Goal: Task Accomplishment & Management: Manage account settings

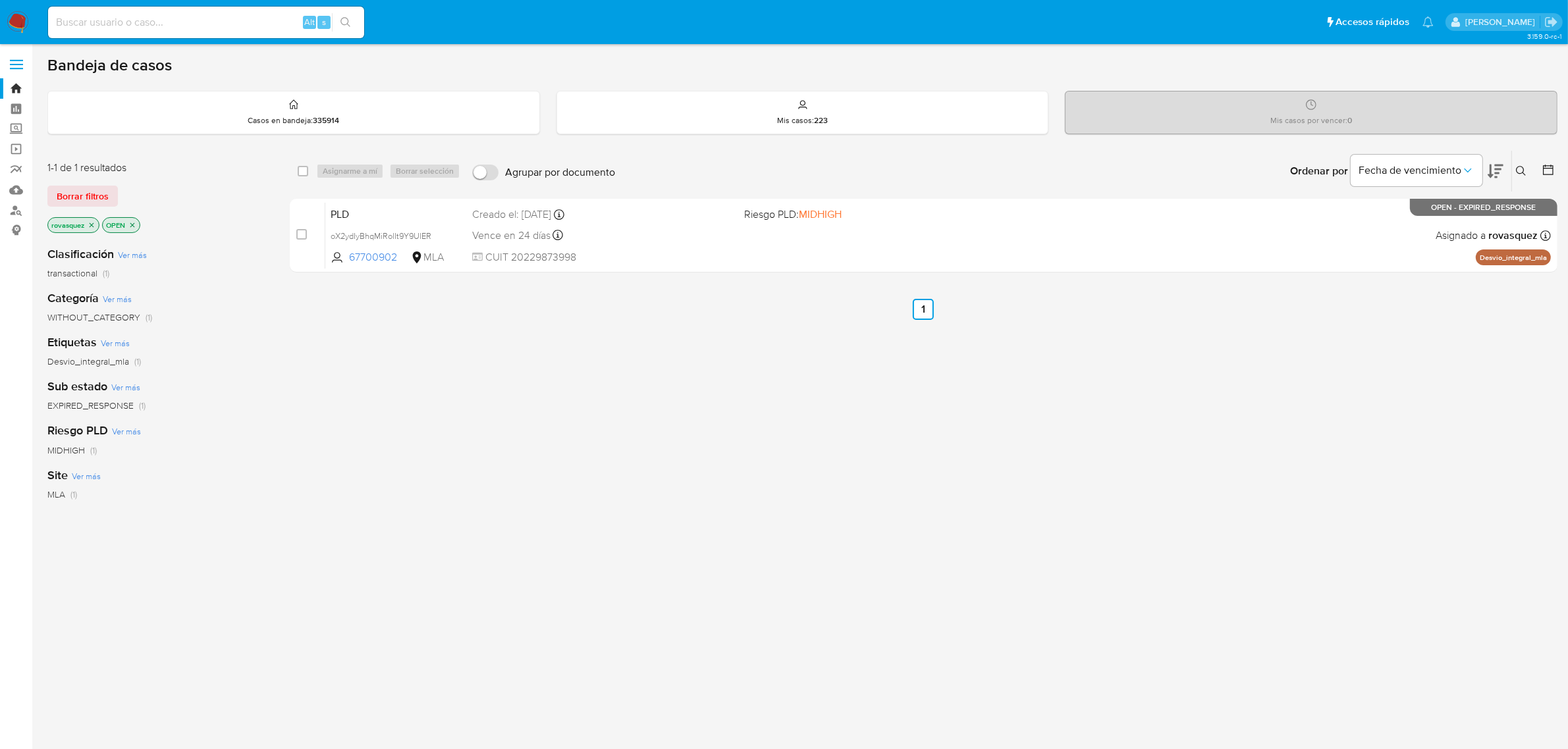
click at [729, 412] on div "select-all-cases-checkbox Asignarme a mí Borrar selección Agrupar por documento…" at bounding box center [923, 448] width 1267 height 596
click at [1522, 176] on button at bounding box center [1523, 171] width 21 height 16
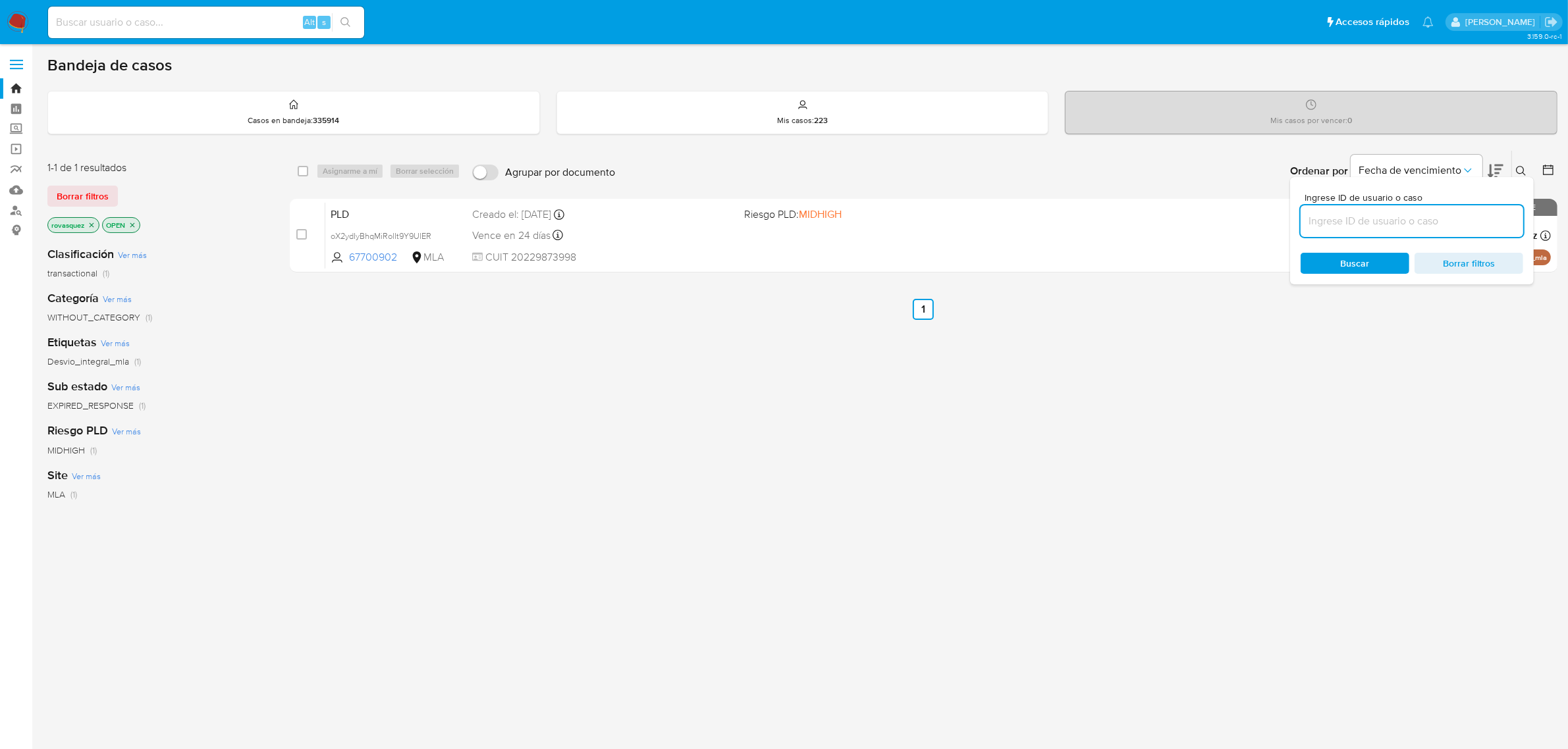
click at [1412, 214] on input at bounding box center [1412, 221] width 223 height 17
type input "D38kglyCHpsyPSZMT0TMmLst"
click at [1358, 265] on span "Buscar" at bounding box center [1355, 263] width 29 height 21
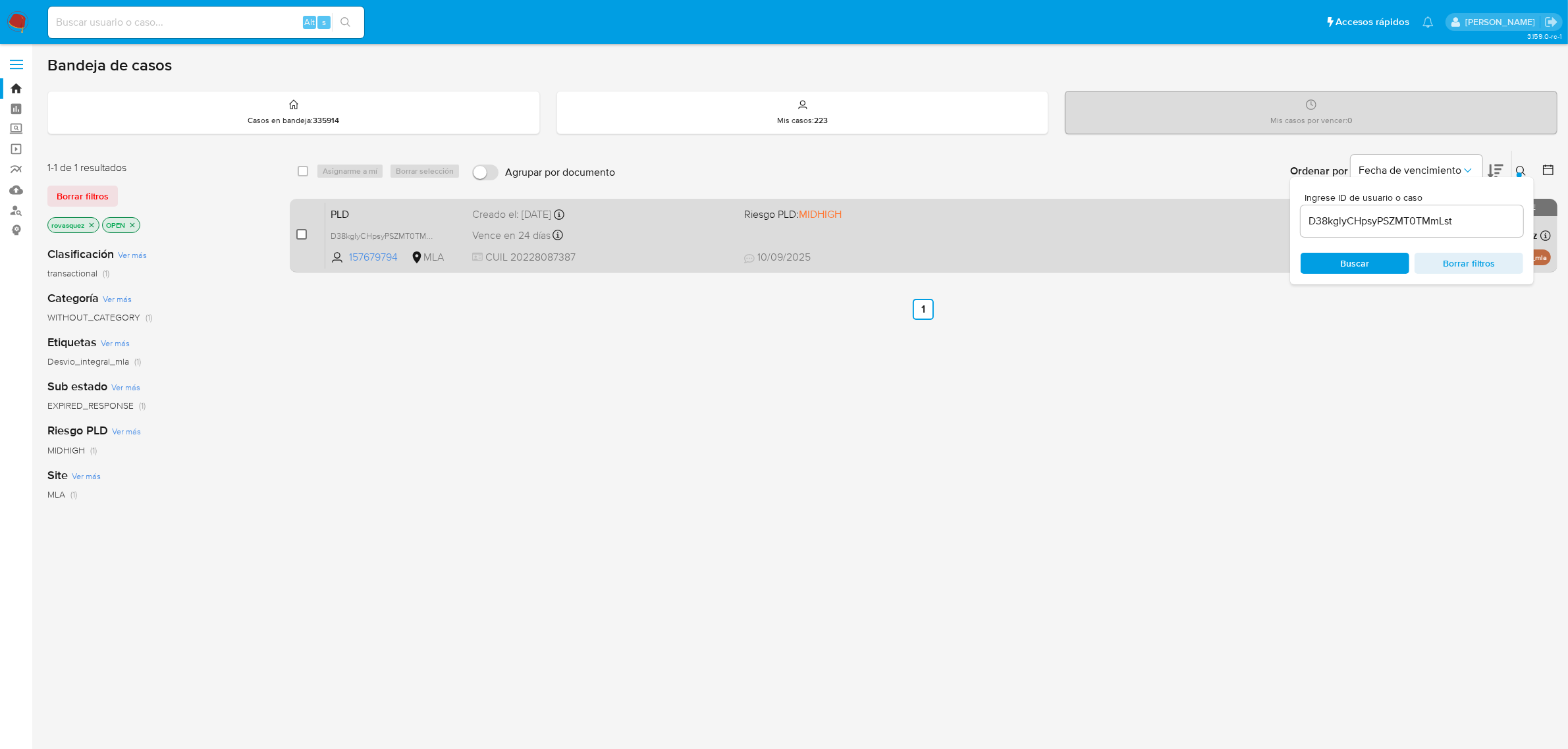
click at [303, 233] on input "checkbox" at bounding box center [301, 234] width 11 height 11
checkbox input "true"
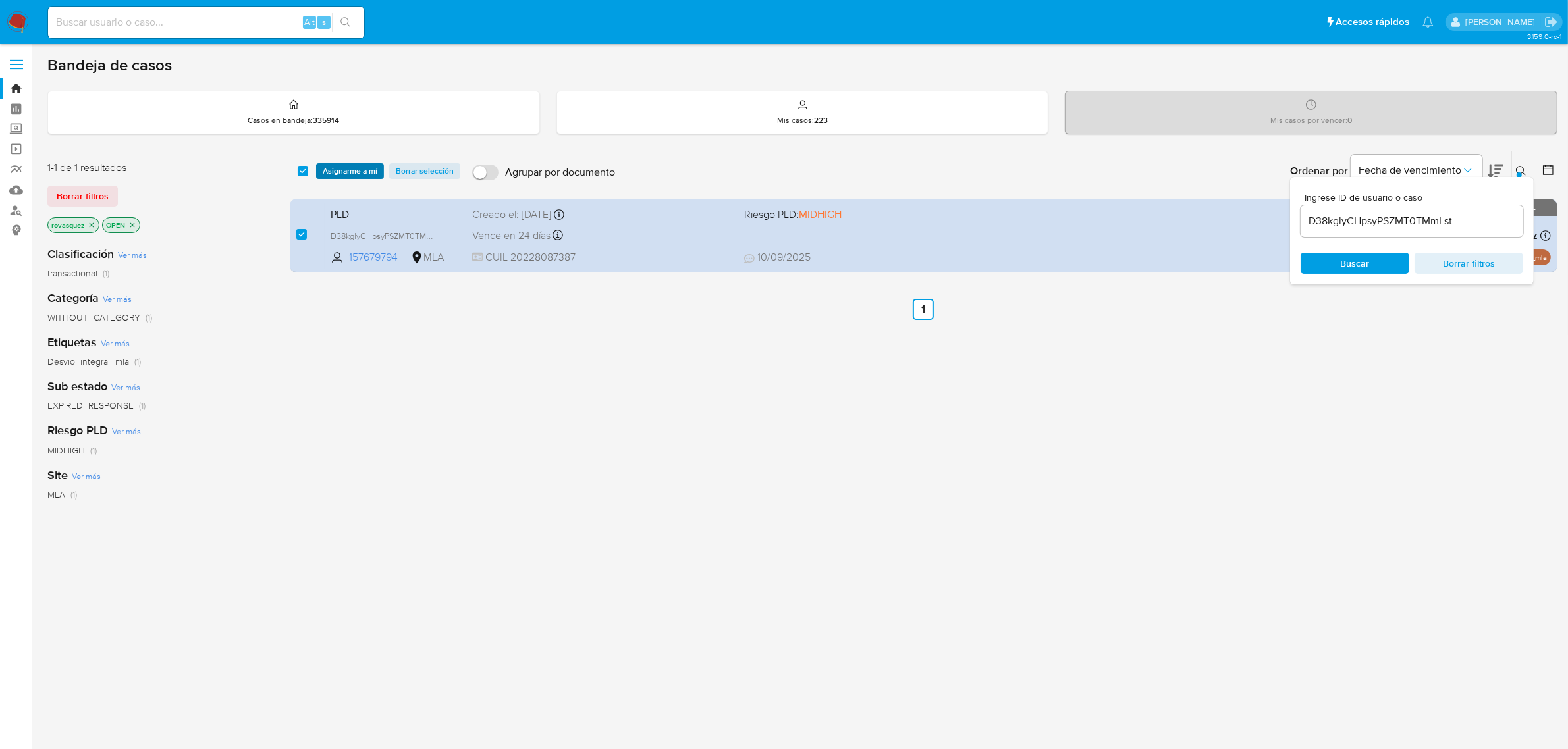
click at [353, 171] on span "Asignarme a mí" at bounding box center [350, 171] width 55 height 13
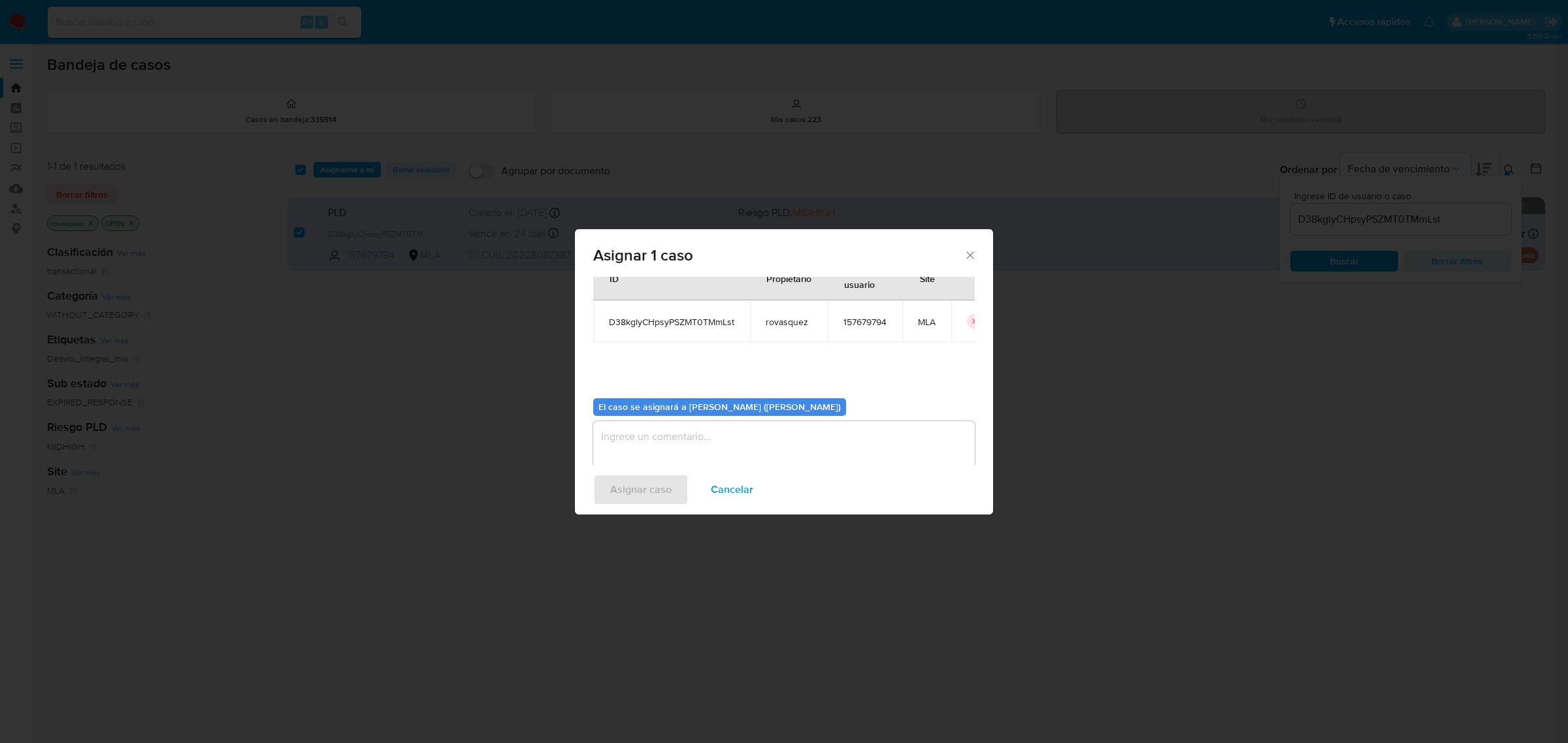
scroll to position [67, 0]
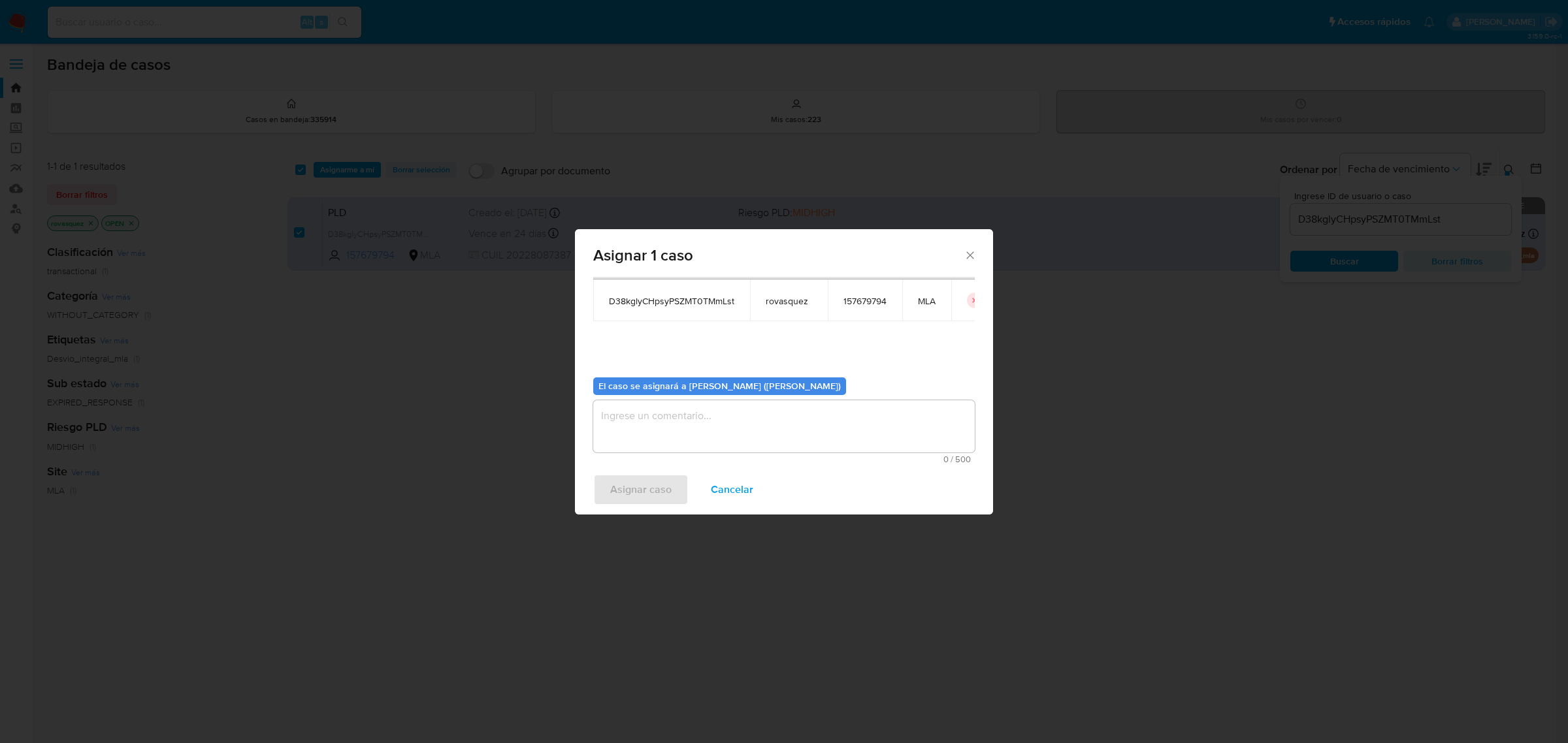
click at [632, 421] on textarea "assign-modal" at bounding box center [784, 426] width 382 height 52
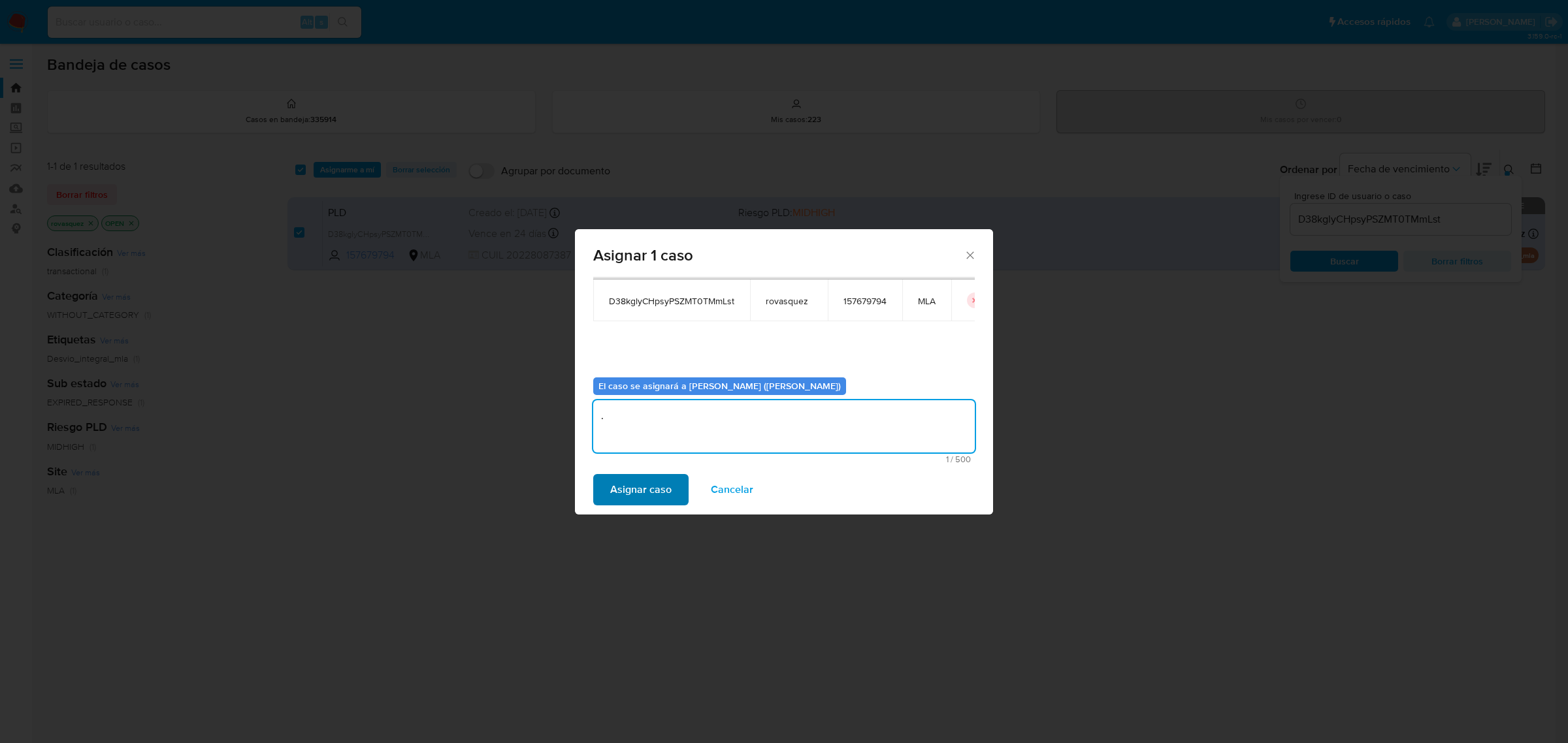
type textarea "."
click at [610, 494] on span "Asignar caso" at bounding box center [641, 490] width 61 height 29
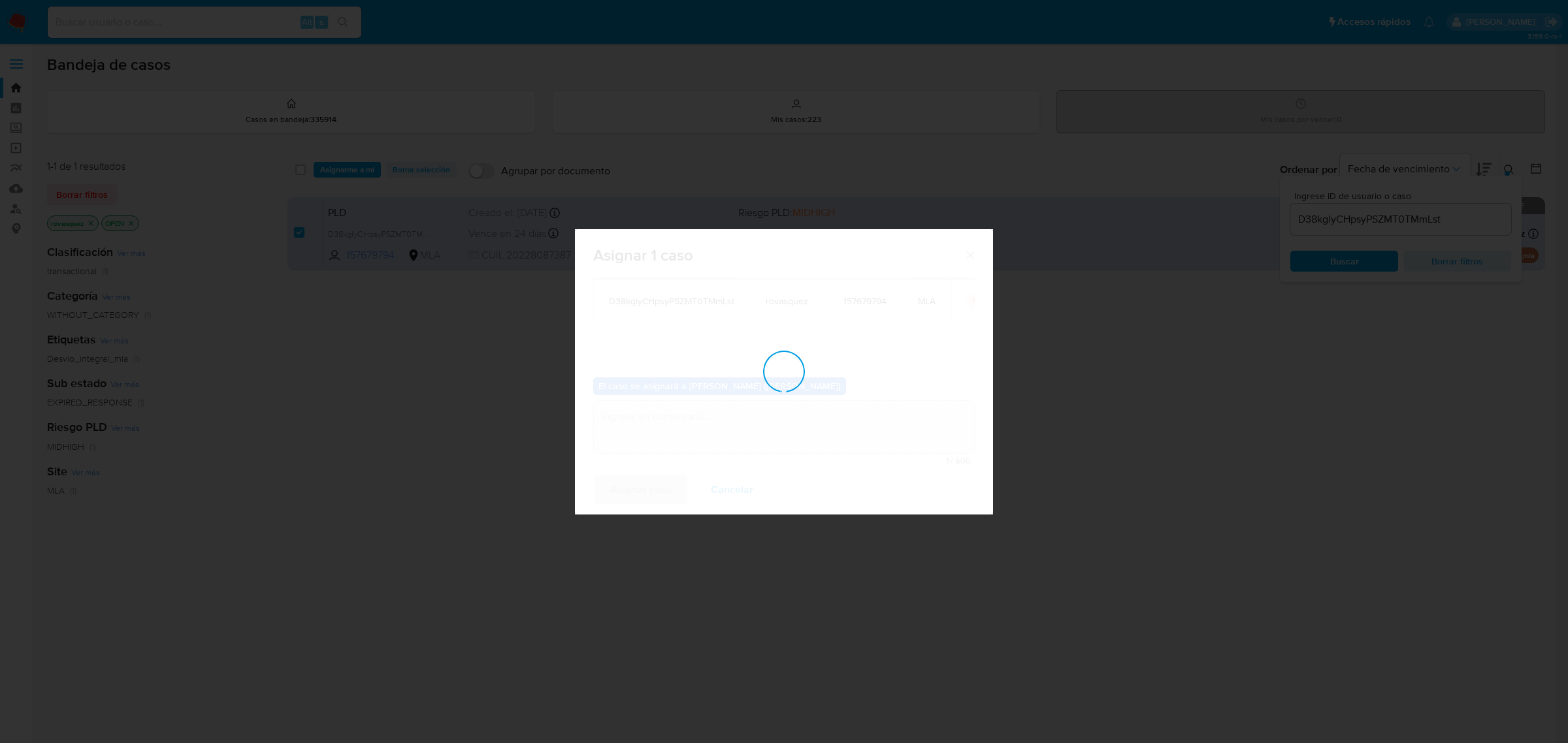
checkbox input "false"
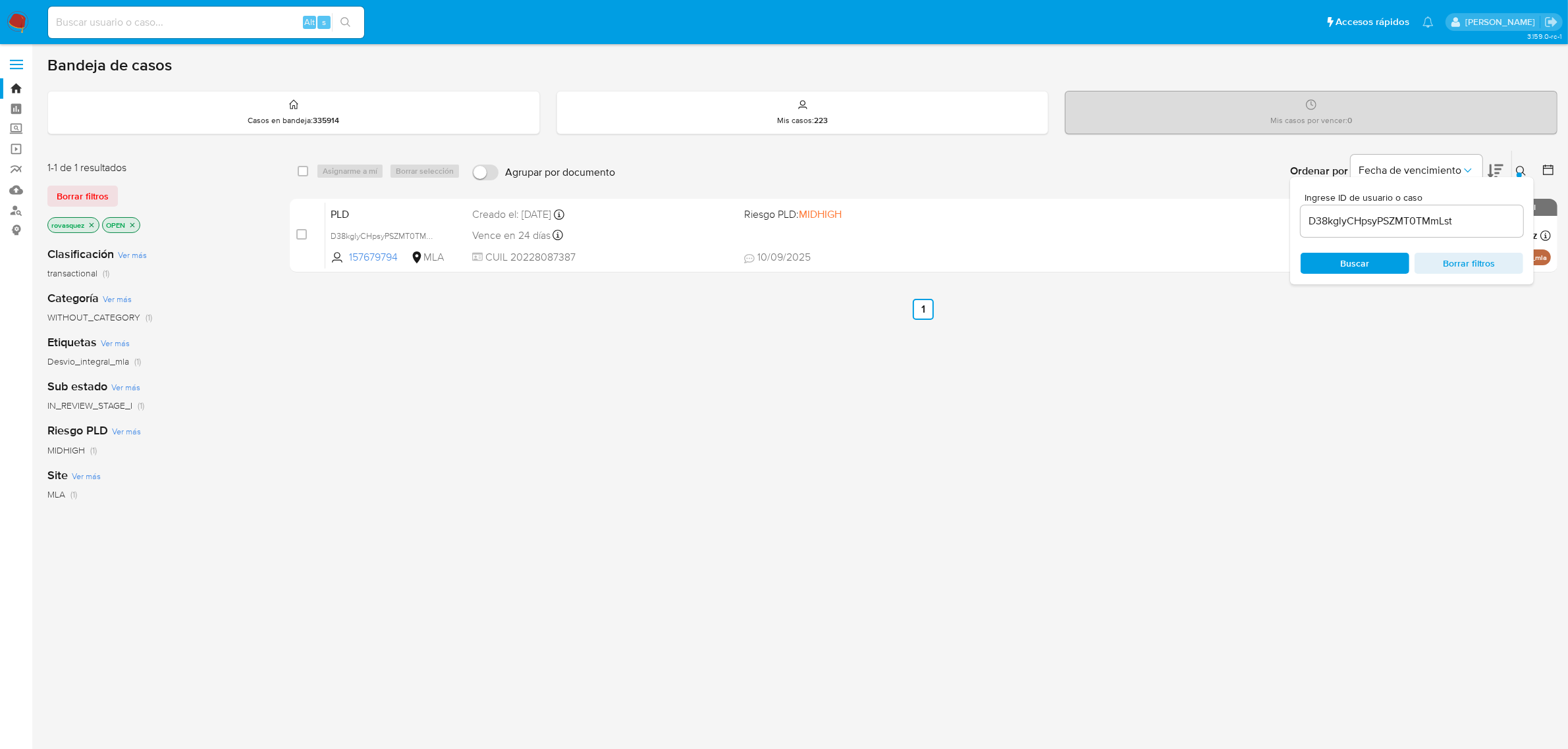
click at [1409, 223] on input "D38kglyCHpsyPSZMT0TMmLst" at bounding box center [1412, 221] width 223 height 17
paste input "IObmaPyvoGeR9aLOJ8v9idCO"
type input "IObmaPyvoGeR9aLOJ8v9idCO"
click at [1324, 262] on span "Buscar" at bounding box center [1355, 263] width 90 height 18
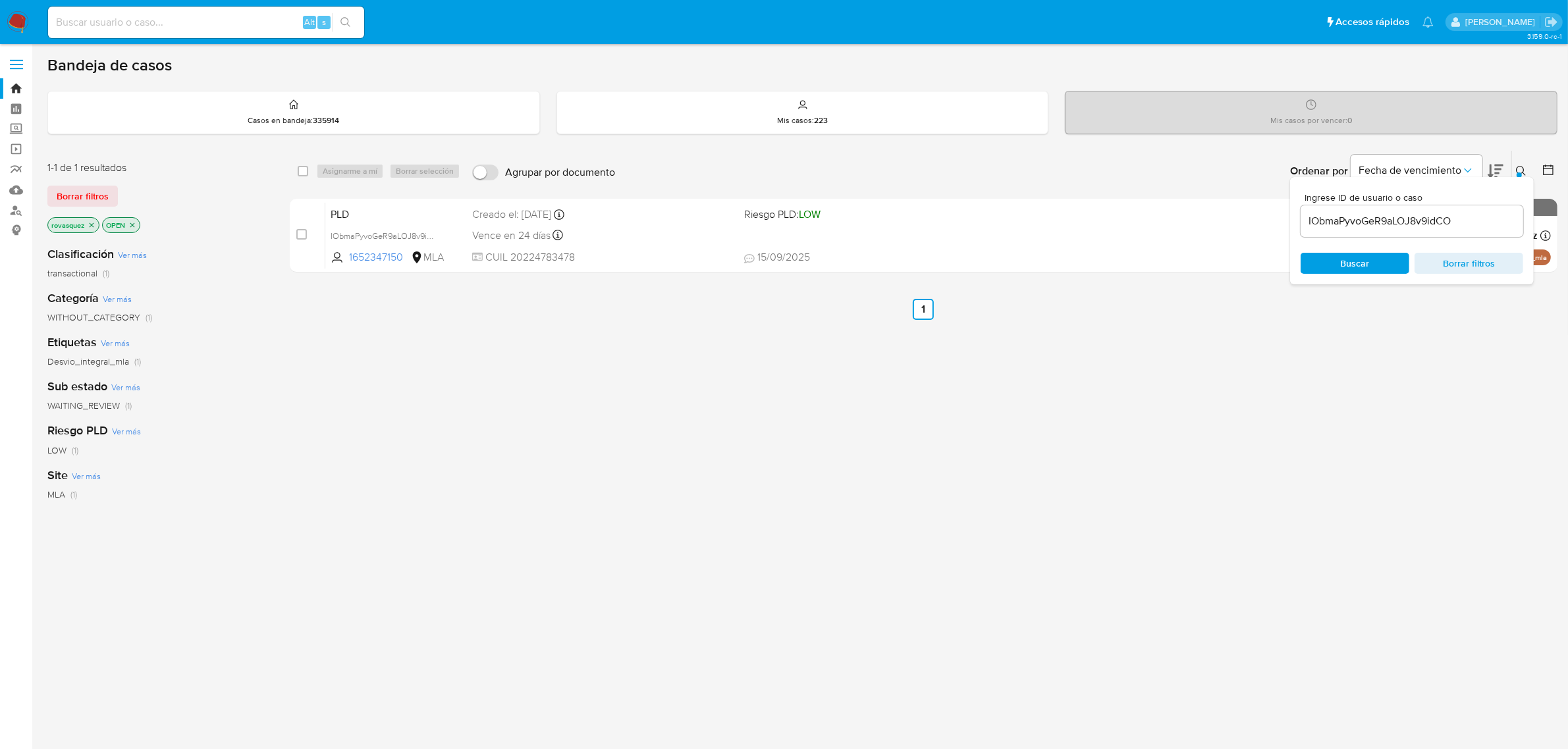
click at [301, 238] on input "checkbox" at bounding box center [301, 234] width 11 height 11
checkbox input "true"
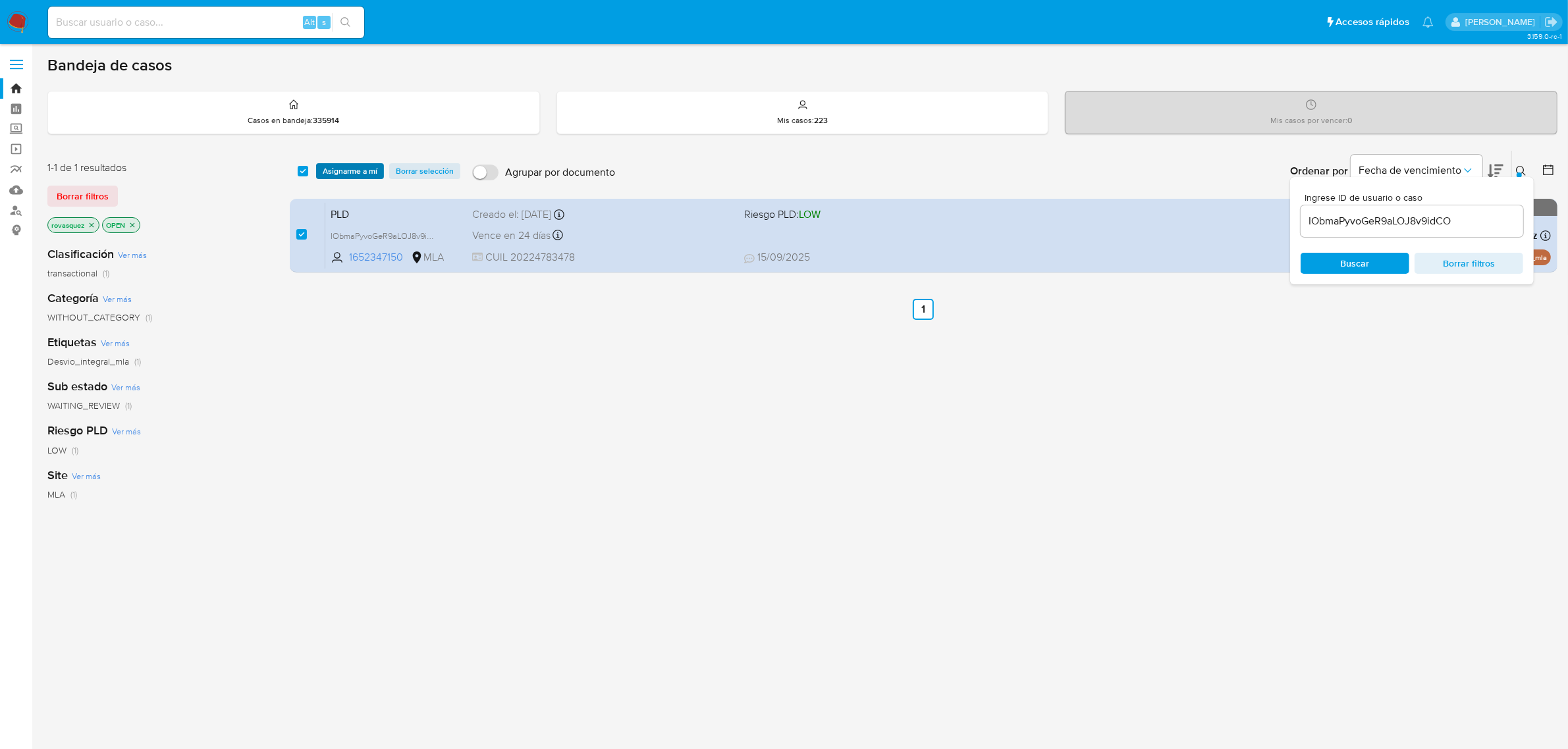
click at [347, 173] on span "Asignarme a mí" at bounding box center [350, 171] width 55 height 13
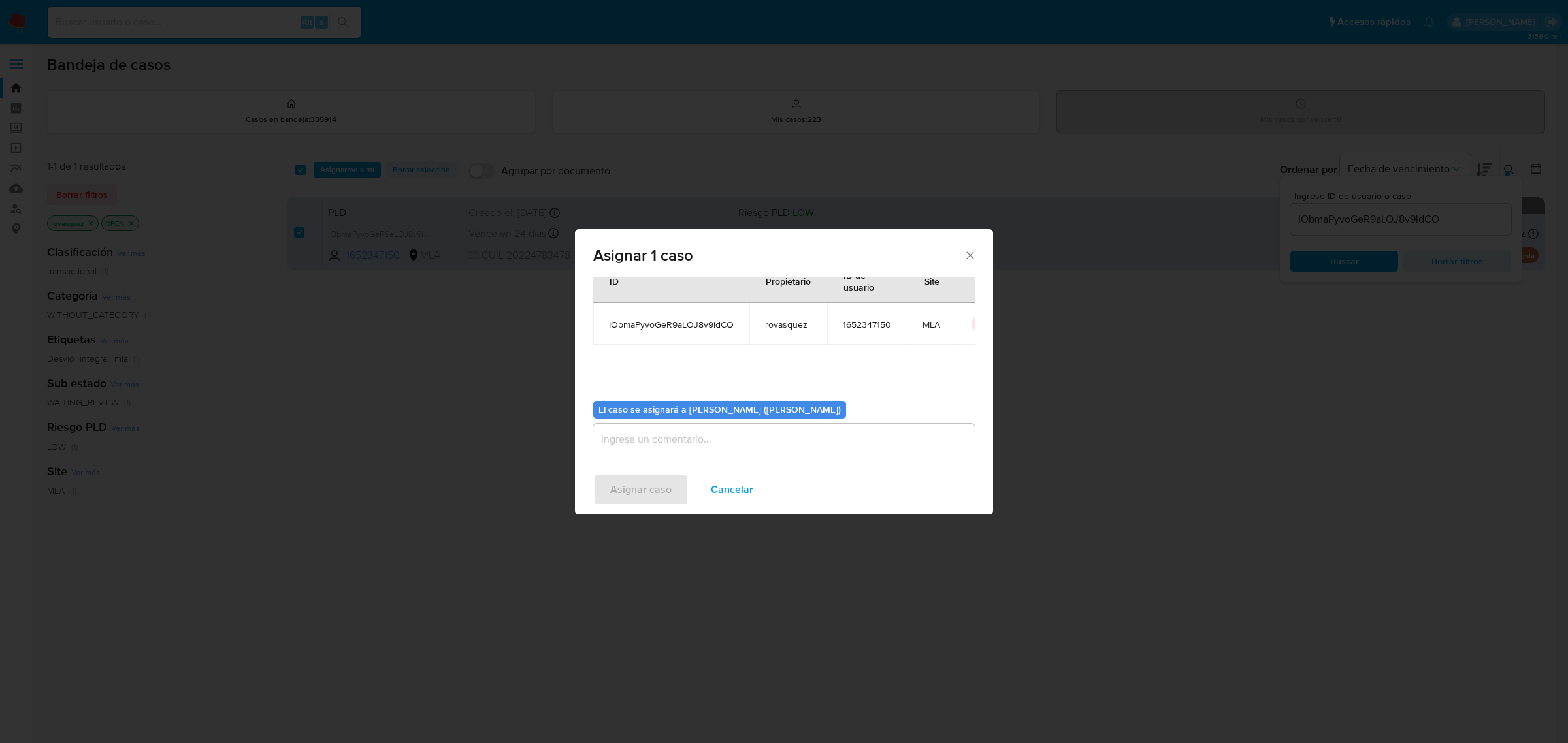
scroll to position [67, 0]
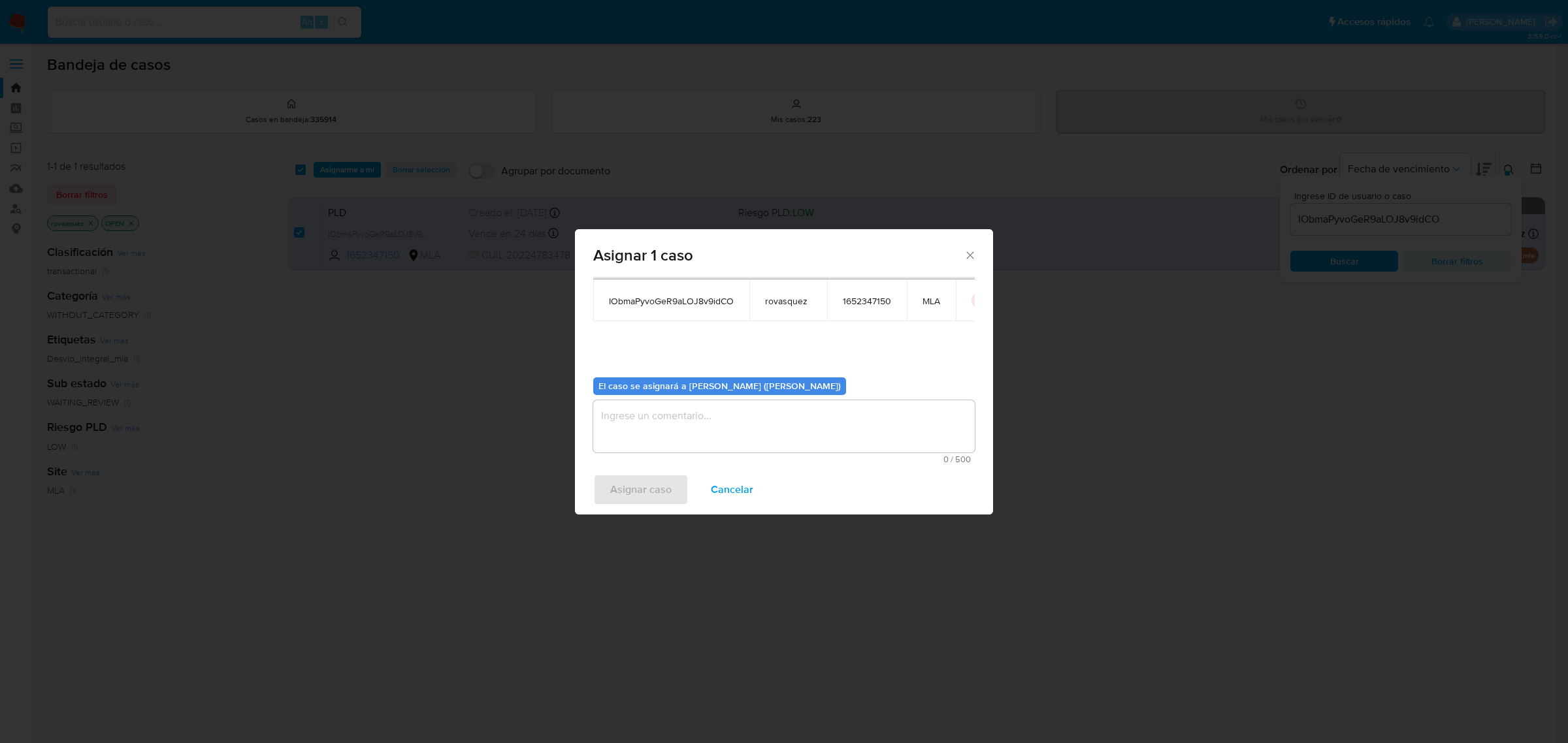
click at [635, 409] on textarea "assign-modal" at bounding box center [784, 426] width 382 height 52
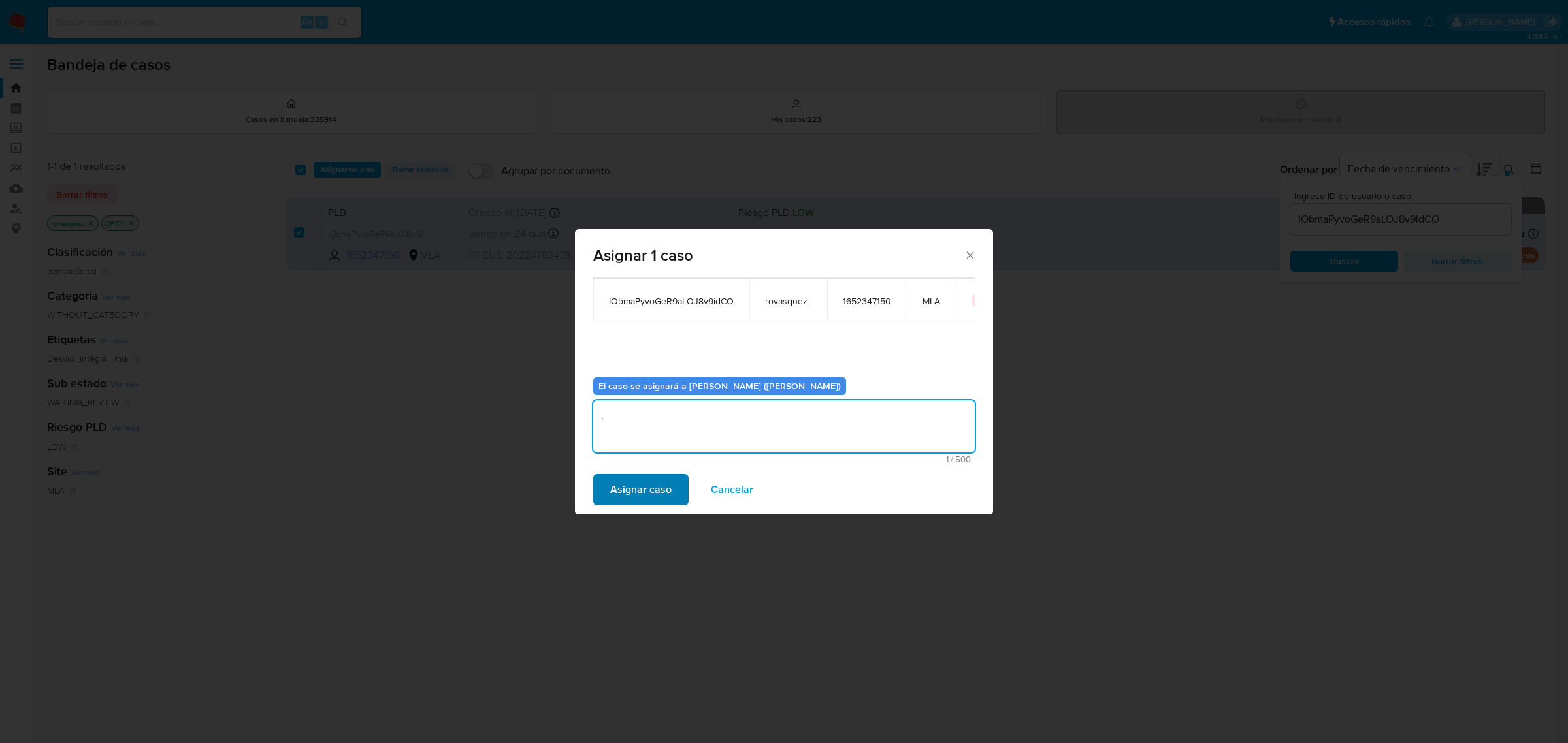
type textarea "."
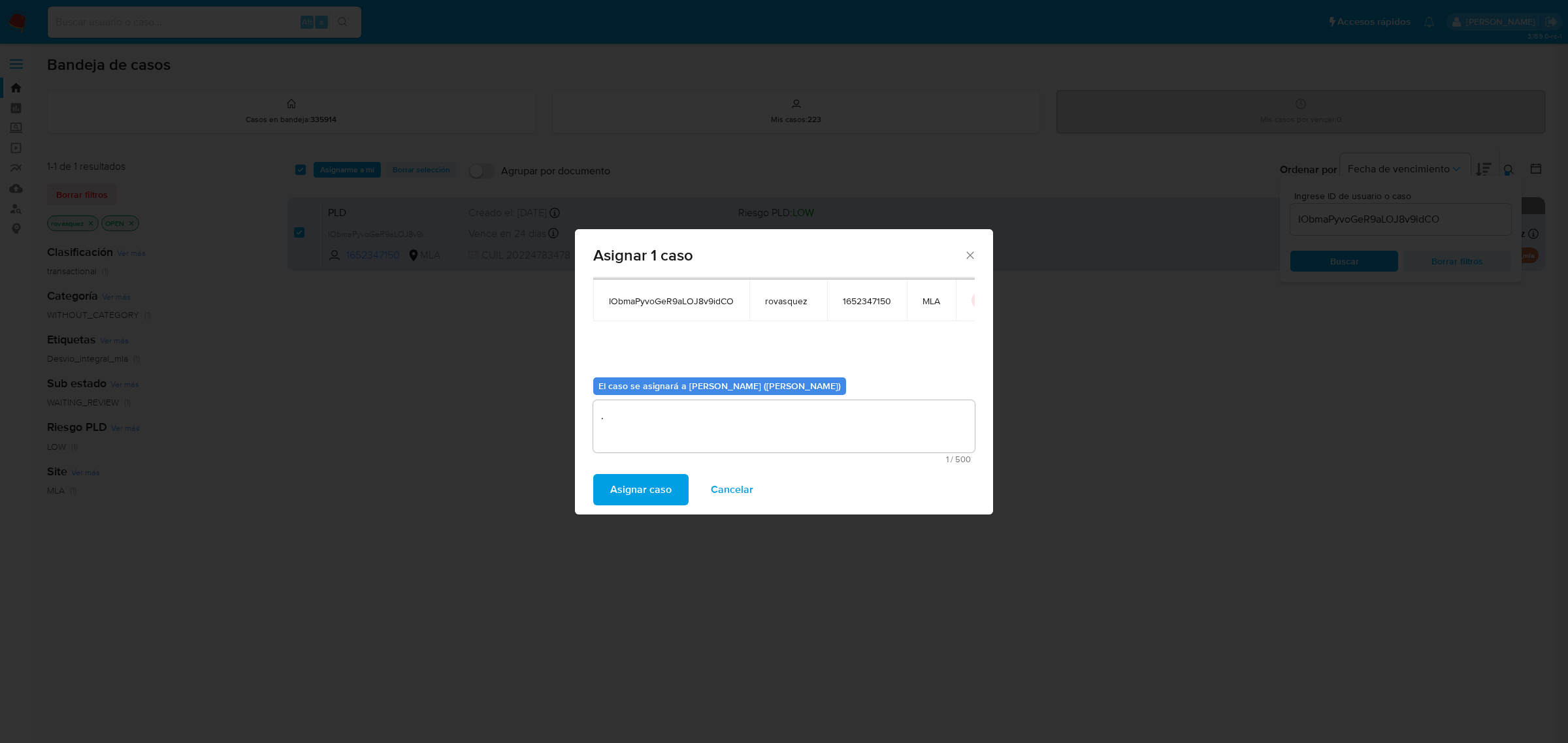
click at [628, 481] on span "Asignar caso" at bounding box center [641, 490] width 61 height 29
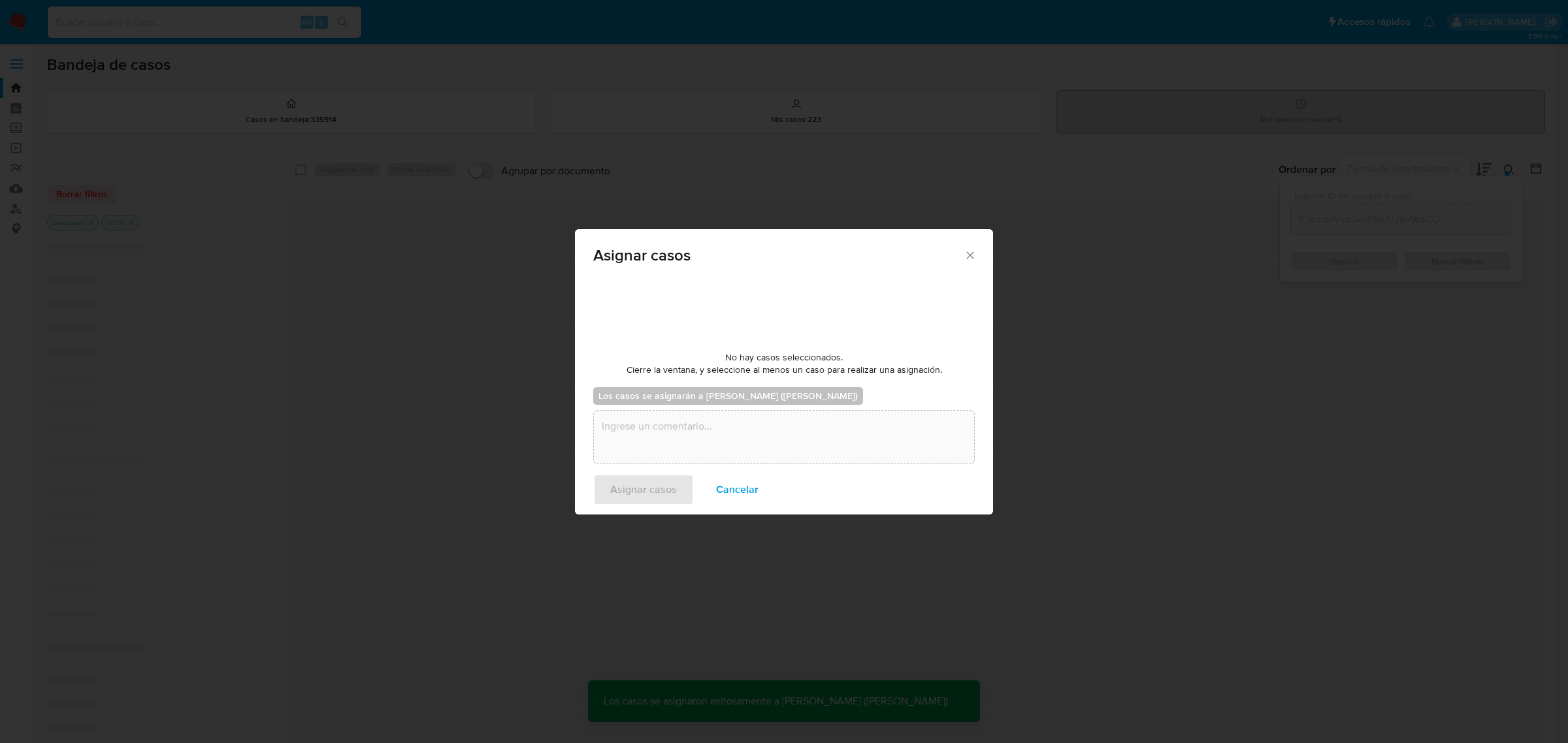
checkbox input "false"
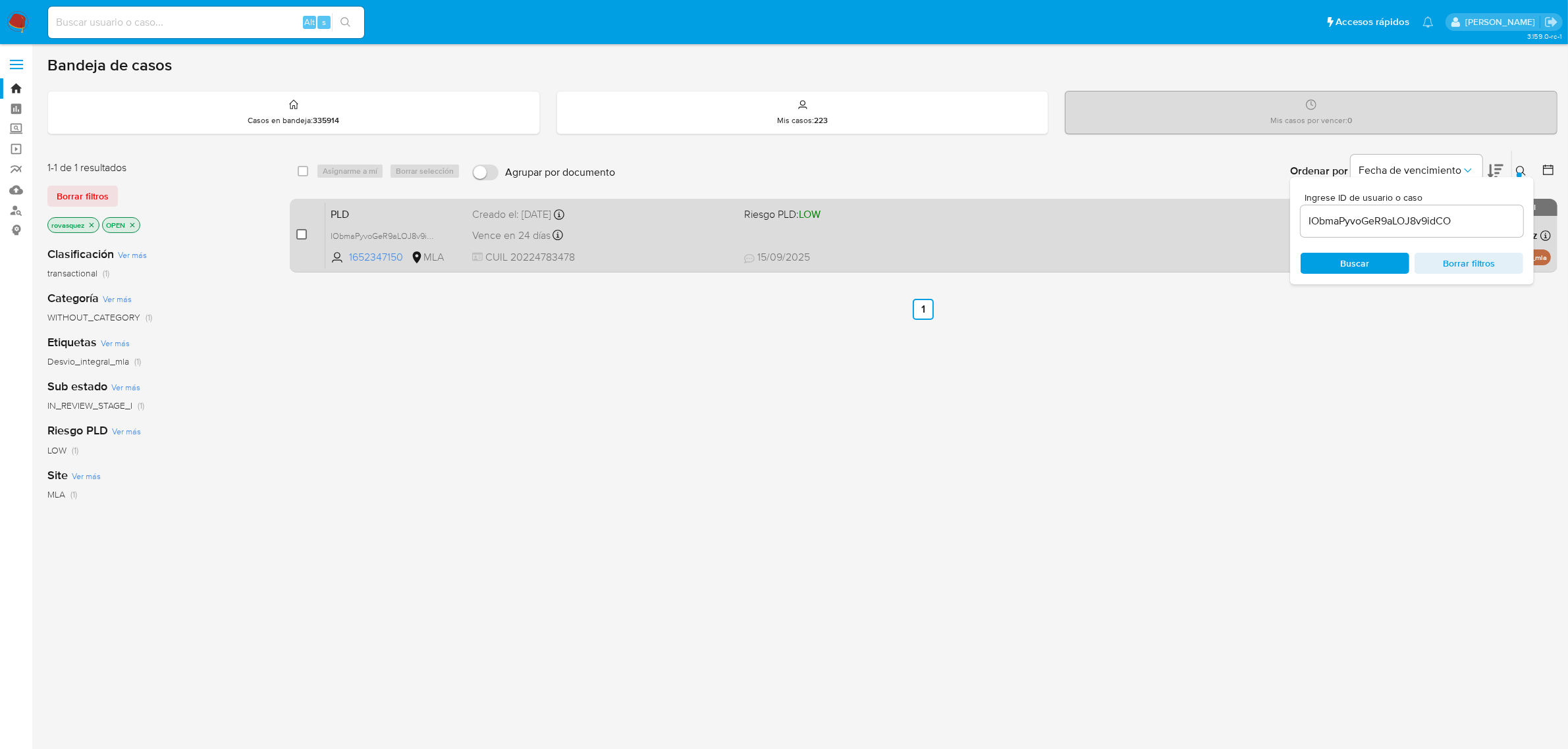
click at [300, 233] on input "checkbox" at bounding box center [301, 234] width 11 height 11
checkbox input "true"
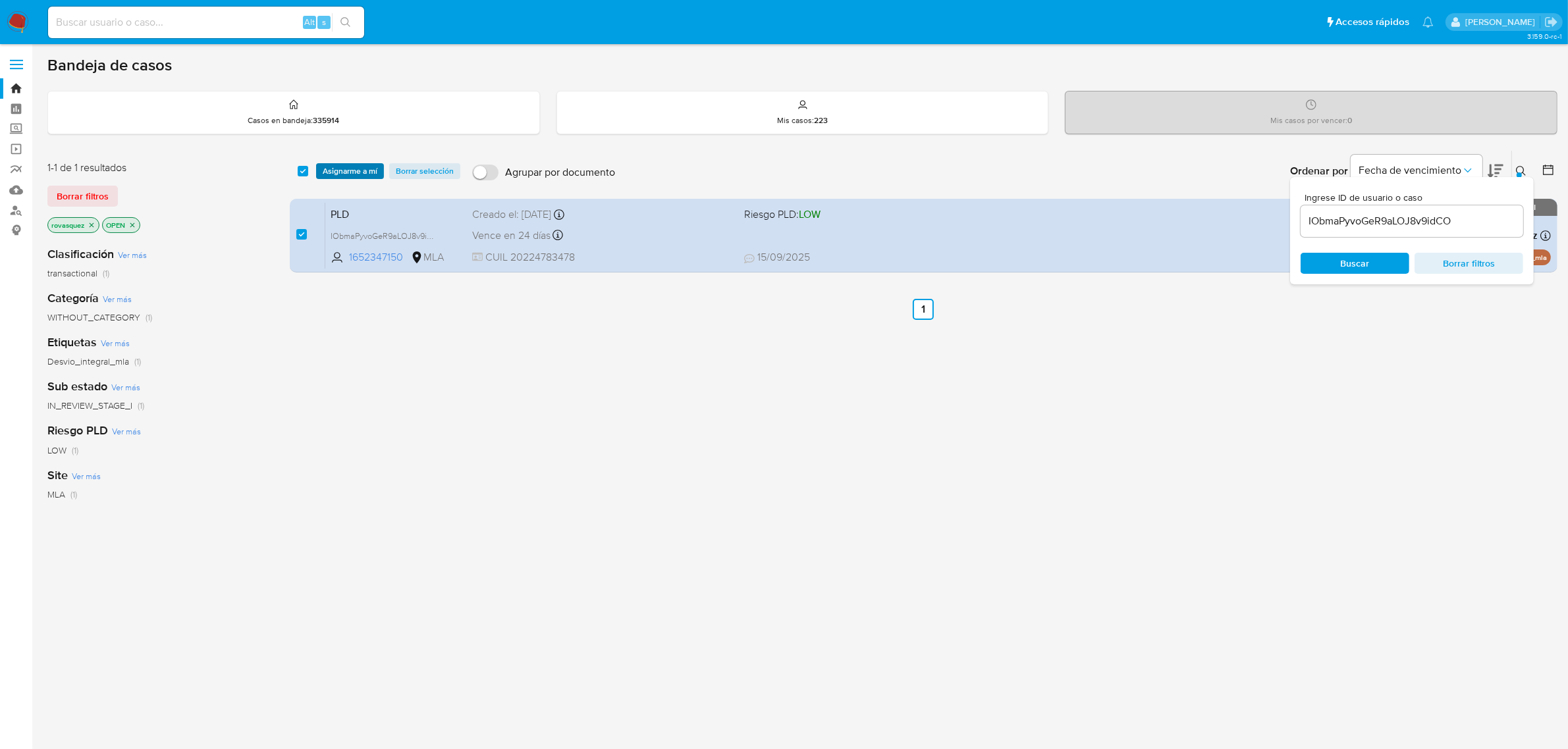
click at [356, 166] on span "Asignarme a mí" at bounding box center [350, 171] width 55 height 13
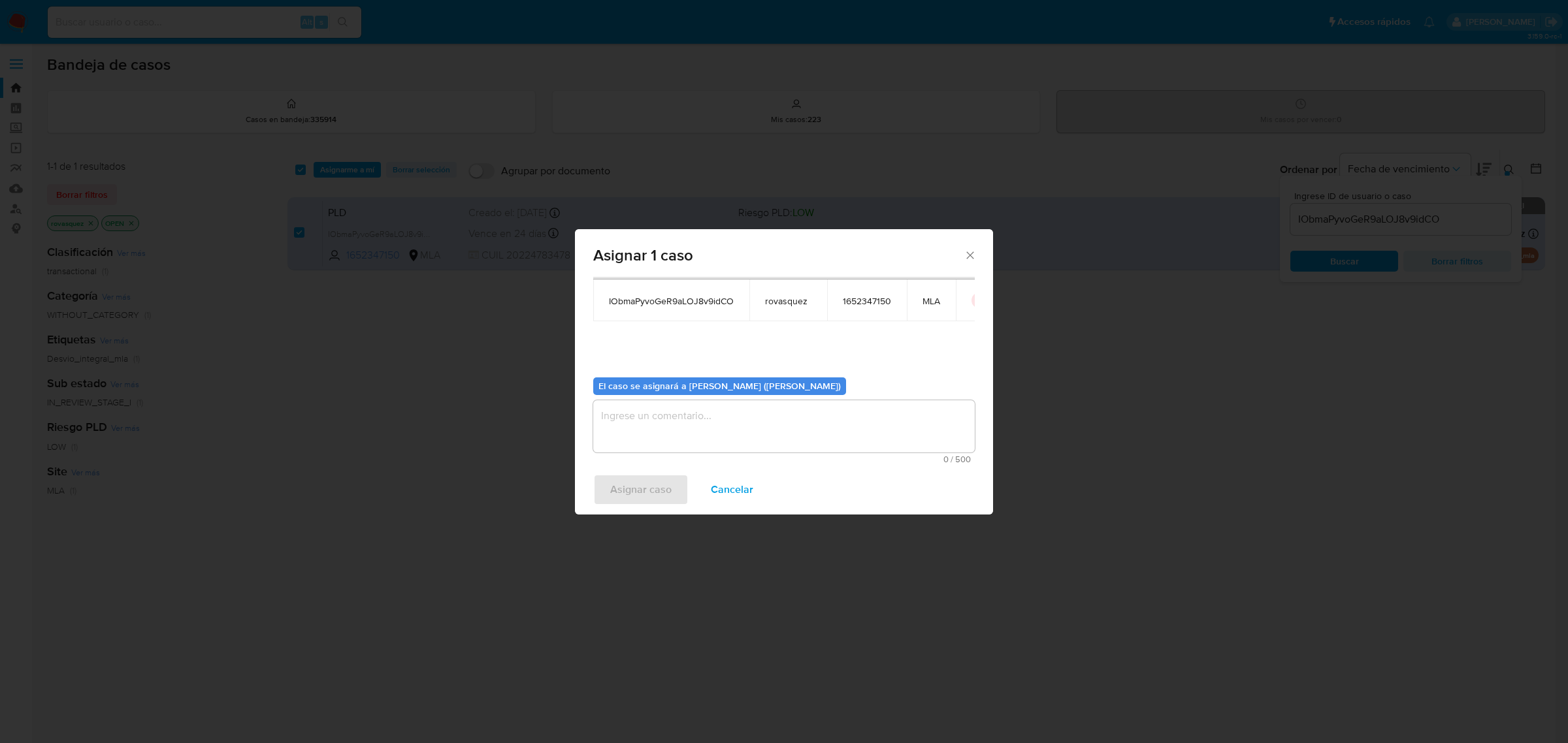
click at [675, 424] on textarea "assign-modal" at bounding box center [784, 426] width 382 height 52
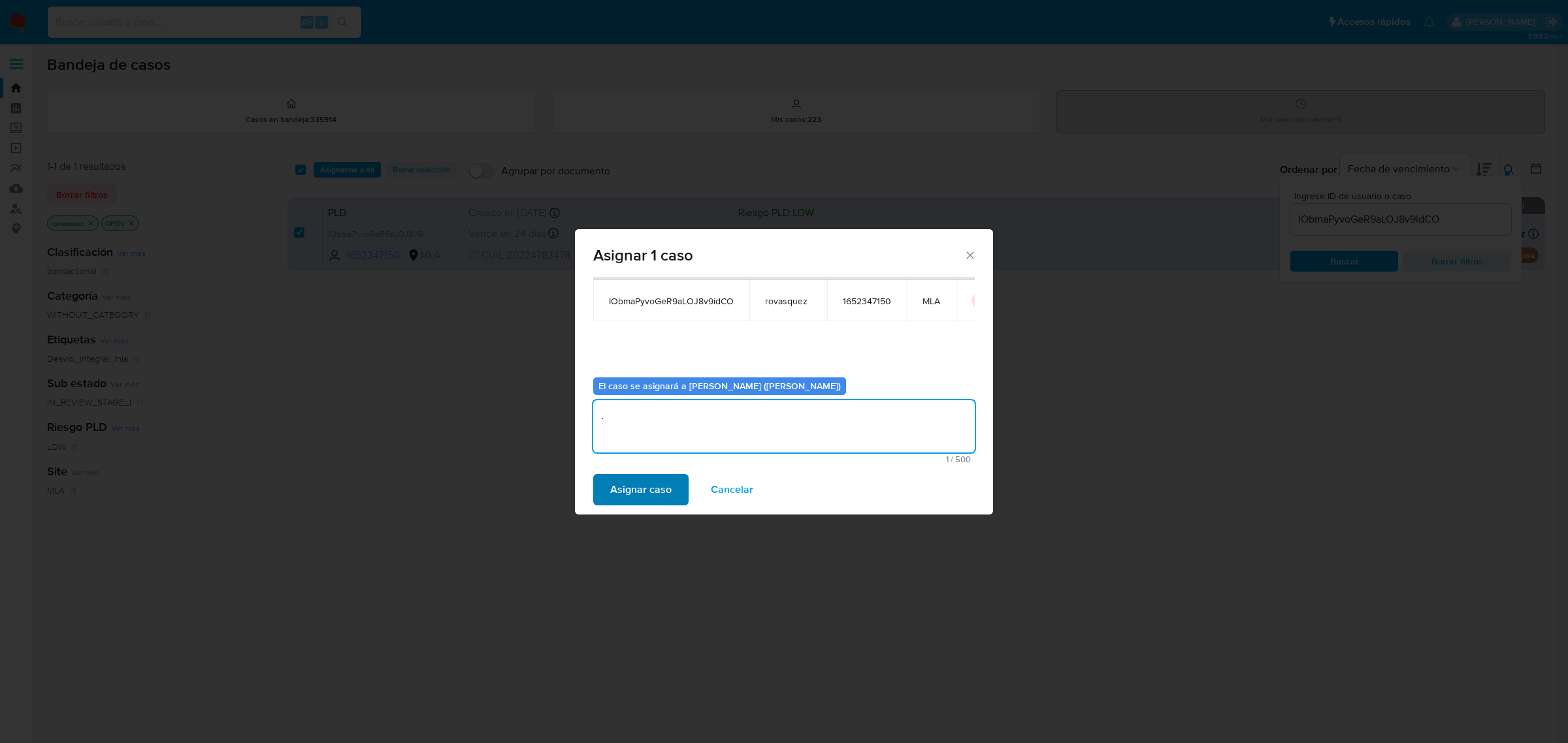
type textarea "."
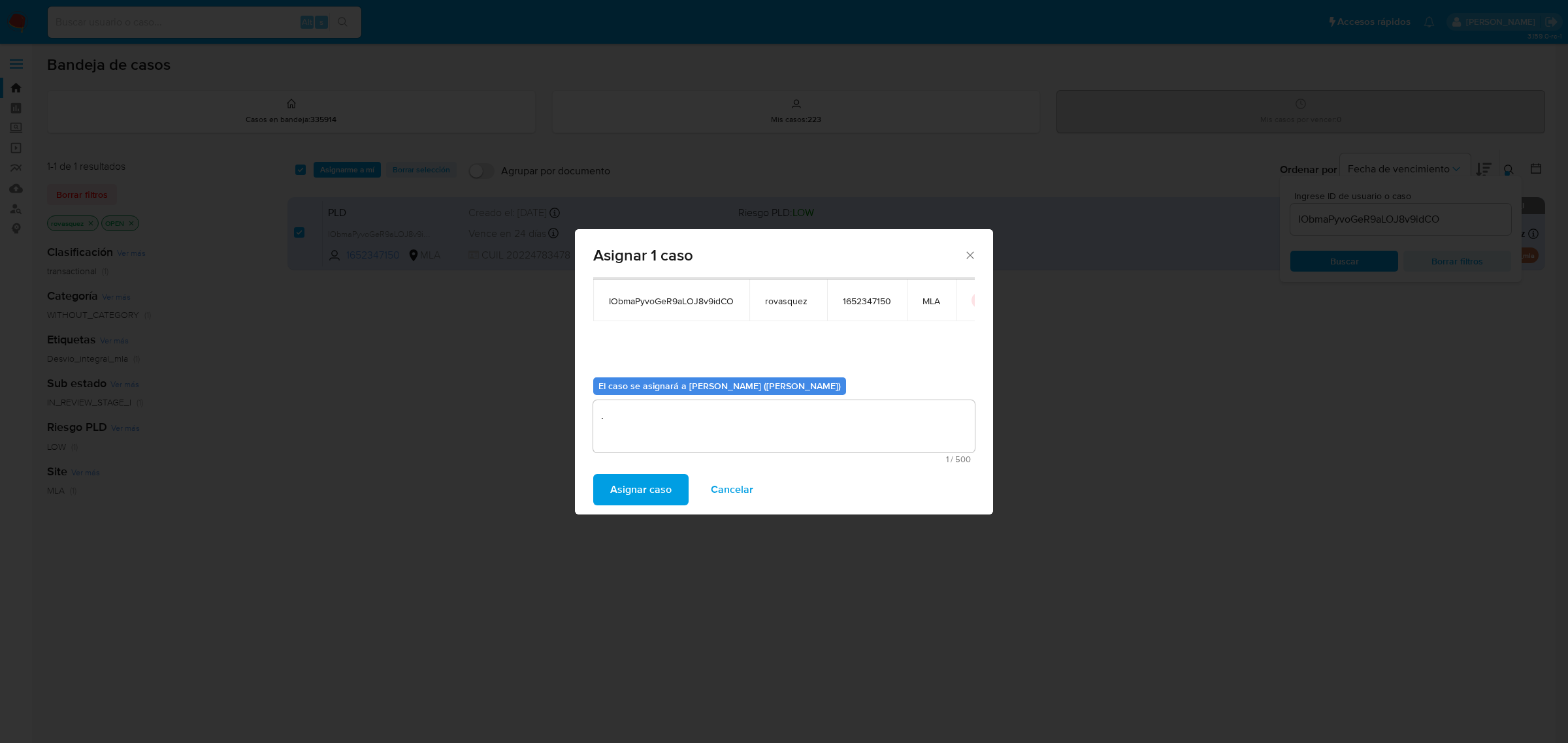
click at [642, 489] on span "Asignar caso" at bounding box center [641, 490] width 61 height 29
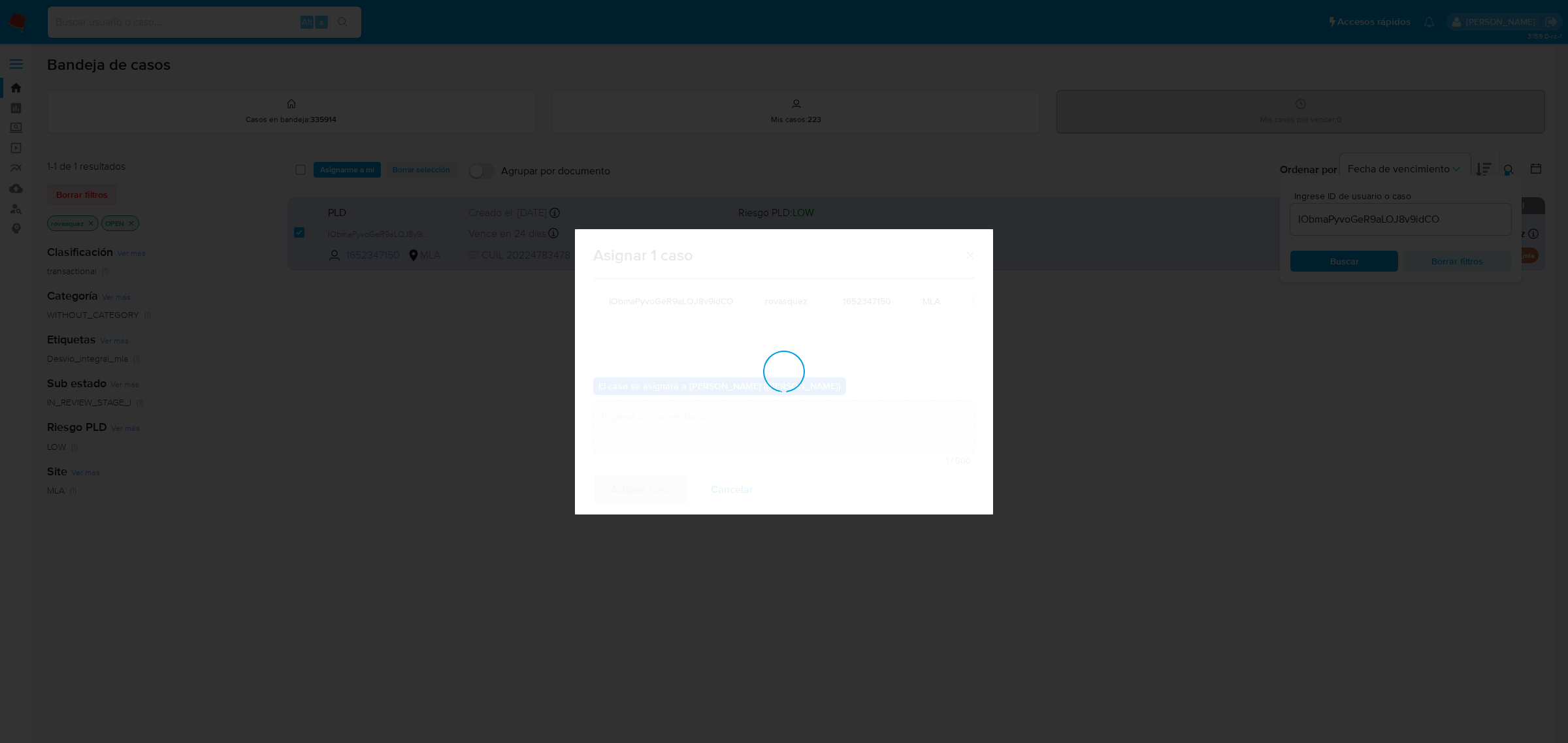
checkbox input "false"
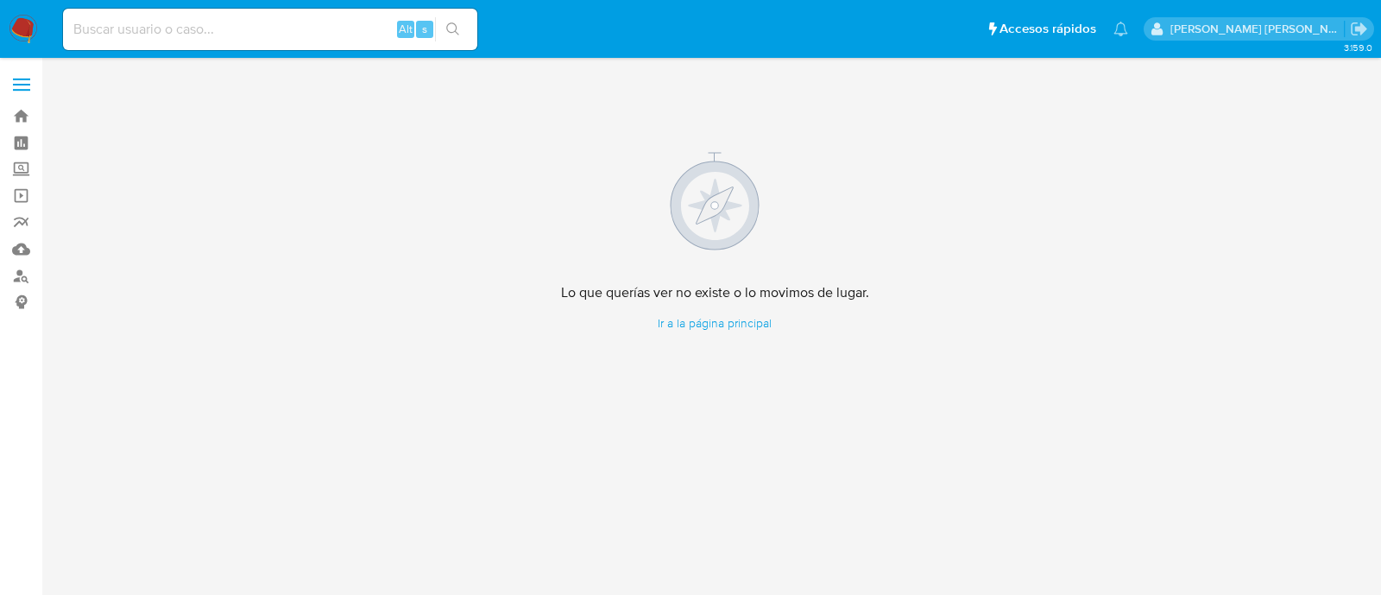
click at [270, 41] on div "Alt s" at bounding box center [270, 29] width 414 height 41
click at [274, 30] on input at bounding box center [270, 29] width 414 height 22
paste input "157679794"
type input "157679794"
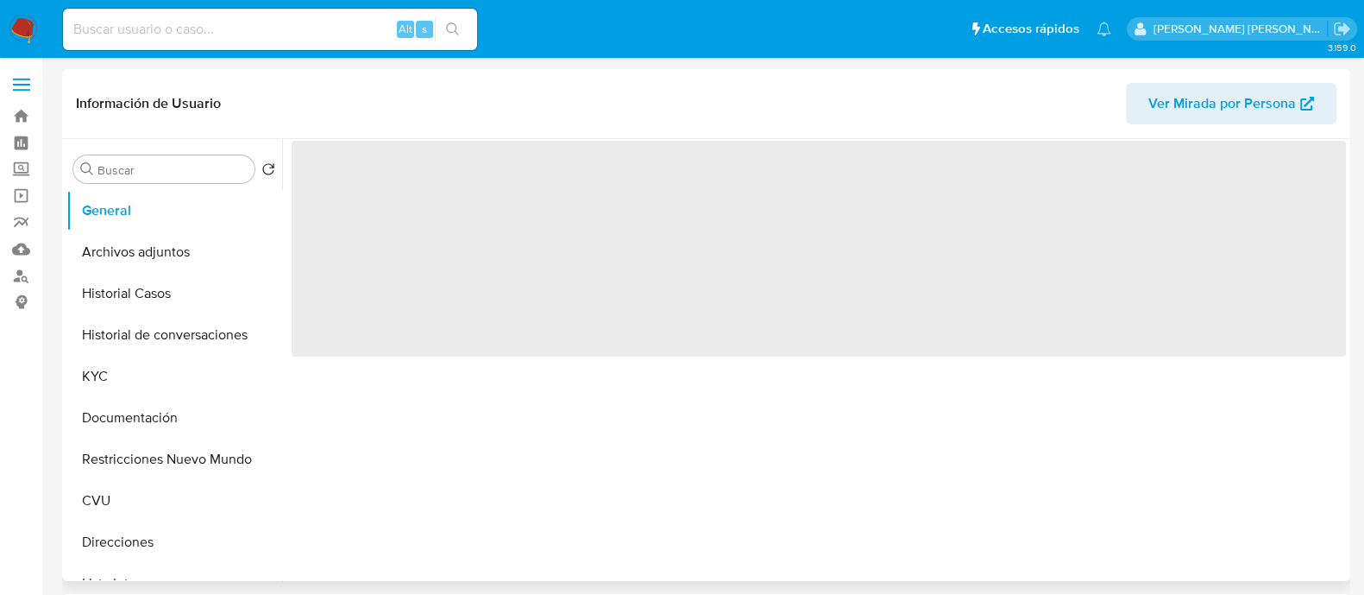
select select "10"
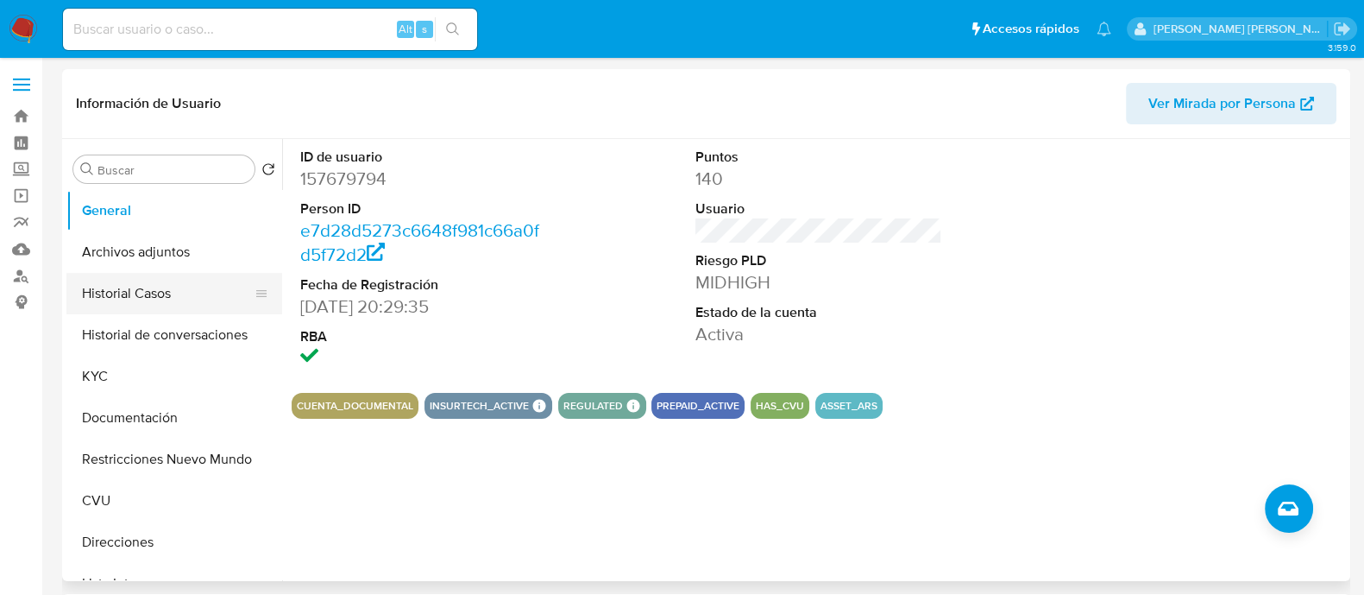
click at [169, 302] on button "Historial Casos" at bounding box center [167, 293] width 202 height 41
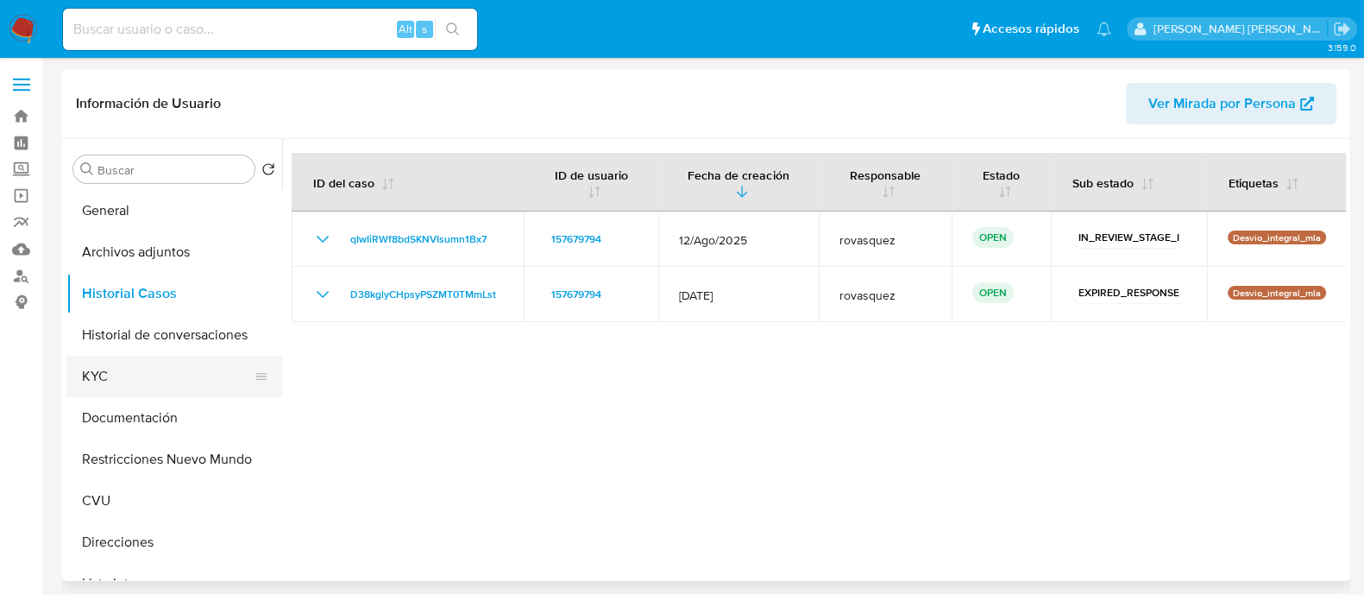
click at [123, 372] on button "KYC" at bounding box center [167, 376] width 202 height 41
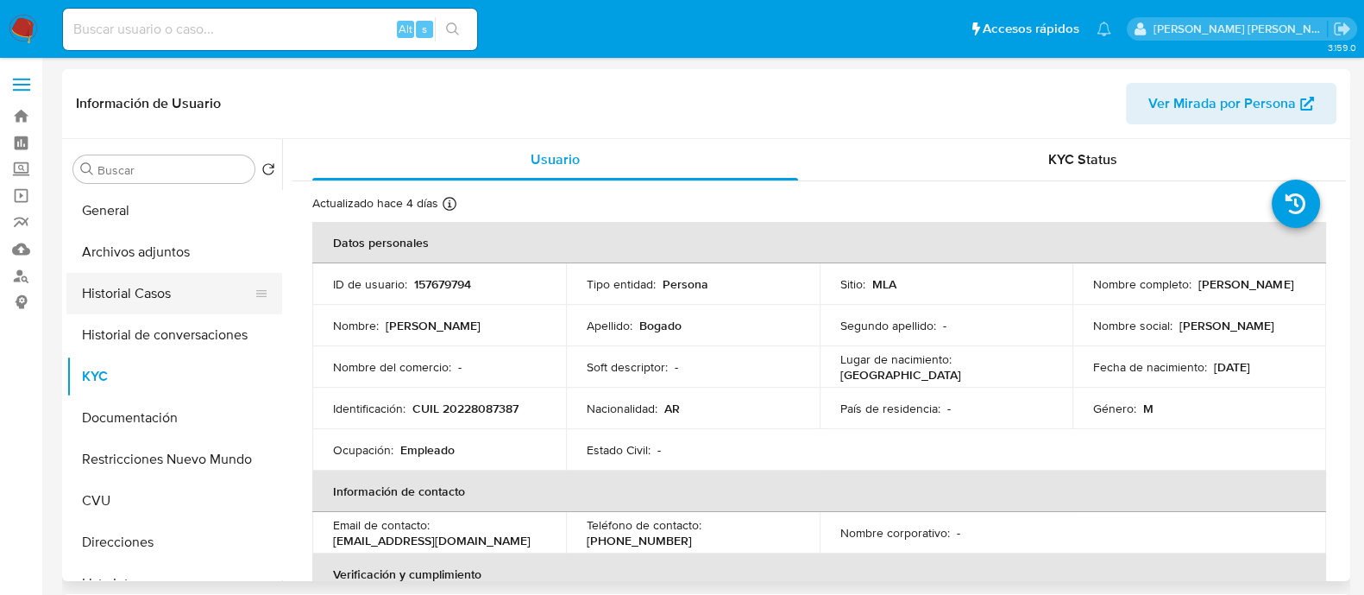
click at [158, 306] on button "Historial Casos" at bounding box center [167, 293] width 202 height 41
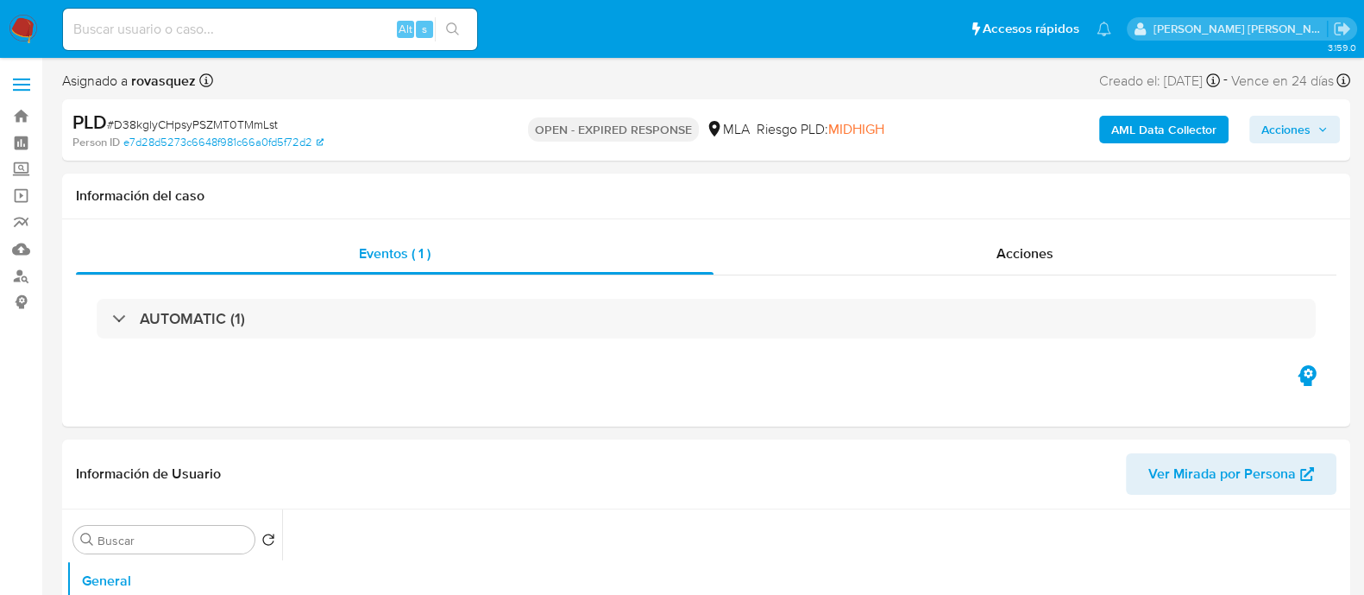
select select "10"
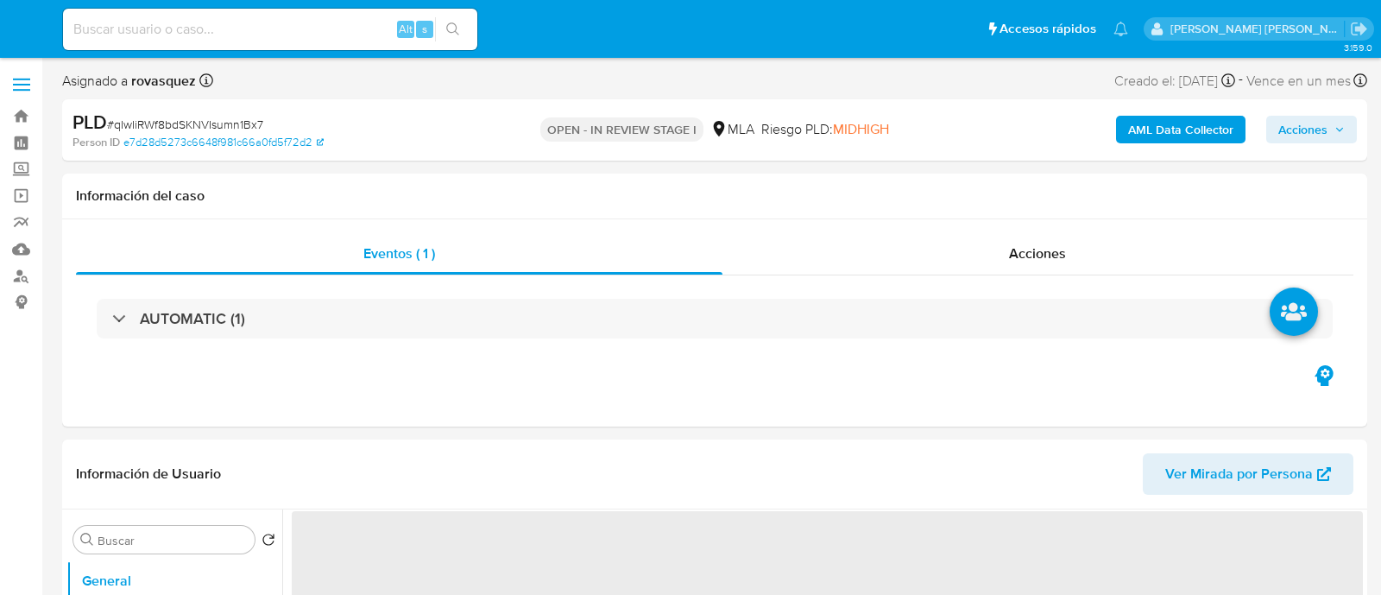
select select "10"
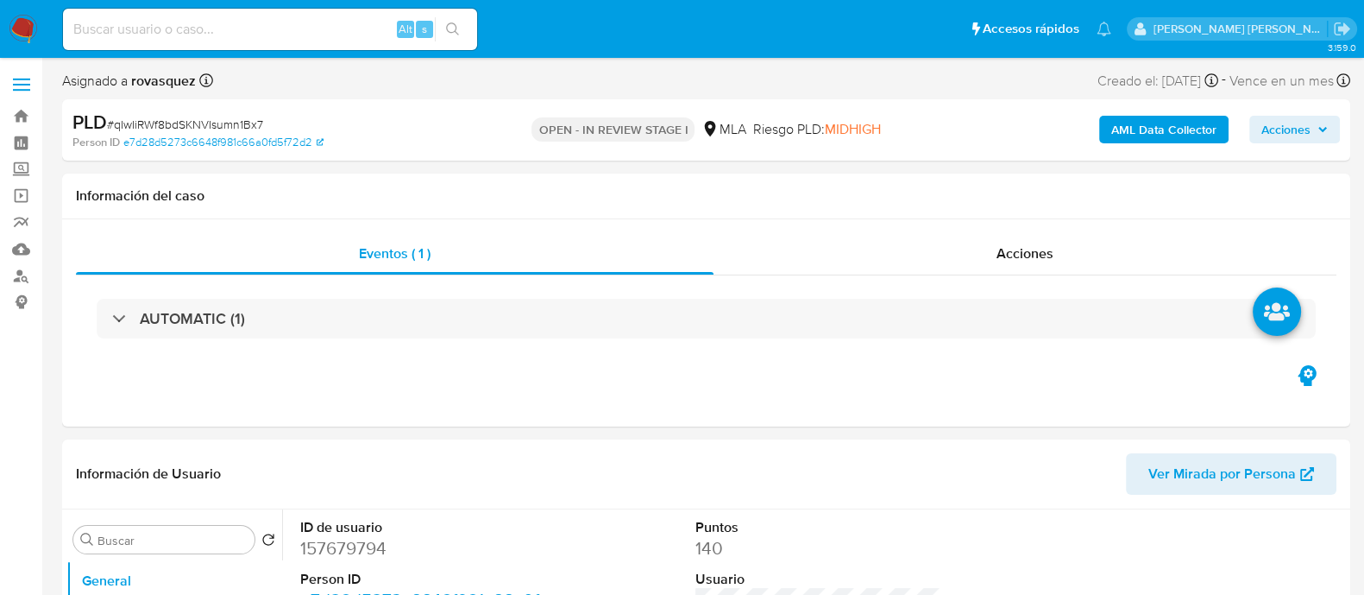
click at [1314, 130] on span "Acciones" at bounding box center [1295, 129] width 66 height 24
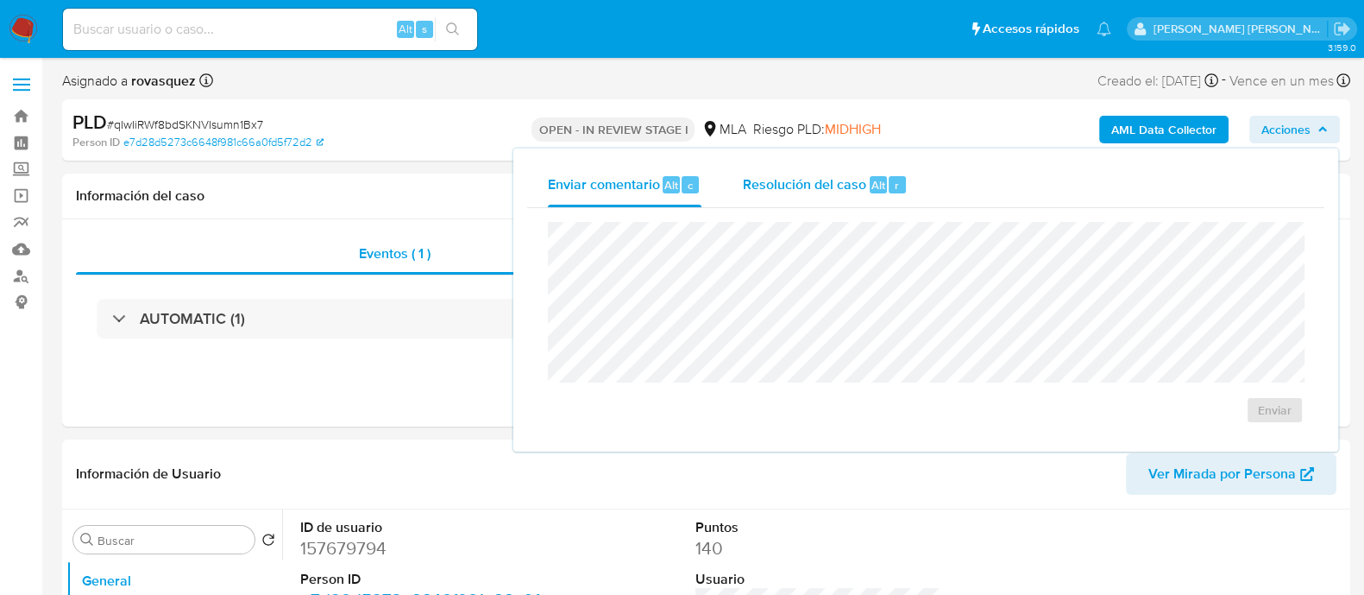
click at [842, 183] on span "Resolución del caso" at bounding box center [804, 184] width 123 height 20
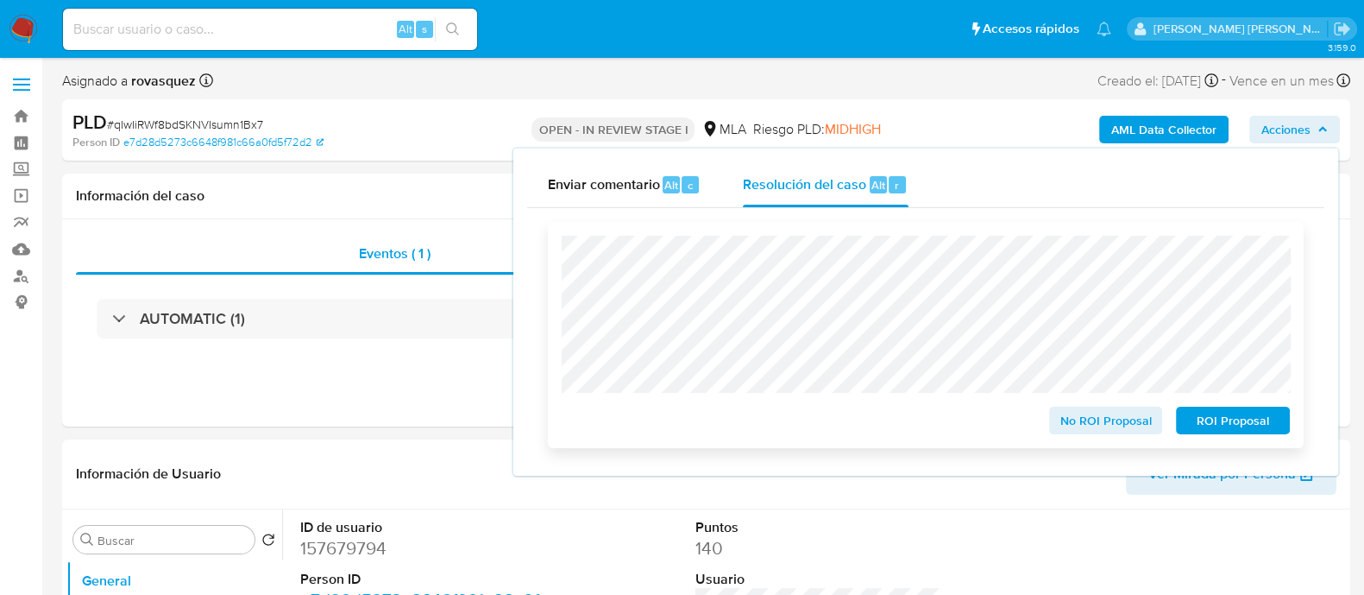
click at [1101, 425] on span "No ROI Proposal" at bounding box center [1107, 420] width 90 height 24
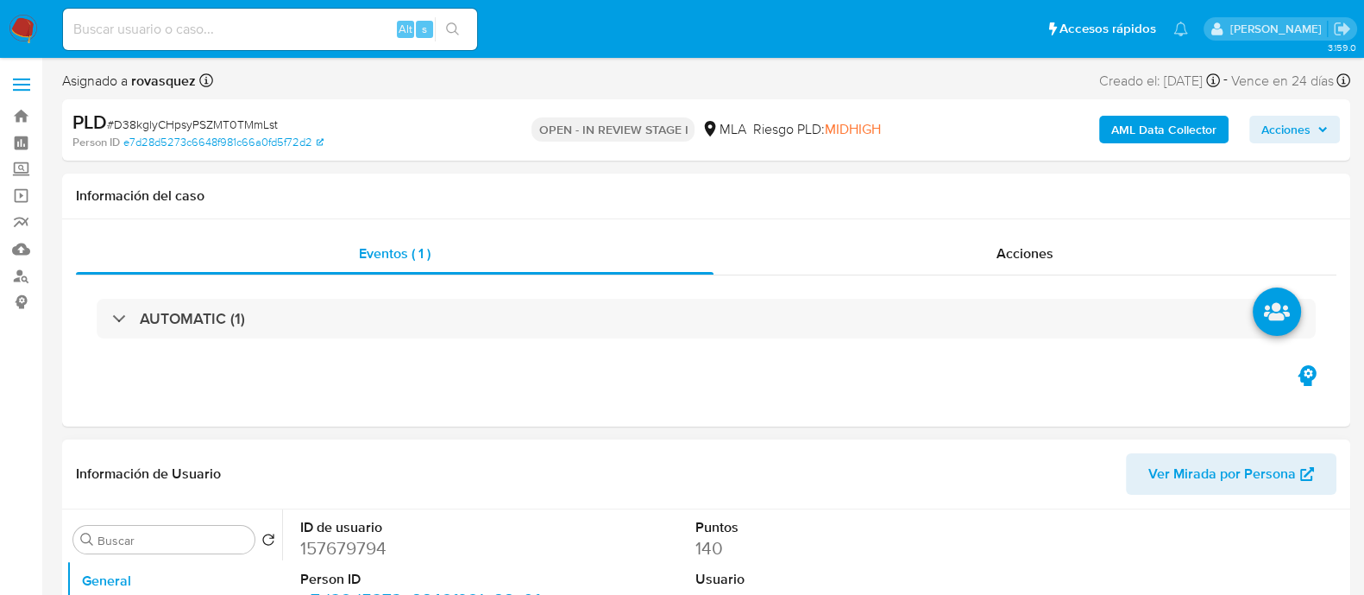
select select "10"
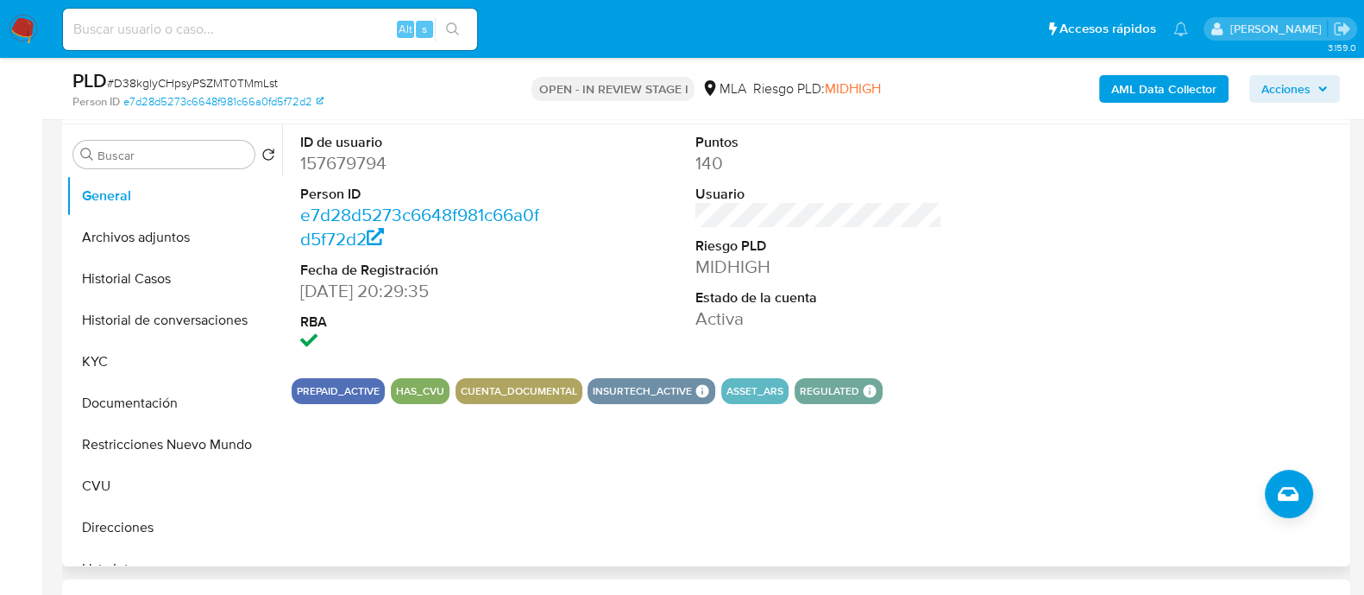
scroll to position [754, 0]
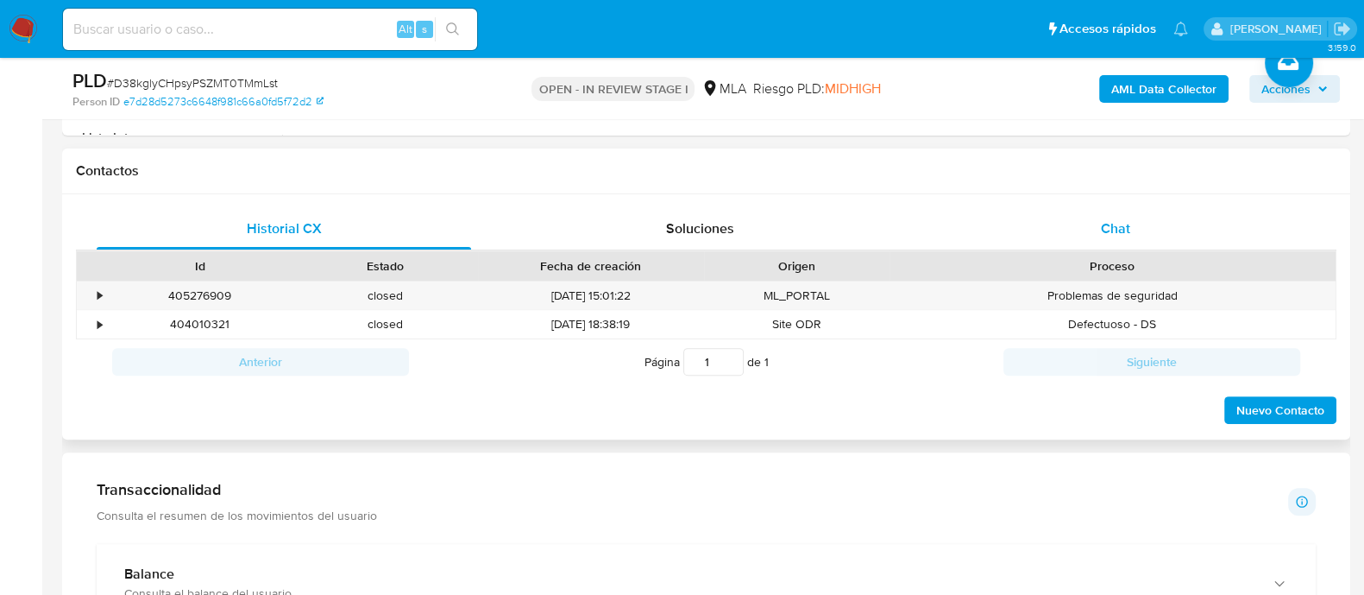
click at [1124, 225] on span "Chat" at bounding box center [1115, 228] width 29 height 20
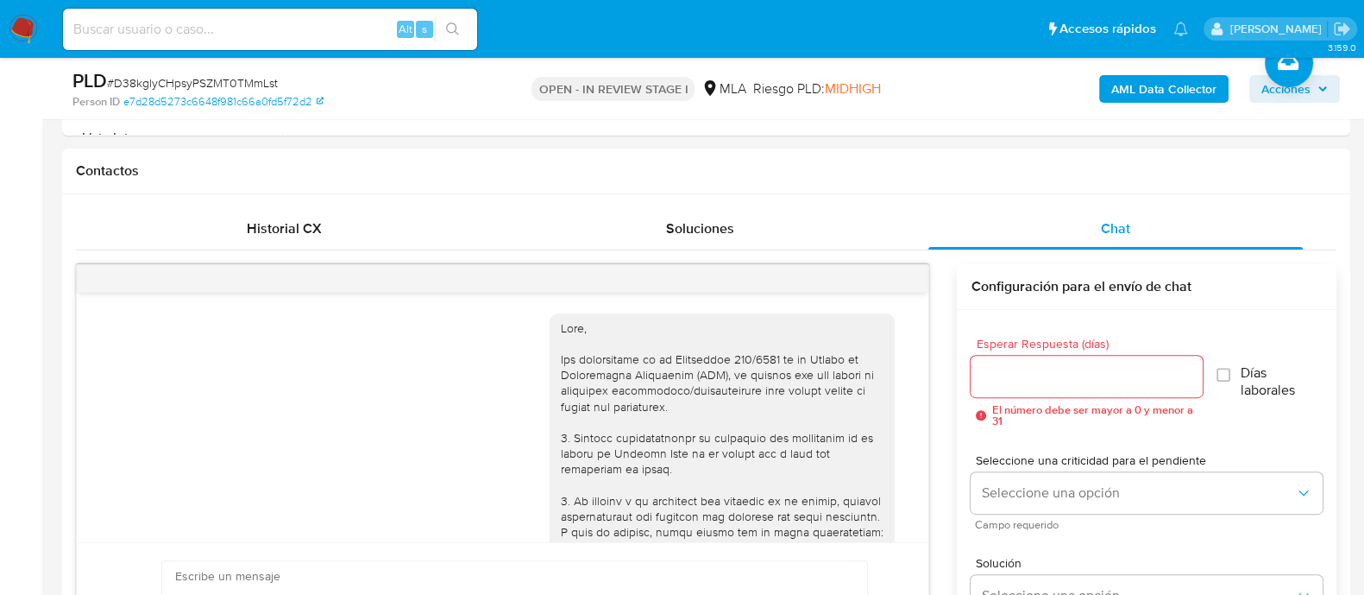
scroll to position [2368, 0]
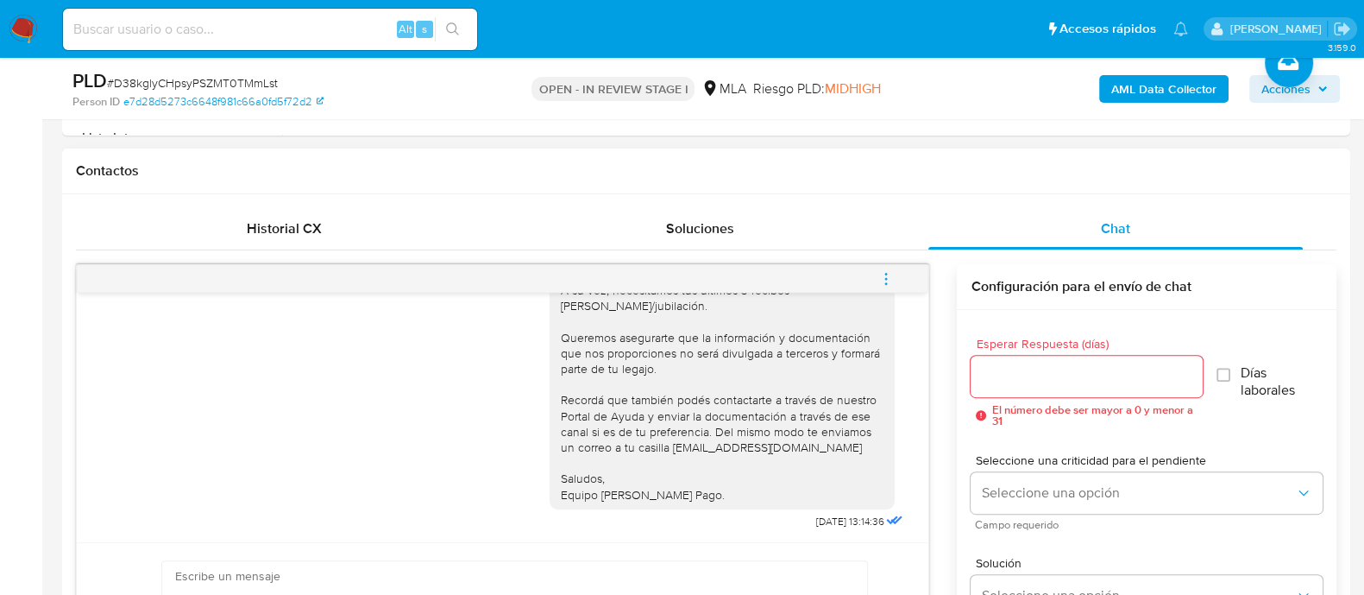
click at [889, 273] on icon "menu-action" at bounding box center [887, 279] width 16 height 16
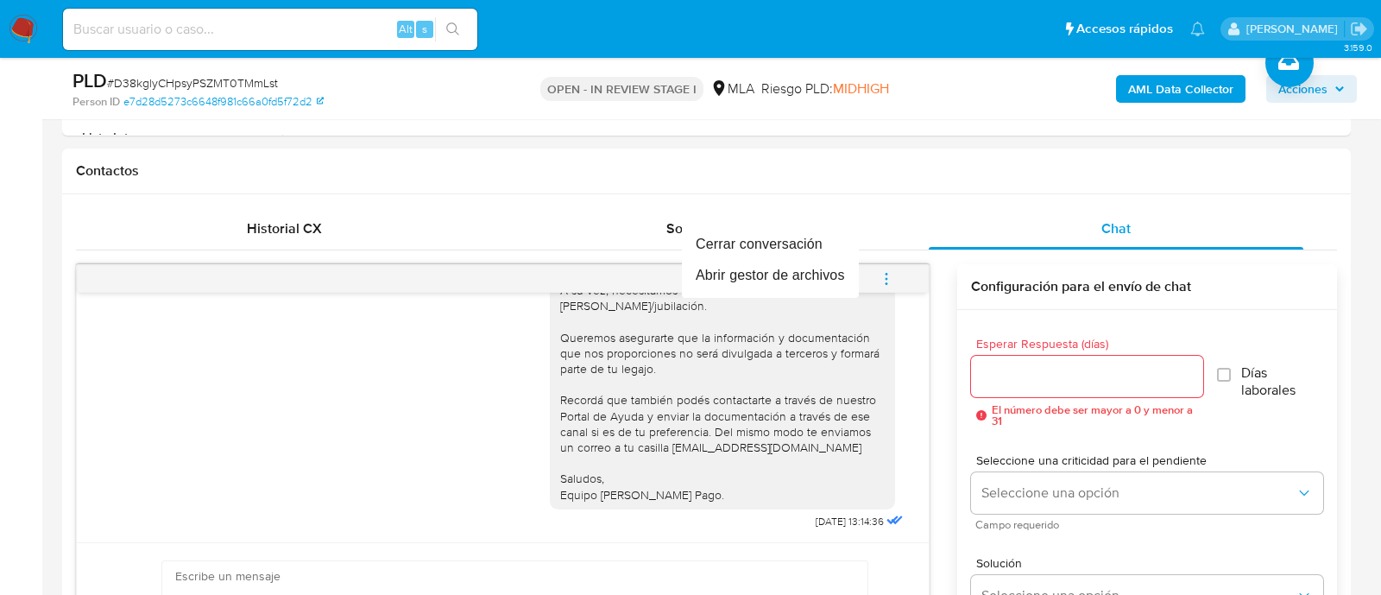
click at [682, 419] on div at bounding box center [690, 297] width 1381 height 595
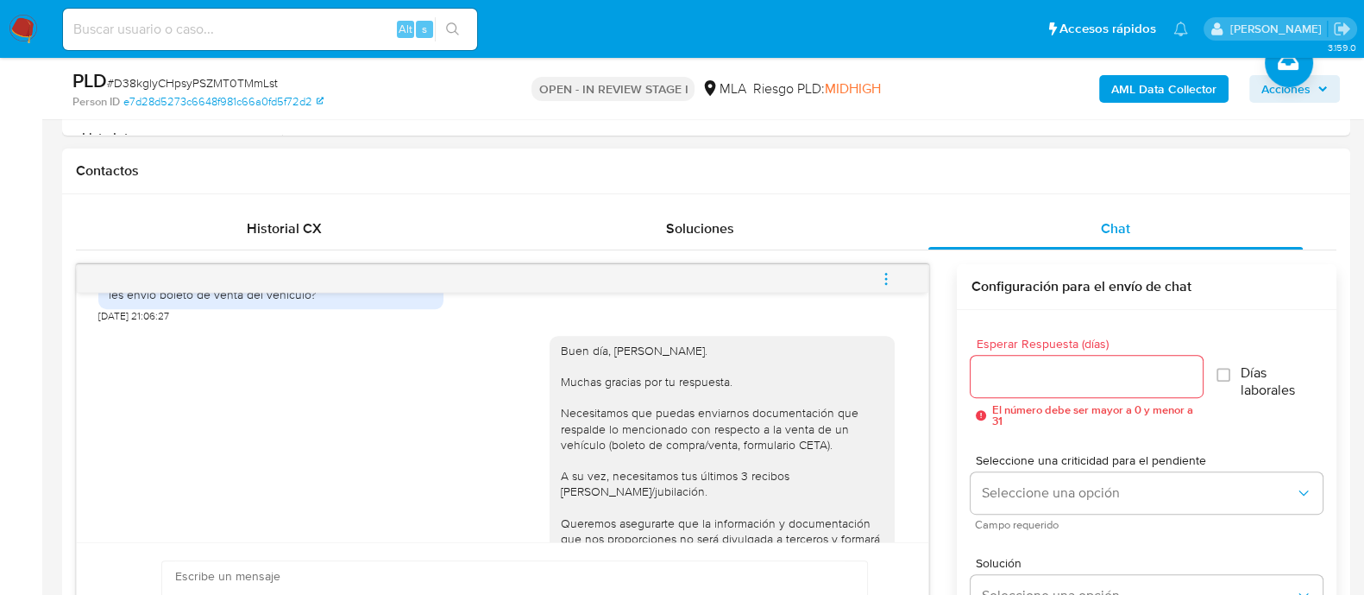
scroll to position [2260, 0]
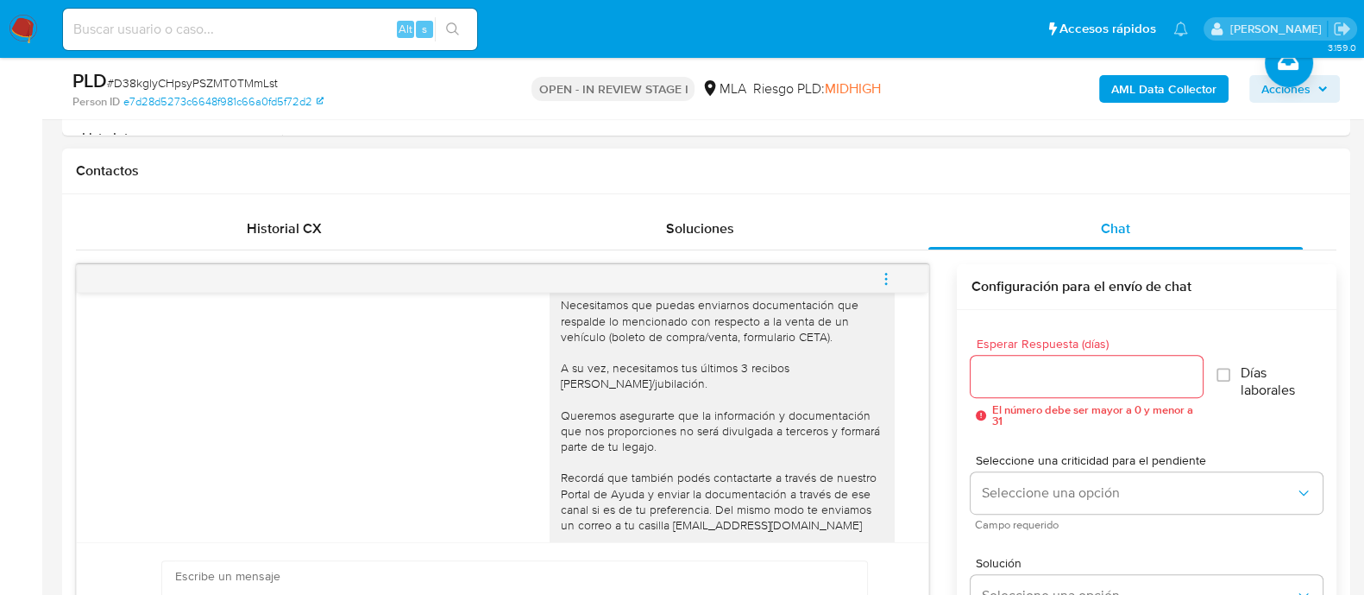
click at [883, 276] on icon "menu-action" at bounding box center [887, 279] width 16 height 16
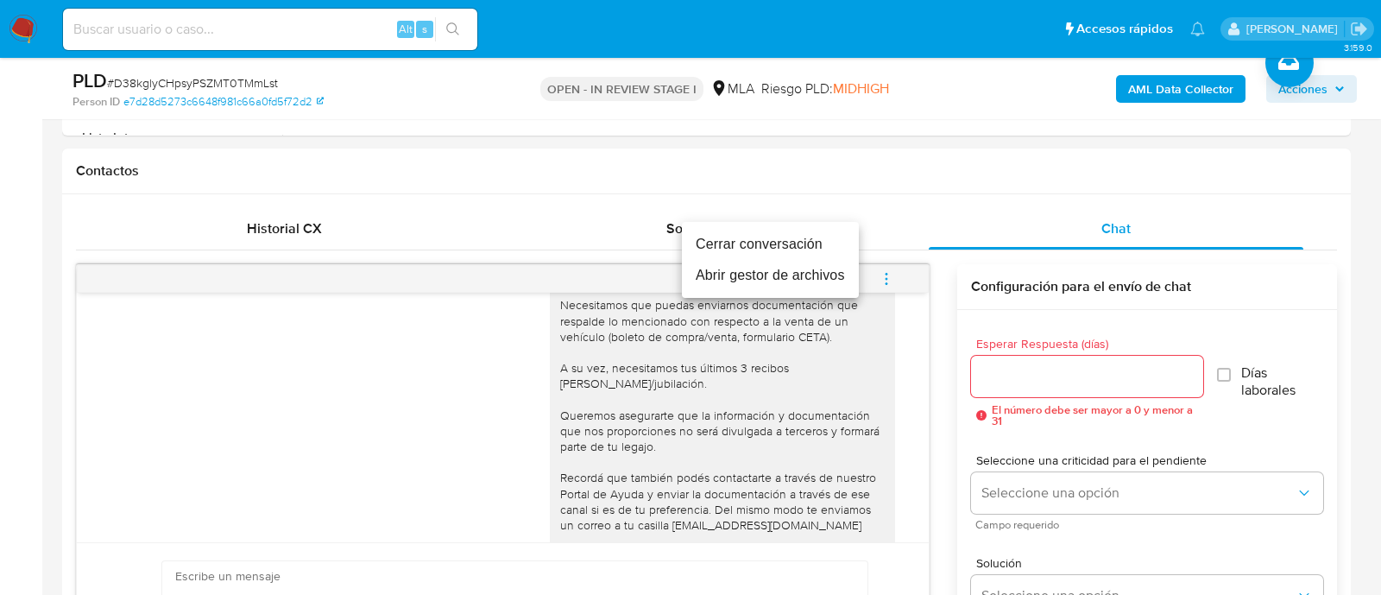
click at [786, 252] on li "Cerrar conversación" at bounding box center [770, 244] width 177 height 31
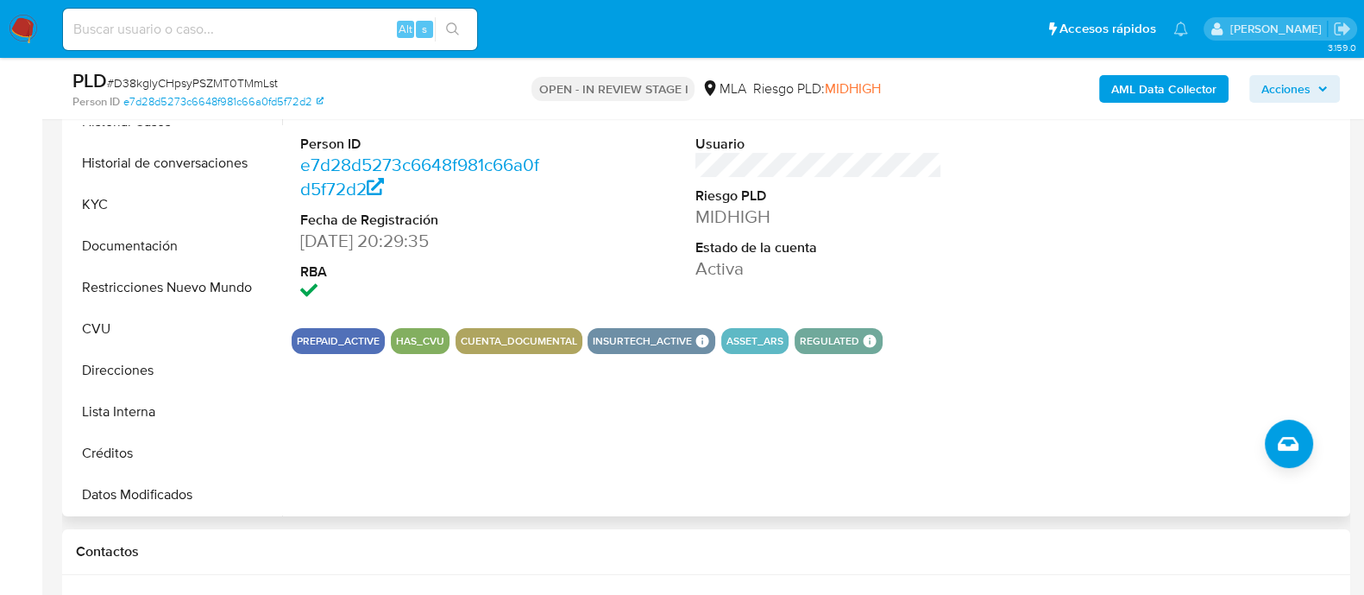
scroll to position [324, 0]
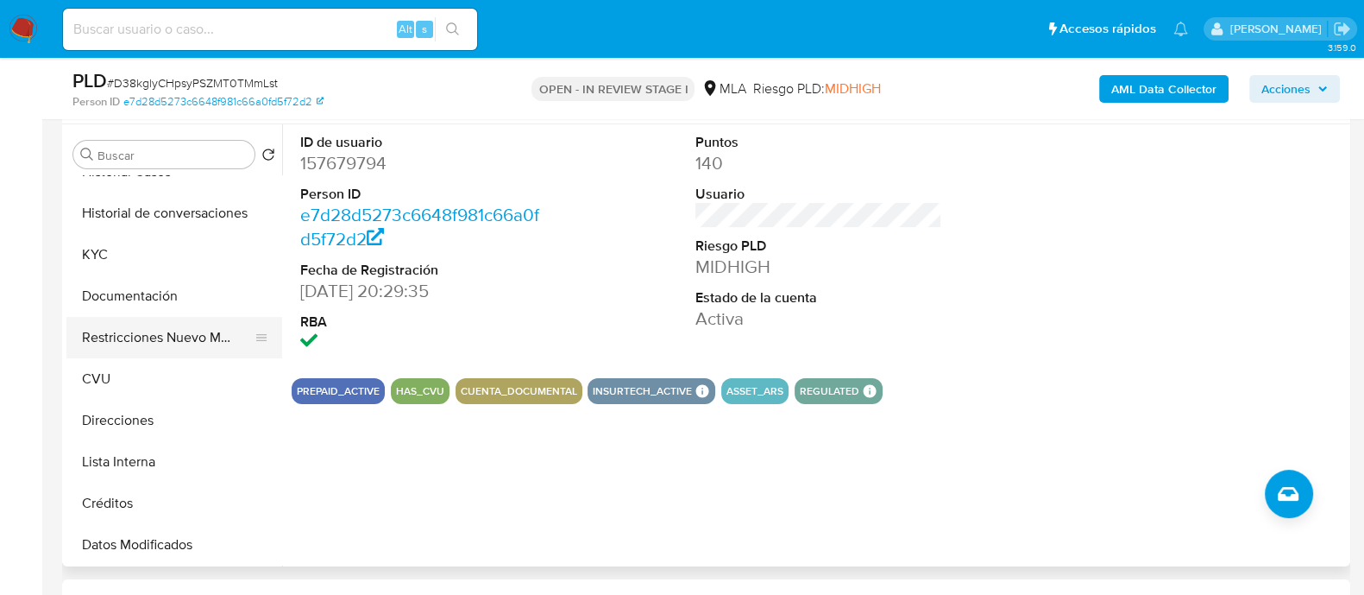
click at [165, 342] on button "Restricciones Nuevo Mundo" at bounding box center [167, 337] width 202 height 41
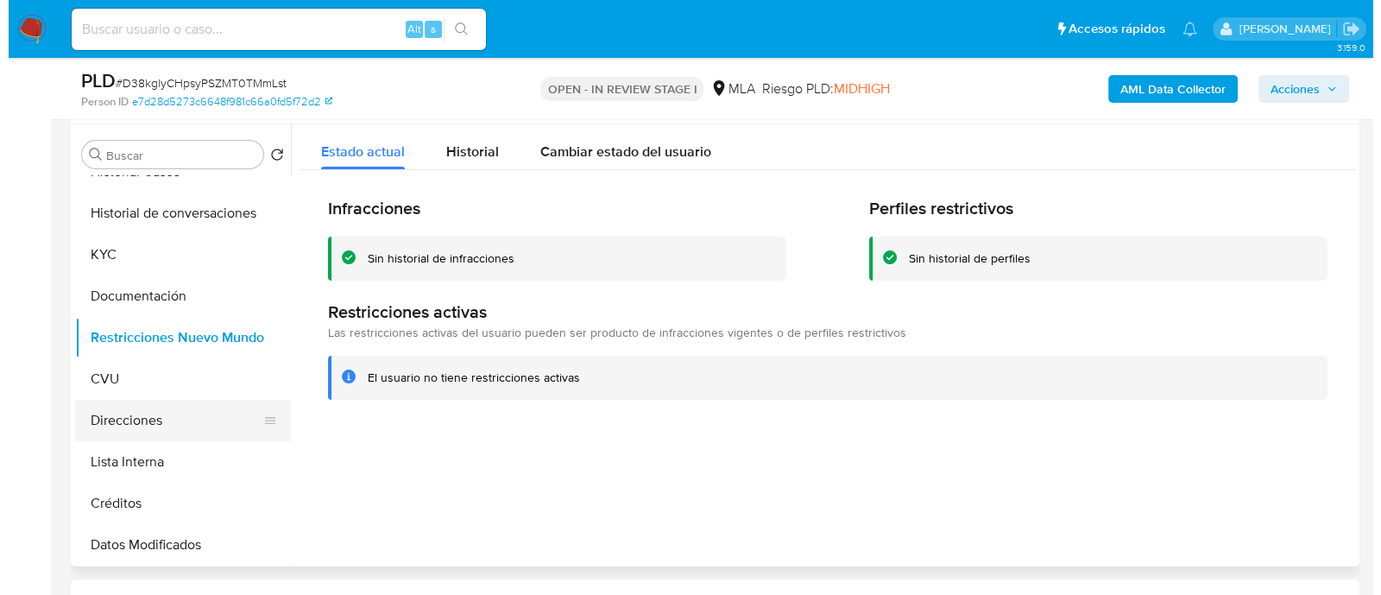
scroll to position [0, 0]
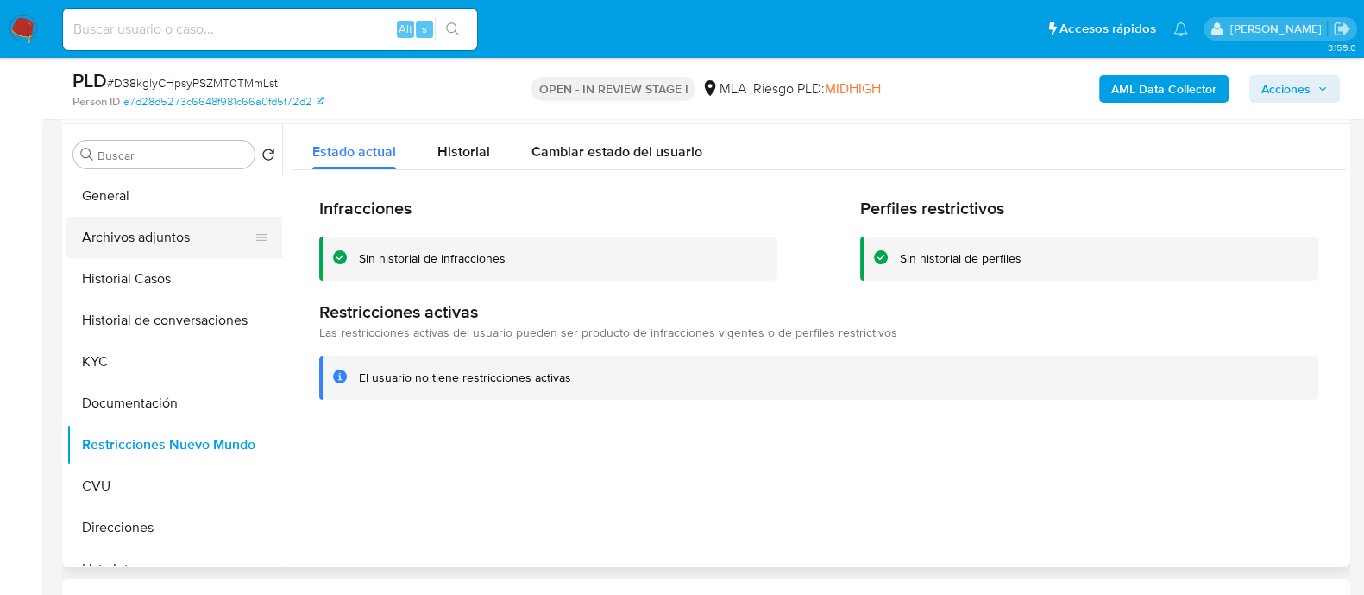
click at [174, 250] on button "Archivos adjuntos" at bounding box center [167, 237] width 202 height 41
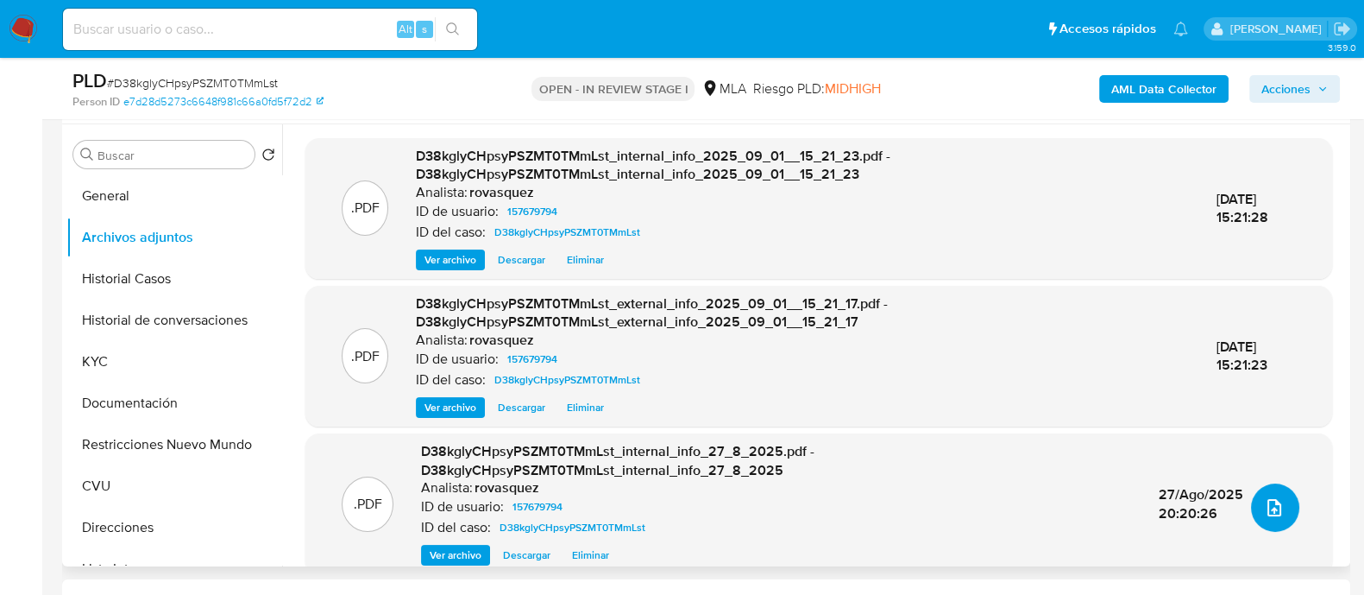
click at [1264, 505] on icon "upload-file" at bounding box center [1274, 507] width 21 height 21
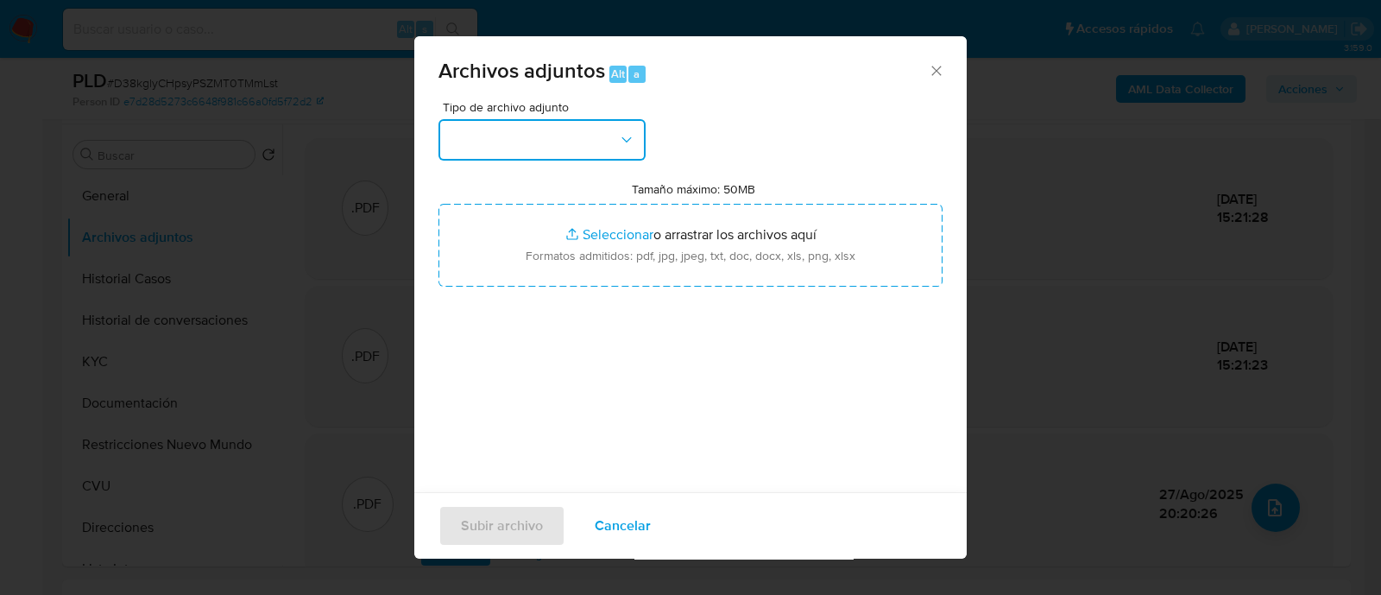
click at [564, 137] on button "button" at bounding box center [541, 139] width 207 height 41
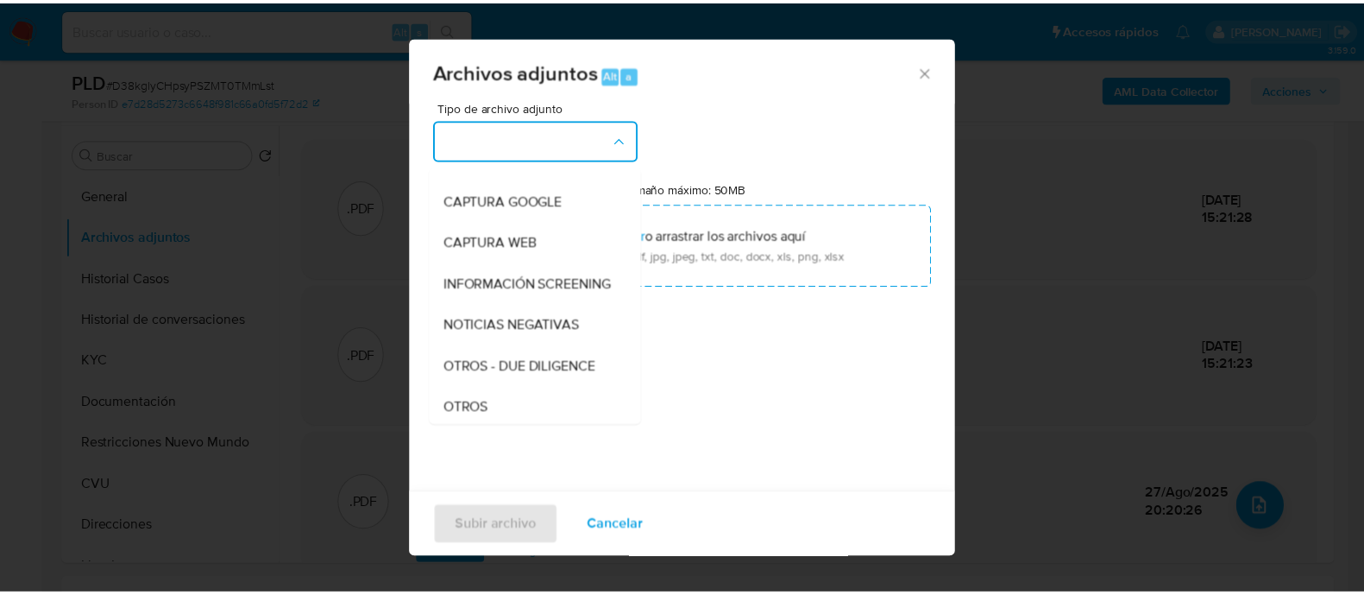
scroll to position [215, 0]
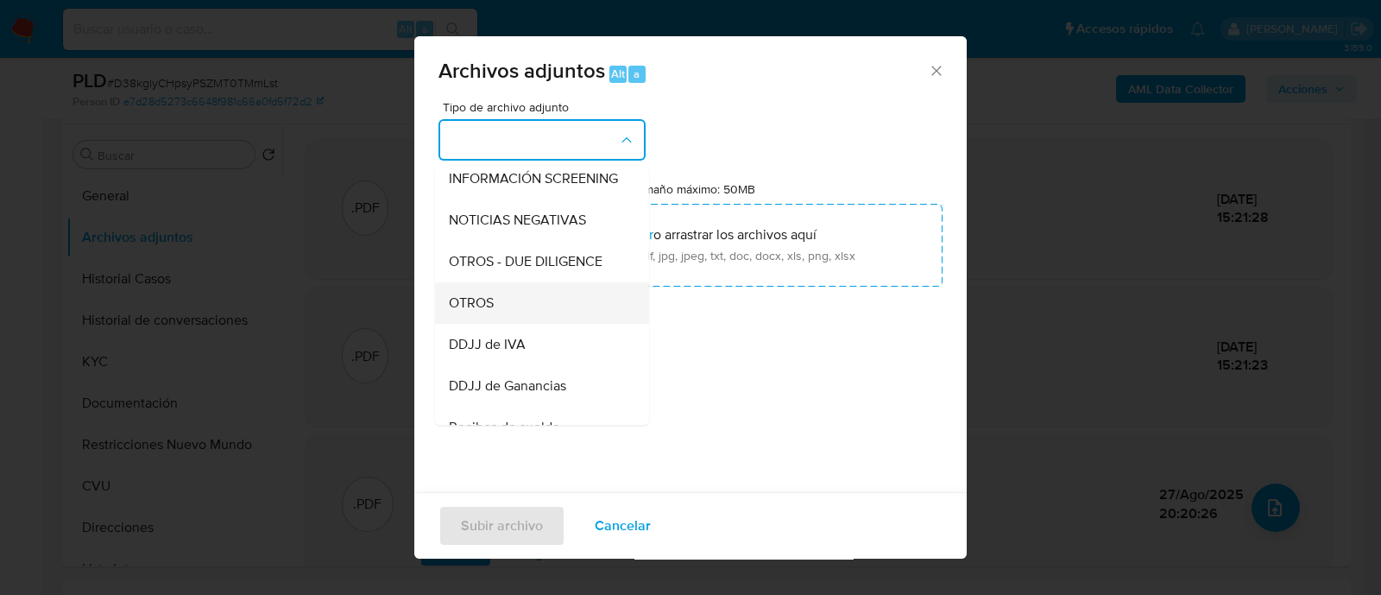
click at [501, 312] on div "OTROS" at bounding box center [537, 302] width 176 height 41
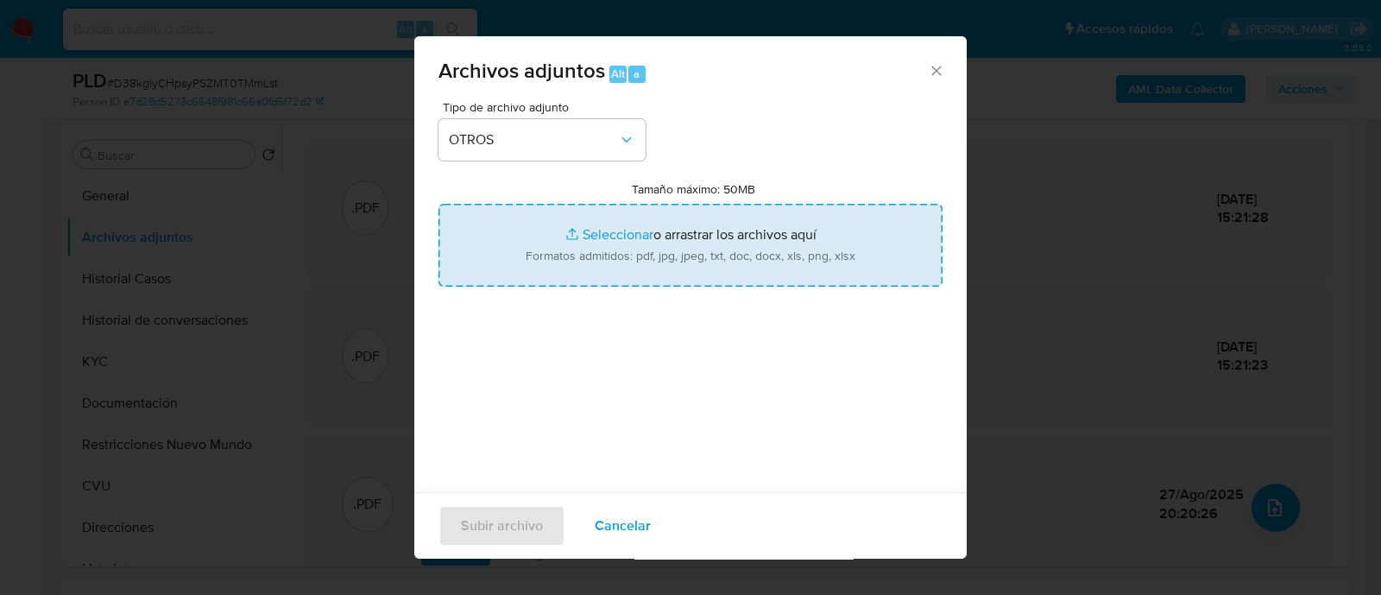
click at [600, 236] on input "Tamaño máximo: 50MB Seleccionar archivos" at bounding box center [690, 245] width 504 height 83
type input "C:\fakepath\Caselog D38kglyCHpsyPSZMT0TMmLst_2025_09_01_14_34_55.docx"
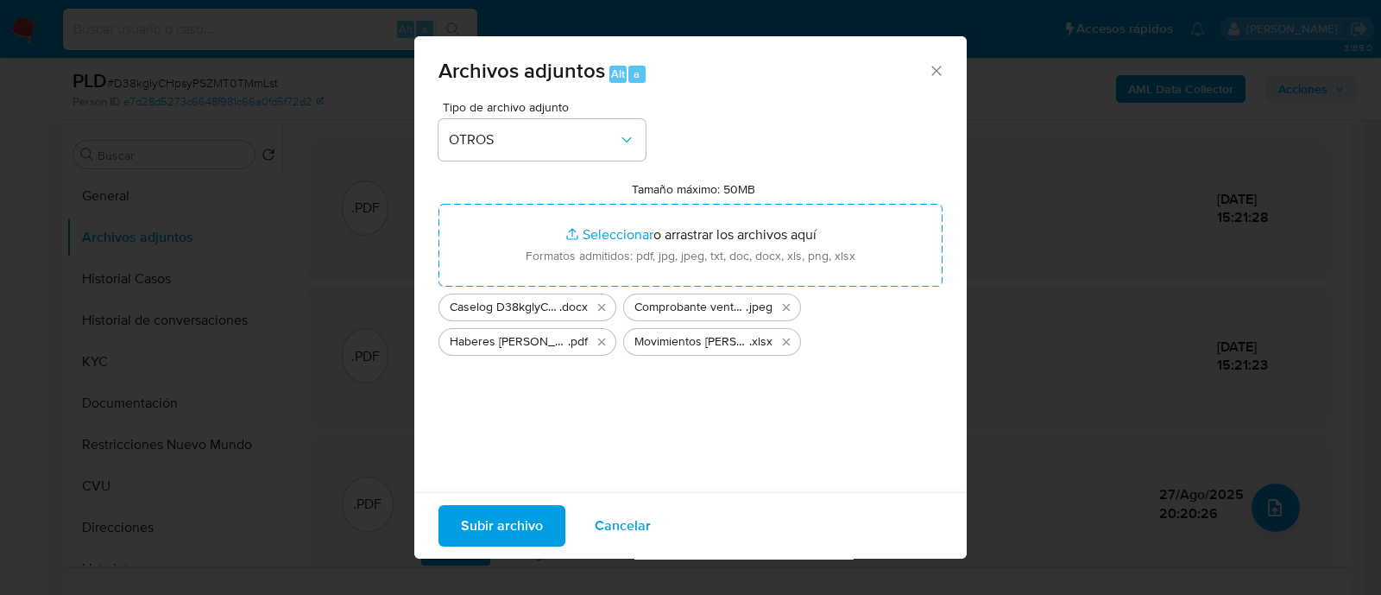
click at [513, 519] on span "Subir archivo" at bounding box center [502, 526] width 82 height 38
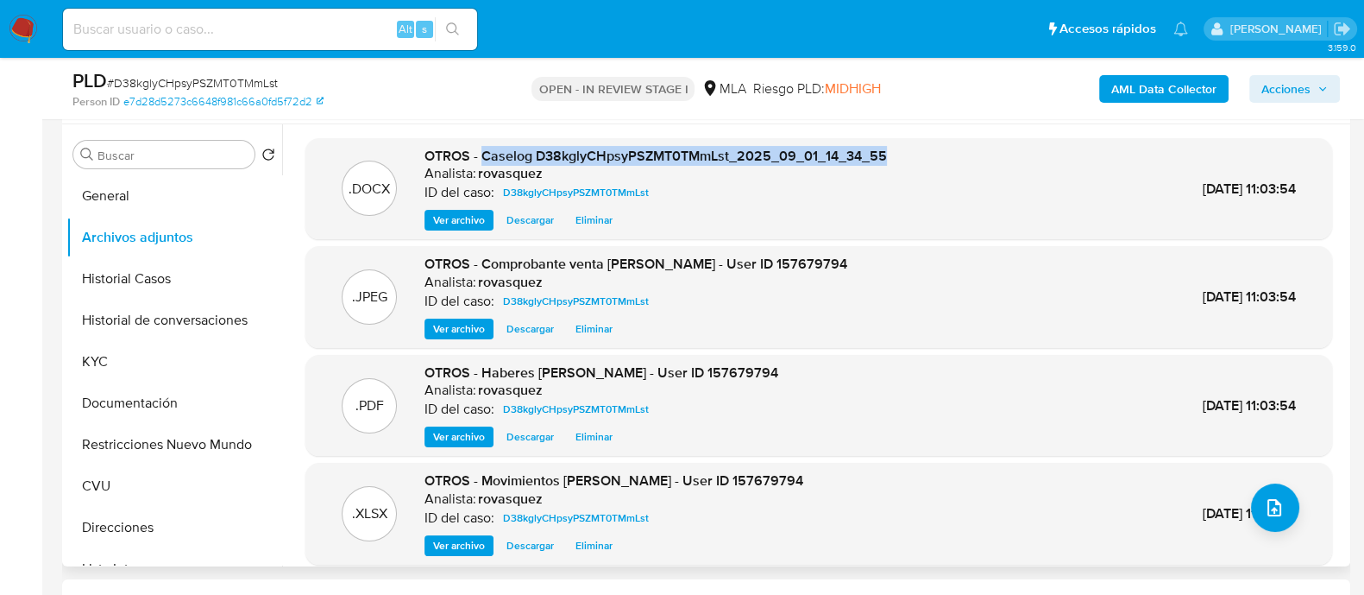
drag, startPoint x: 483, startPoint y: 152, endPoint x: 900, endPoint y: 156, distance: 416.9
click at [900, 156] on div ".DOCX OTROS - Caselog D38kglyCHpsyPSZMT0TMmLst_2025_09_01_14_34_55 Analista: ro…" at bounding box center [819, 189] width 1010 height 85
copy span "Caselog D38kglyCHpsyPSZMT0TMmLst_2025_09_01_14_34_55"
click at [1295, 90] on span "Acciones" at bounding box center [1286, 89] width 49 height 28
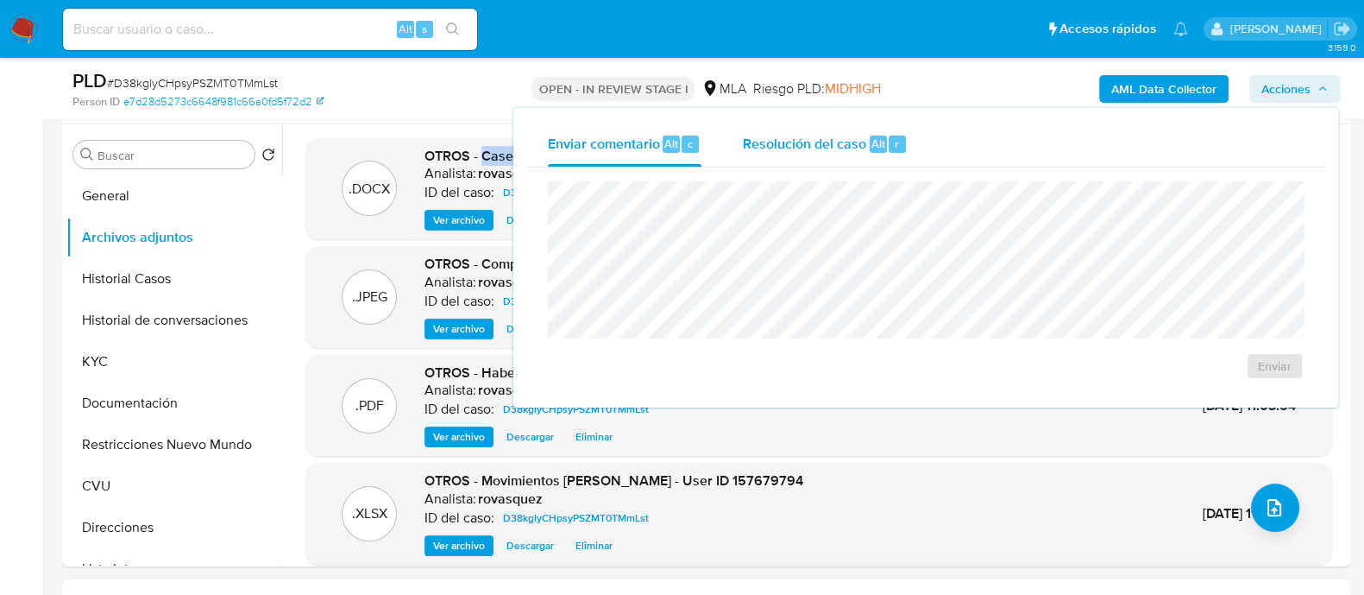
click at [853, 154] on div "Resolución del caso Alt r" at bounding box center [825, 144] width 165 height 45
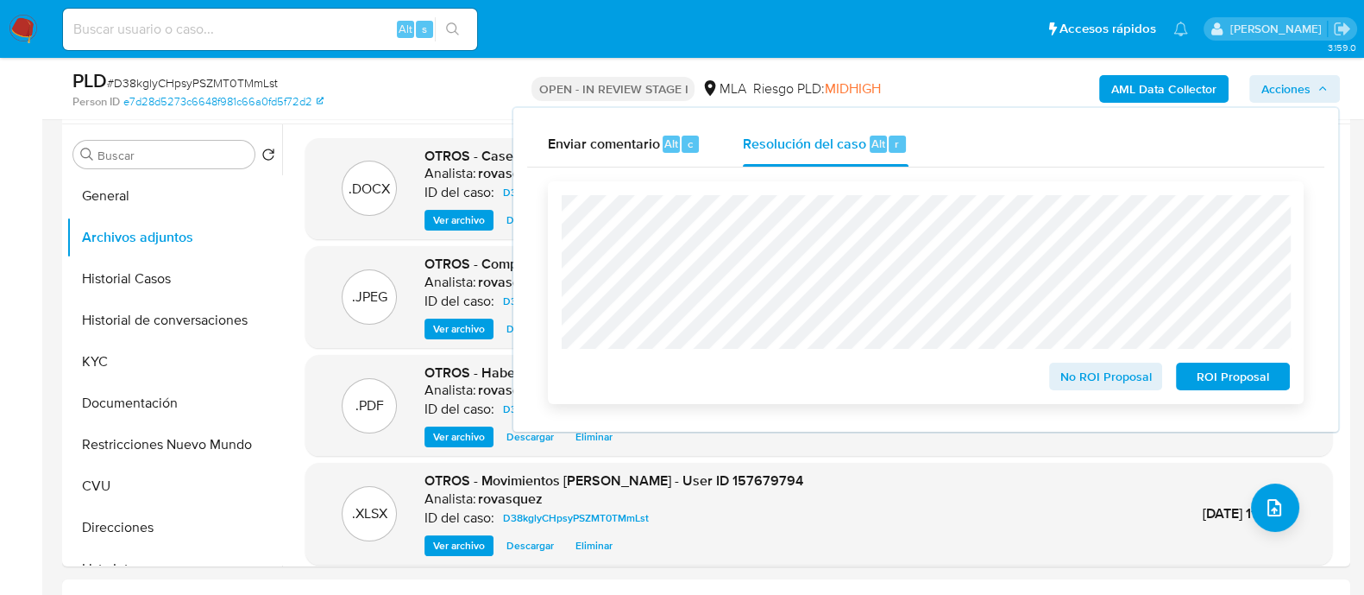
click at [550, 217] on div "No ROI Proposal ROI Proposal" at bounding box center [926, 292] width 756 height 223
click at [1122, 388] on span "No ROI Proposal" at bounding box center [1107, 376] width 90 height 24
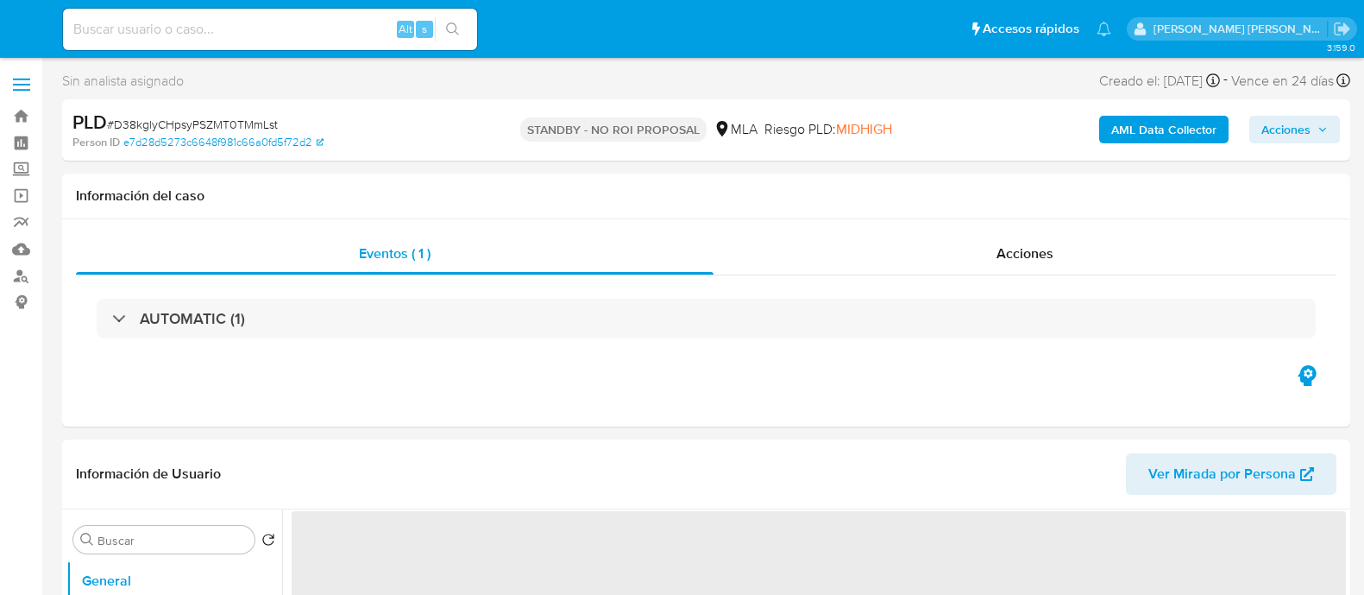
select select "10"
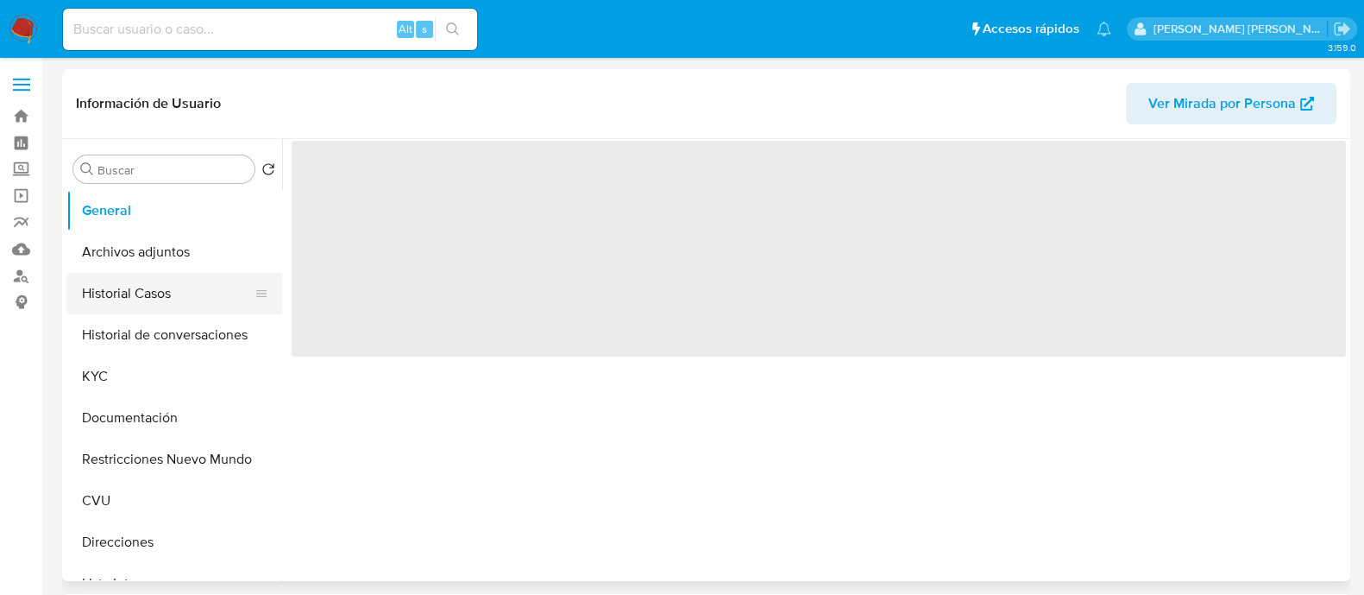
select select "10"
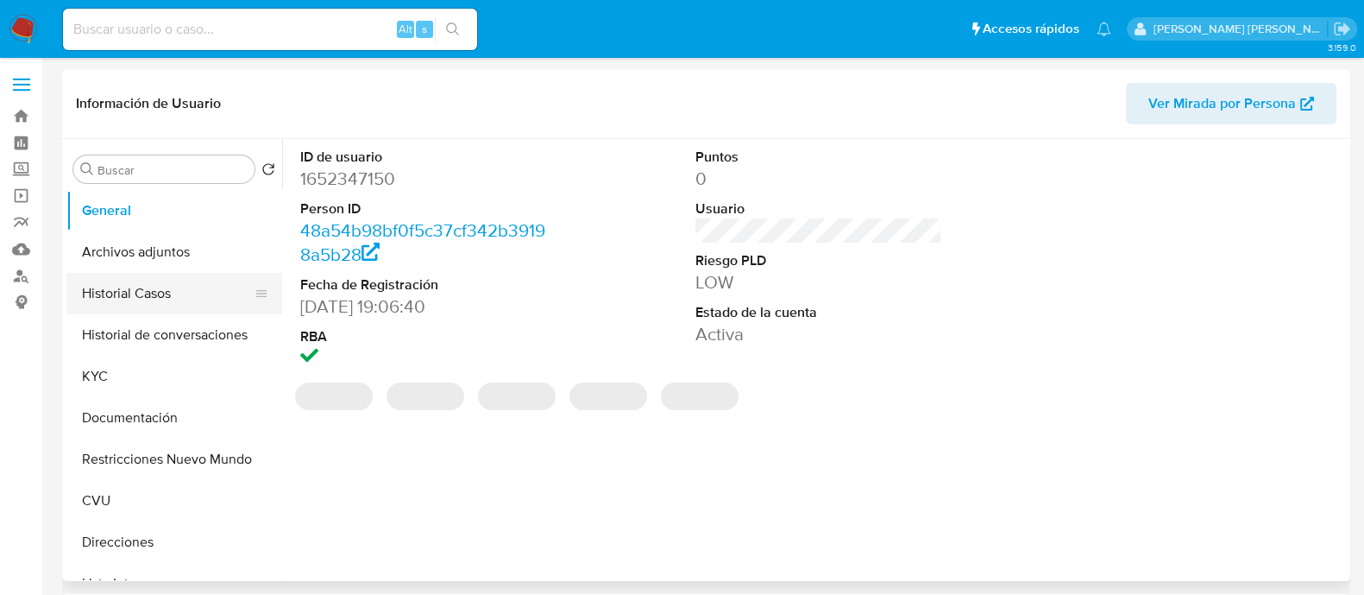
click at [153, 297] on button "Historial Casos" at bounding box center [167, 293] width 202 height 41
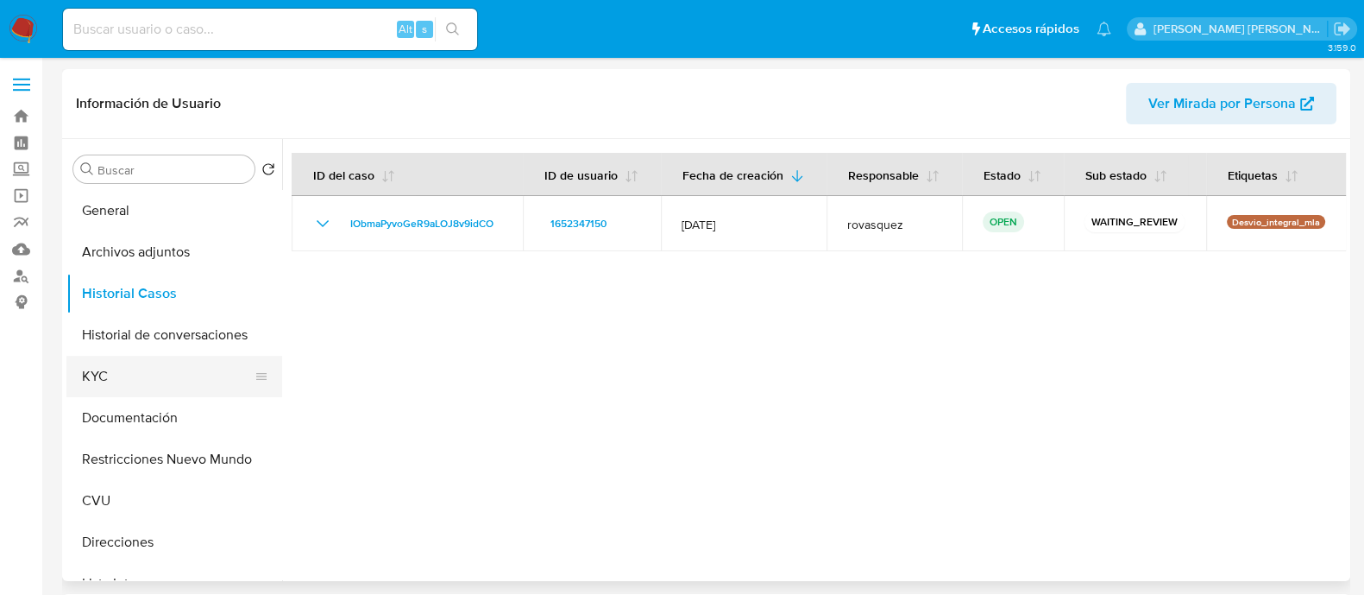
click at [129, 373] on button "KYC" at bounding box center [167, 376] width 202 height 41
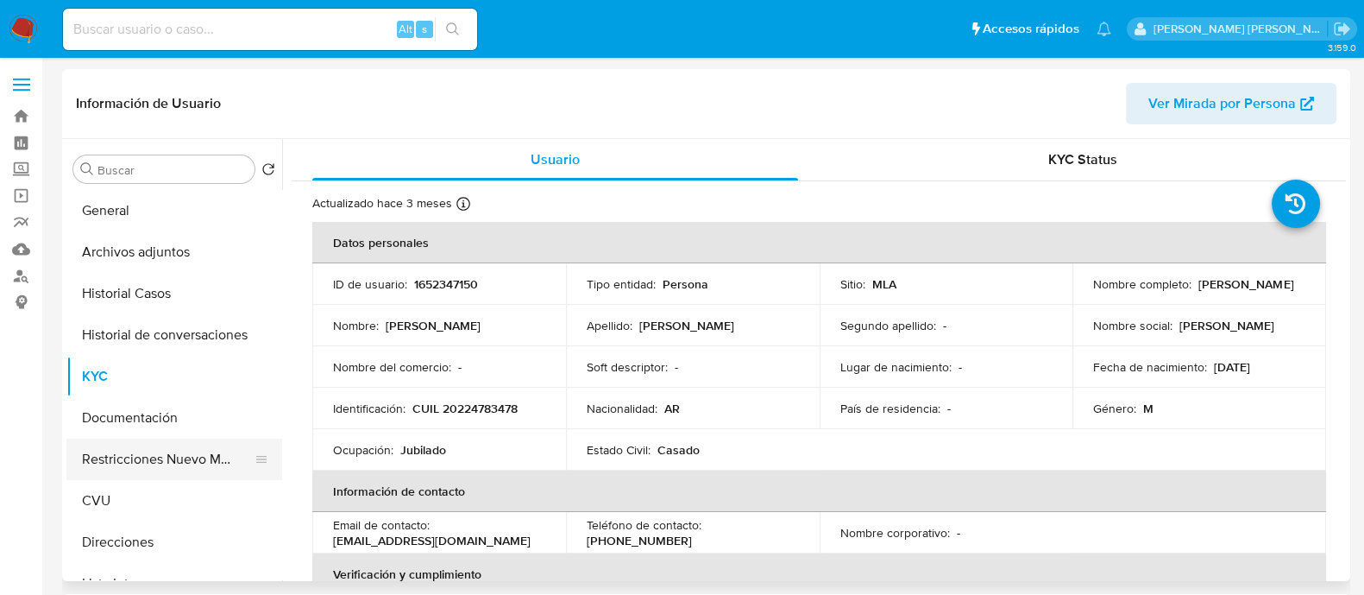
click at [124, 453] on button "Restricciones Nuevo Mundo" at bounding box center [167, 458] width 202 height 41
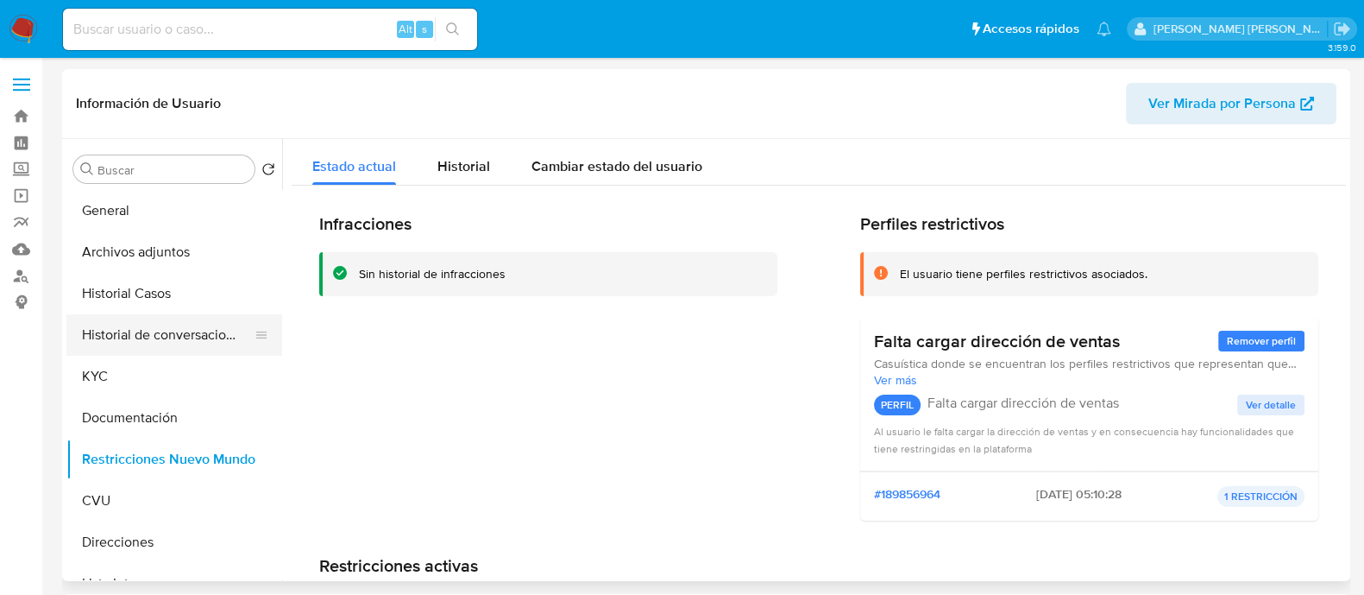
click at [114, 336] on button "Historial de conversaciones" at bounding box center [167, 334] width 202 height 41
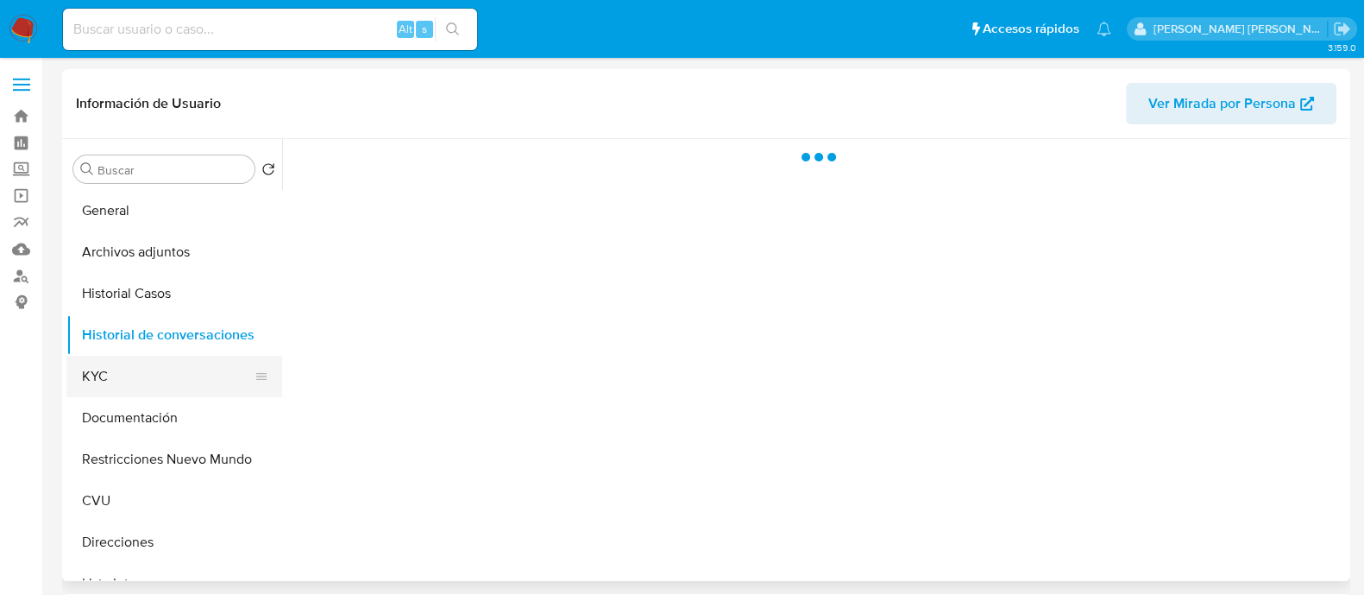
click at [104, 382] on button "KYC" at bounding box center [167, 376] width 202 height 41
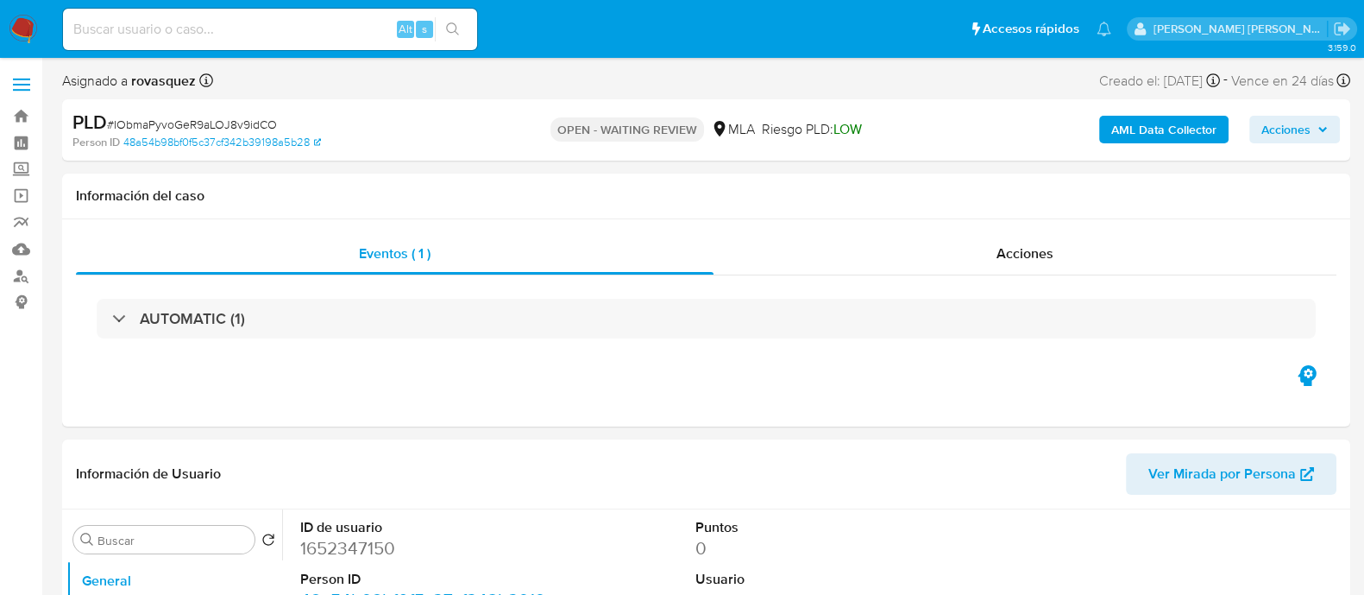
select select "10"
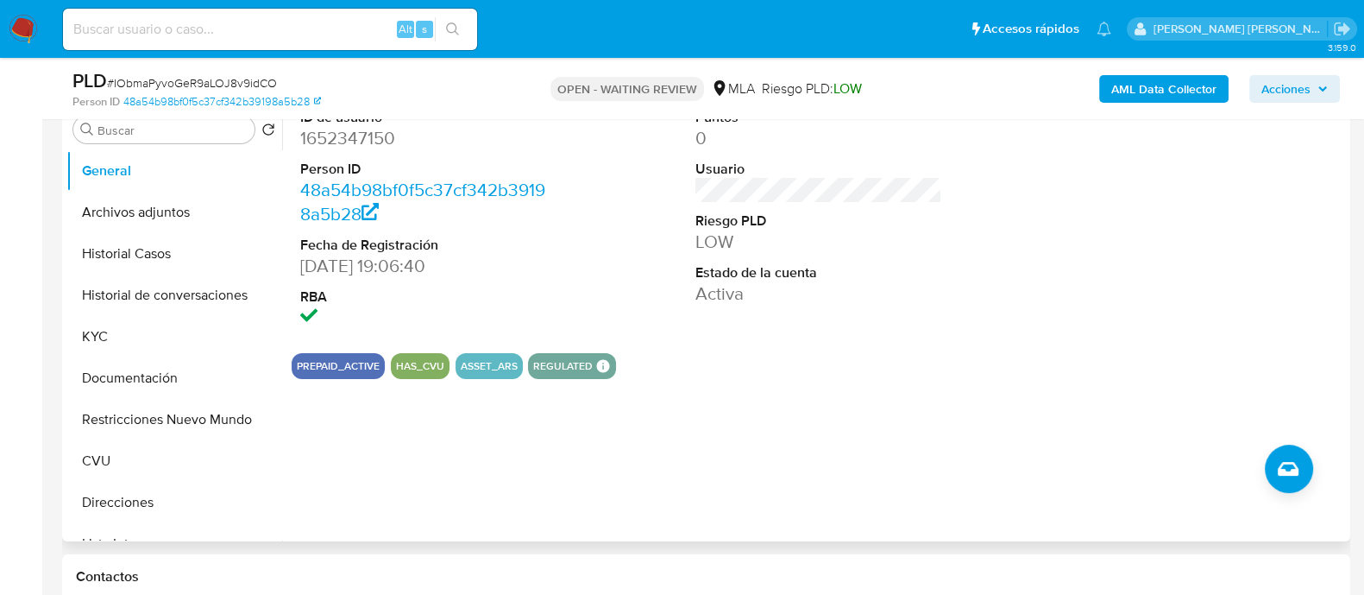
scroll to position [754, 0]
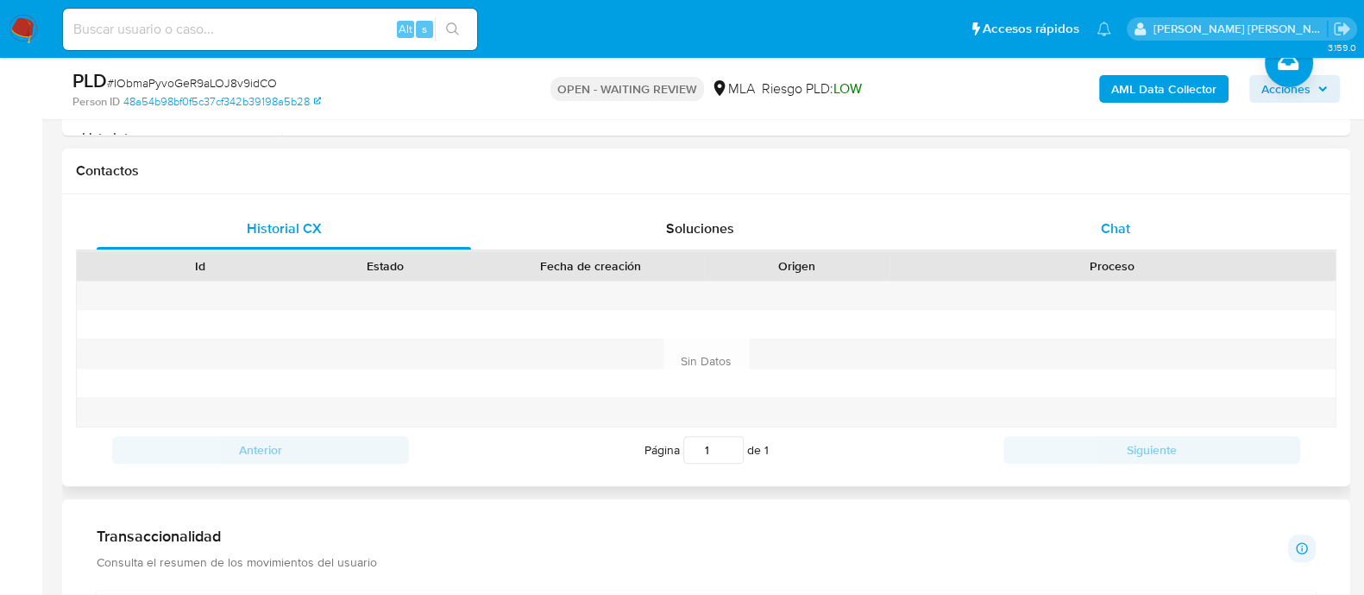
click at [1098, 224] on div "Chat" at bounding box center [1116, 228] width 375 height 41
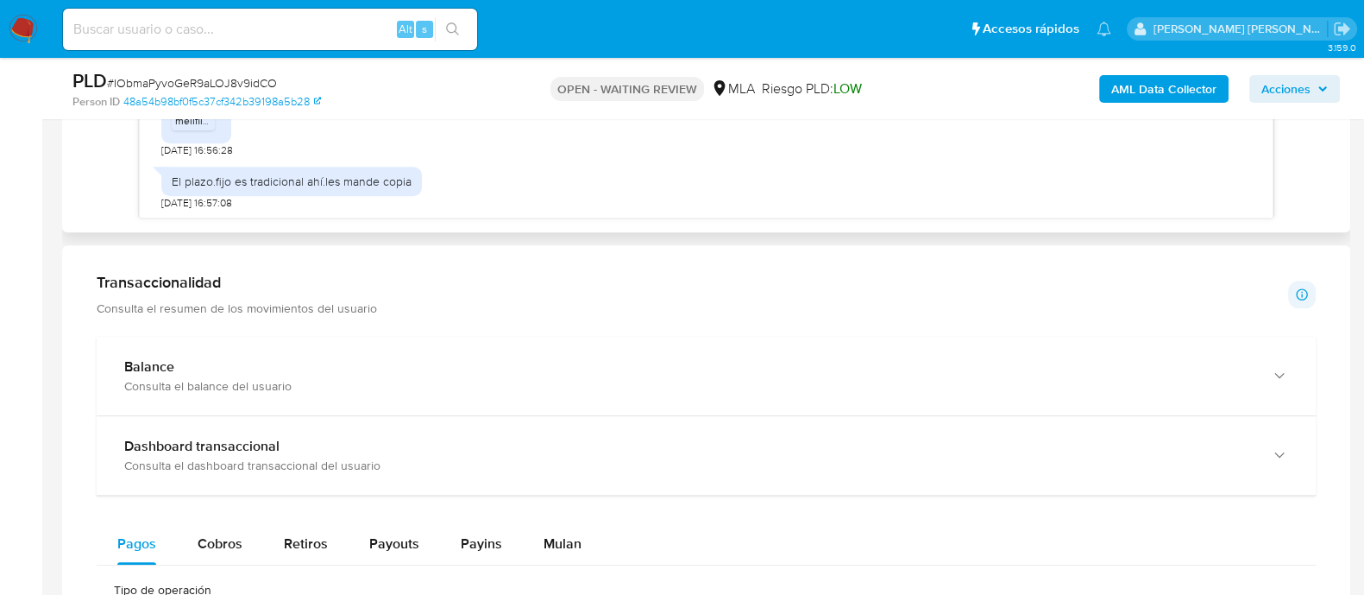
scroll to position [862, 0]
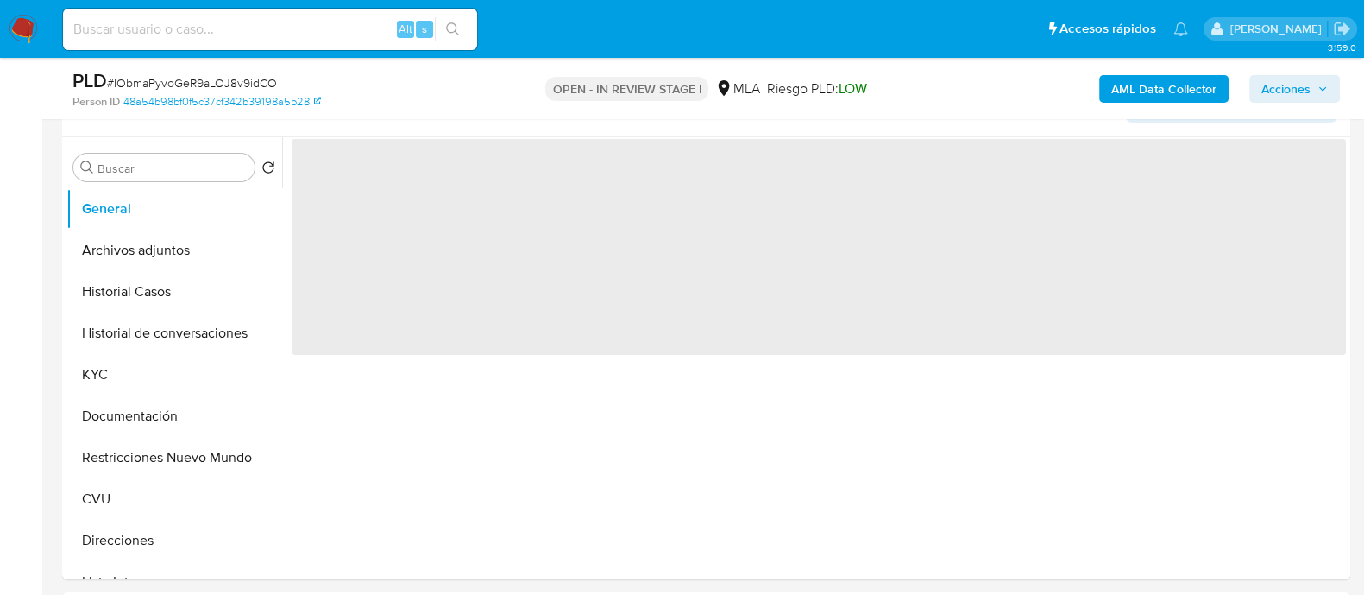
scroll to position [539, 0]
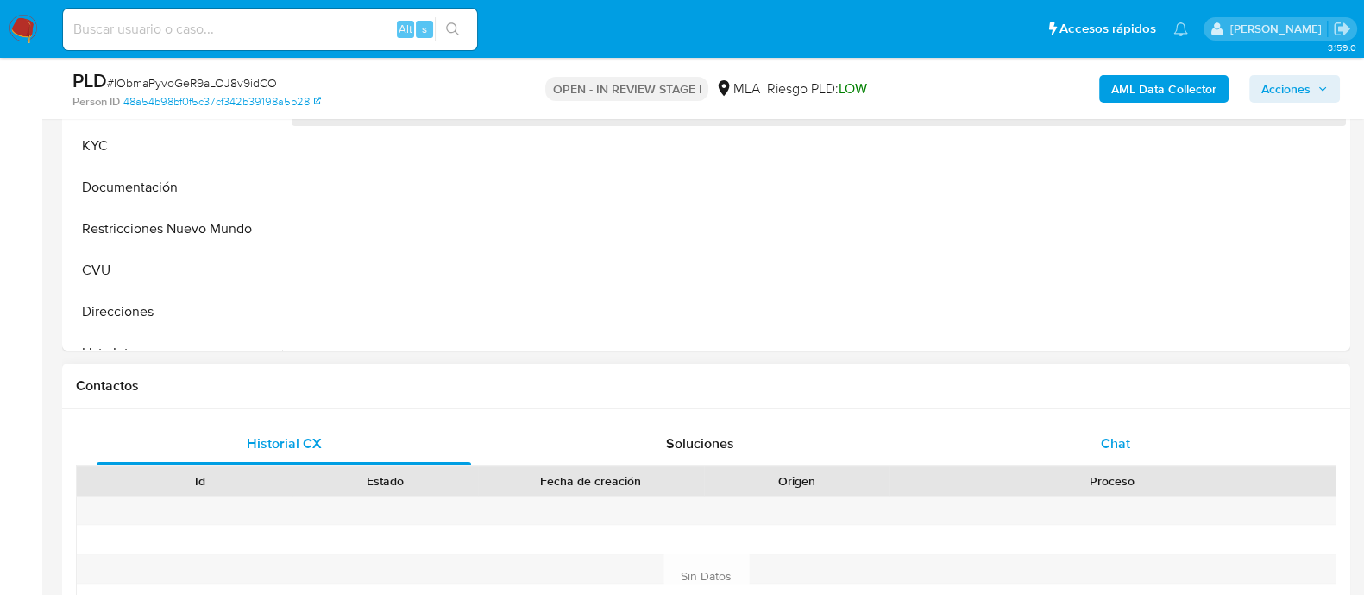
select select "10"
click at [1112, 431] on div "Chat" at bounding box center [1116, 443] width 375 height 41
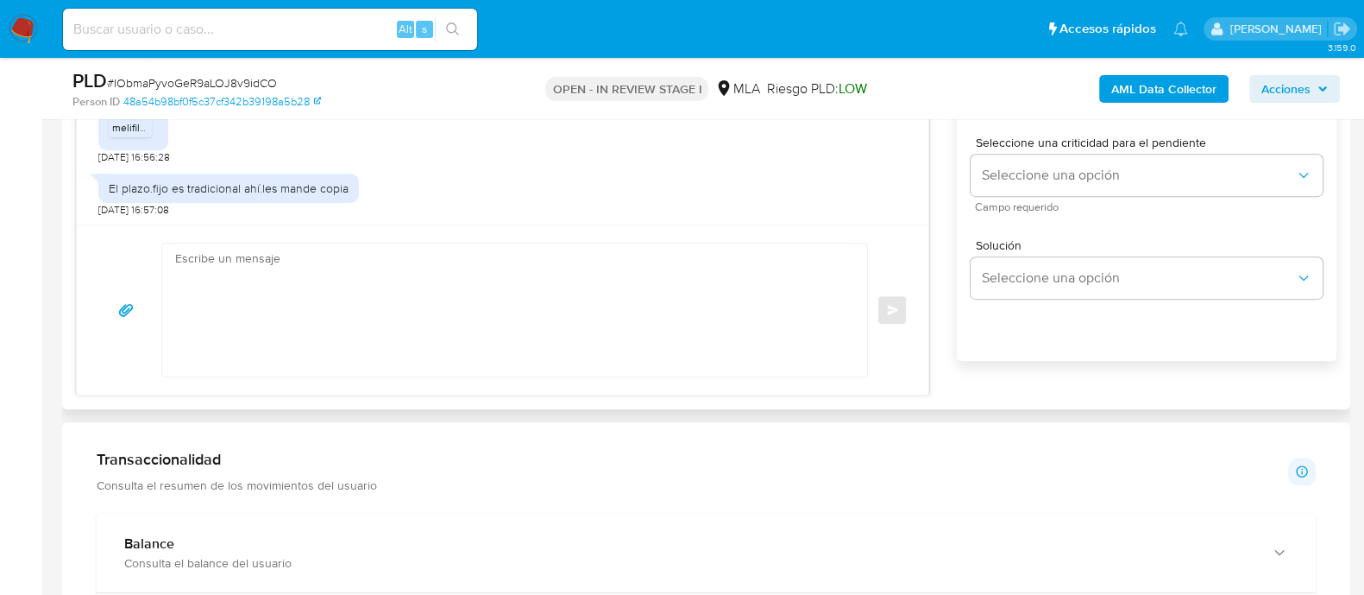
scroll to position [1079, 0]
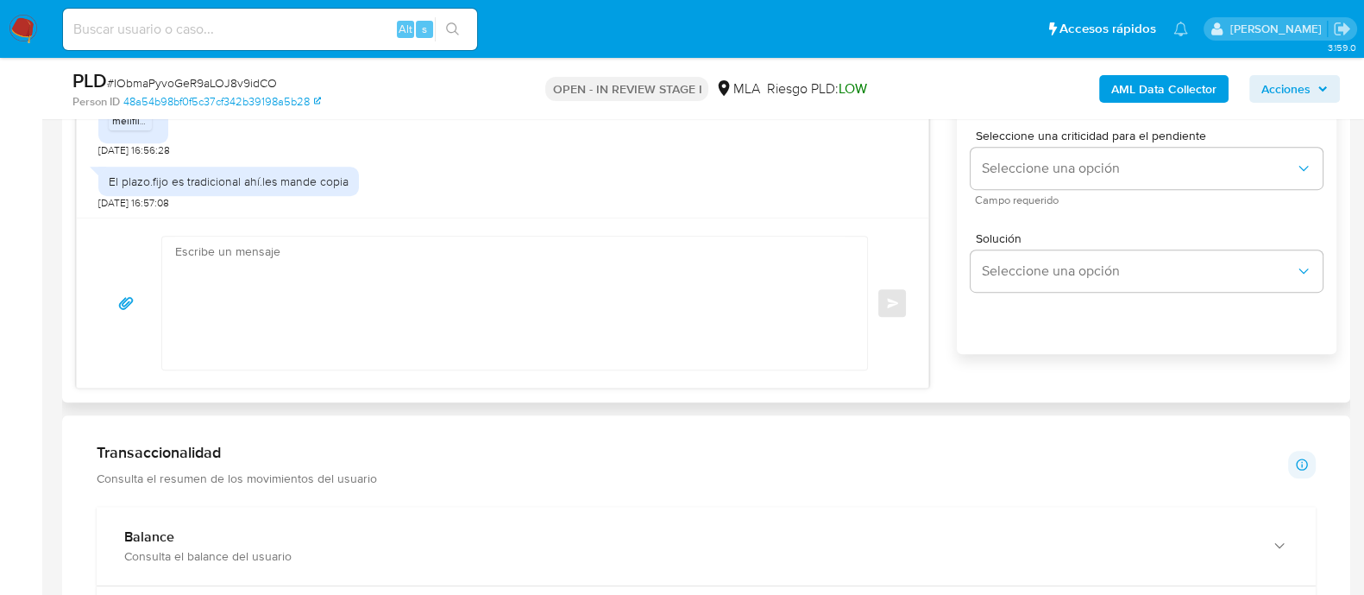
click at [143, 256] on div "Enviar" at bounding box center [503, 303] width 810 height 135
click at [242, 265] on textarea at bounding box center [510, 302] width 671 height 133
paste textarea "¡Muchas gracias por tu respuesta! Confirmamos la recepción de la documentación.…"
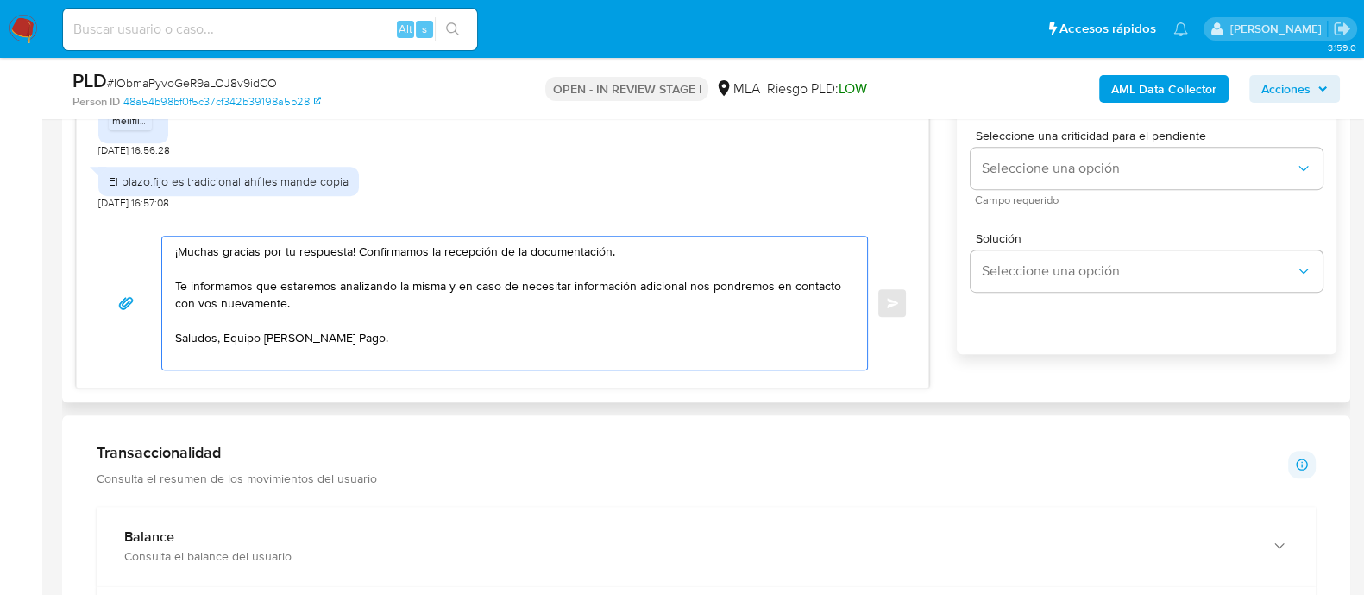
click at [229, 336] on textarea "¡Muchas gracias por tu respuesta! Confirmamos la recepción de la documentación.…" at bounding box center [510, 302] width 671 height 133
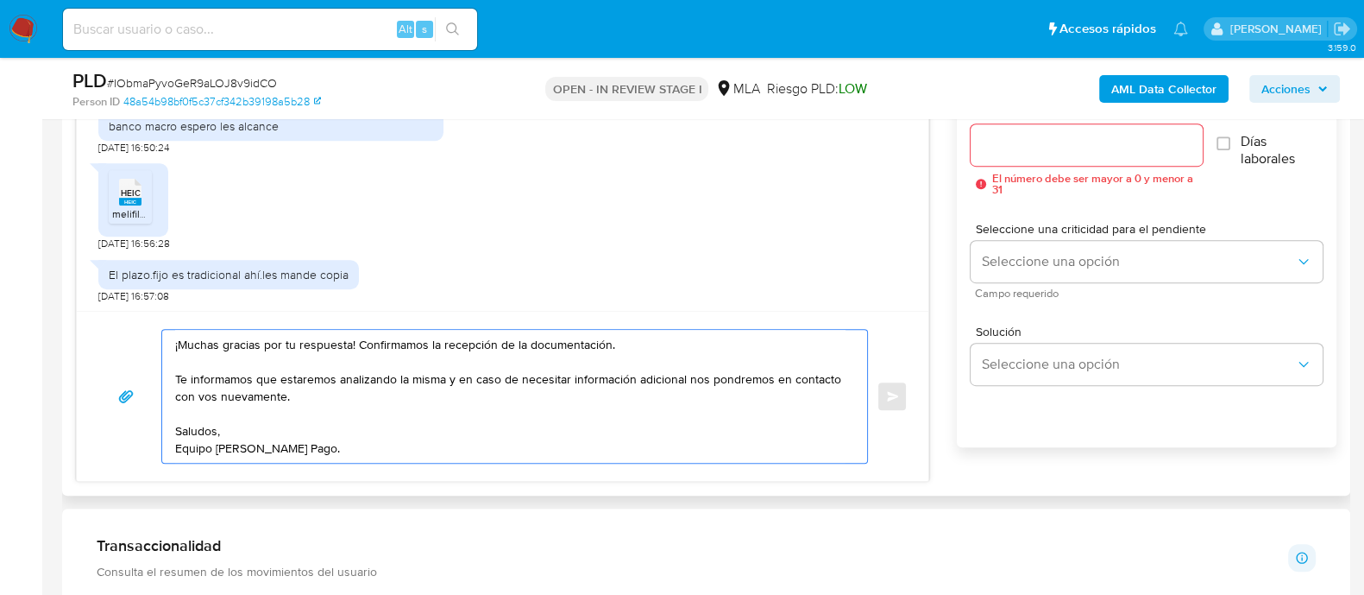
scroll to position [971, 0]
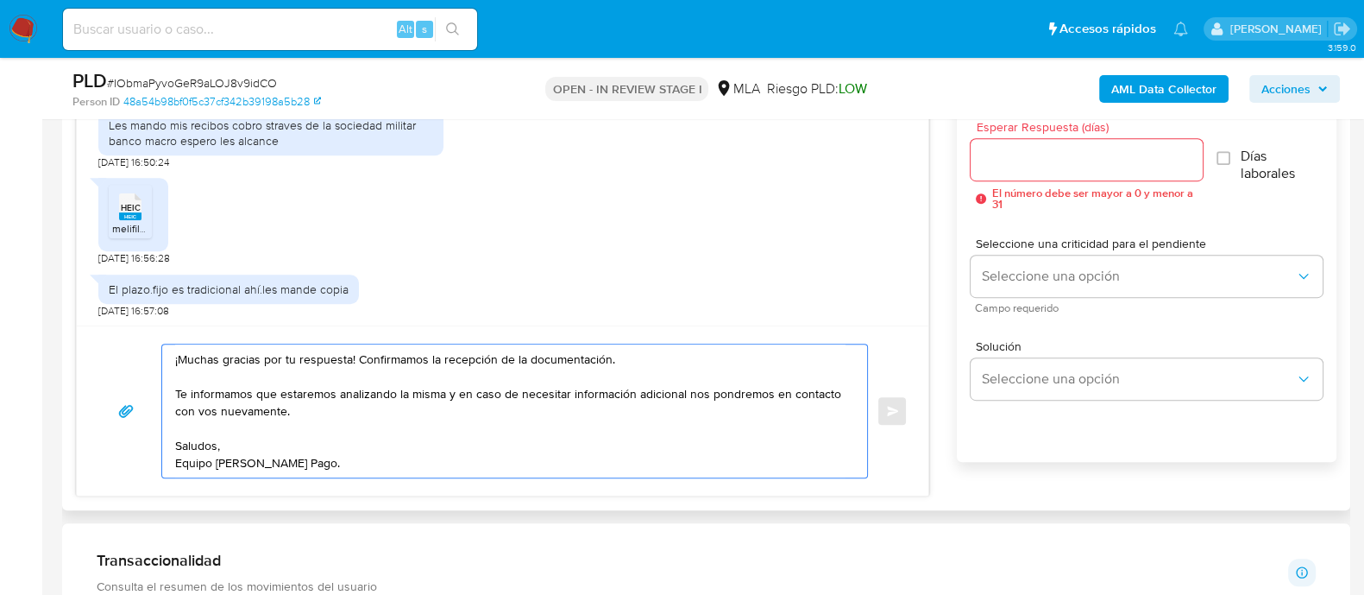
click at [220, 386] on textarea "¡Muchas gracias por tu respuesta! Confirmamos la recepción de la documentación.…" at bounding box center [510, 410] width 671 height 133
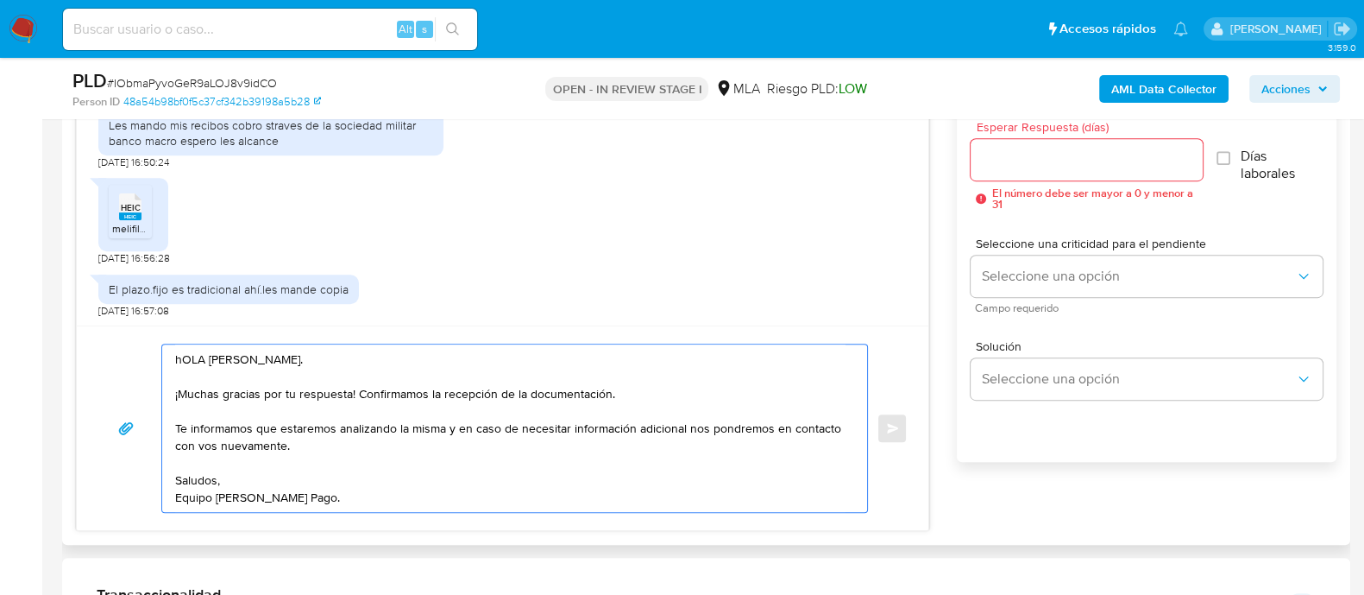
click at [304, 354] on textarea "hOLA [PERSON_NAME]. ¡Muchas gracias por tu respuesta! Confirmamos la recepción …" at bounding box center [510, 427] width 671 height 167
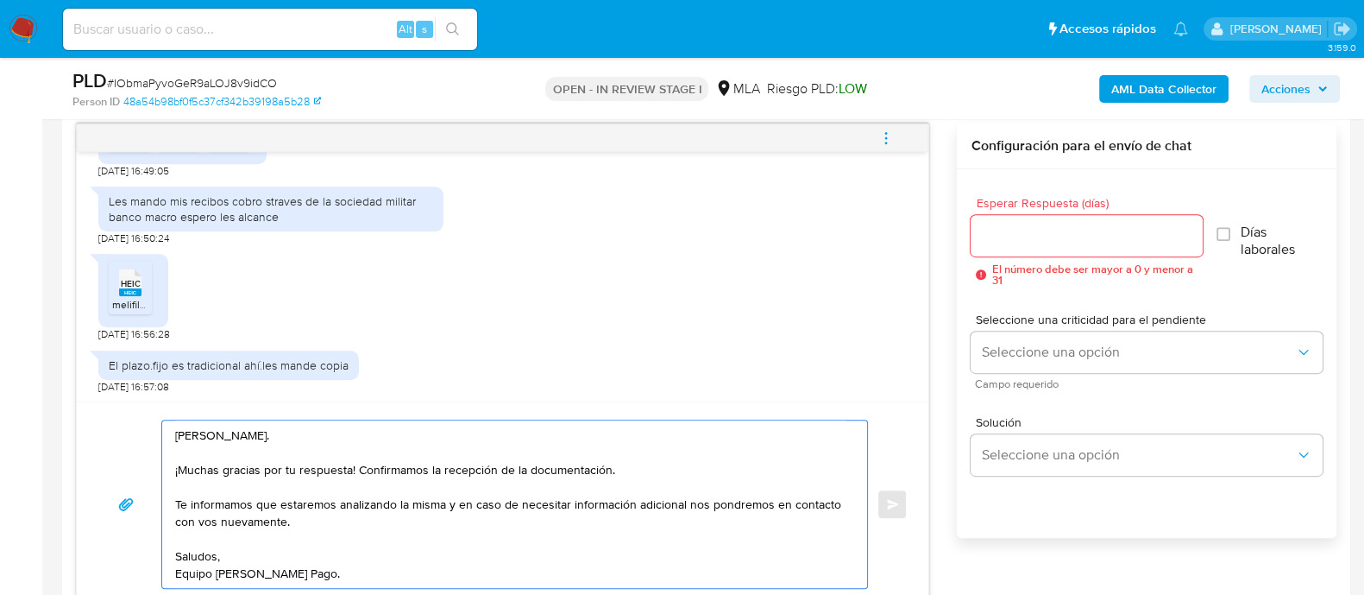
scroll to position [862, 0]
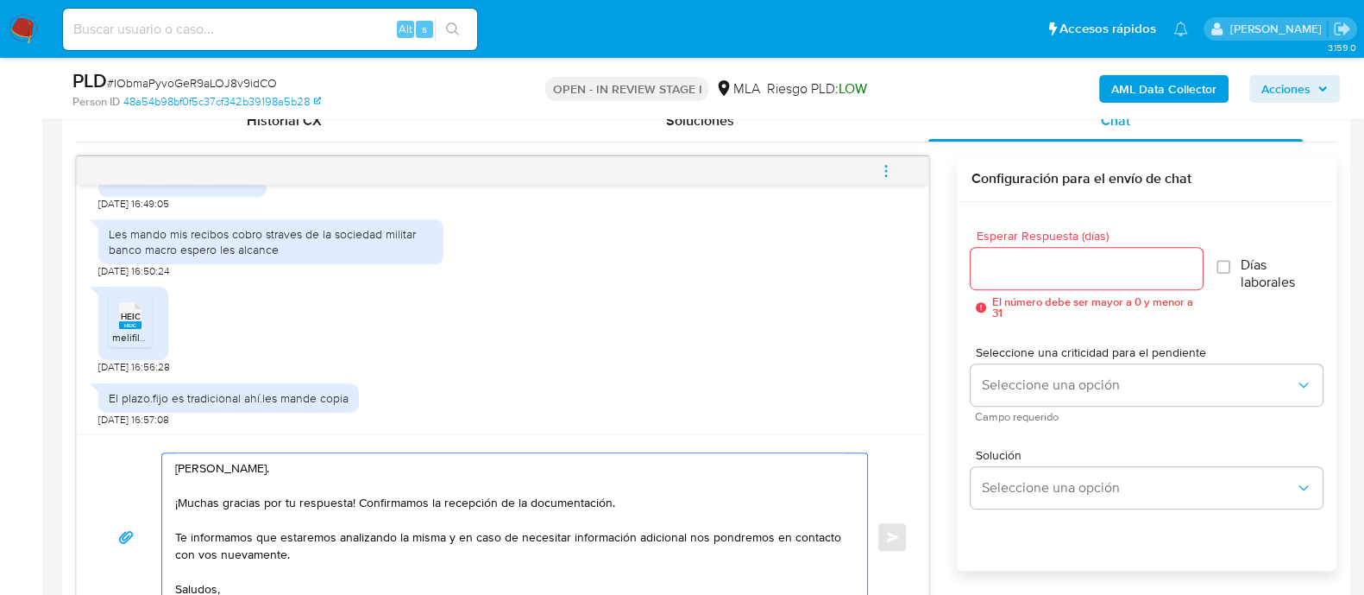
type textarea "[PERSON_NAME]. ¡Muchas gracias por tu respuesta! Confirmamos la recepción de la…"
click at [1020, 271] on input "Esperar Respuesta (días)" at bounding box center [1086, 268] width 231 height 22
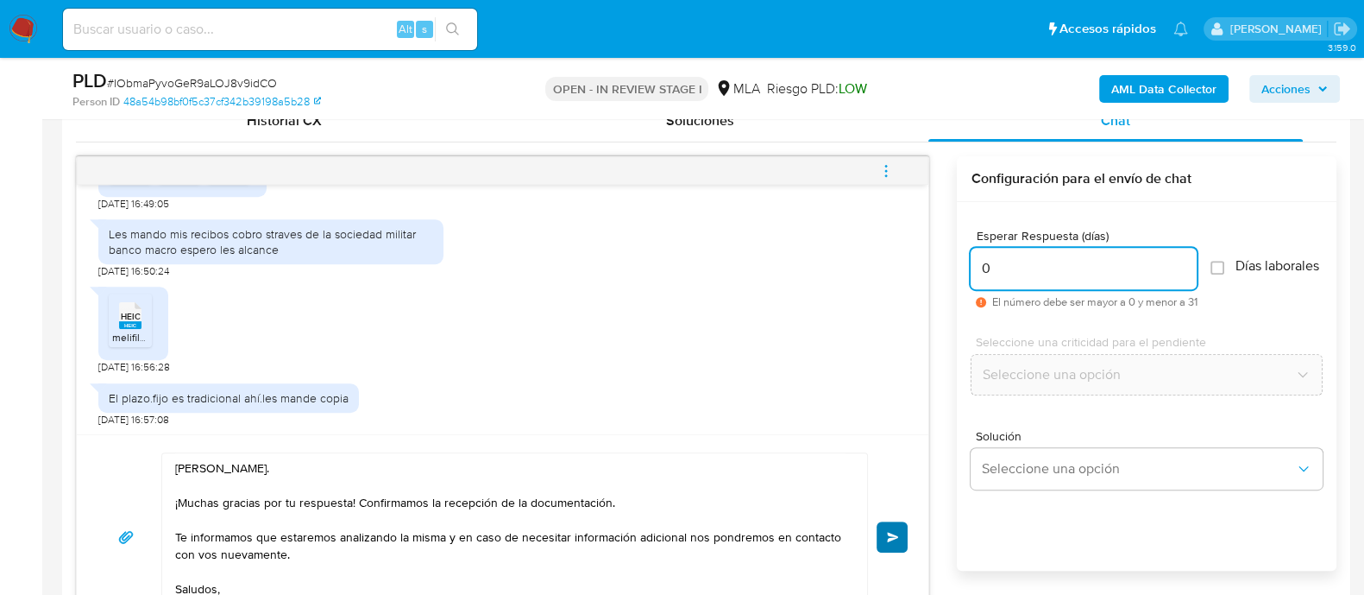
type input "0"
click at [889, 535] on span "Enviar" at bounding box center [893, 537] width 12 height 10
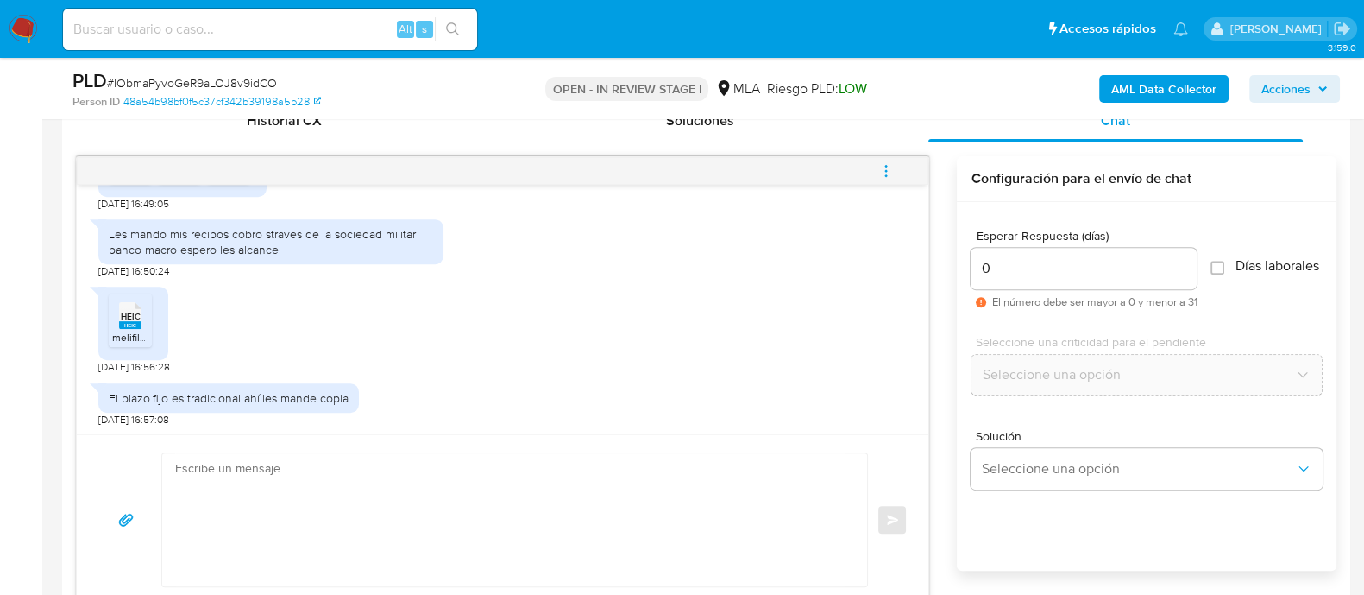
scroll to position [1293, 0]
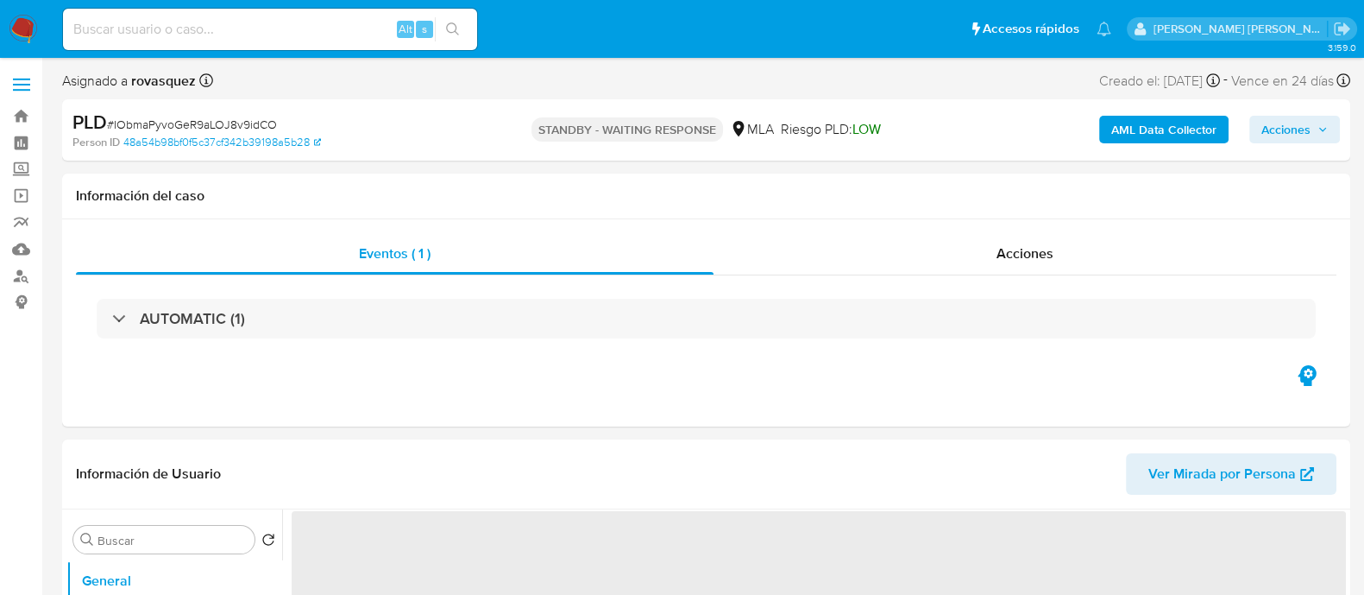
select select "10"
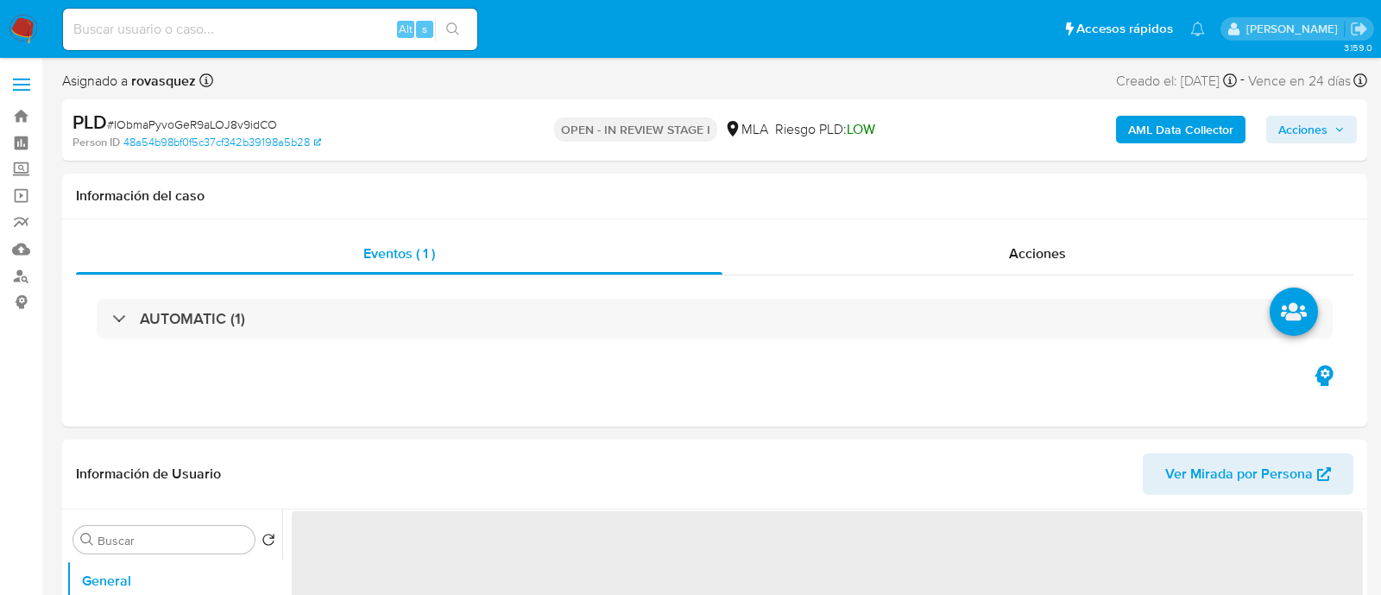
select select "10"
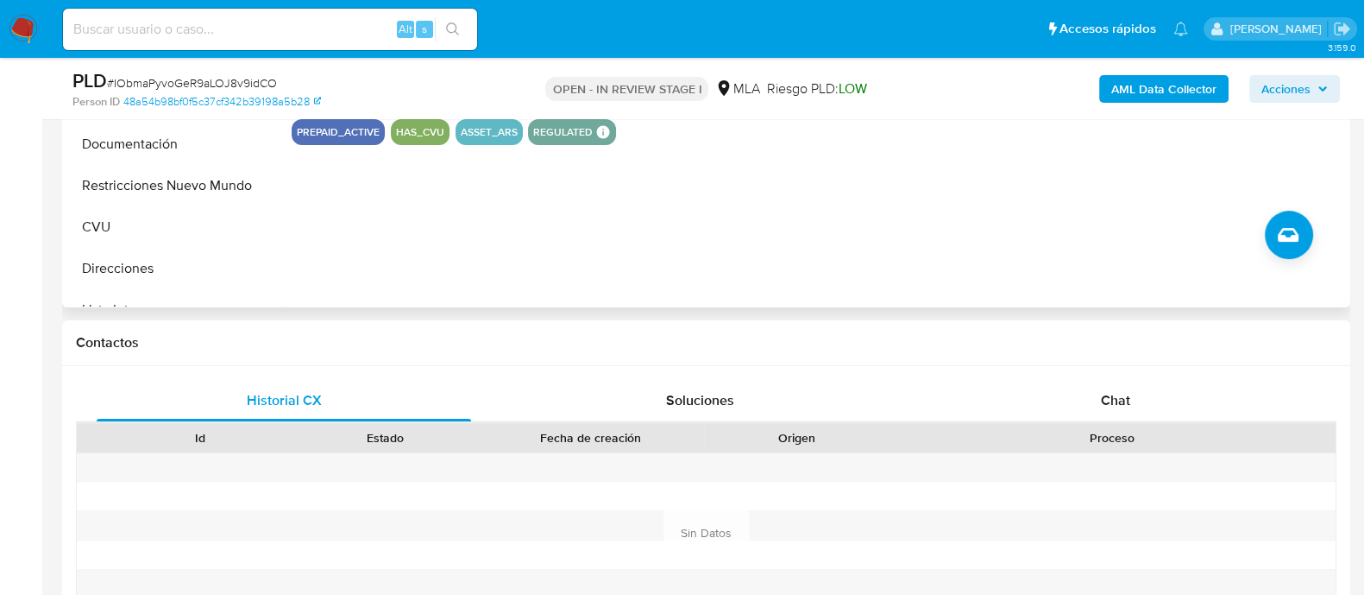
scroll to position [754, 0]
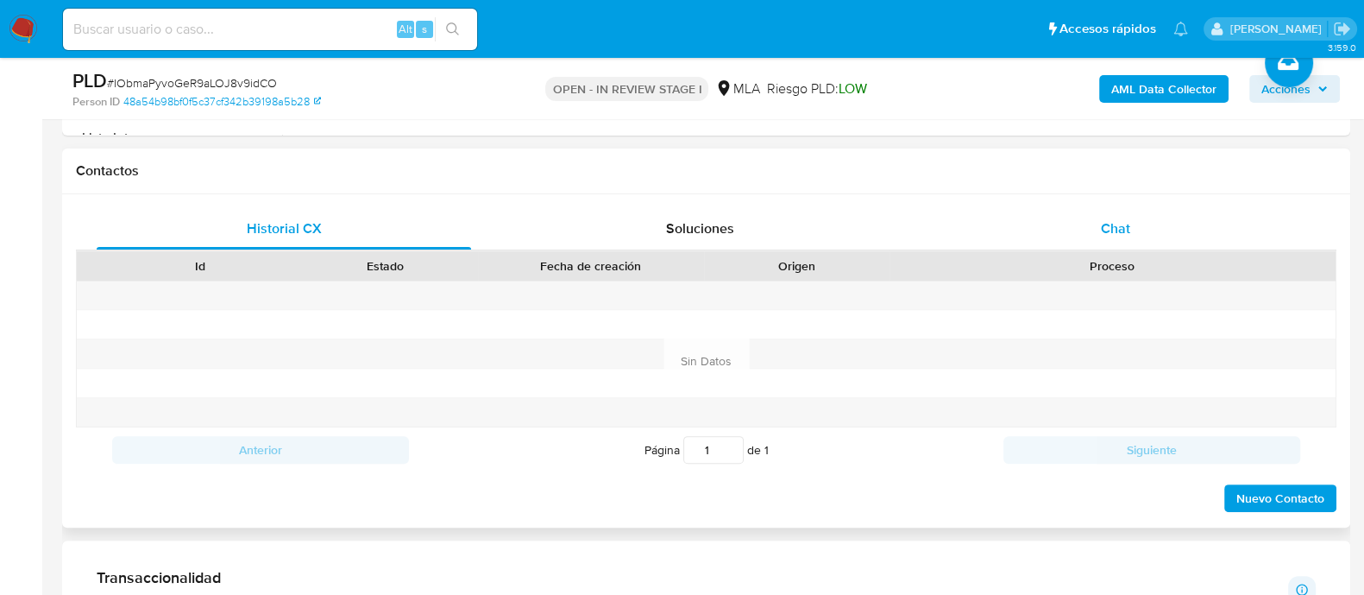
click at [1129, 220] on span "Chat" at bounding box center [1115, 228] width 29 height 20
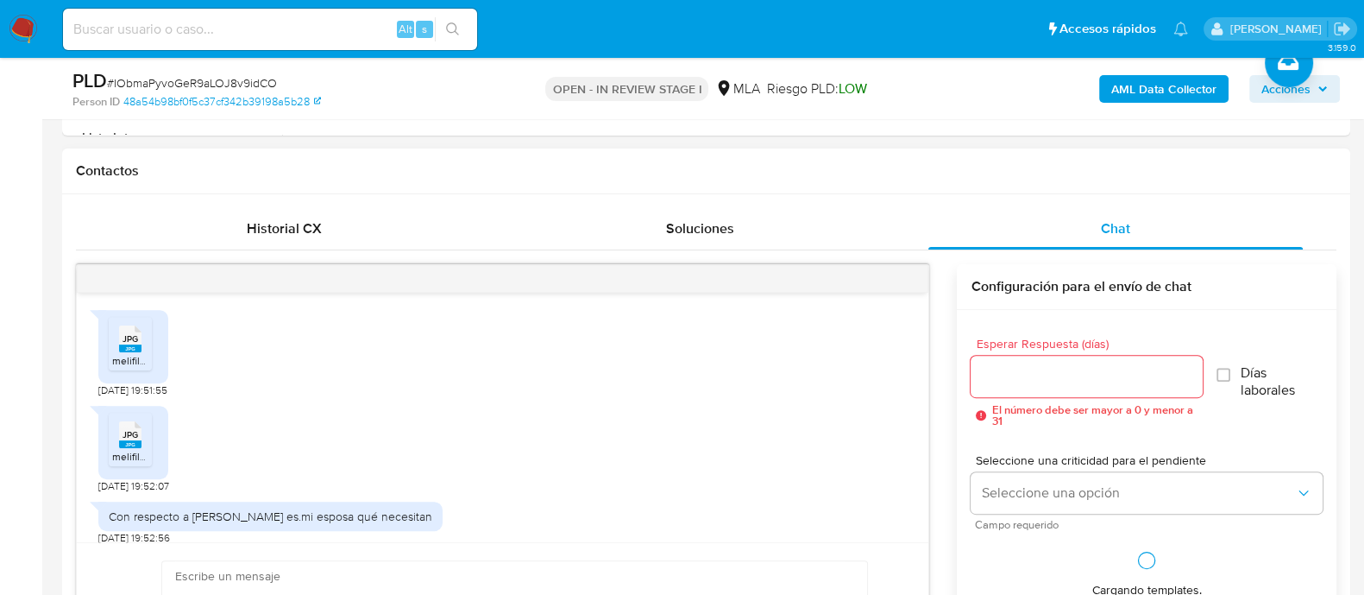
scroll to position [1197, 0]
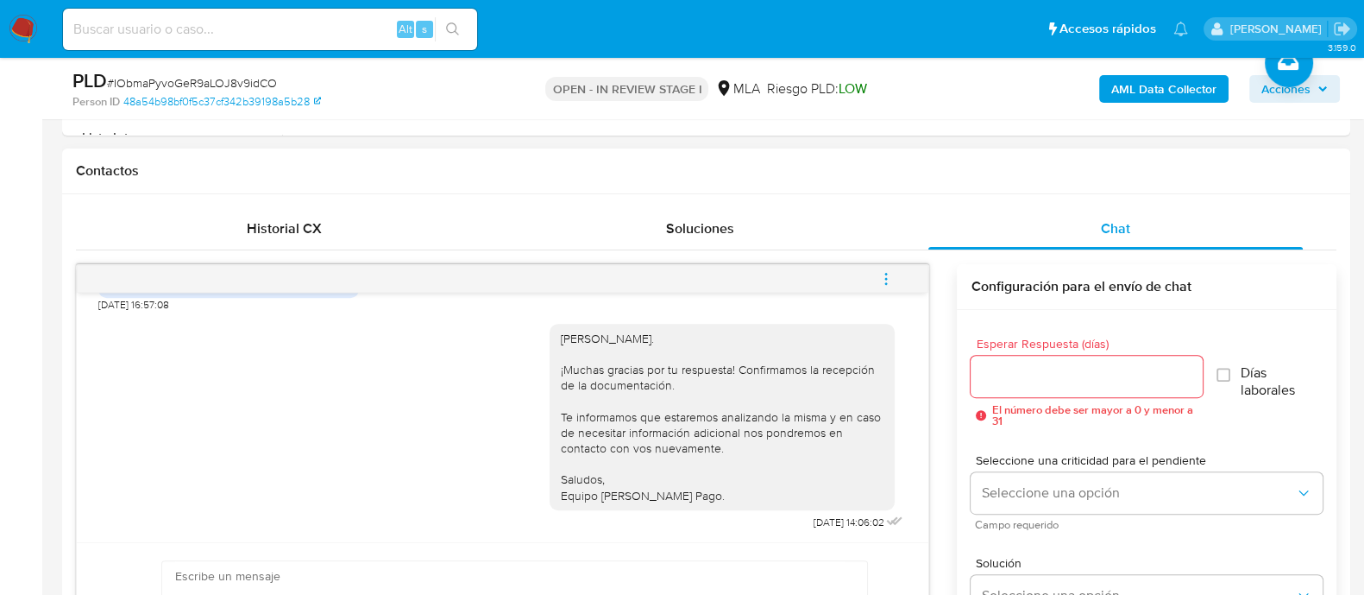
click at [897, 278] on button "menu-action" at bounding box center [886, 278] width 57 height 41
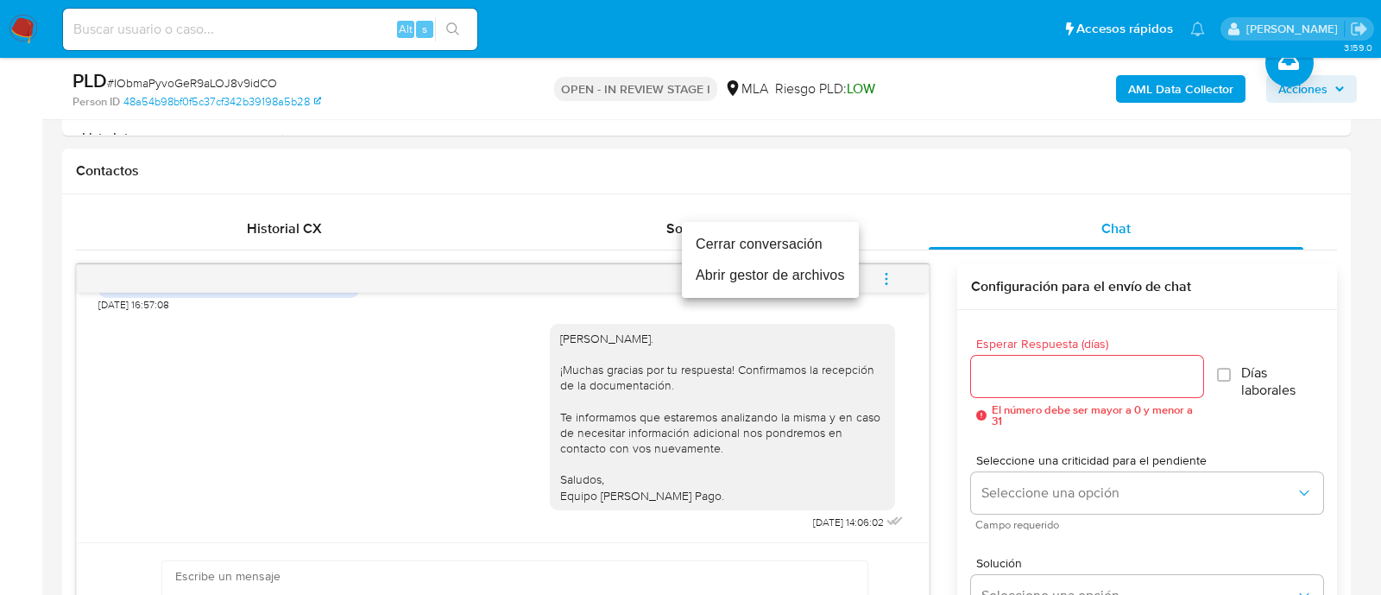
click at [797, 248] on li "Cerrar conversación" at bounding box center [770, 244] width 177 height 31
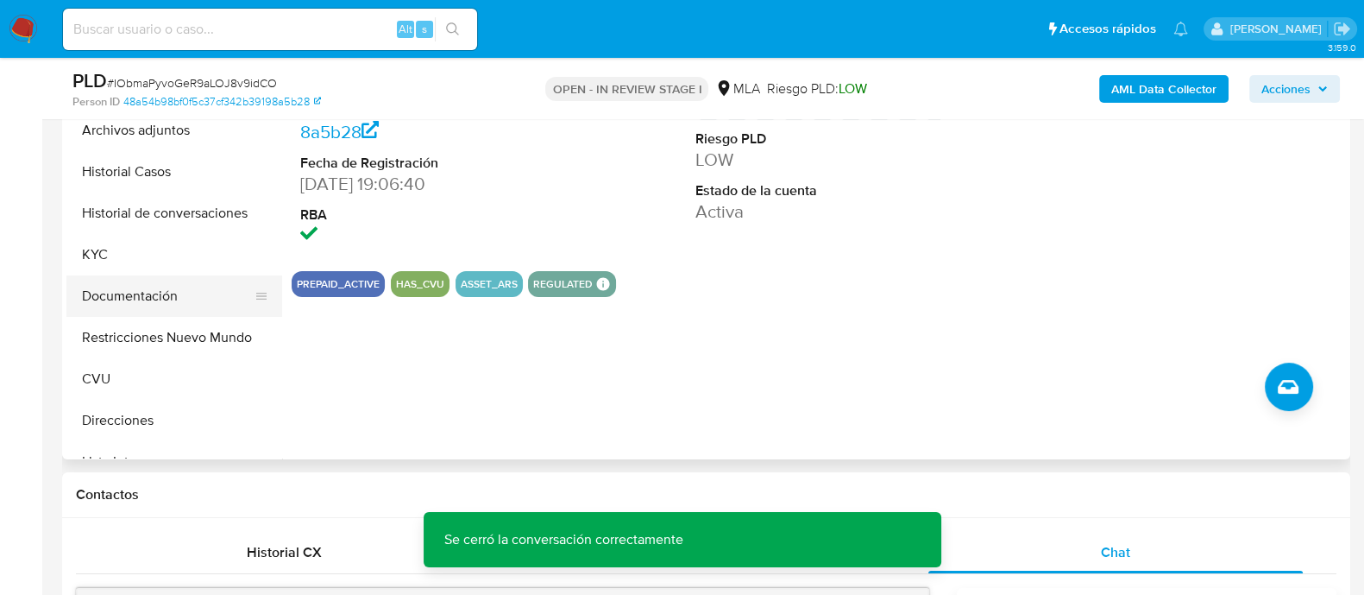
scroll to position [215, 0]
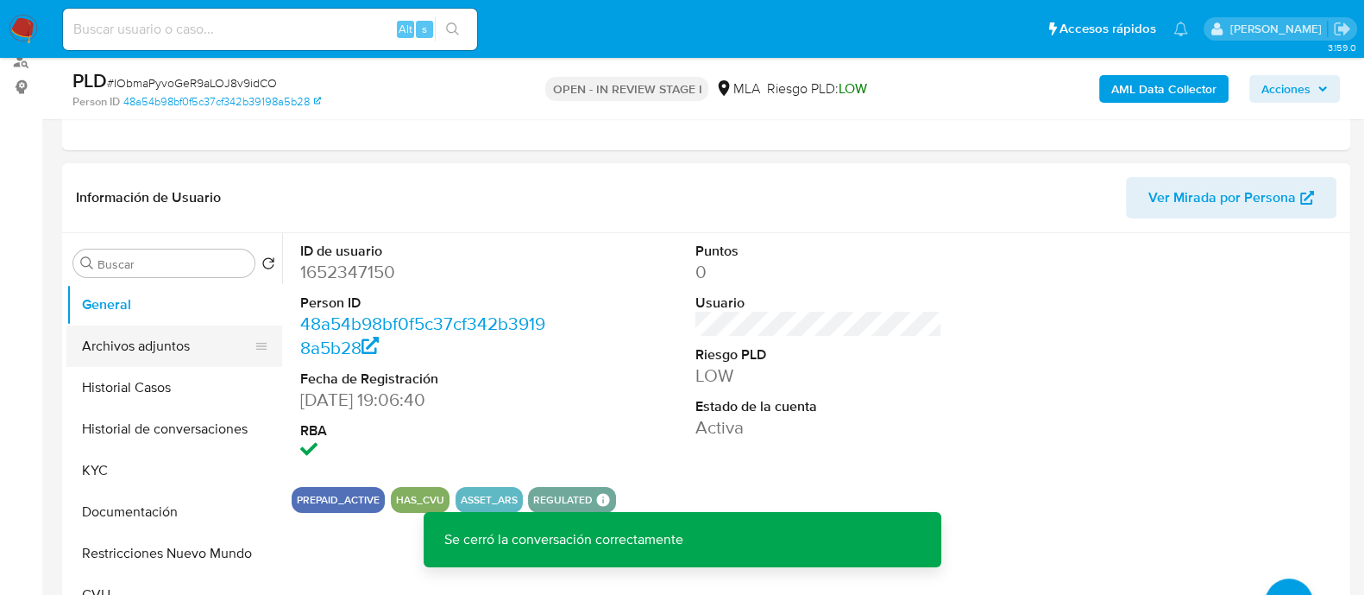
click at [176, 353] on button "Archivos adjuntos" at bounding box center [167, 345] width 202 height 41
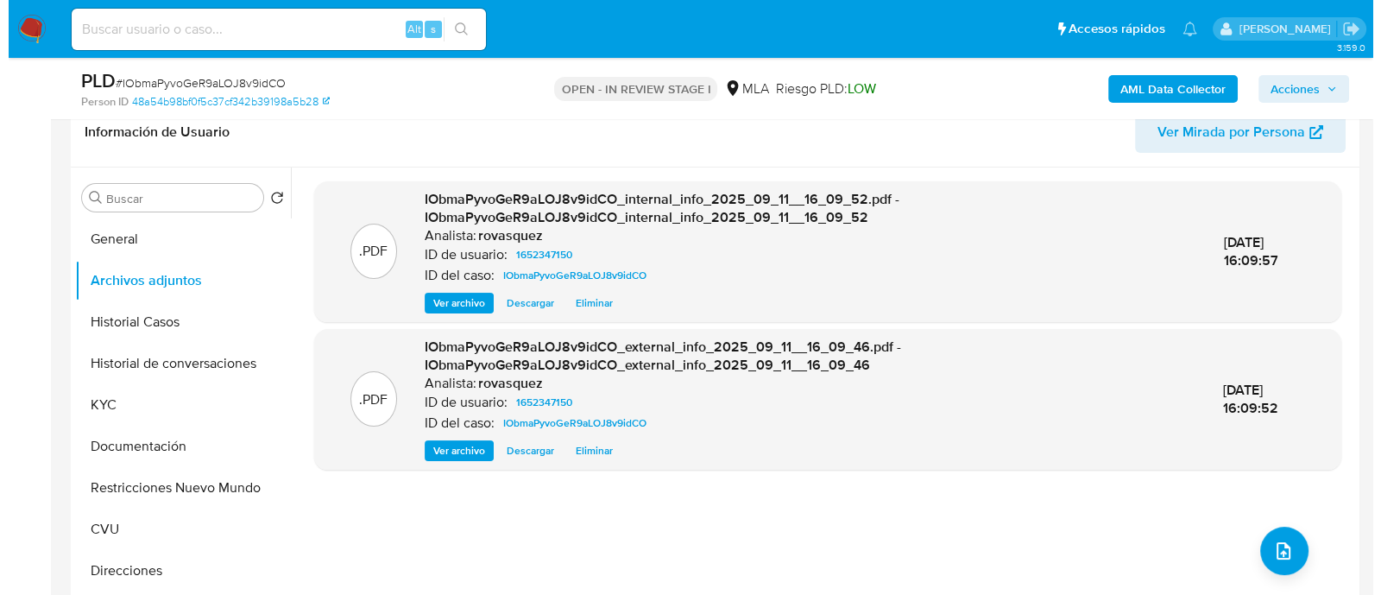
scroll to position [324, 0]
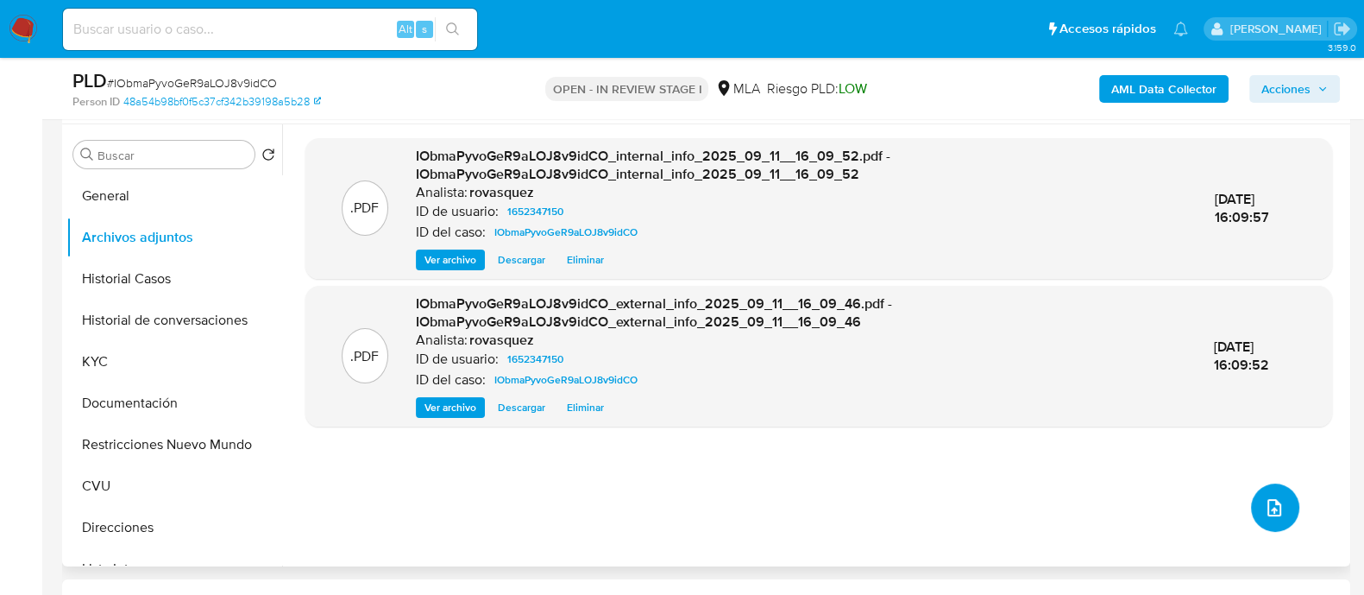
click at [1276, 519] on button "upload-file" at bounding box center [1275, 507] width 48 height 48
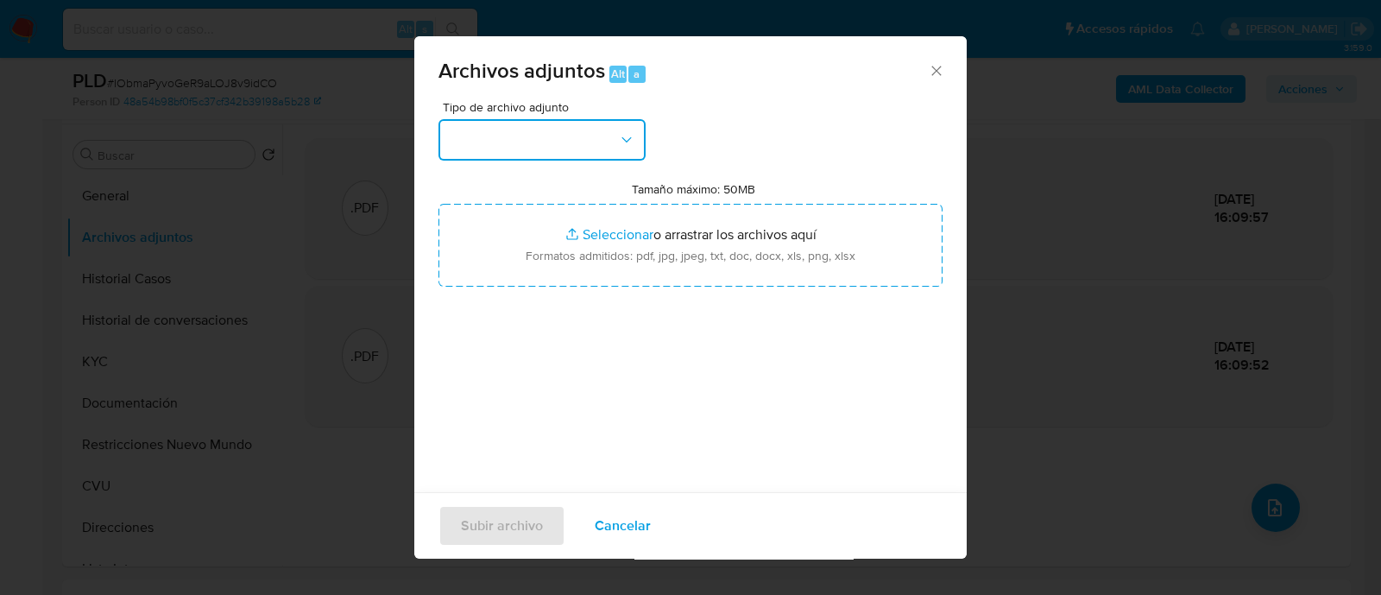
click at [527, 144] on button "button" at bounding box center [541, 139] width 207 height 41
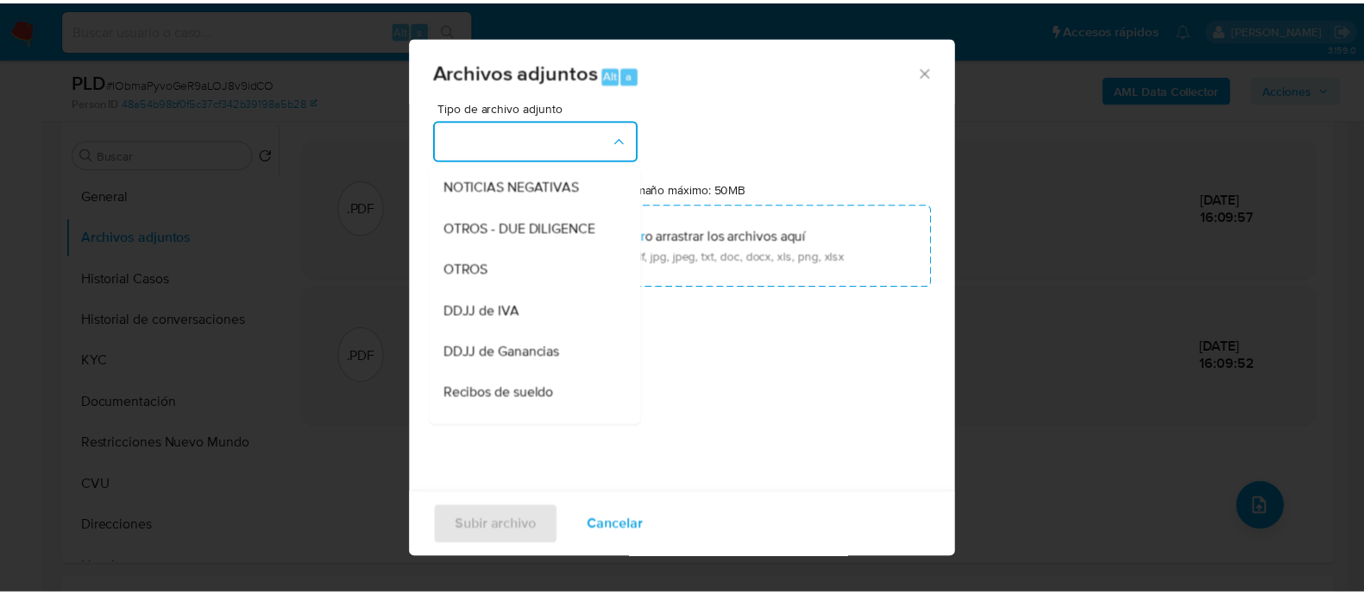
scroll to position [215, 0]
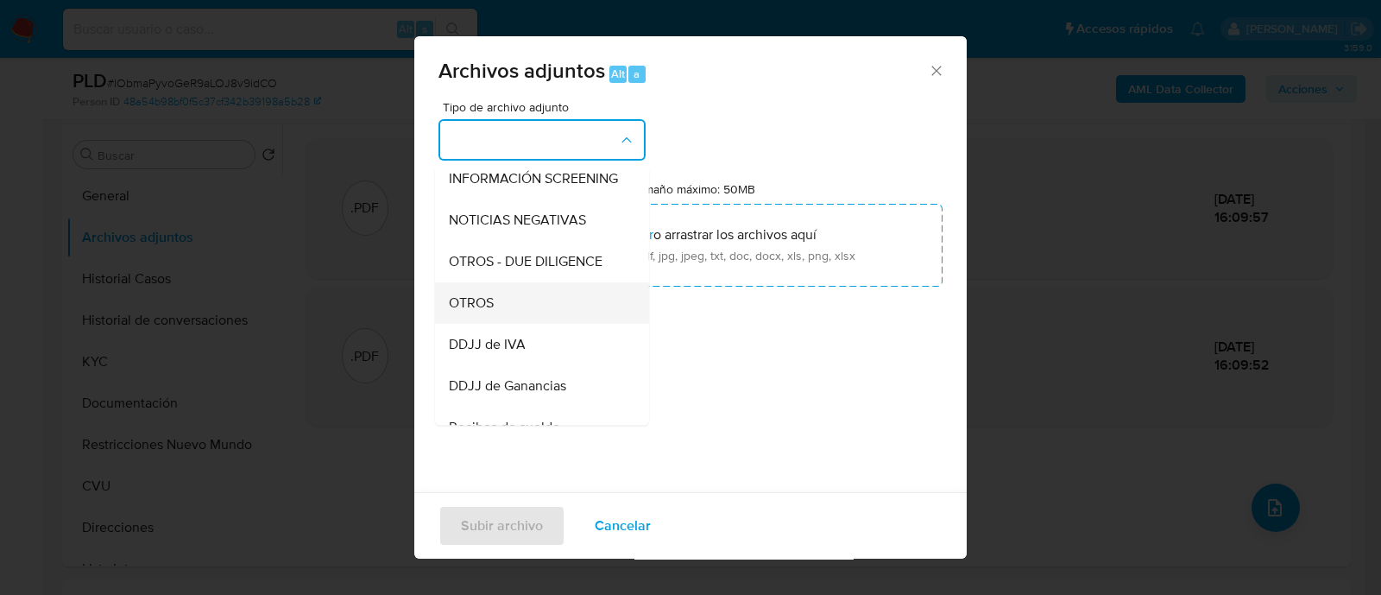
click at [517, 318] on div "OTROS" at bounding box center [537, 302] width 176 height 41
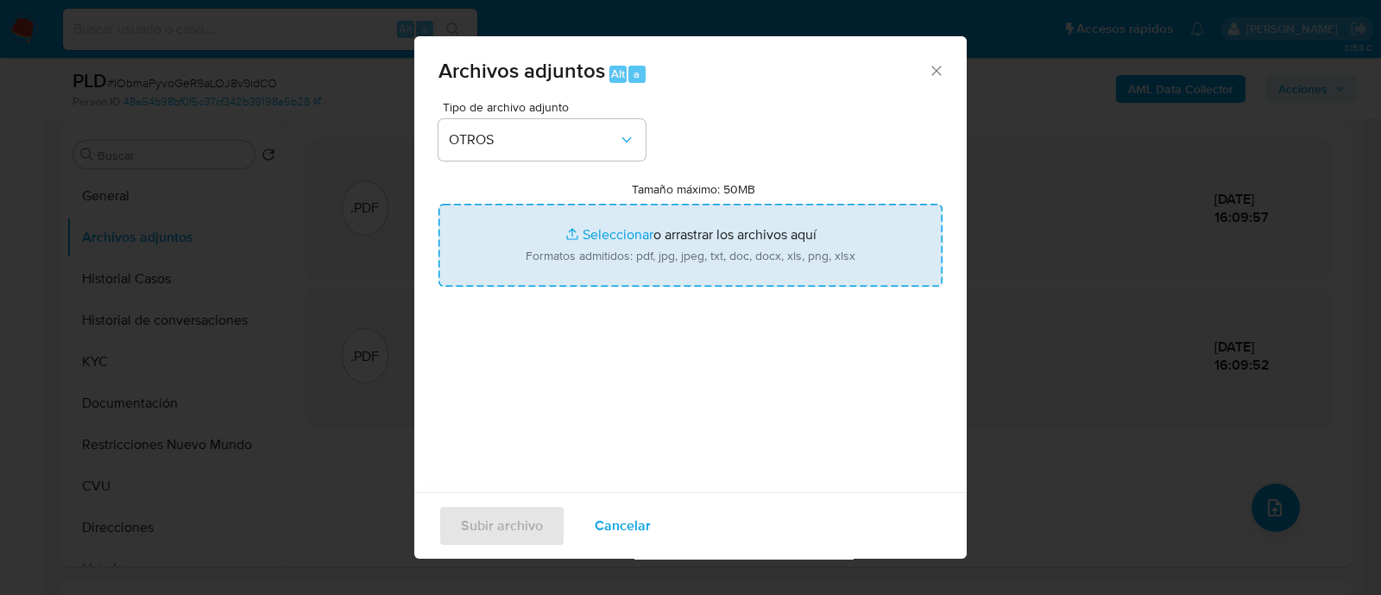
click at [565, 239] on input "Tamaño máximo: 50MB Seleccionar archivos" at bounding box center [690, 245] width 504 height 83
type input "C:\fakepath\Caselog IObmaPyvoGeR9aLOJ8v9idCO_2025_07_17_16_18_20.docx"
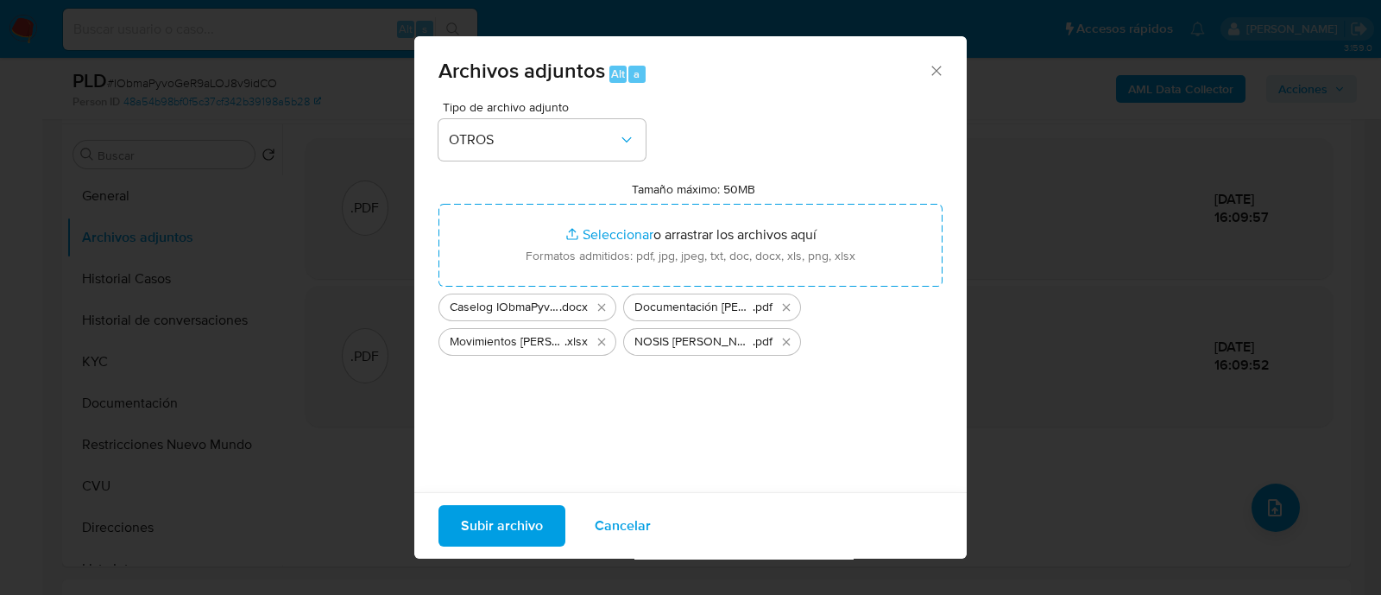
click at [507, 529] on span "Subir archivo" at bounding box center [502, 526] width 82 height 38
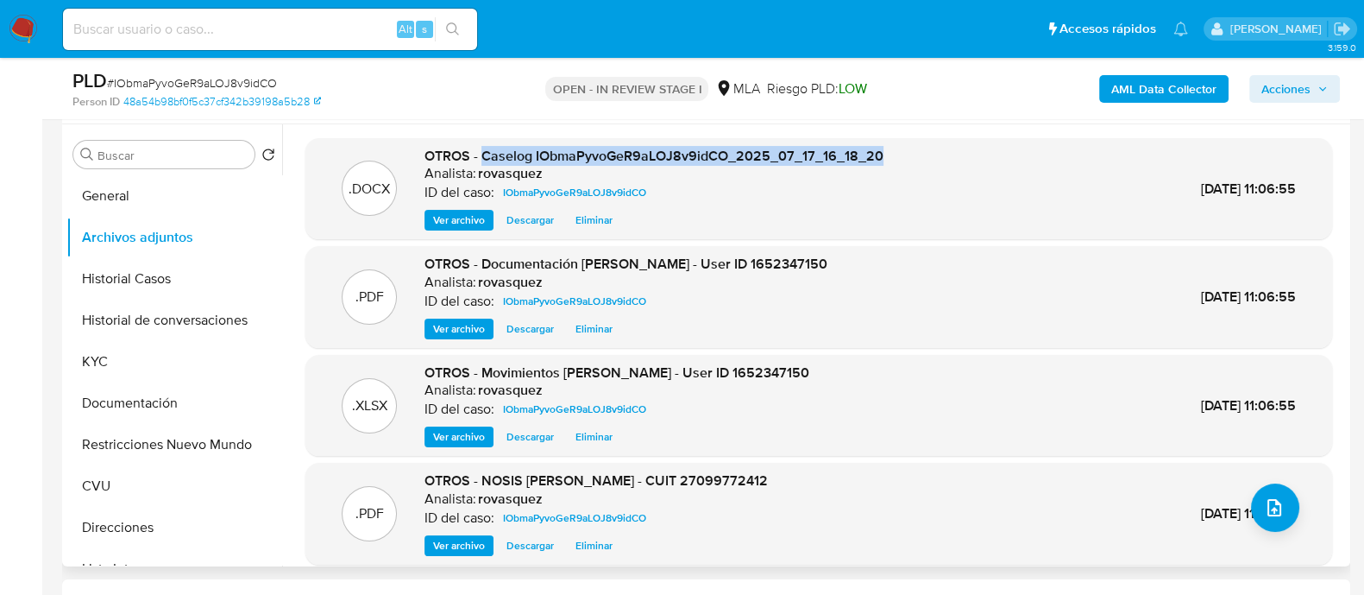
drag, startPoint x: 480, startPoint y: 153, endPoint x: 894, endPoint y: 156, distance: 414.3
click at [894, 156] on div ".DOCX OTROS - Caselog IObmaPyvoGeR9aLOJ8v9idCO_2025_07_17_16_18_20 Analista: ro…" at bounding box center [819, 189] width 1010 height 85
copy span "Caselog IObmaPyvoGeR9aLOJ8v9idCO_2025_07_17_16_18_20"
click at [1273, 92] on span "Acciones" at bounding box center [1286, 89] width 49 height 28
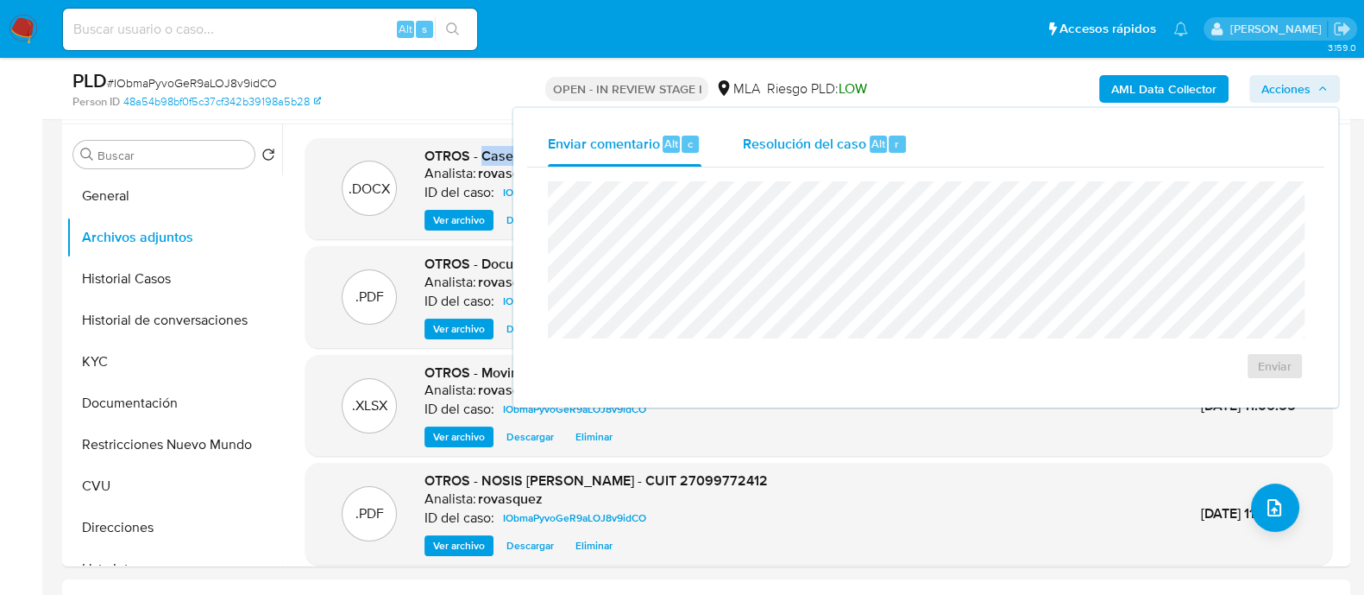
click at [863, 166] on div "Resolución del caso Alt r" at bounding box center [825, 144] width 165 height 45
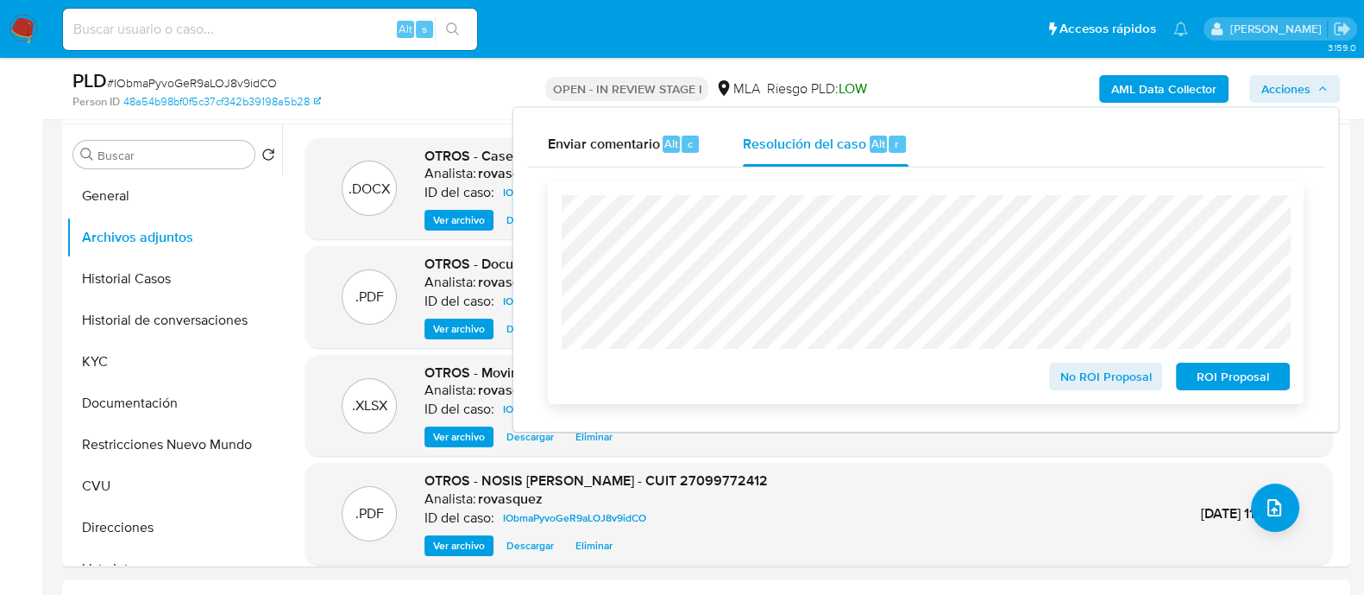
click at [1121, 381] on span "No ROI Proposal" at bounding box center [1107, 376] width 90 height 24
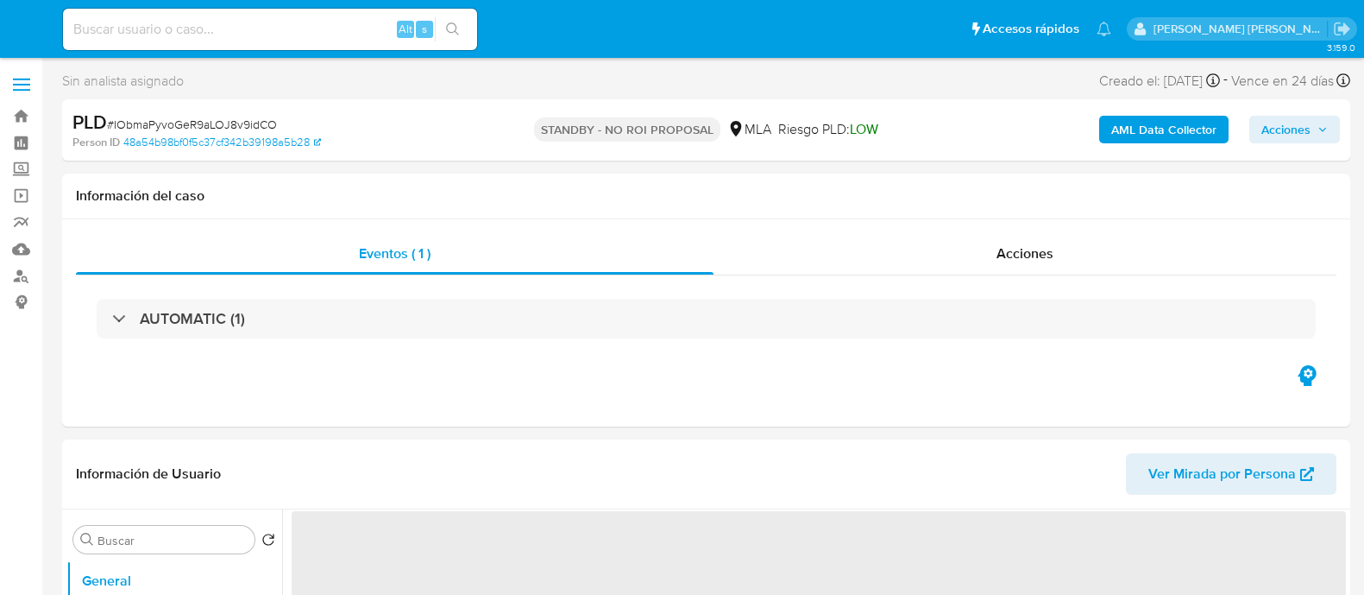
select select "10"
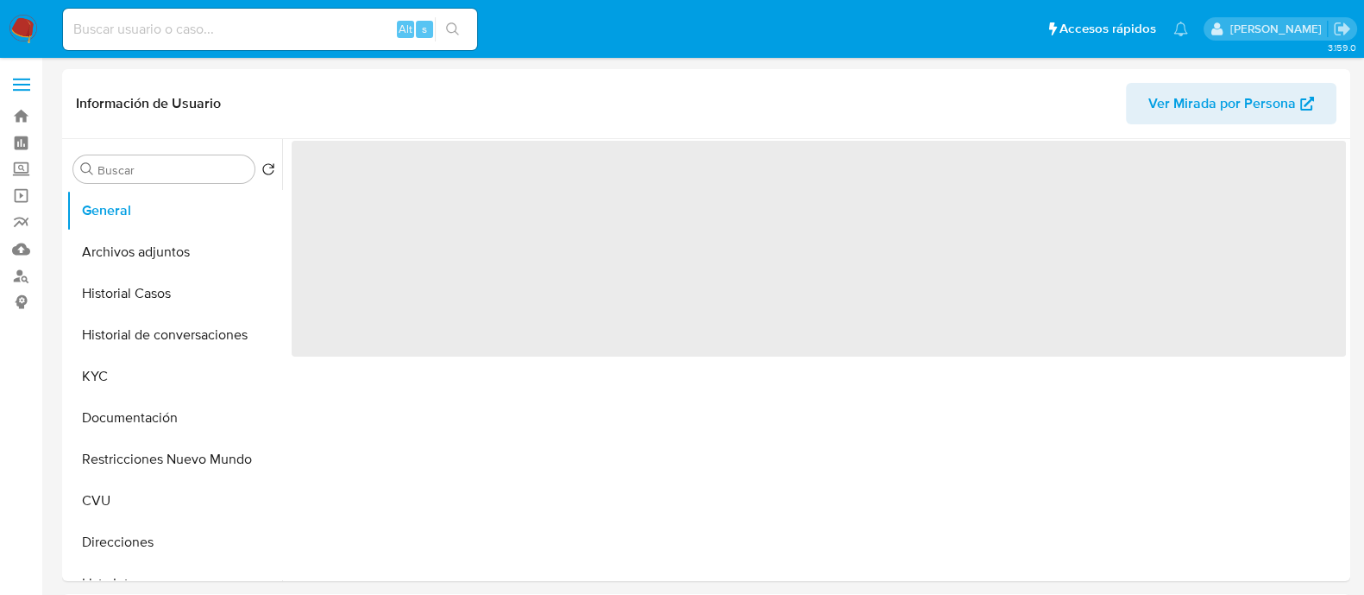
select select "10"
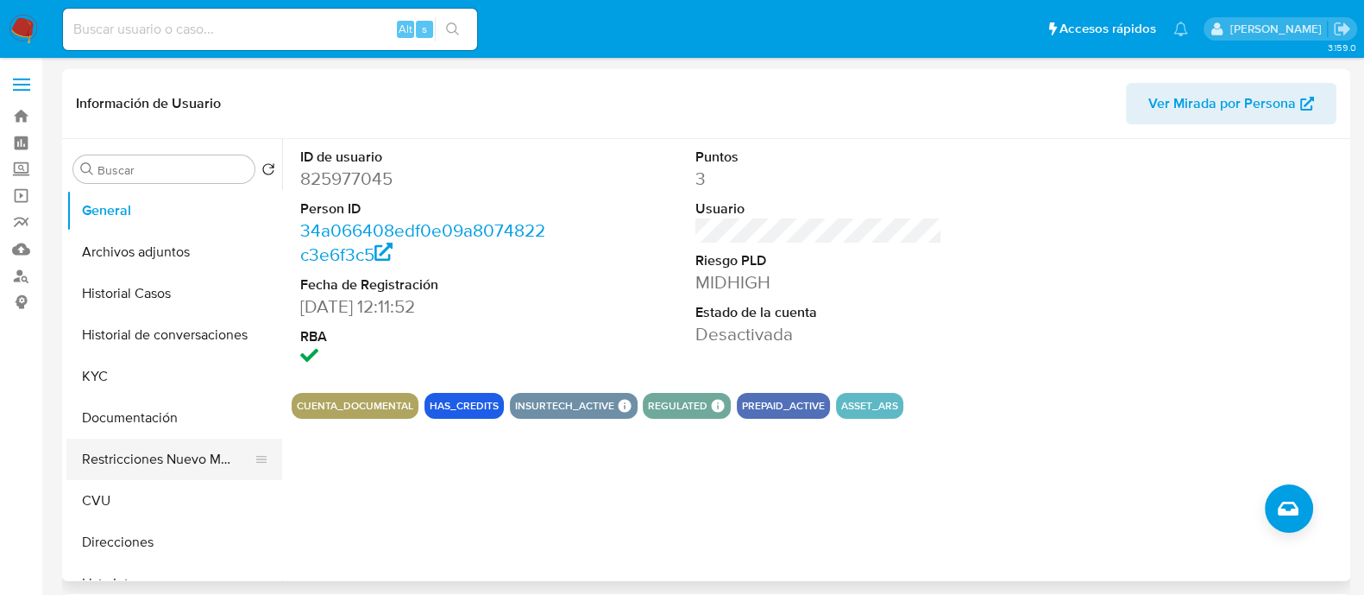
click at [141, 469] on button "Restricciones Nuevo Mundo" at bounding box center [167, 458] width 202 height 41
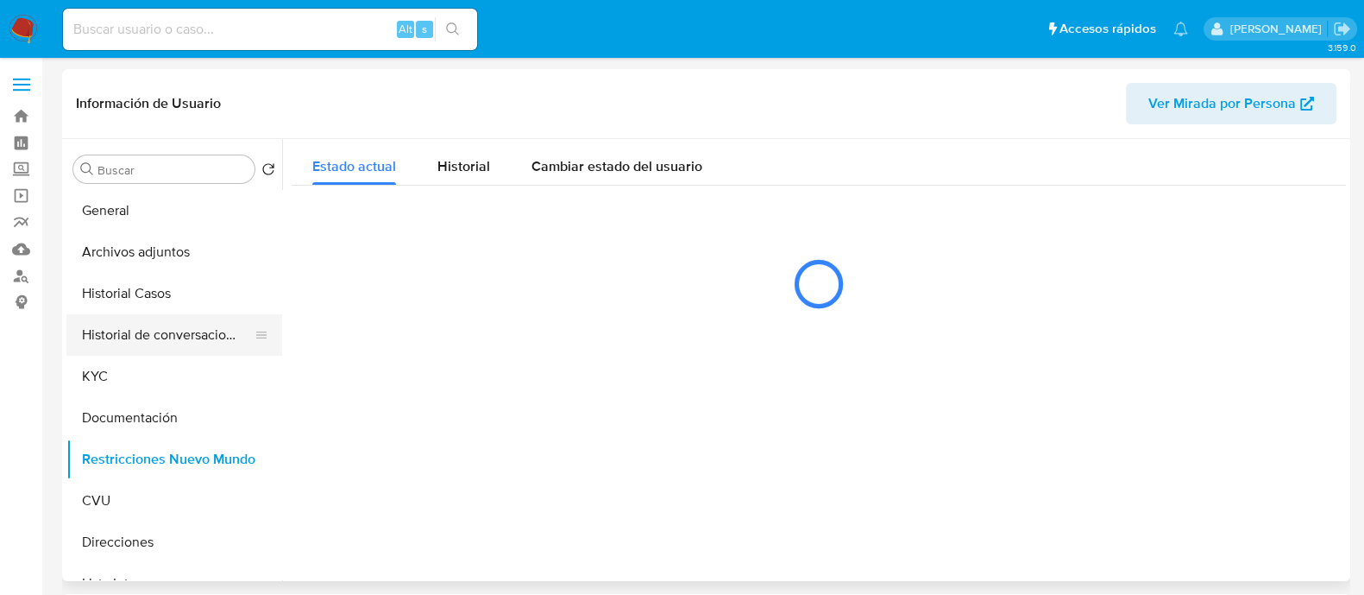
click at [95, 338] on button "Historial de conversaciones" at bounding box center [167, 334] width 202 height 41
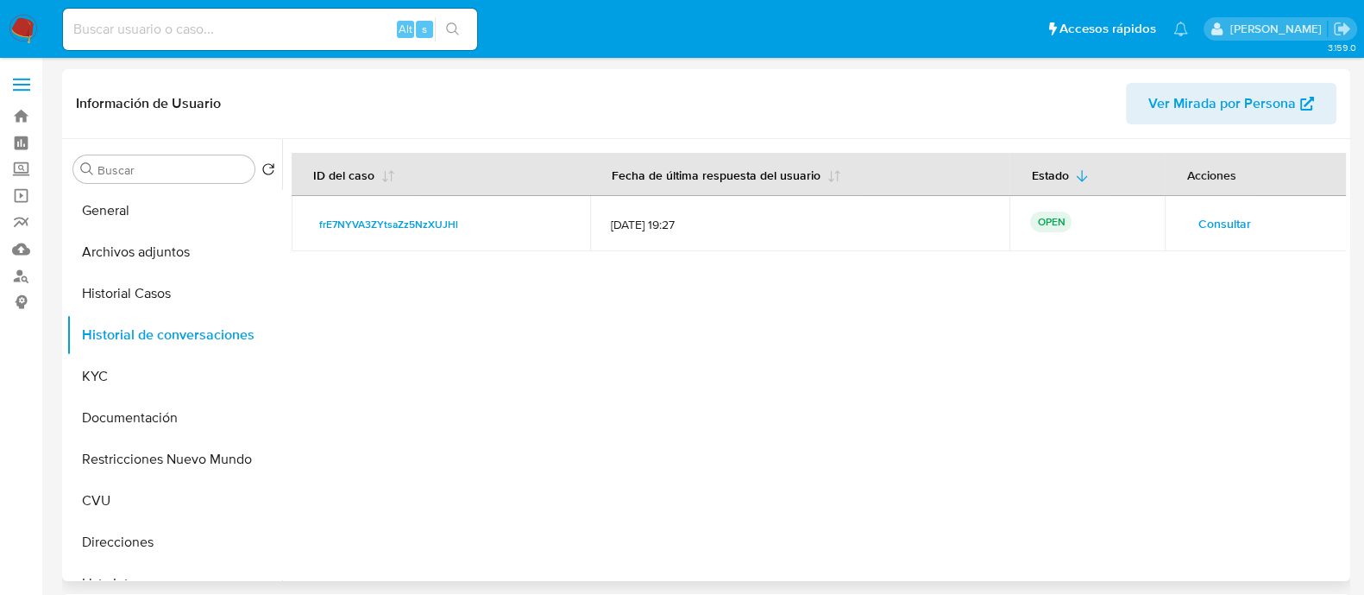
click at [1198, 236] on span "Consultar" at bounding box center [1224, 223] width 53 height 24
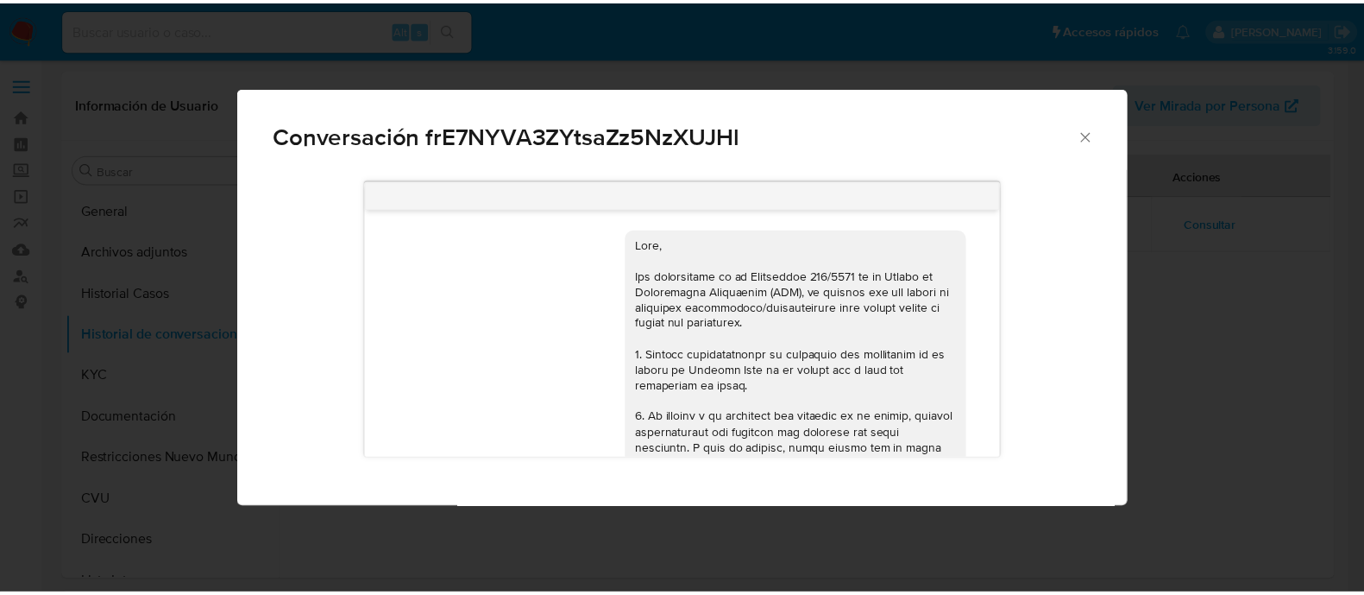
scroll to position [2897, 0]
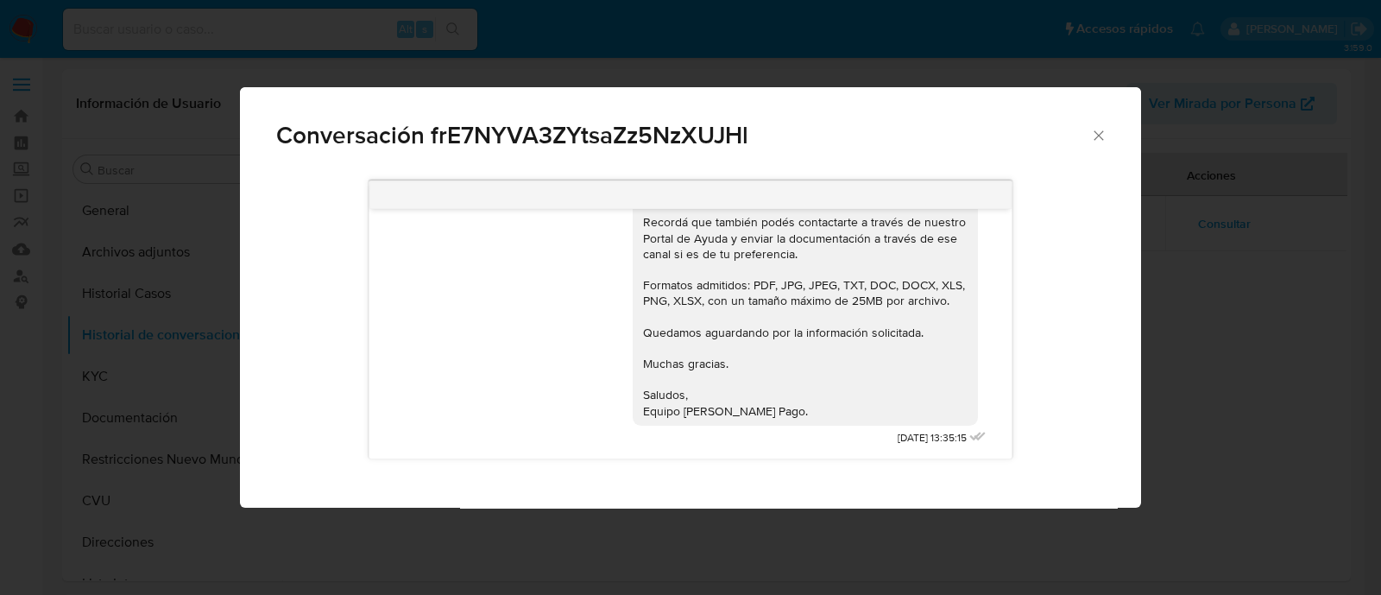
click at [1250, 317] on div "Conversación frE7NYVA3ZYtsaZz5NzXUJHl [DATE] 20:08:54 Hola, Esperamos que te en…" at bounding box center [690, 297] width 1381 height 595
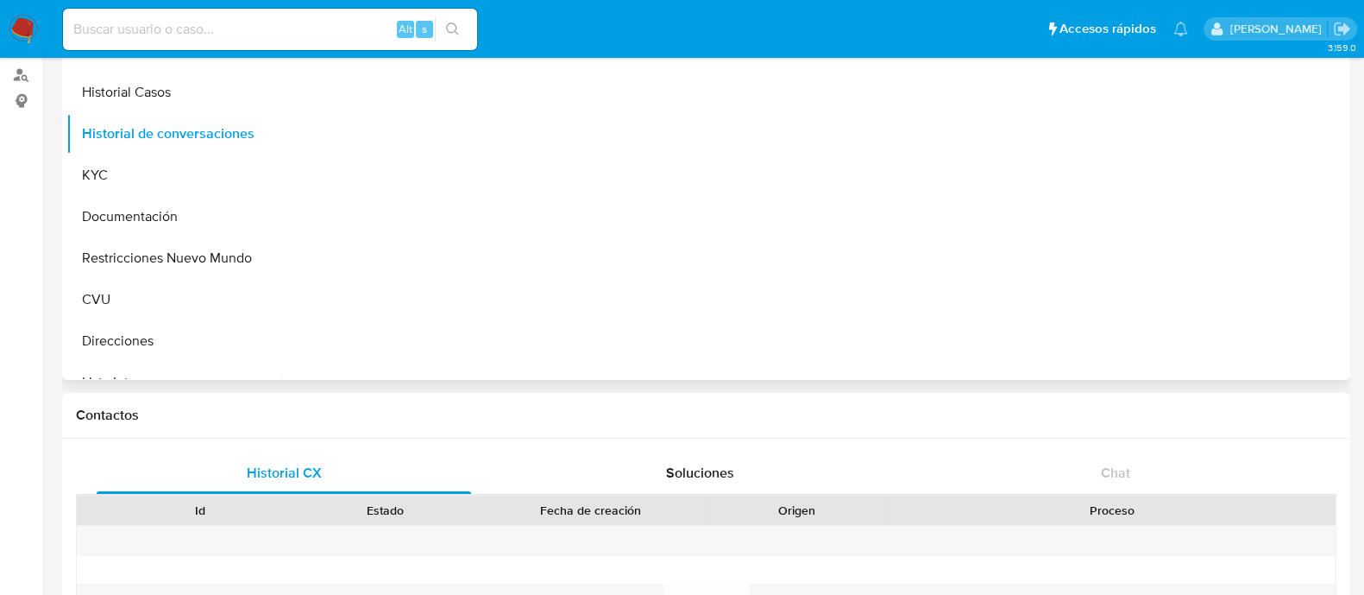
scroll to position [107, 0]
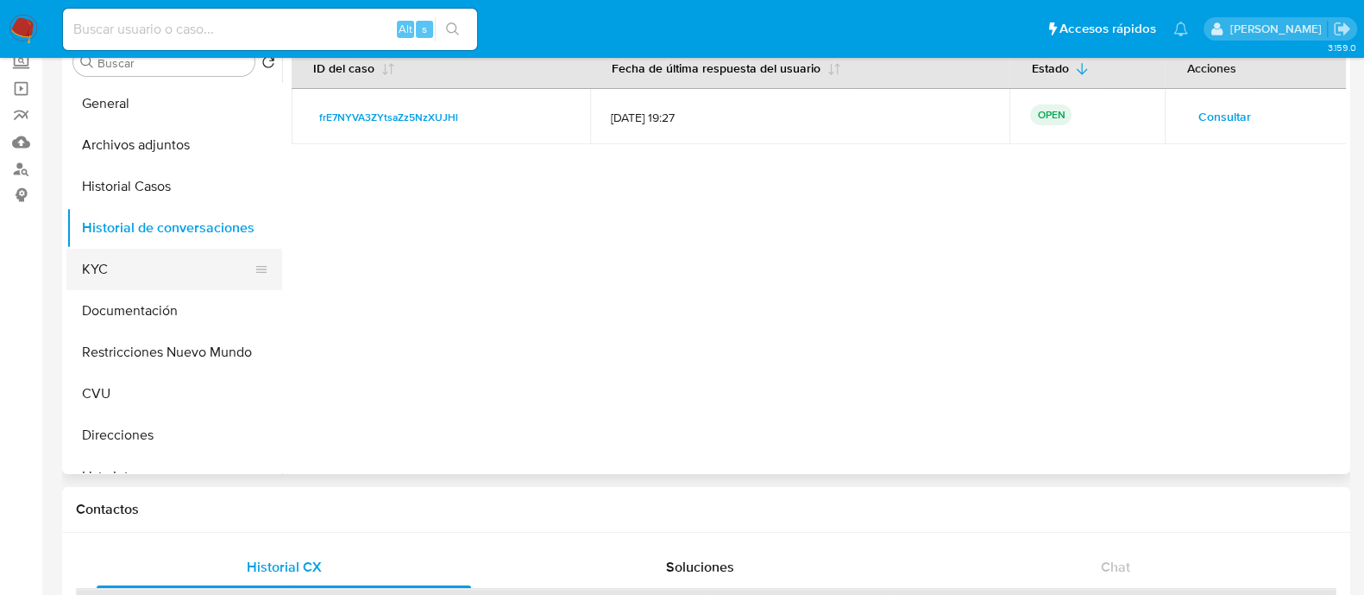
click at [122, 266] on button "KYC" at bounding box center [167, 269] width 202 height 41
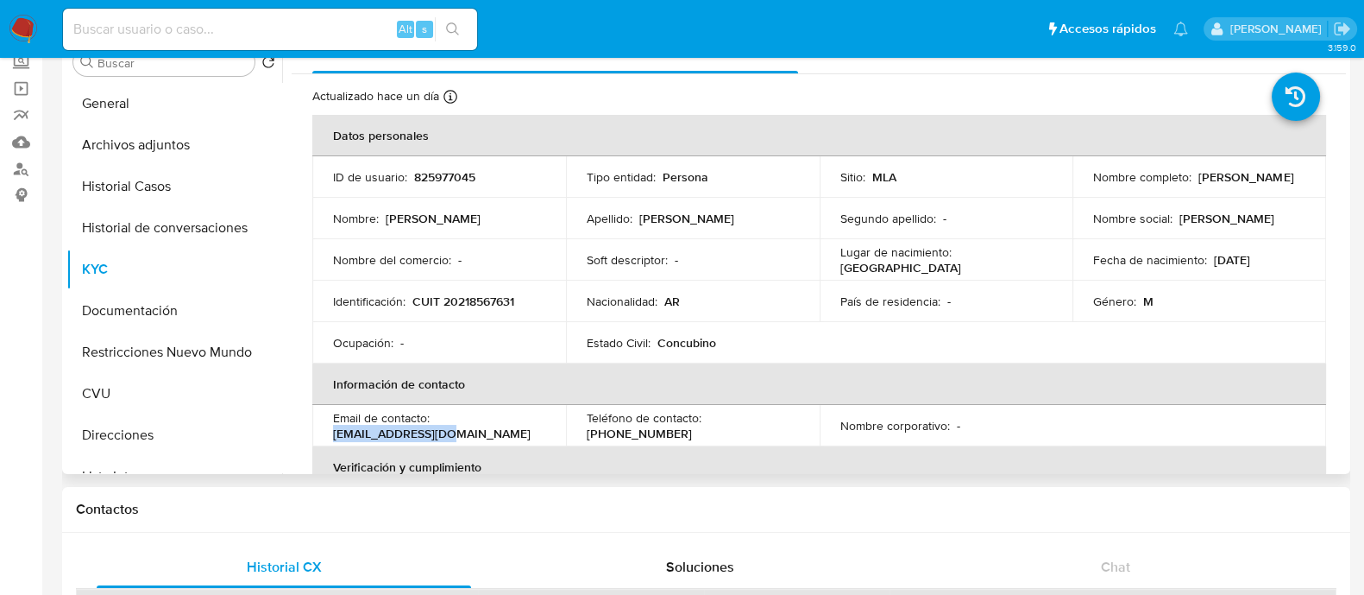
drag, startPoint x: 445, startPoint y: 436, endPoint x: 323, endPoint y: 434, distance: 122.6
click at [323, 434] on td "Email de contacto : [EMAIL_ADDRESS][DOMAIN_NAME]" at bounding box center [439, 425] width 254 height 41
click at [359, 433] on p "cantula70@gmail.com" at bounding box center [432, 433] width 198 height 16
drag, startPoint x: 333, startPoint y: 433, endPoint x: 490, endPoint y: 438, distance: 157.1
click at [490, 438] on div "Email de contacto : cantula70@gmail.com" at bounding box center [439, 425] width 212 height 31
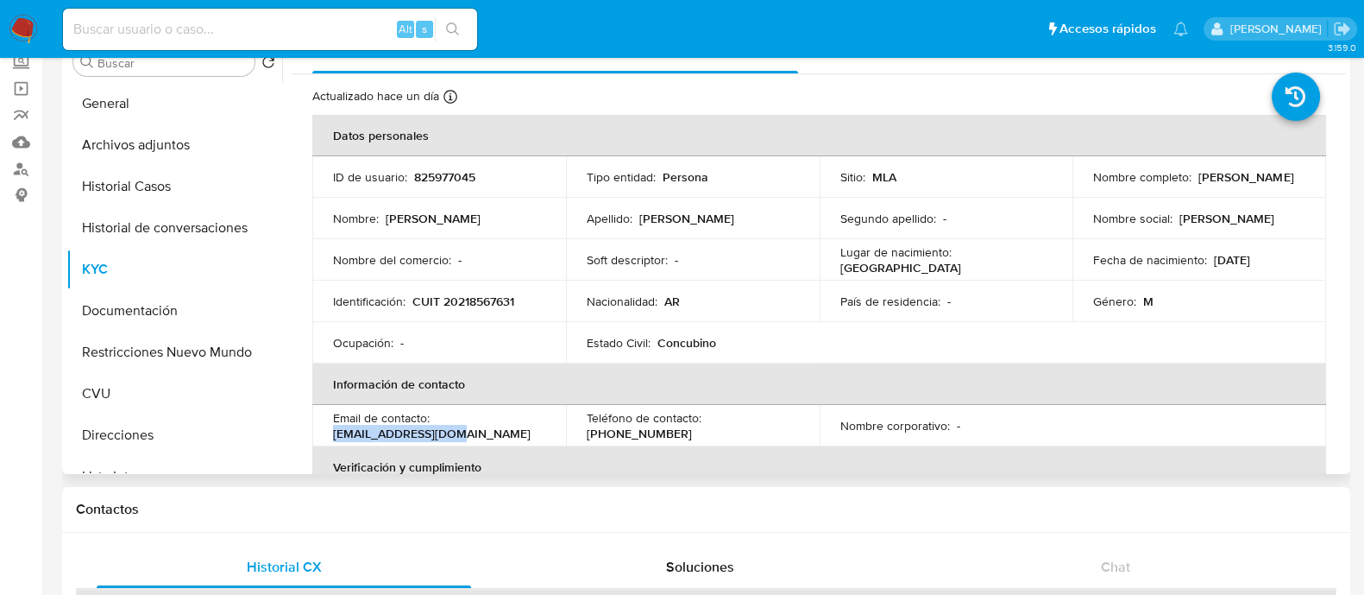
copy p "cantula70@gmail.com"
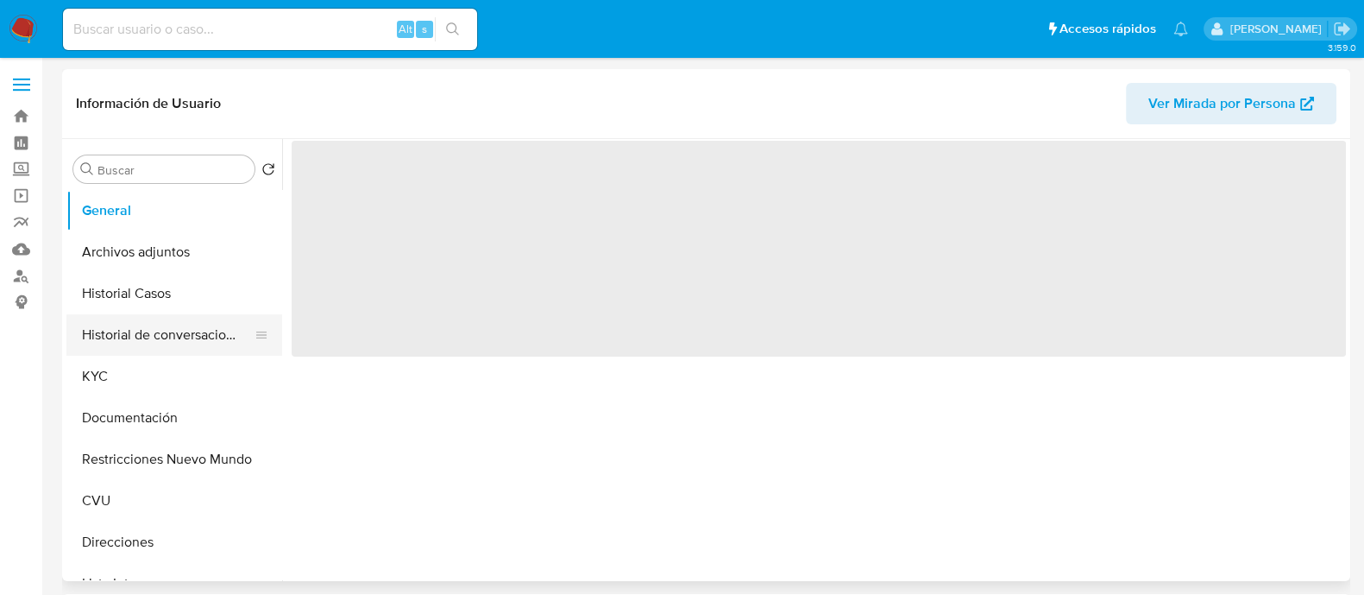
select select "10"
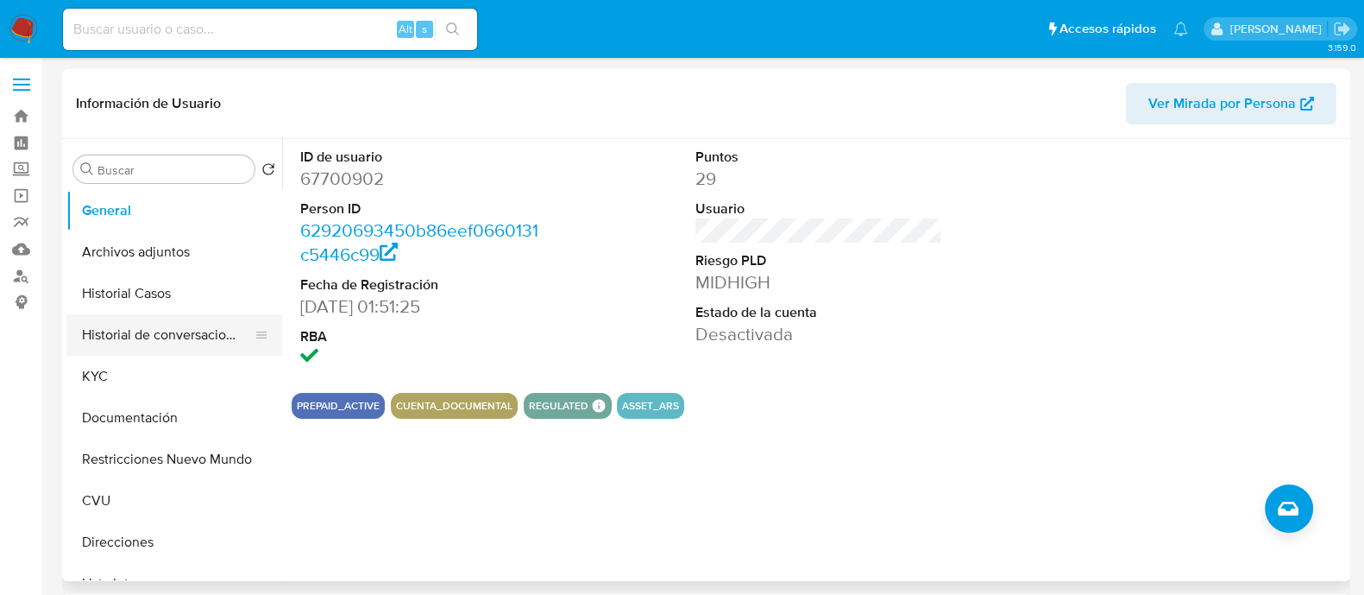
click at [173, 346] on button "Historial de conversaciones" at bounding box center [167, 334] width 202 height 41
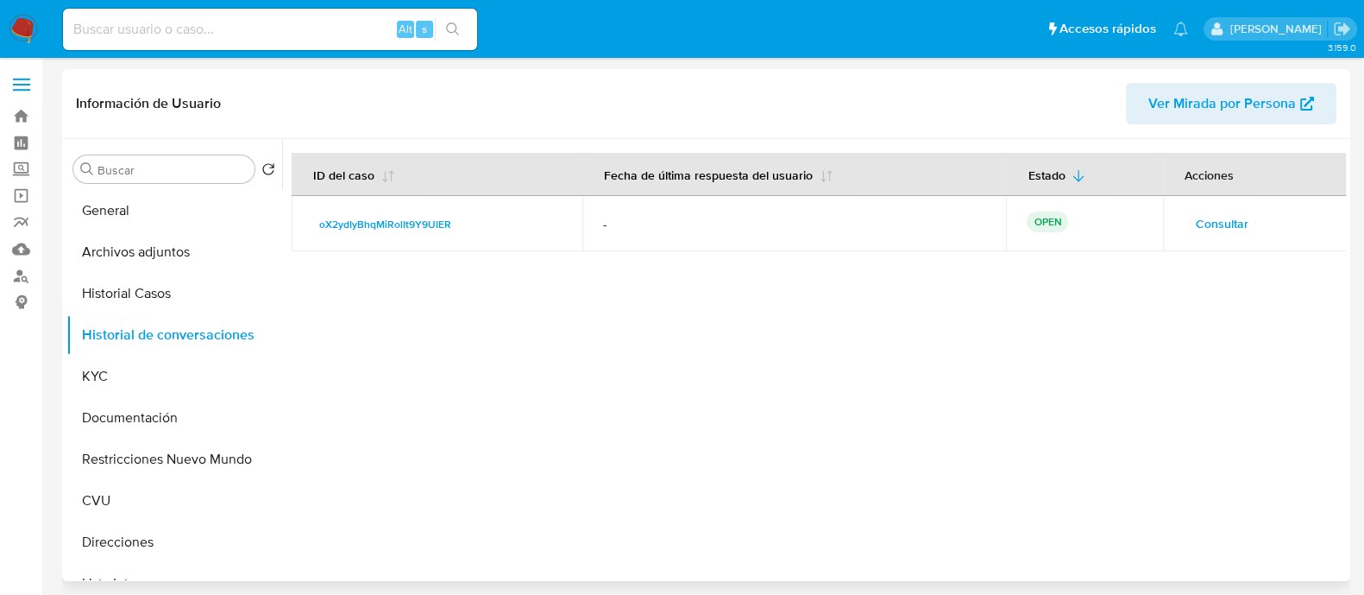
click at [1226, 226] on span "Consultar" at bounding box center [1222, 223] width 53 height 24
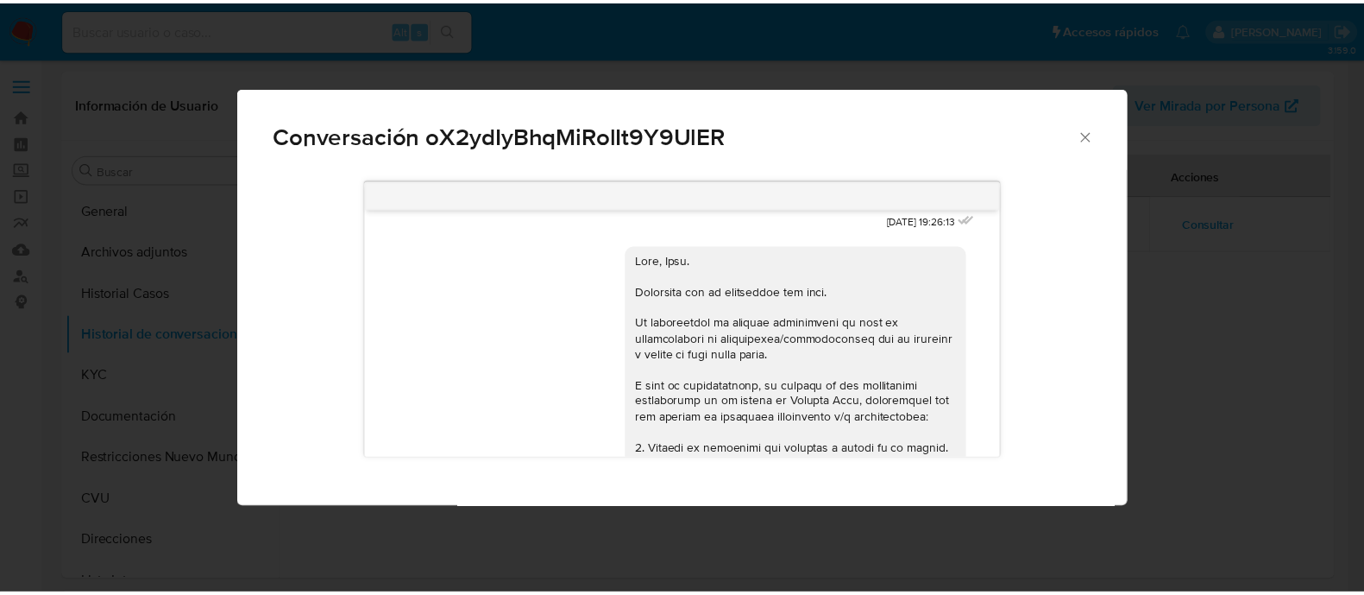
scroll to position [1876, 0]
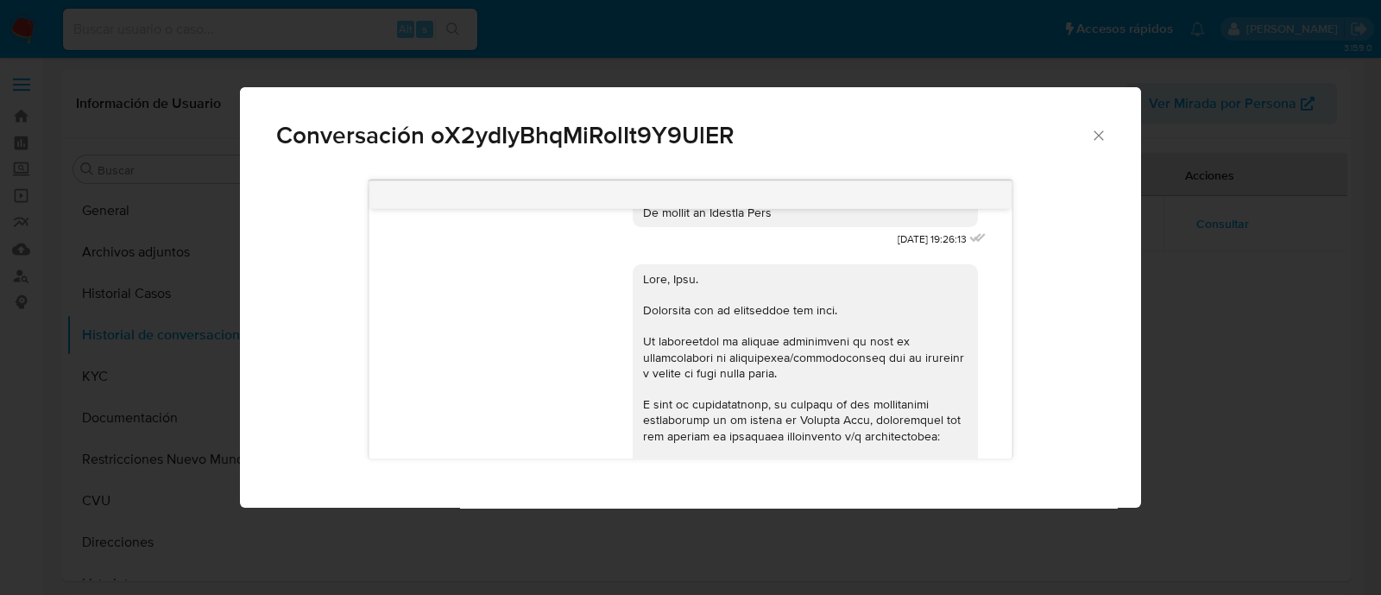
click at [1096, 135] on icon "Cerrar" at bounding box center [1098, 135] width 17 height 17
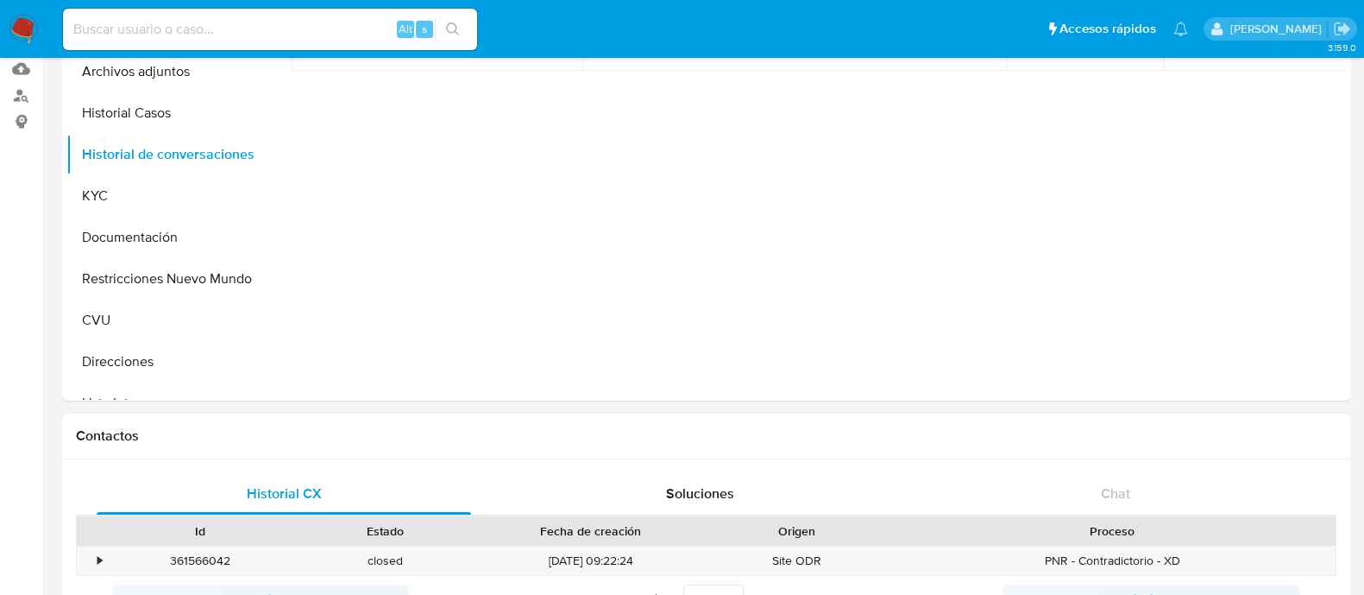
scroll to position [107, 0]
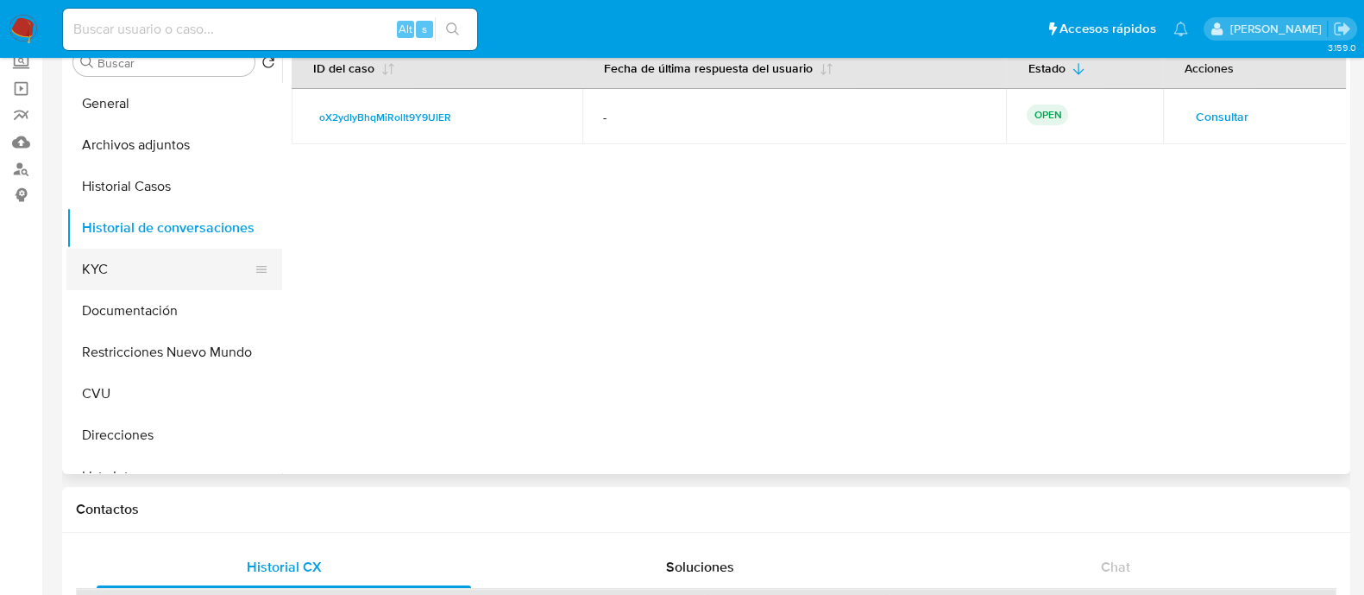
click at [131, 261] on button "KYC" at bounding box center [167, 269] width 202 height 41
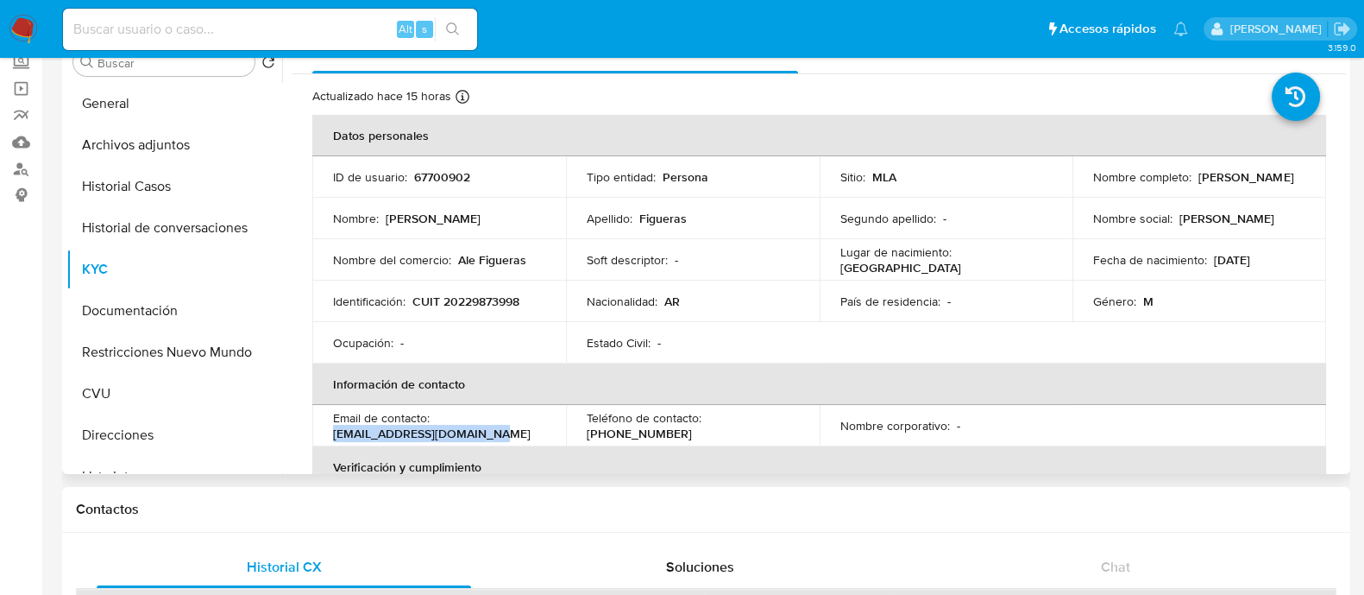
drag, startPoint x: 493, startPoint y: 433, endPoint x: 328, endPoint y: 434, distance: 164.8
click at [328, 434] on td "Email de contacto : fmjuninandes@yahoo.com.ar" at bounding box center [439, 425] width 254 height 41
copy p "fmjuninandes@yahoo.com.ar"
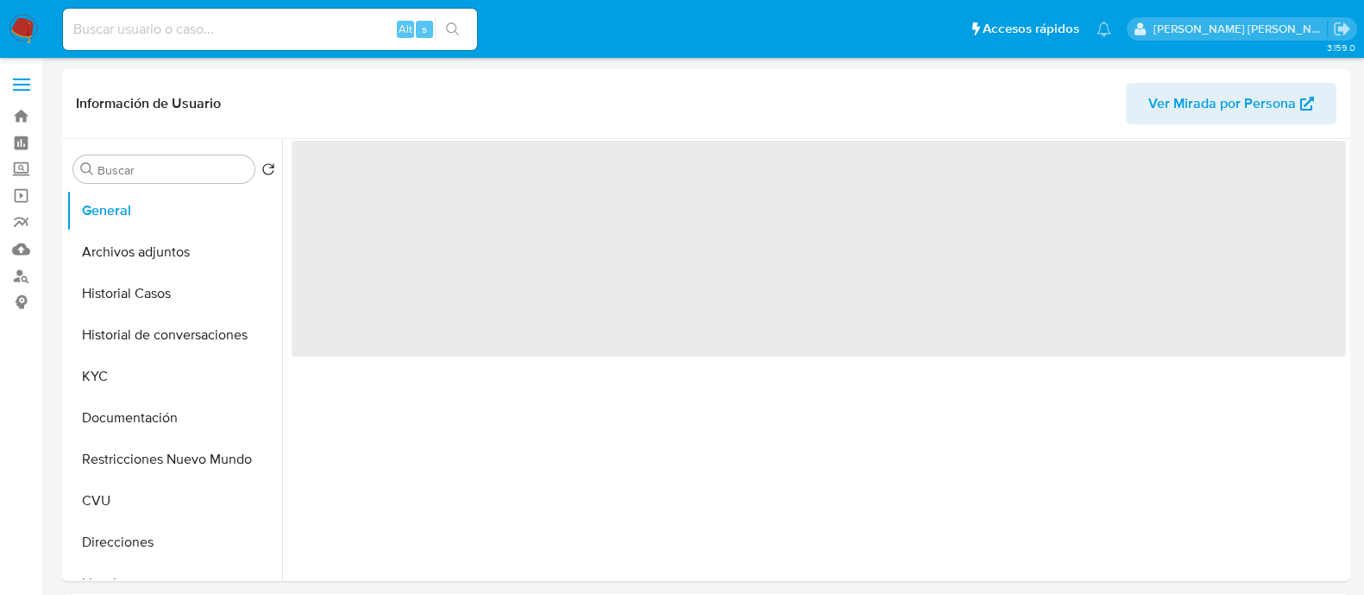
select select "10"
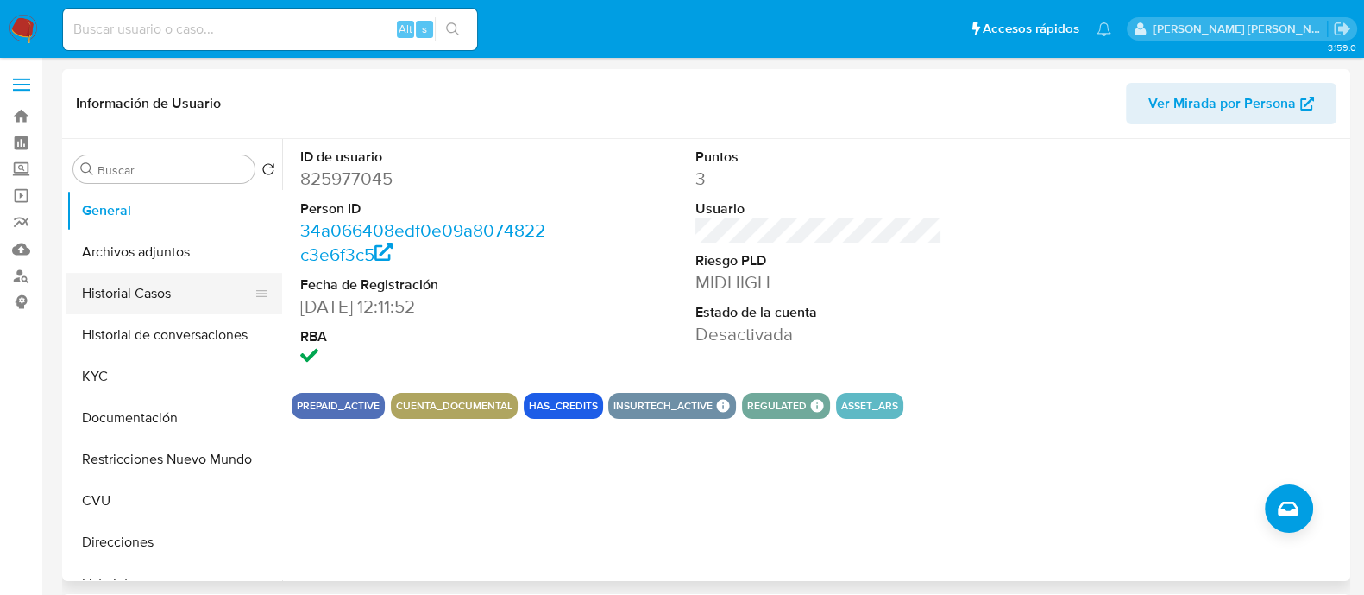
click at [173, 307] on button "Historial Casos" at bounding box center [167, 293] width 202 height 41
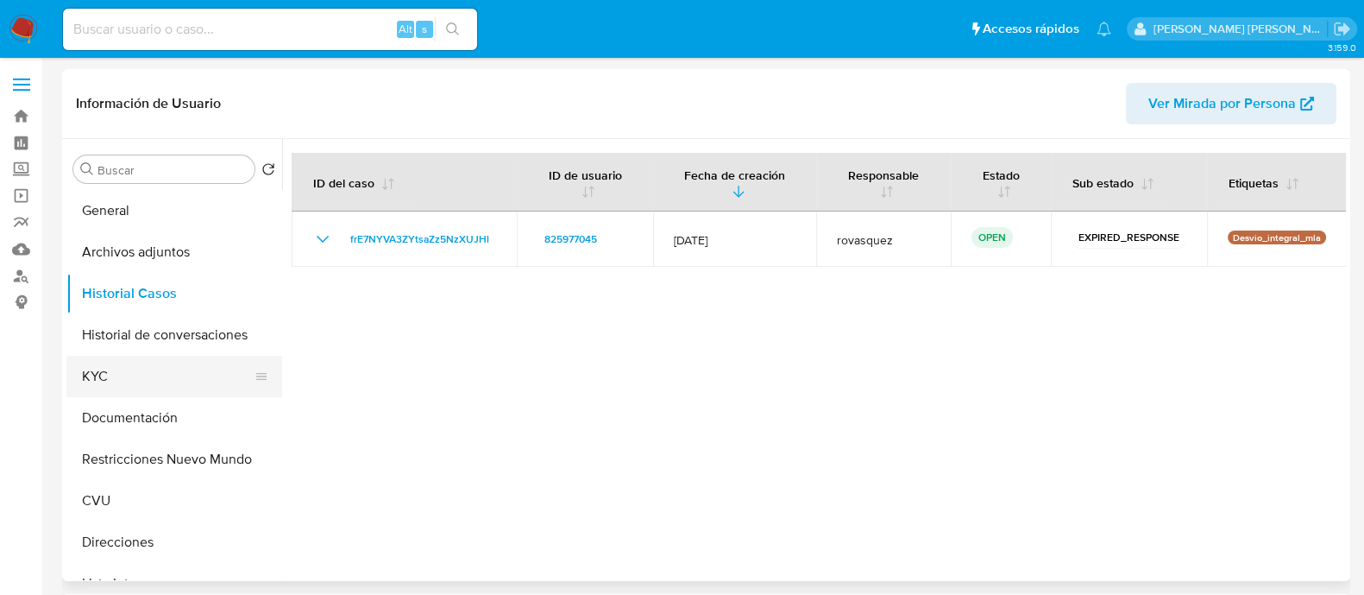
click at [116, 380] on button "KYC" at bounding box center [167, 376] width 202 height 41
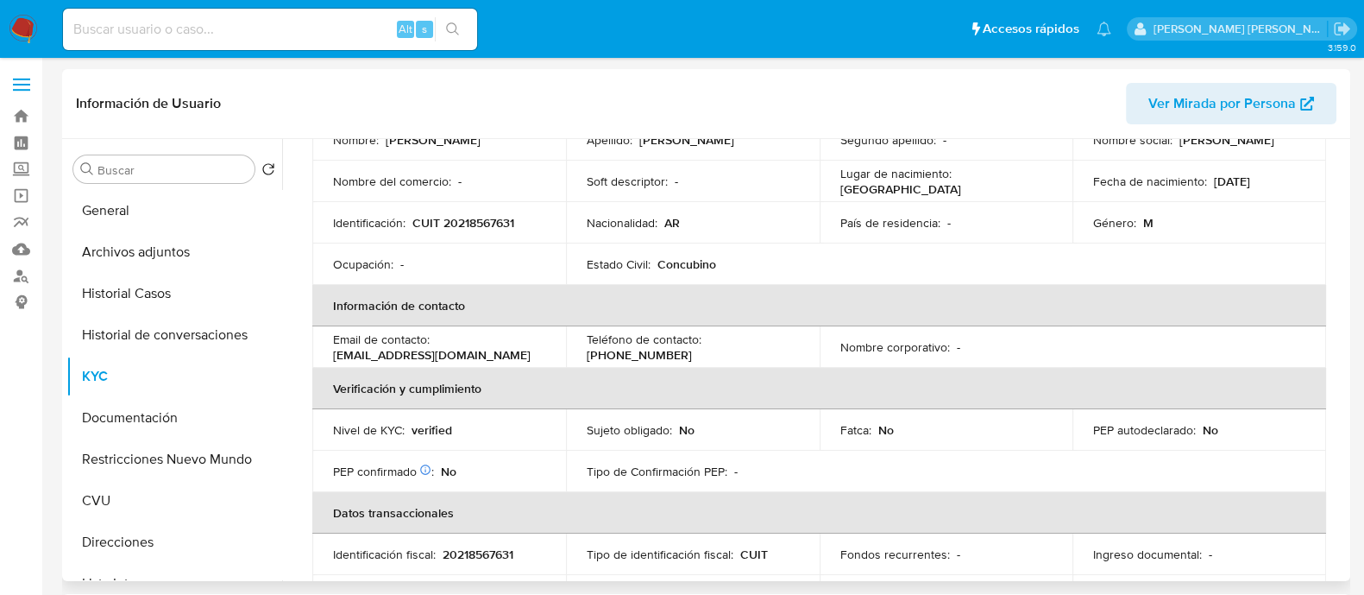
scroll to position [169, 0]
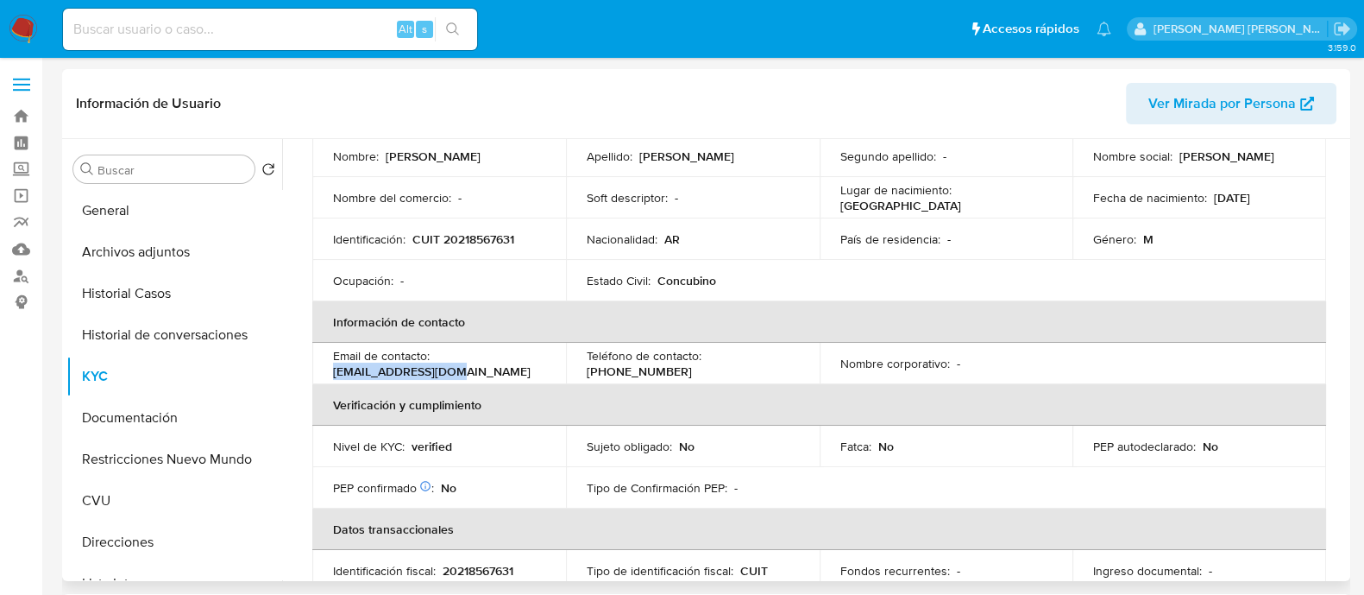
drag, startPoint x: 469, startPoint y: 376, endPoint x: 335, endPoint y: 376, distance: 134.6
click at [335, 376] on div "Email de contacto : [EMAIL_ADDRESS][DOMAIN_NAME]" at bounding box center [439, 363] width 212 height 31
copy p "[EMAIL_ADDRESS][DOMAIN_NAME]"
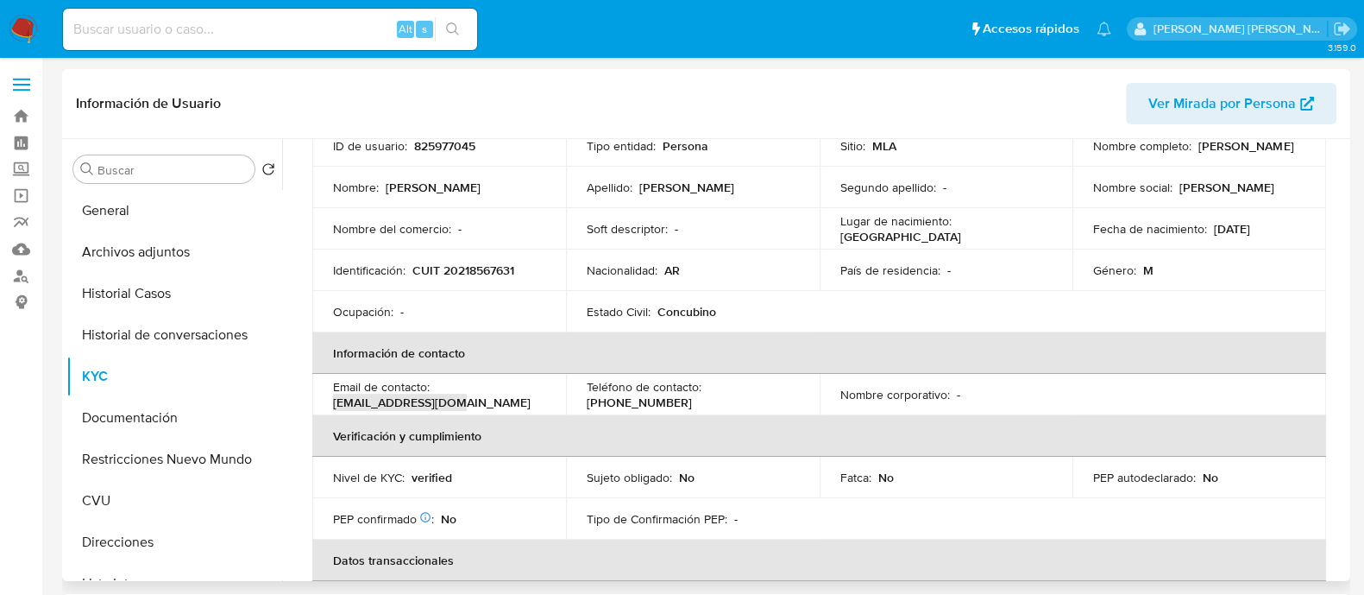
scroll to position [61, 0]
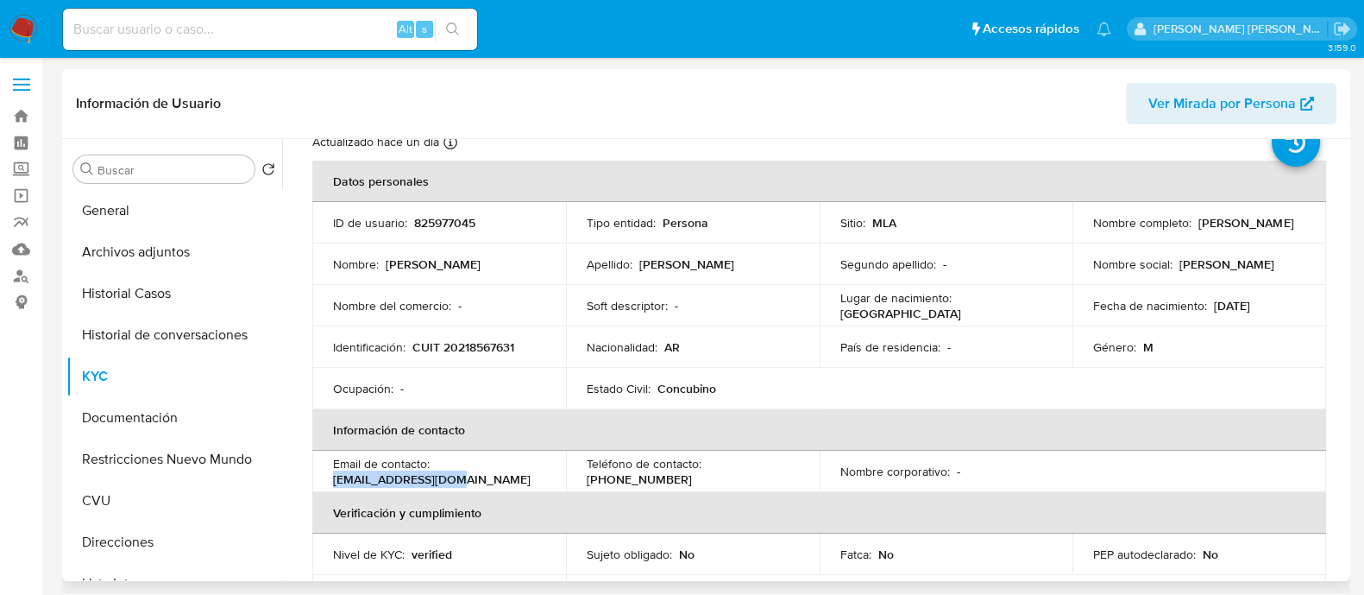
click at [482, 339] on p "CUIT 20218567631" at bounding box center [464, 347] width 102 height 16
copy p "20218567631"
drag, startPoint x: 1085, startPoint y: 230, endPoint x: 1247, endPoint y: 239, distance: 162.5
click at [1247, 239] on td "Nombre completo : [PERSON_NAME]" at bounding box center [1200, 222] width 254 height 41
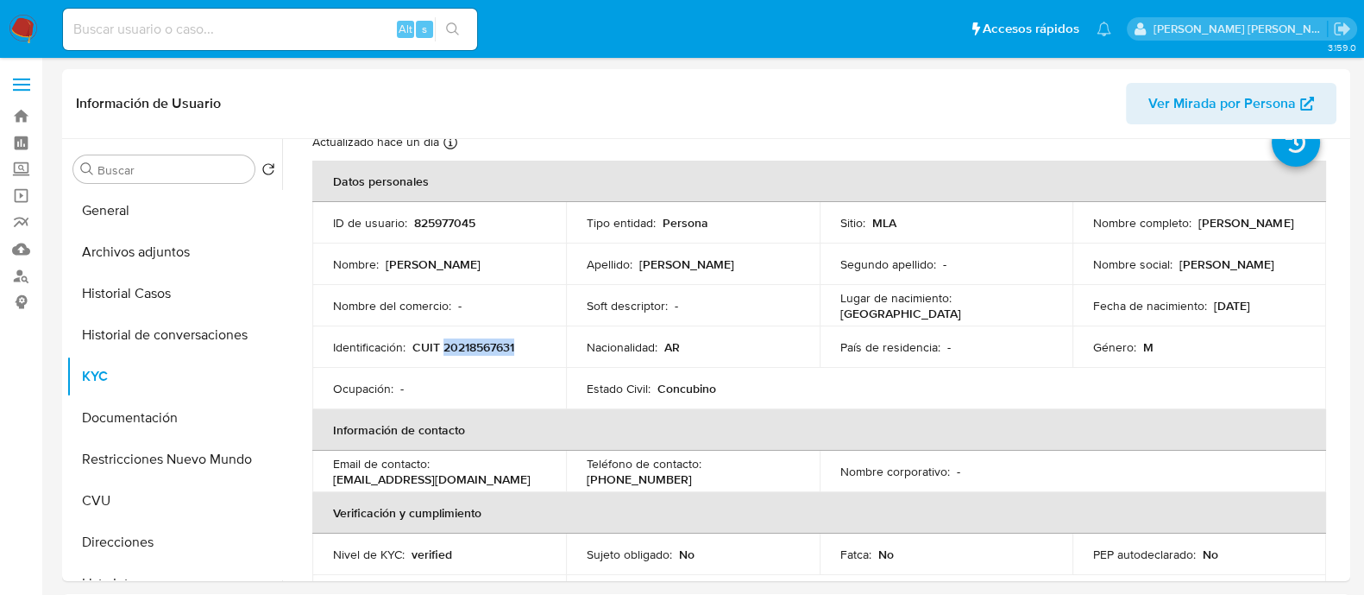
copy p "[PERSON_NAME]"
click at [156, 262] on button "Archivos adjuntos" at bounding box center [167, 251] width 202 height 41
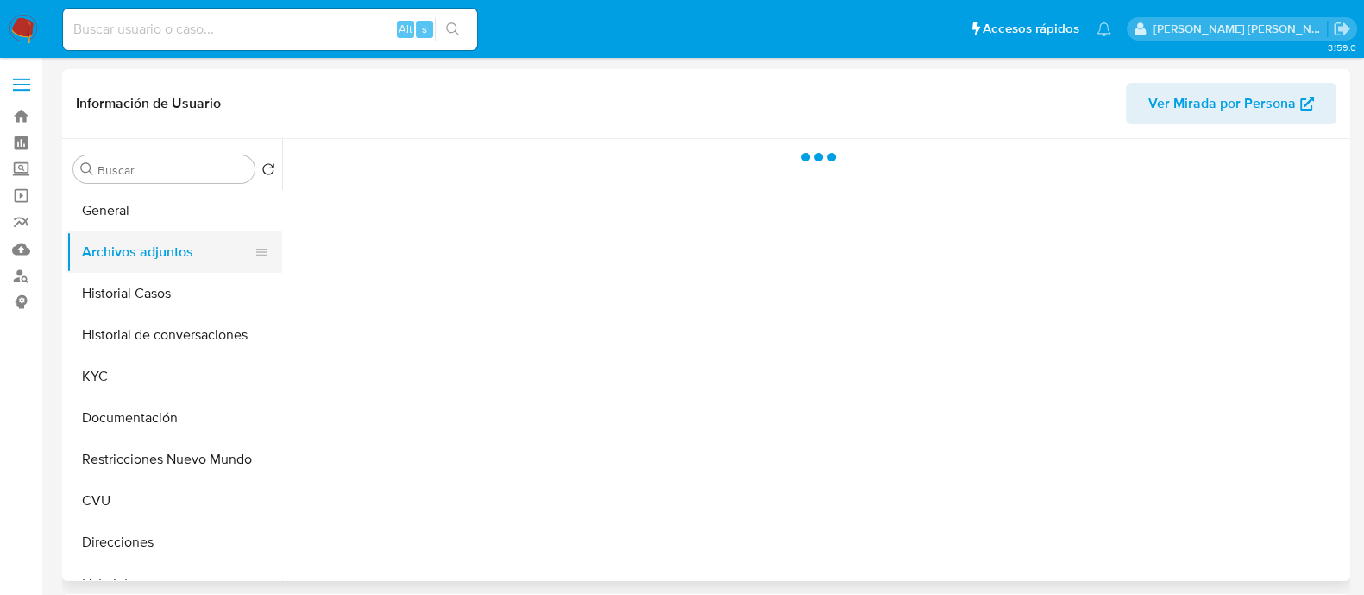
scroll to position [0, 0]
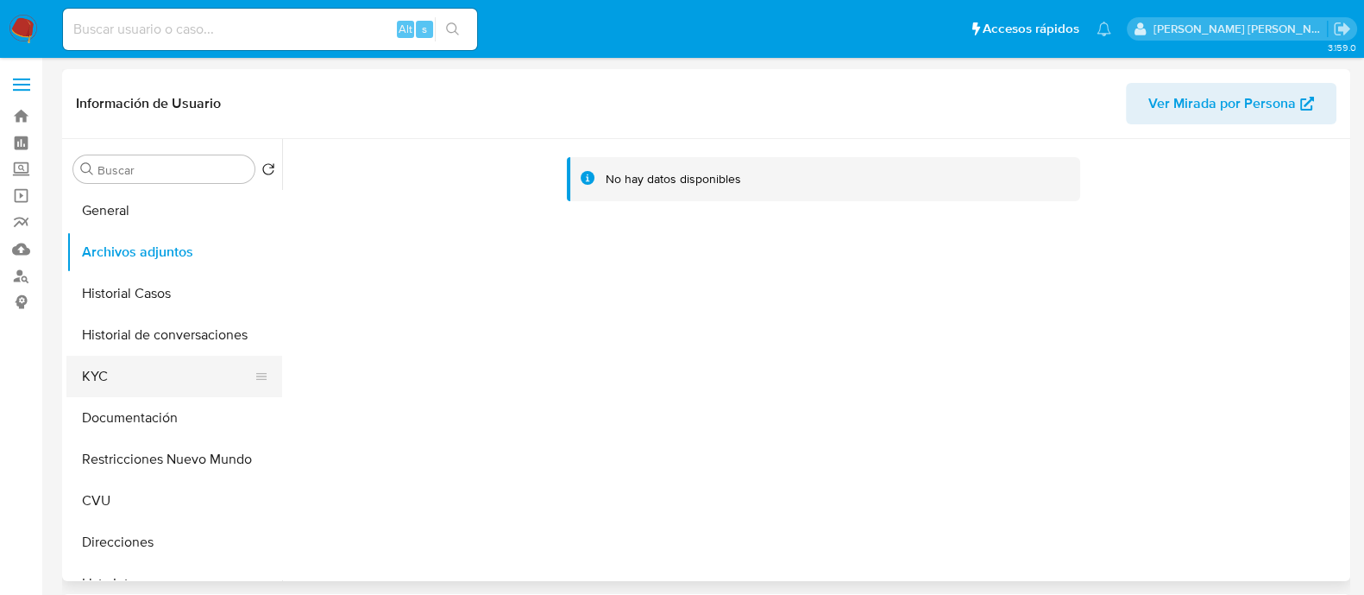
click at [131, 371] on button "KYC" at bounding box center [167, 376] width 202 height 41
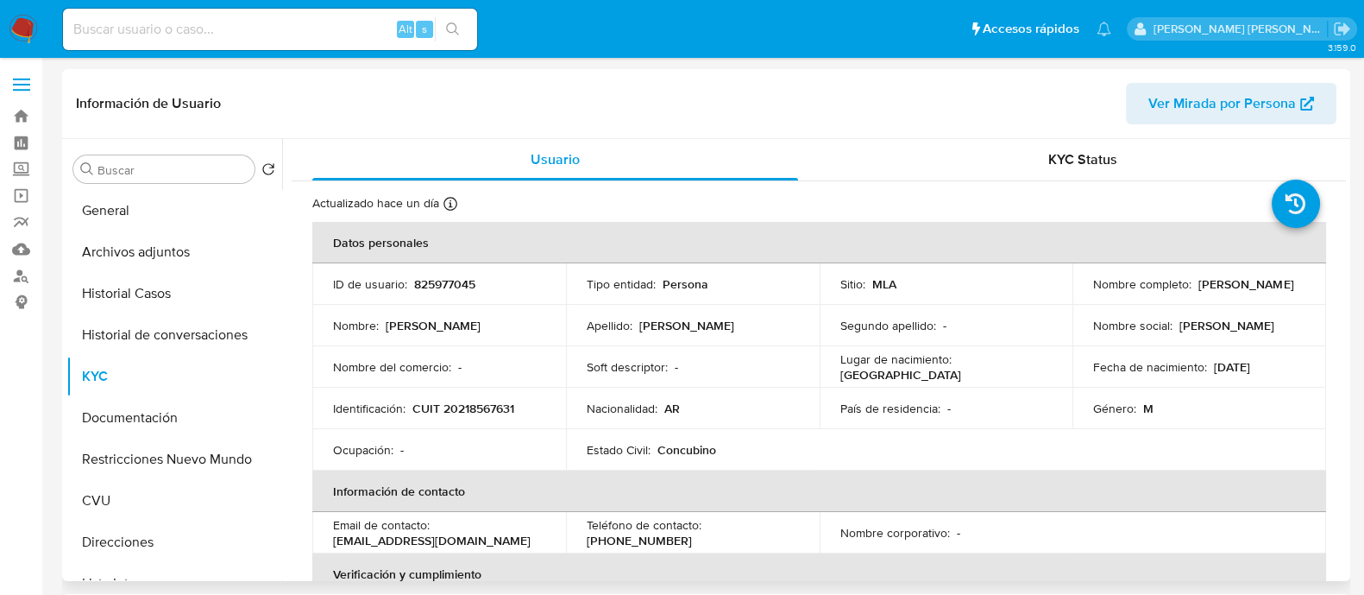
click at [483, 411] on p "CUIT 20218567631" at bounding box center [464, 408] width 102 height 16
copy p "20218567631"
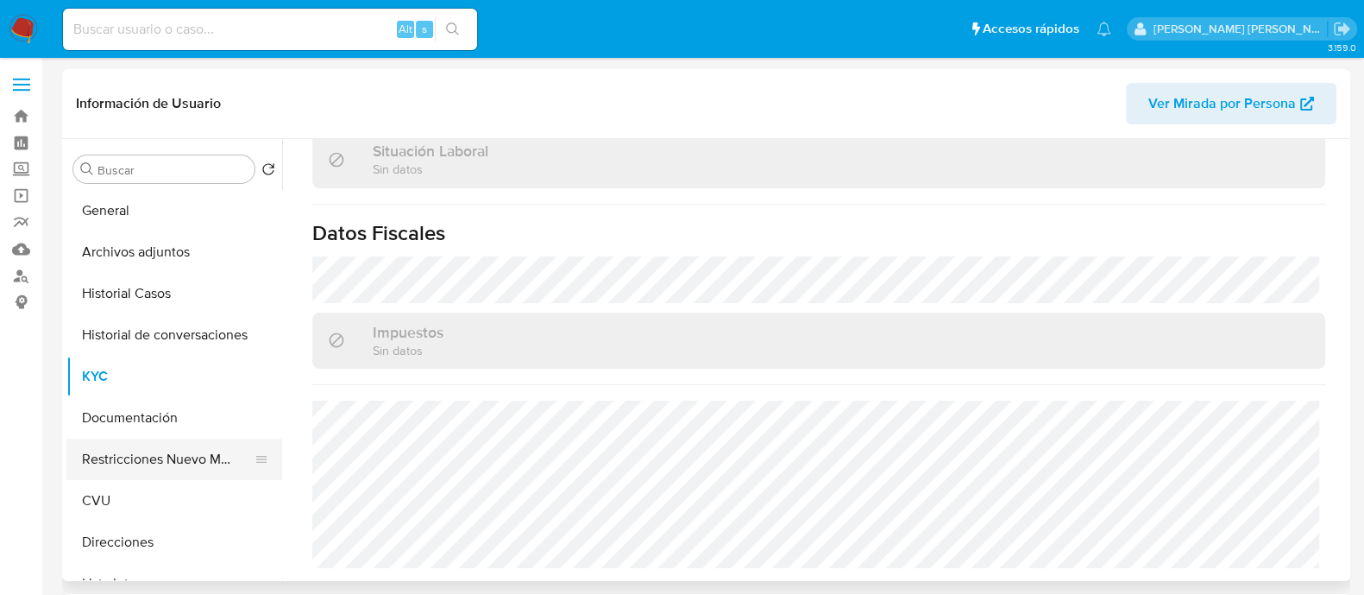
scroll to position [107, 0]
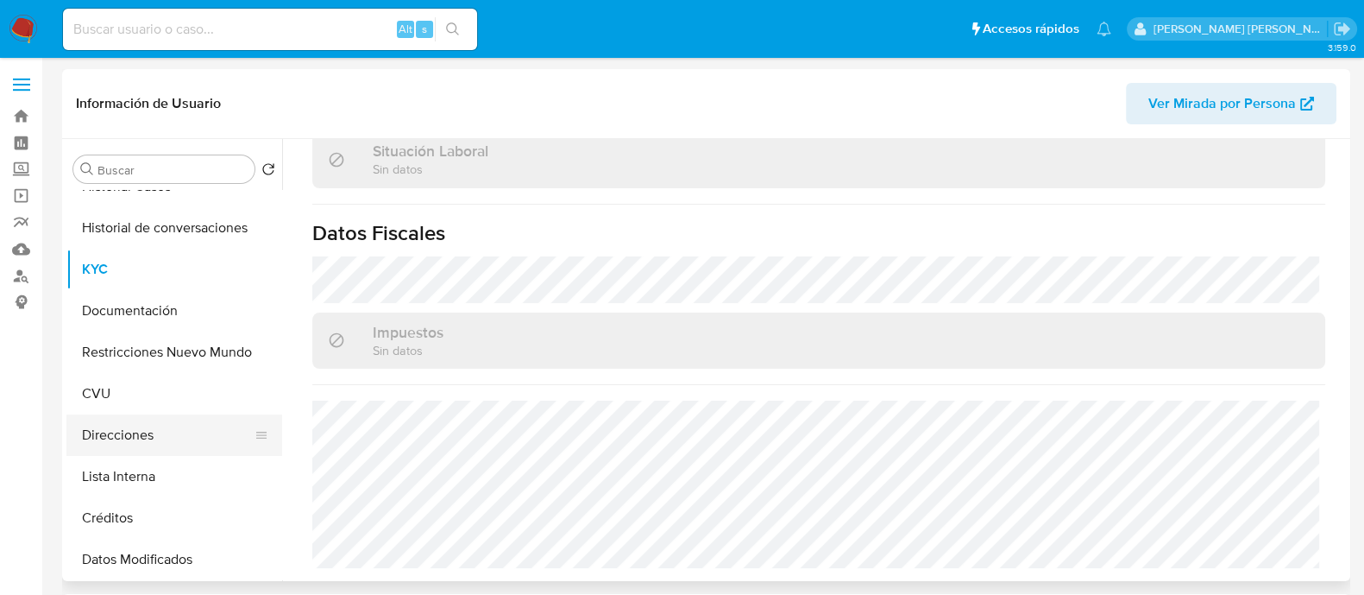
click at [139, 442] on button "Direcciones" at bounding box center [167, 434] width 202 height 41
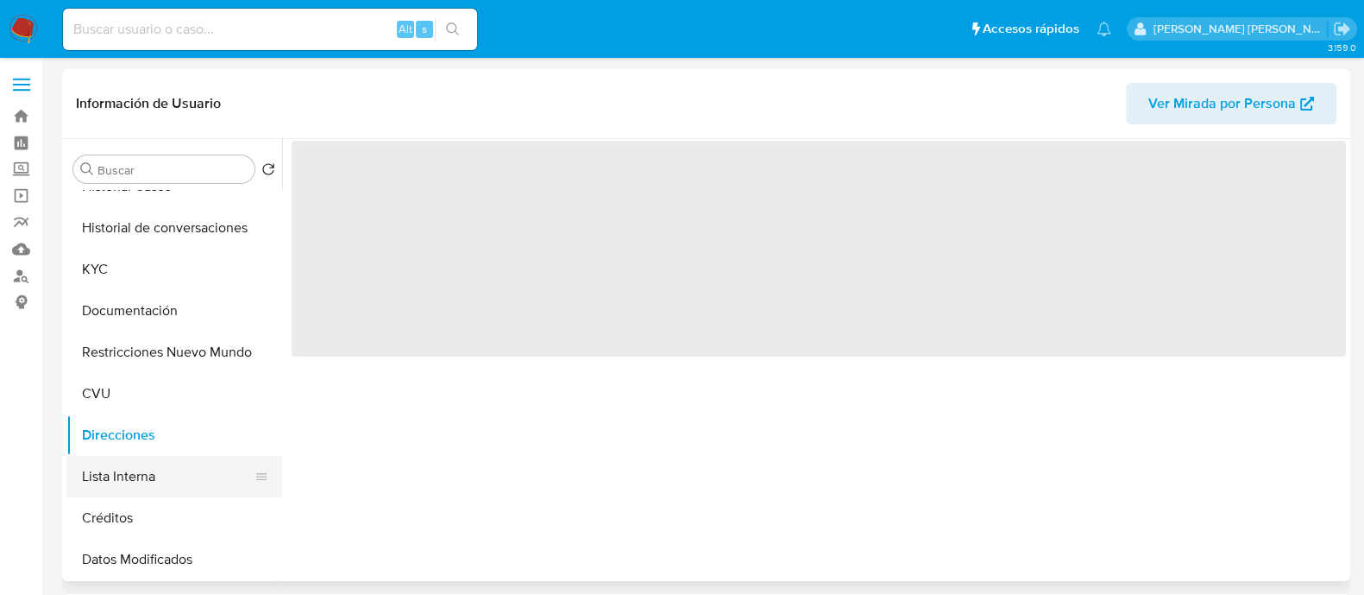
scroll to position [0, 0]
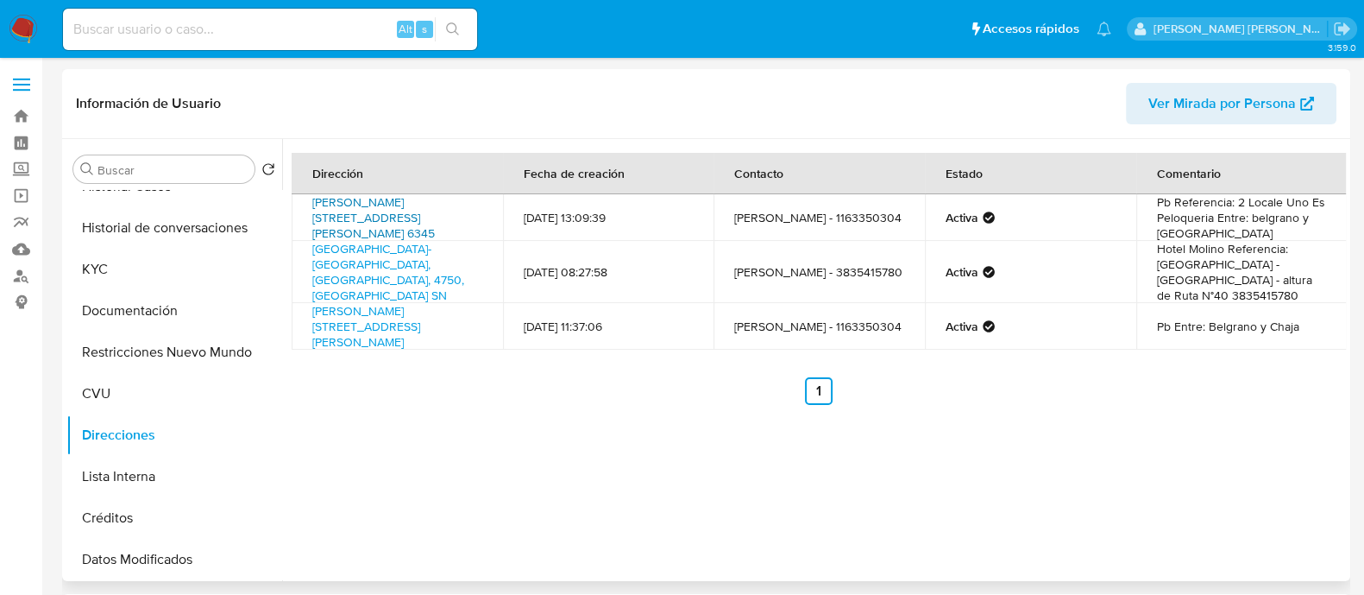
click at [399, 217] on link "[PERSON_NAME][STREET_ADDRESS][PERSON_NAME] 6345" at bounding box center [373, 217] width 123 height 48
click at [637, 468] on div "Dirección Fecha de creación Contacto Estado Comentario Santiago [STREET_ADDRESS…" at bounding box center [814, 360] width 1064 height 442
click at [1186, 481] on div "Dirección Fecha de creación Contacto Estado Comentario Santiago [STREET_ADDRESS…" at bounding box center [814, 360] width 1064 height 442
click at [121, 392] on button "CVU" at bounding box center [167, 393] width 202 height 41
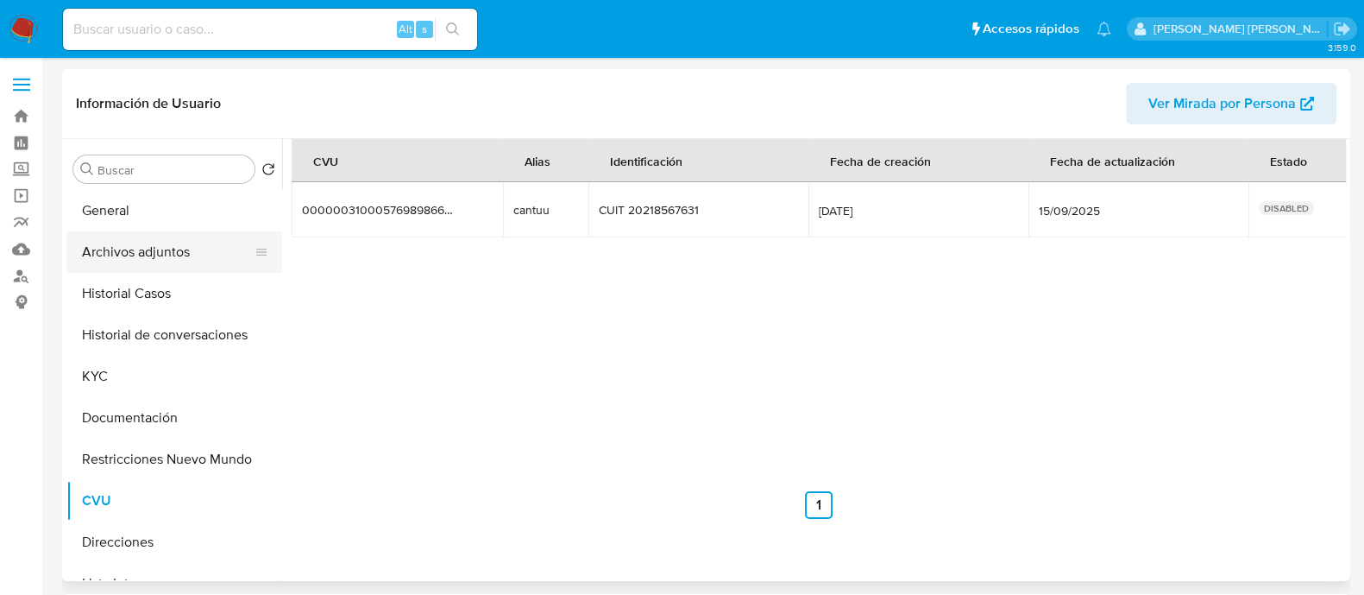
click at [154, 262] on button "Archivos adjuntos" at bounding box center [167, 251] width 202 height 41
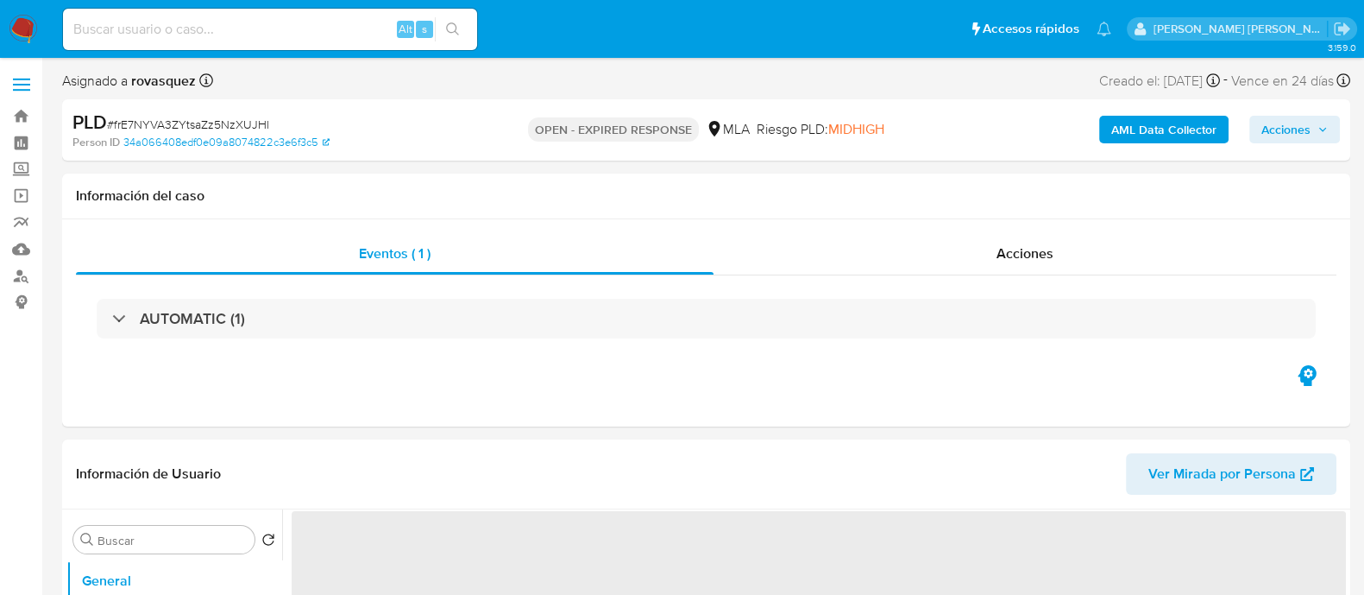
select select "10"
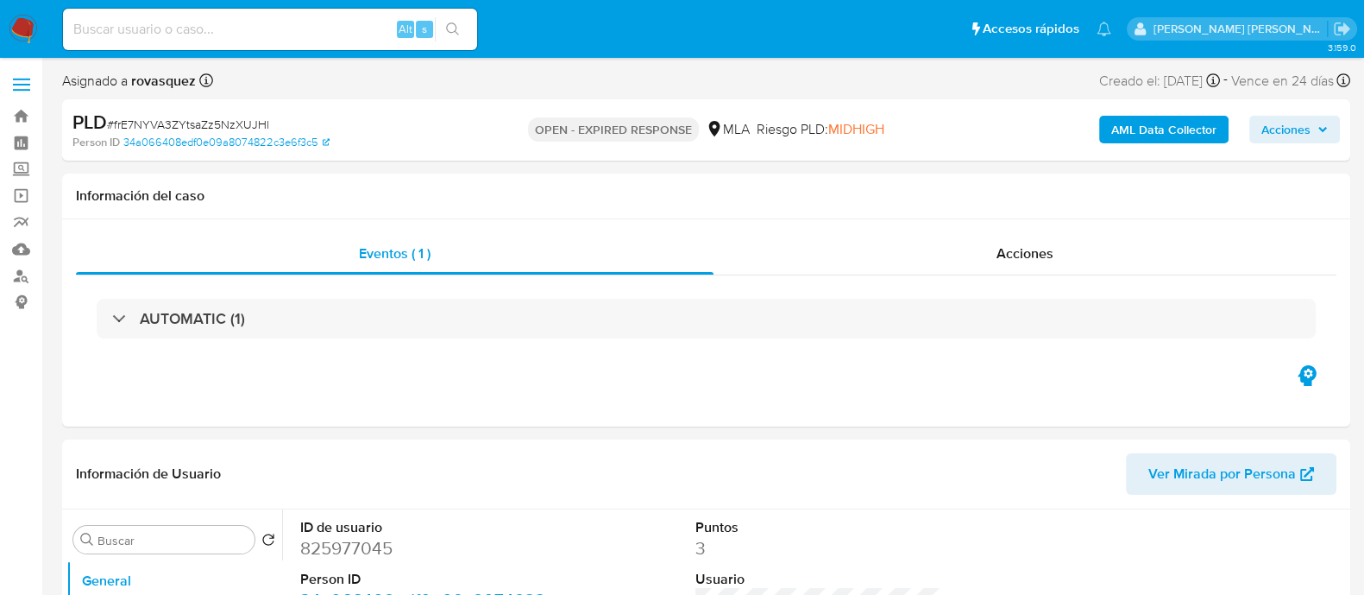
click at [1154, 127] on b "AML Data Collector" at bounding box center [1164, 130] width 105 height 28
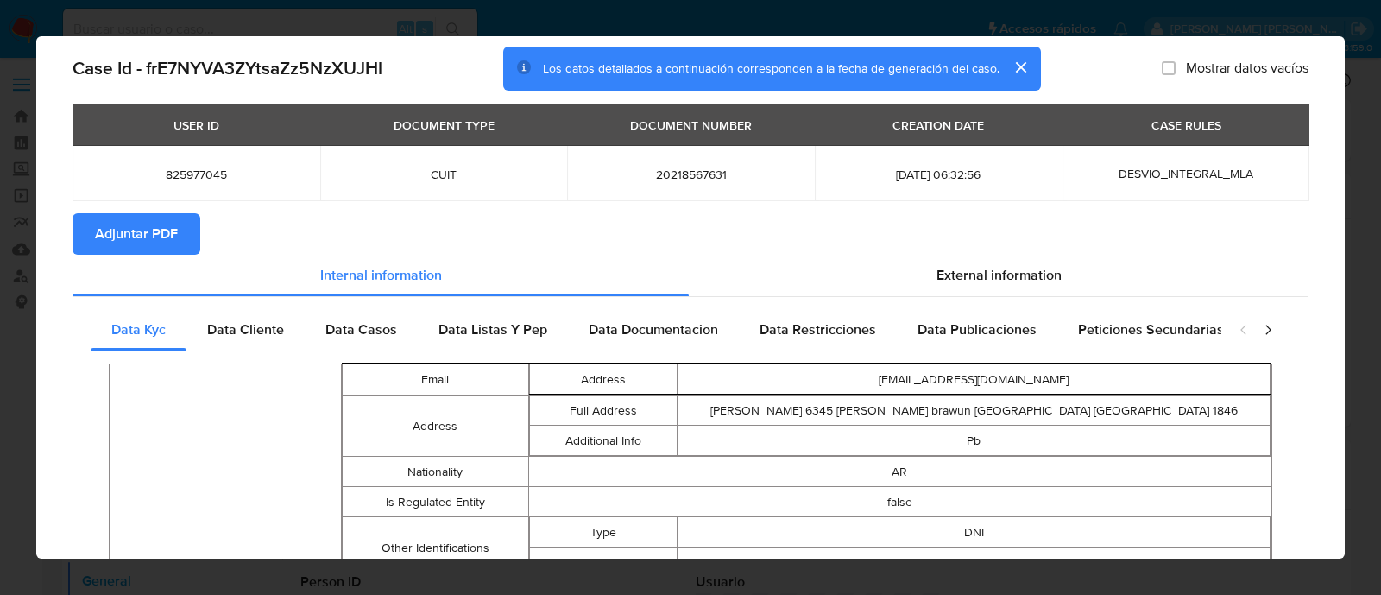
scroll to position [14, 0]
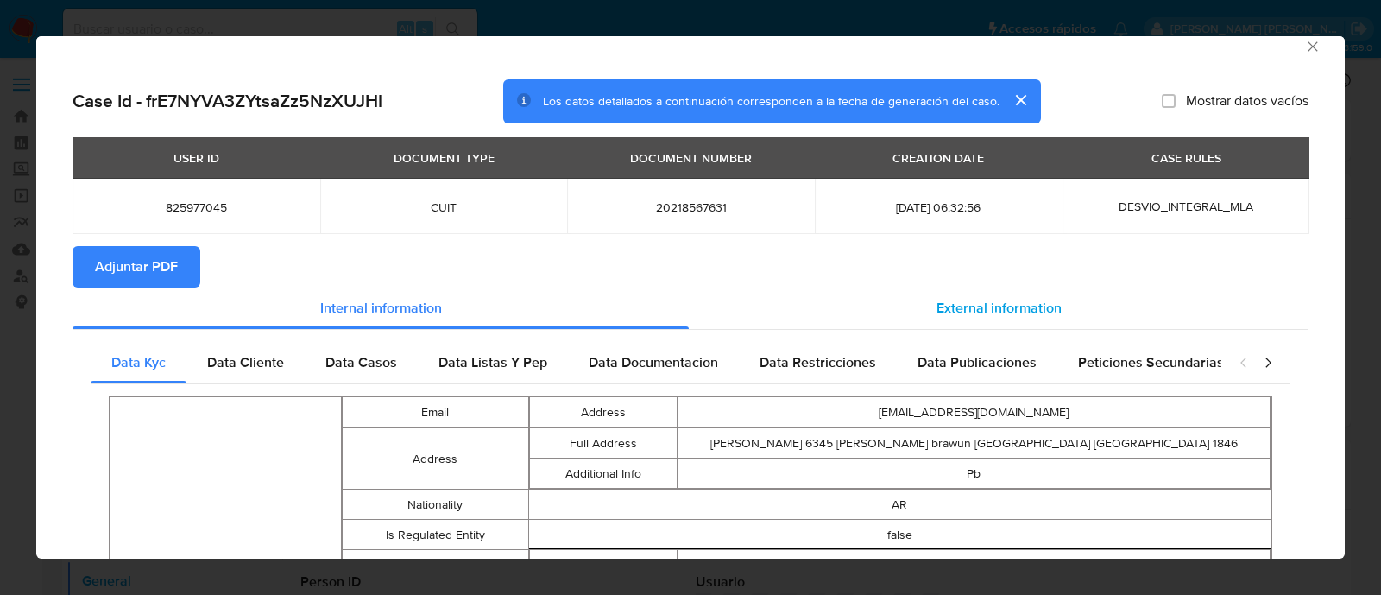
click at [971, 317] on span "External information" at bounding box center [998, 308] width 125 height 20
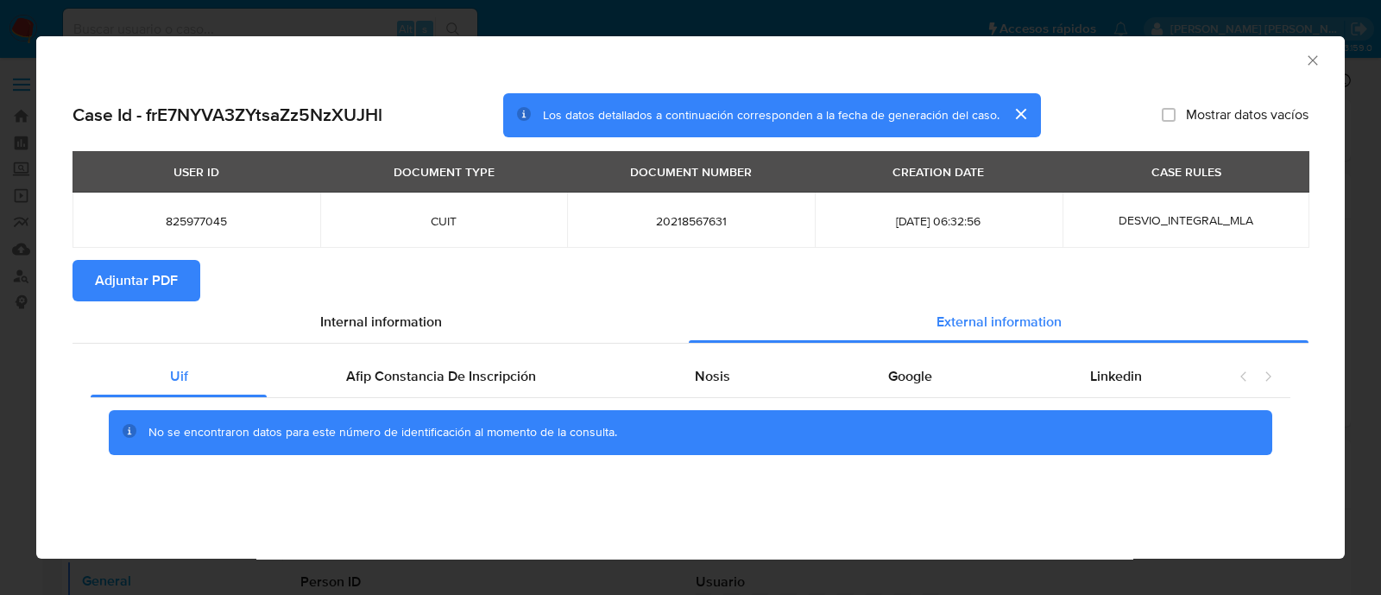
scroll to position [0, 0]
click at [723, 373] on span "Nosis" at bounding box center [712, 376] width 35 height 20
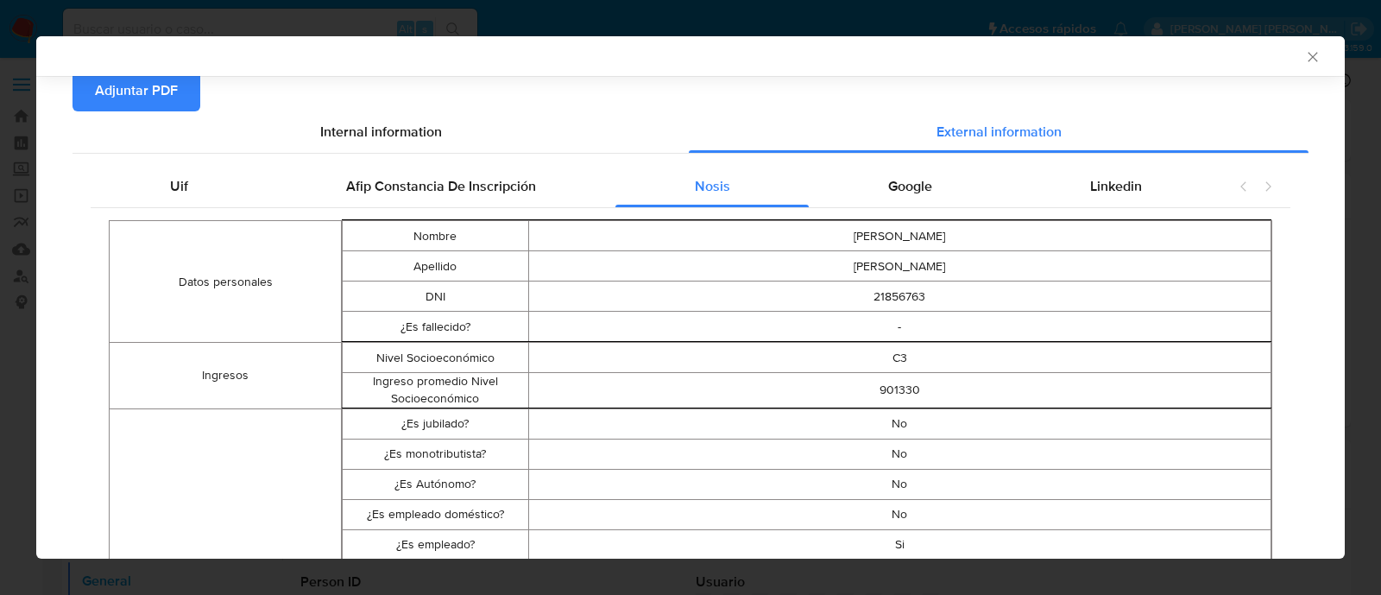
scroll to position [186, 0]
click at [442, 195] on span "Afip Constancia De Inscripción" at bounding box center [441, 187] width 190 height 20
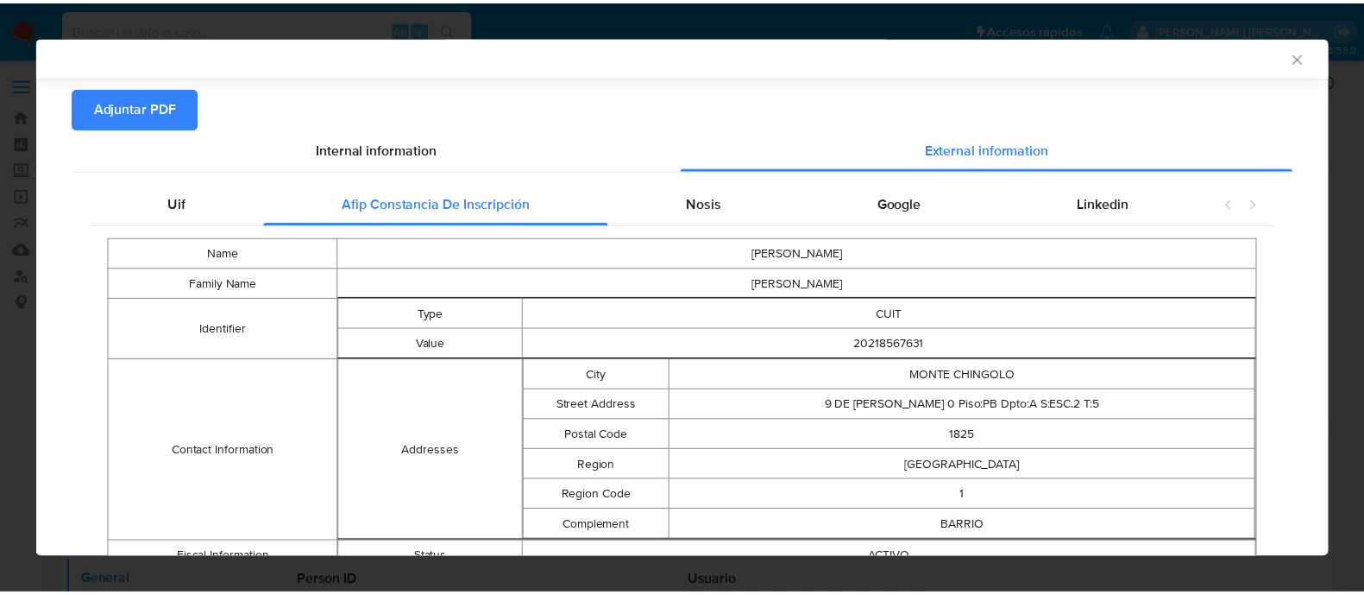
scroll to position [277, 0]
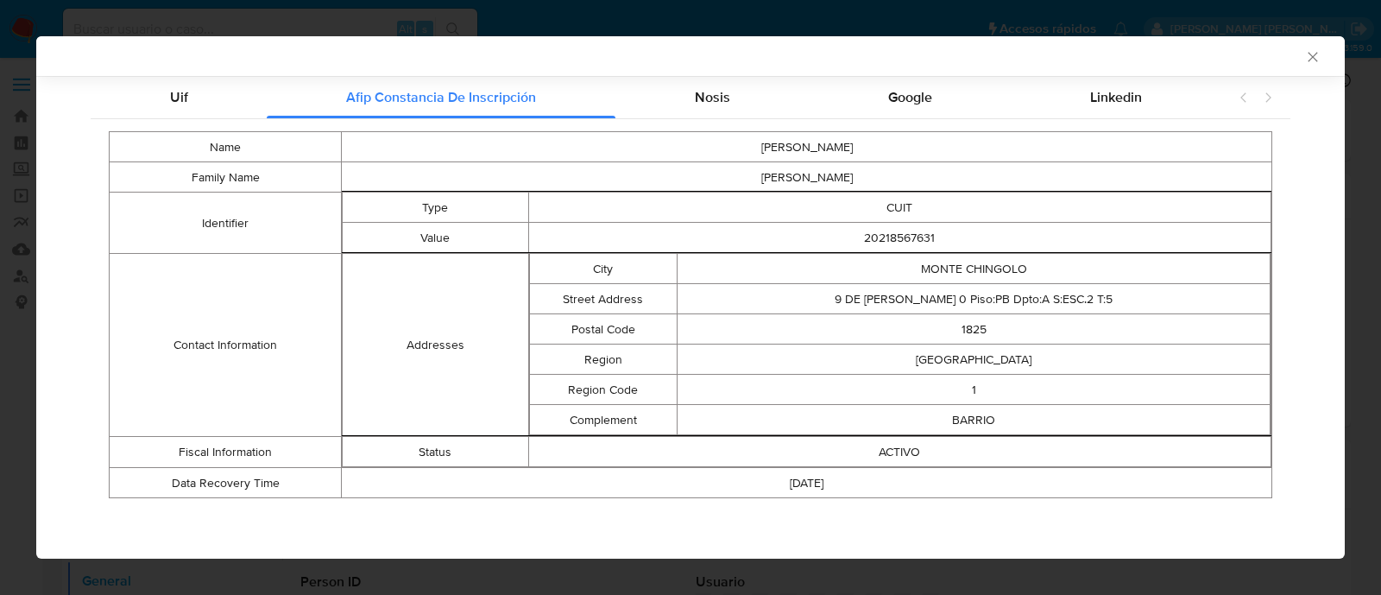
click at [1286, 51] on div "AML Data Collector" at bounding box center [676, 56] width 1256 height 16
click at [1304, 62] on icon "Cerrar ventana" at bounding box center [1312, 56] width 17 height 17
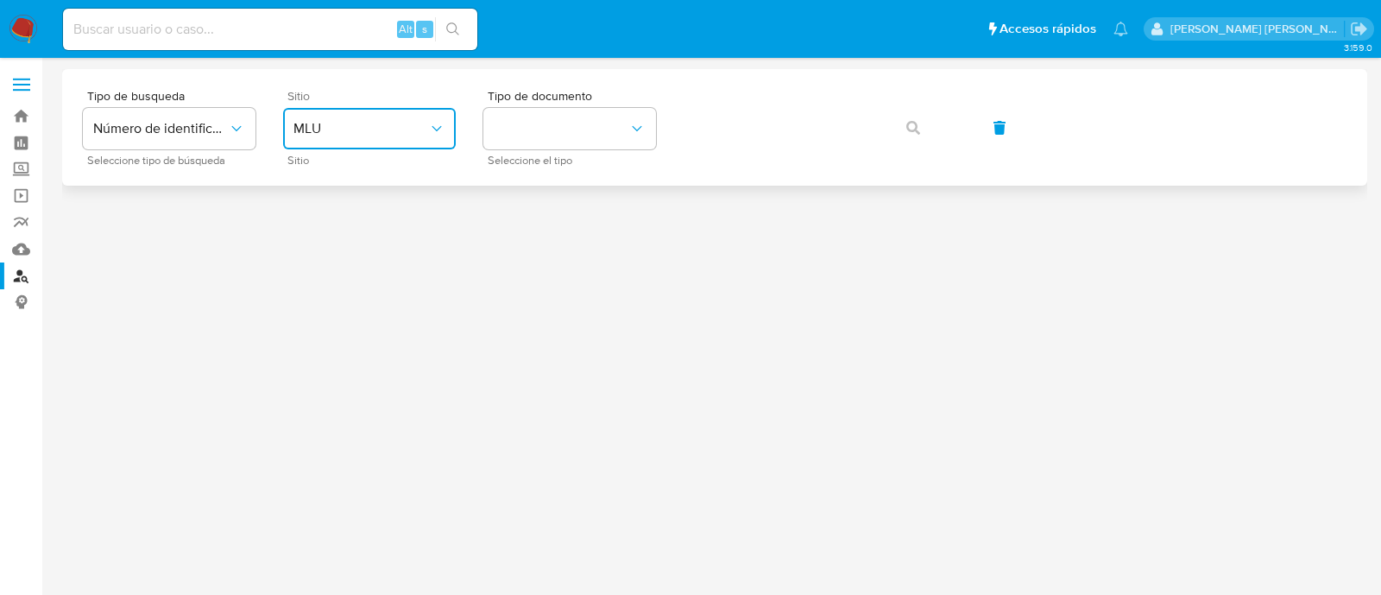
click at [415, 134] on span "MLU" at bounding box center [360, 128] width 135 height 17
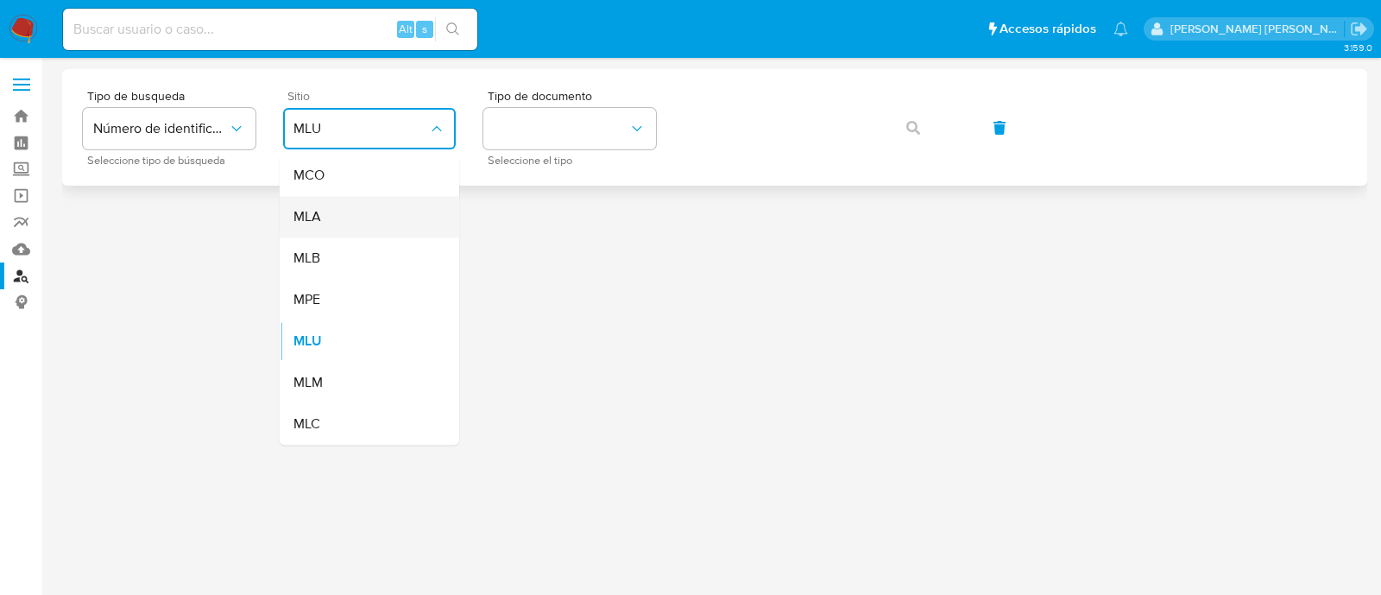
click at [371, 210] on div "MLA" at bounding box center [364, 216] width 142 height 41
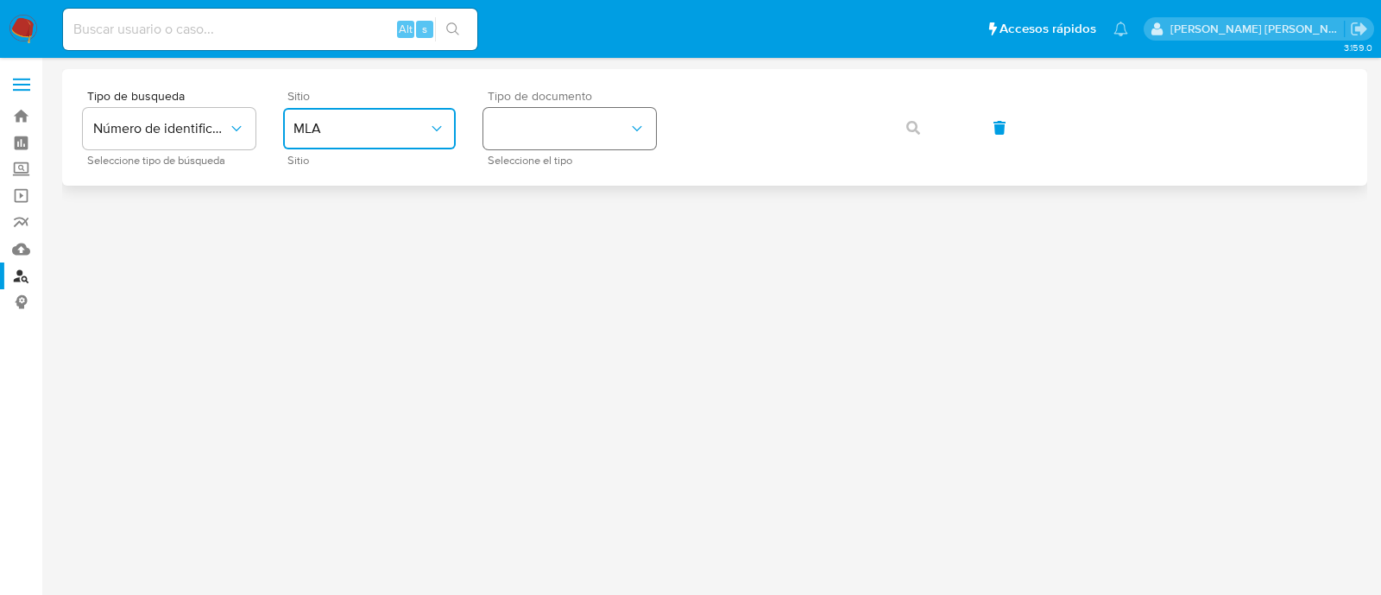
click at [587, 141] on button "identificationType" at bounding box center [569, 128] width 173 height 41
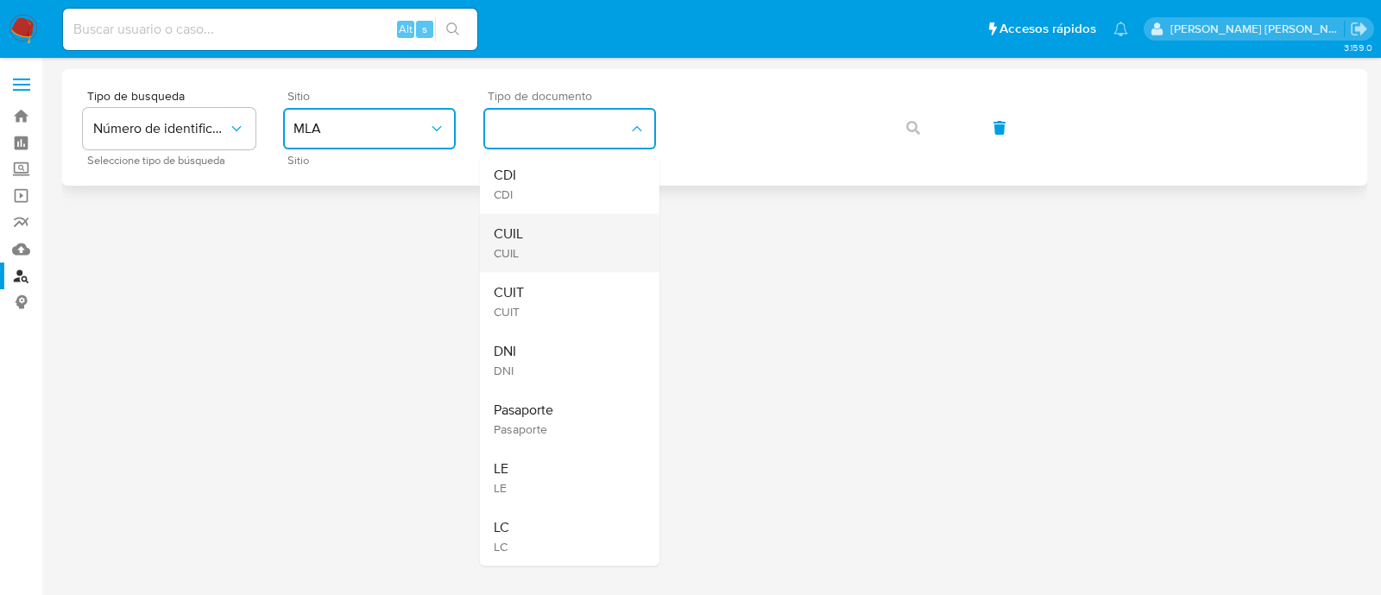
click at [586, 236] on div "CUIL CUIL" at bounding box center [565, 242] width 142 height 59
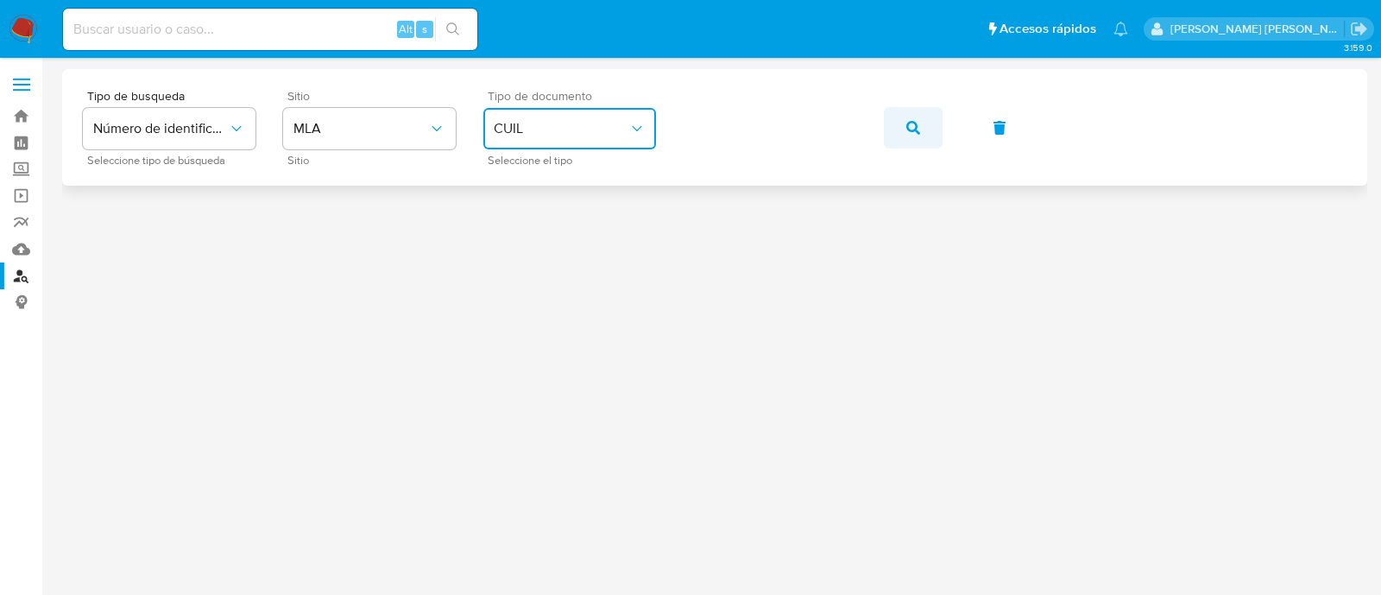
click at [909, 127] on icon "button" at bounding box center [913, 128] width 14 height 14
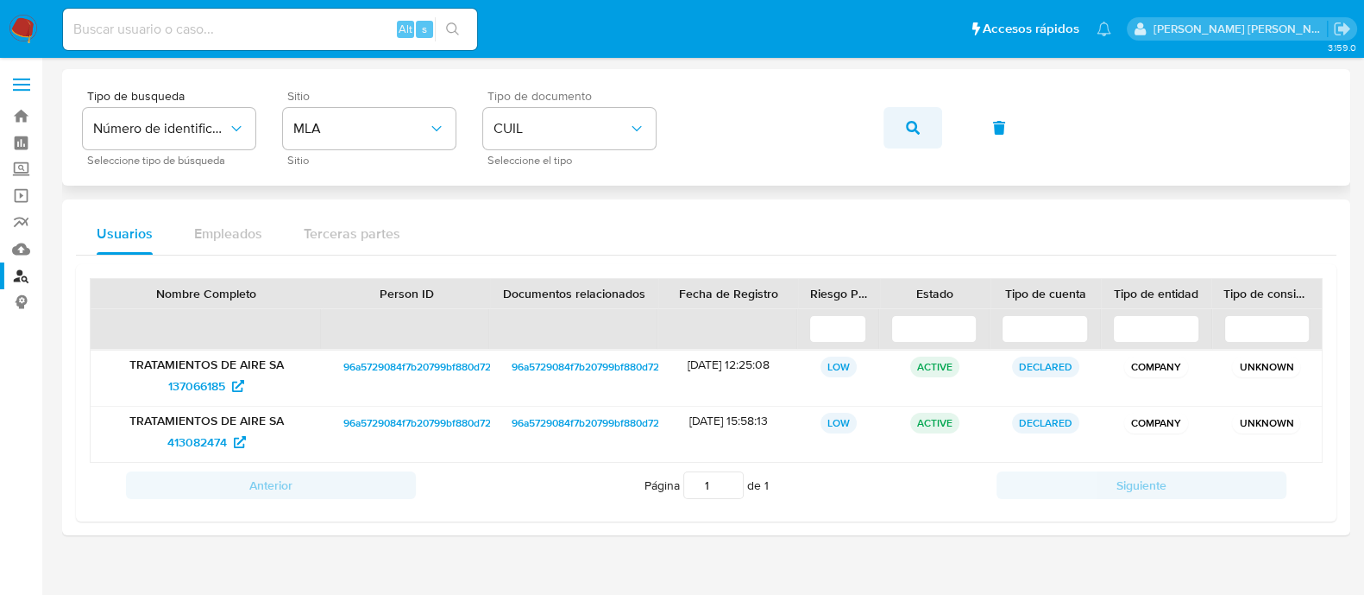
click at [888, 133] on button "button" at bounding box center [913, 127] width 59 height 41
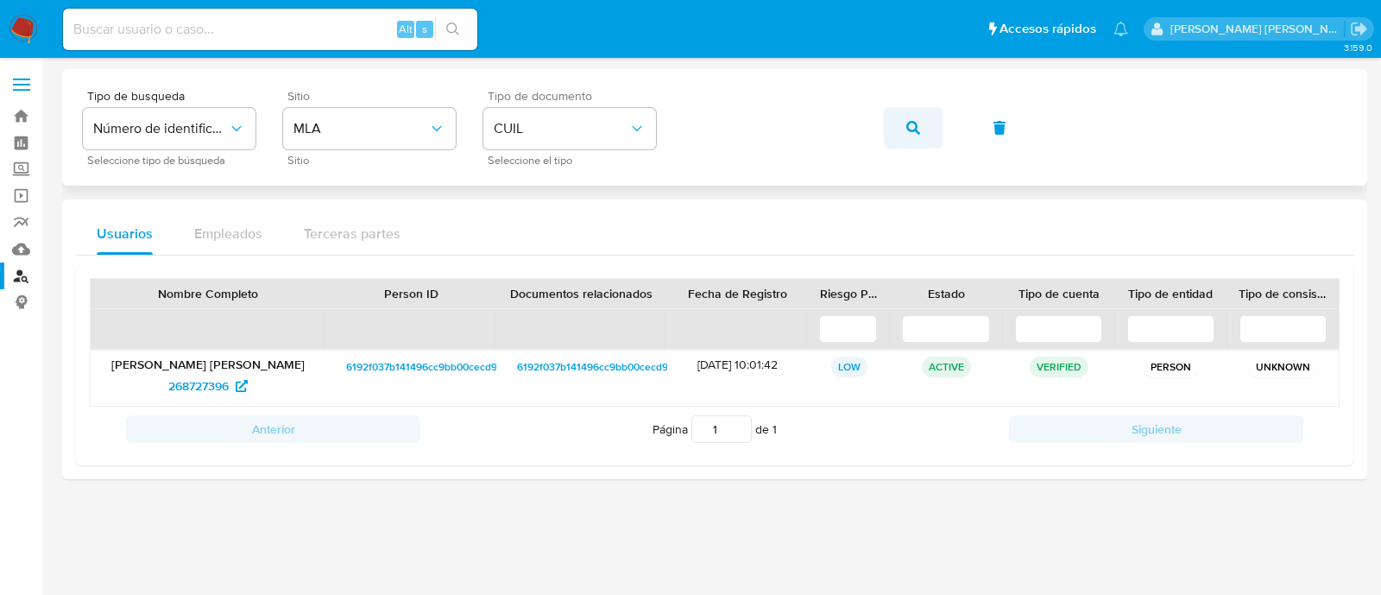
click at [901, 124] on button "button" at bounding box center [913, 127] width 59 height 41
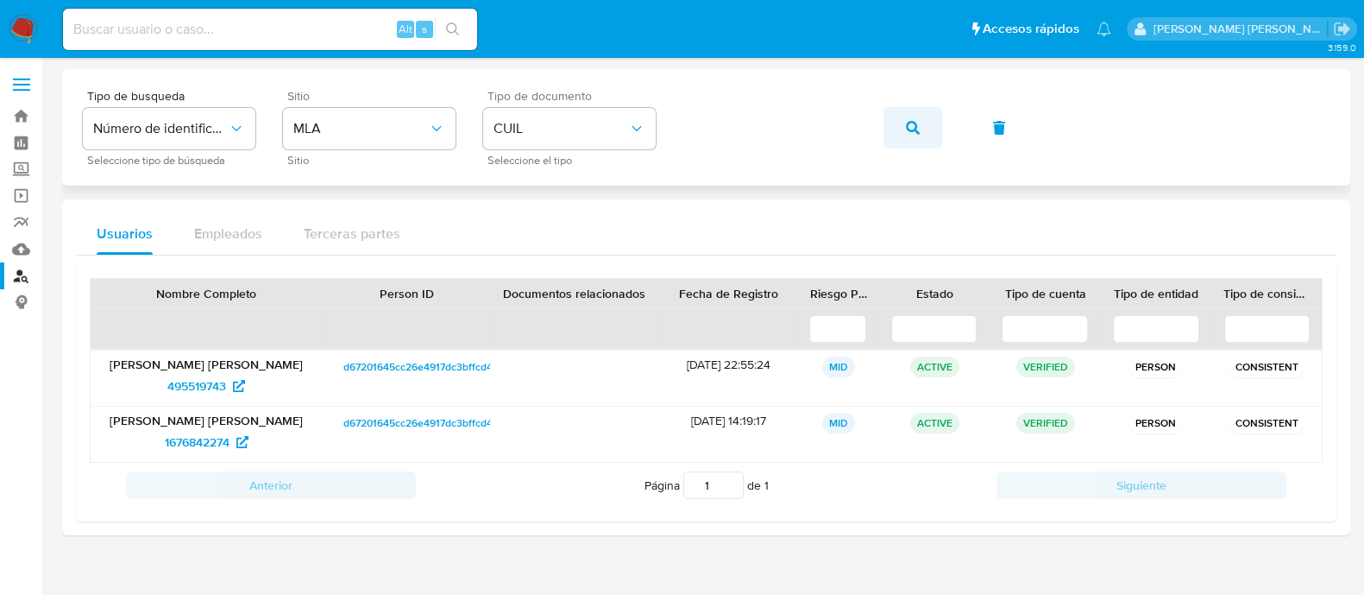
click at [885, 129] on button "button" at bounding box center [913, 127] width 59 height 41
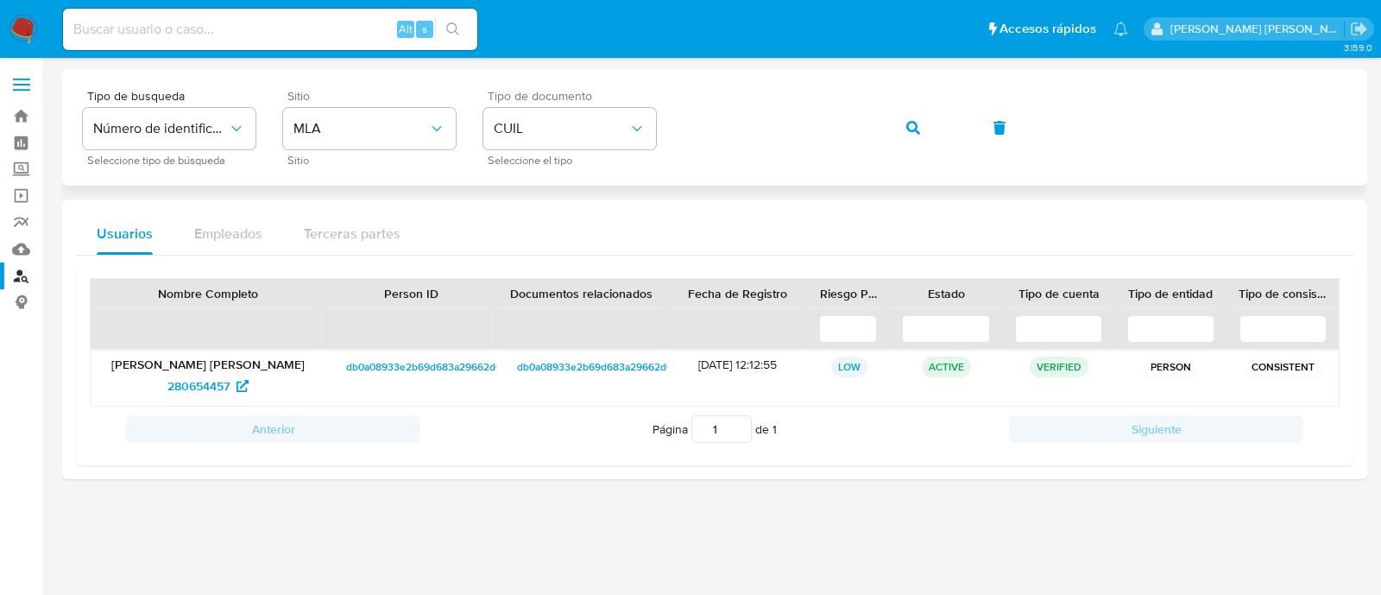
click at [873, 125] on div "Tipo de busqueda Número de identificación Seleccione tipo de búsqueda Sitio MLA…" at bounding box center [714, 127] width 1263 height 75
click at [915, 125] on icon "button" at bounding box center [913, 128] width 14 height 14
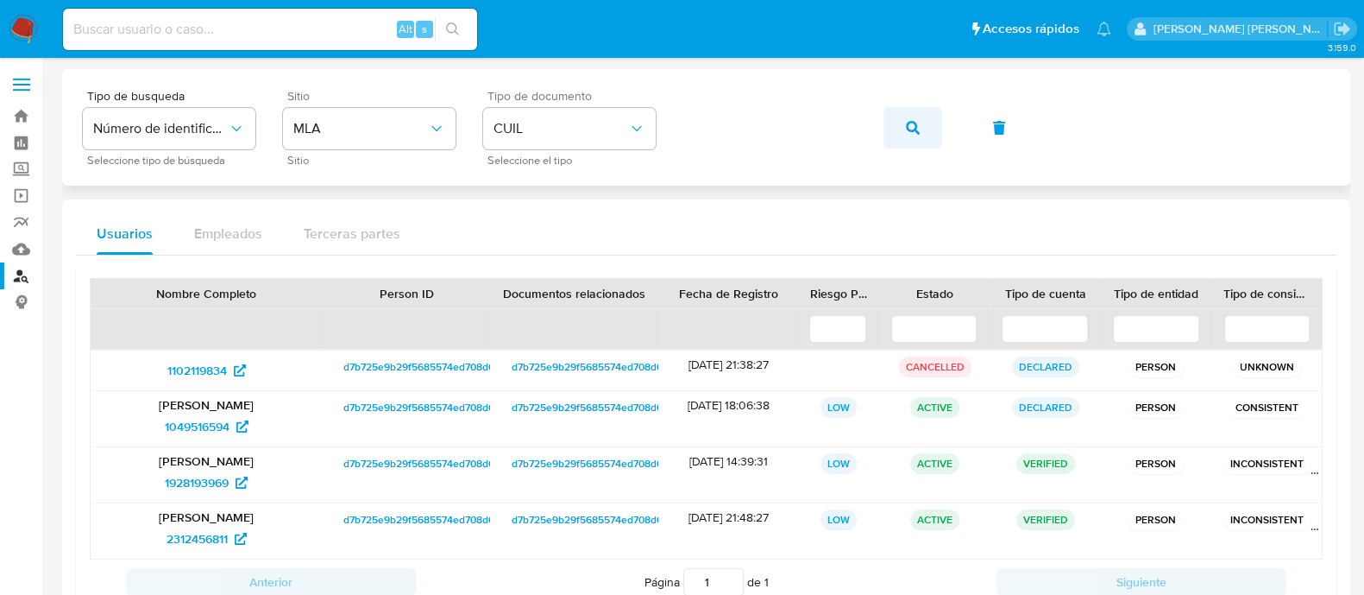
click at [923, 128] on button "button" at bounding box center [913, 127] width 59 height 41
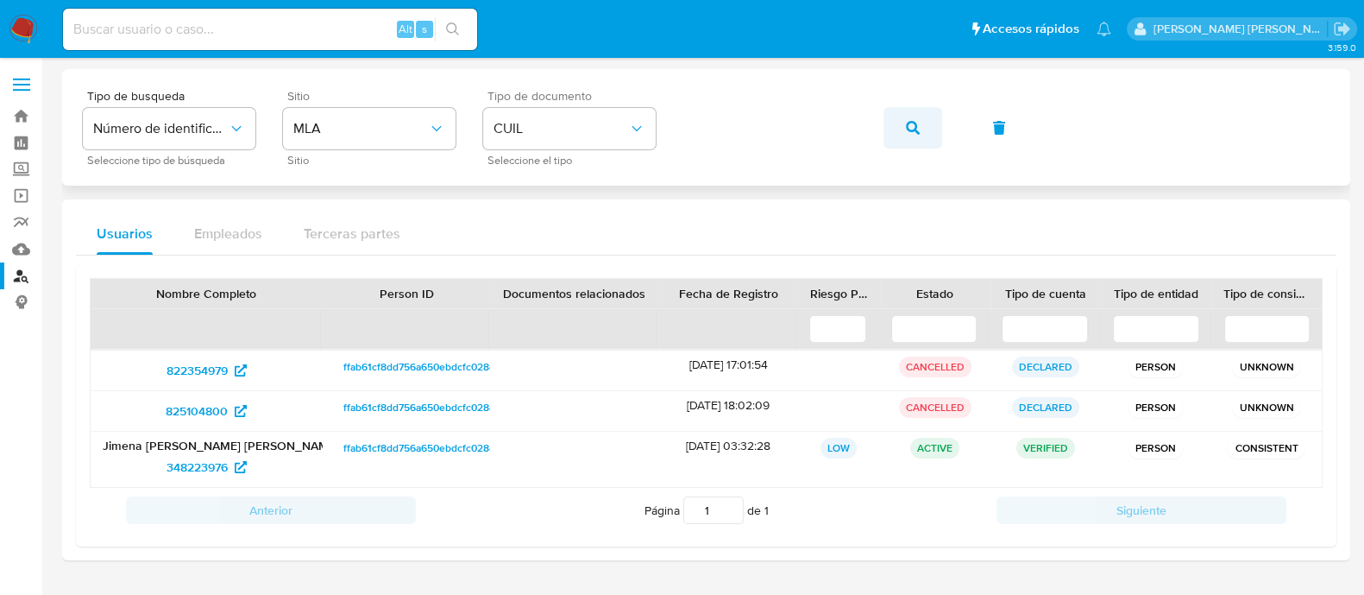
click at [904, 133] on button "button" at bounding box center [913, 127] width 59 height 41
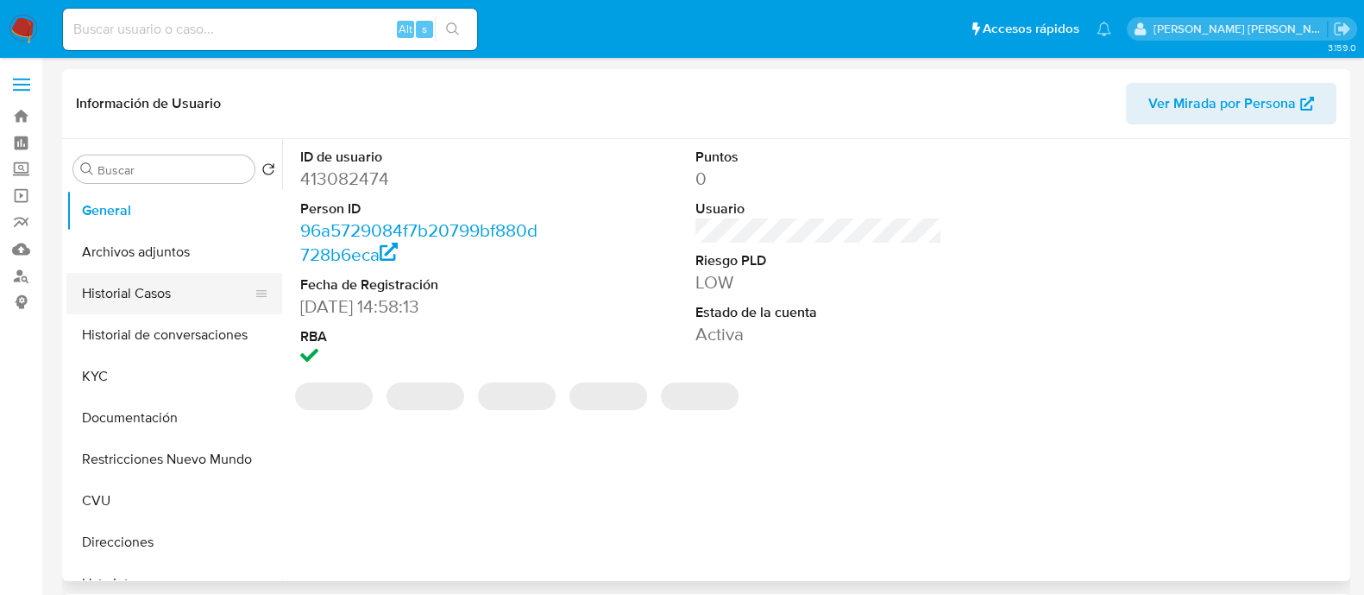
select select "10"
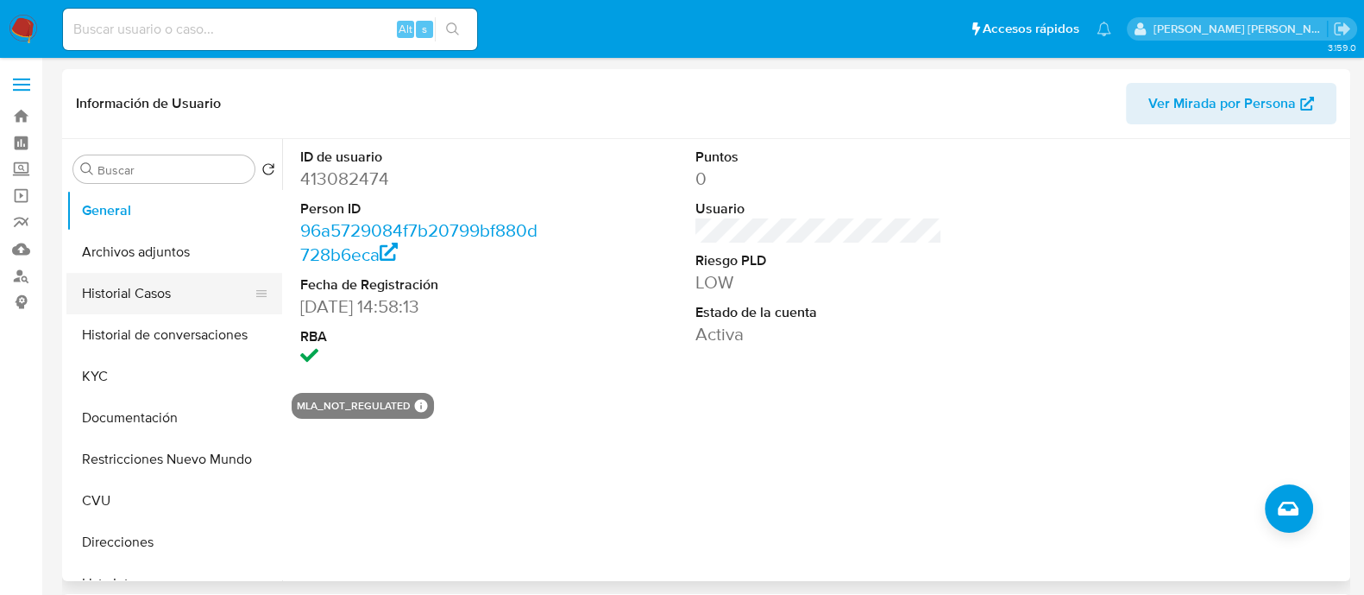
click at [153, 293] on button "Historial Casos" at bounding box center [167, 293] width 202 height 41
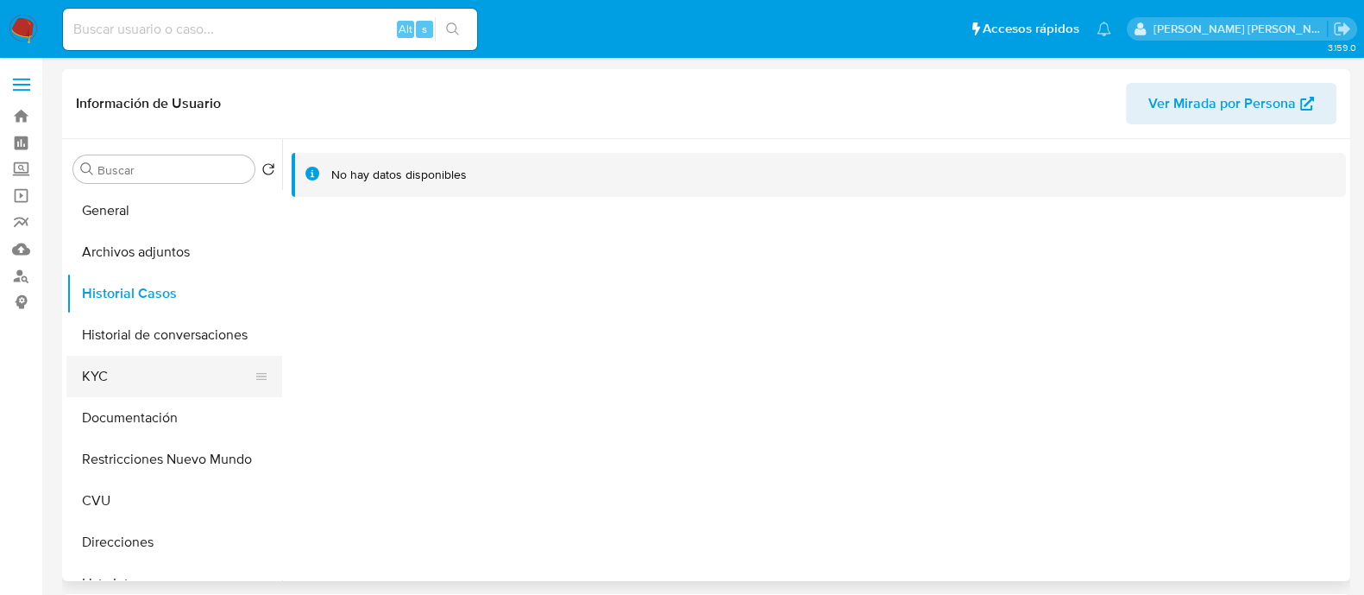
click at [147, 381] on button "KYC" at bounding box center [167, 376] width 202 height 41
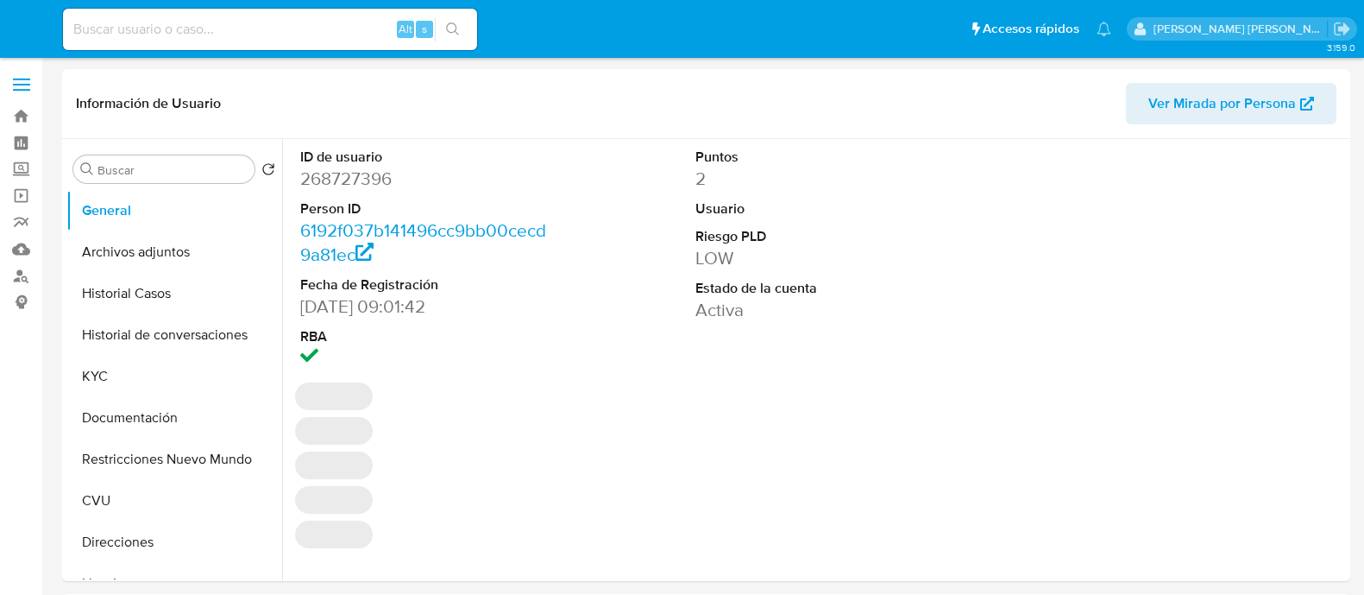
select select "10"
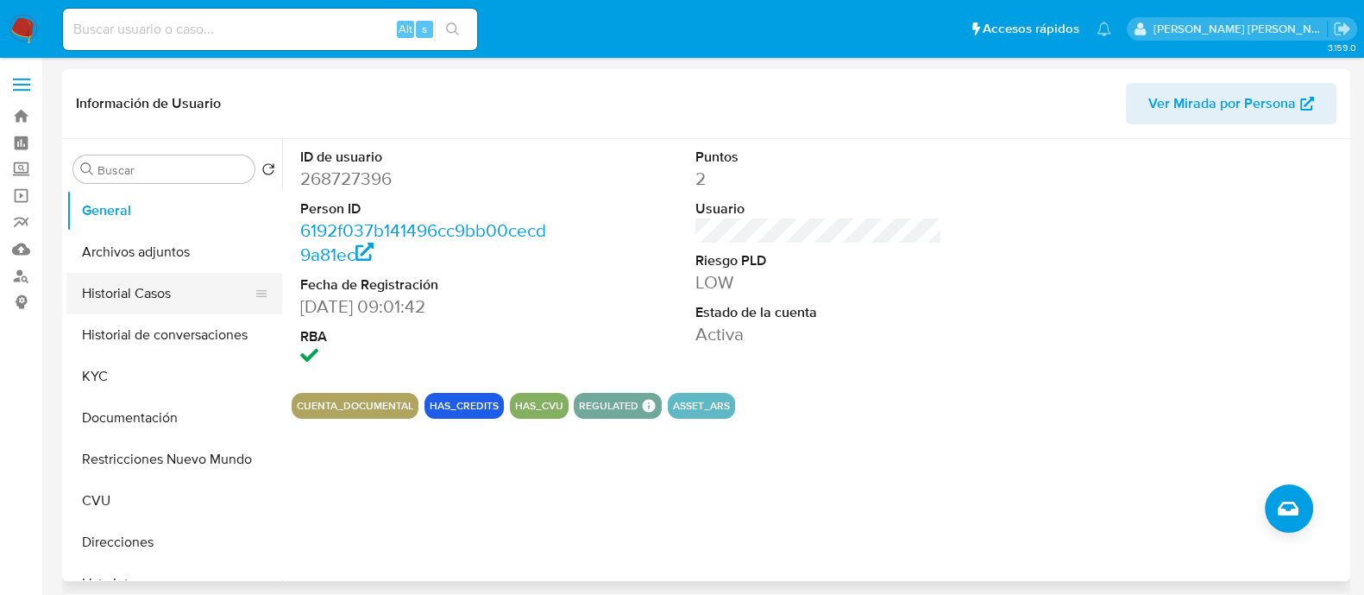
click at [165, 306] on button "Historial Casos" at bounding box center [167, 293] width 202 height 41
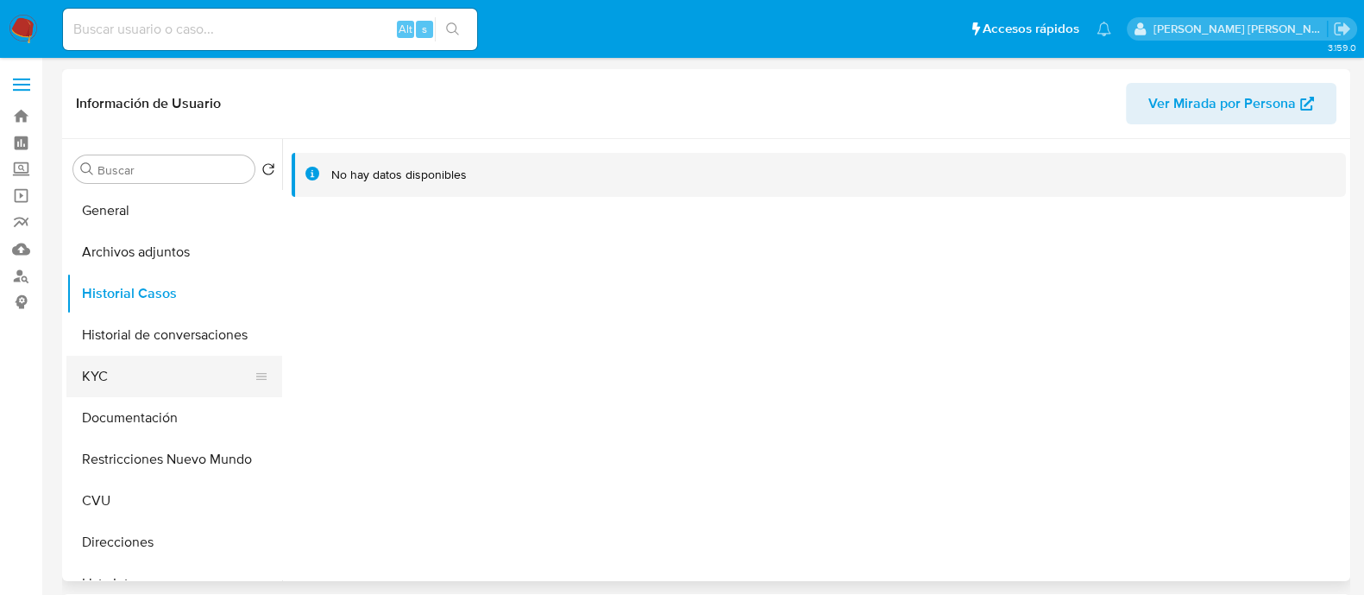
click at [165, 371] on button "KYC" at bounding box center [167, 376] width 202 height 41
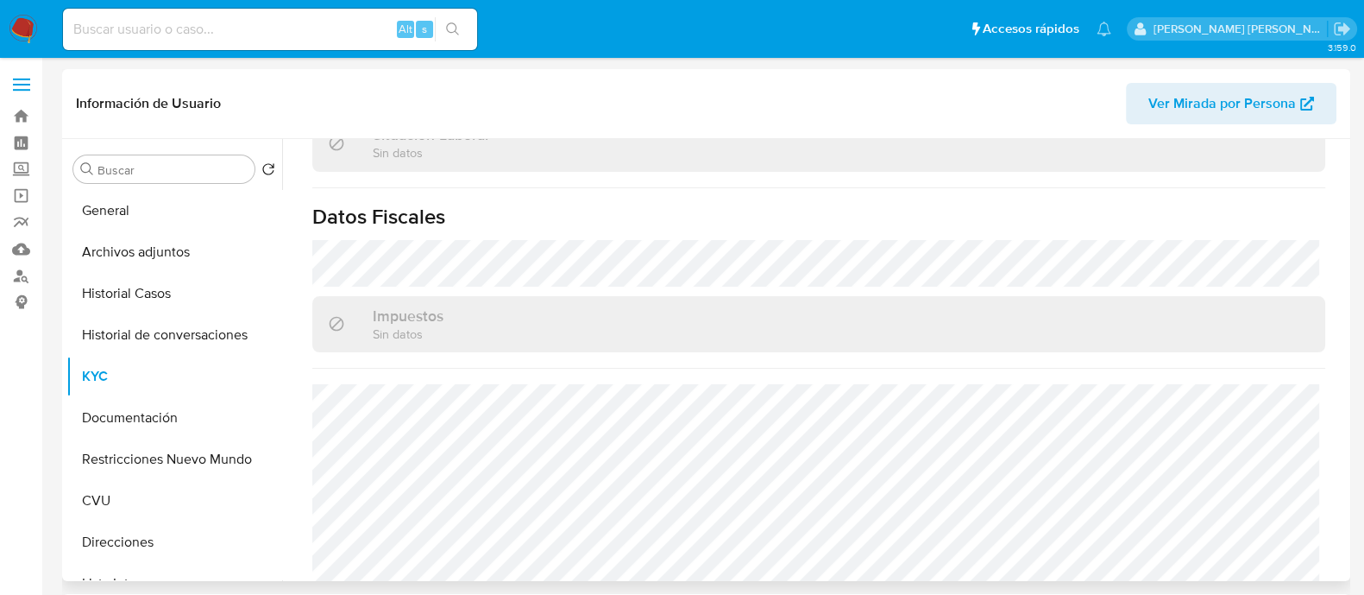
scroll to position [952, 0]
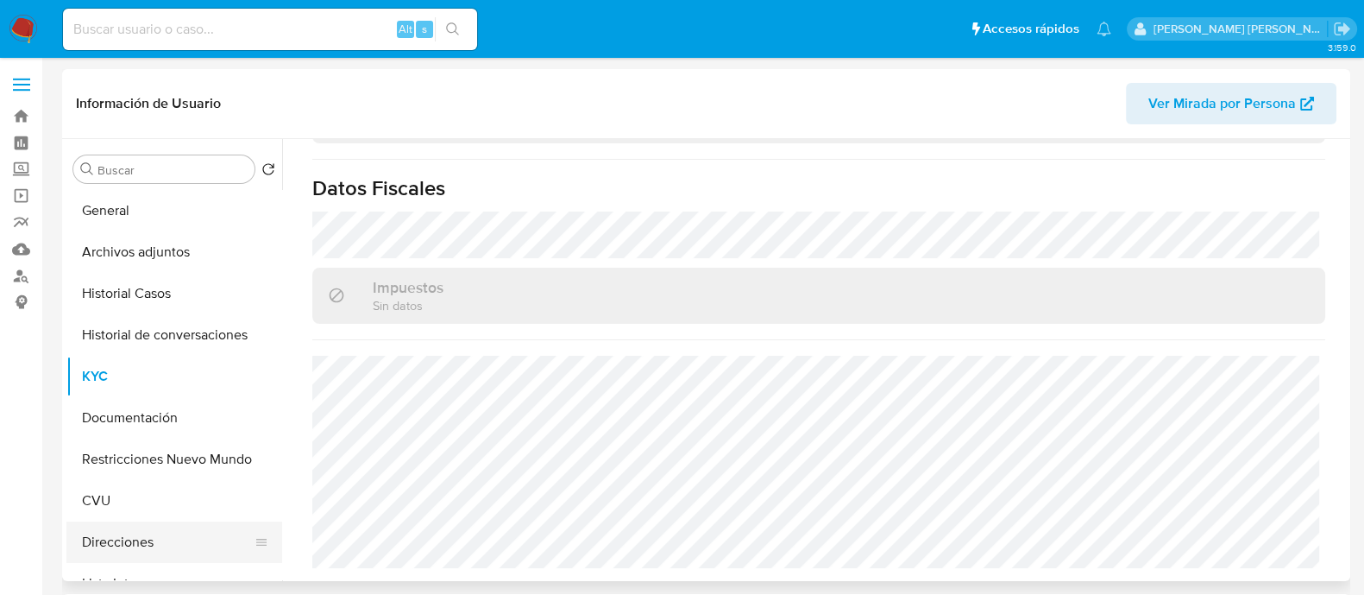
click at [147, 546] on button "Direcciones" at bounding box center [167, 541] width 202 height 41
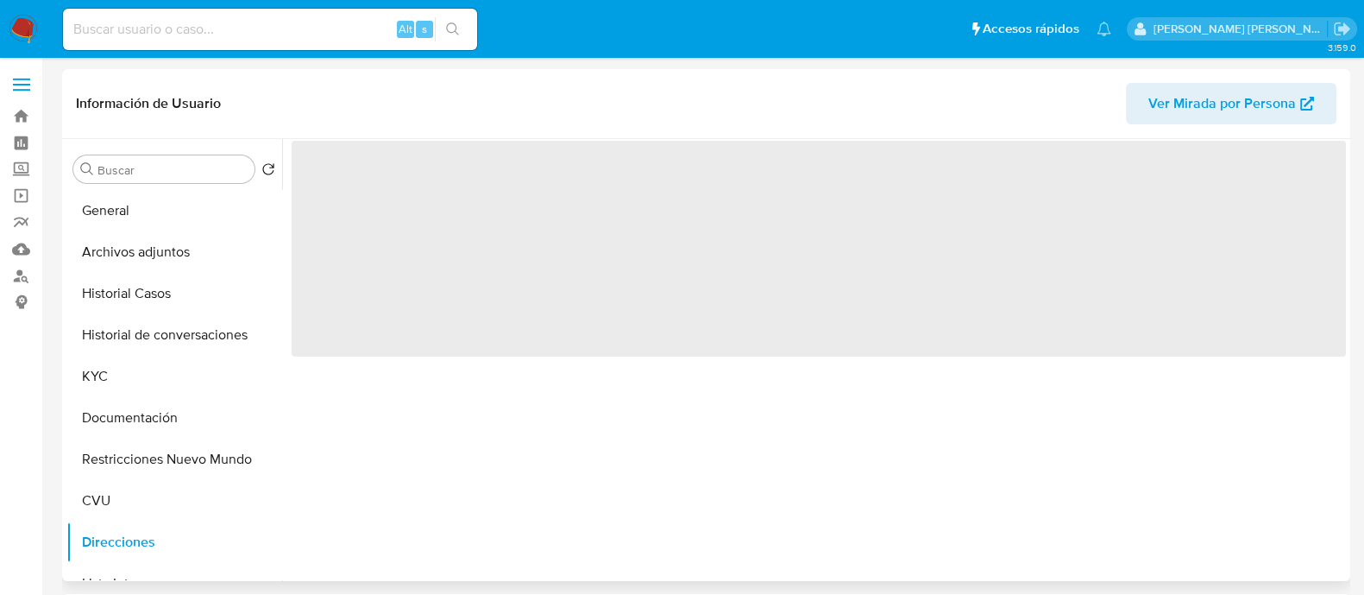
scroll to position [0, 0]
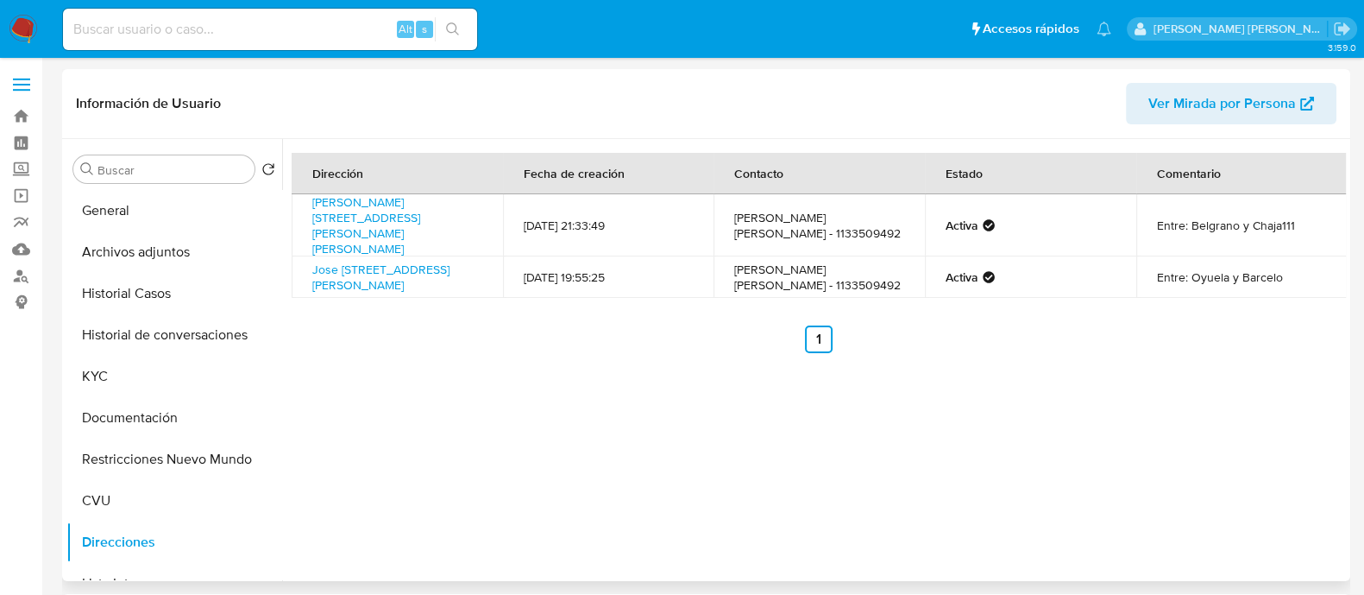
drag, startPoint x: 463, startPoint y: 230, endPoint x: 308, endPoint y: 199, distance: 158.6
click at [308, 199] on td "[PERSON_NAME][STREET_ADDRESS][PERSON_NAME][PERSON_NAME]" at bounding box center [397, 225] width 211 height 62
copy link "[PERSON_NAME][STREET_ADDRESS][PERSON_NAME][PERSON_NAME]"
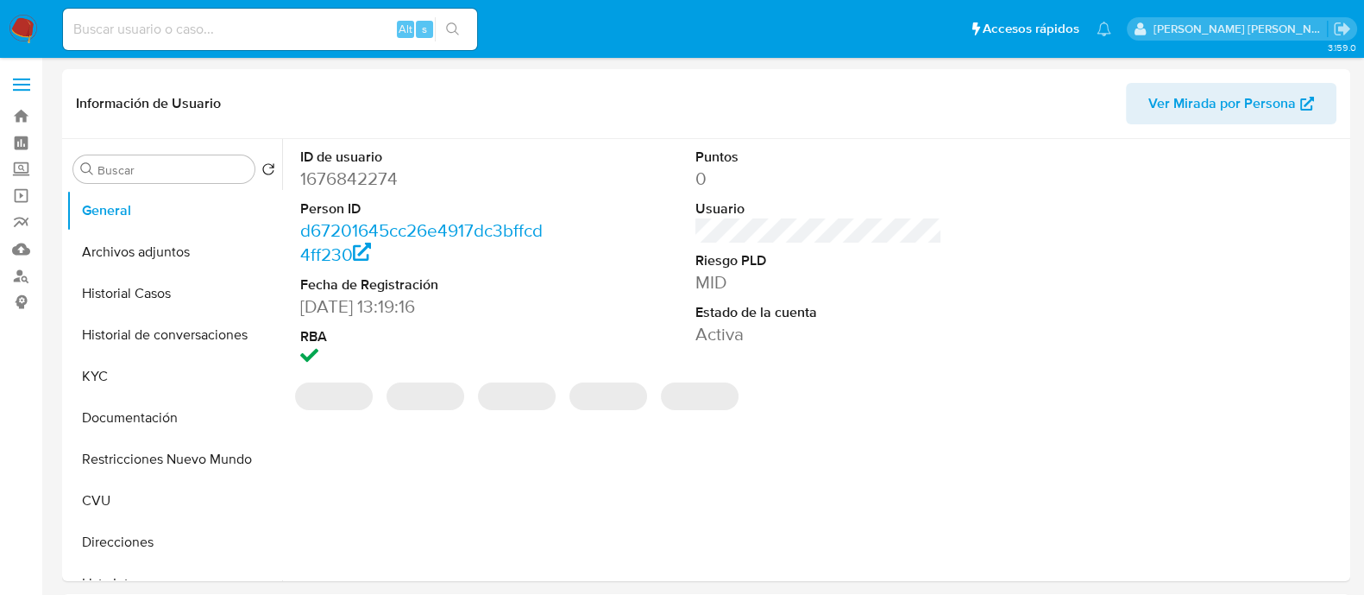
select select "10"
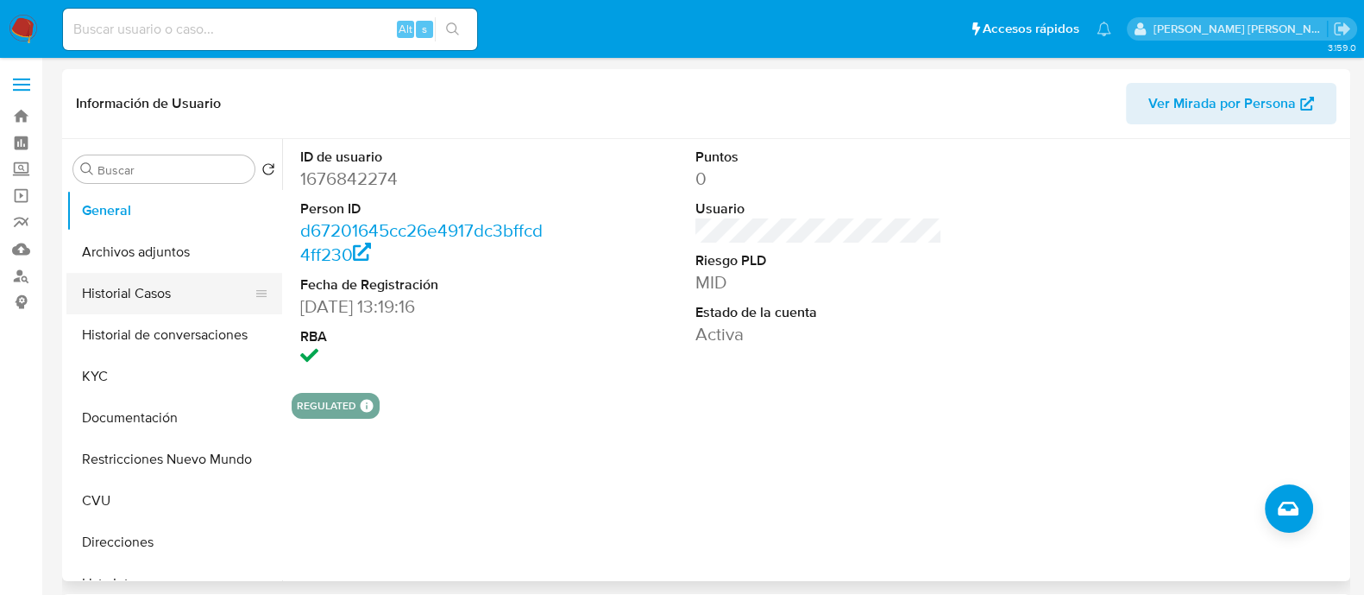
click at [133, 306] on button "Historial Casos" at bounding box center [167, 293] width 202 height 41
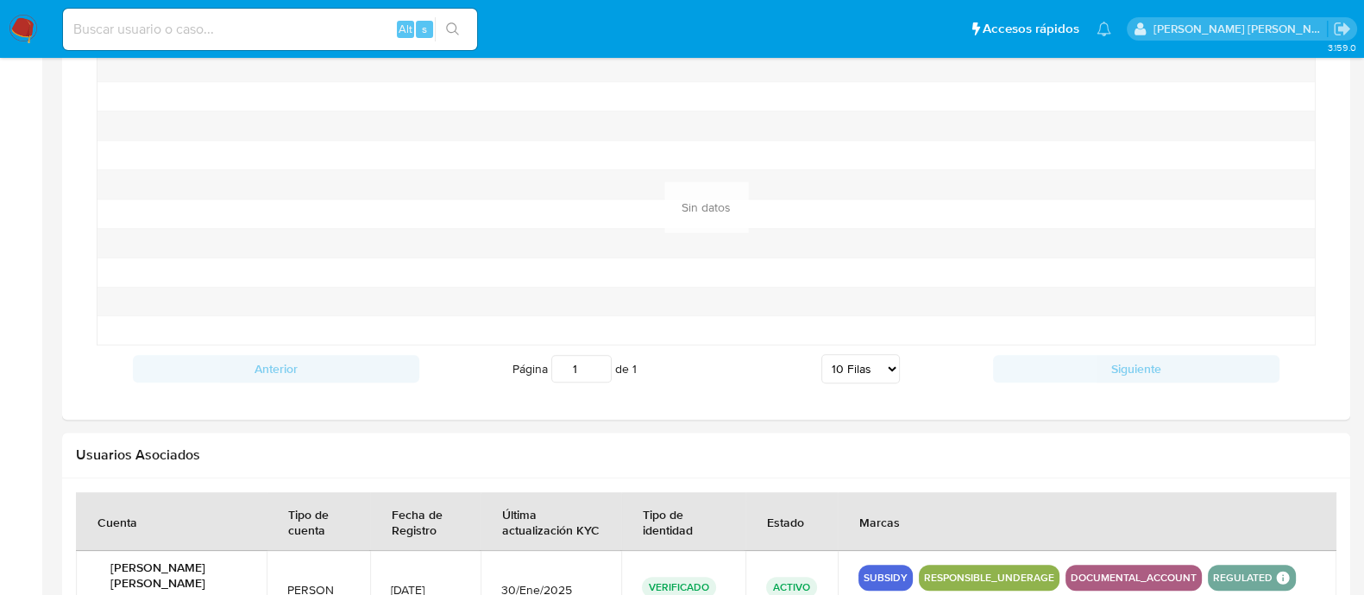
scroll to position [1578, 0]
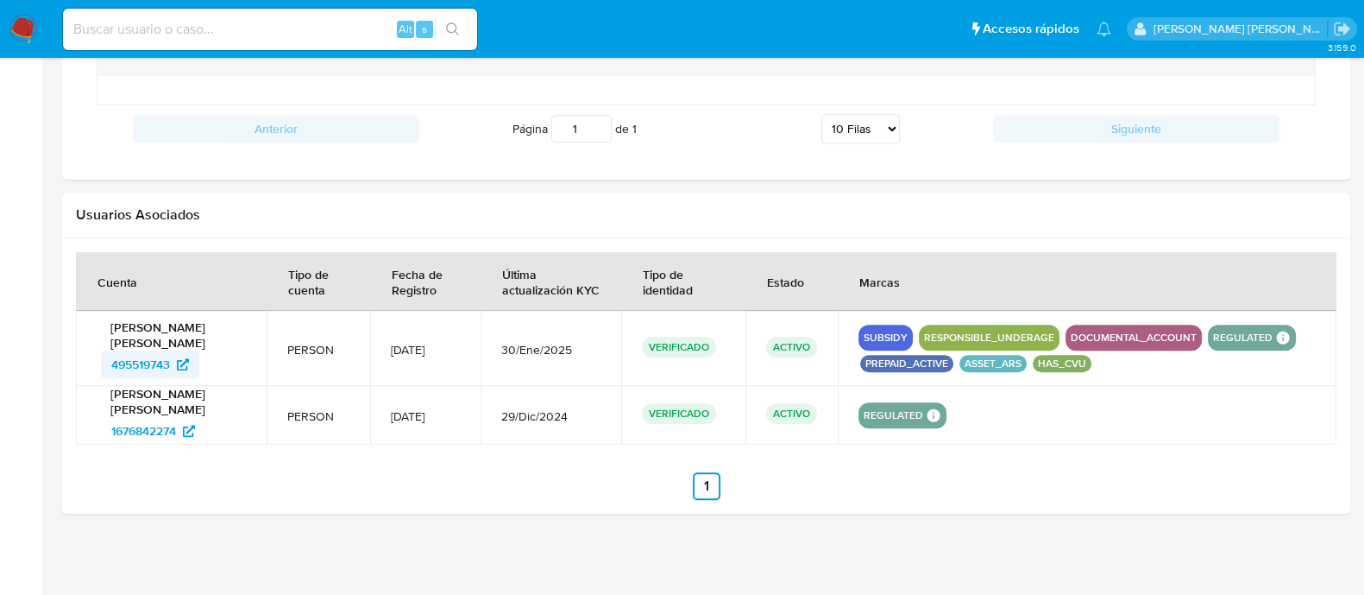
click at [182, 366] on span "495519743" at bounding box center [150, 364] width 78 height 28
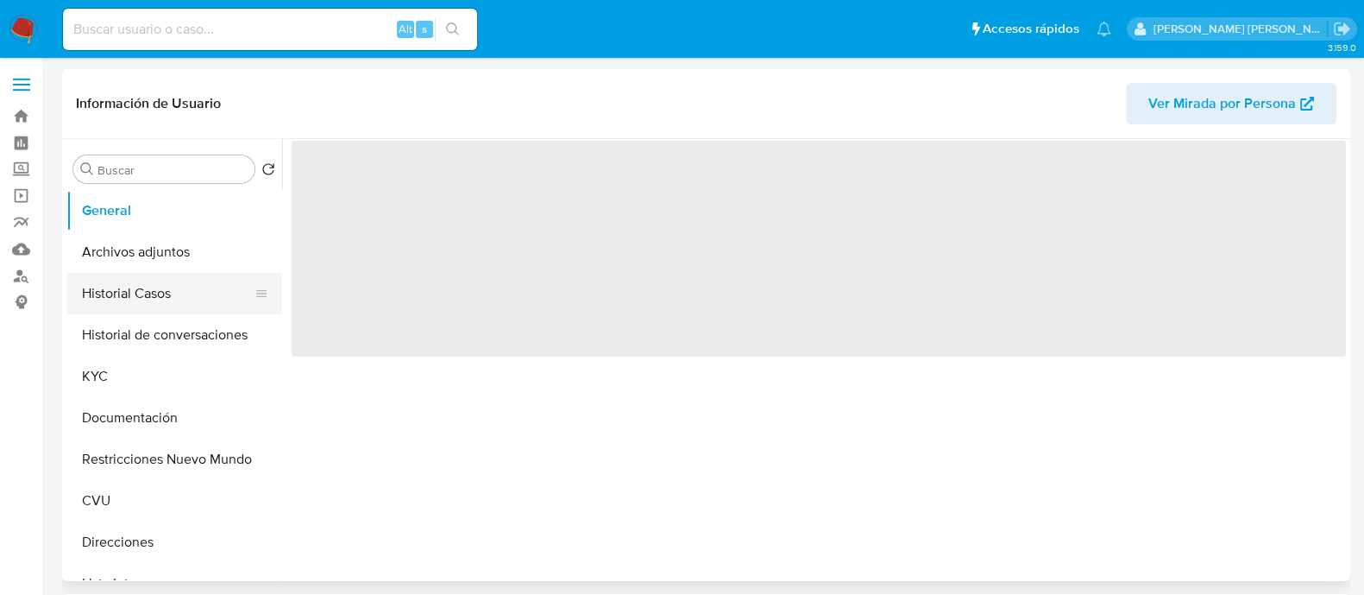
click at [134, 294] on button "Historial Casos" at bounding box center [167, 293] width 202 height 41
select select "10"
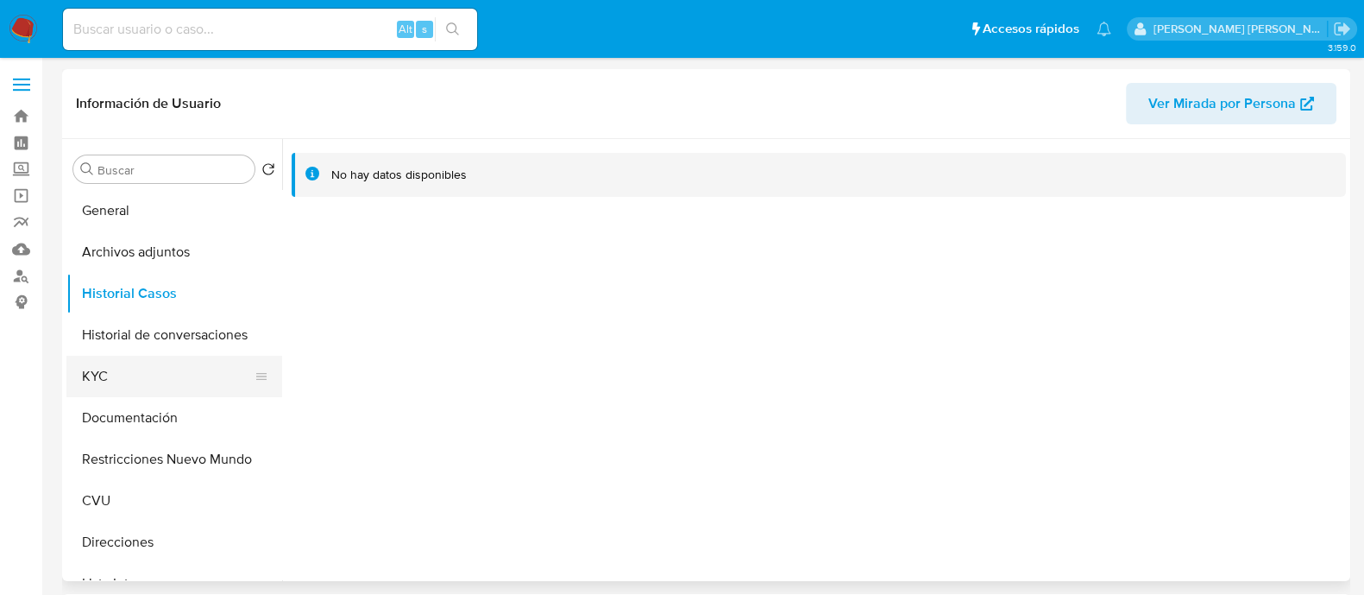
click at [113, 384] on button "KYC" at bounding box center [167, 376] width 202 height 41
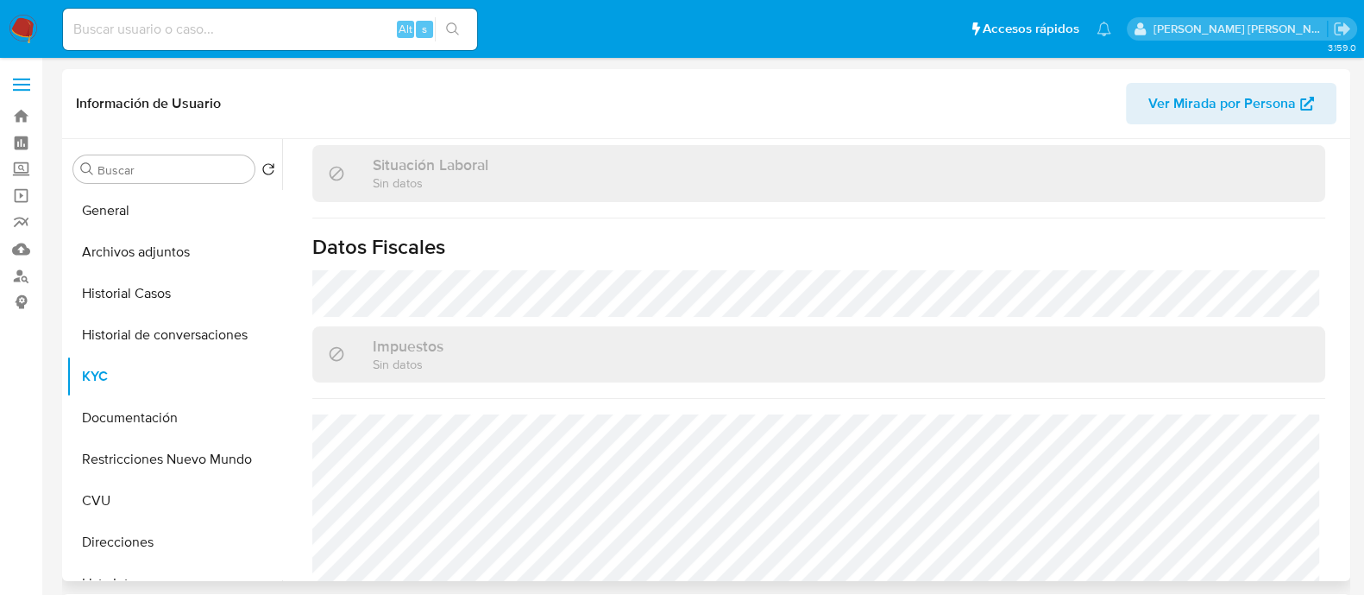
scroll to position [907, 0]
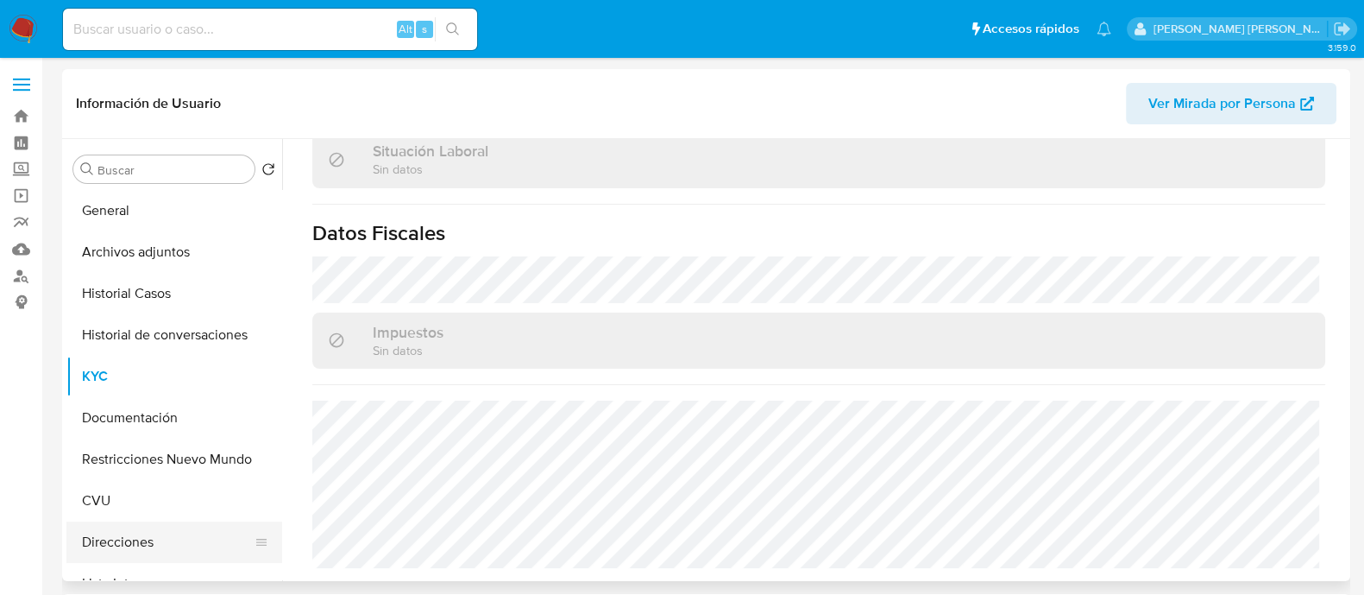
click at [151, 534] on button "Direcciones" at bounding box center [167, 541] width 202 height 41
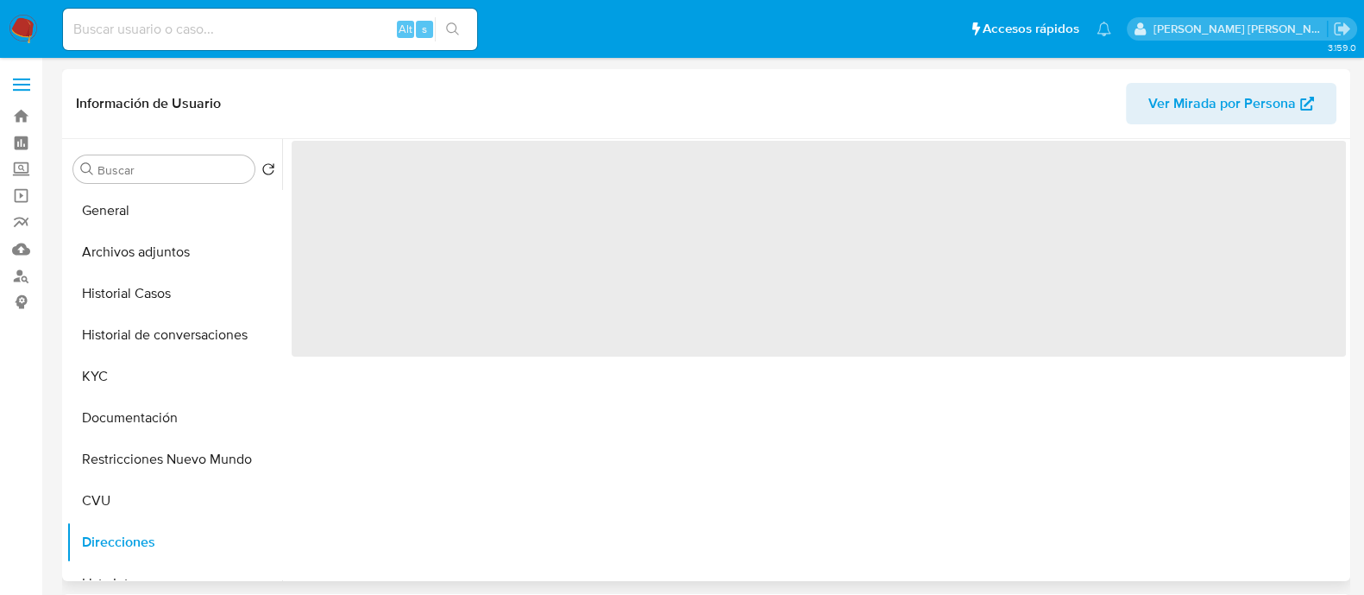
scroll to position [0, 0]
select select "10"
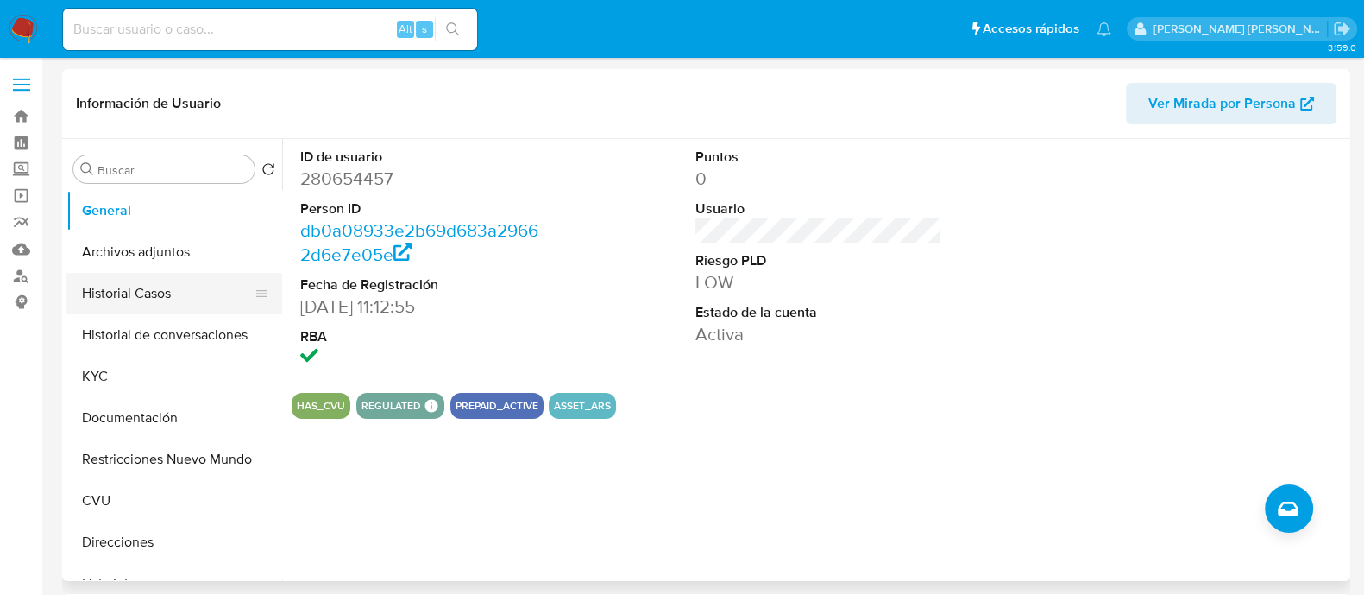
click at [140, 303] on button "Historial Casos" at bounding box center [167, 293] width 202 height 41
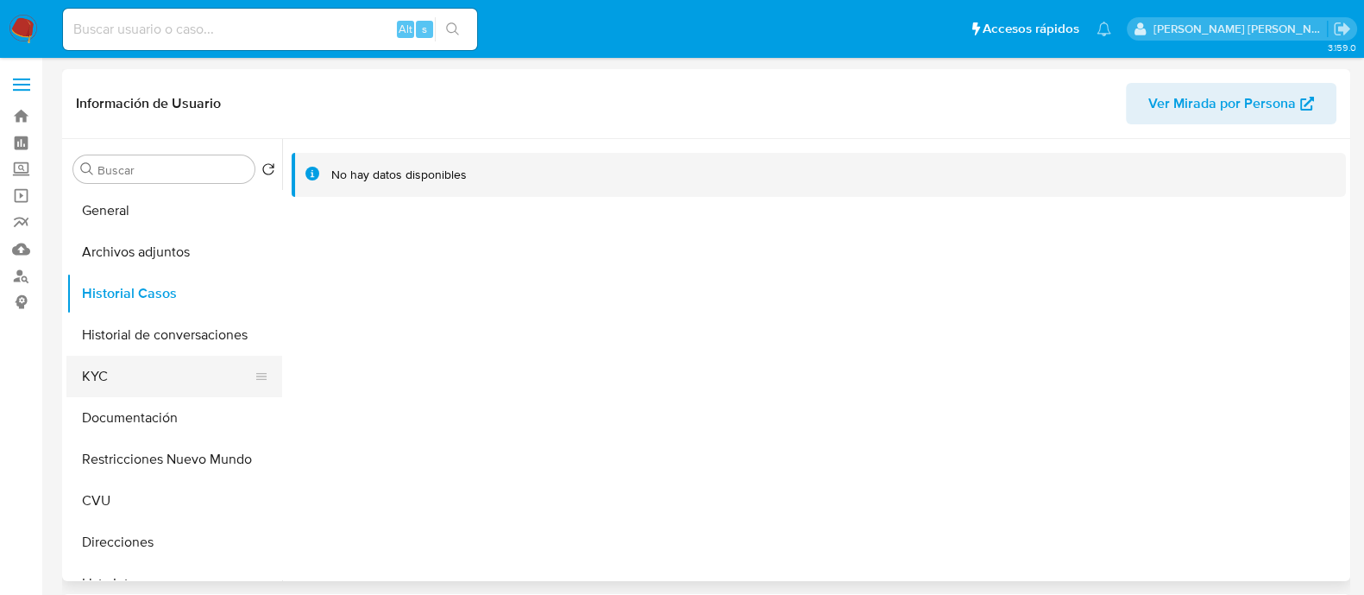
click at [135, 371] on button "KYC" at bounding box center [167, 376] width 202 height 41
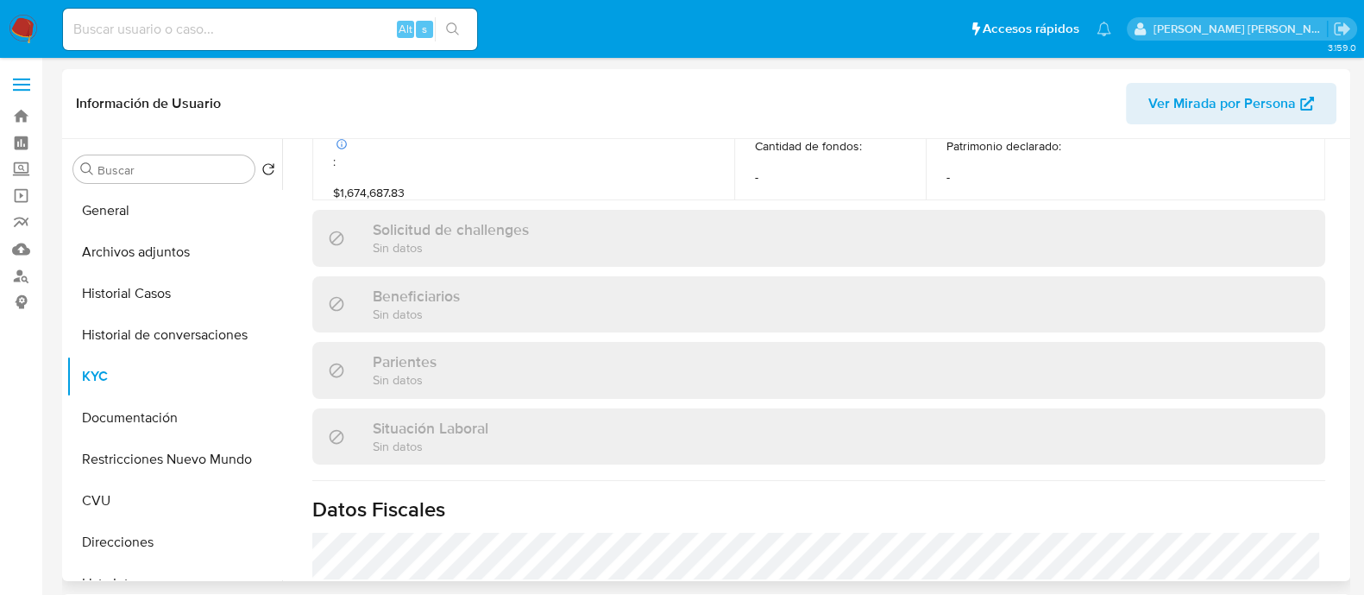
scroll to position [923, 0]
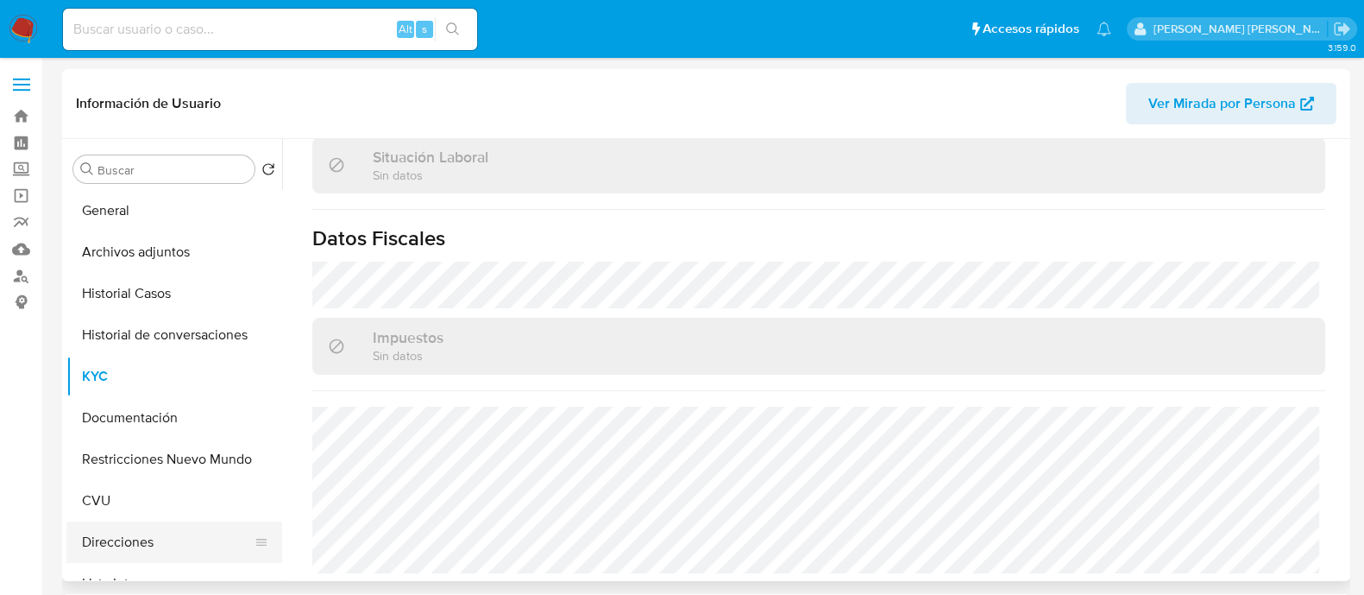
click at [117, 542] on button "Direcciones" at bounding box center [167, 541] width 202 height 41
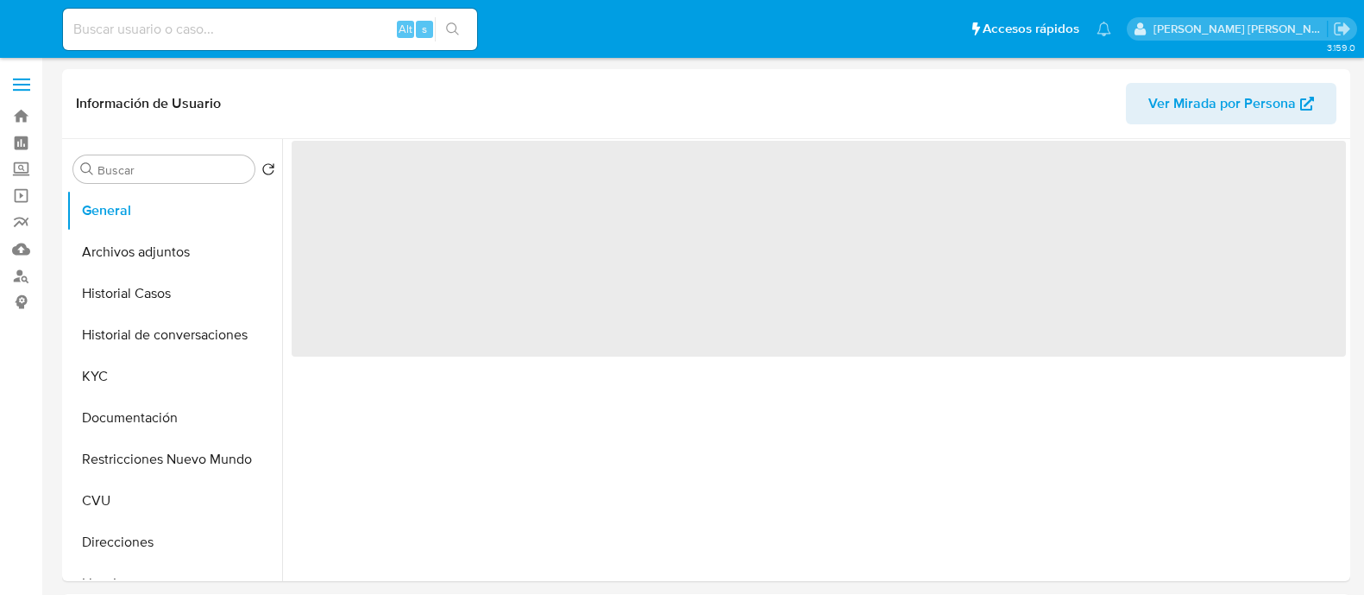
select select "10"
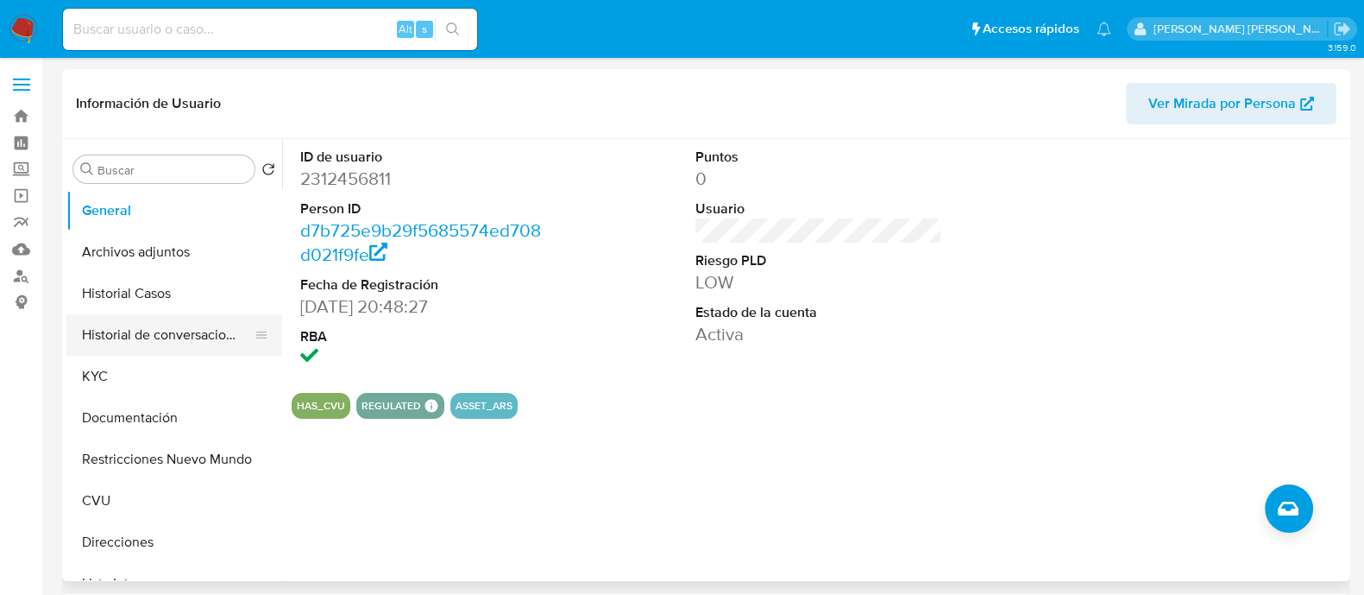
click at [138, 314] on button "Historial de conversaciones" at bounding box center [167, 334] width 202 height 41
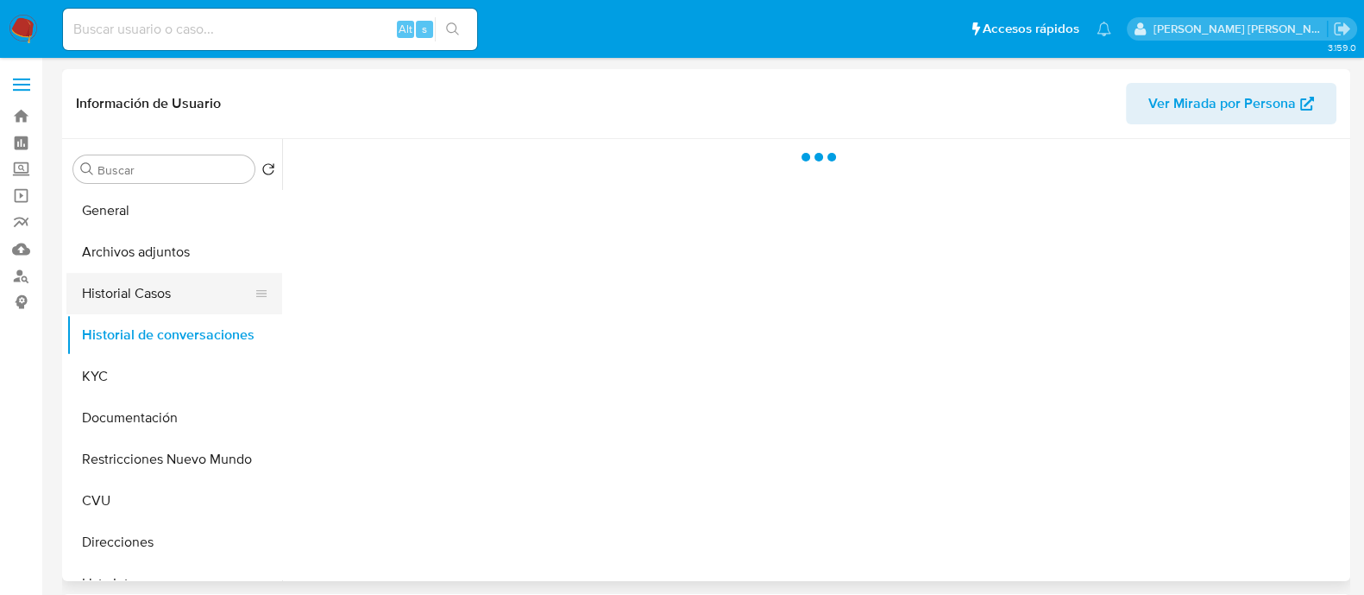
click at [138, 306] on button "Historial Casos" at bounding box center [167, 293] width 202 height 41
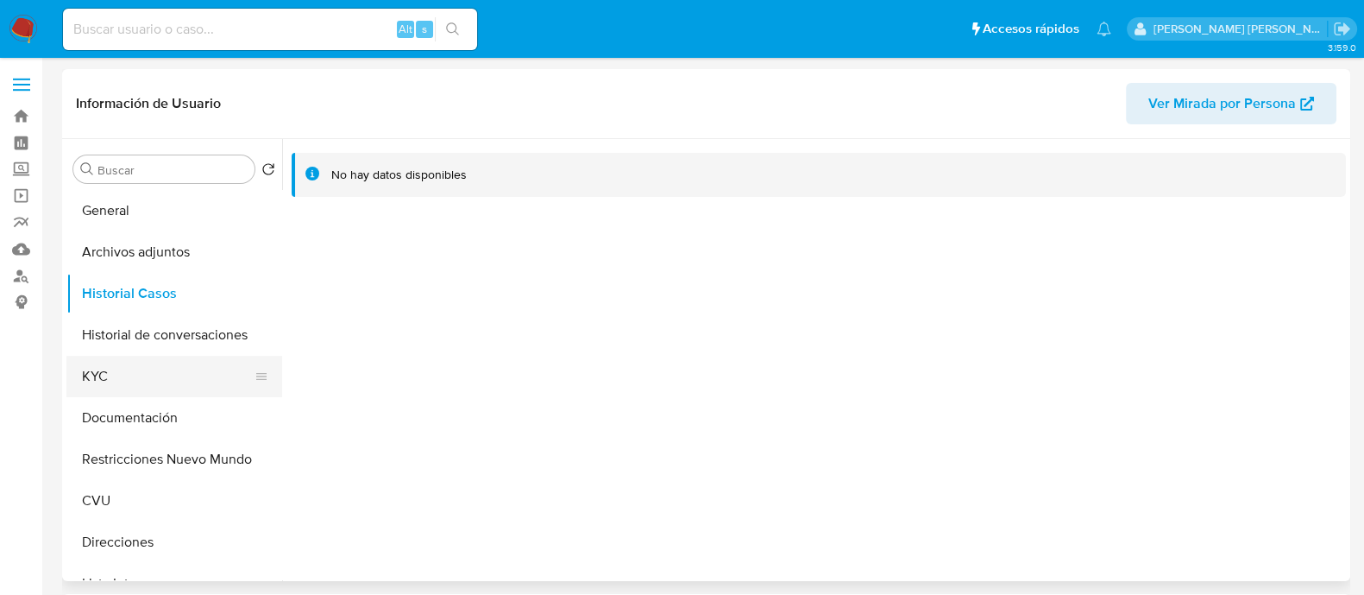
click at [125, 390] on button "KYC" at bounding box center [167, 376] width 202 height 41
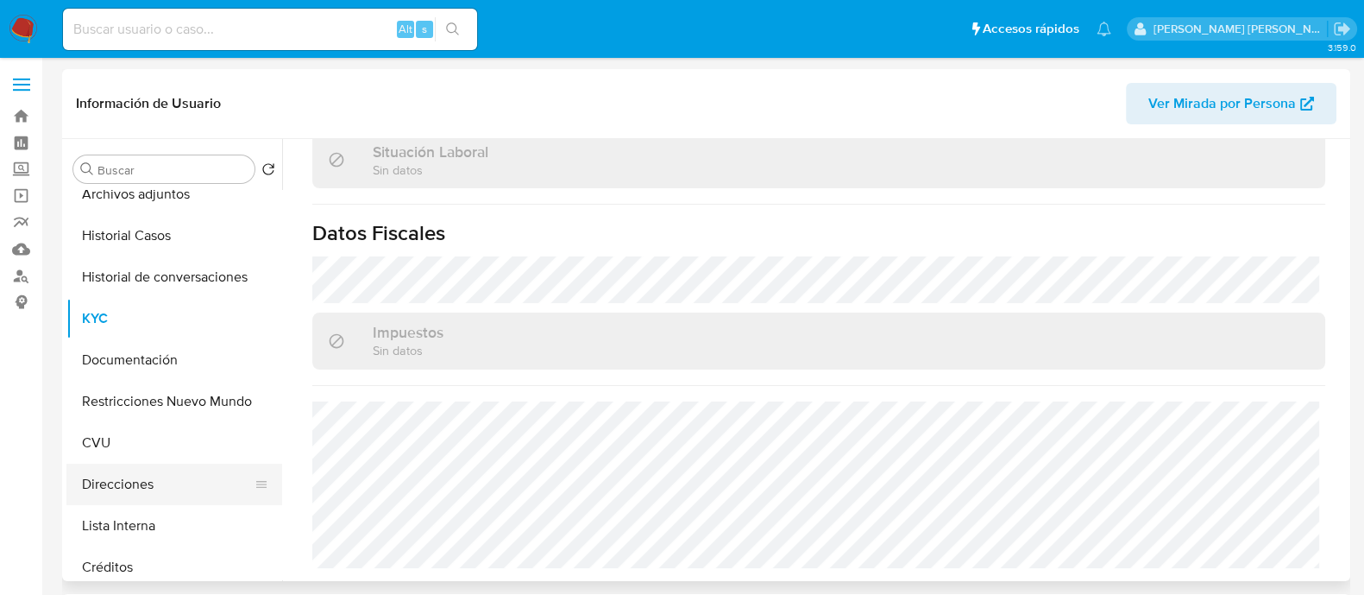
scroll to position [107, 0]
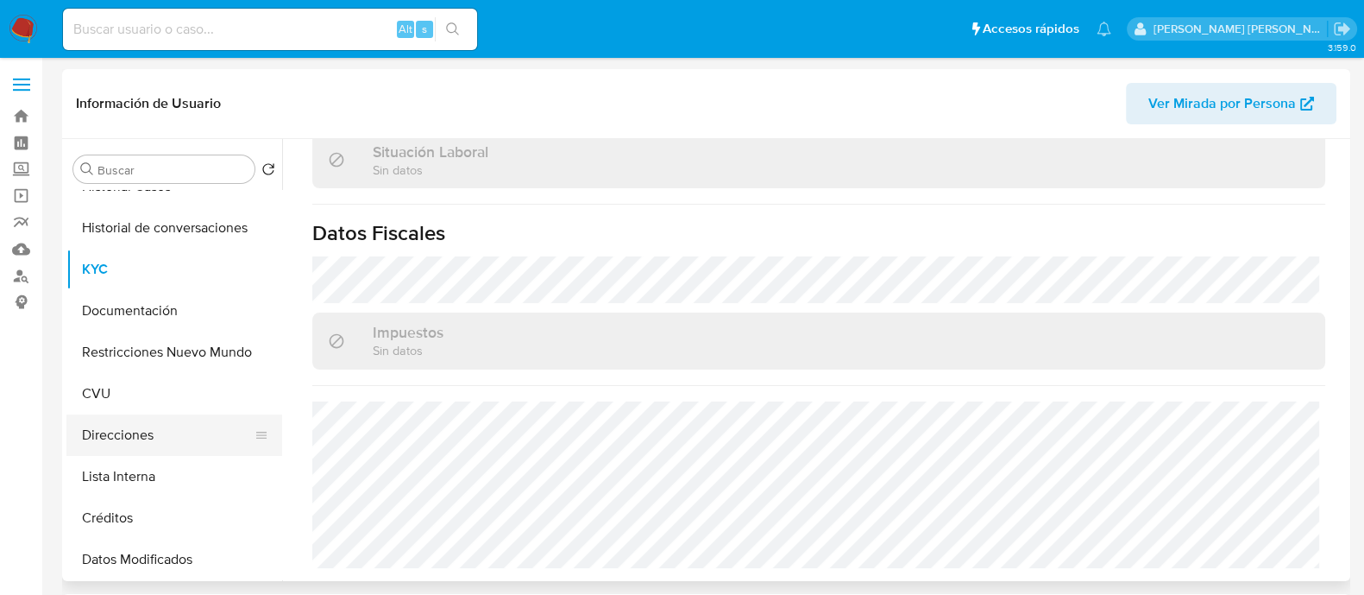
click at [141, 446] on button "Direcciones" at bounding box center [167, 434] width 202 height 41
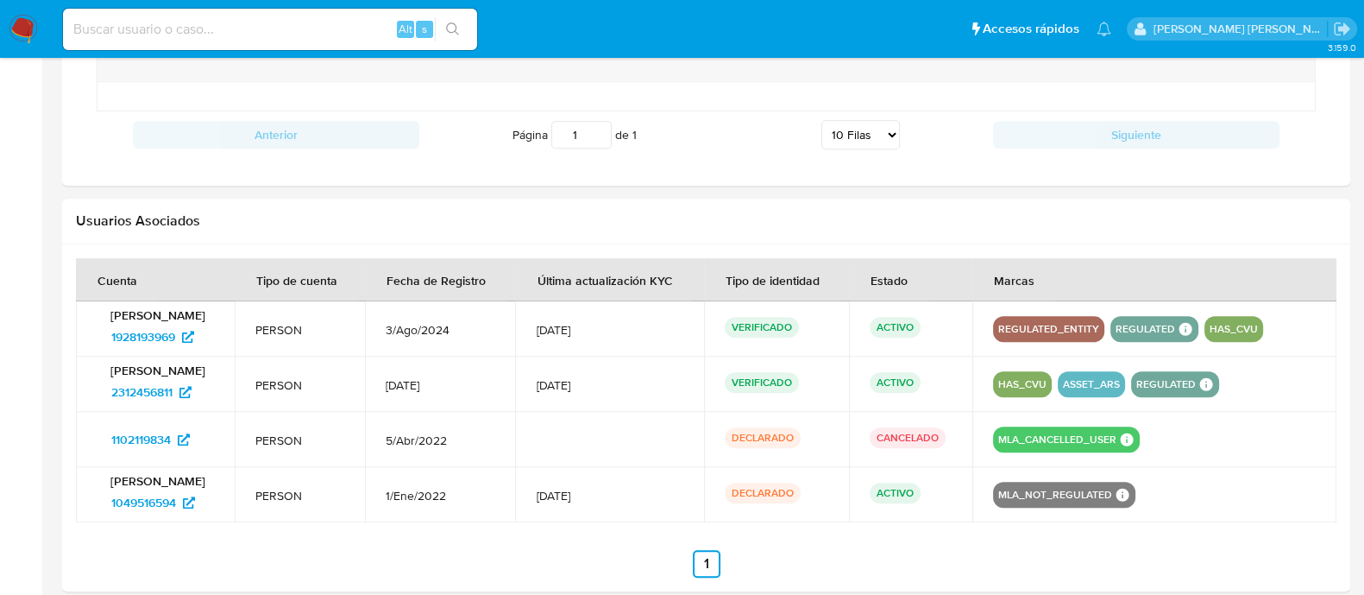
scroll to position [1649, 0]
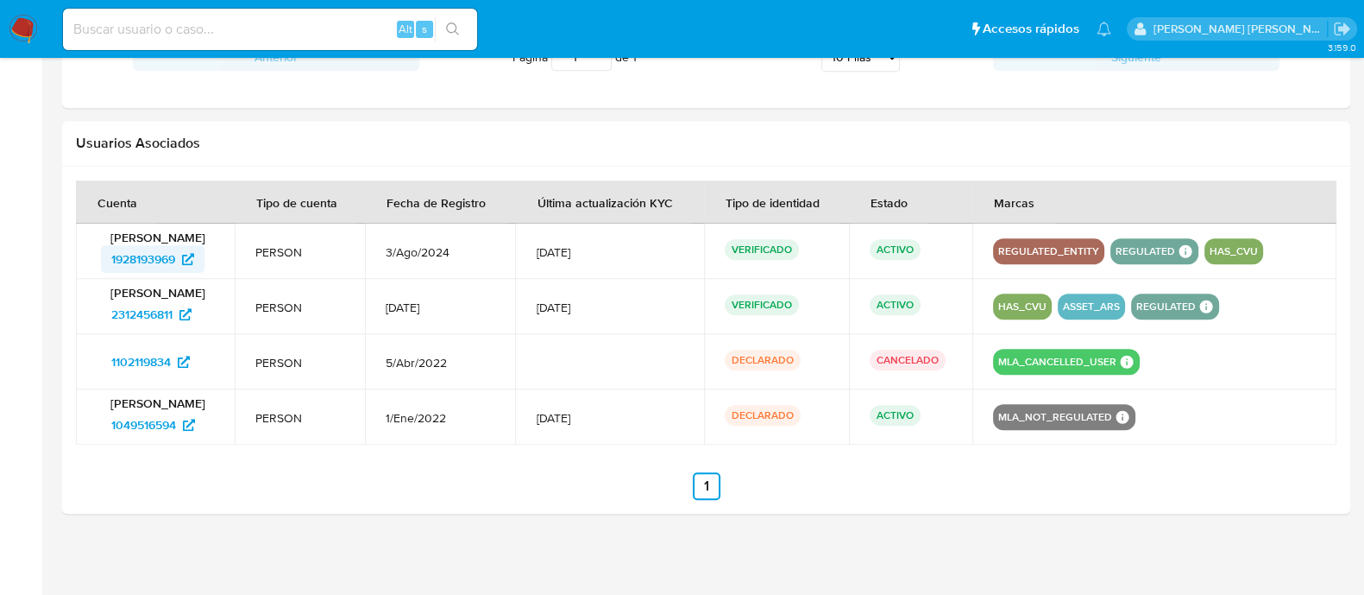
click at [160, 261] on span "1928193969" at bounding box center [143, 259] width 64 height 28
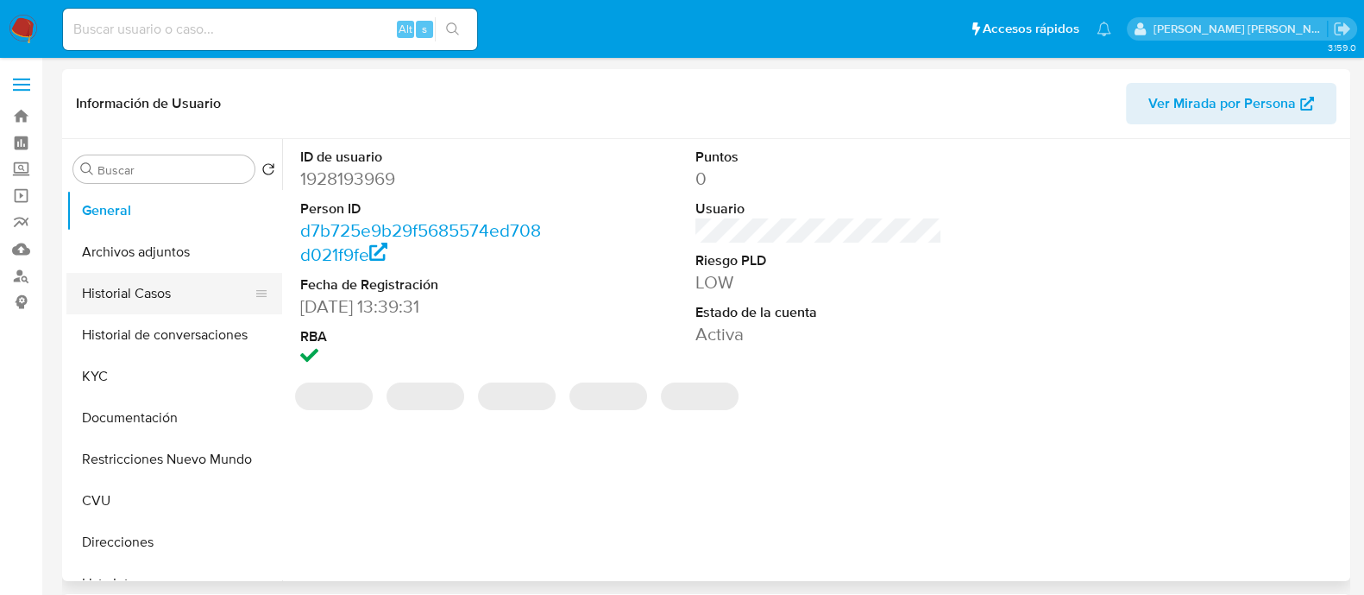
select select "10"
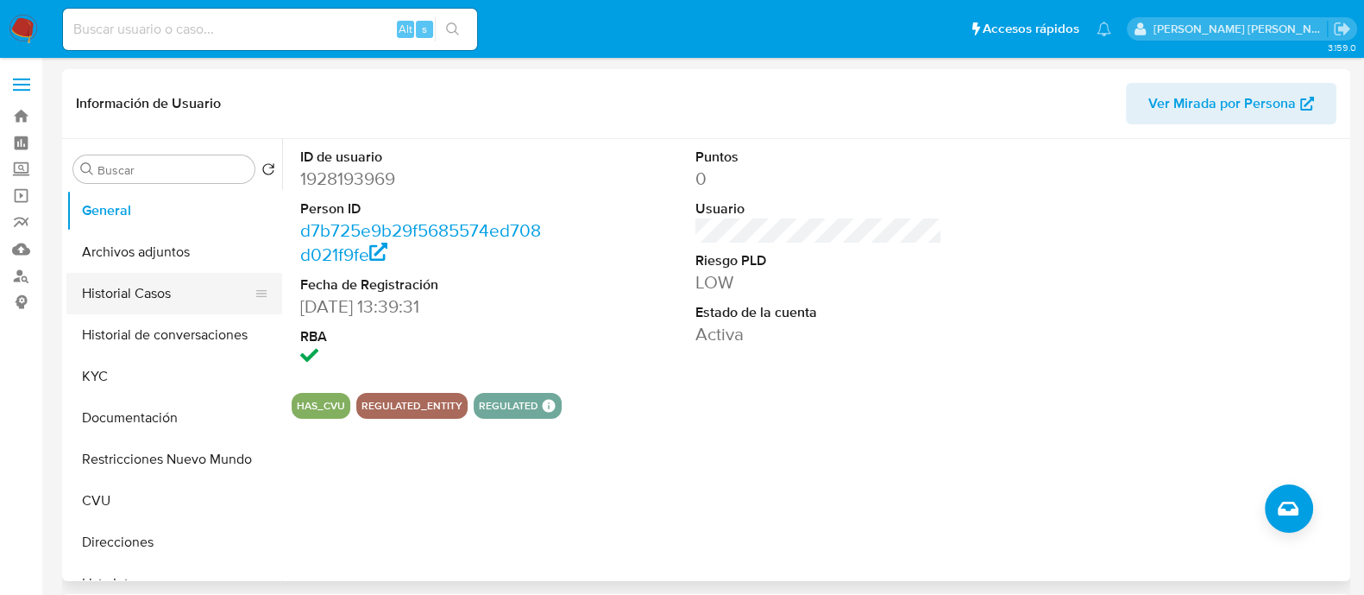
click at [171, 292] on button "Historial Casos" at bounding box center [167, 293] width 202 height 41
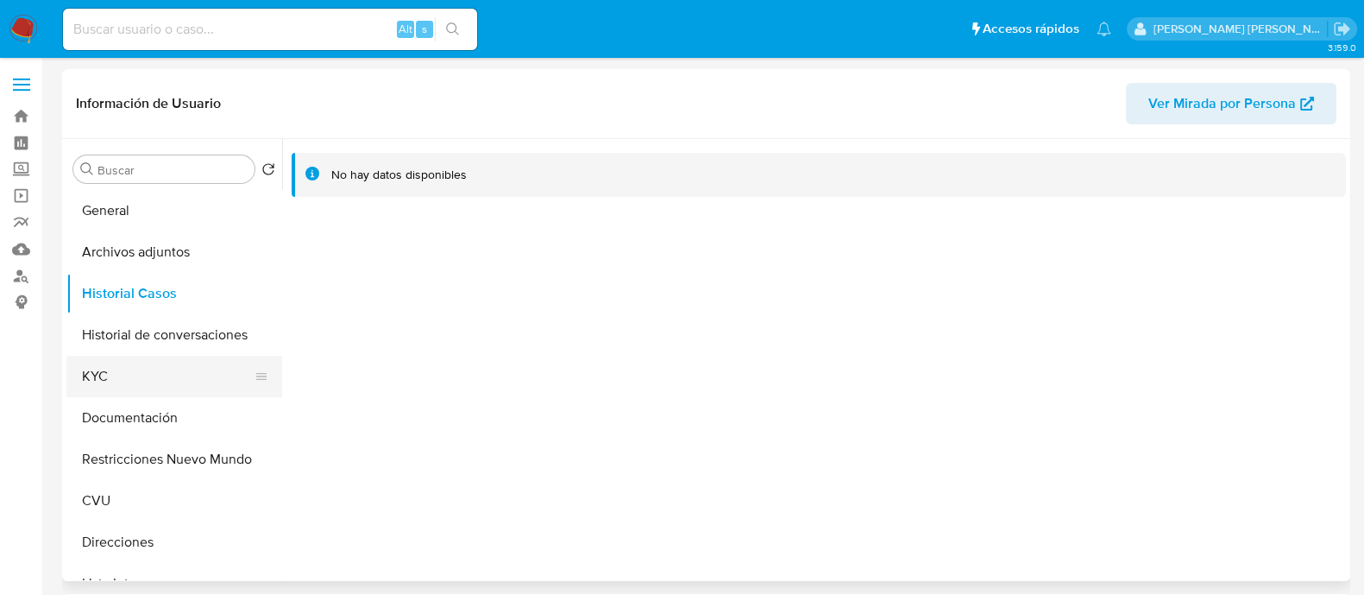
click at [140, 393] on button "KYC" at bounding box center [167, 376] width 202 height 41
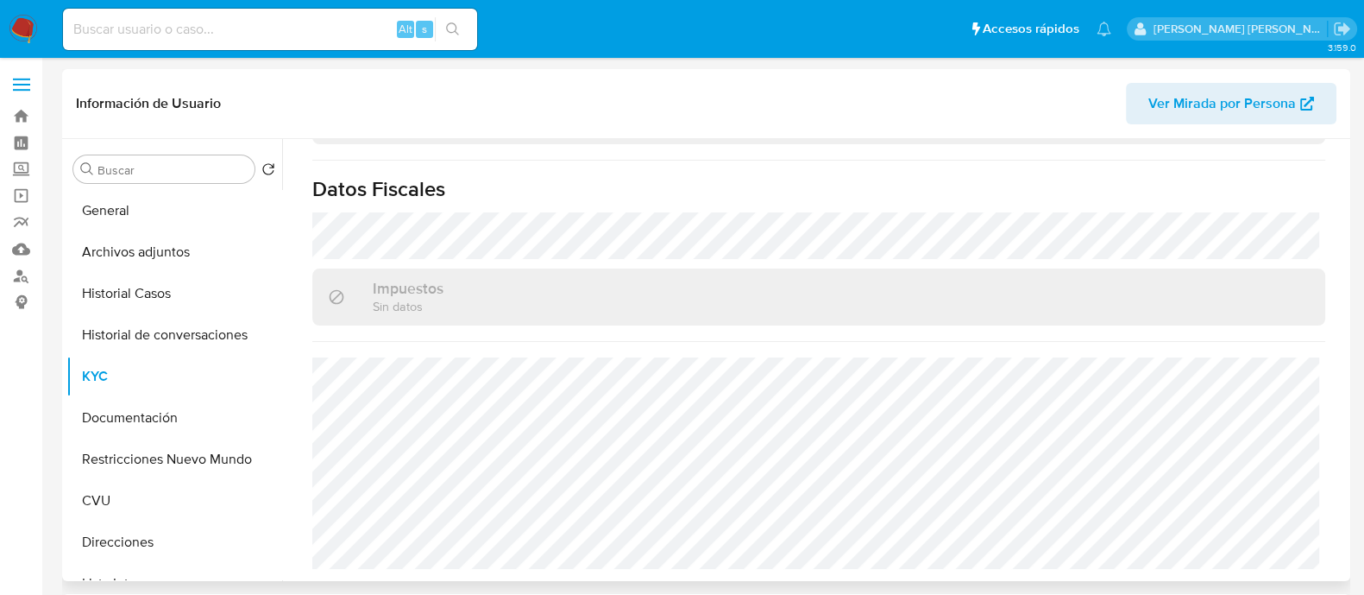
scroll to position [969, 0]
click at [168, 528] on button "Direcciones" at bounding box center [167, 541] width 202 height 41
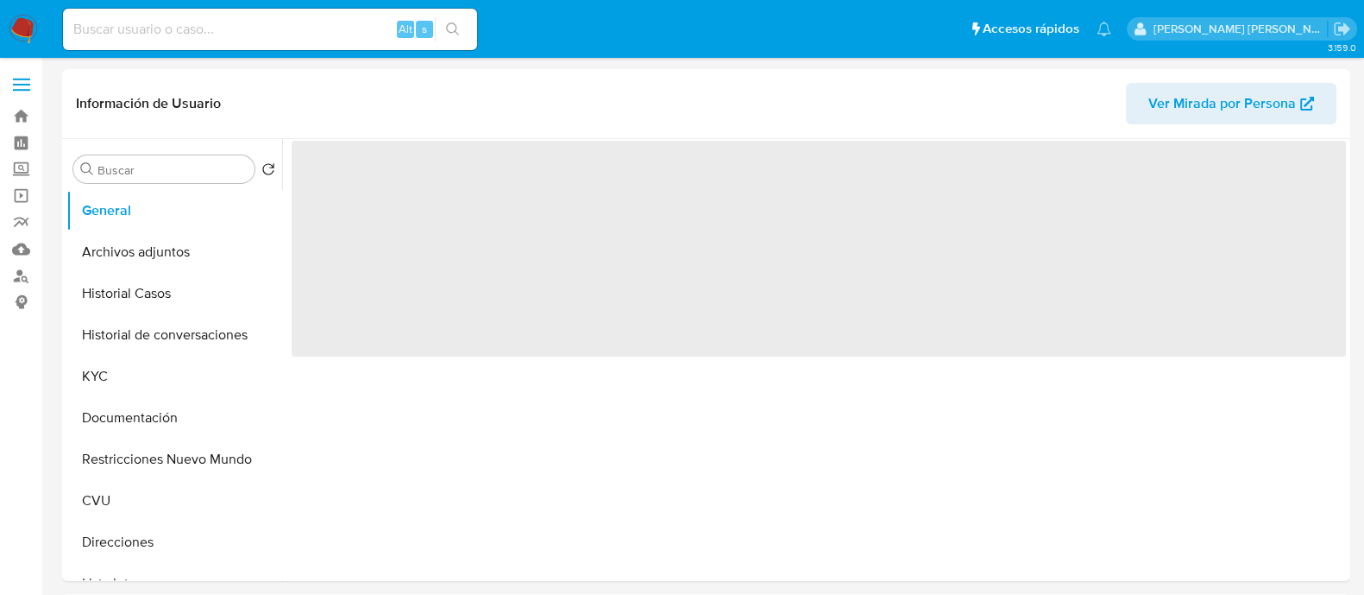
select select "10"
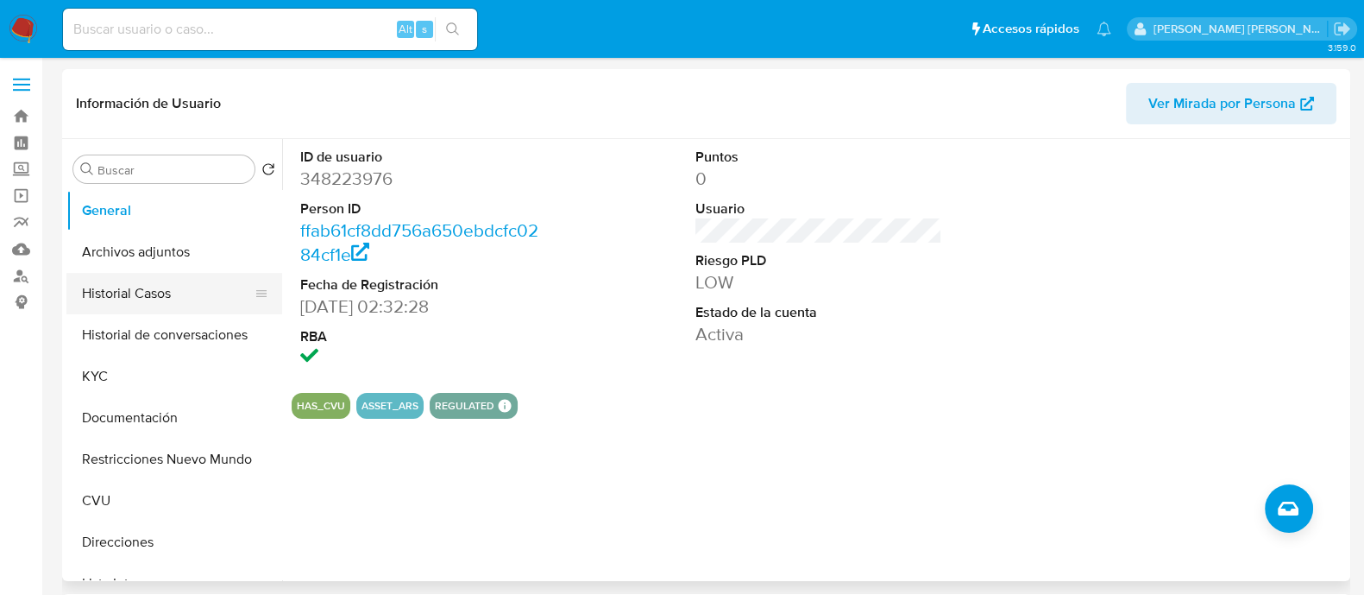
click at [139, 301] on button "Historial Casos" at bounding box center [167, 293] width 202 height 41
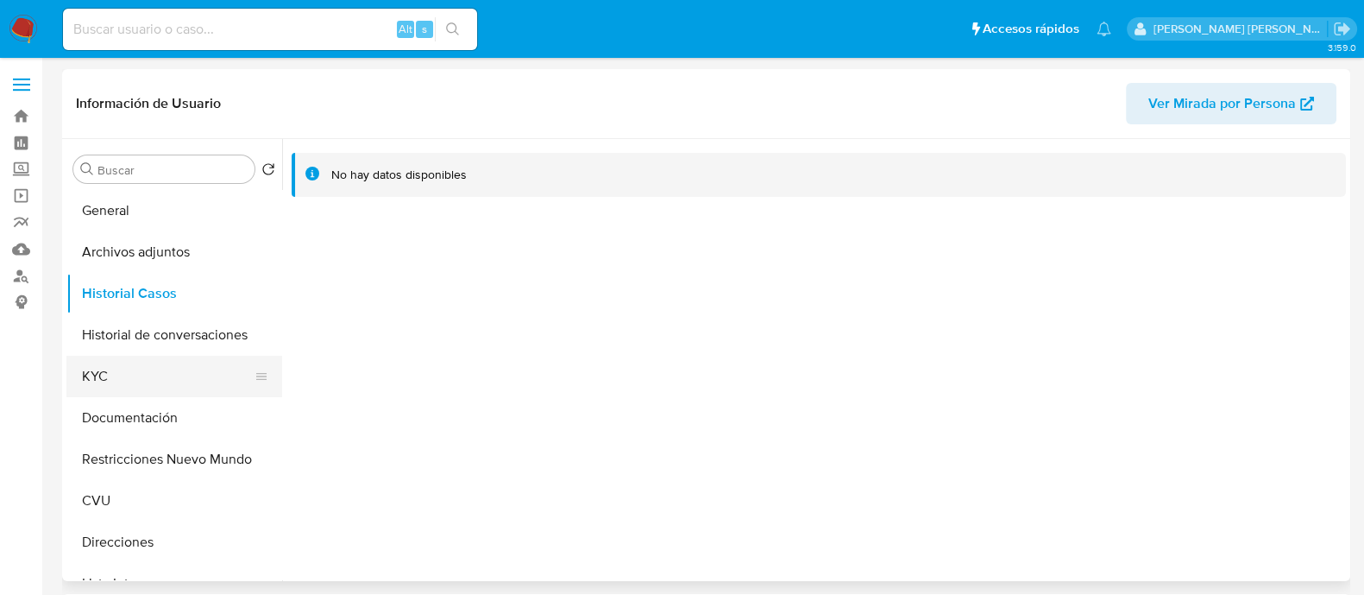
click at [105, 379] on button "KYC" at bounding box center [167, 376] width 202 height 41
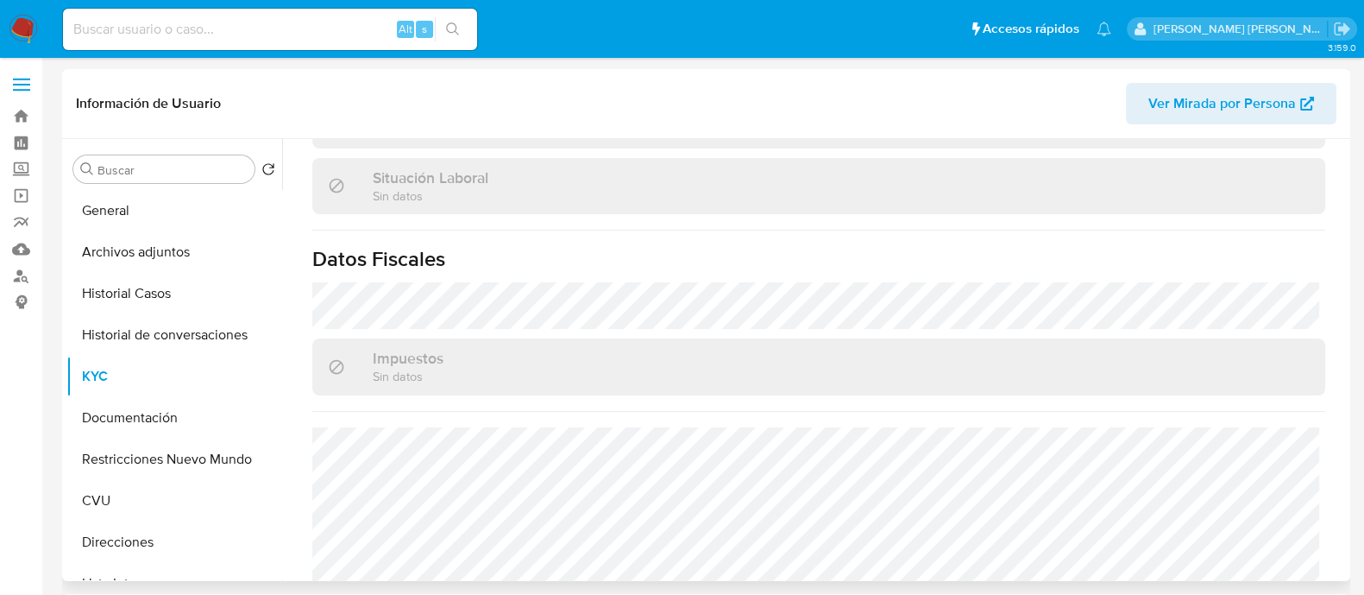
scroll to position [923, 0]
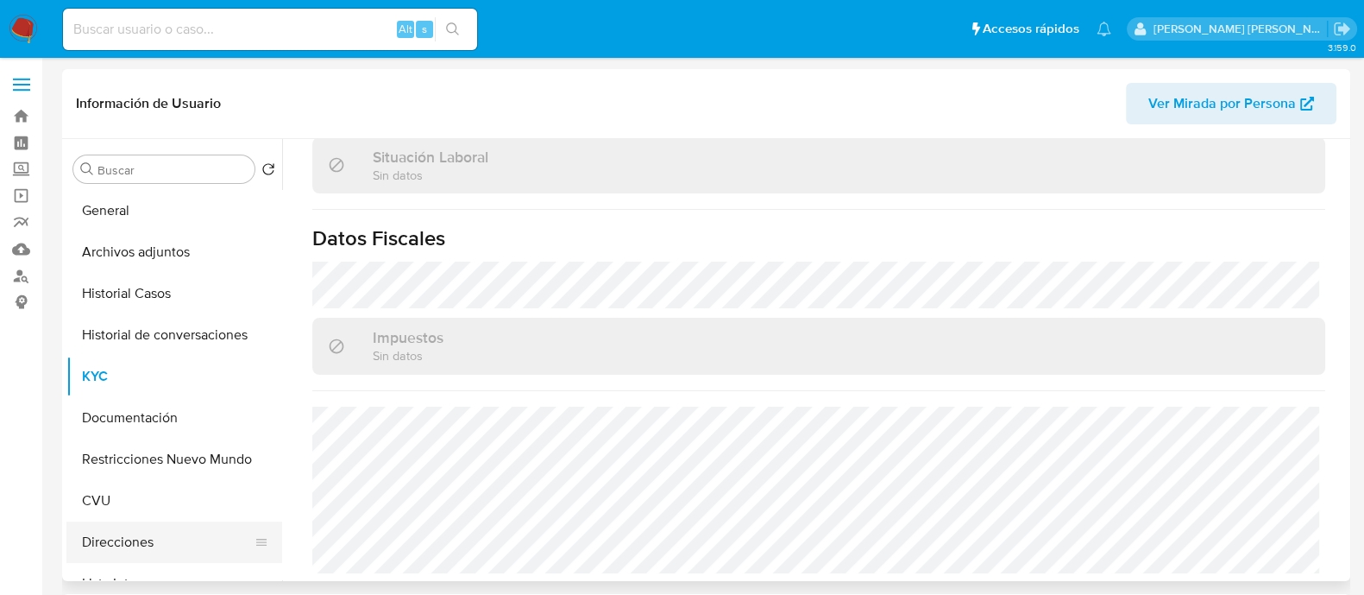
click at [116, 530] on button "Direcciones" at bounding box center [167, 541] width 202 height 41
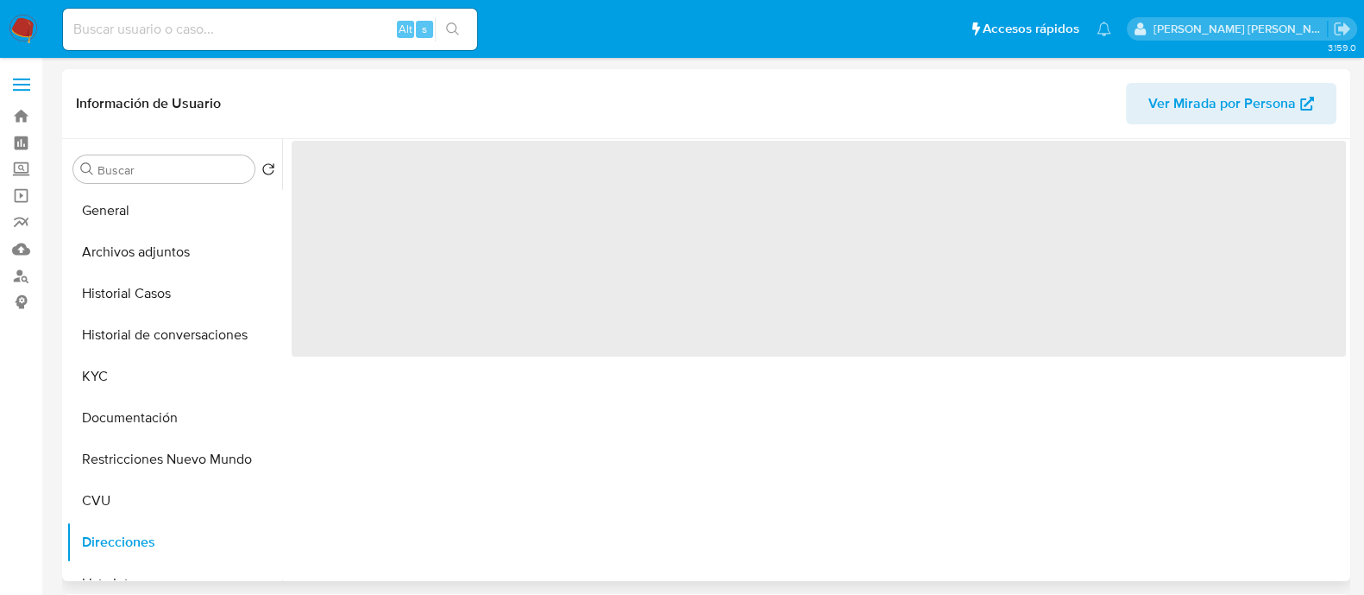
scroll to position [0, 0]
select select "10"
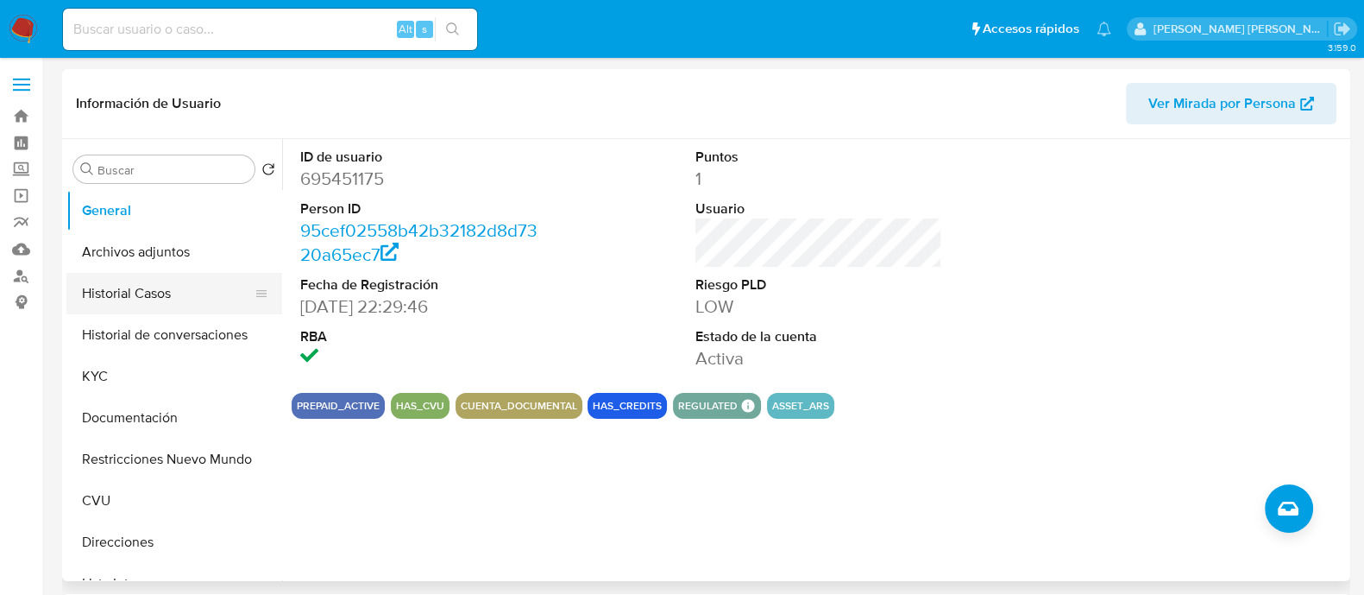
click at [157, 294] on button "Historial Casos" at bounding box center [167, 293] width 202 height 41
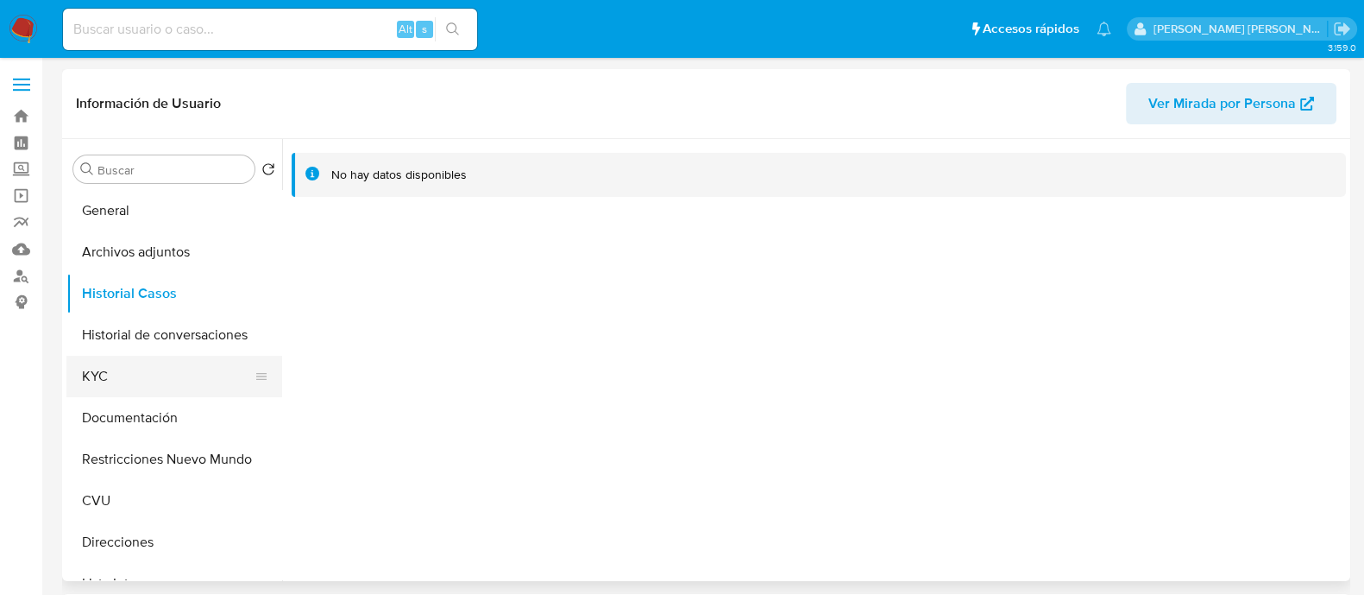
click at [163, 372] on button "KYC" at bounding box center [167, 376] width 202 height 41
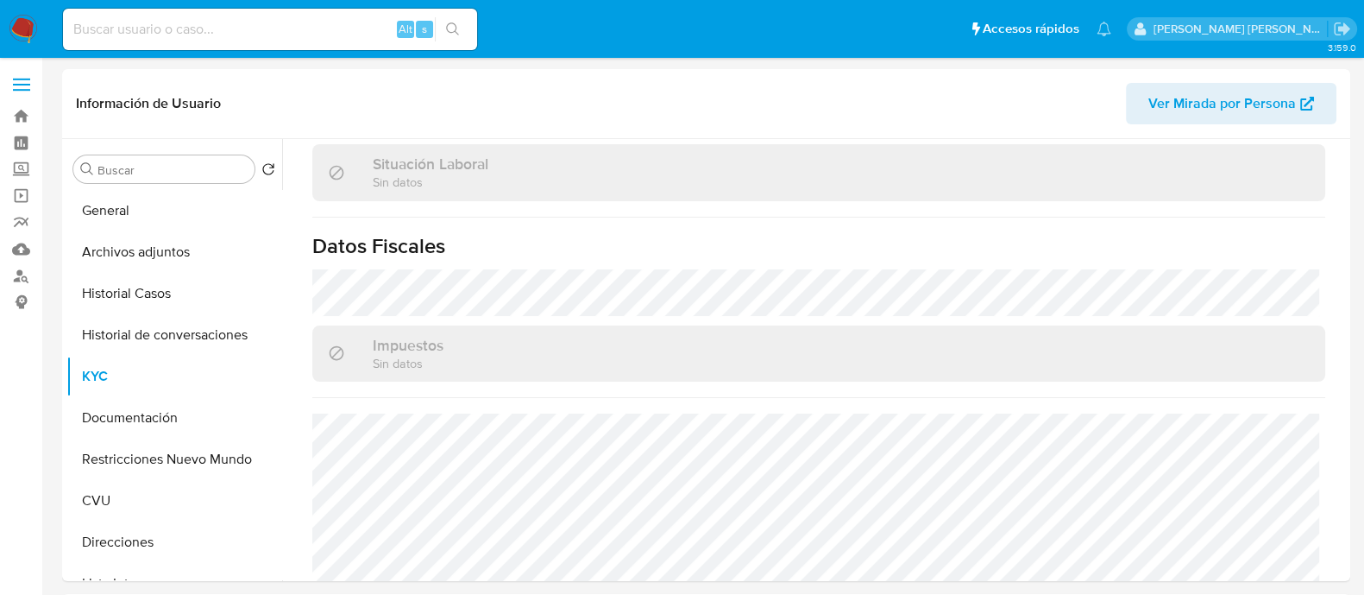
scroll to position [907, 0]
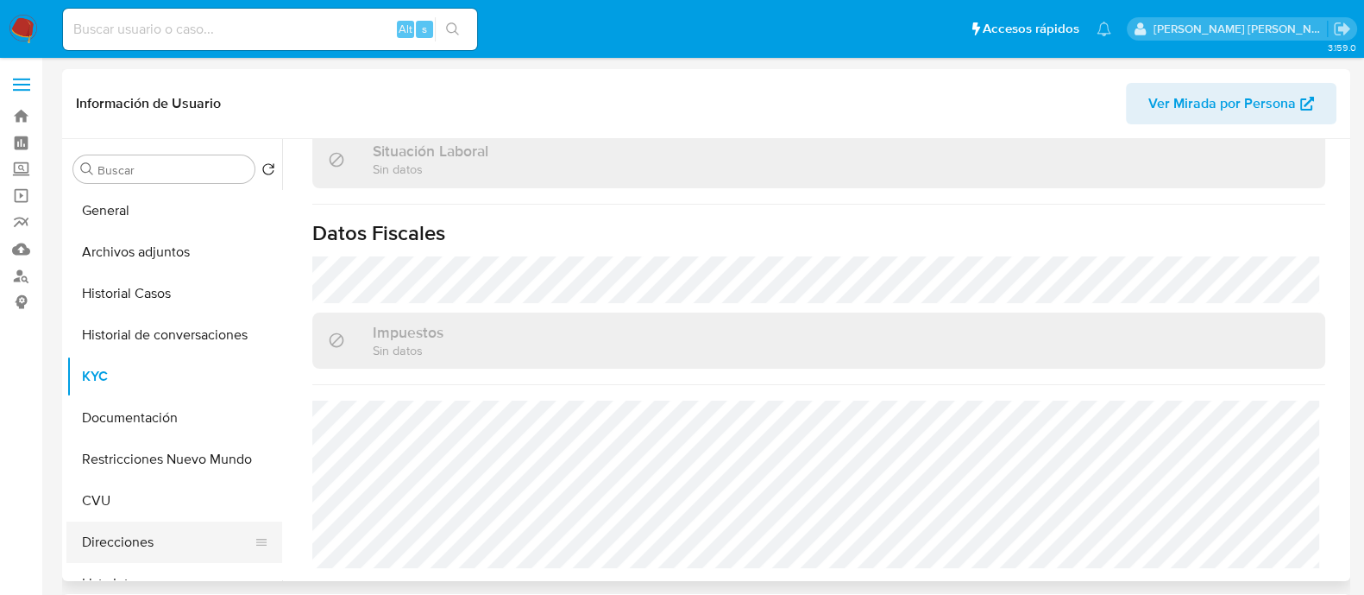
click at [173, 545] on button "Direcciones" at bounding box center [167, 541] width 202 height 41
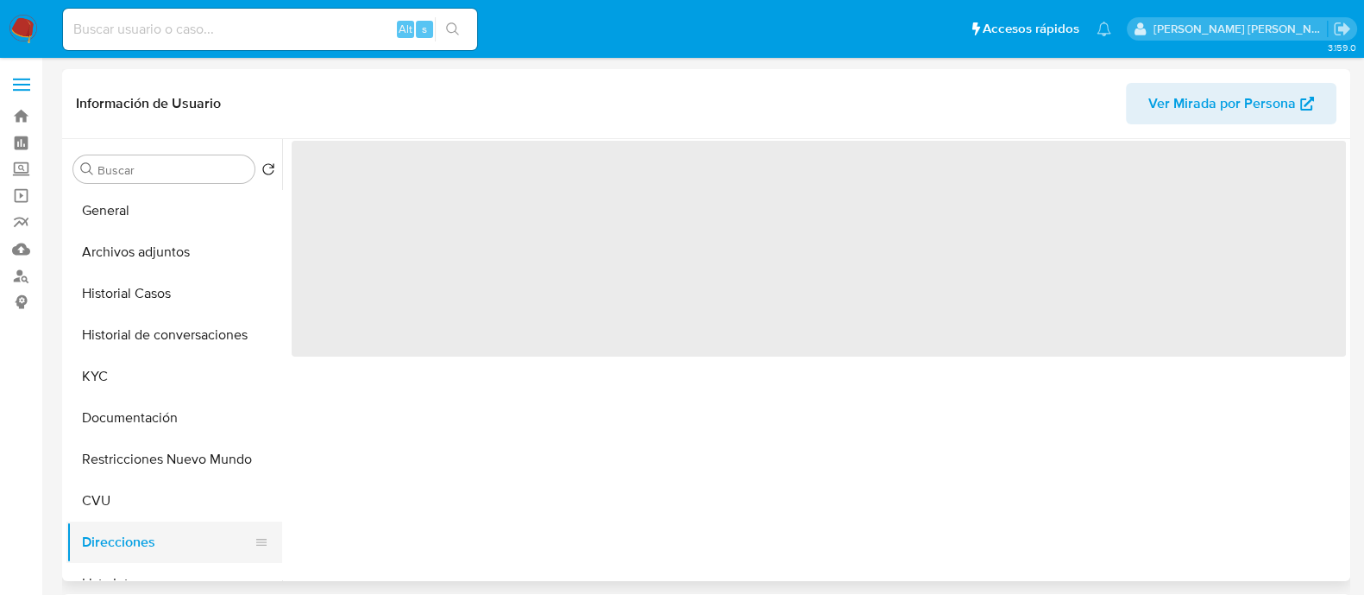
scroll to position [0, 0]
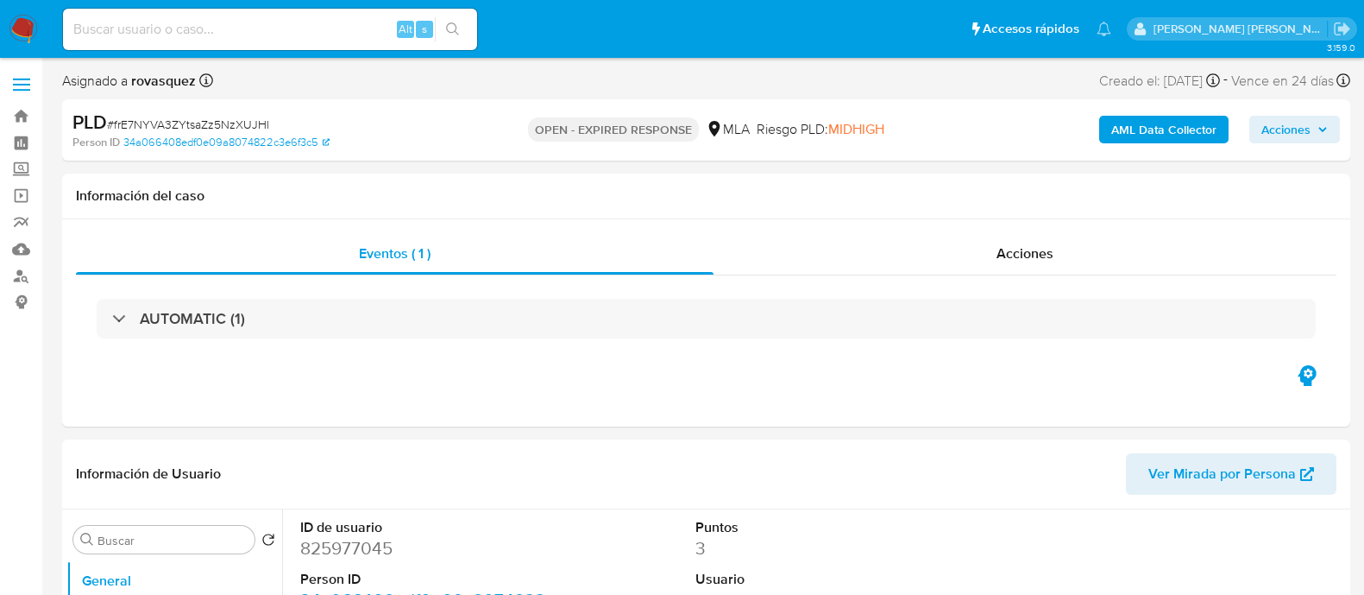
select select "10"
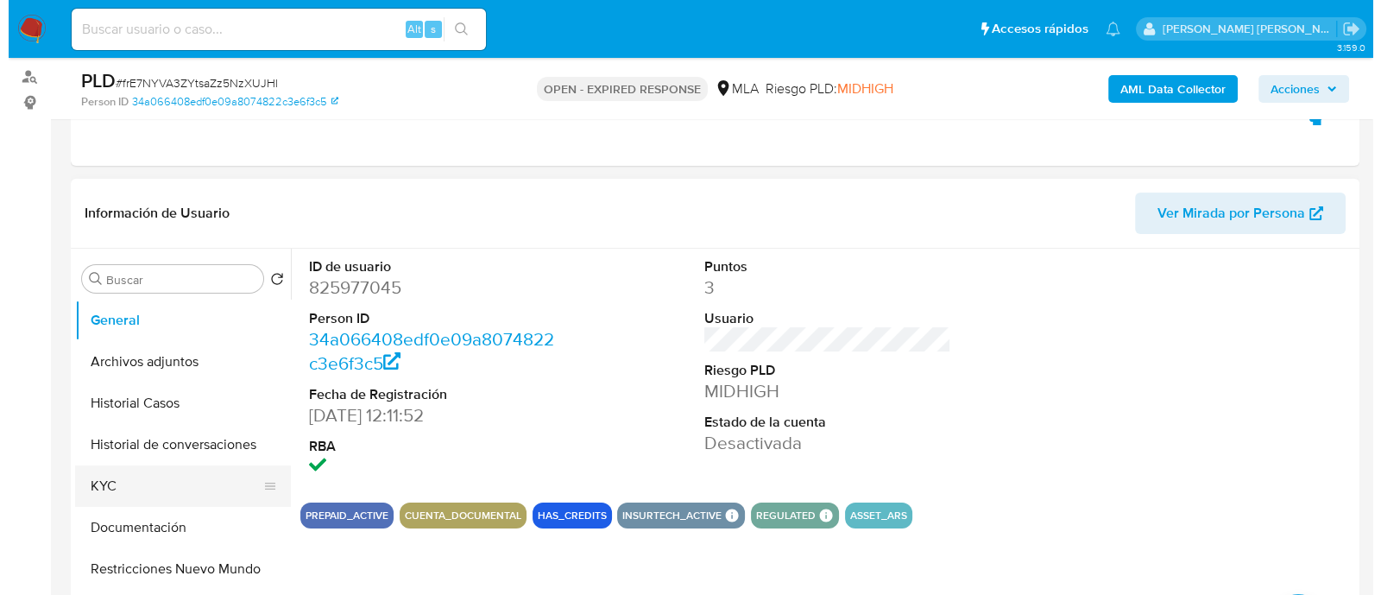
scroll to position [215, 0]
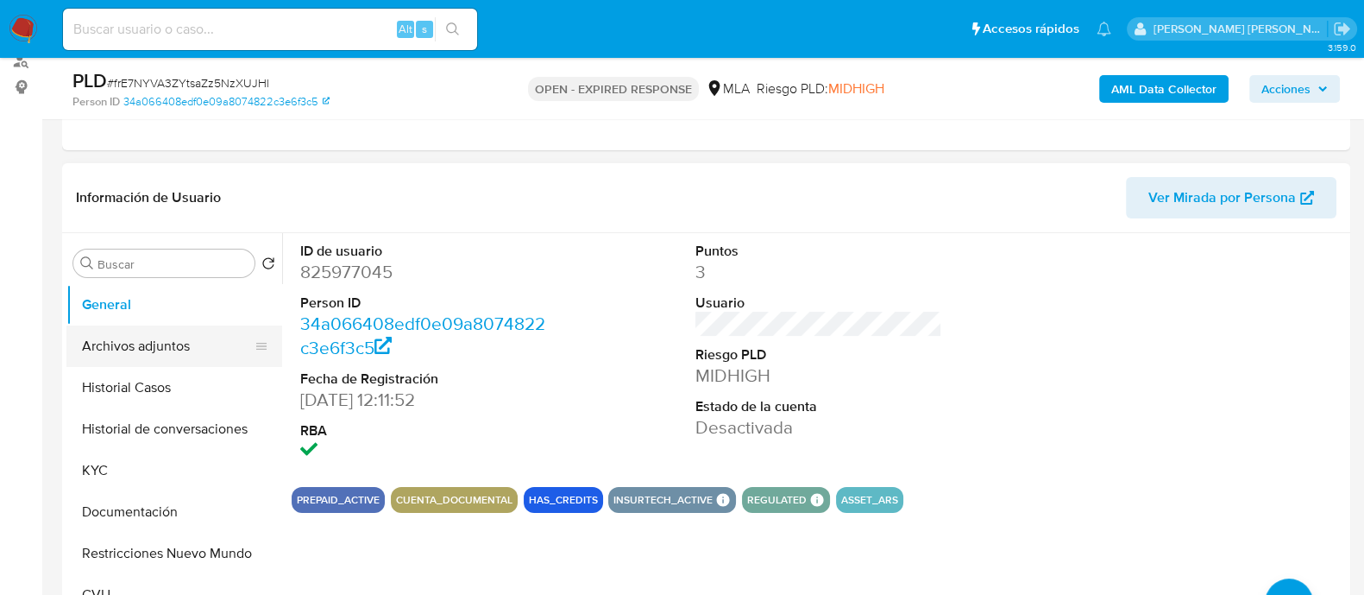
click at [161, 343] on button "Archivos adjuntos" at bounding box center [167, 345] width 202 height 41
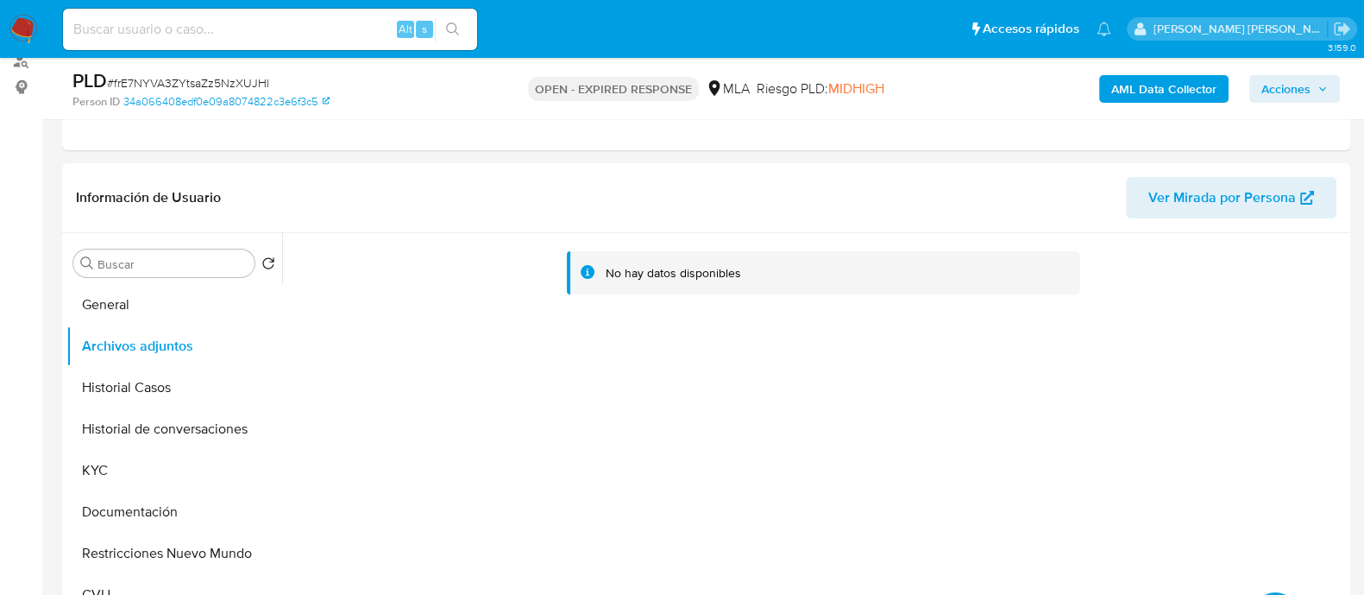
click at [1165, 98] on b "AML Data Collector" at bounding box center [1164, 89] width 105 height 28
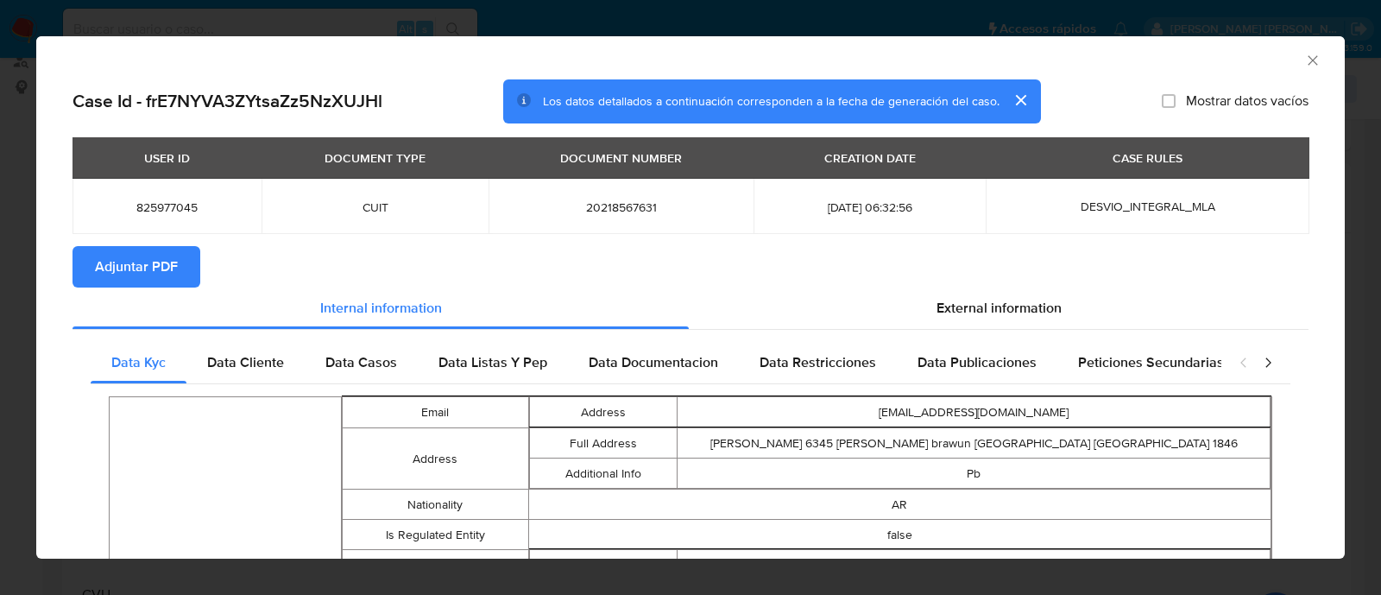
click at [153, 274] on span "Adjuntar PDF" at bounding box center [136, 267] width 83 height 38
click at [1304, 64] on icon "Cerrar ventana" at bounding box center [1312, 60] width 17 height 17
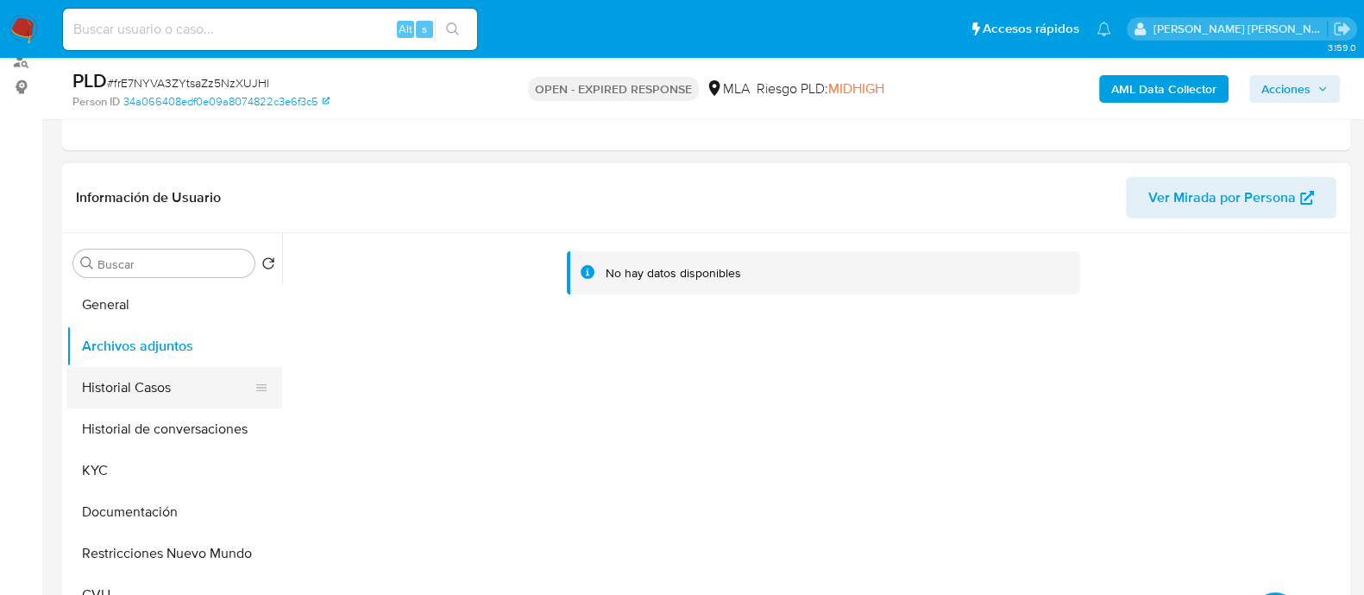
click at [169, 381] on button "Historial Casos" at bounding box center [167, 387] width 202 height 41
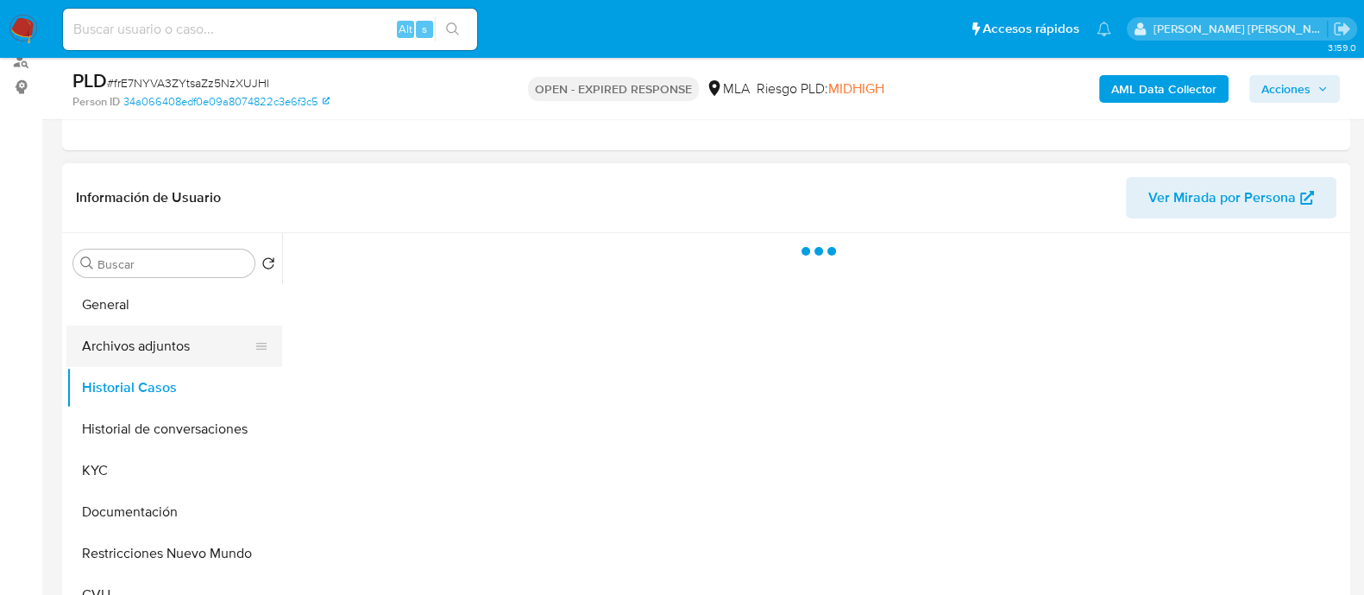
click at [165, 350] on button "Archivos adjuntos" at bounding box center [167, 345] width 202 height 41
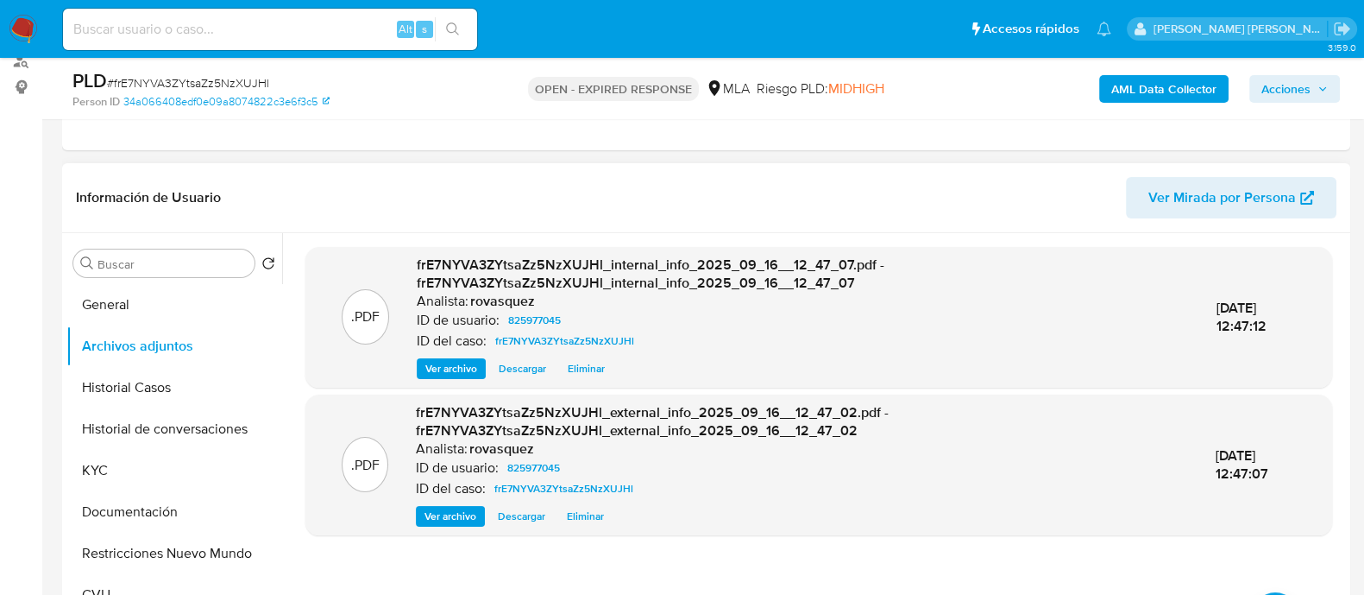
click at [456, 511] on span "Ver archivo" at bounding box center [451, 515] width 52 height 17
click at [1179, 88] on b "AML Data Collector" at bounding box center [1164, 89] width 105 height 28
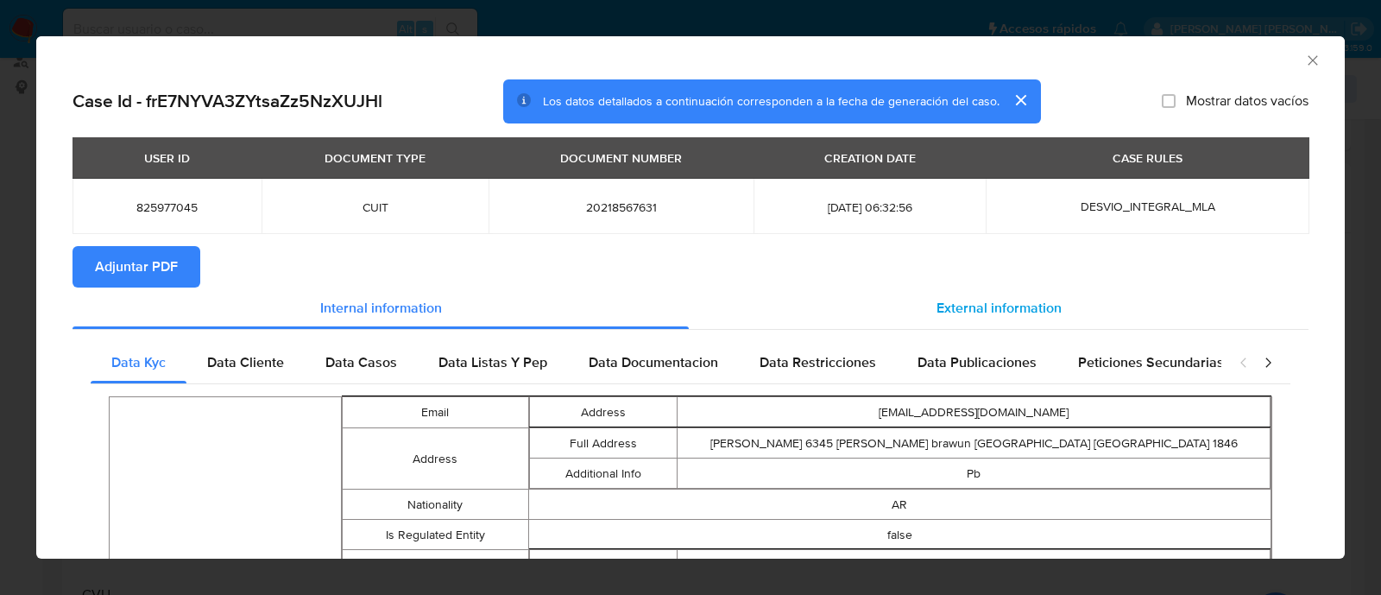
click at [957, 318] on div "External information" at bounding box center [999, 307] width 620 height 41
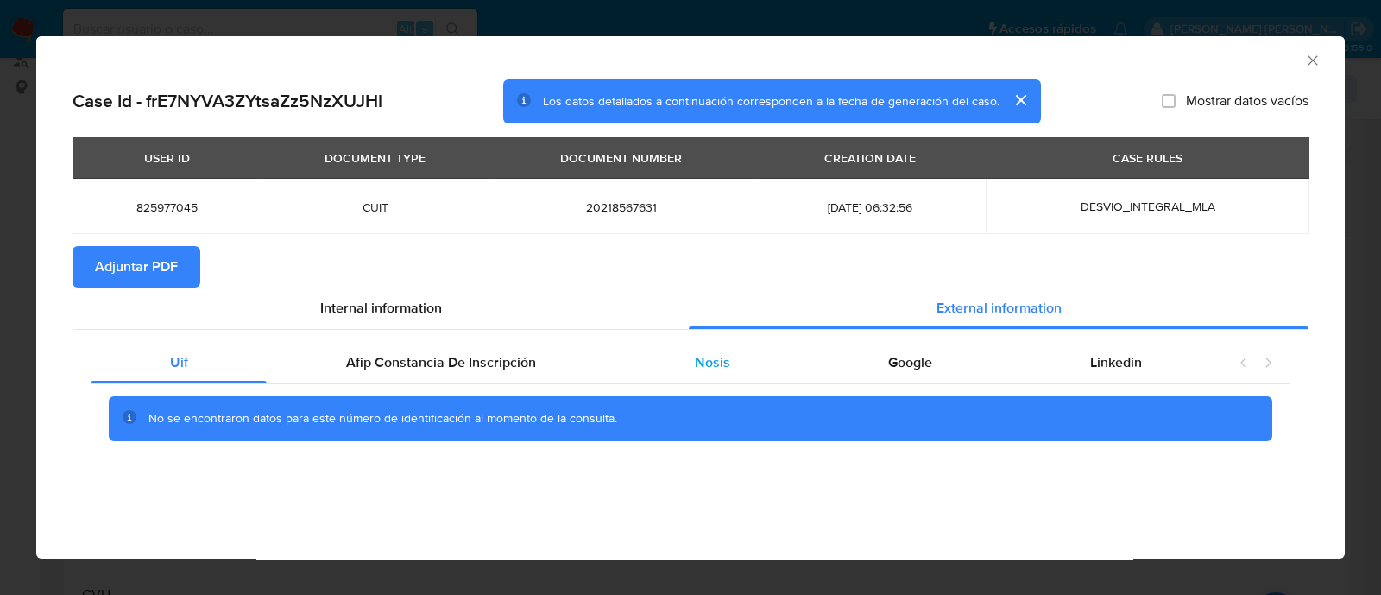
click at [702, 366] on span "Nosis" at bounding box center [712, 362] width 35 height 20
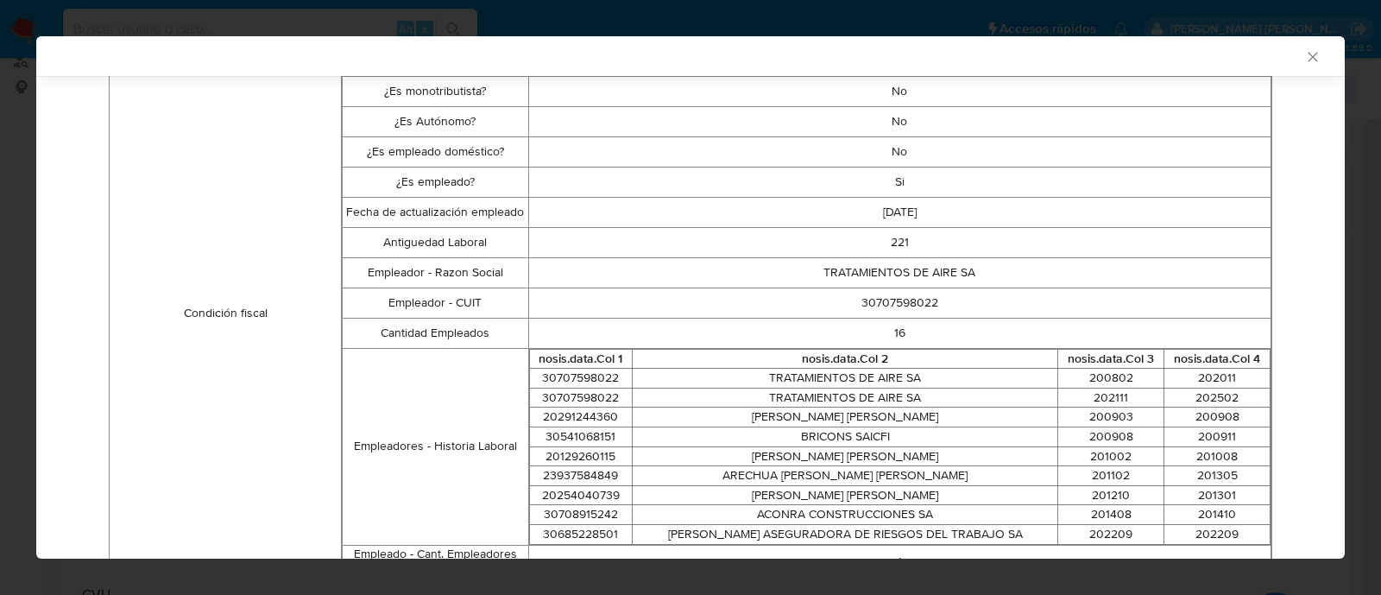
scroll to position [751, 0]
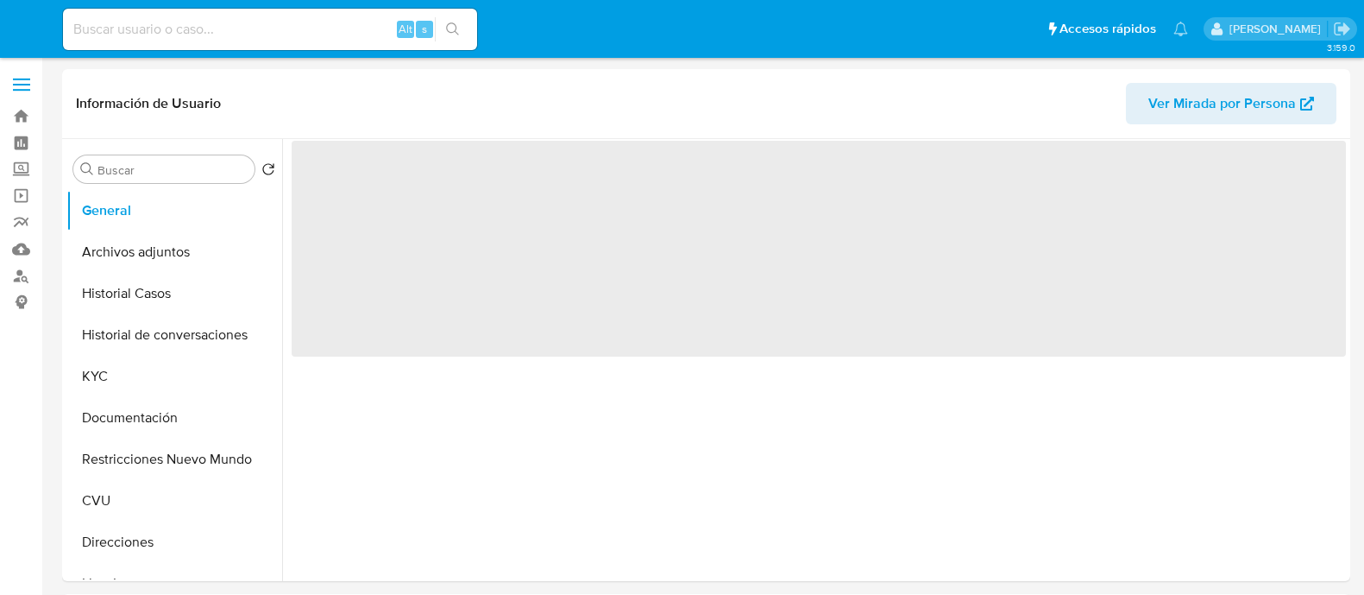
select select "10"
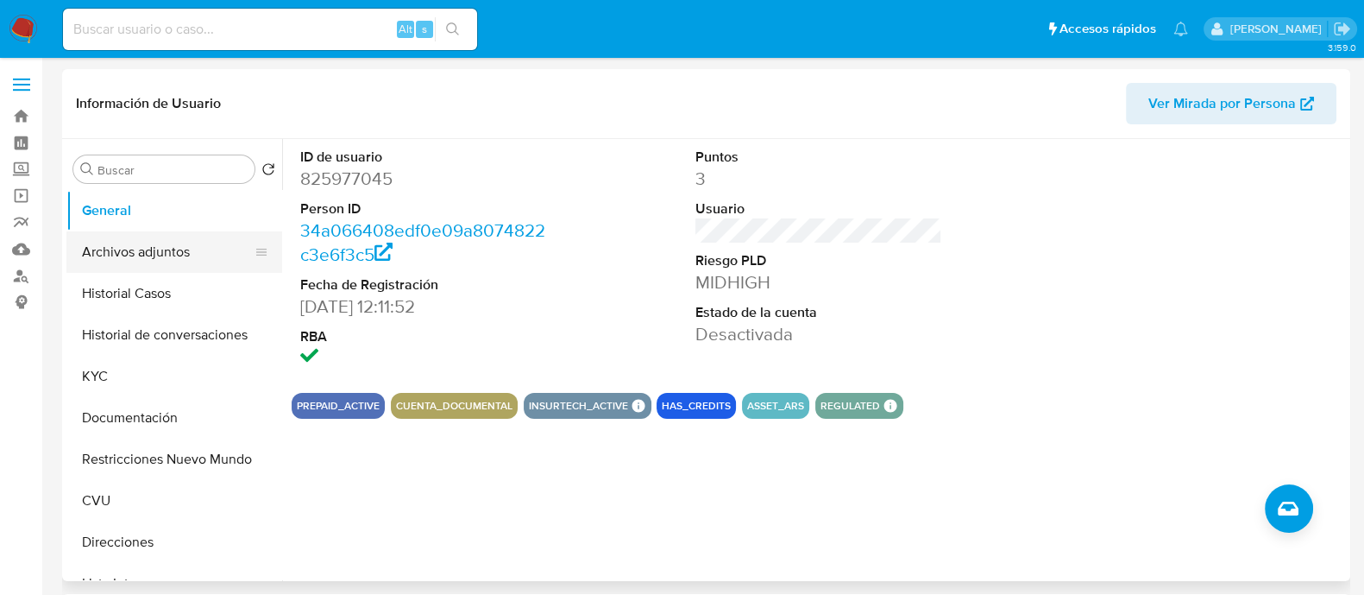
click at [118, 266] on button "Archivos adjuntos" at bounding box center [167, 251] width 202 height 41
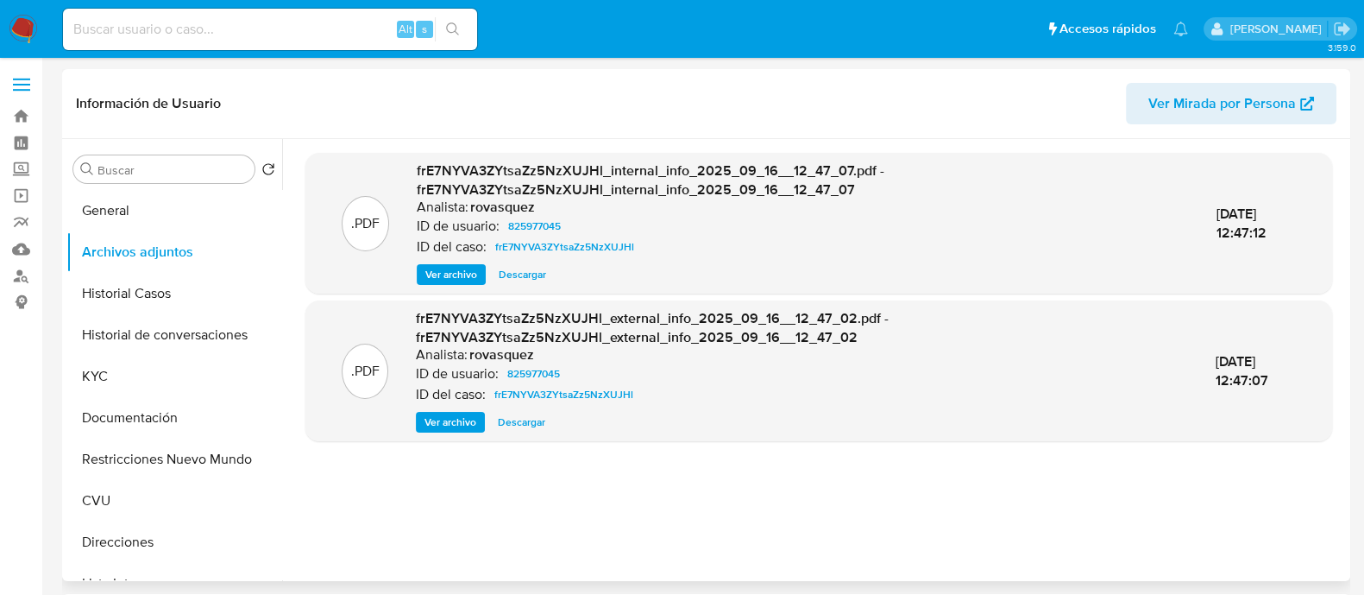
click at [472, 415] on span "Ver archivo" at bounding box center [451, 421] width 52 height 17
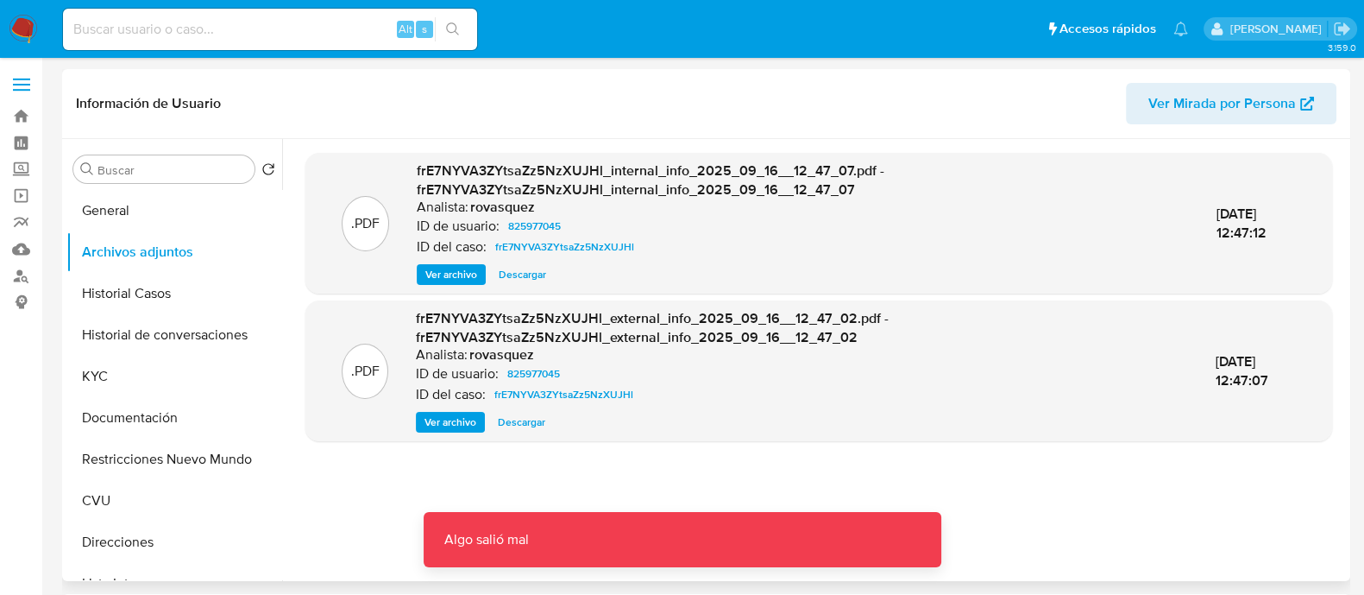
click at [461, 413] on span "Ver archivo" at bounding box center [451, 421] width 52 height 17
click at [462, 413] on span "Ver archivo" at bounding box center [451, 421] width 52 height 17
click at [462, 415] on span "Ver archivo" at bounding box center [451, 421] width 52 height 17
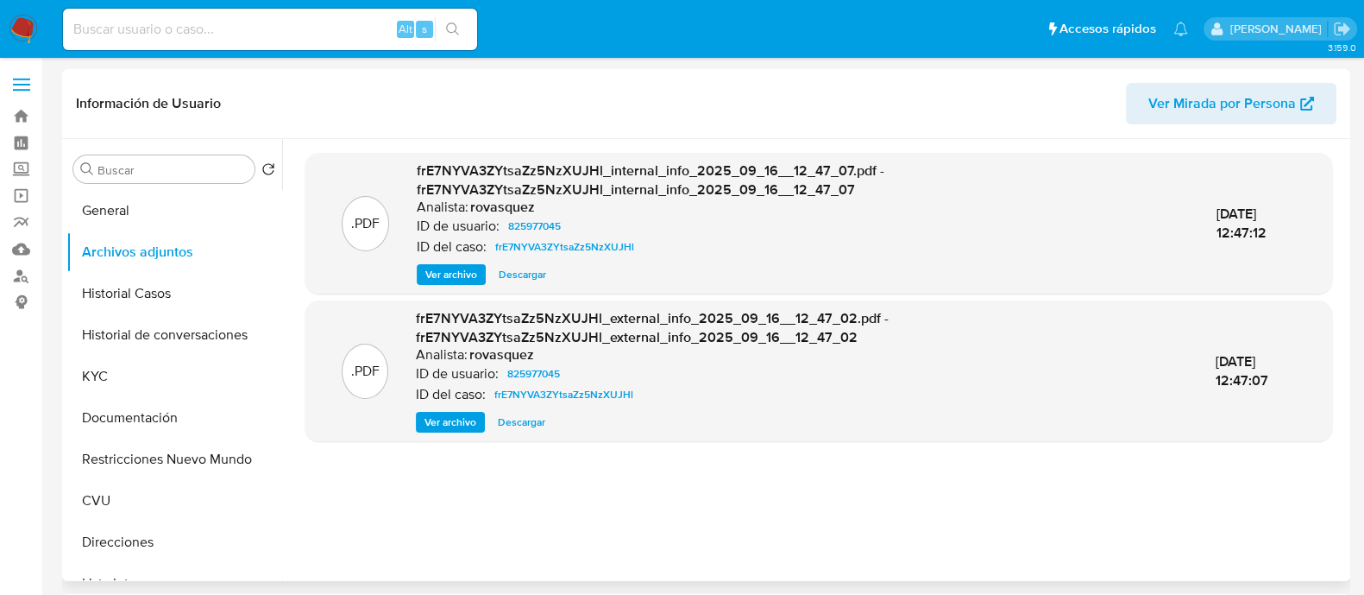
click at [462, 415] on span "Ver archivo" at bounding box center [451, 421] width 52 height 17
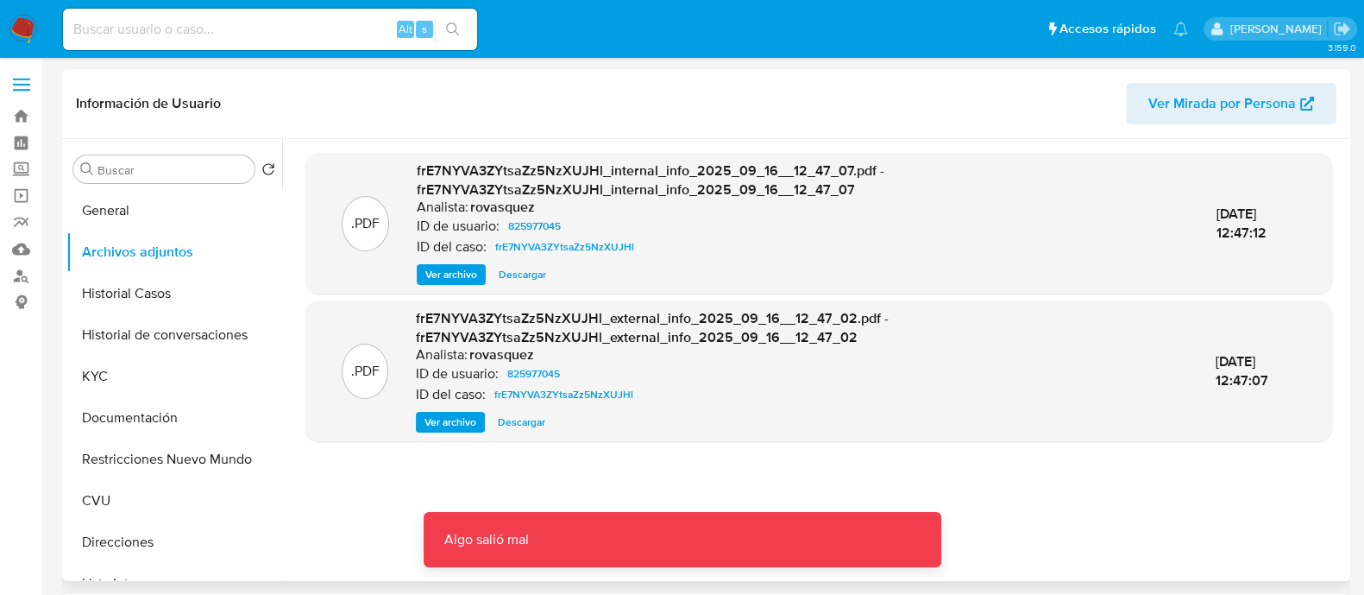
click at [462, 415] on span "Ver archivo" at bounding box center [451, 421] width 52 height 17
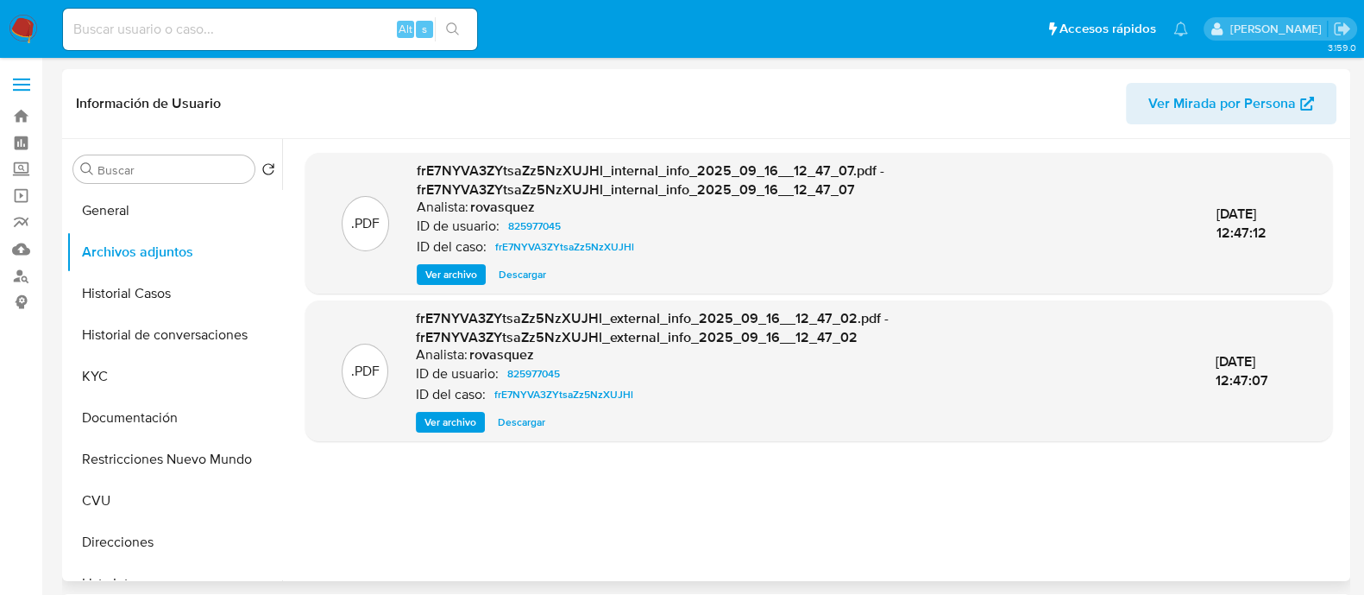
click at [462, 415] on span "Ver archivo" at bounding box center [451, 421] width 52 height 17
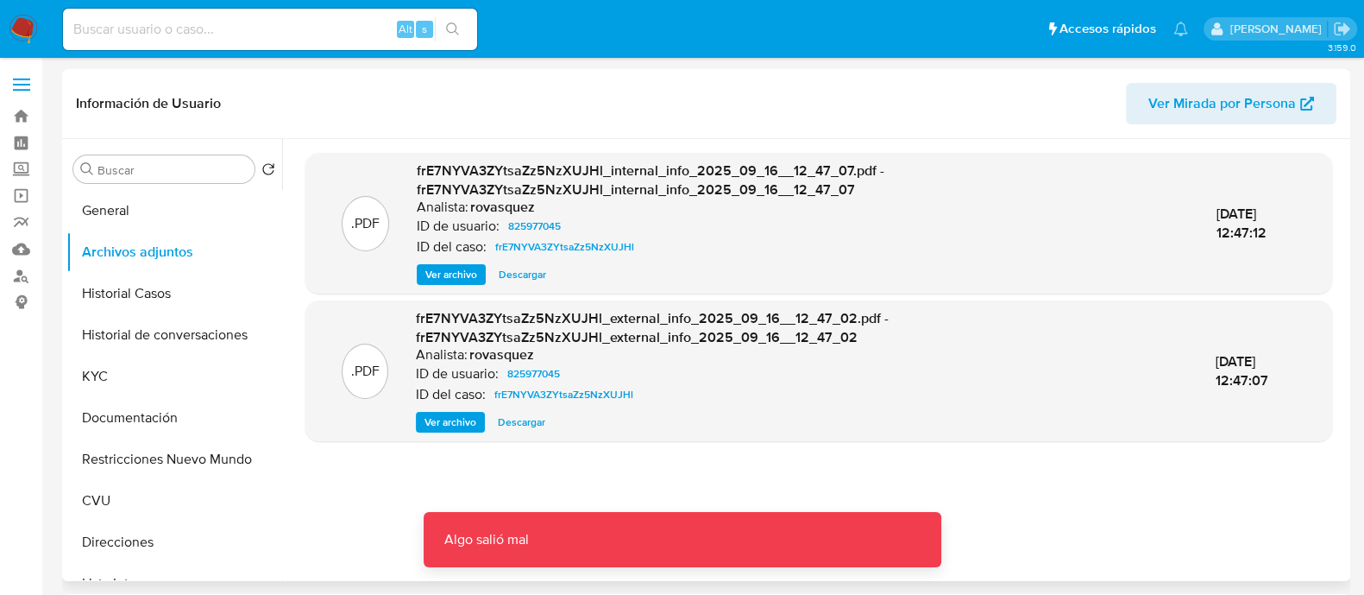
click at [462, 415] on span "Ver archivo" at bounding box center [451, 421] width 52 height 17
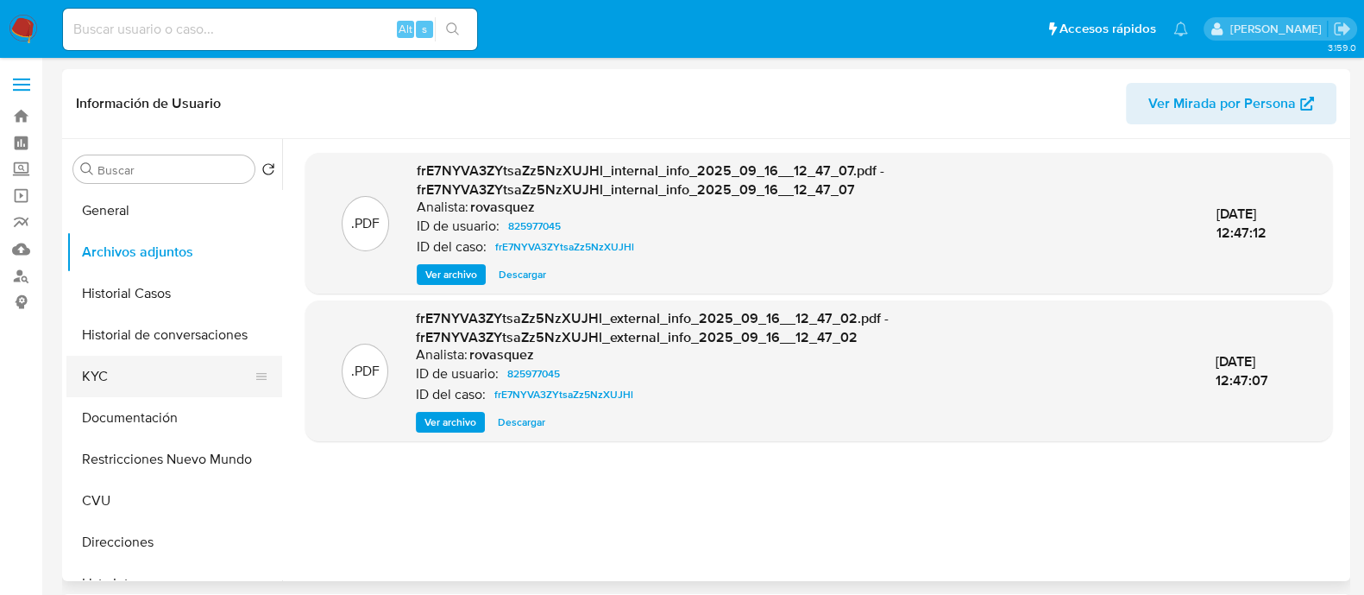
click at [168, 375] on button "KYC" at bounding box center [167, 376] width 202 height 41
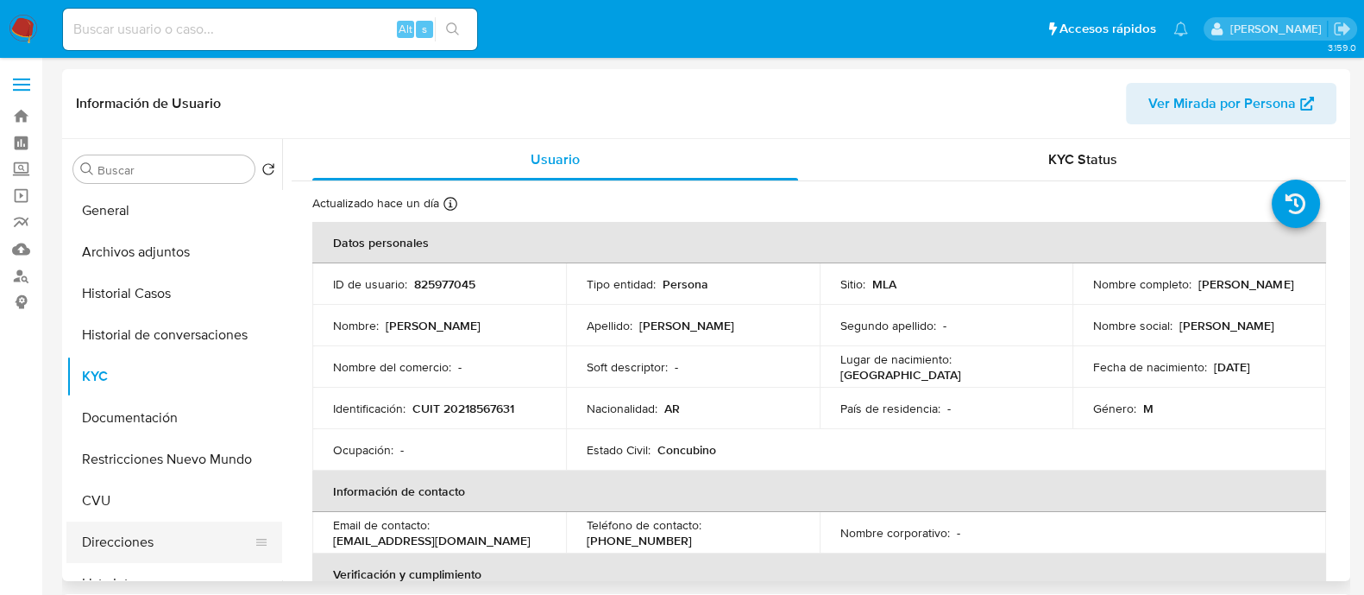
click at [172, 549] on button "Direcciones" at bounding box center [167, 541] width 202 height 41
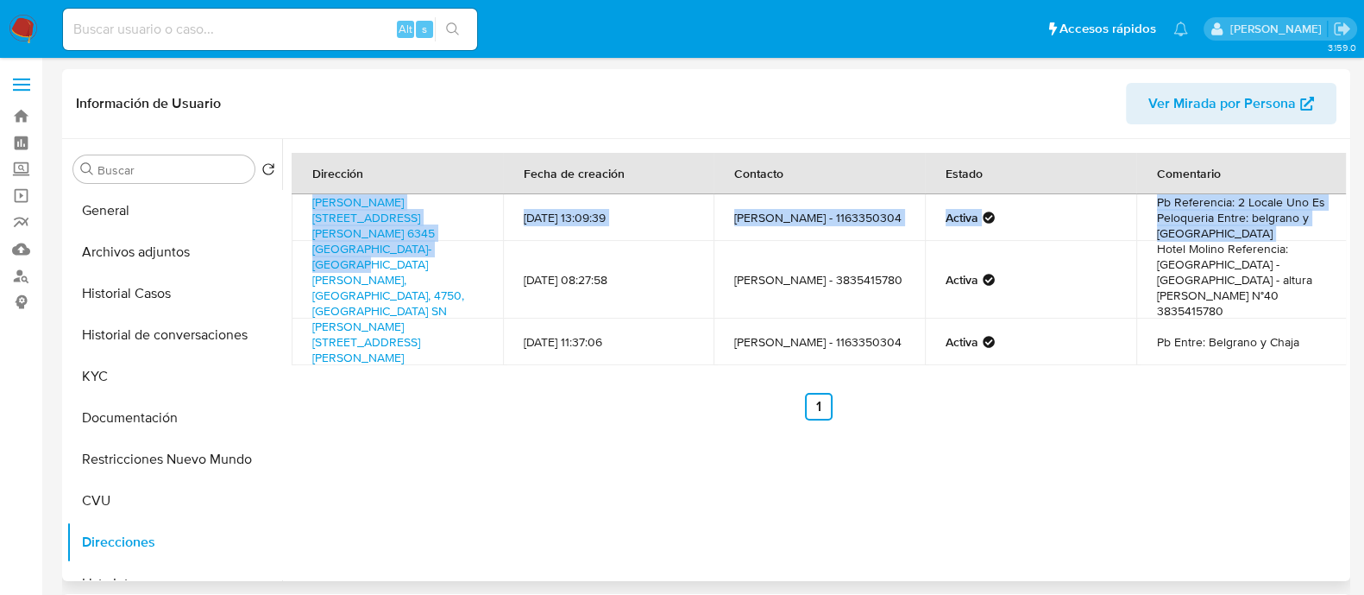
drag, startPoint x: 459, startPoint y: 242, endPoint x: 311, endPoint y: 206, distance: 152.6
click at [311, 206] on tbody "Santiago Binnon 6345, Almirante Brown, Buenos Aires, 1846, Argentina 6345 30/09…" at bounding box center [820, 279] width 1056 height 171
click at [449, 243] on td "Avenida Calchaquí-ruta N40 Sn, Belén, Catamarca, 4750, Argentina SN" at bounding box center [397, 280] width 211 height 78
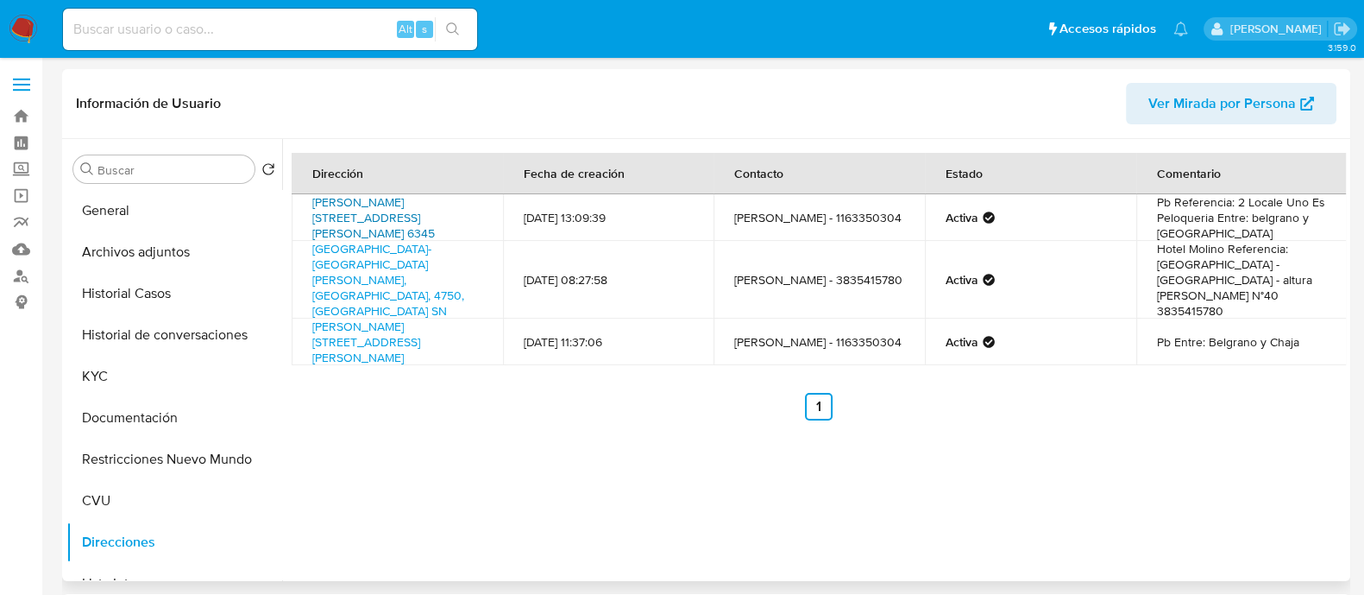
drag, startPoint x: 436, startPoint y: 237, endPoint x: 314, endPoint y: 207, distance: 125.4
click at [314, 207] on td "Santiago Binnon 6345, Almirante Brown, Buenos Aires, 1846, Argentina 6345" at bounding box center [397, 217] width 211 height 47
copy link "Santiago Binnon 6345, Almirante Brown, Buenos Aires, 1846, Argentina 6345"
click at [161, 352] on button "Historial de conversaciones" at bounding box center [167, 334] width 202 height 41
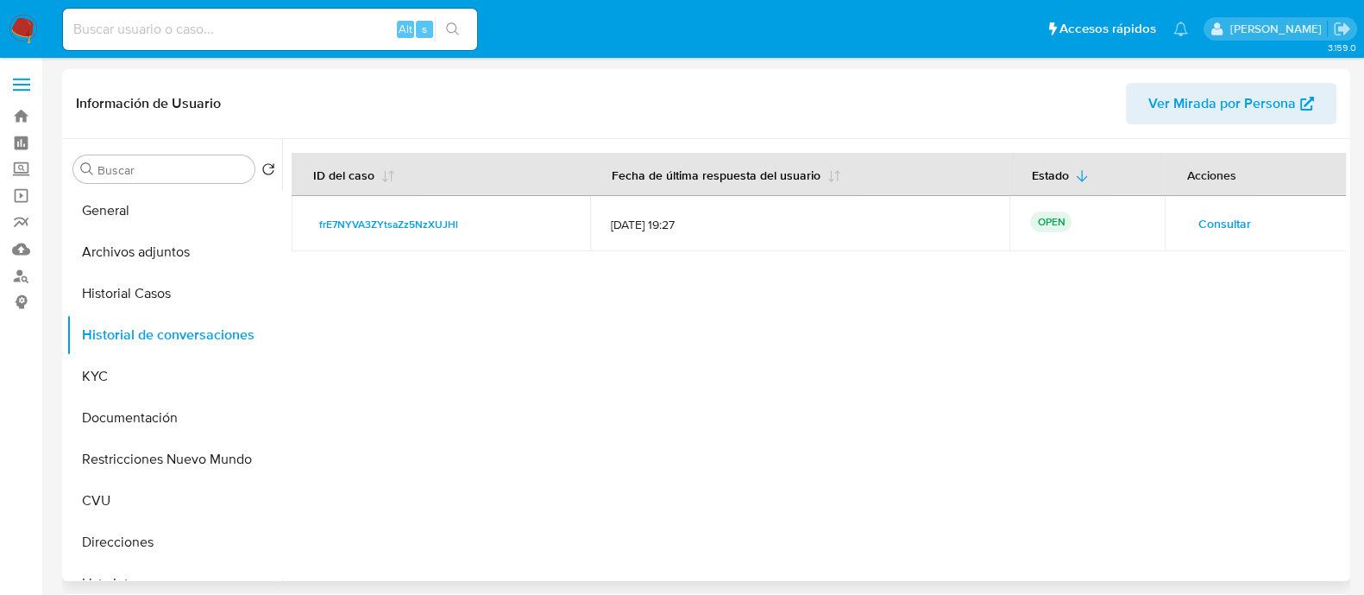
click at [1219, 225] on span "Consultar" at bounding box center [1224, 223] width 53 height 24
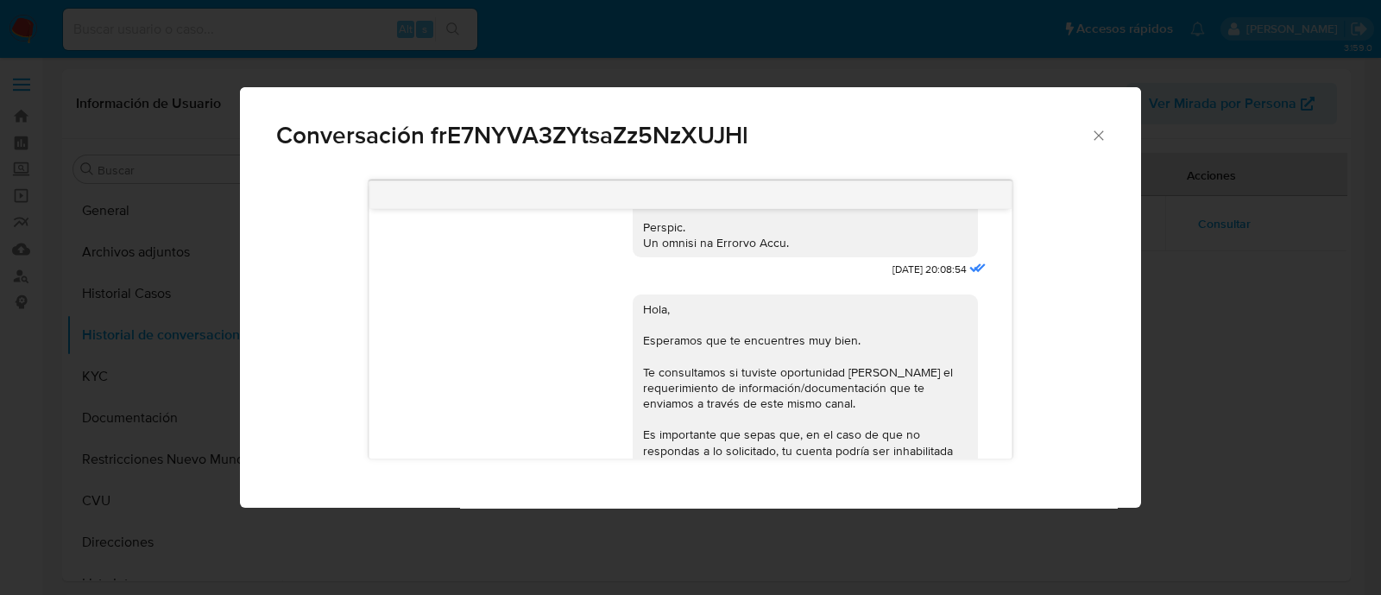
scroll to position [862, 0]
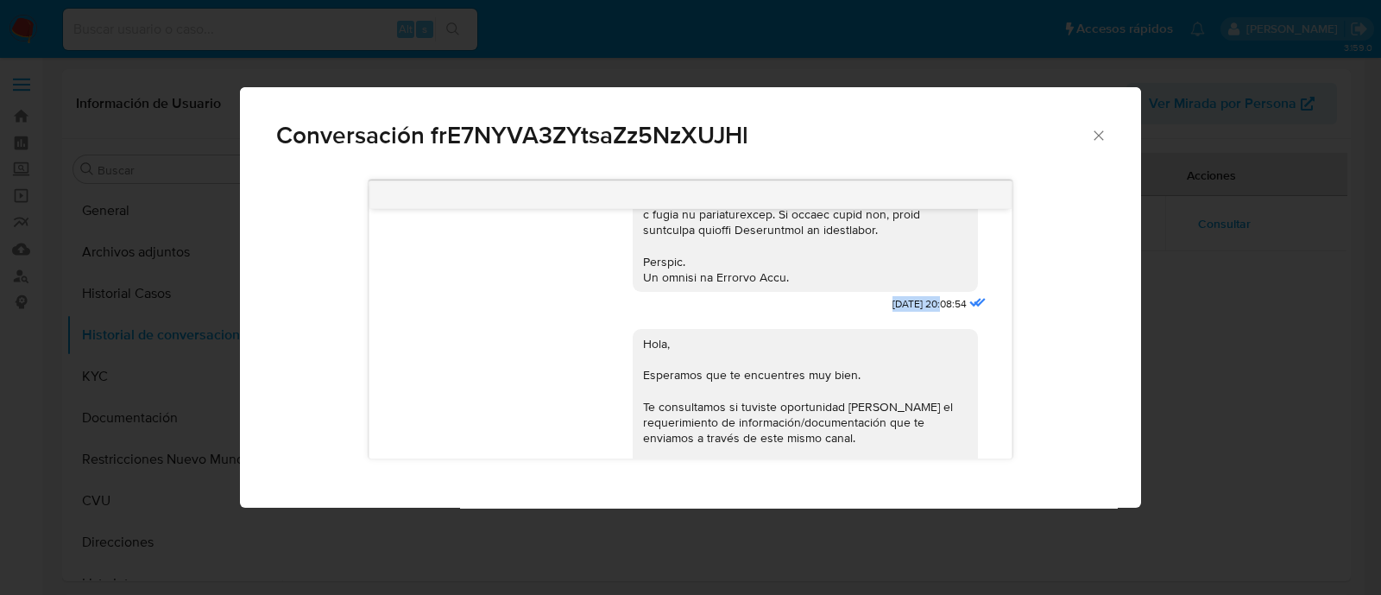
drag, startPoint x: 854, startPoint y: 316, endPoint x: 906, endPoint y: 325, distance: 52.5
click at [906, 312] on span "17/07/2025 20:08:54" at bounding box center [929, 304] width 74 height 15
copy span "17/07/2025"
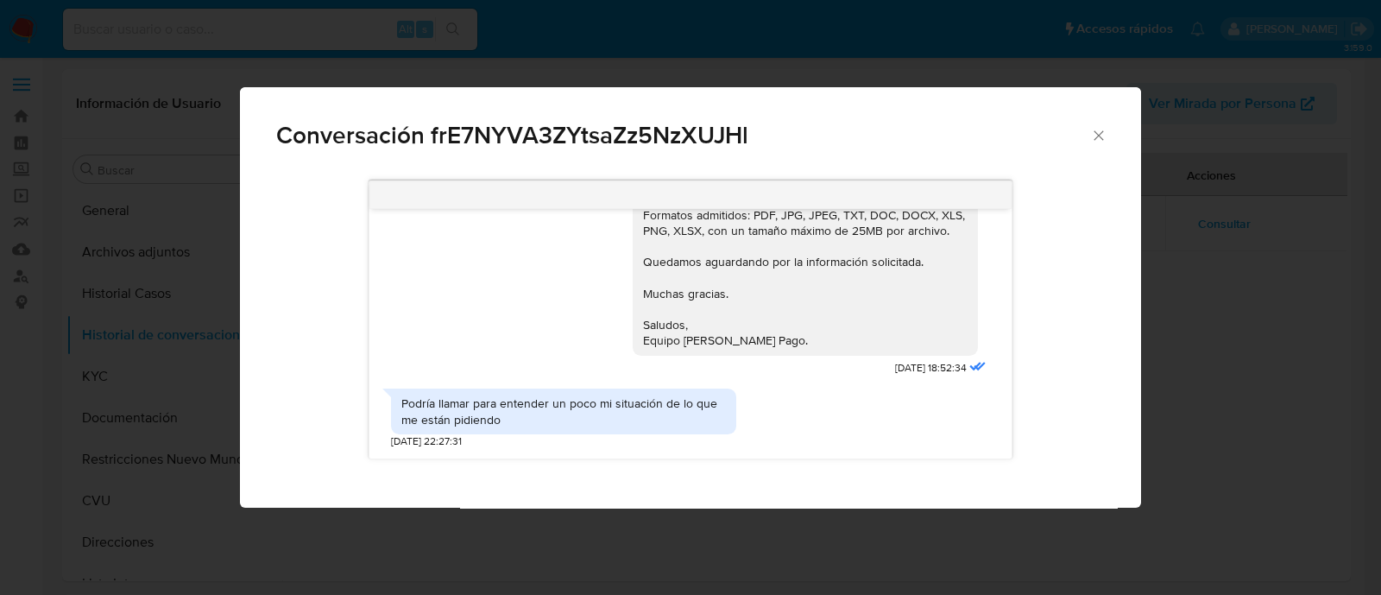
scroll to position [1725, 0]
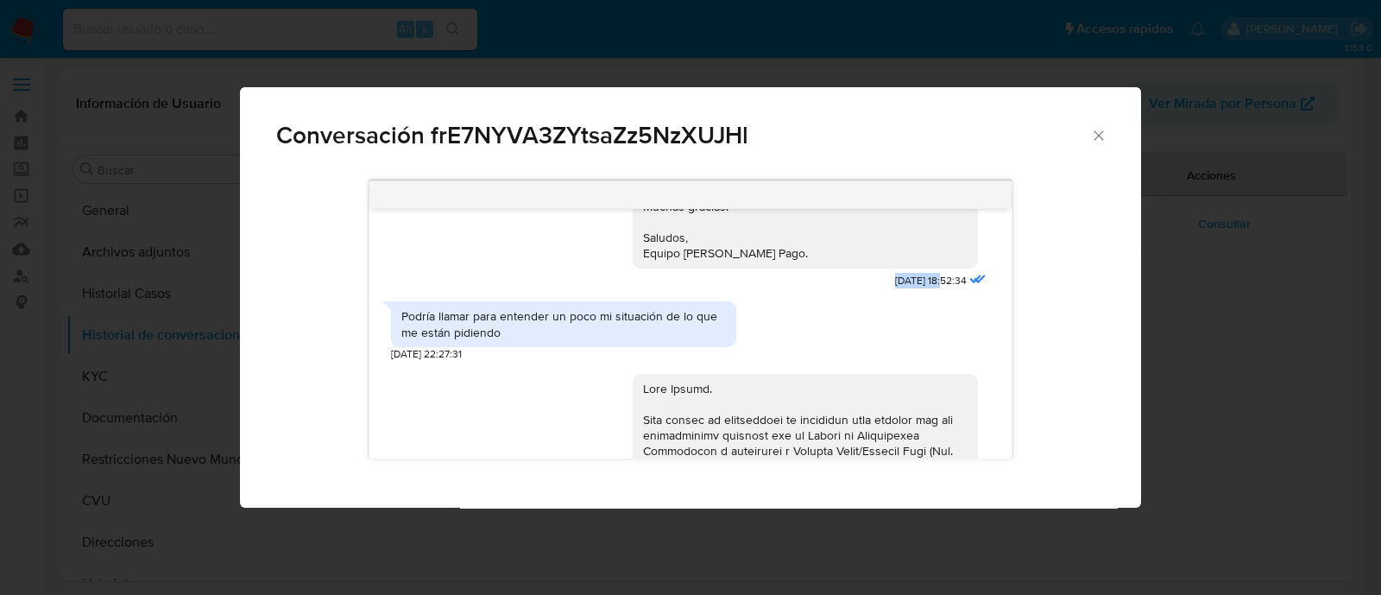
drag, startPoint x: 855, startPoint y: 305, endPoint x: 910, endPoint y: 314, distance: 55.2
click at [910, 293] on div "Buenas tardes, Victor. Gracias por esperar nuestra respuesta. A modo de complem…" at bounding box center [811, 47] width 357 height 490
copy span "11/09/2025"
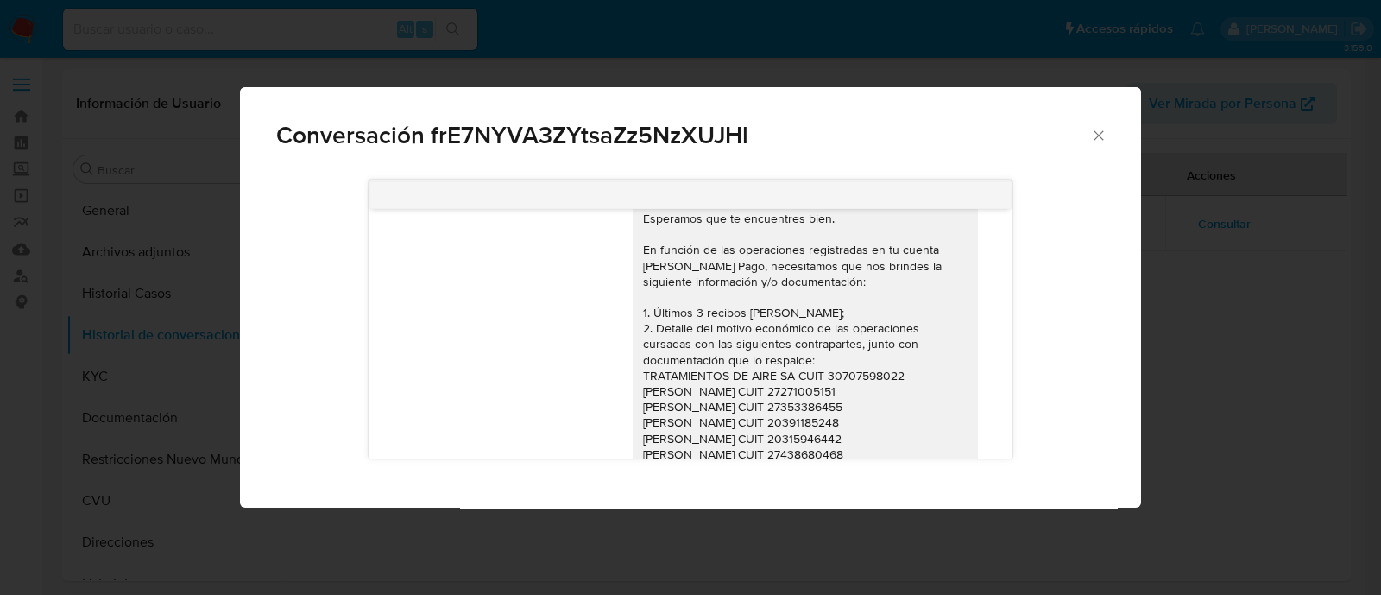
scroll to position [2481, 0]
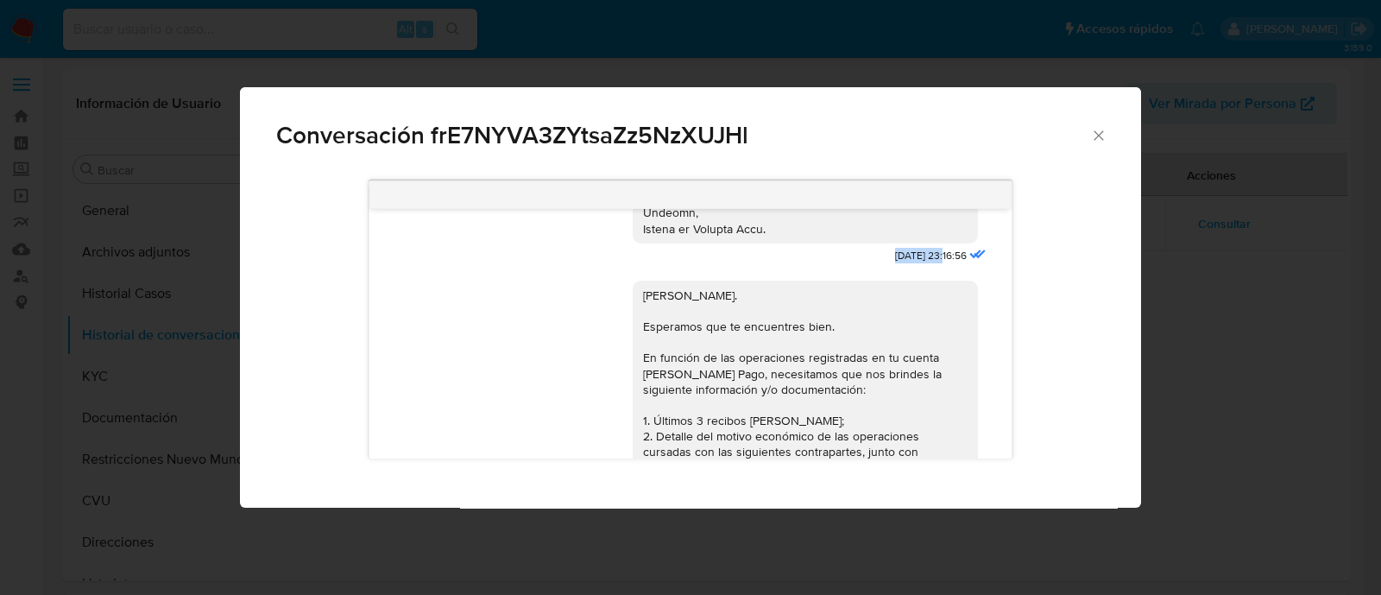
drag, startPoint x: 851, startPoint y: 291, endPoint x: 907, endPoint y: 287, distance: 56.3
copy span "12/09/2025"
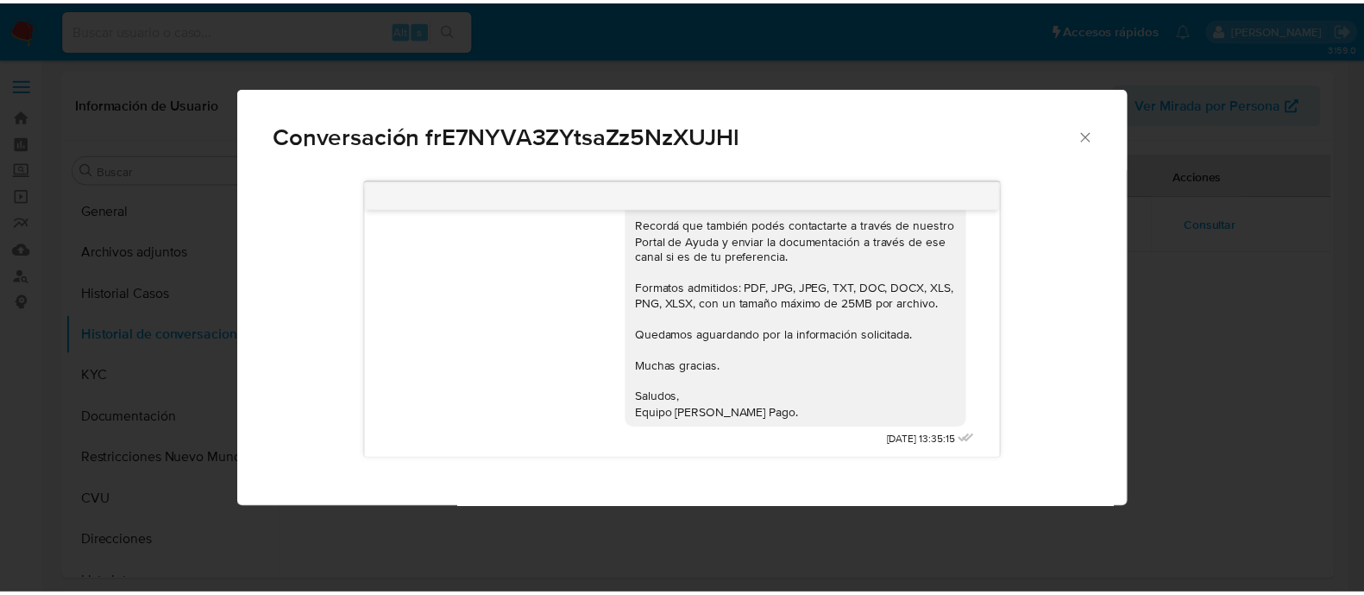
scroll to position [2897, 0]
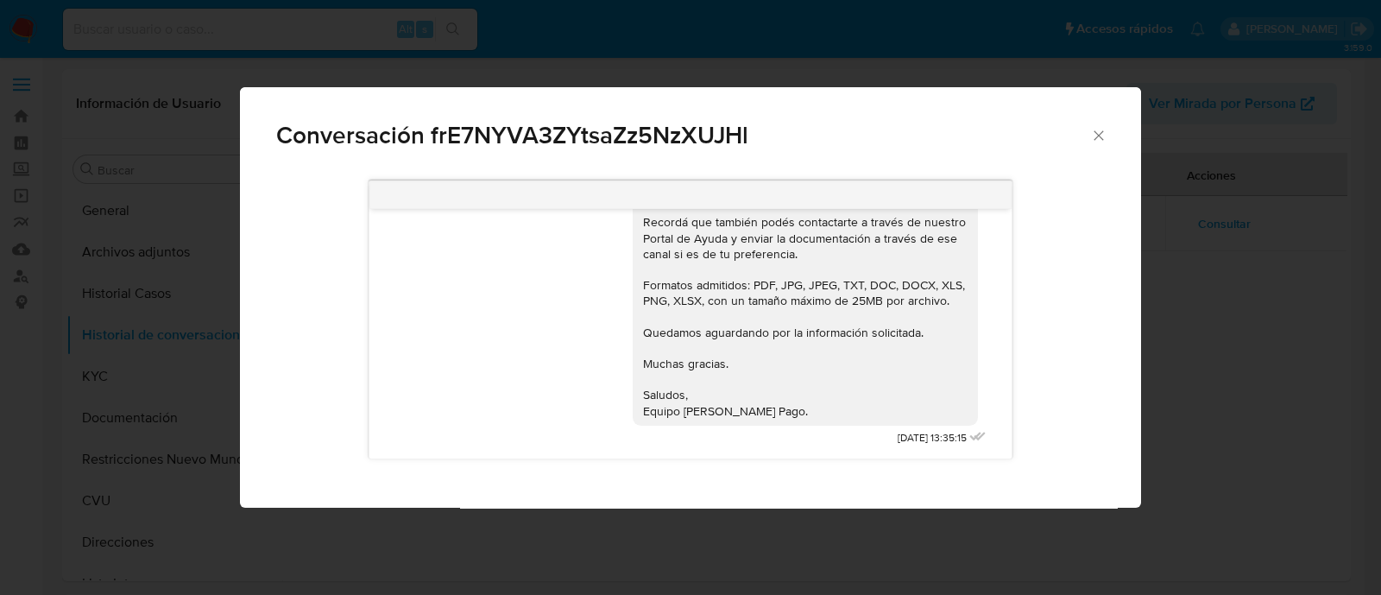
click at [850, 438] on div "[PERSON_NAME]. Esperamos que te encuentres bien. En función de las operaciones …" at bounding box center [811, 166] width 357 height 569
drag, startPoint x: 911, startPoint y: 438, endPoint x: 855, endPoint y: 438, distance: 56.1
click at [855, 438] on div "[PERSON_NAME]. Esperamos que te encuentres bien. En función de las operaciones …" at bounding box center [811, 166] width 357 height 569
copy span "15/09/2025"
drag, startPoint x: 1103, startPoint y: 135, endPoint x: 1061, endPoint y: 135, distance: 42.3
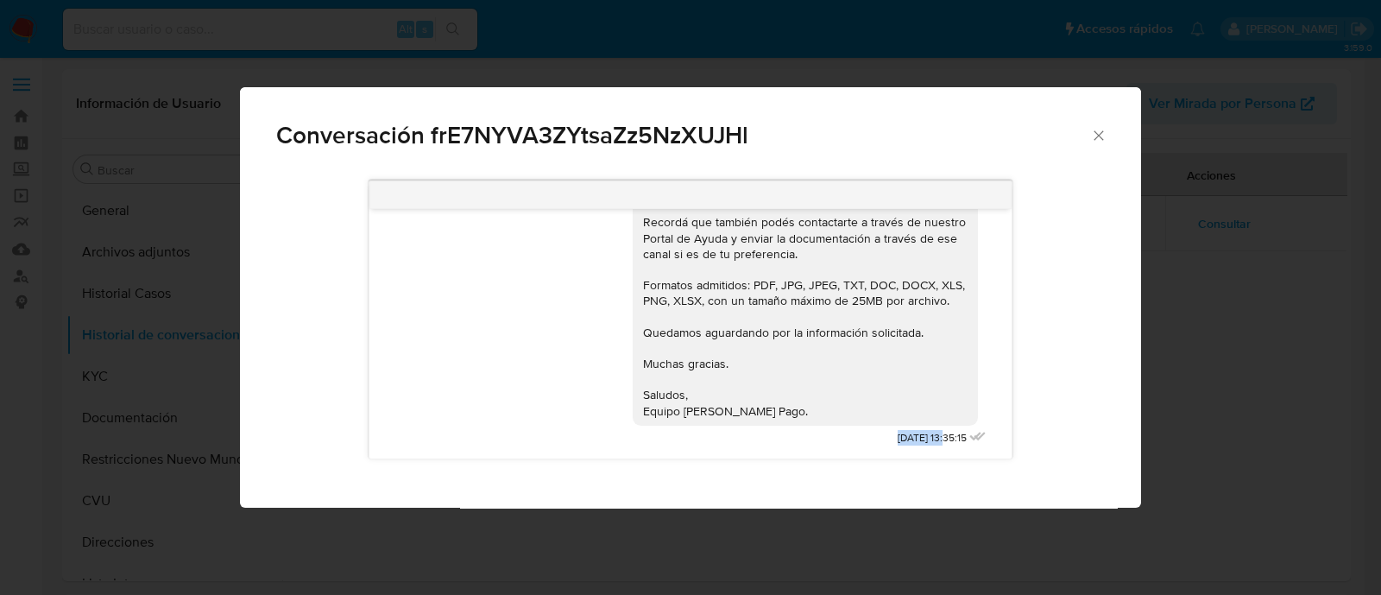
click at [1103, 135] on icon "Cerrar" at bounding box center [1098, 135] width 17 height 17
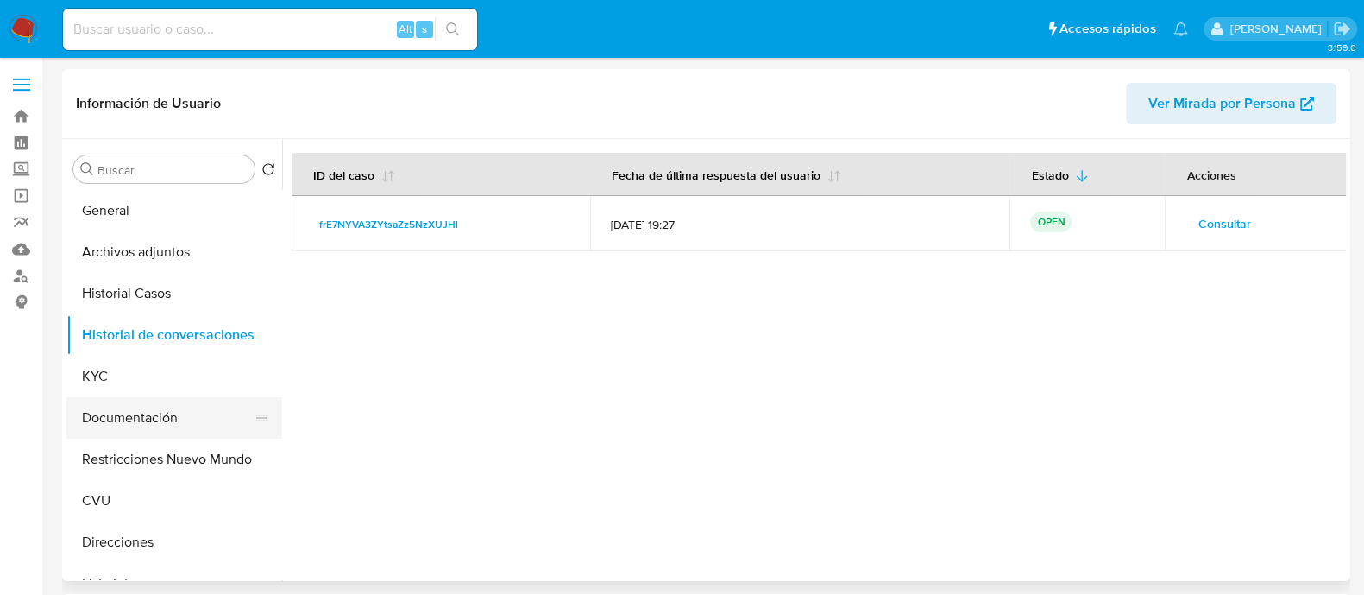
click at [145, 410] on button "Documentación" at bounding box center [167, 417] width 202 height 41
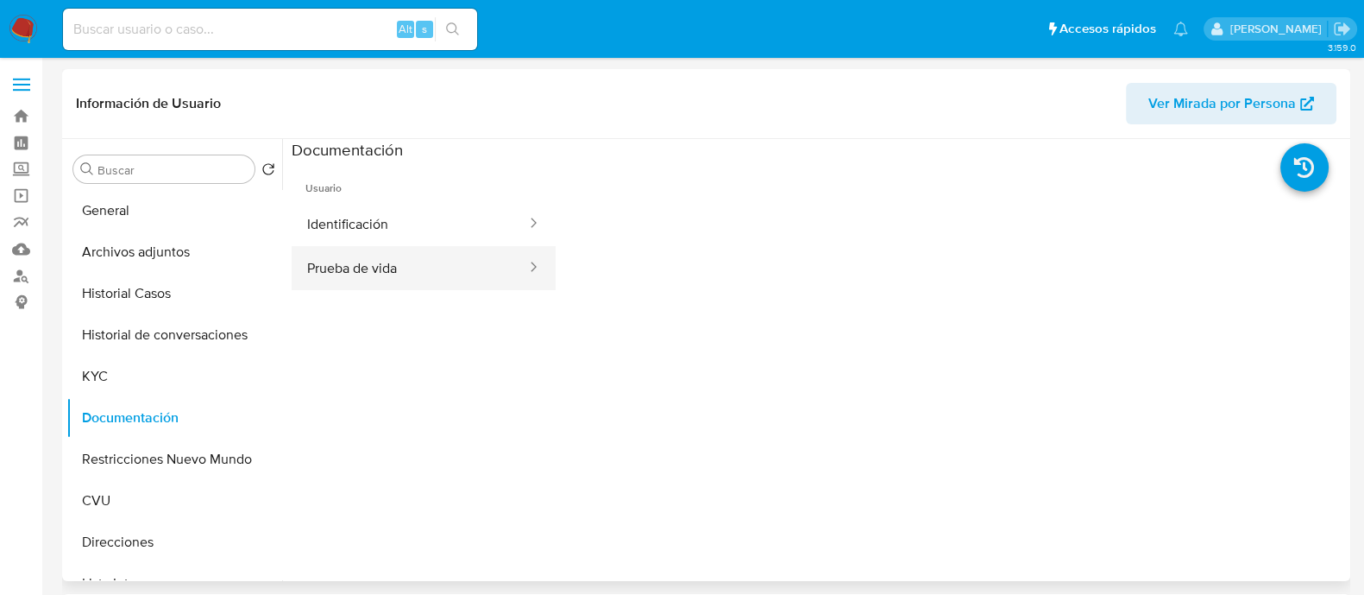
click at [424, 246] on button "Prueba de vida" at bounding box center [410, 268] width 236 height 44
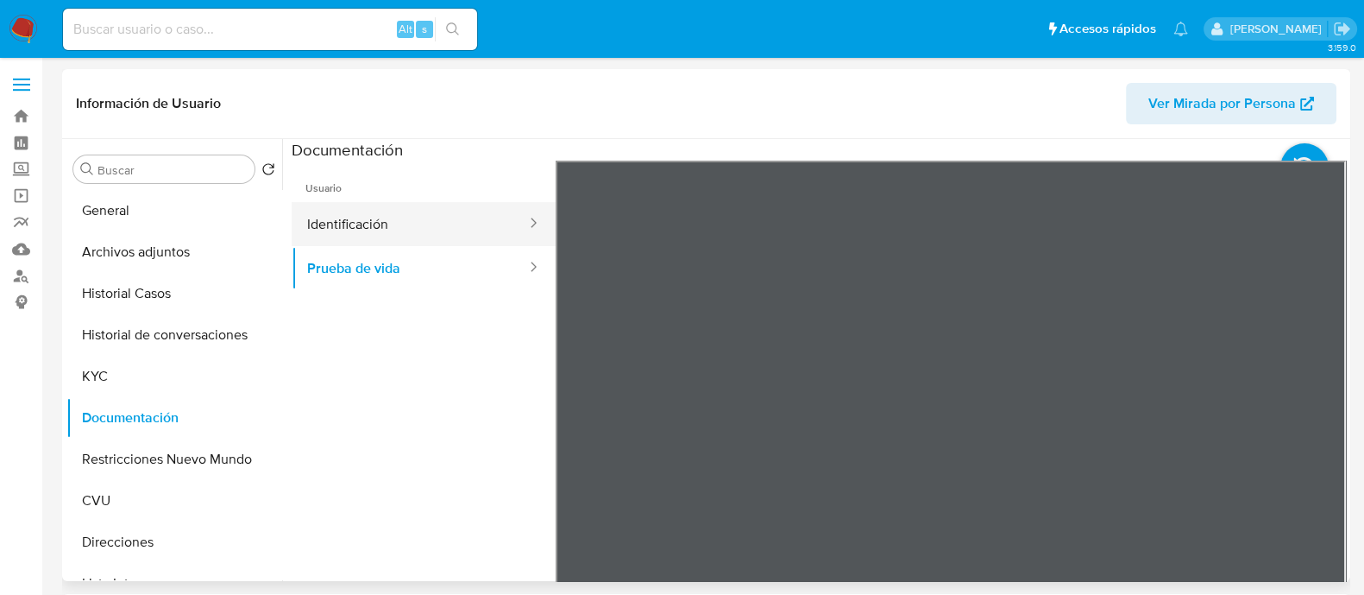
click at [462, 217] on button "Identificación" at bounding box center [410, 224] width 236 height 44
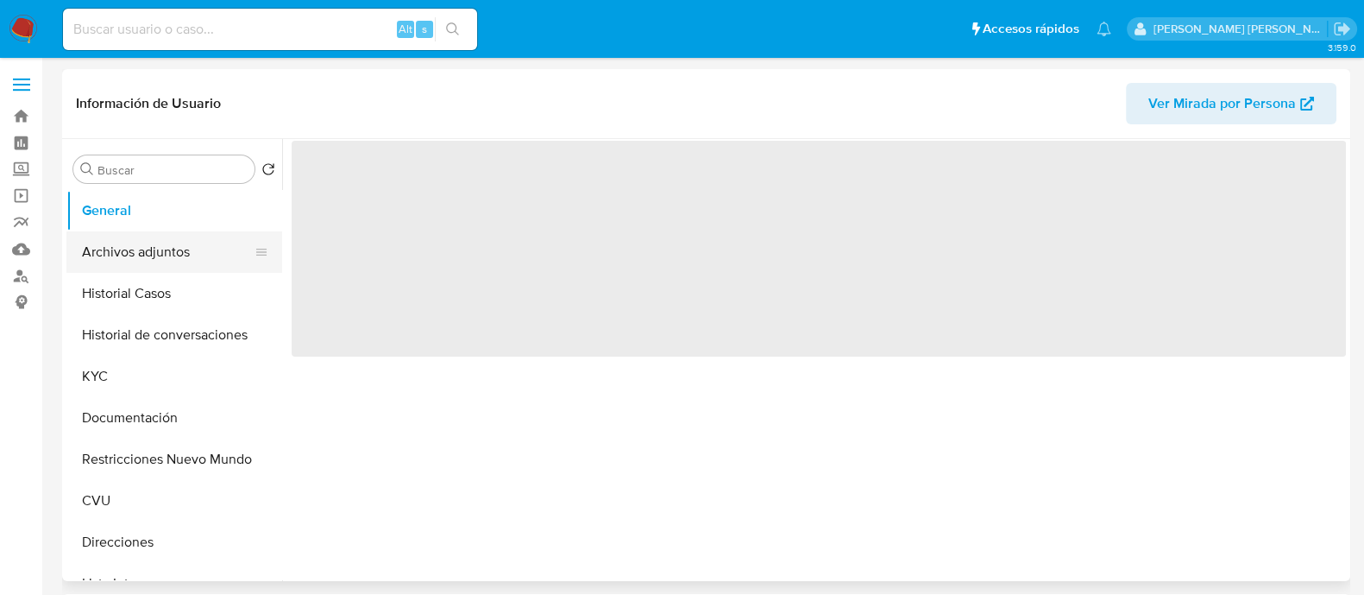
click at [131, 251] on button "Archivos adjuntos" at bounding box center [167, 251] width 202 height 41
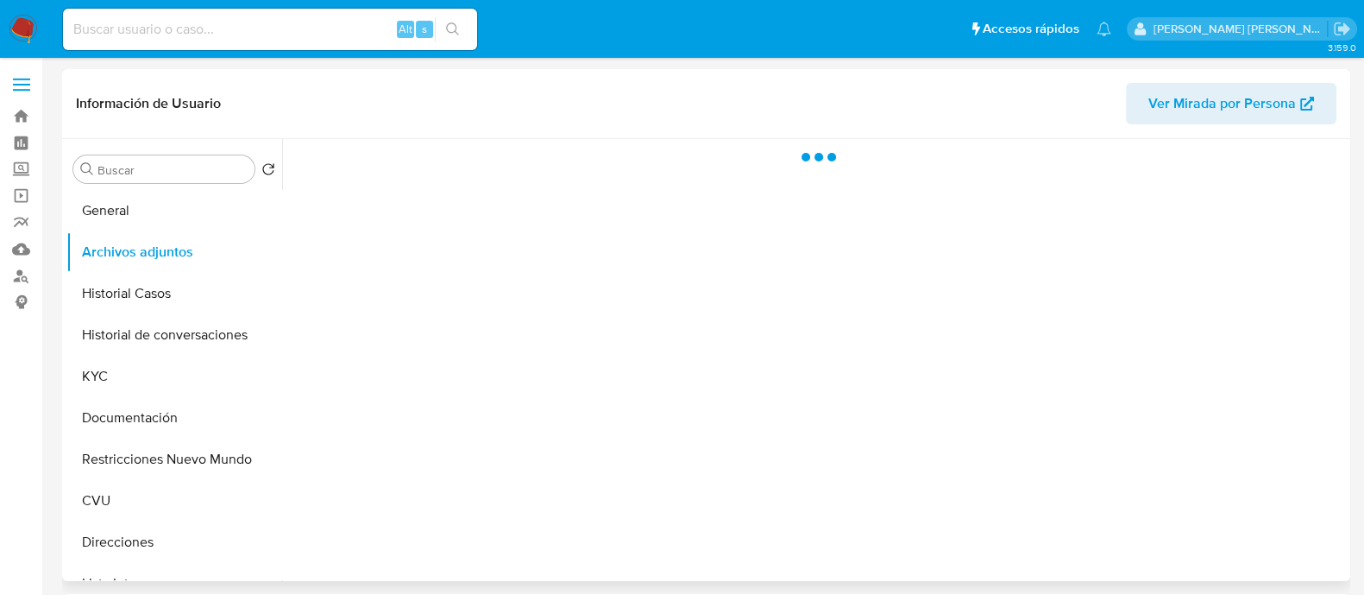
select select "10"
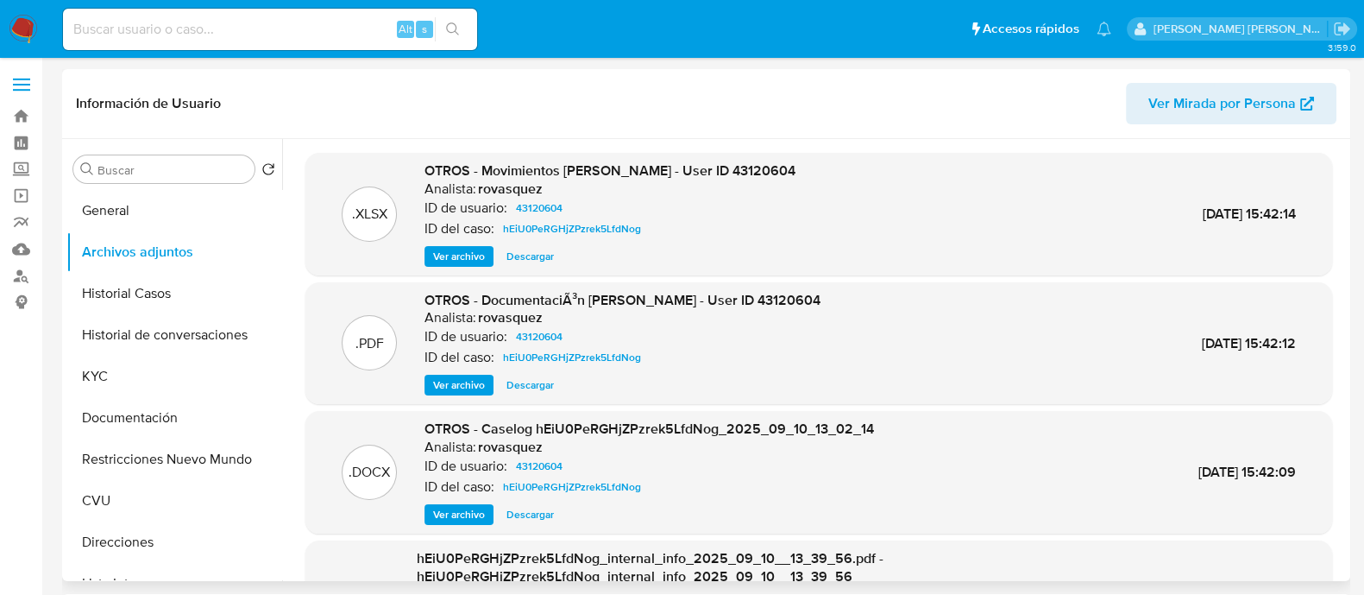
click at [466, 511] on span "Ver archivo" at bounding box center [459, 514] width 52 height 17
click at [455, 509] on span "Ver archivo" at bounding box center [459, 514] width 52 height 17
click at [456, 518] on span "Ver archivo" at bounding box center [459, 514] width 52 height 17
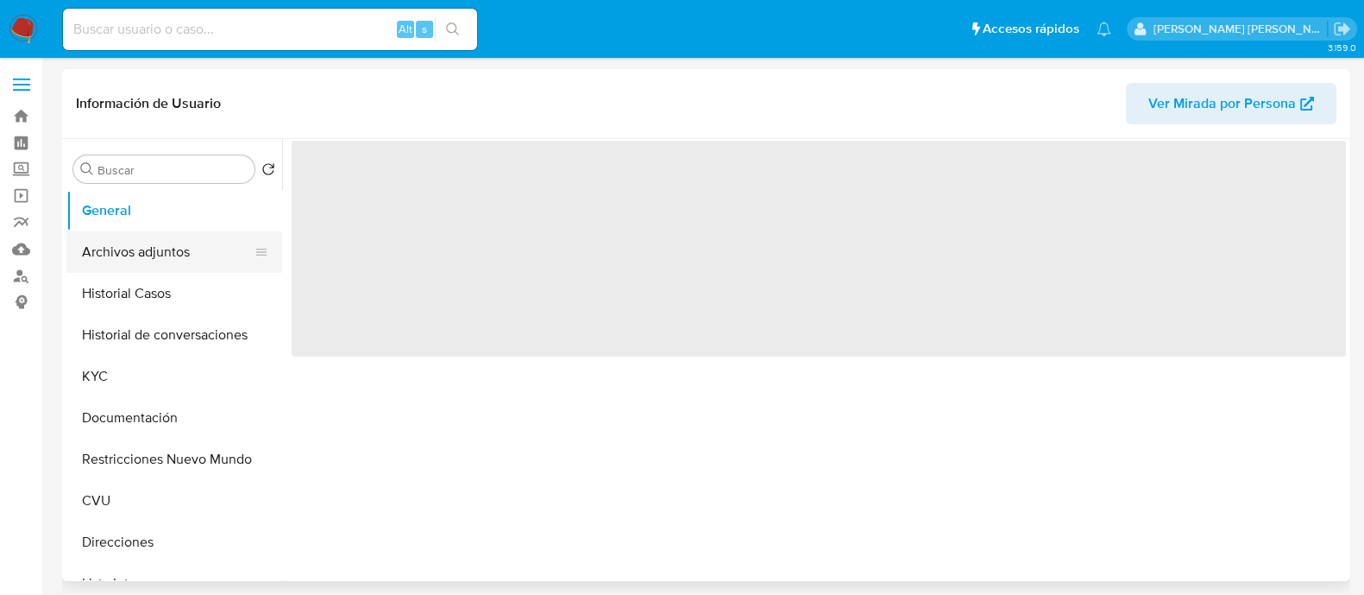
click at [172, 249] on button "Archivos adjuntos" at bounding box center [167, 251] width 202 height 41
select select "10"
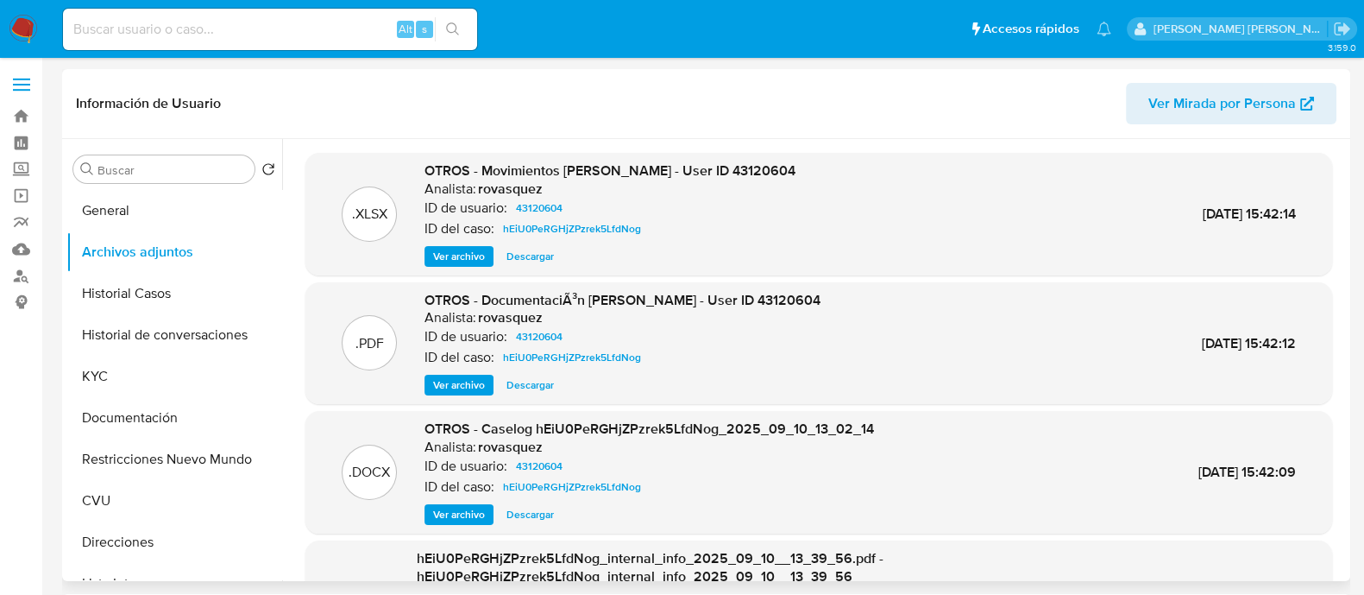
click at [457, 511] on span "Ver archivo" at bounding box center [459, 514] width 52 height 17
click at [449, 511] on span "Ver archivo" at bounding box center [459, 514] width 52 height 17
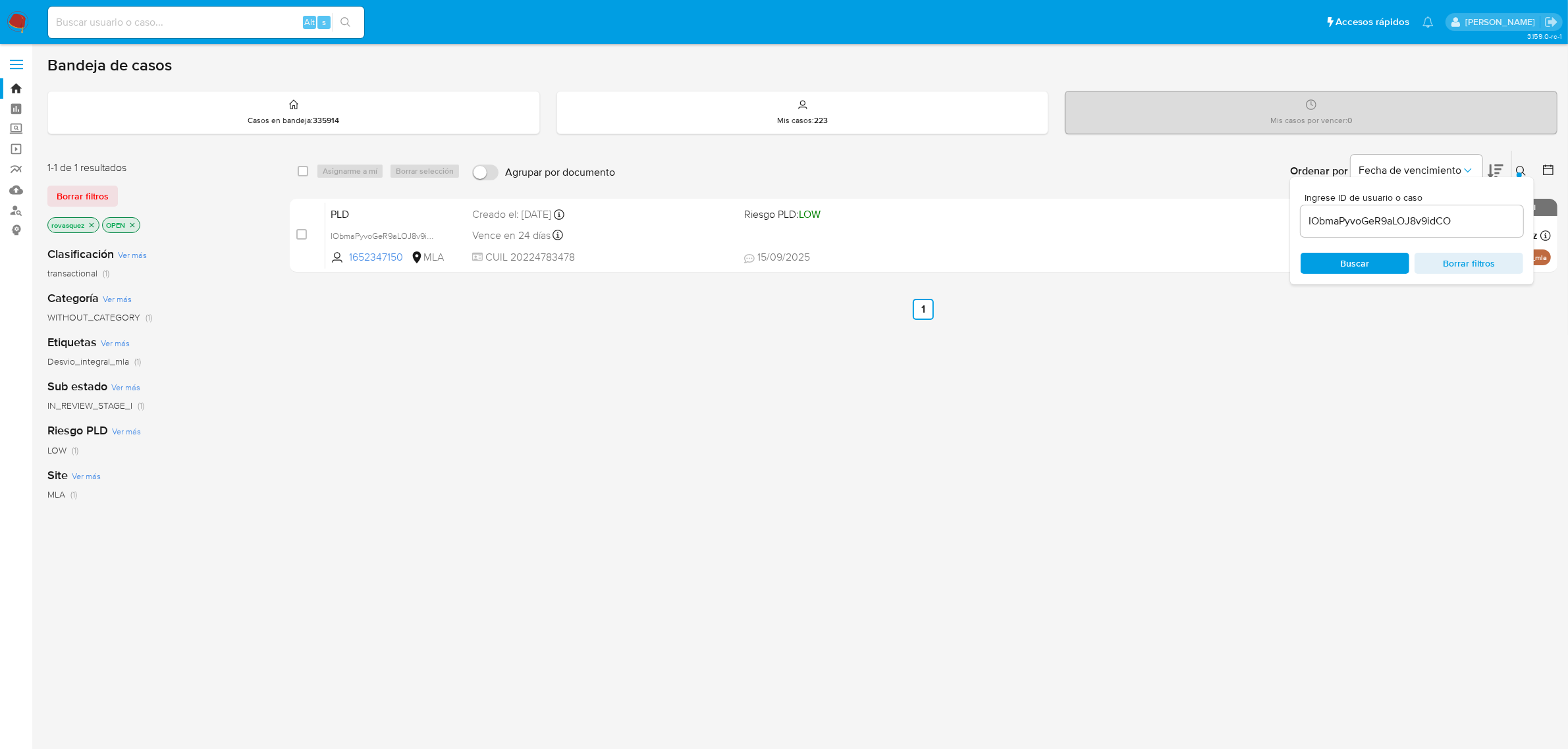
click at [1034, 652] on div "select-all-cases-checkbox Asignarme a mí Borrar selección Agrupar por documento…" at bounding box center [923, 448] width 1267 height 596
click at [1082, 673] on div "select-all-cases-checkbox Asignarme a mí Borrar selección Agrupar por documento…" at bounding box center [923, 448] width 1267 height 596
click at [819, 522] on div "select-all-cases-checkbox Asignarme a mí Borrar selección Agrupar por documento…" at bounding box center [923, 448] width 1267 height 596
click at [651, 568] on div "select-all-cases-checkbox Asignarme a mí Borrar selección Agrupar por documento…" at bounding box center [923, 448] width 1267 height 596
click at [1357, 219] on input "IObmaPyvoGeR9aLOJ8v9idCO" at bounding box center [1412, 221] width 223 height 17
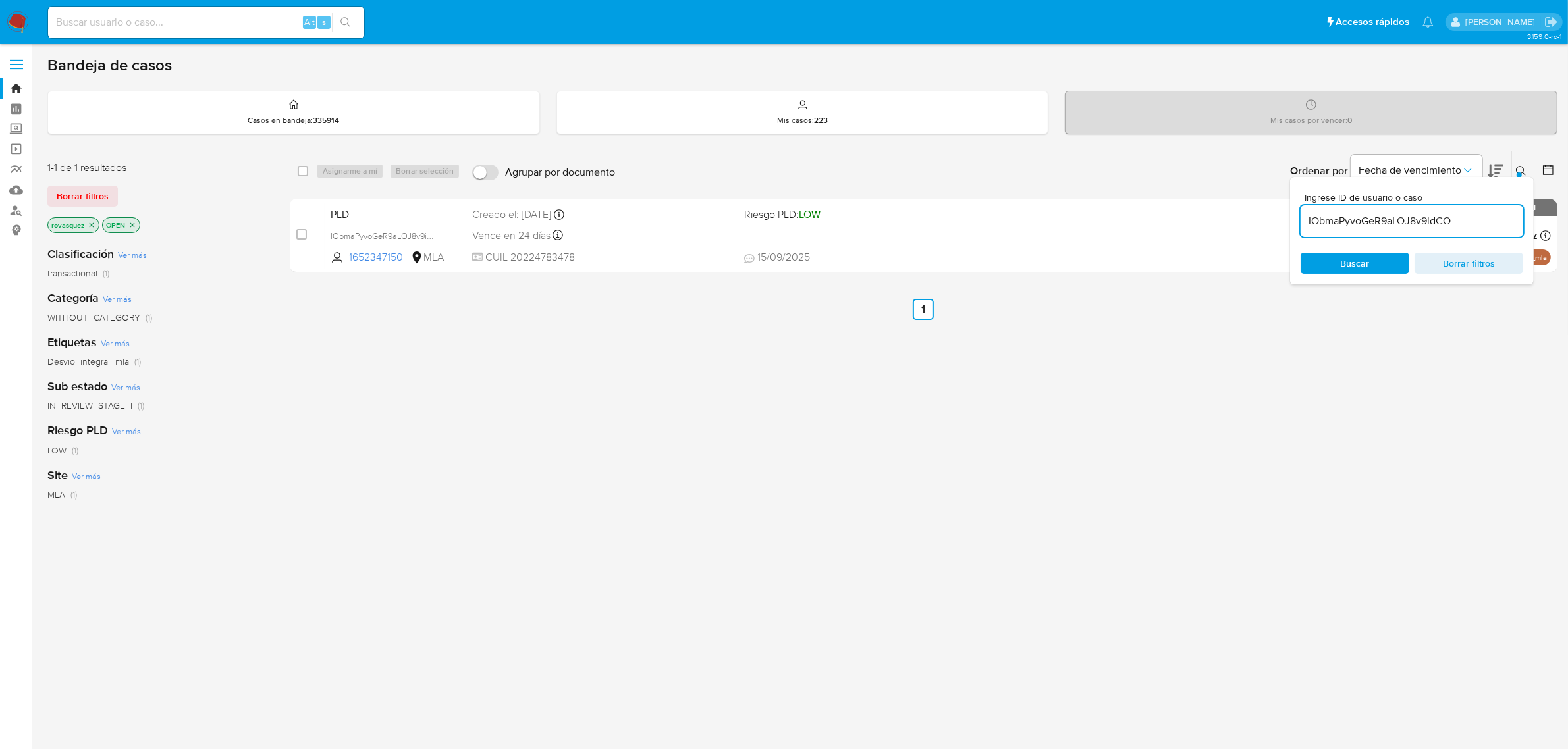
click at [1357, 219] on input "IObmaPyvoGeR9aLOJ8v9idCO" at bounding box center [1412, 221] width 223 height 17
paste input "frE7NYVA3ZYtsaZz5NzXUJHl"
type input "frE7NYVA3ZYtsaZz5NzXUJHl"
click at [1357, 258] on span "Buscar" at bounding box center [1355, 263] width 29 height 21
click at [301, 236] on input "checkbox" at bounding box center [301, 234] width 11 height 11
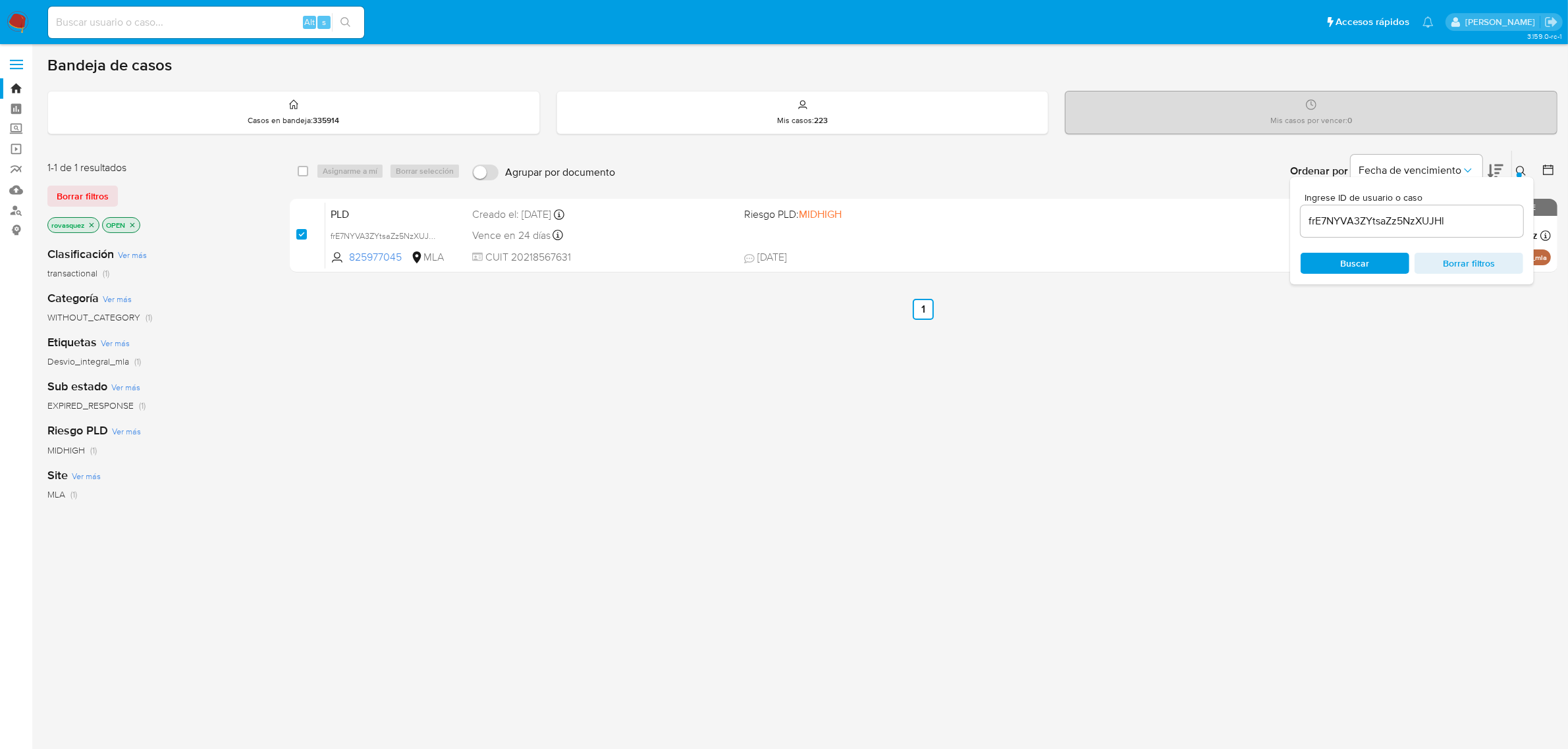
checkbox input "true"
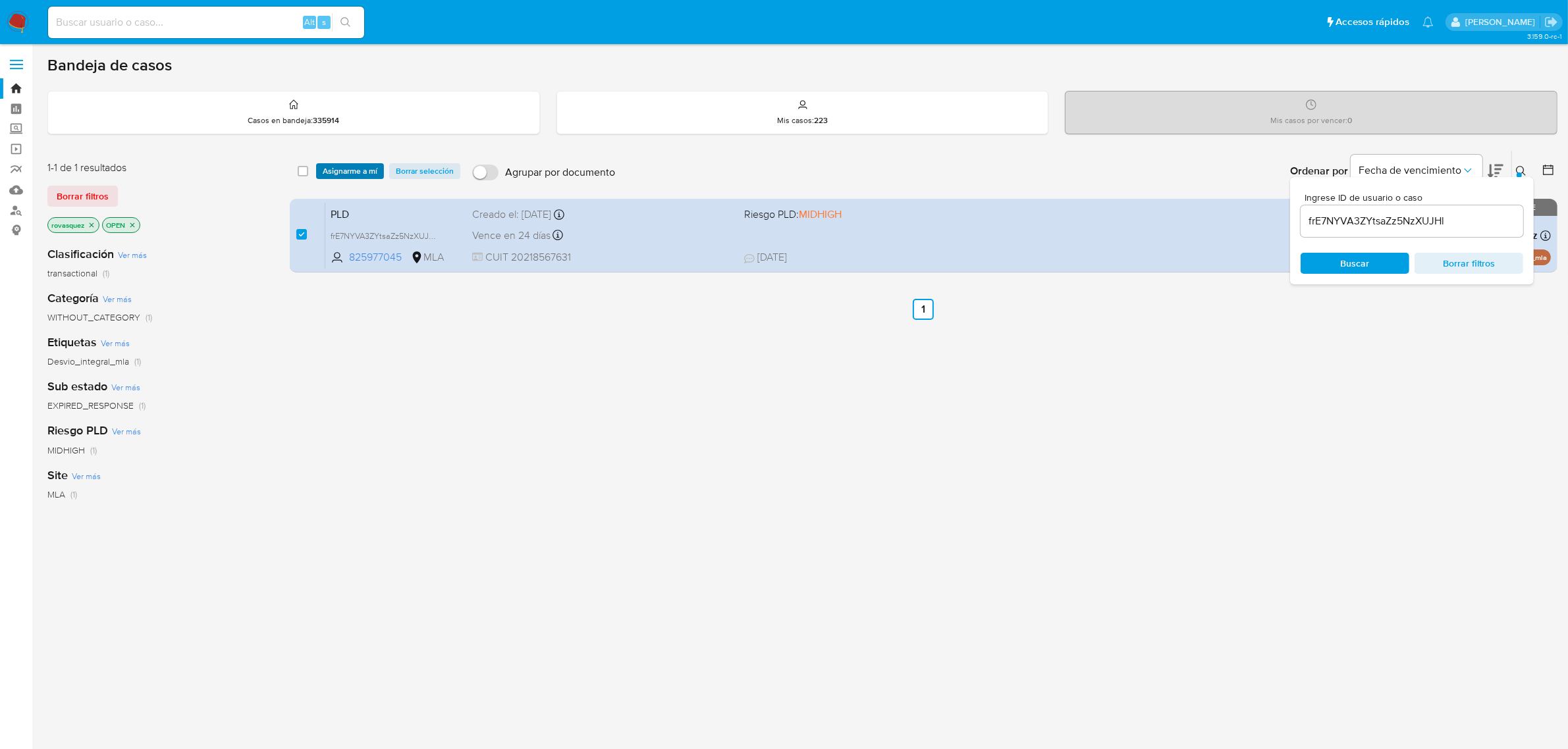
click at [354, 175] on span "Asignarme a mí" at bounding box center [350, 171] width 55 height 13
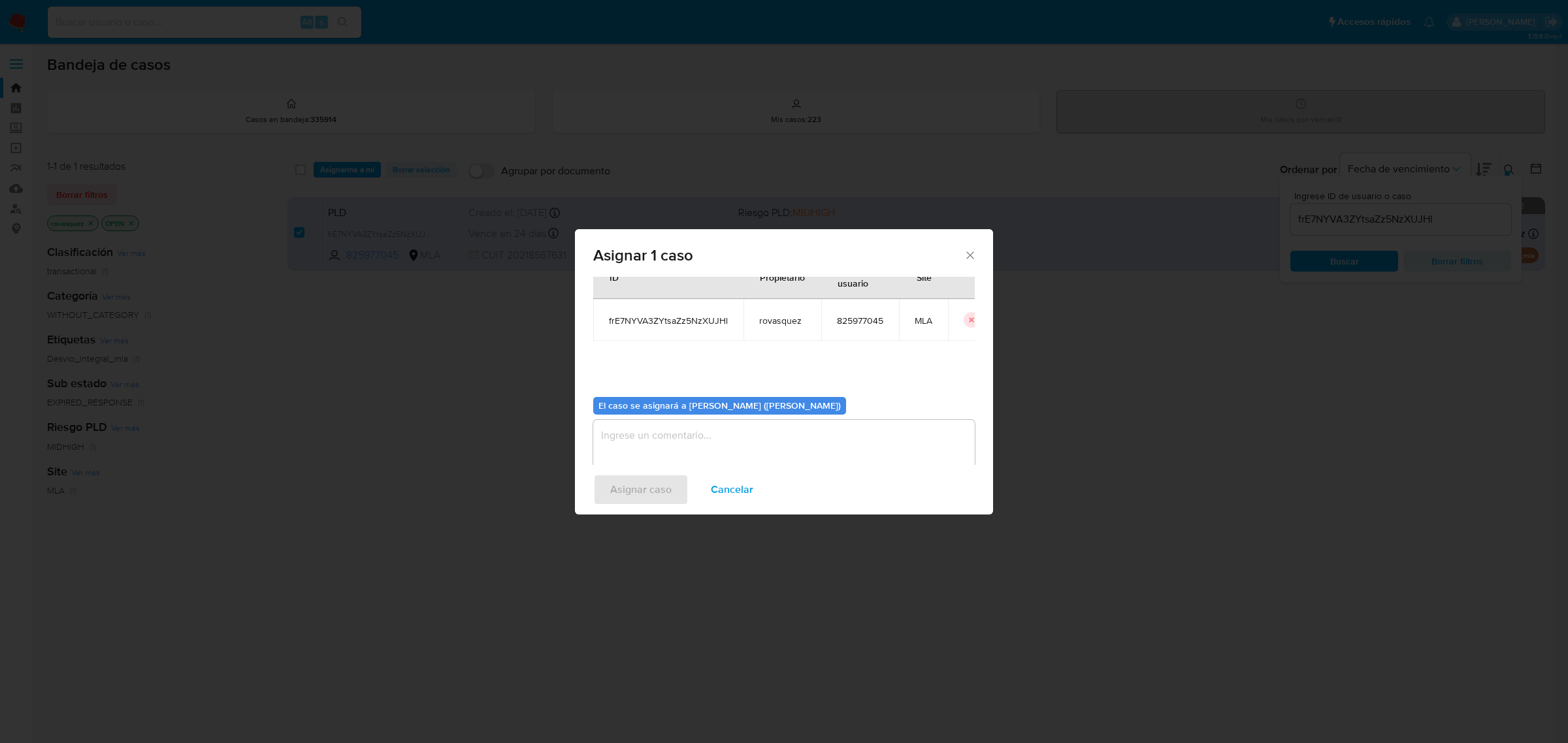
scroll to position [67, 0]
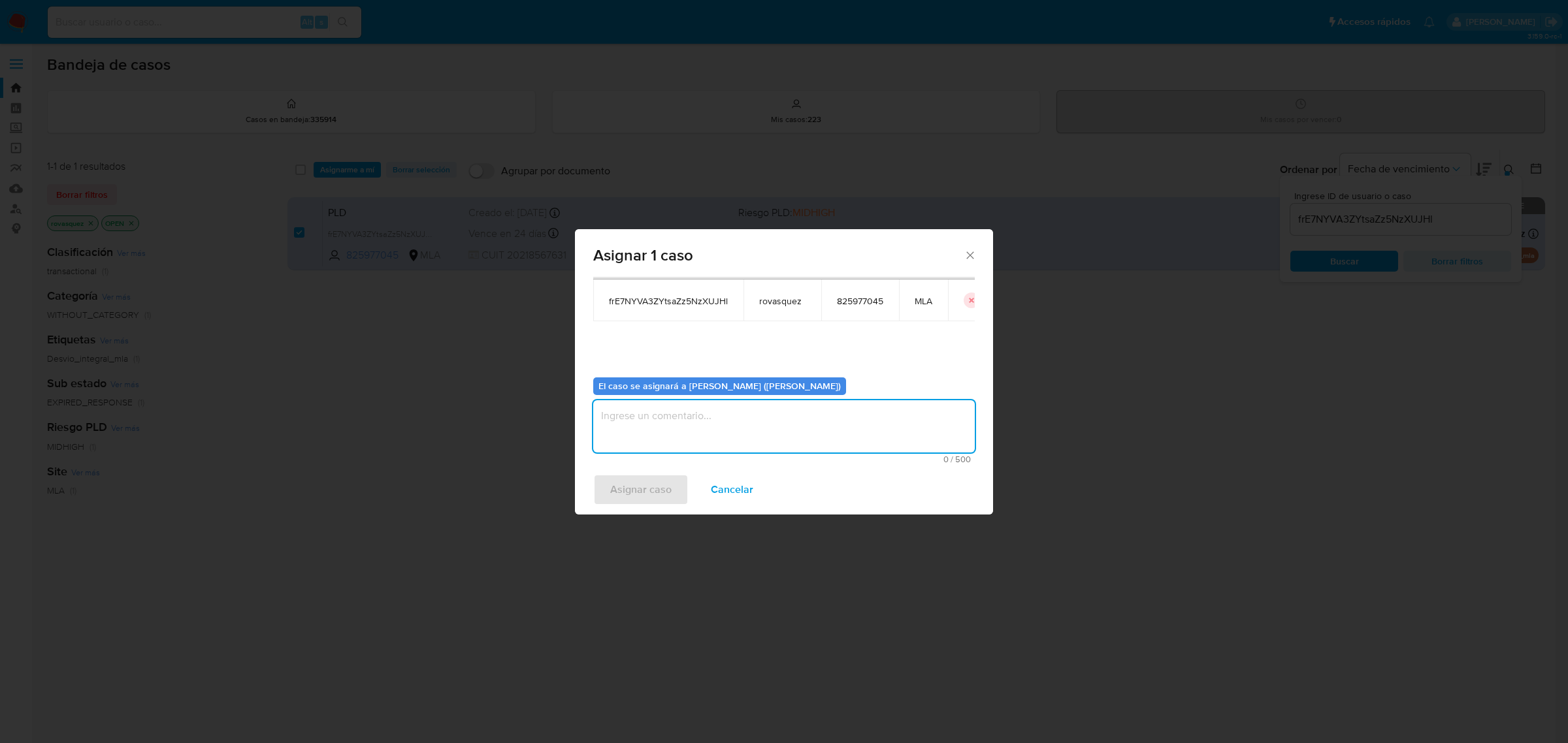
click at [760, 426] on textarea "assign-modal" at bounding box center [784, 426] width 382 height 52
type textarea "."
click at [637, 499] on span "Asignar caso" at bounding box center [641, 490] width 61 height 29
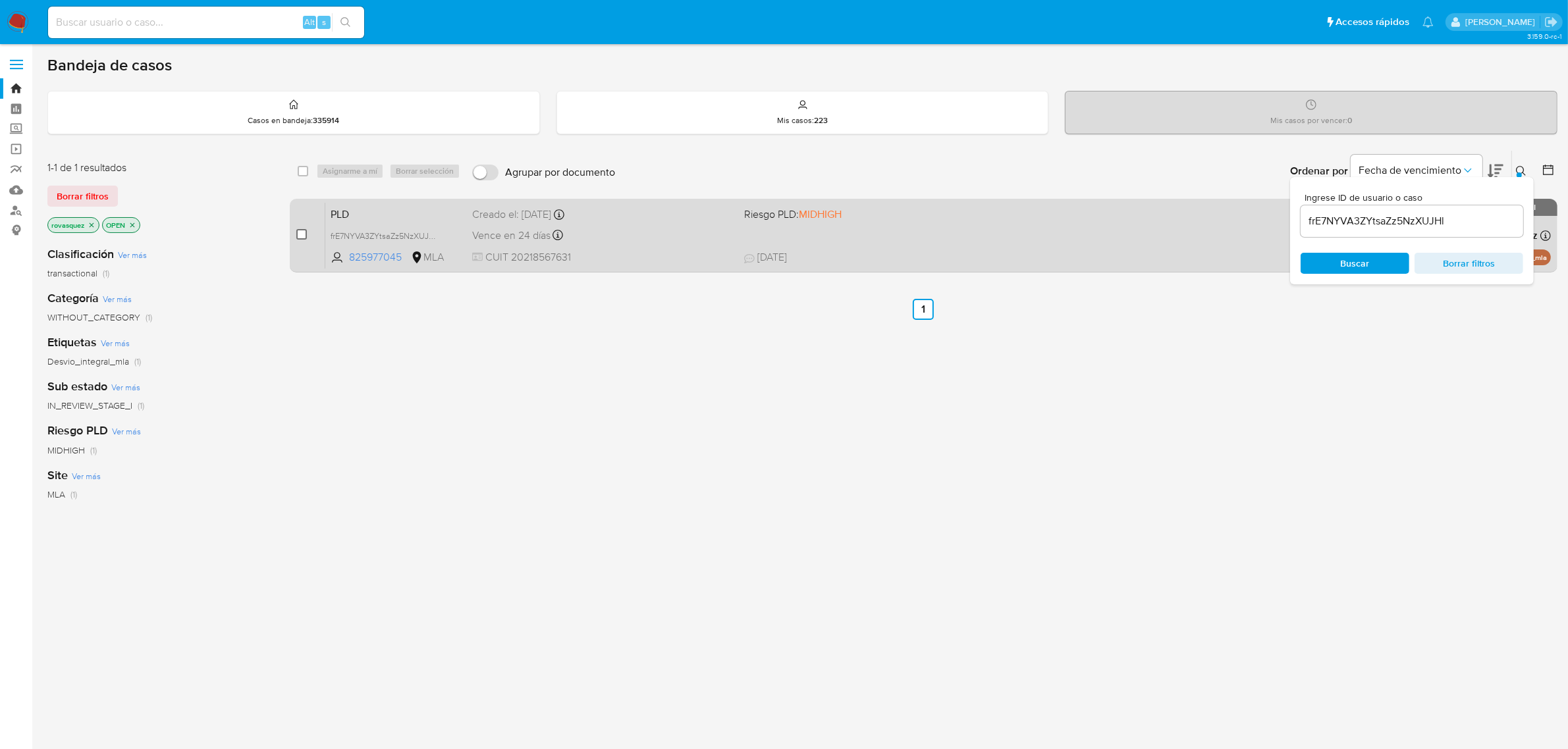
click at [301, 232] on input "checkbox" at bounding box center [301, 234] width 11 height 11
checkbox input "true"
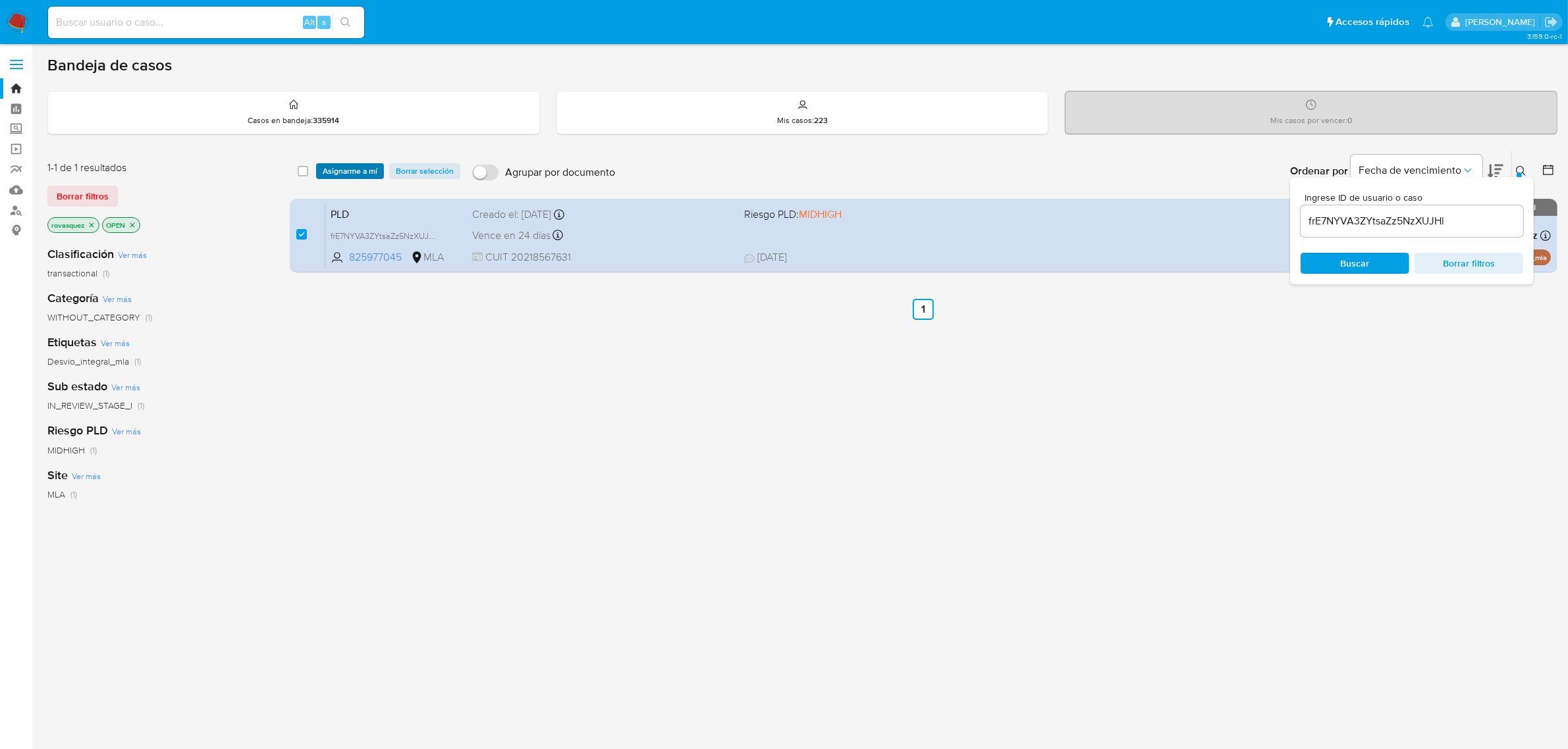
click at [354, 170] on span "Asignarme a mí" at bounding box center [350, 171] width 55 height 13
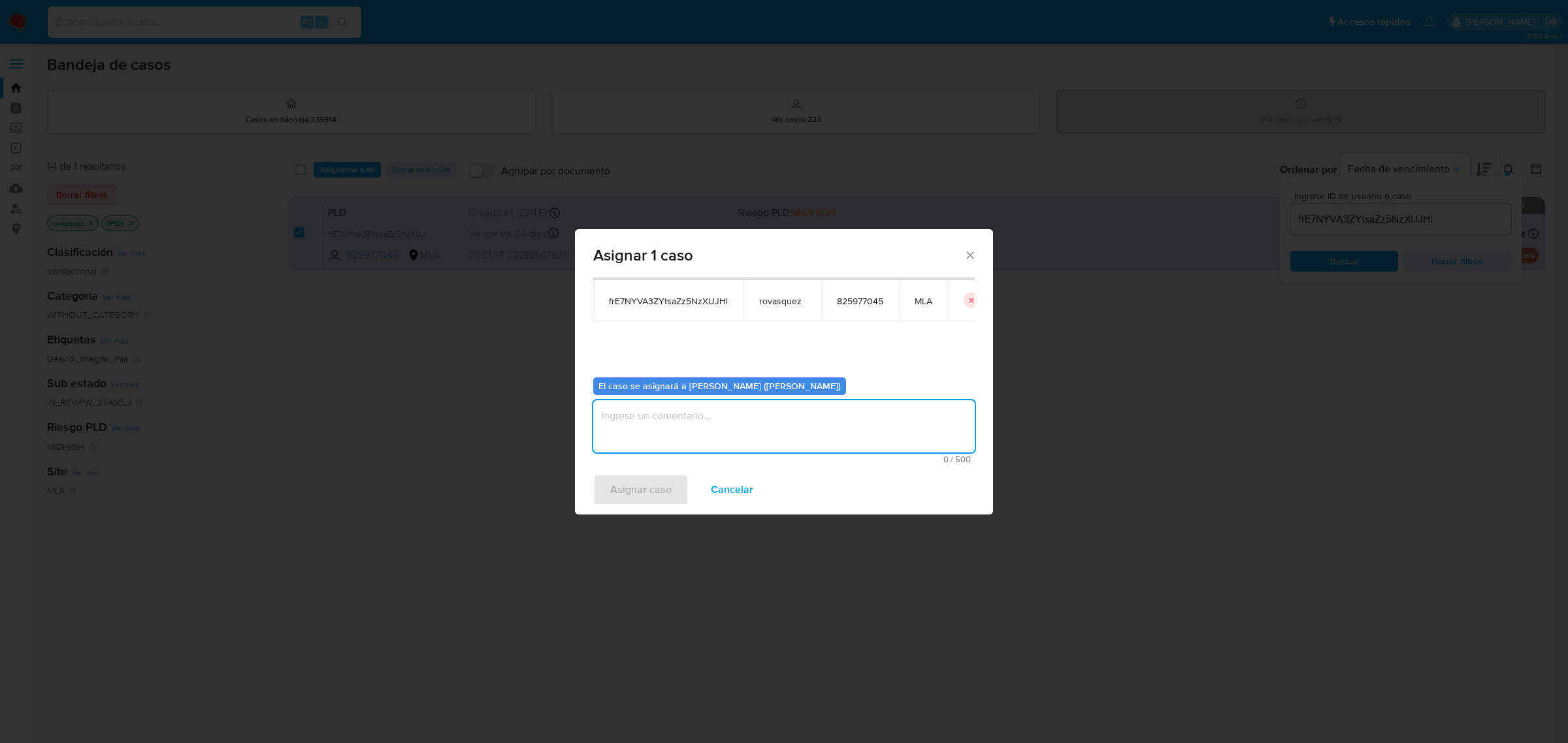
click at [624, 415] on textarea "assign-modal" at bounding box center [784, 426] width 382 height 52
type textarea "."
click at [616, 493] on span "Asignar caso" at bounding box center [641, 490] width 61 height 29
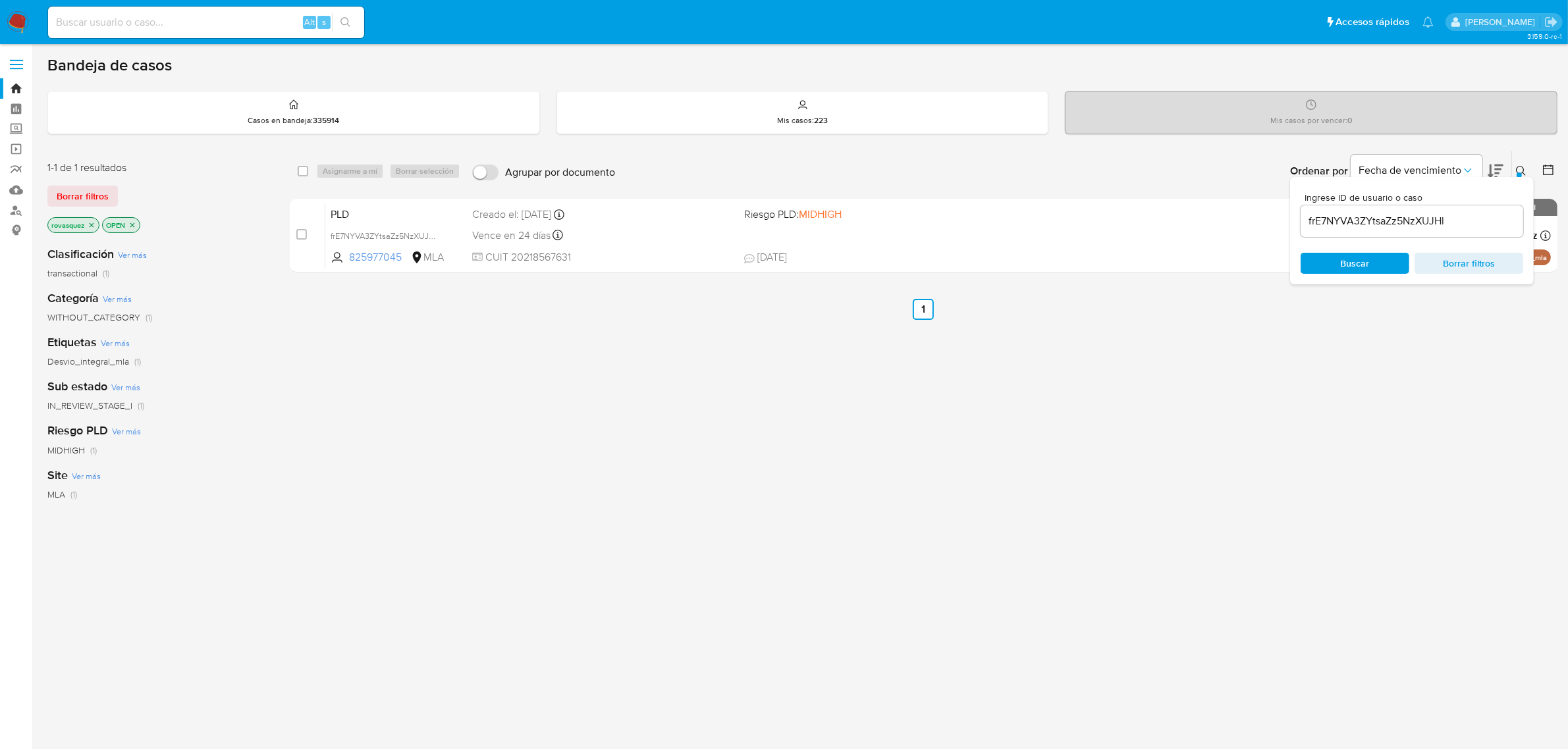
click at [1350, 219] on input "frE7NYVA3ZYtsaZz5NzXUJHl" at bounding box center [1412, 221] width 223 height 17
paste input "oX2ydIyBhqMiRolIt9Y9UlER"
type input "oX2ydIyBhqMiRolIt9Y9UlER"
click at [1371, 261] on span "Buscar" at bounding box center [1355, 263] width 90 height 18
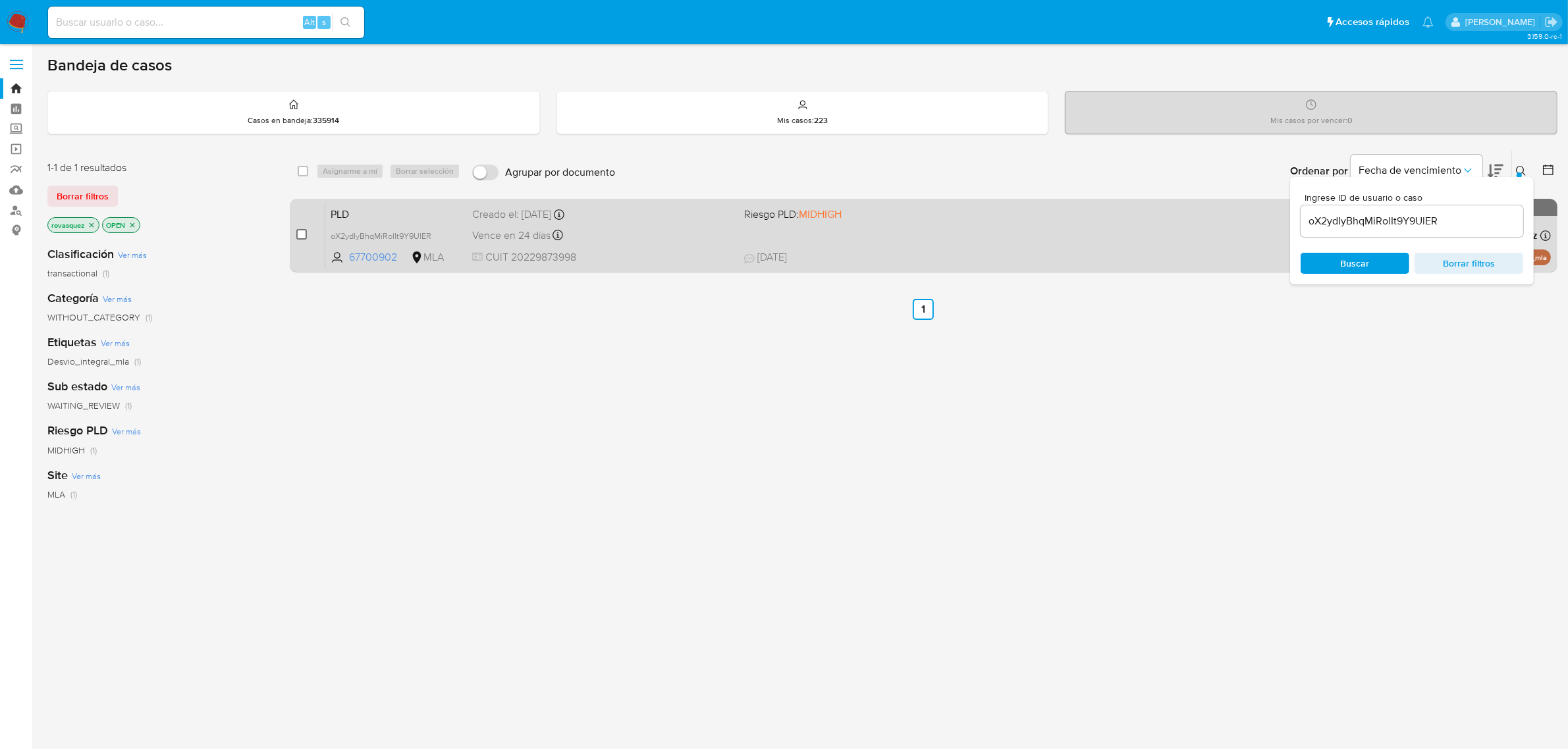
click at [303, 236] on input "checkbox" at bounding box center [301, 234] width 11 height 11
checkbox input "true"
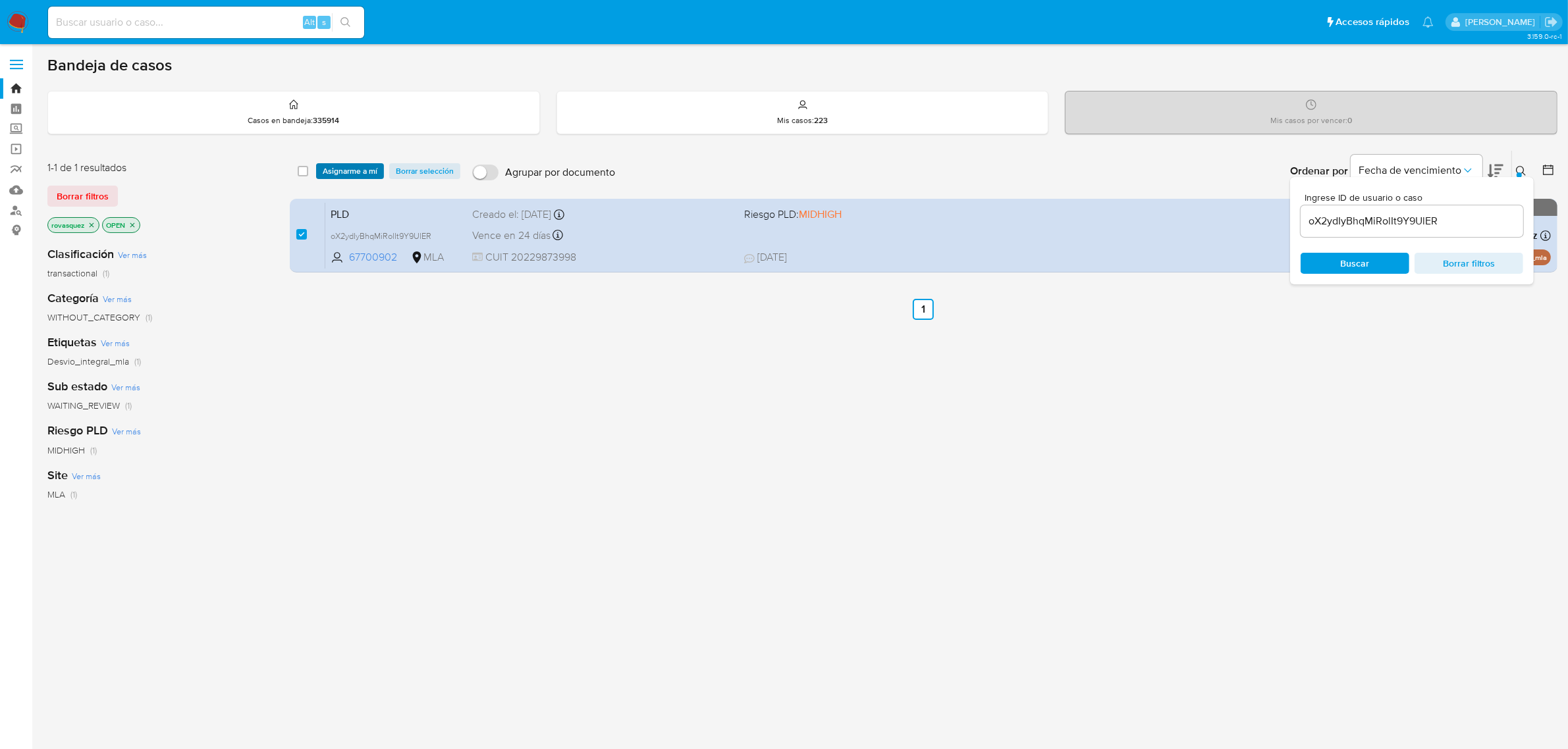
click at [356, 171] on span "Asignarme a mí" at bounding box center [350, 171] width 55 height 13
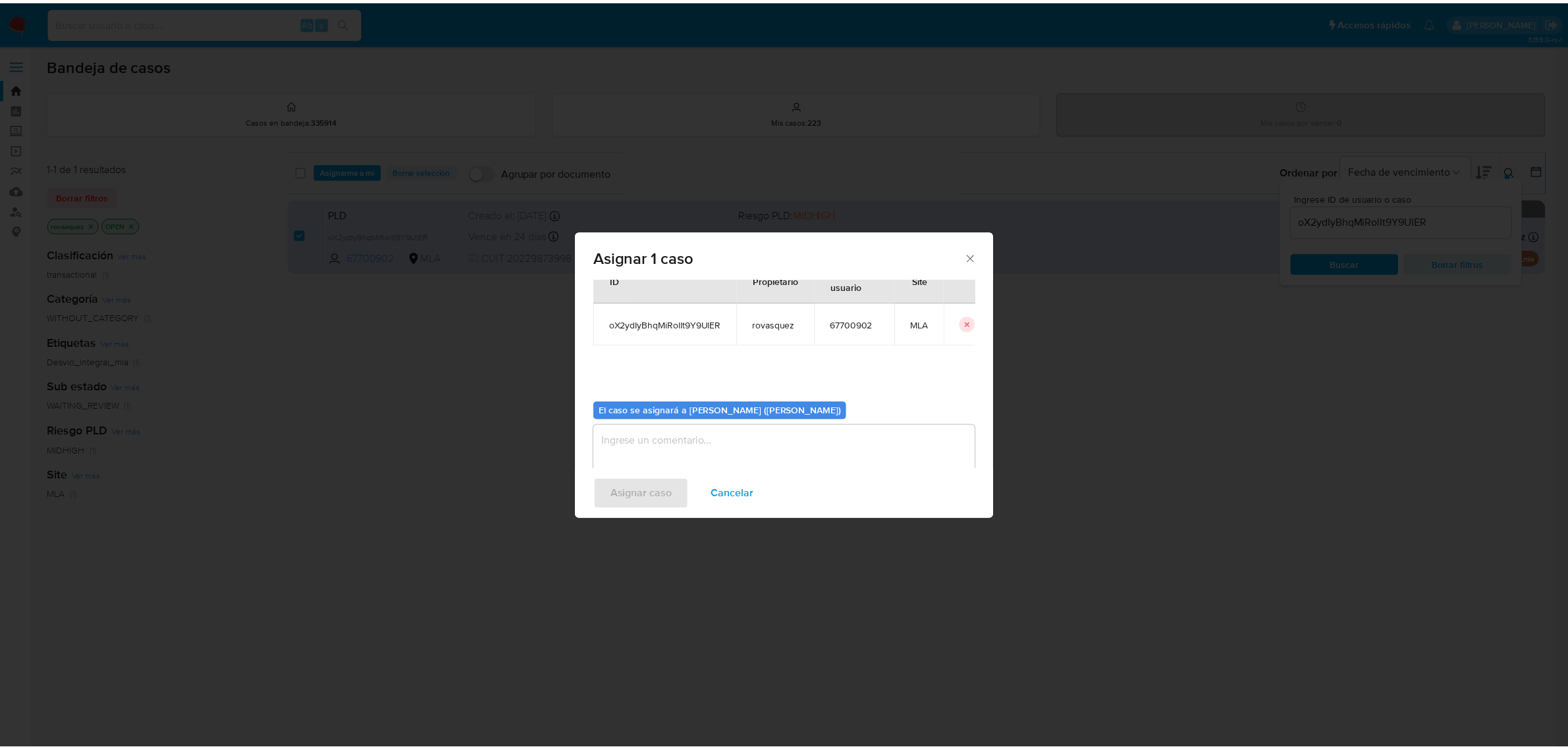
scroll to position [67, 0]
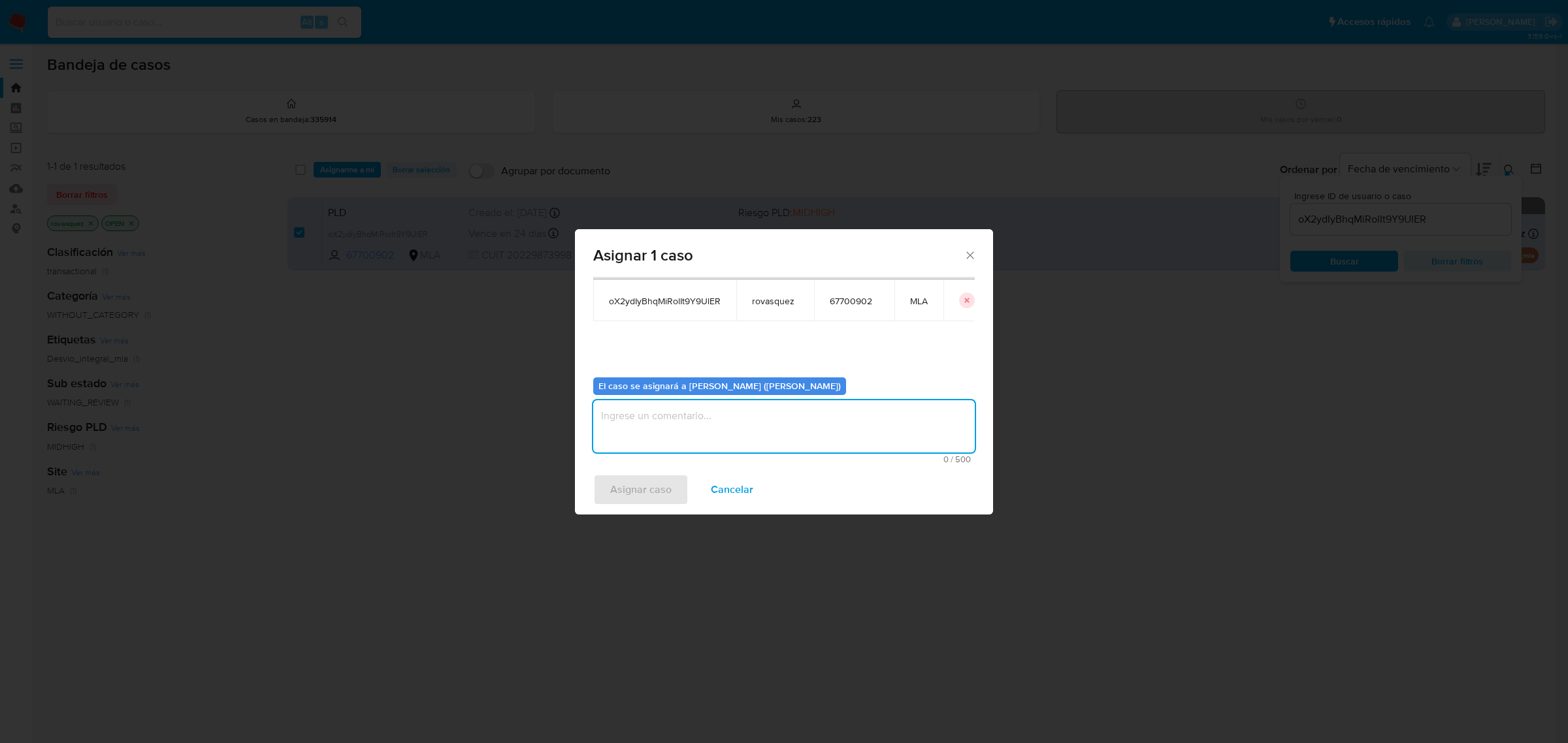
click at [656, 420] on textarea "assign-modal" at bounding box center [784, 426] width 382 height 52
type textarea "."
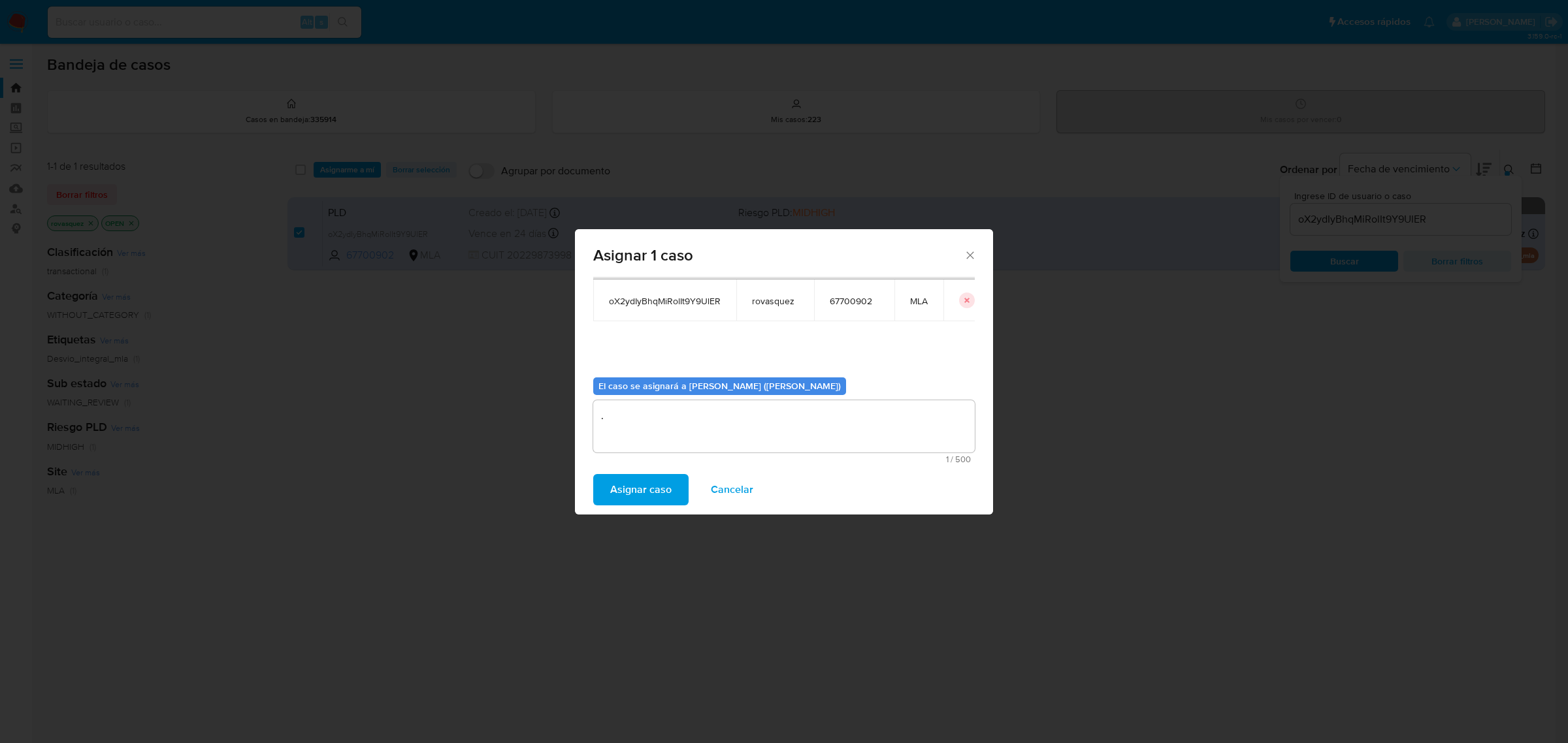
click at [634, 495] on span "Asignar caso" at bounding box center [641, 490] width 61 height 29
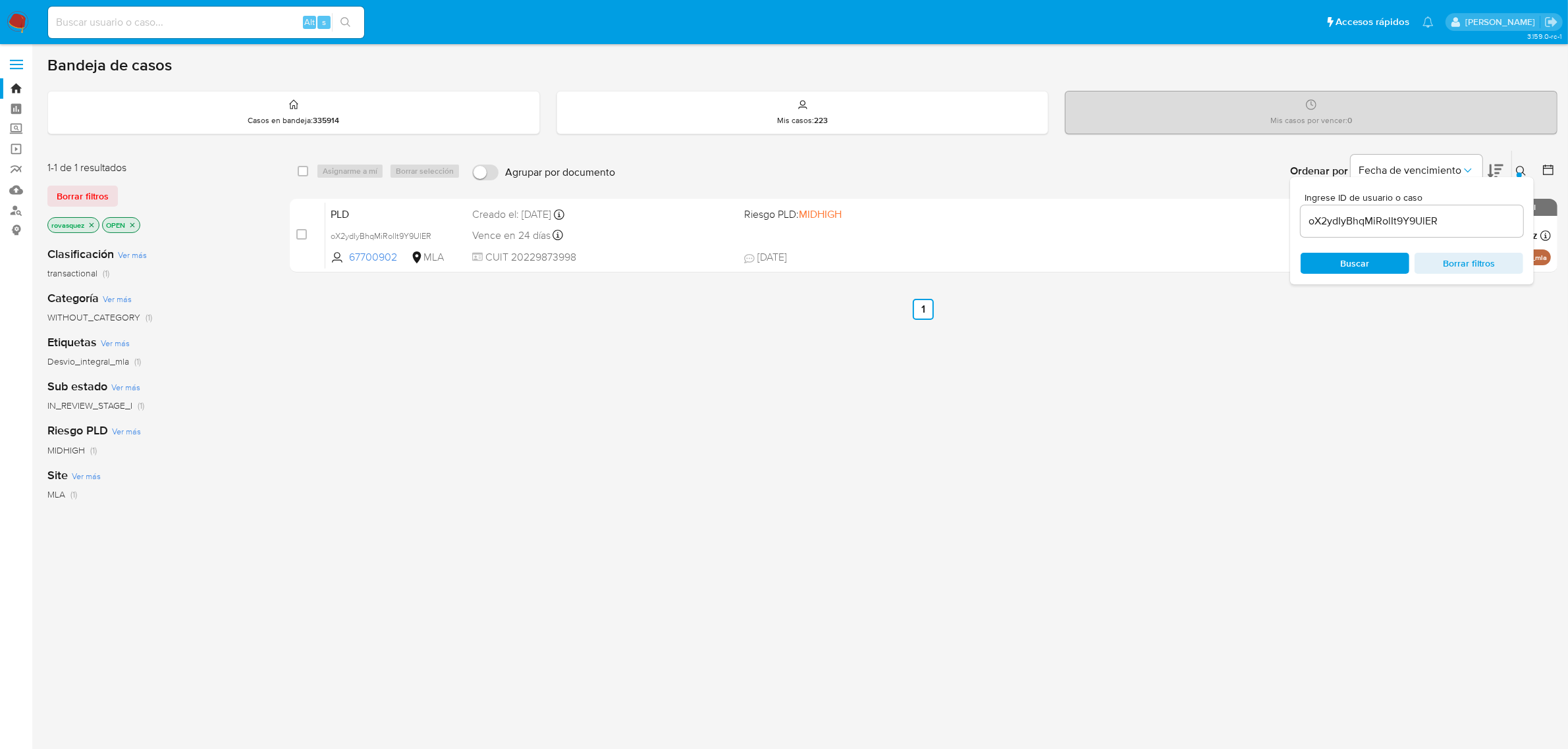
click at [662, 496] on div "select-all-cases-checkbox Asignarme a mí Borrar selección Agrupar por documento…" at bounding box center [923, 448] width 1267 height 596
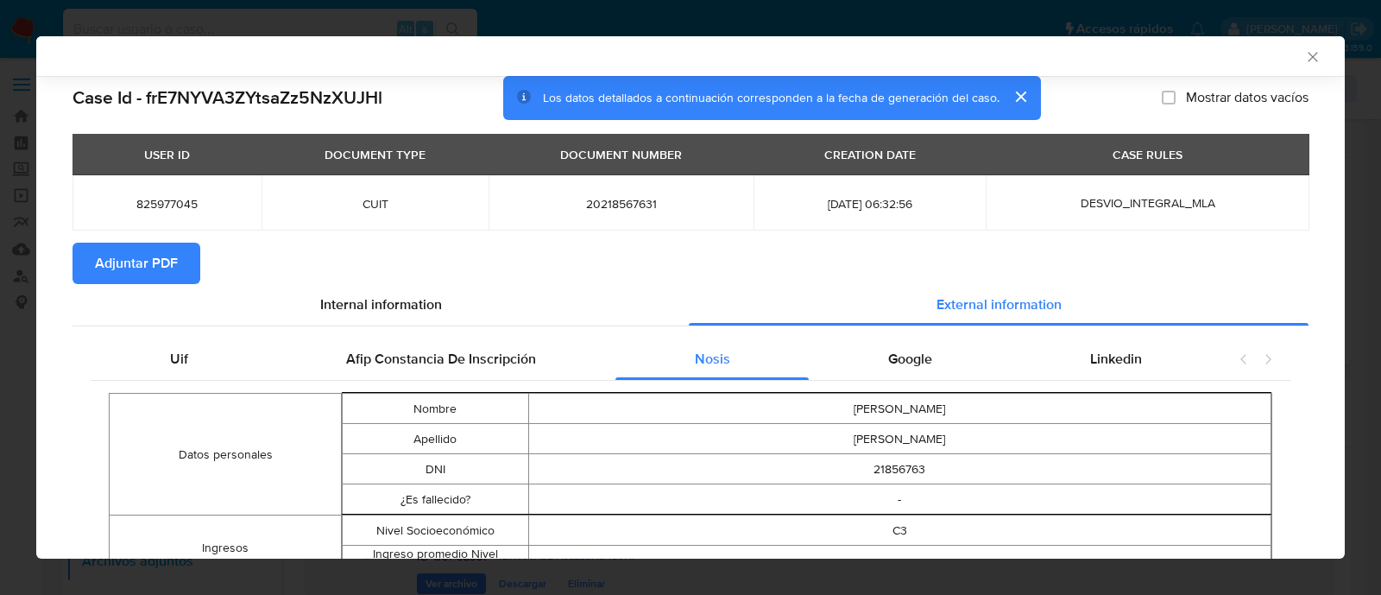
select select "10"
click at [1304, 62] on icon "Cerrar ventana" at bounding box center [1312, 56] width 17 height 17
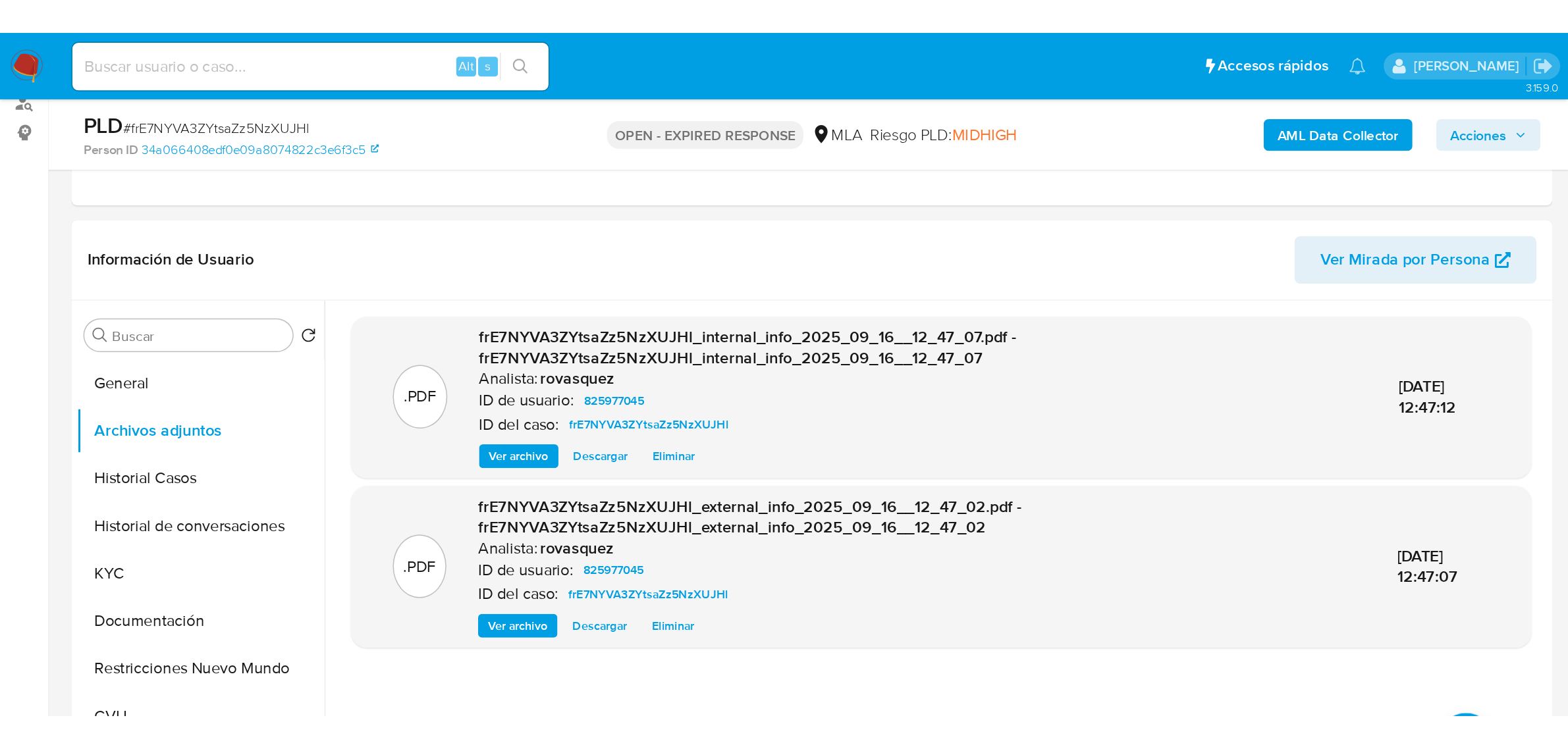
scroll to position [165, 0]
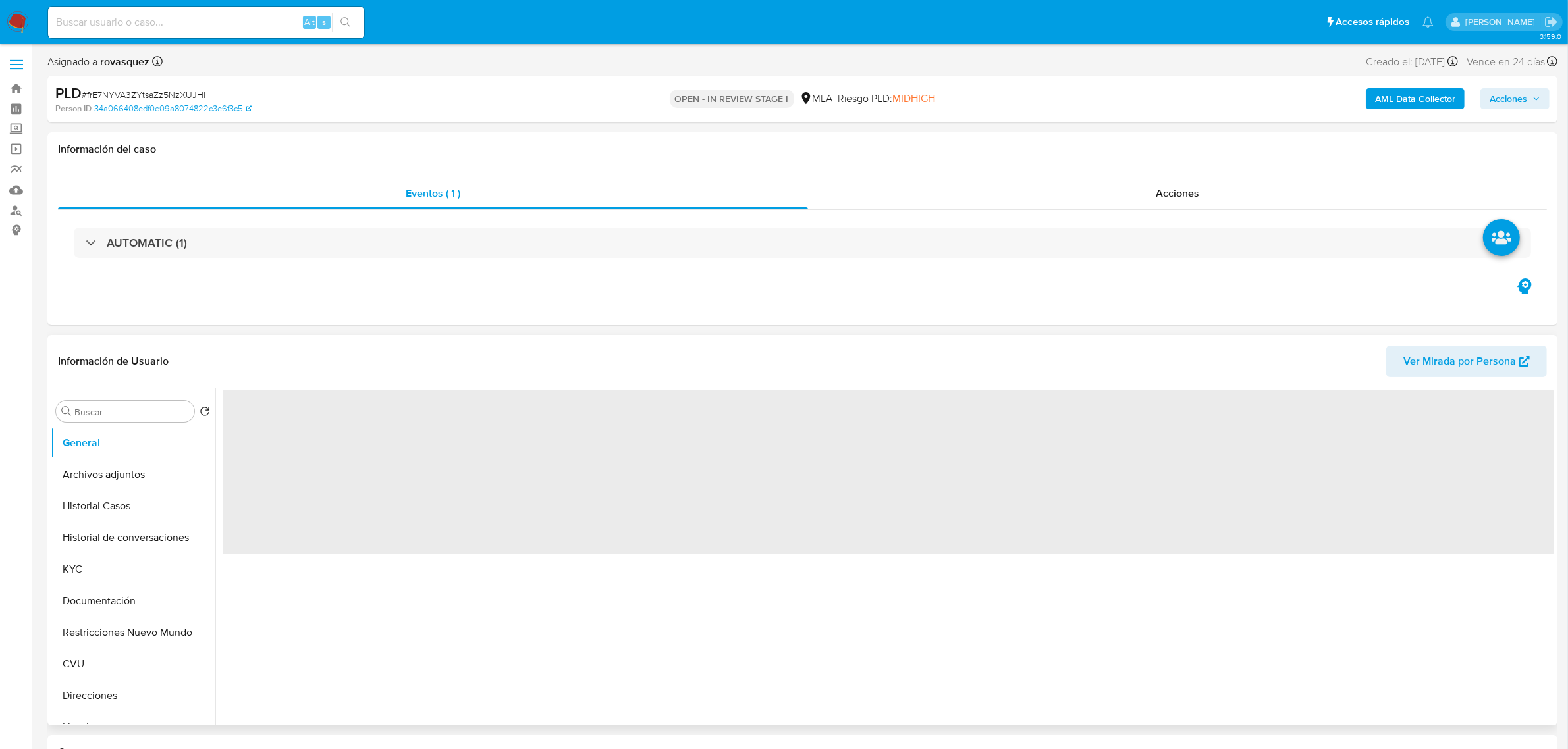
select select "10"
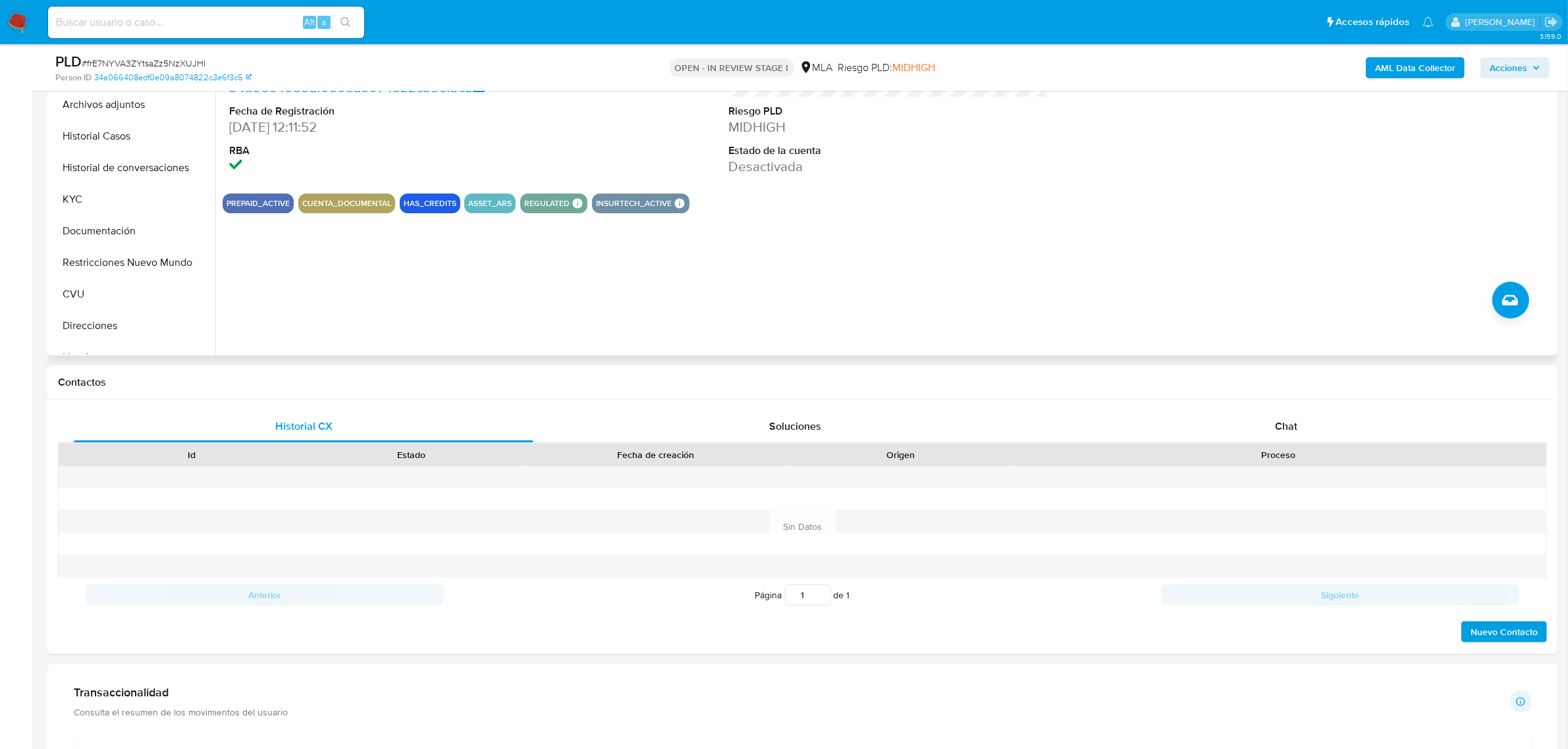
scroll to position [329, 0]
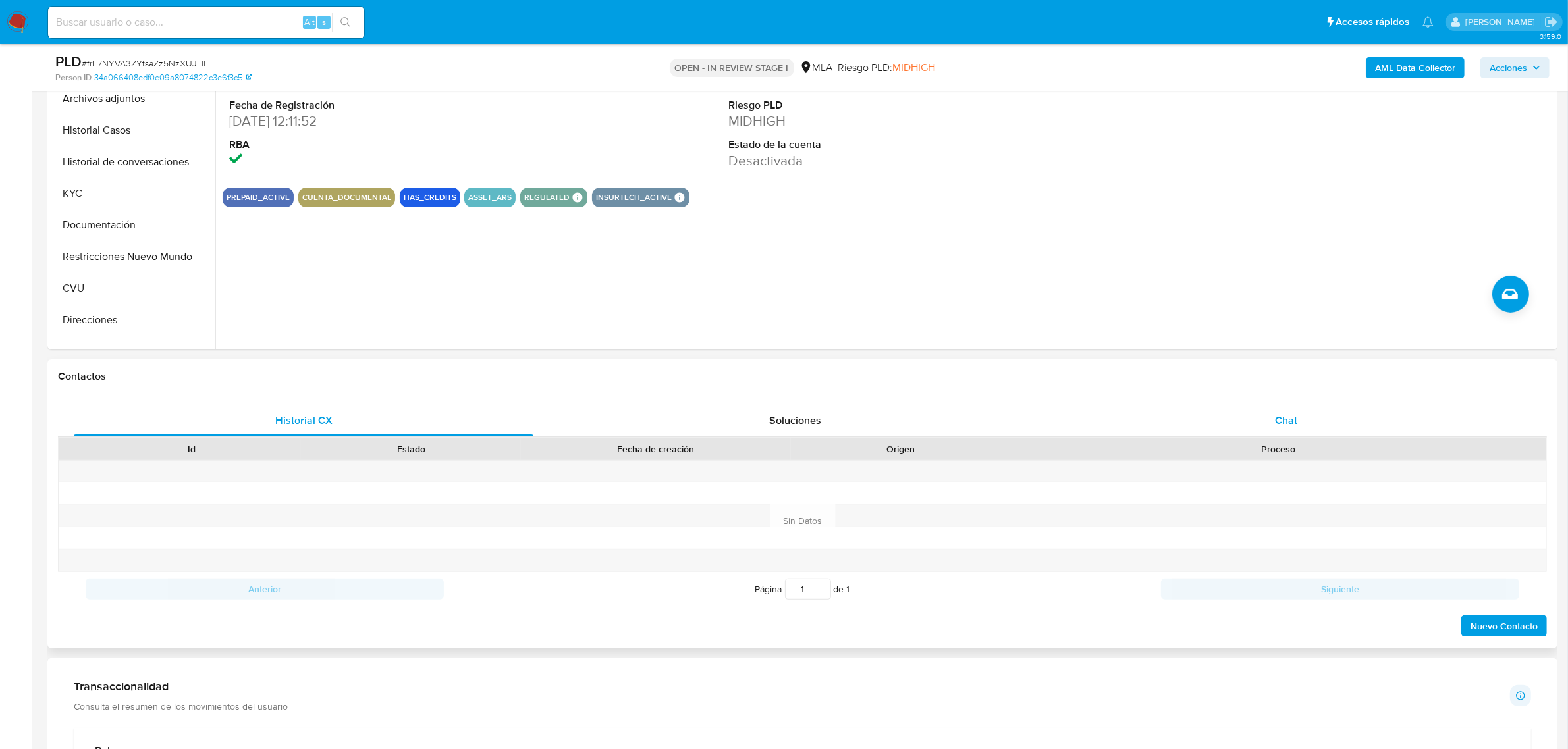
click at [1289, 425] on span "Chat" at bounding box center [1286, 420] width 22 height 15
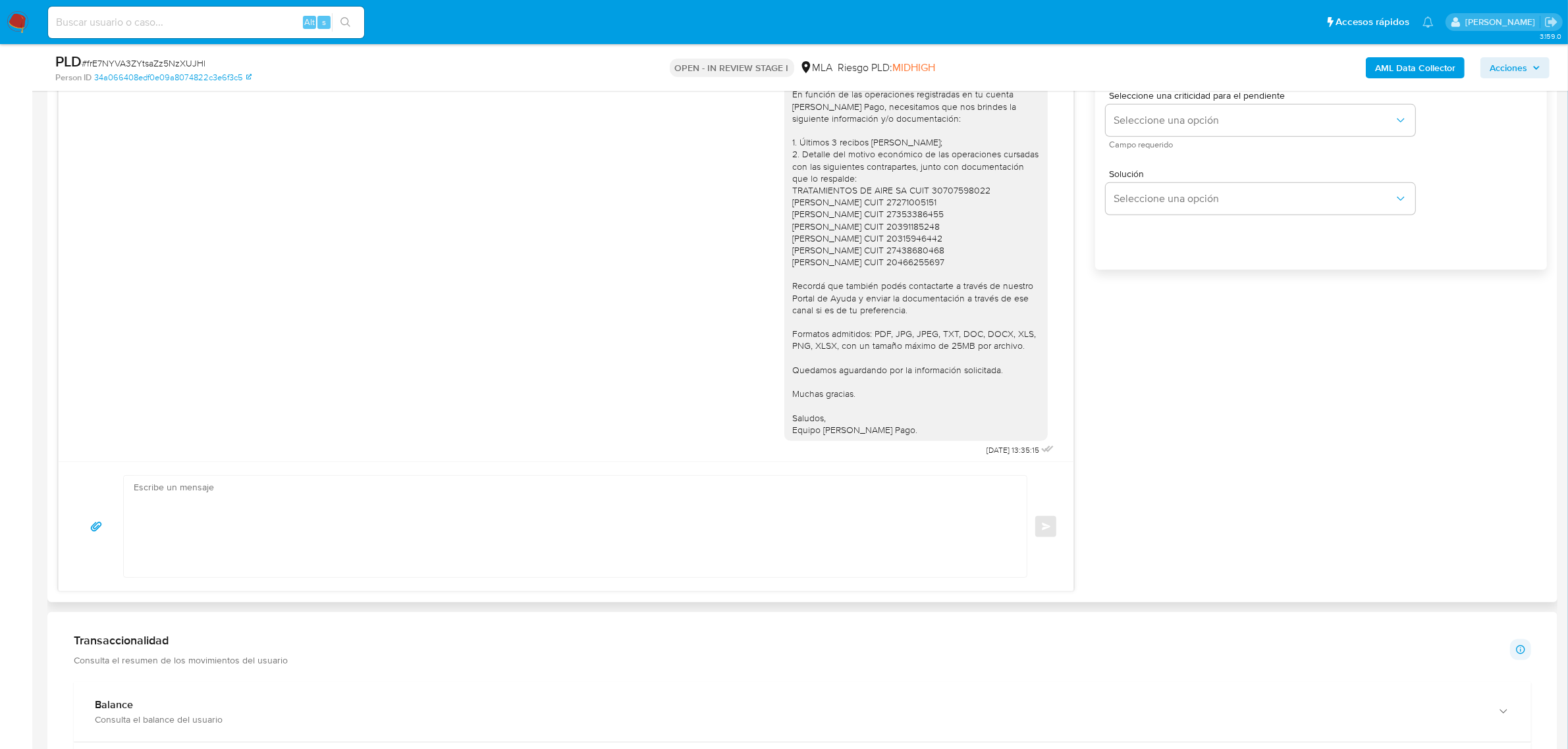
scroll to position [1834, 0]
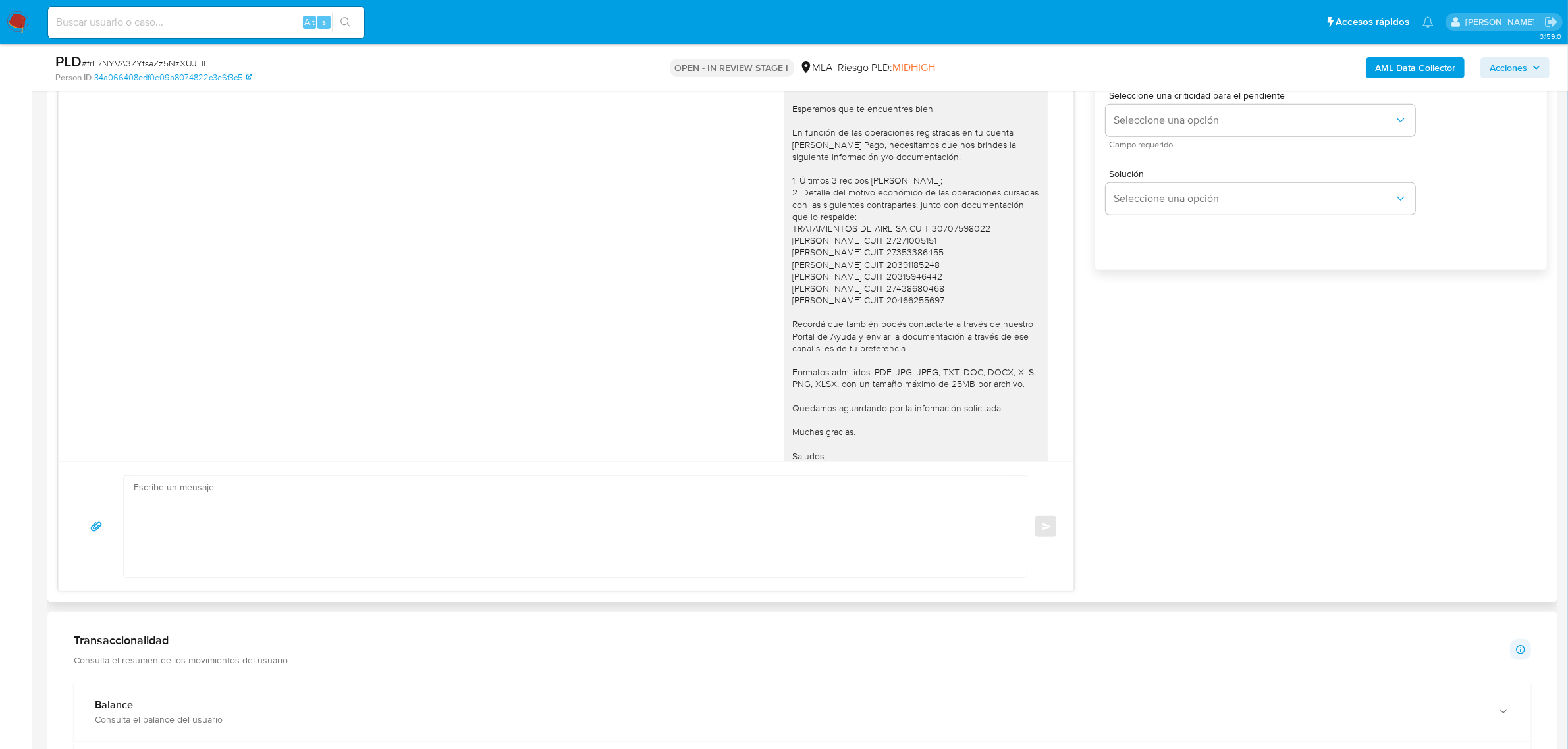
drag, startPoint x: 900, startPoint y: 432, endPoint x: 778, endPoint y: 125, distance: 330.4
click at [784, 125] on div "Hola Victor. Esperamos que te encuentres bien. En función de las operaciones re…" at bounding box center [916, 277] width 263 height 406
copy div "Hola Victor. Esperamos que te encuentres bien. En función de las operaciones re…"
click at [253, 501] on textarea at bounding box center [571, 526] width 877 height 101
paste textarea "Hola Victor. Esperamos que te encuentres bien. En función de las operaciones re…"
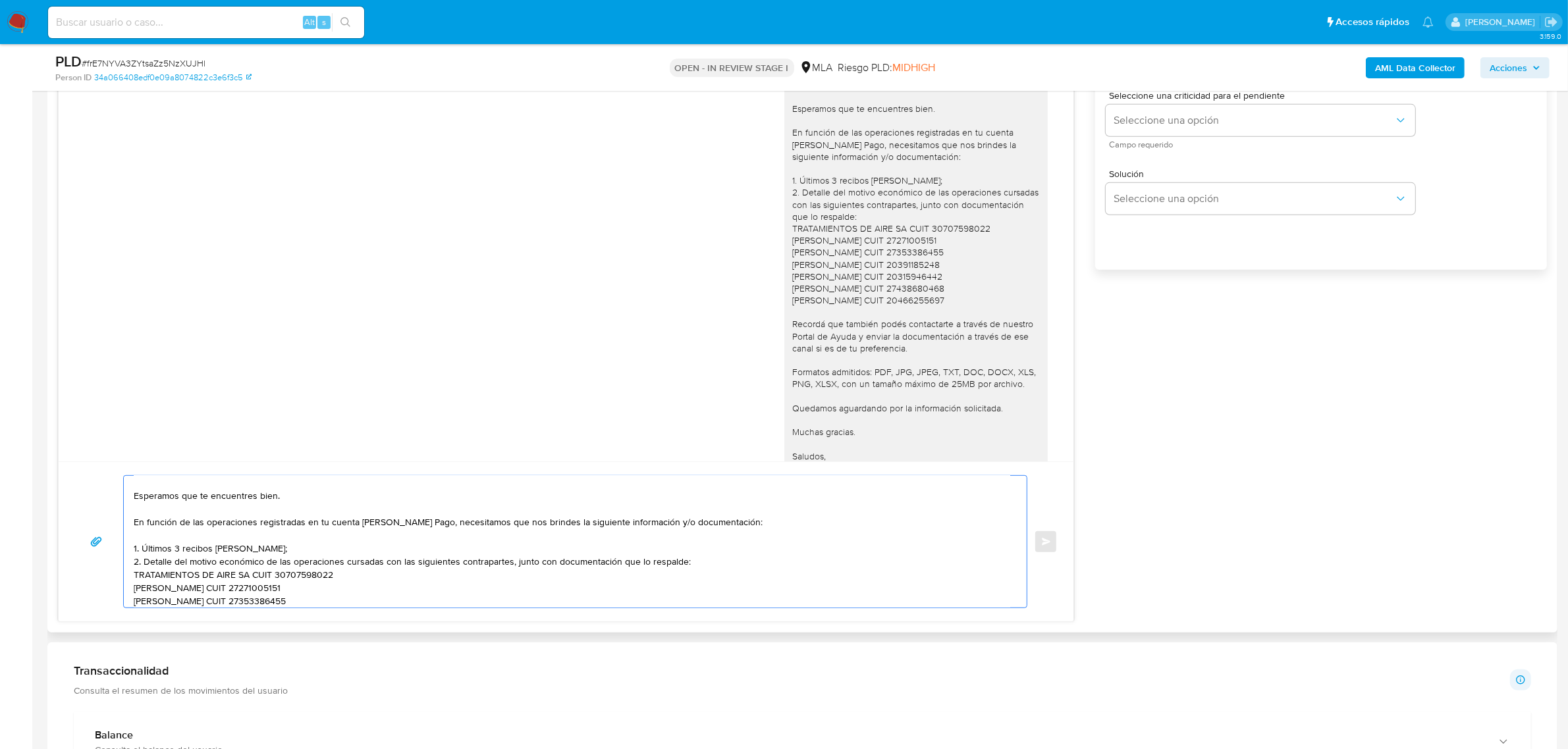
scroll to position [0, 0]
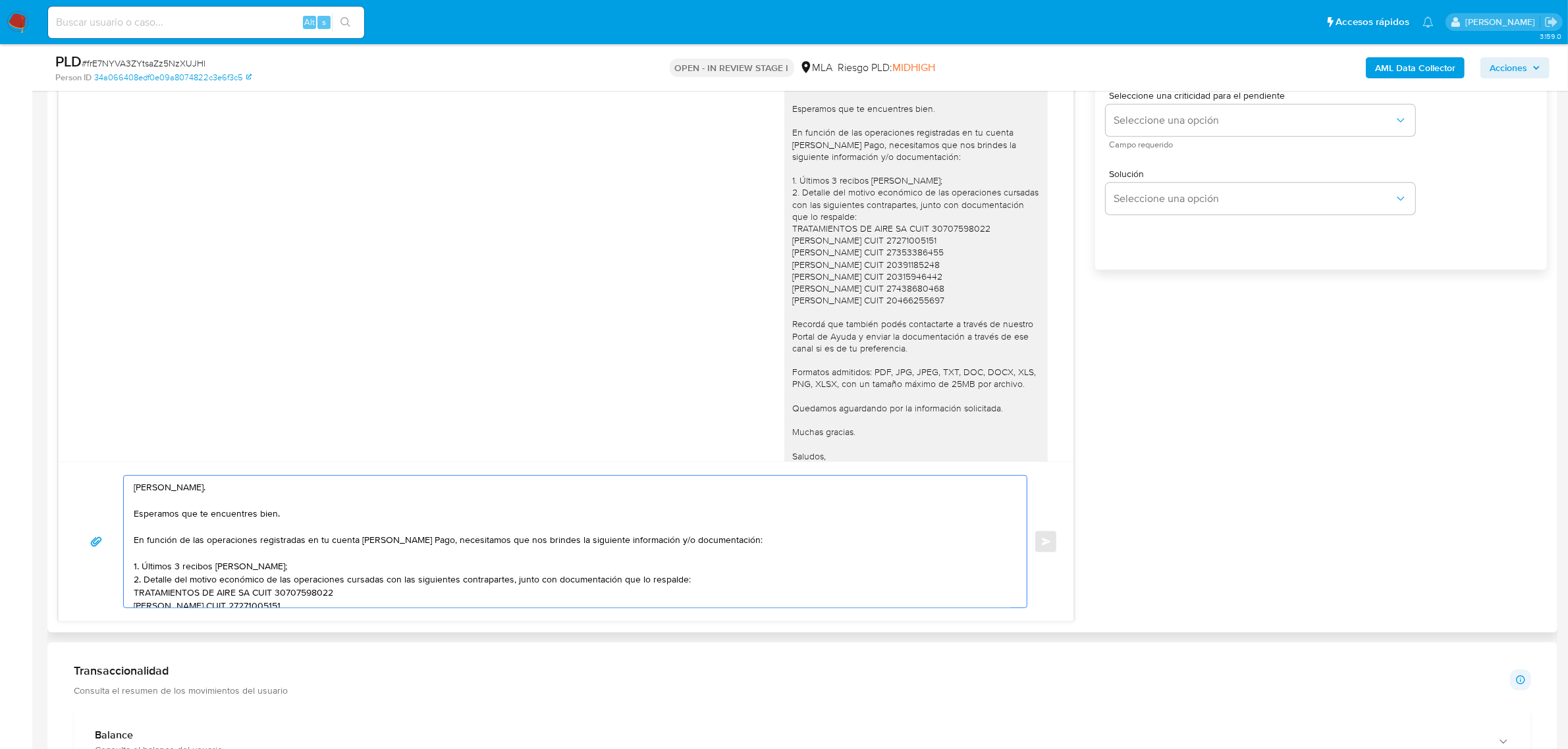
click at [234, 534] on textarea "Hola Victor. Esperamos que te encuentres bien. En función de las operaciones re…" at bounding box center [571, 542] width 877 height 132
click at [208, 503] on textarea "Hola Victor. Esperamos que te encuentres bien. En función de las operaciones re…" at bounding box center [571, 542] width 877 height 132
drag, startPoint x: 291, startPoint y: 515, endPoint x: 135, endPoint y: 516, distance: 156.0
click at [135, 516] on textarea "Hola Victor. Esperamos que te encuentres bien. En función de las operaciones re…" at bounding box center [571, 542] width 877 height 132
paste textarea "Analizamos tu caso y notamos que la información registra inconsistencias. Verif…"
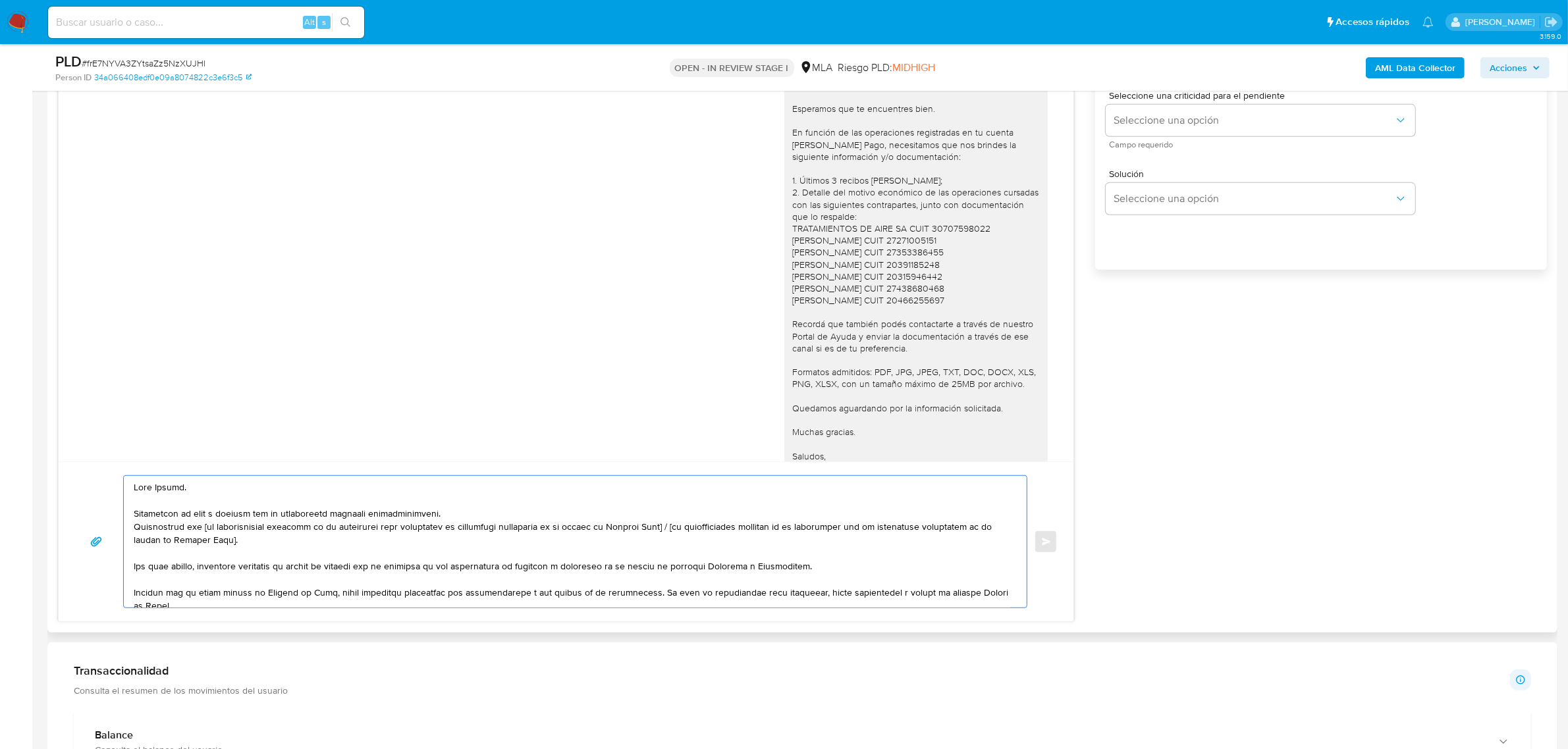
click at [446, 516] on textarea at bounding box center [571, 542] width 877 height 132
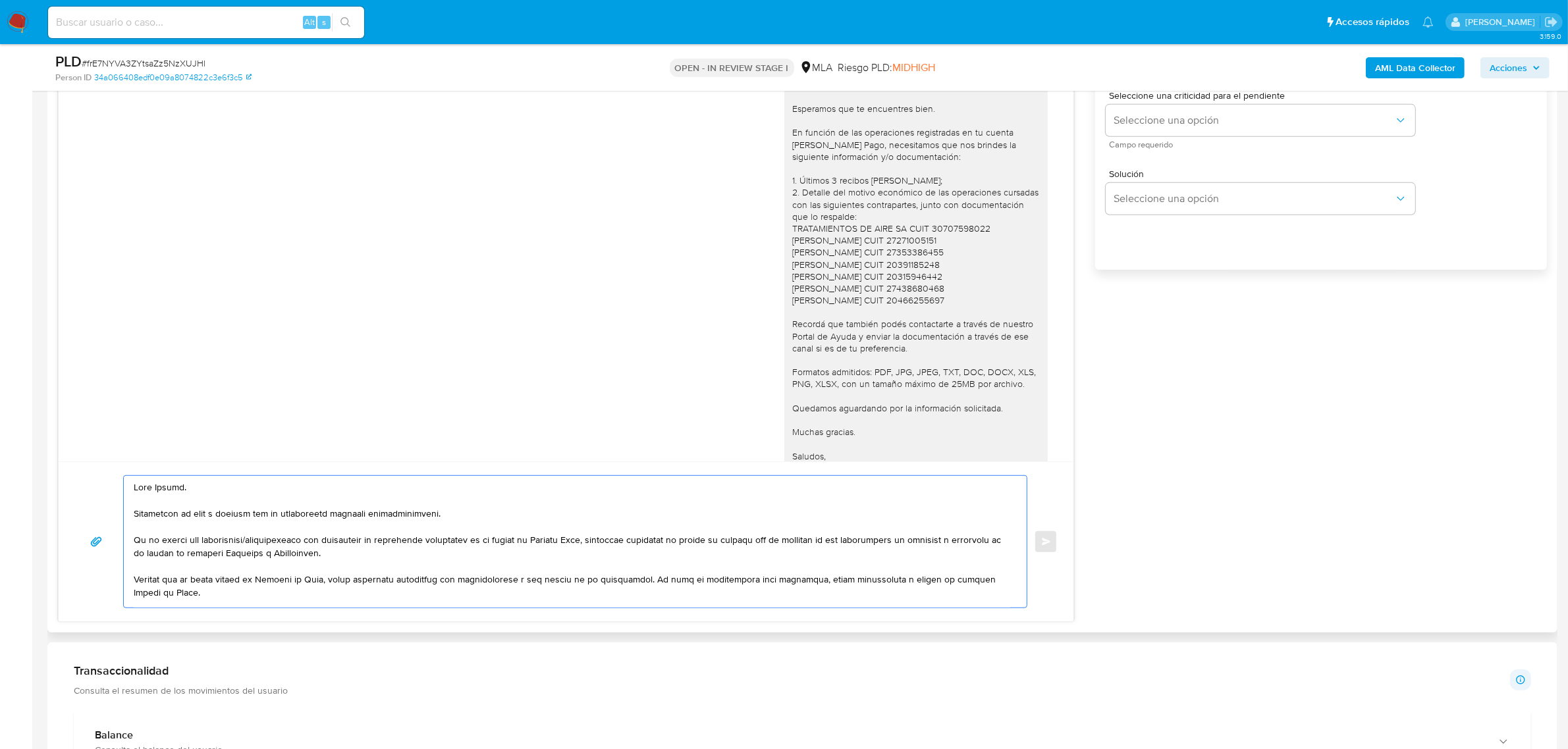
scroll to position [5, 0]
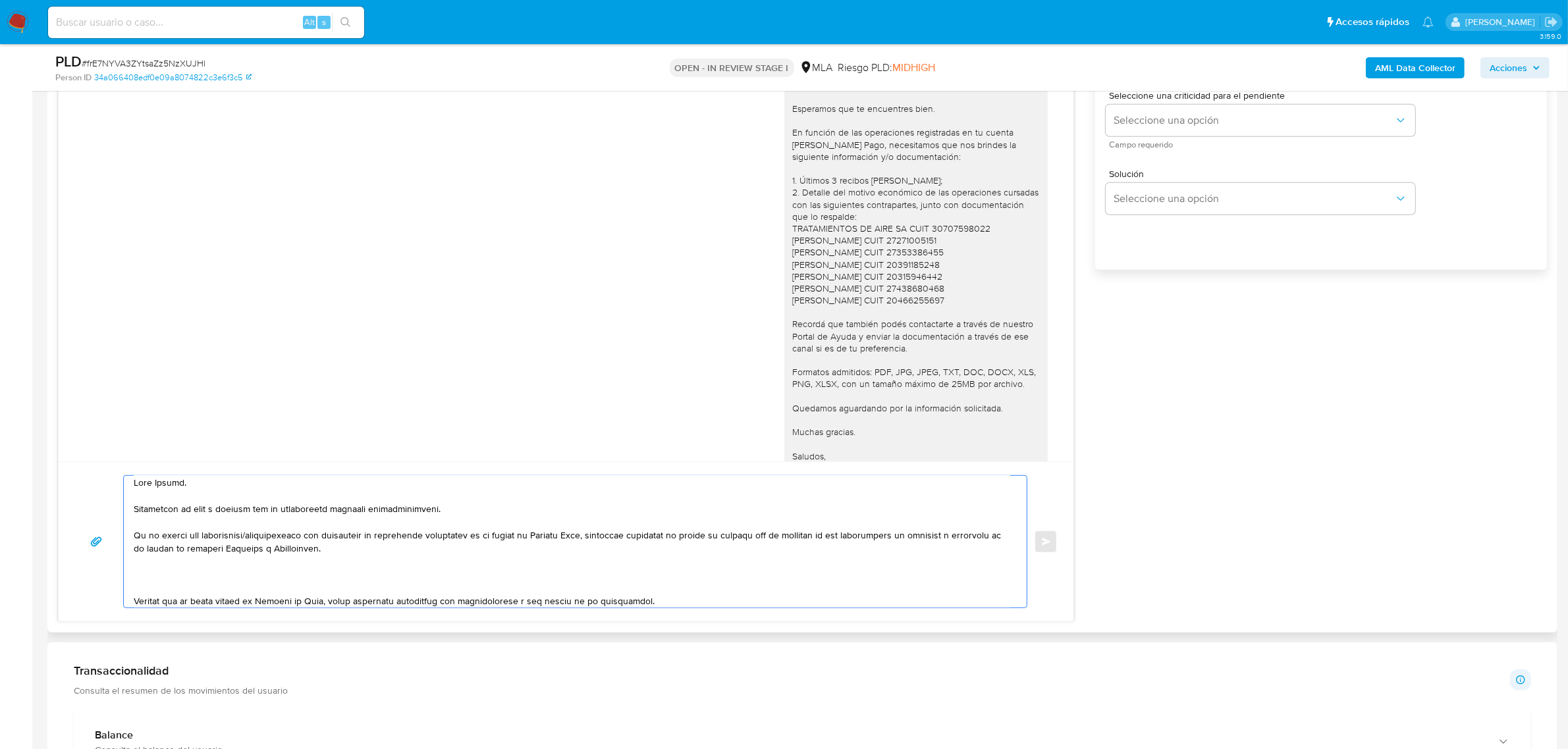
paste textarea "En caso de regularizar esta situación, podés contactarte a través de nuestro Po…"
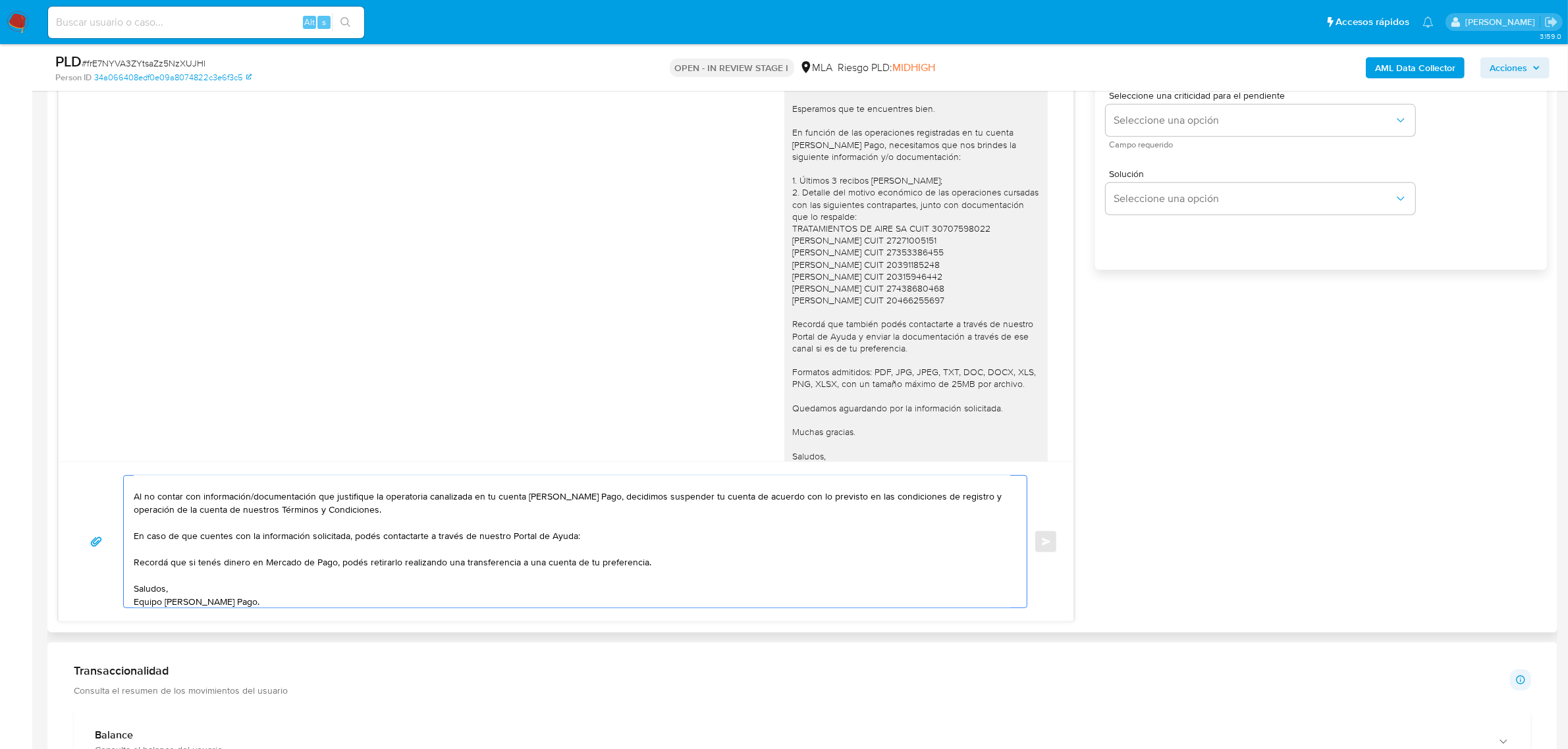
scroll to position [31, 0]
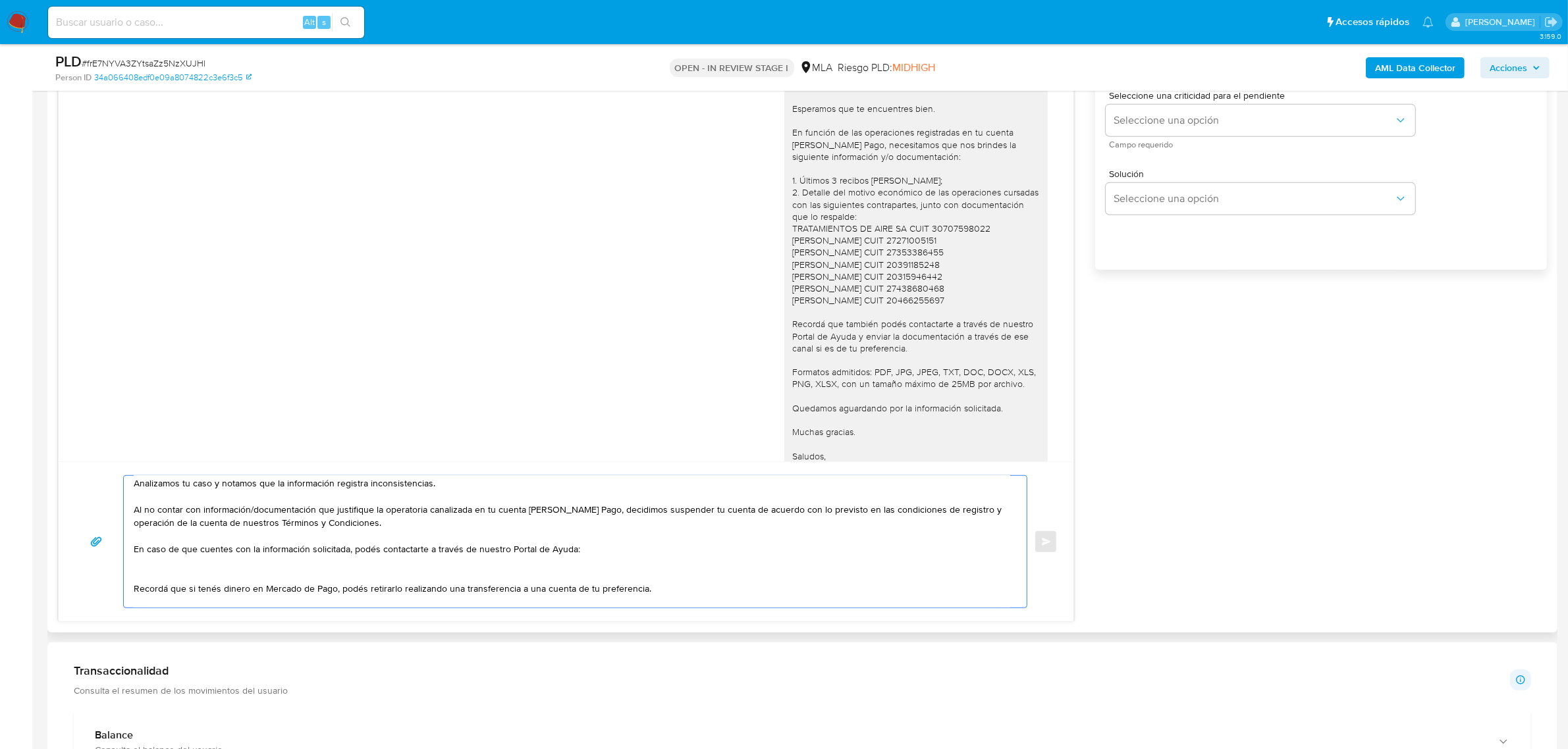
paste textarea "1. Últimos 3 recibos de sueldo; 2. Detalle del motivo económico de las operacio…"
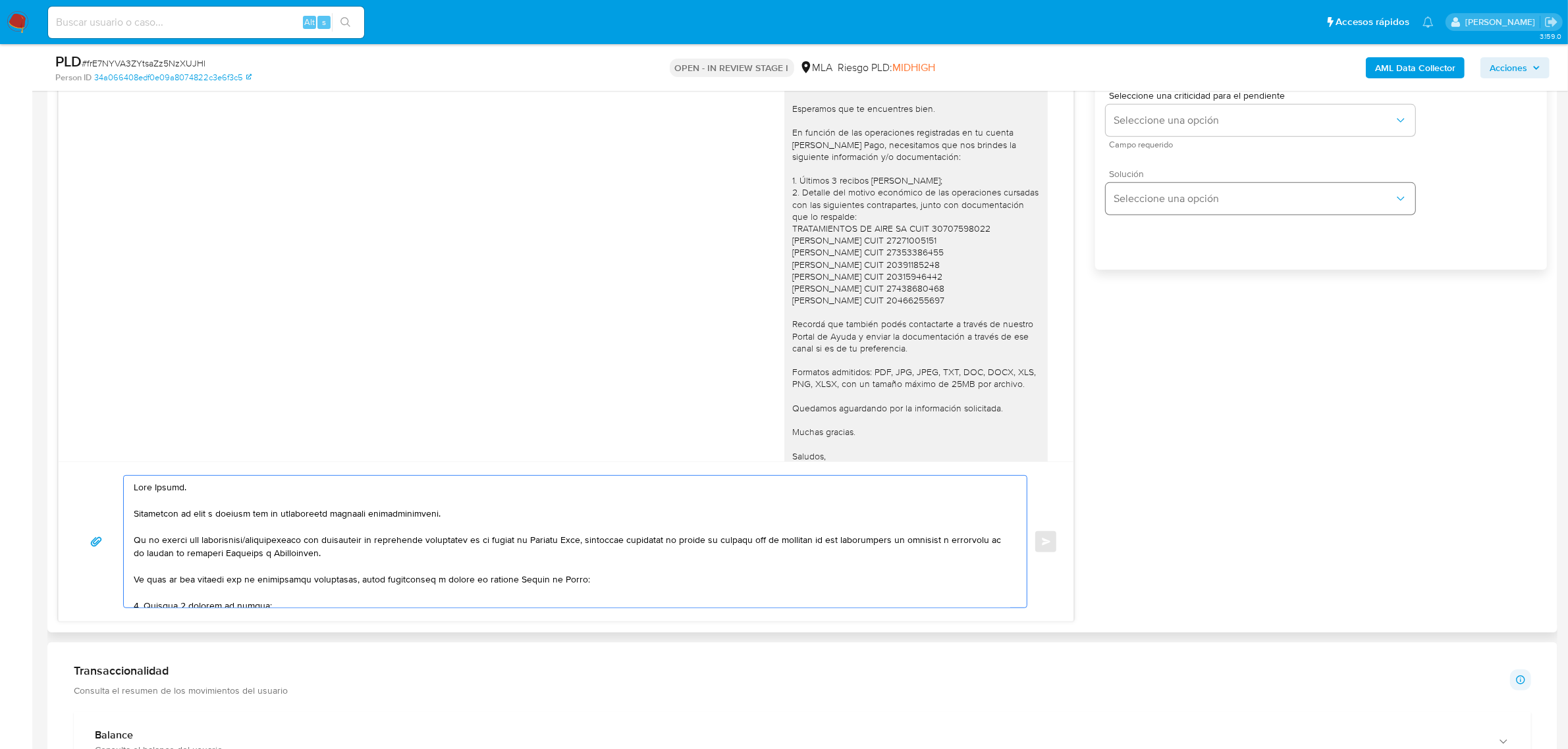
scroll to position [658, 0]
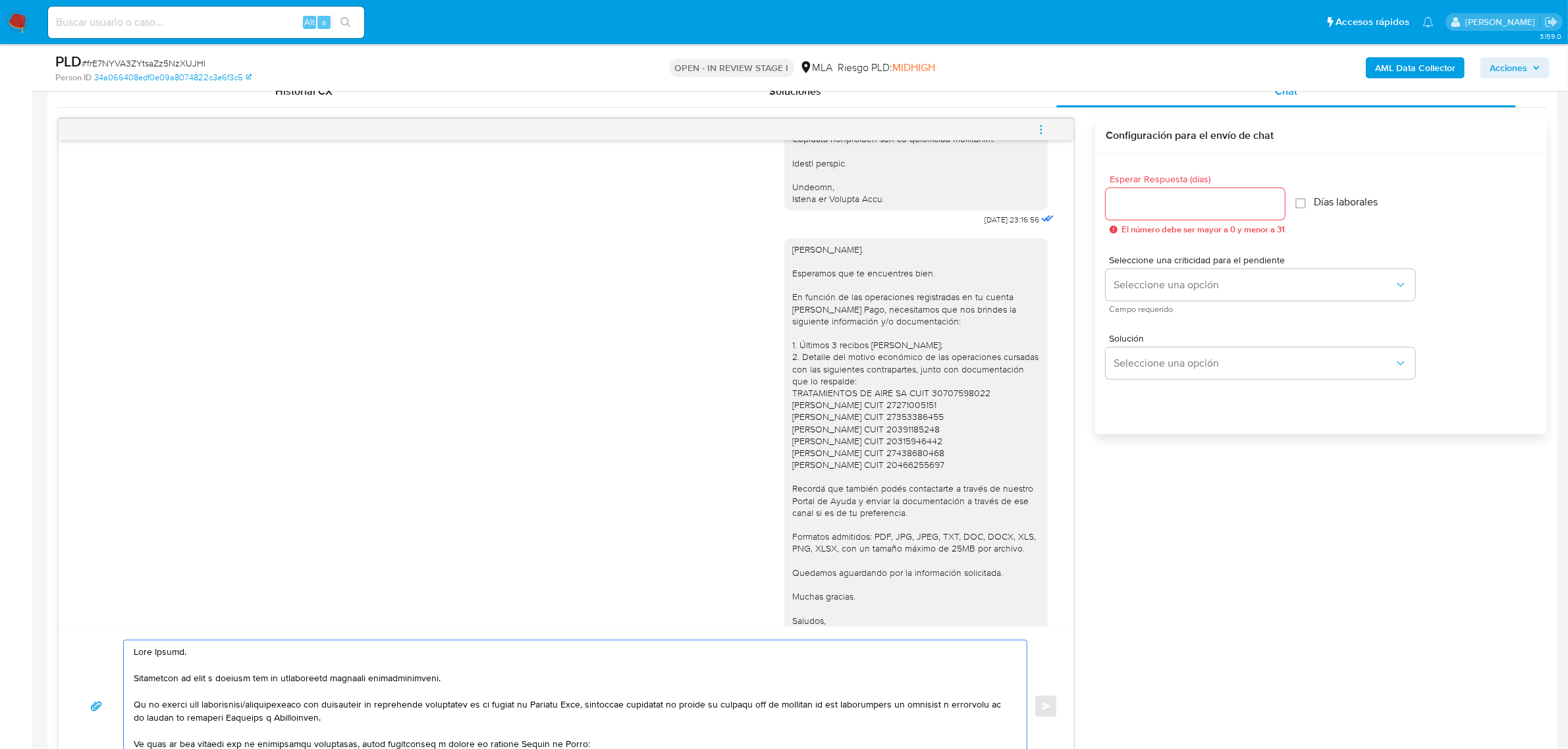
type textarea "Hola Victor. Analizamos tu caso y notamos que la información registra inconsist…"
click at [1161, 204] on input "Esperar Respuesta (días)" at bounding box center [1195, 204] width 179 height 17
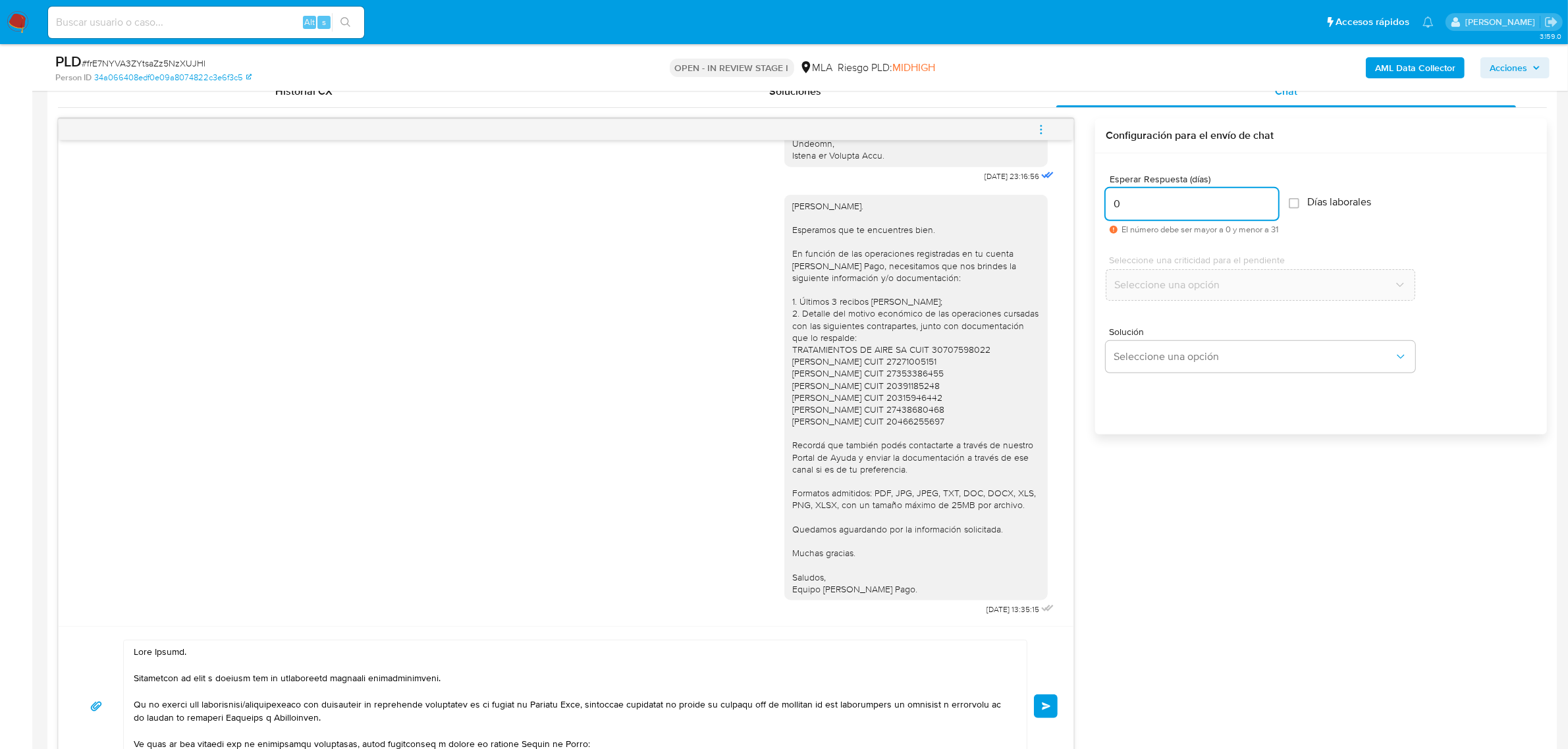
scroll to position [180, 0]
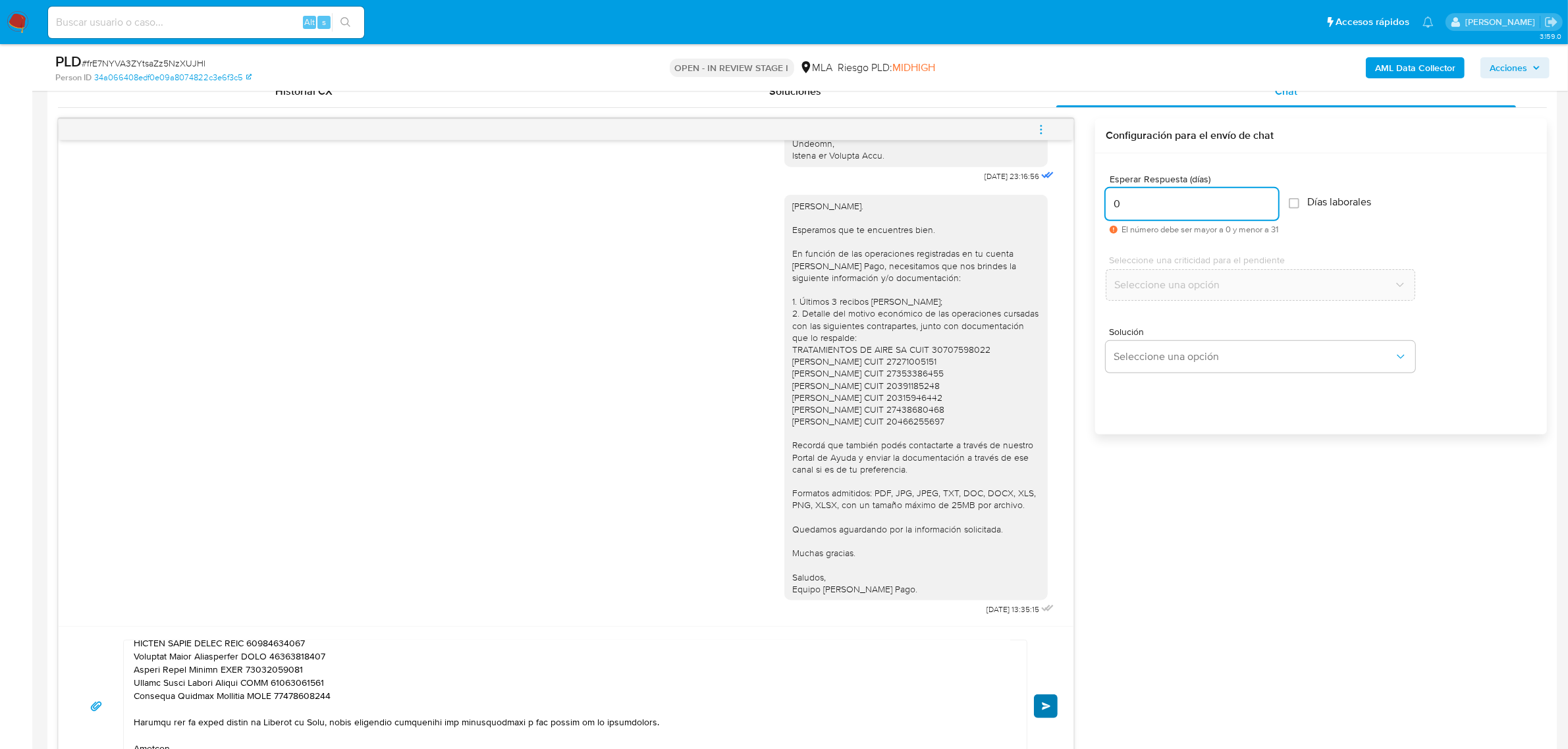
type input "0"
click at [1044, 712] on button "Enviar" at bounding box center [1045, 706] width 24 height 24
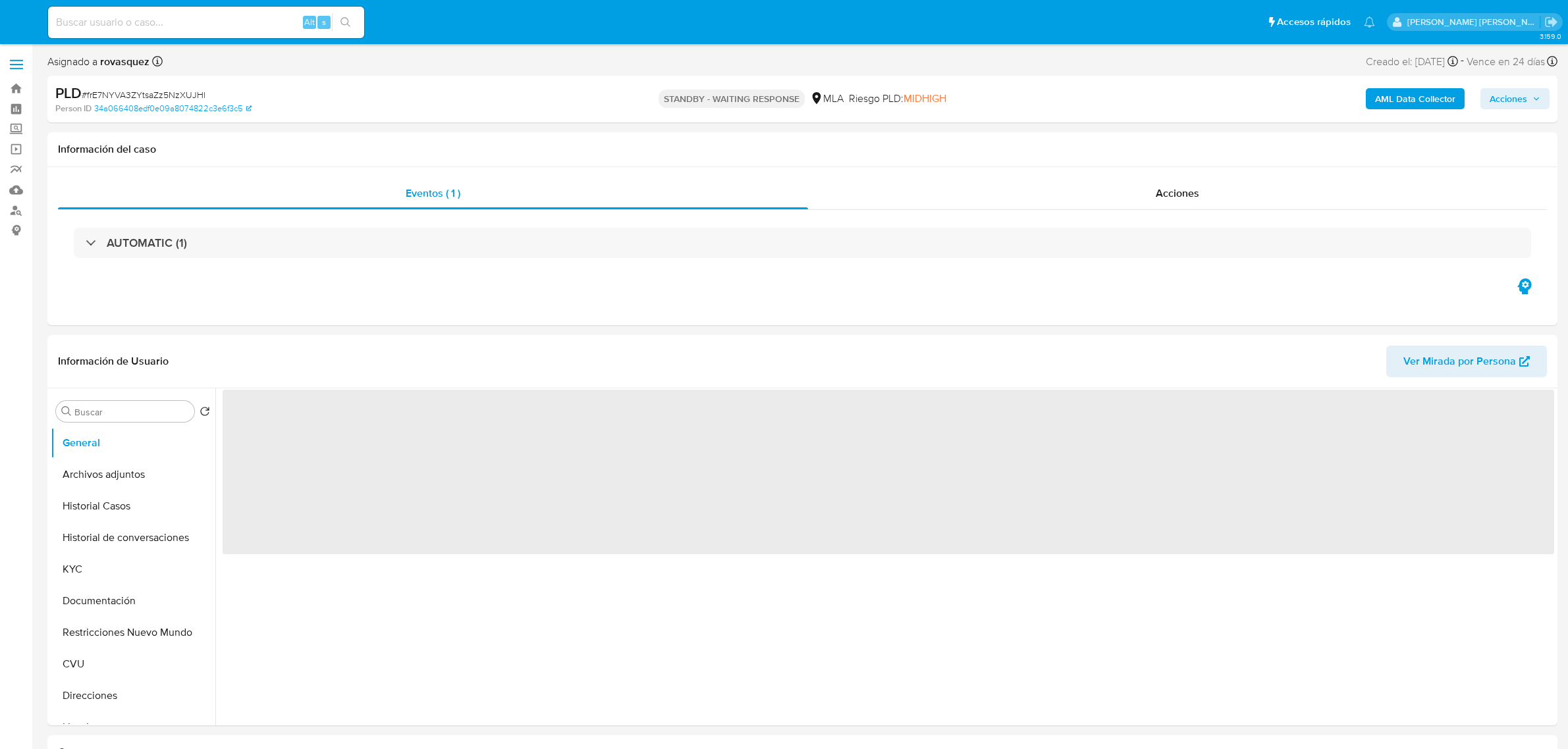
select select "10"
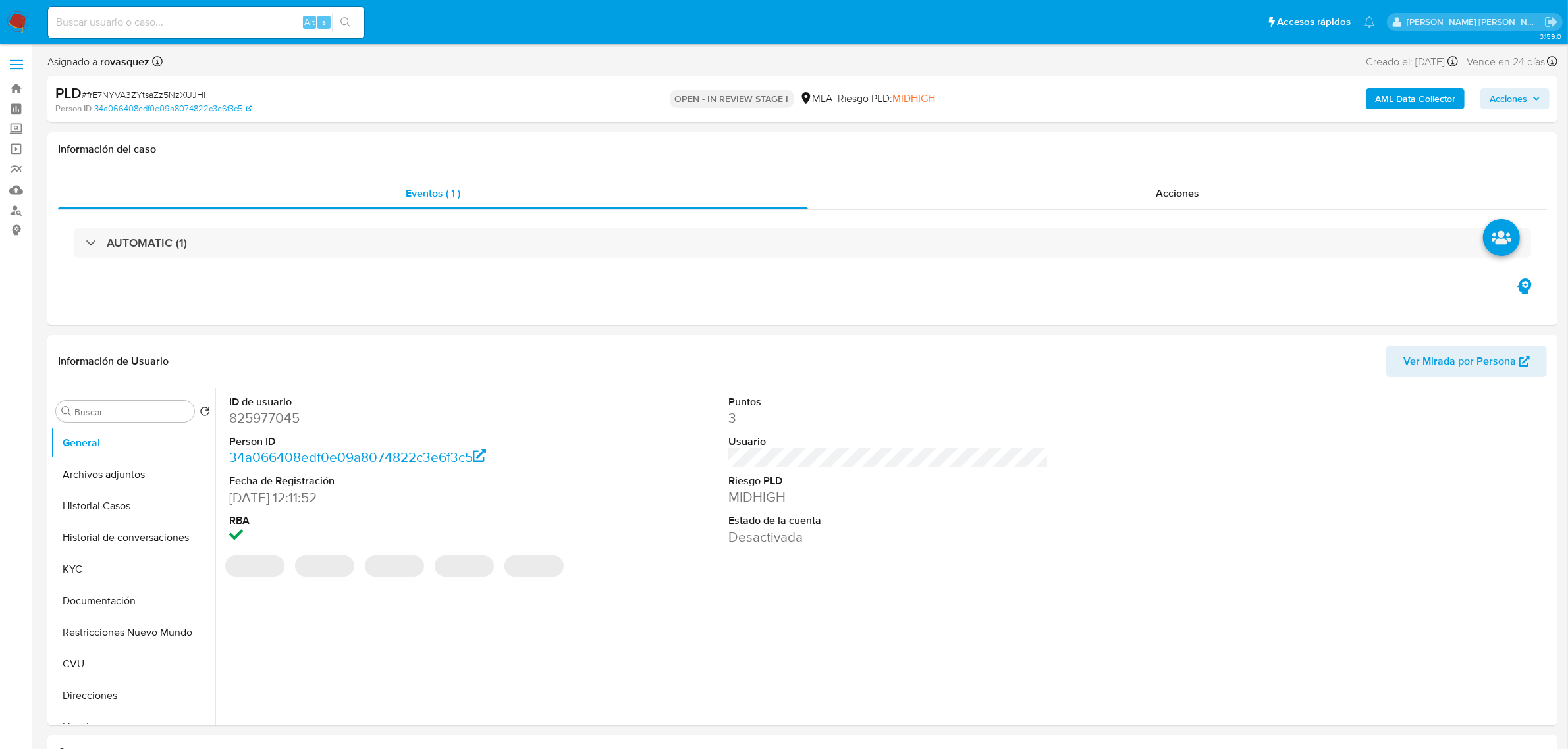
select select "10"
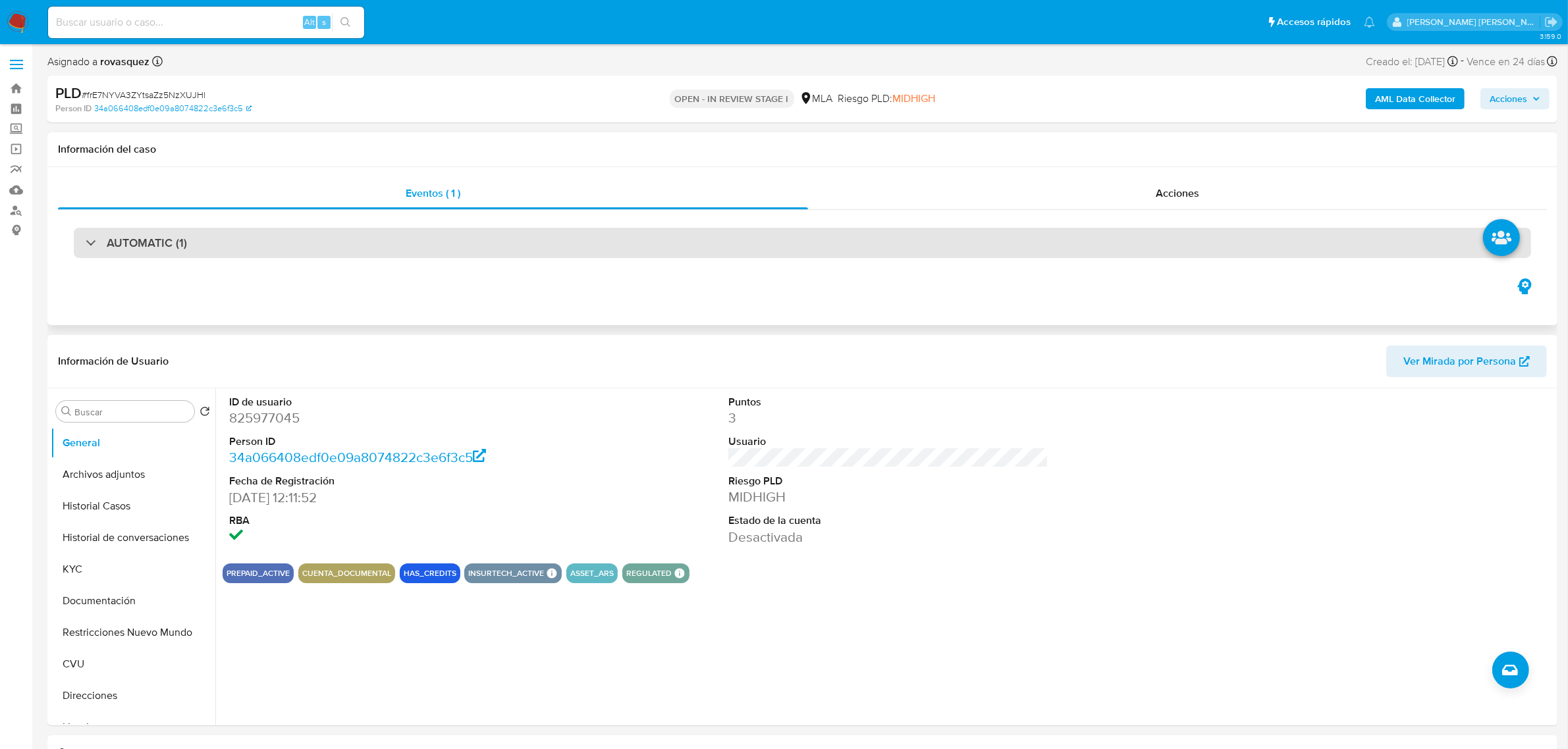
scroll to position [411, 0]
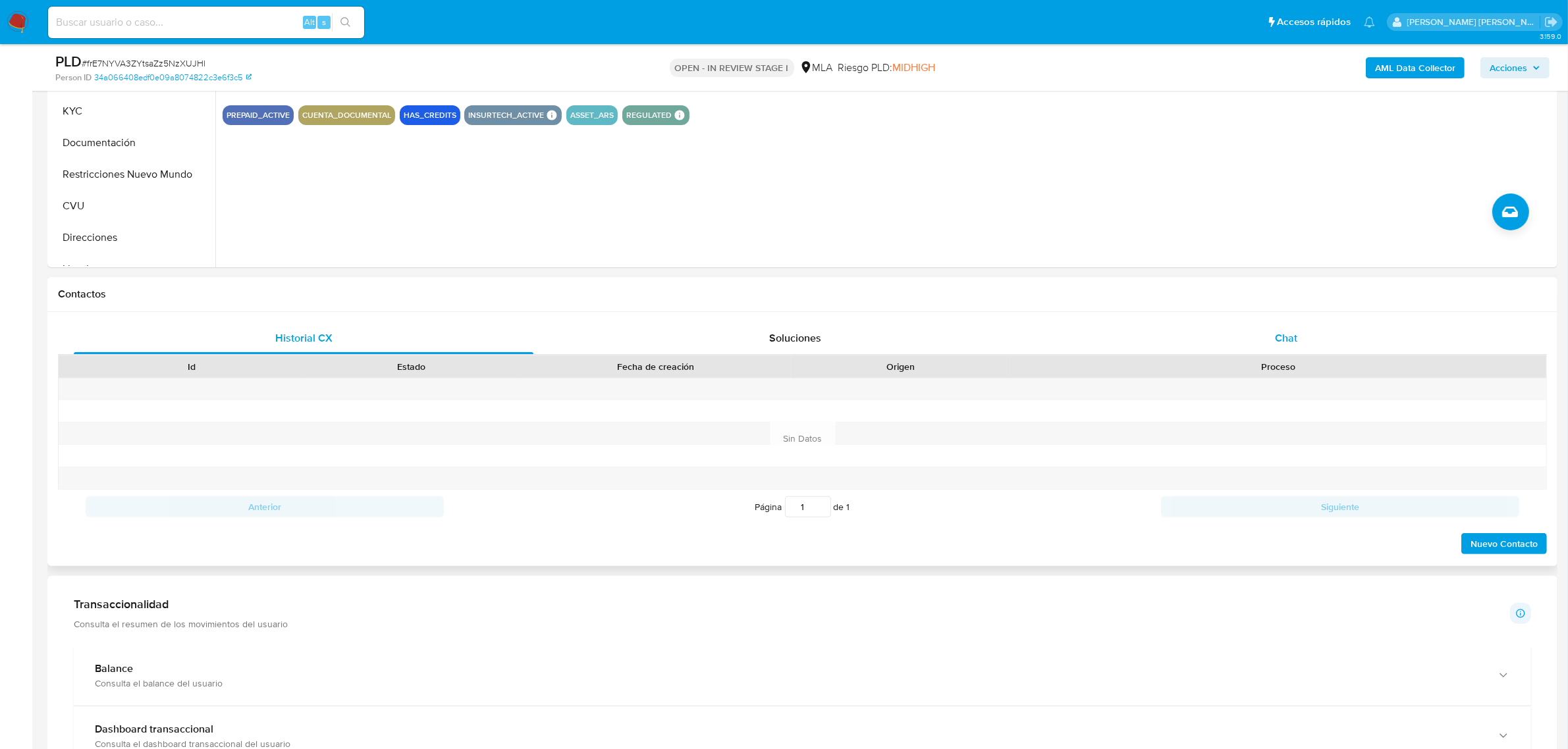
click at [1284, 331] on span "Chat" at bounding box center [1286, 338] width 22 height 15
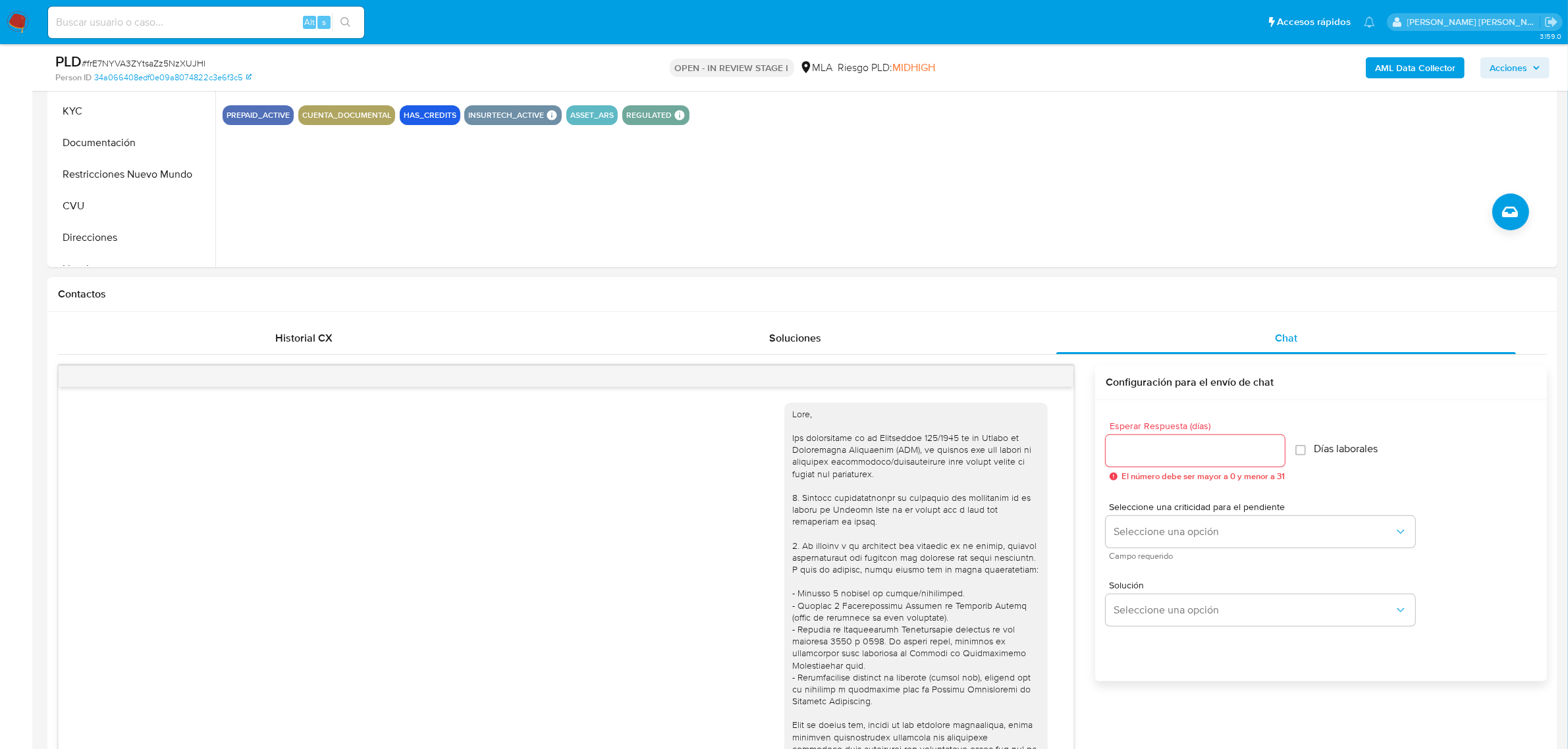
scroll to position [2339, 0]
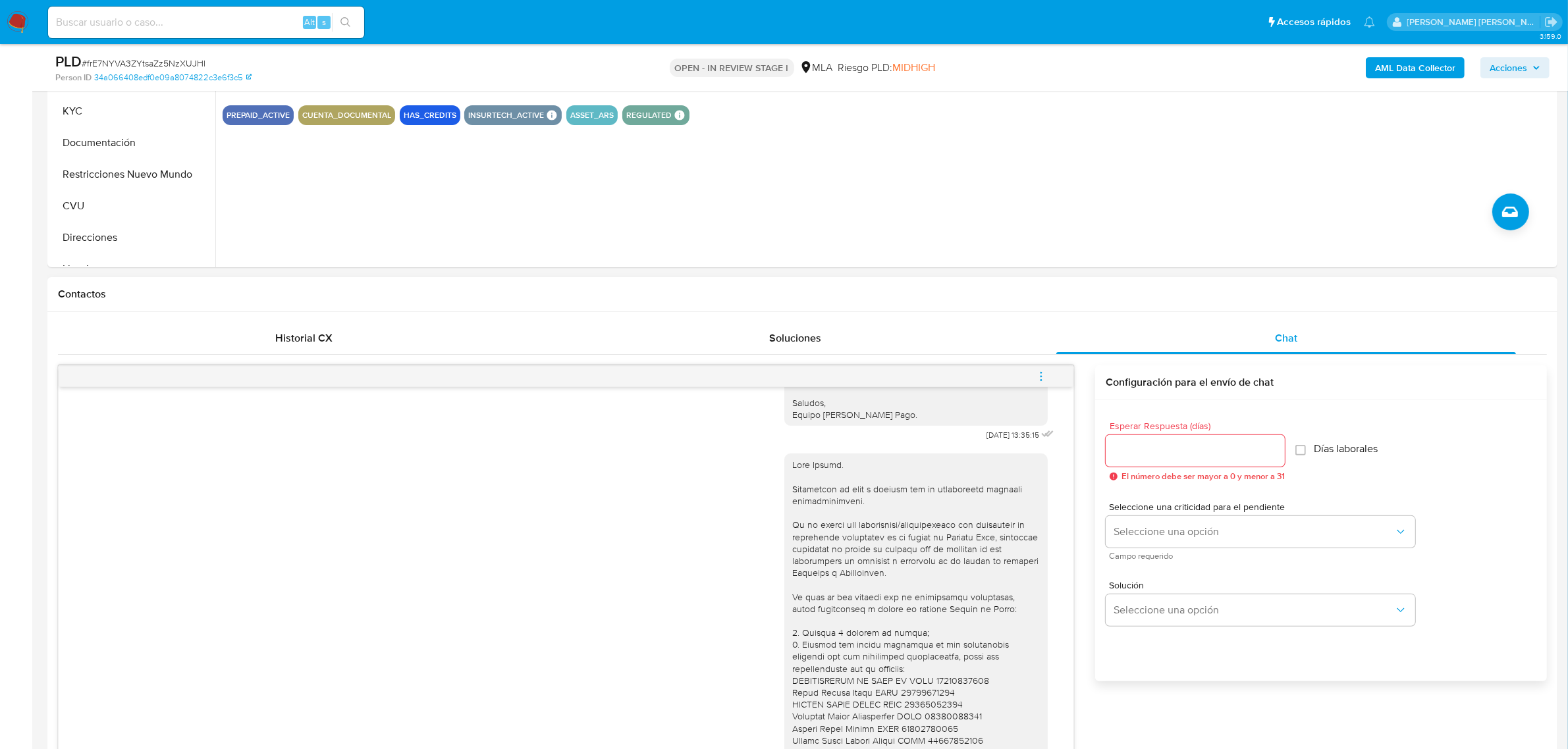
click at [1041, 378] on icon "menu-action" at bounding box center [1042, 377] width 12 height 12
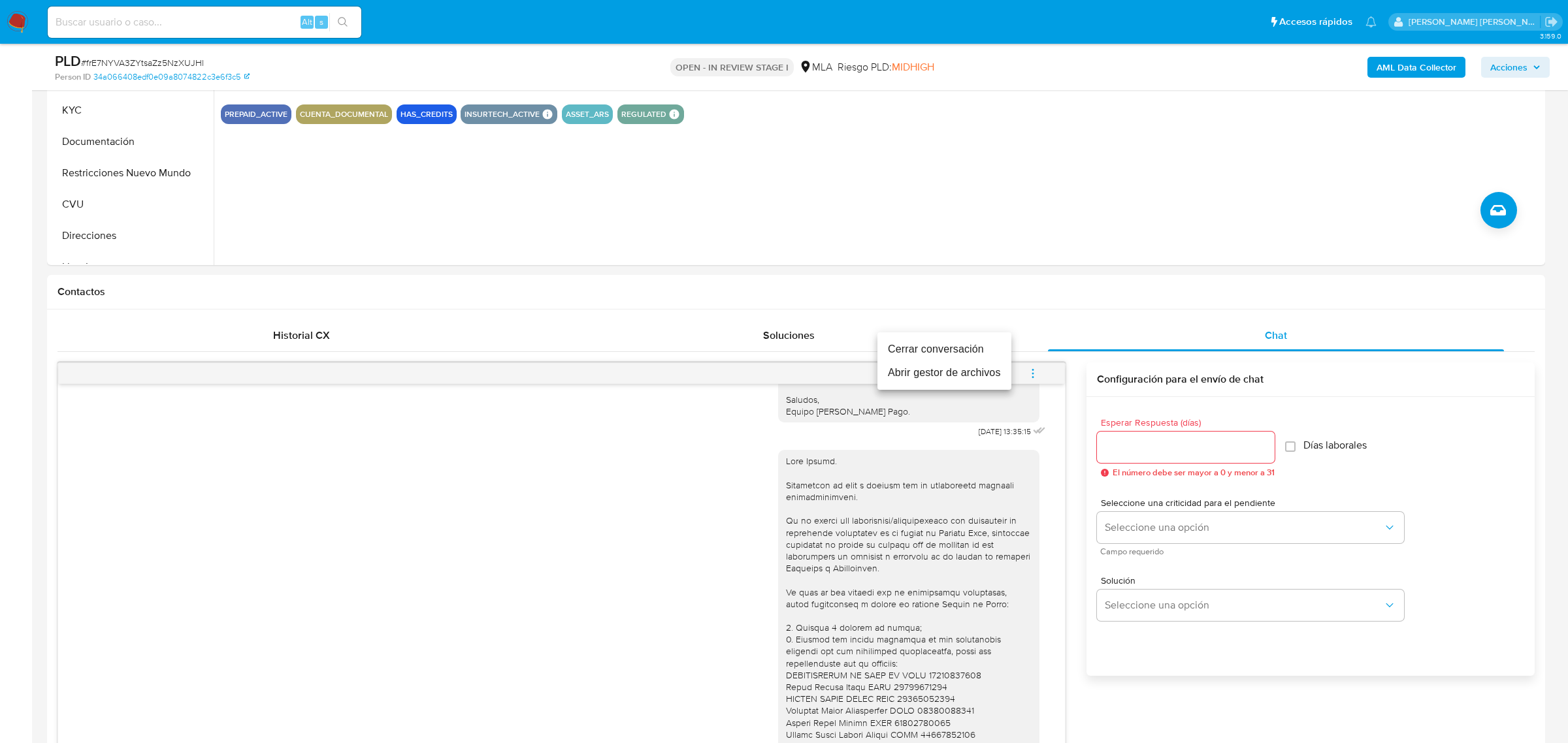
click at [975, 343] on li "Cerrar conversación" at bounding box center [944, 349] width 134 height 23
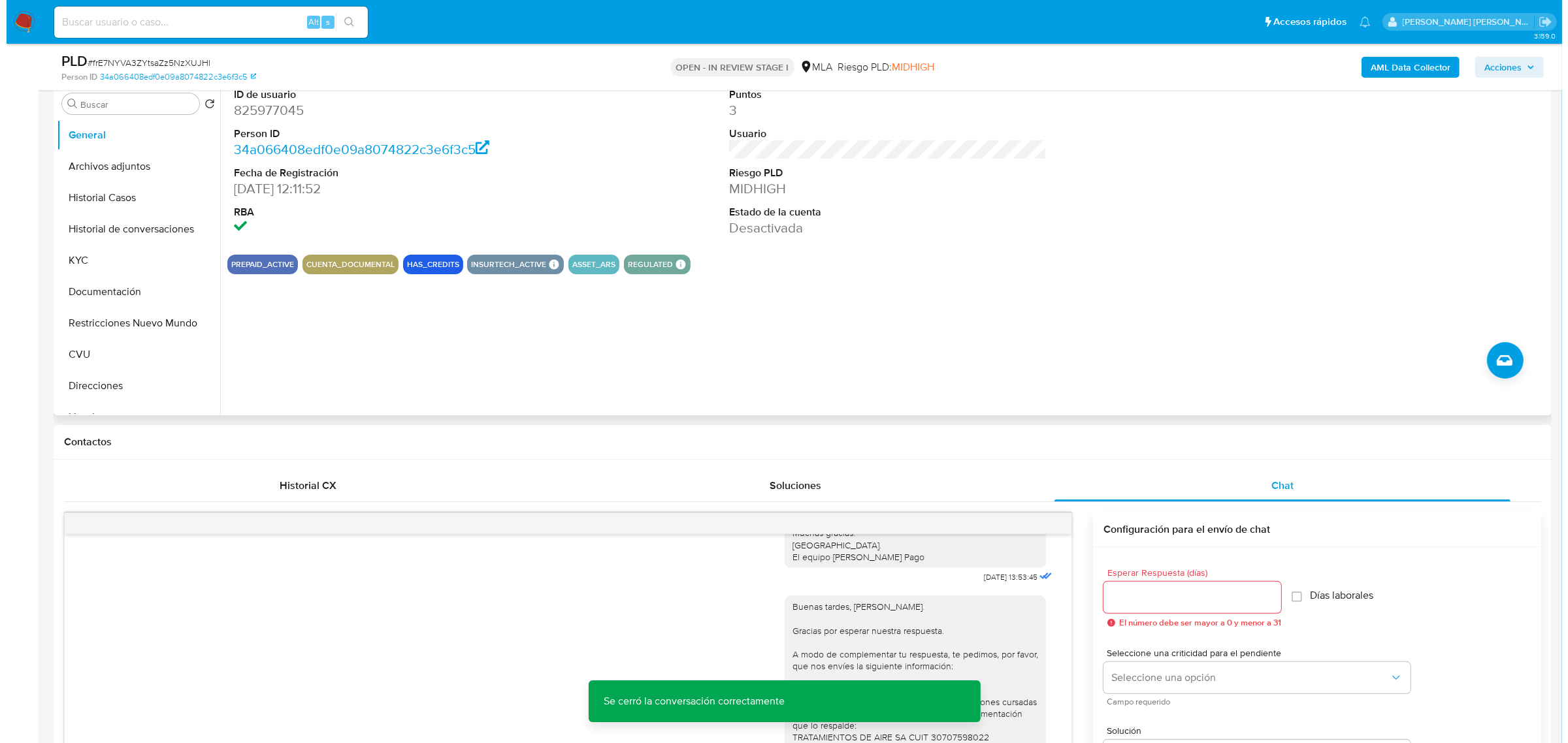
scroll to position [163, 0]
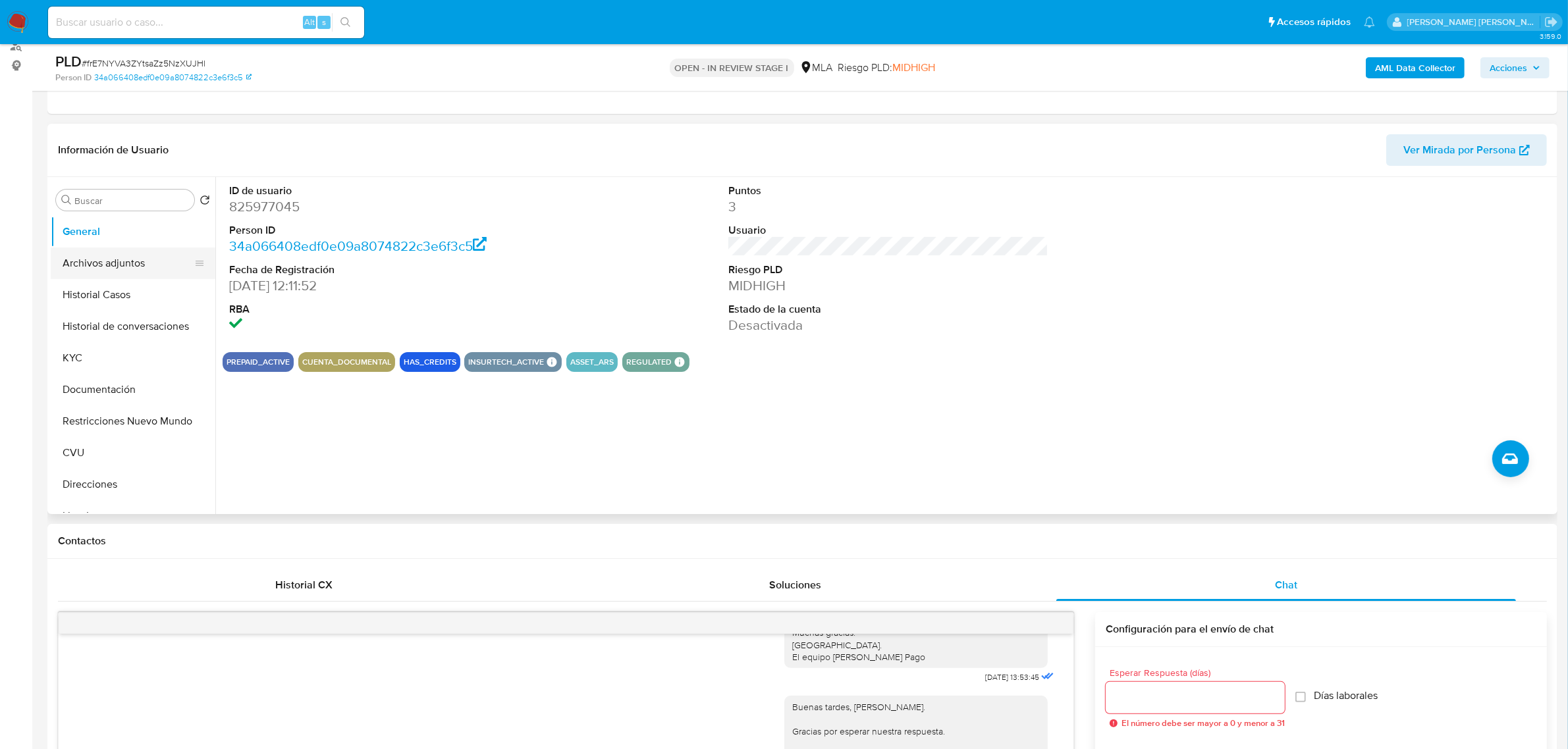
click at [134, 264] on button "Archivos adjuntos" at bounding box center [127, 263] width 154 height 31
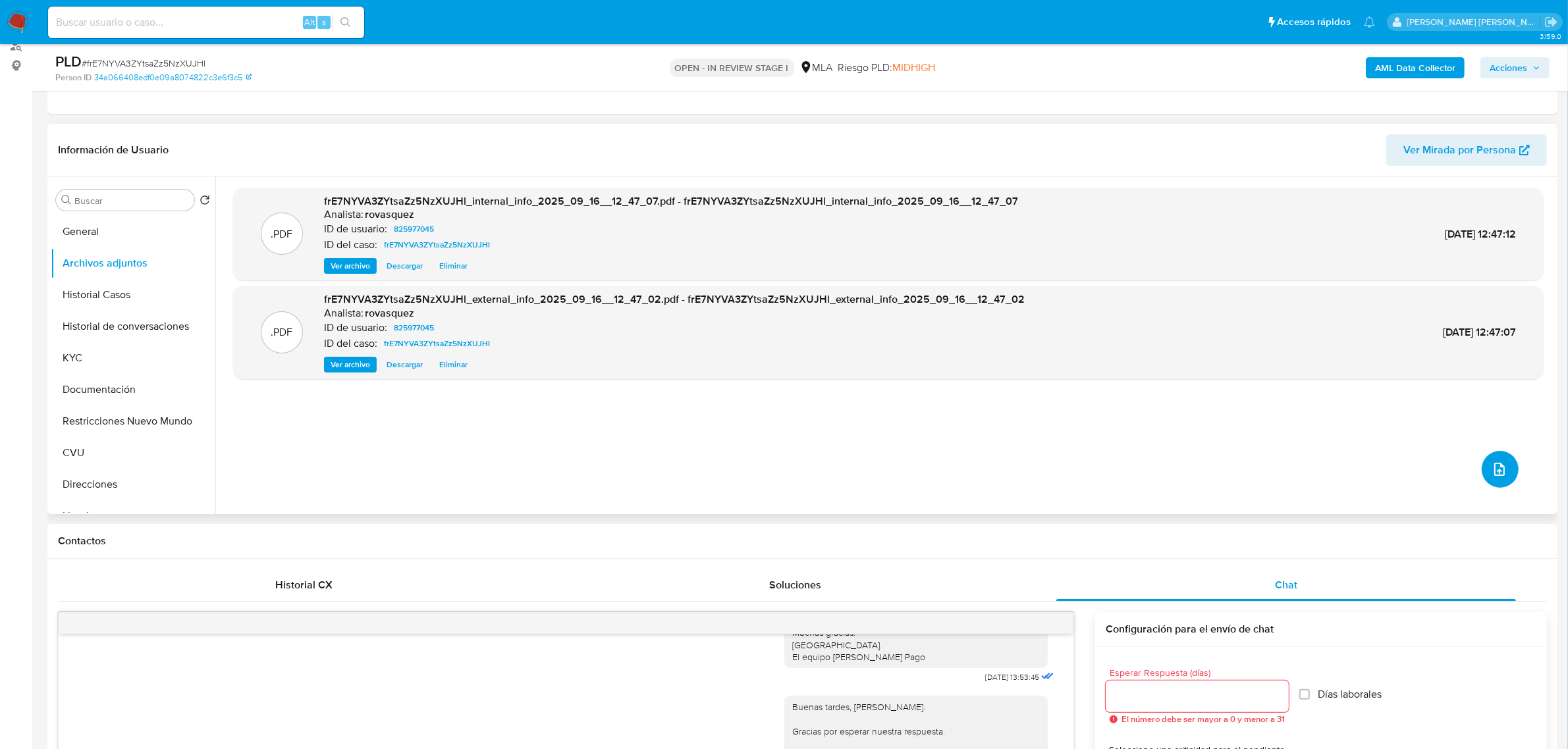
click at [1494, 465] on icon "upload-file" at bounding box center [1499, 469] width 11 height 13
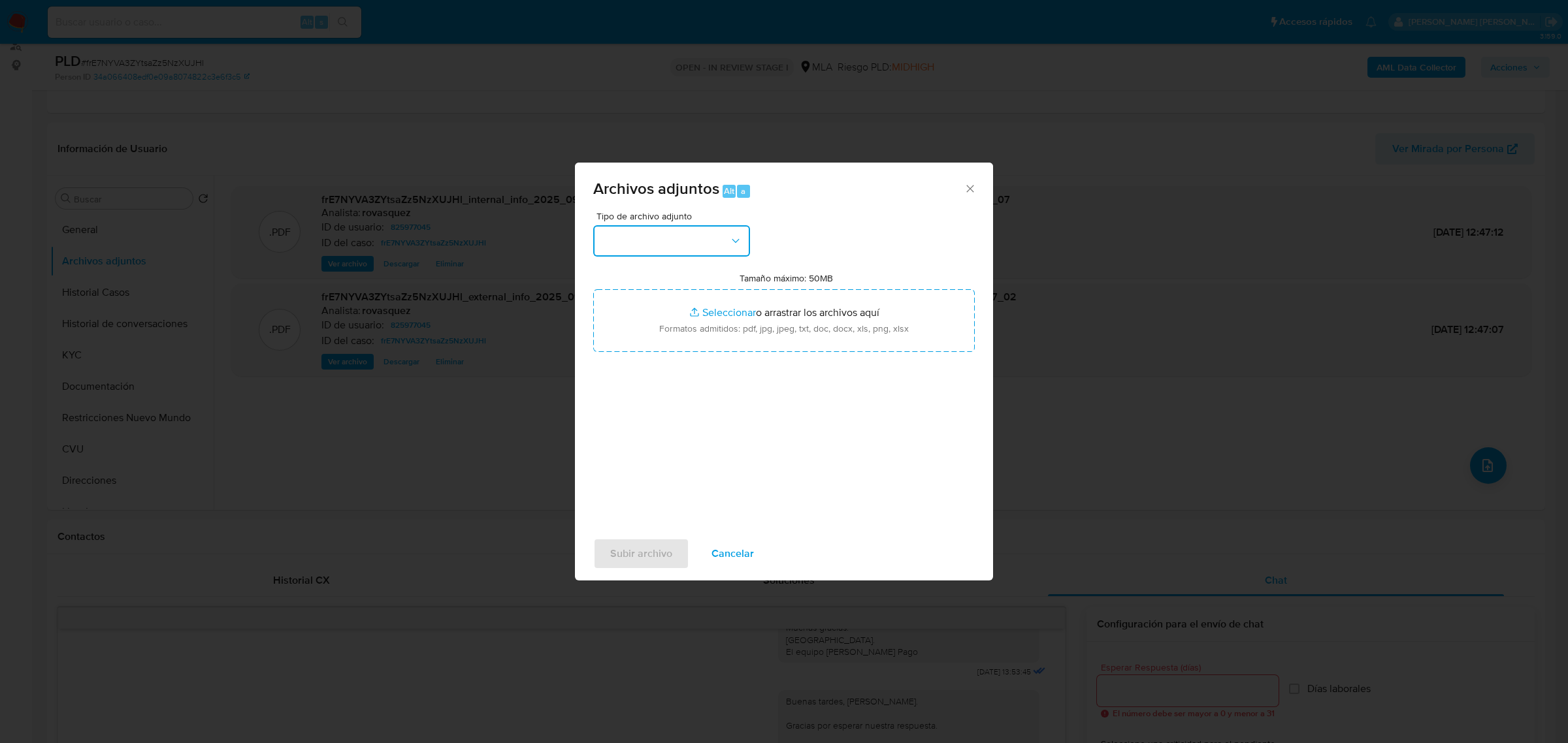
click at [670, 231] on button "button" at bounding box center [672, 241] width 157 height 31
click at [646, 366] on div "OTROS" at bounding box center [668, 362] width 133 height 31
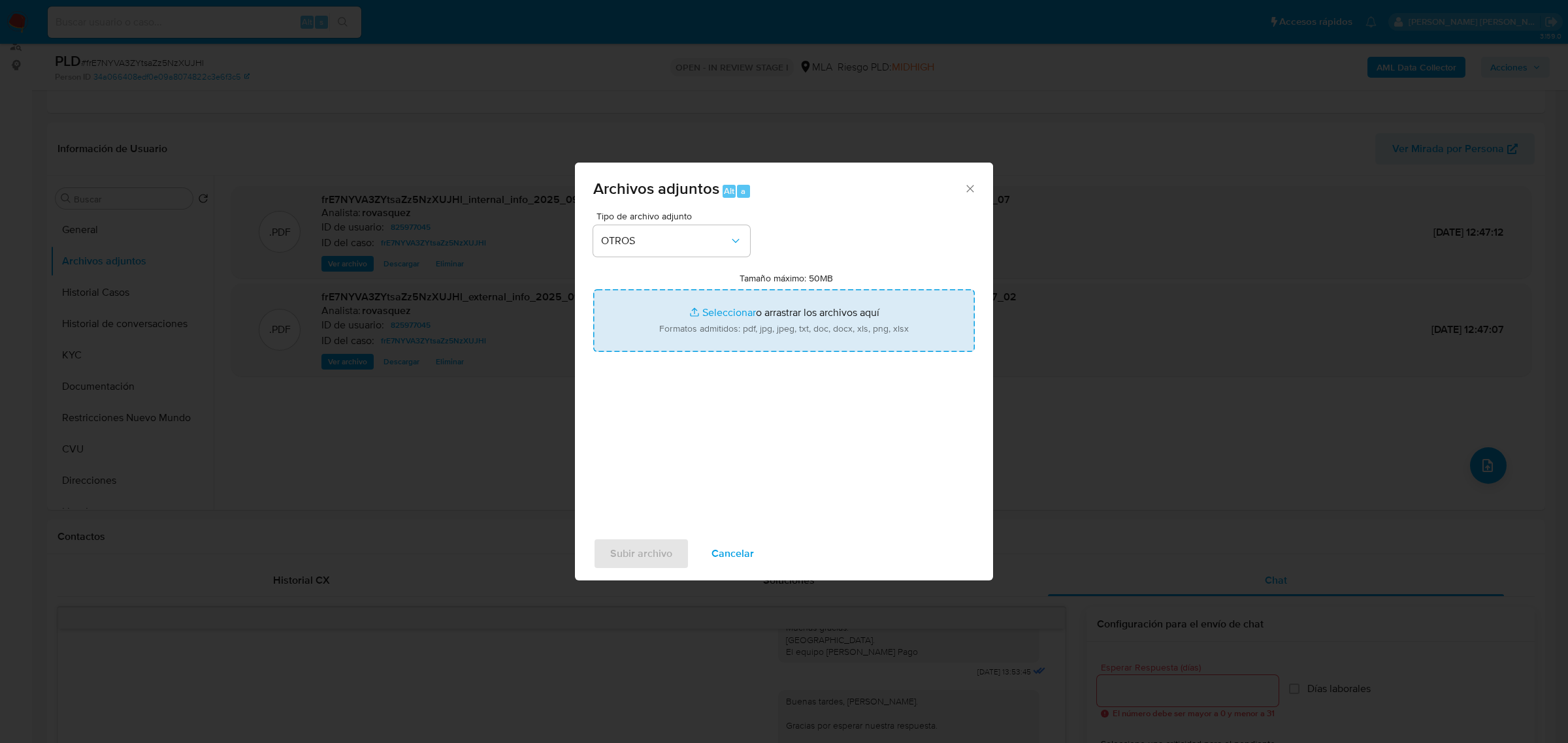
click at [719, 314] on input "Tamaño máximo: 50MB Seleccionar archivos" at bounding box center [784, 320] width 382 height 63
type input "C:\fakepath\Caselog frE7NYVA3ZYtsaZz5NzXUJHl_2025_07_17_23_25_25.docx"
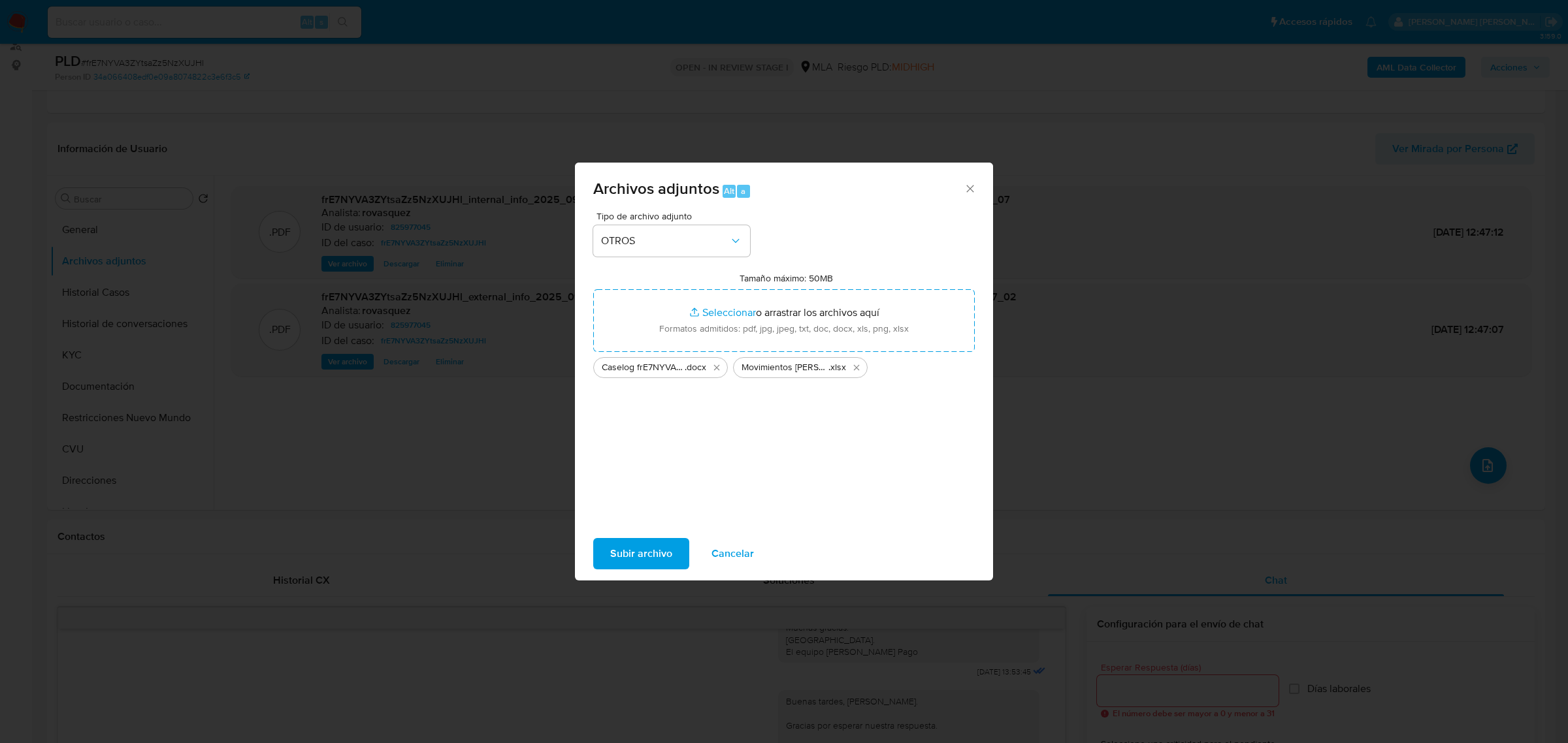
click at [628, 550] on span "Subir archivo" at bounding box center [641, 554] width 62 height 29
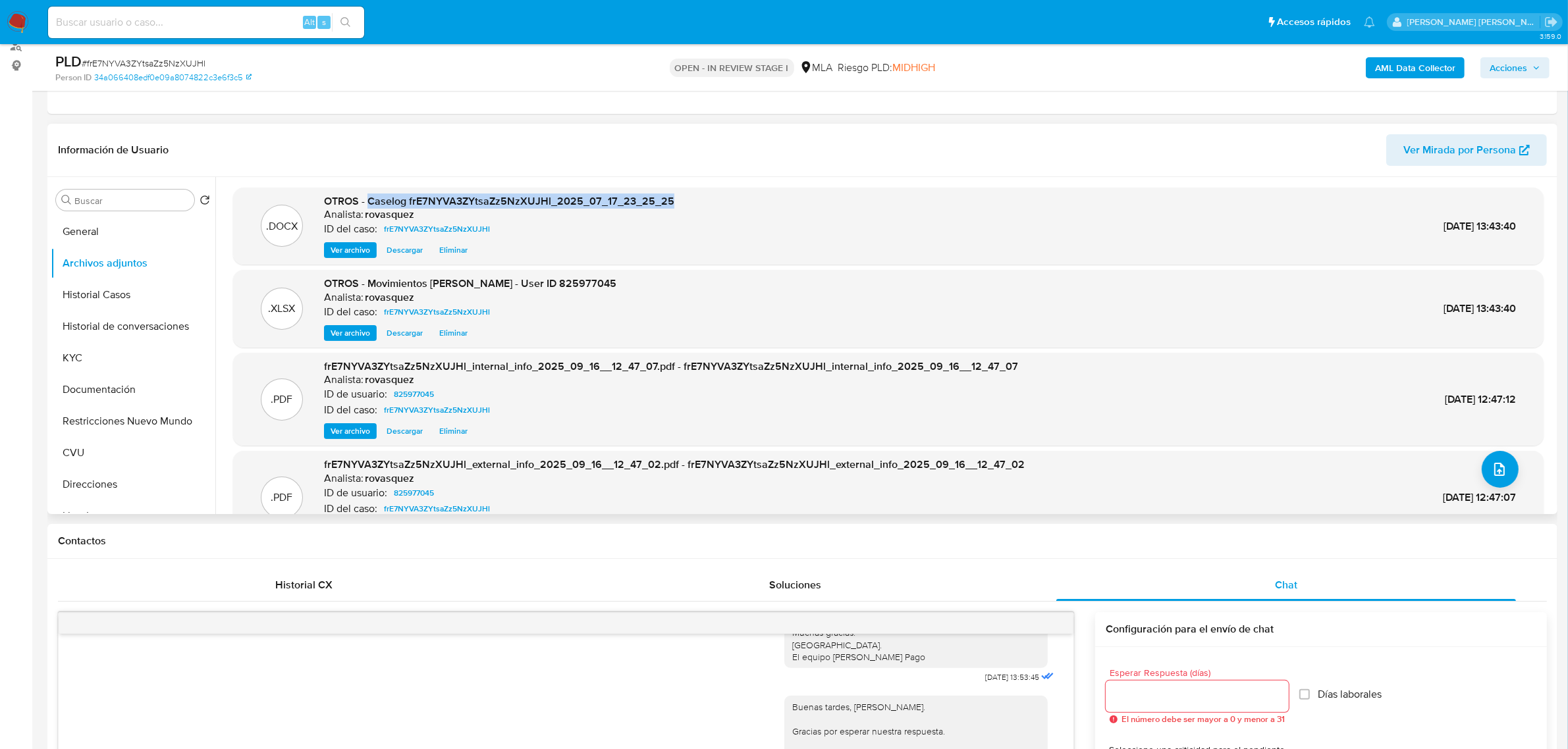
drag, startPoint x: 367, startPoint y: 204, endPoint x: 667, endPoint y: 199, distance: 300.0
click at [667, 199] on div ".DOCX OTROS - Caselog frE7NYVA3ZYtsaZz5NzXUJHl_2025_07_17_23_25_25 Analista: ro…" at bounding box center [888, 227] width 1297 height 65
copy span "Caselog frE7NYVA3ZYtsaZz5NzXUJHl_2025_07_17_23_25_25"
click at [1512, 77] on span "Acciones" at bounding box center [1508, 68] width 37 height 21
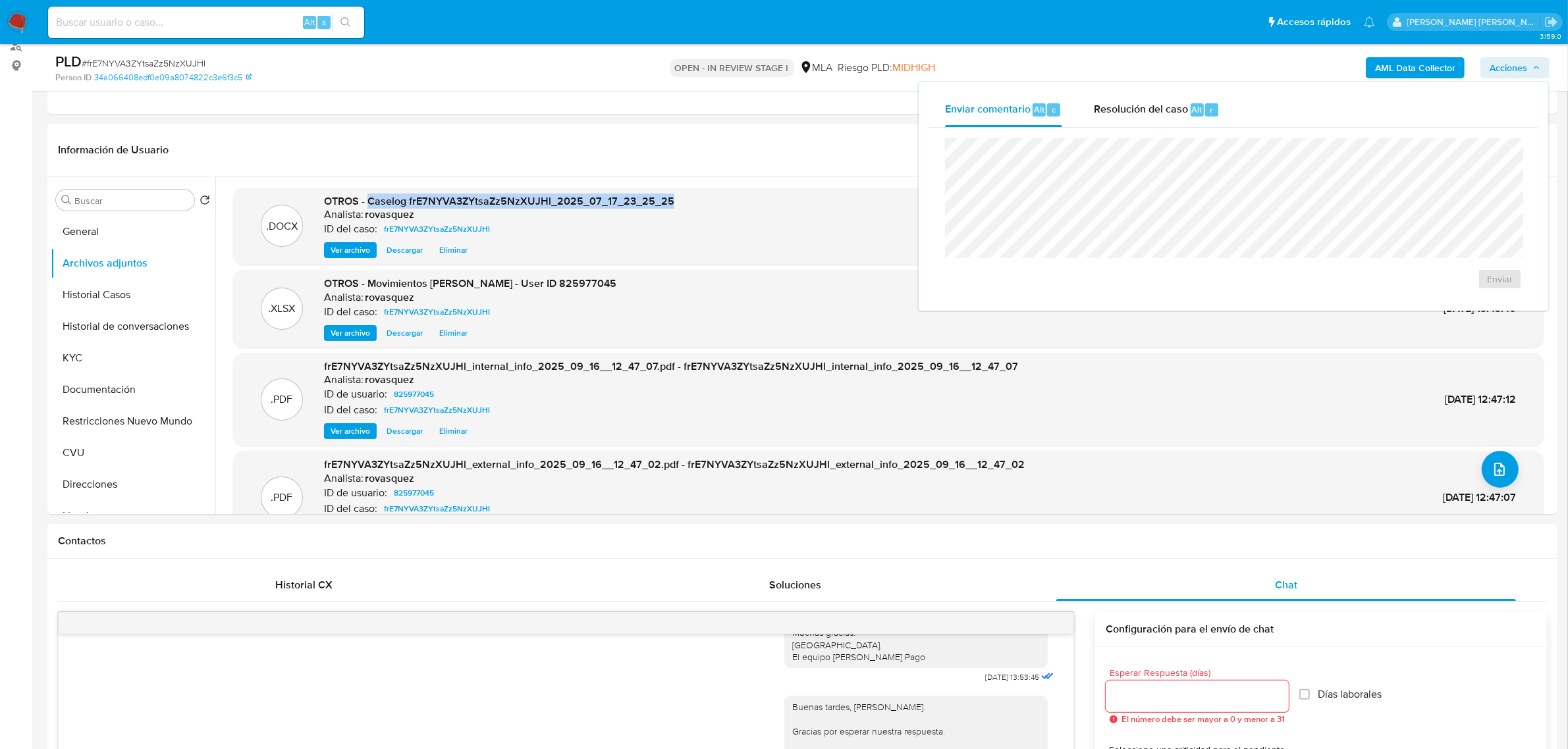
drag, startPoint x: 1176, startPoint y: 113, endPoint x: 1161, endPoint y: 132, distance: 24.2
click at [1174, 113] on span "Resolución del caso" at bounding box center [1141, 109] width 94 height 15
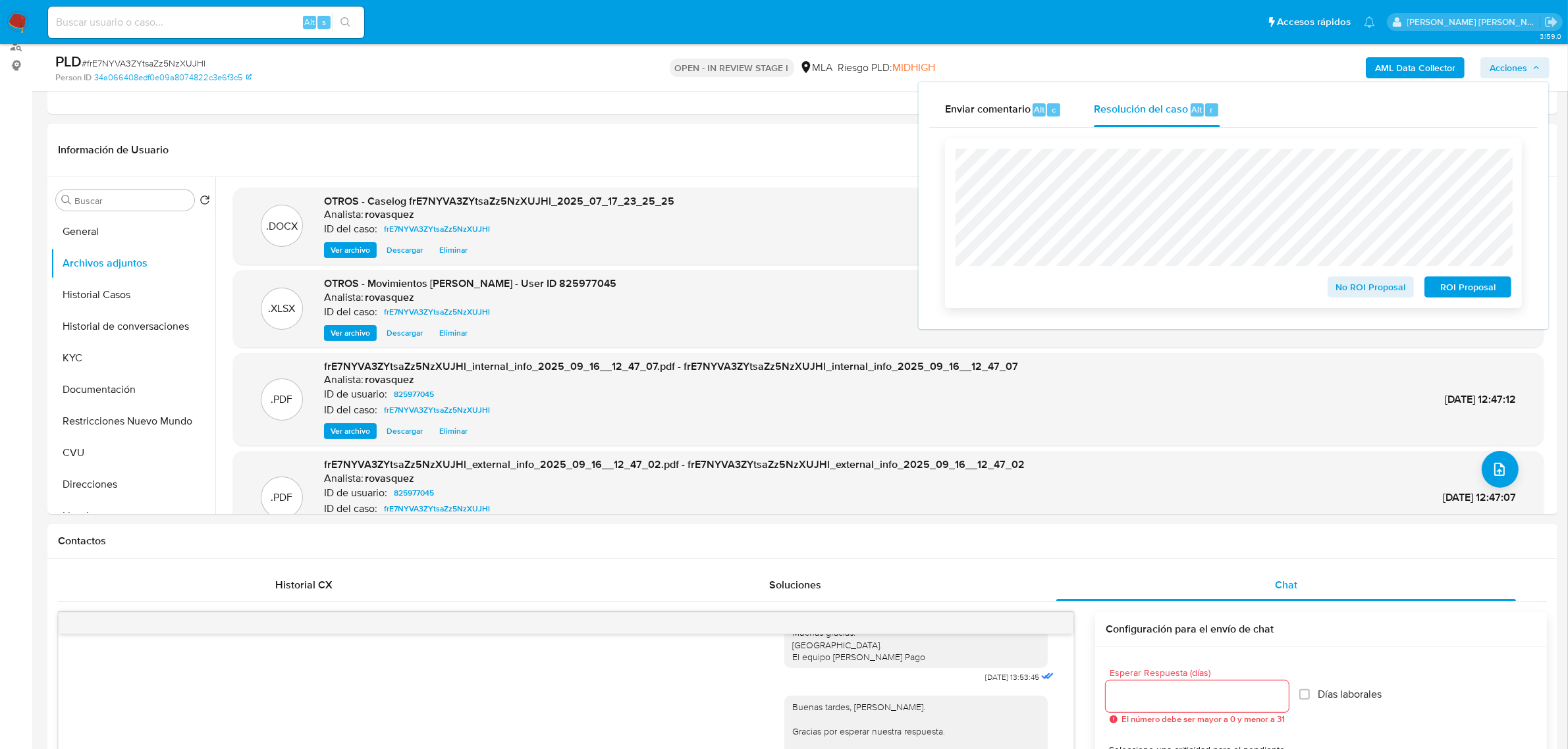
click at [1470, 293] on span "ROI Proposal" at bounding box center [1468, 287] width 69 height 18
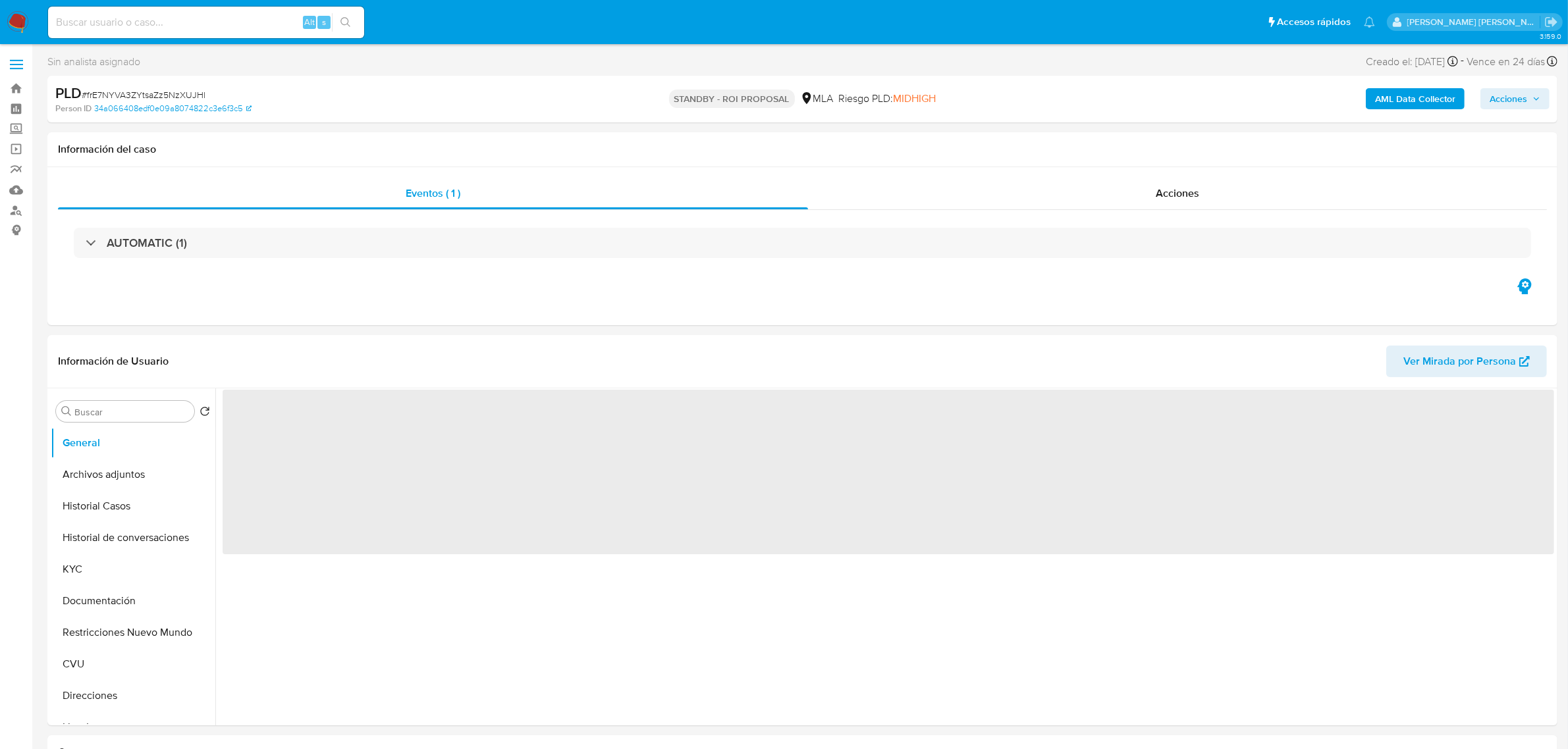
select select "10"
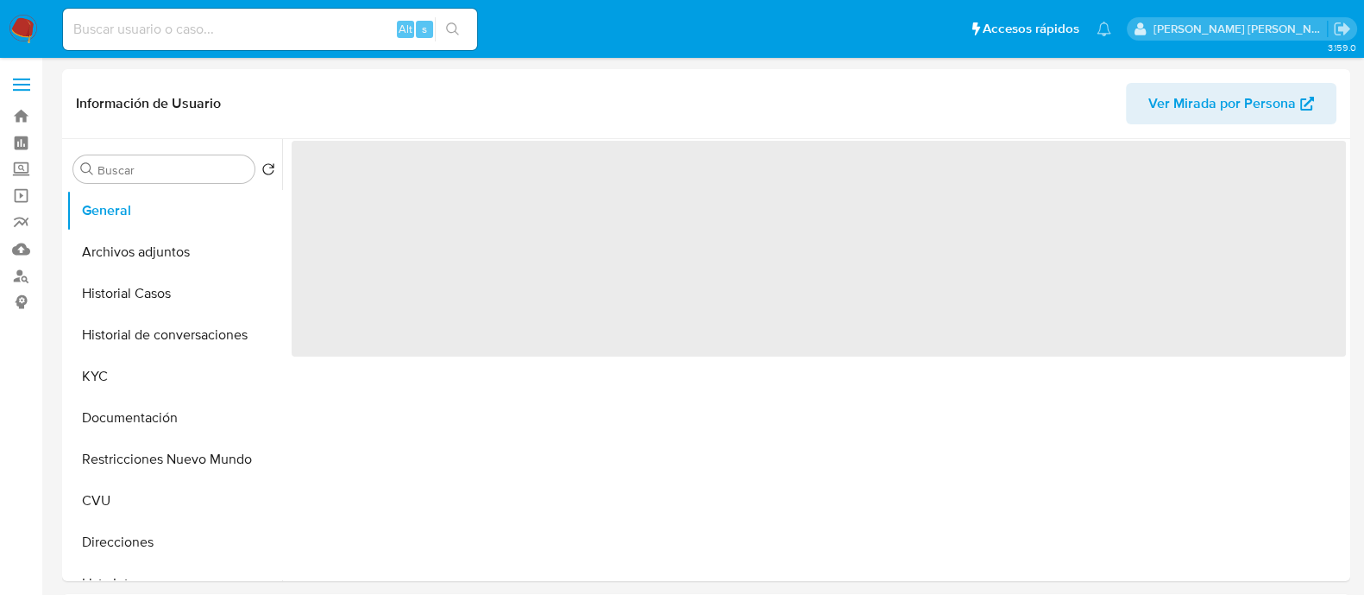
select select "10"
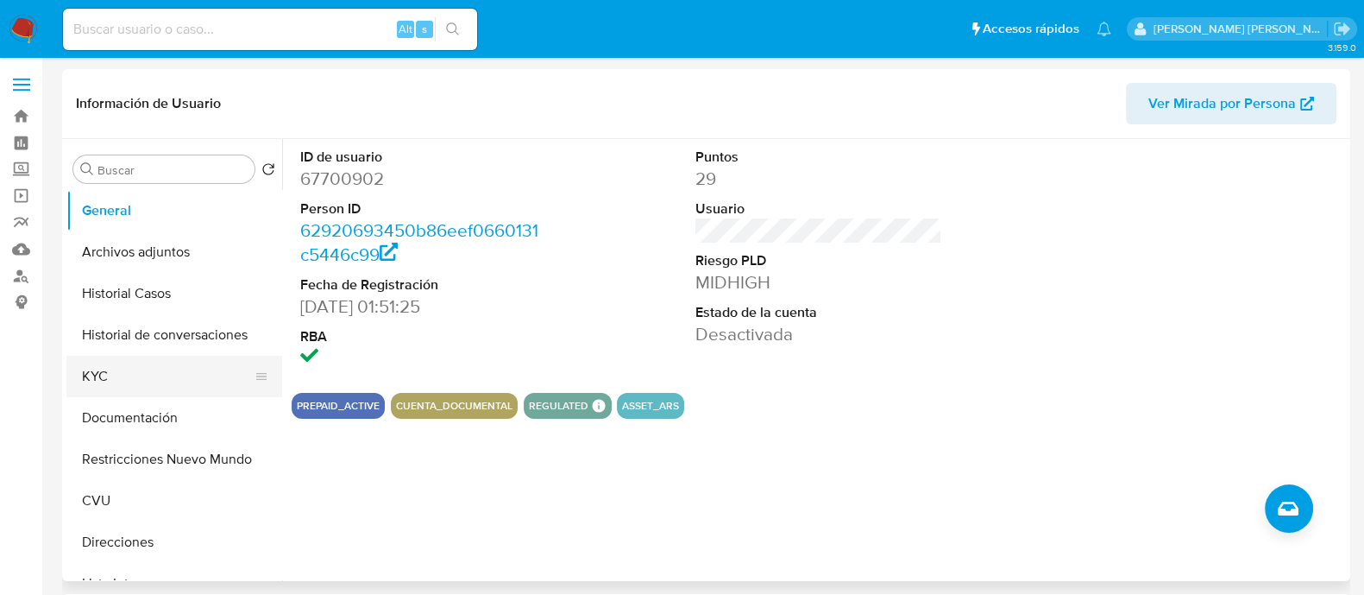
click at [164, 369] on button "KYC" at bounding box center [167, 376] width 202 height 41
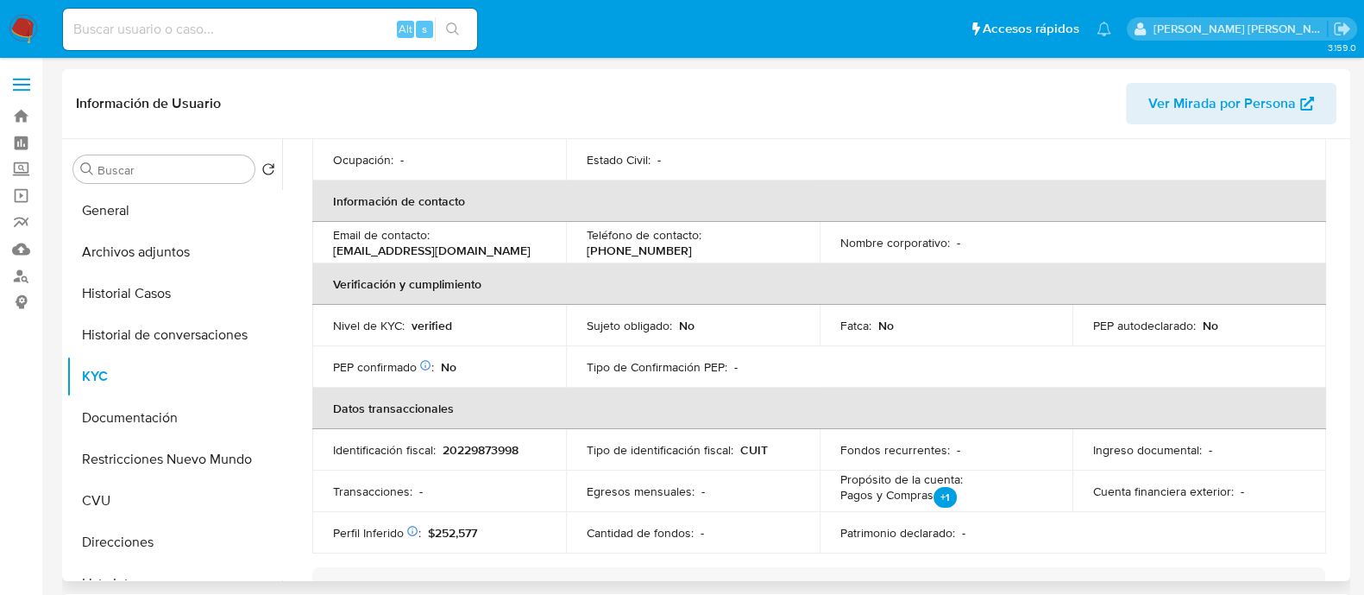
scroll to position [324, 0]
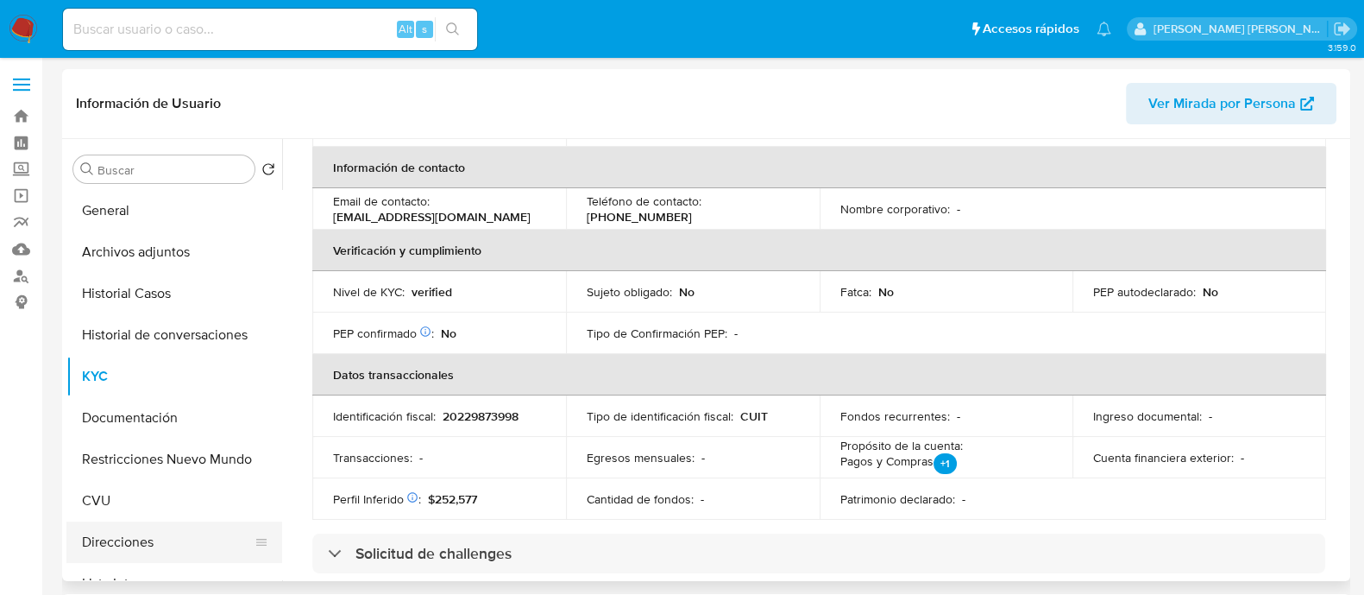
click at [129, 542] on button "Direcciones" at bounding box center [167, 541] width 202 height 41
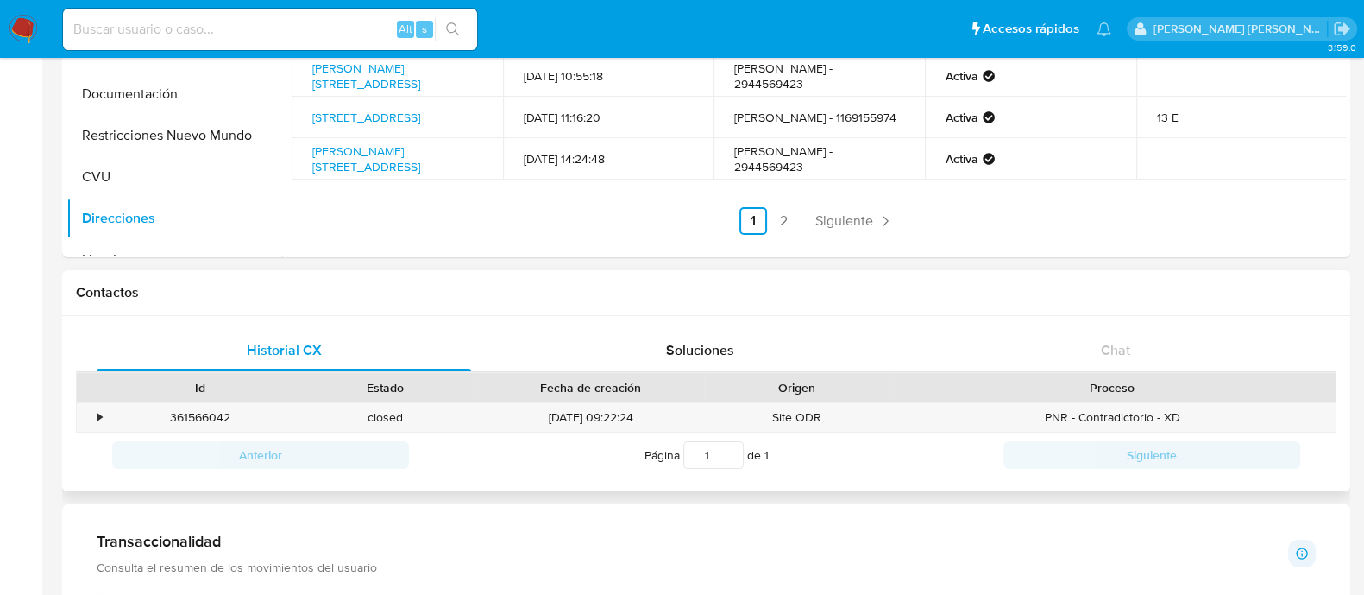
scroll to position [0, 0]
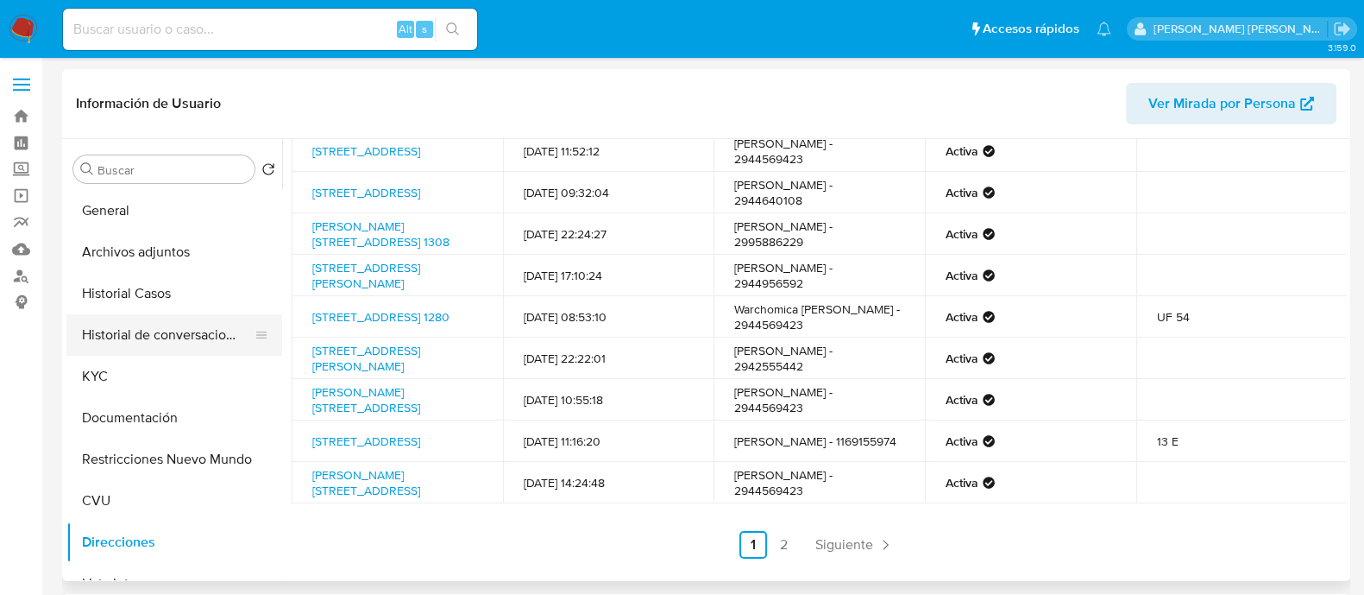
click at [144, 335] on button "Historial de conversaciones" at bounding box center [167, 334] width 202 height 41
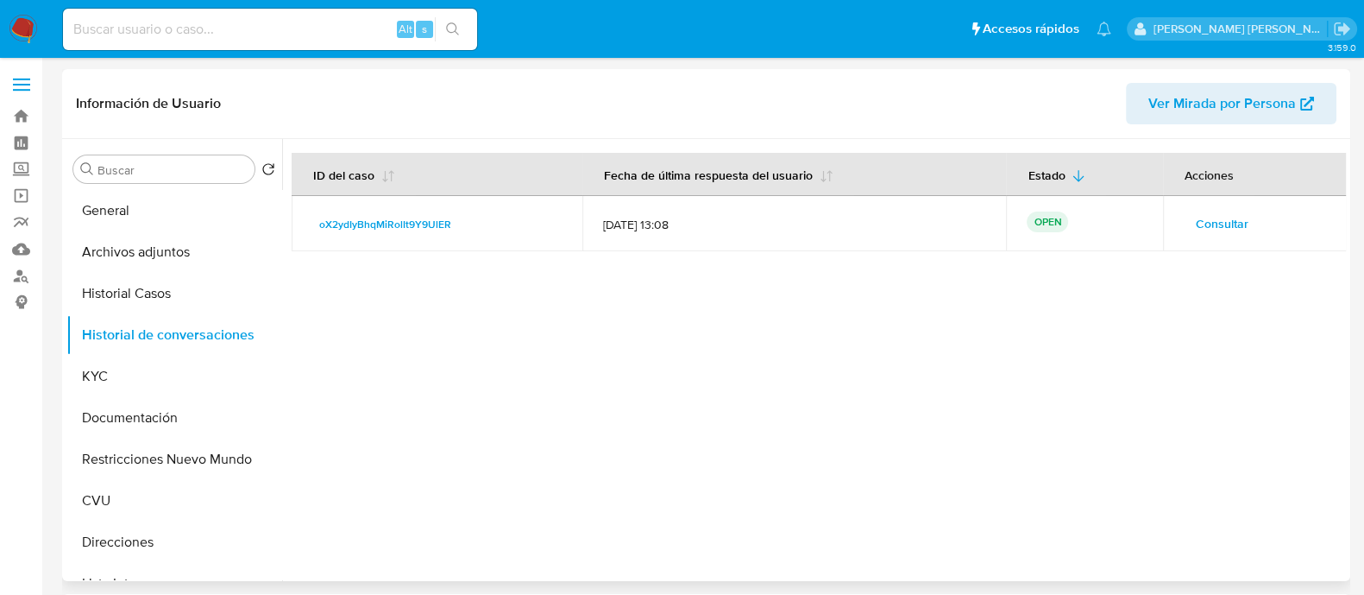
click at [1188, 217] on button "Consultar" at bounding box center [1222, 224] width 77 height 28
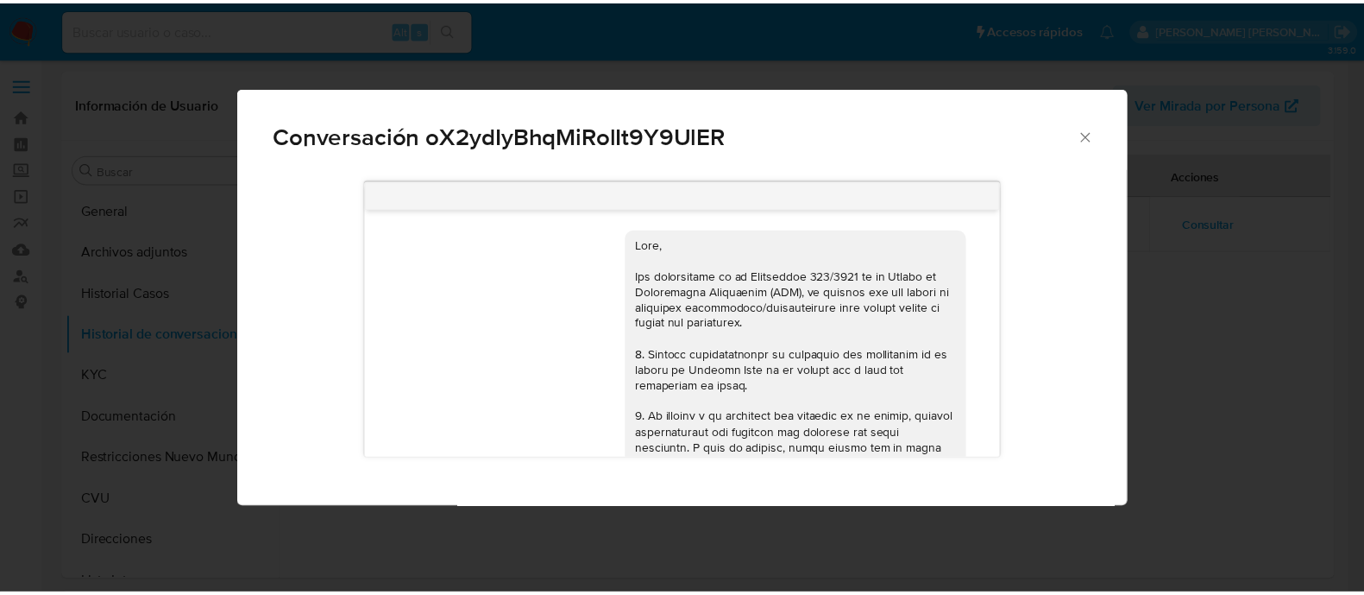
scroll to position [2376, 0]
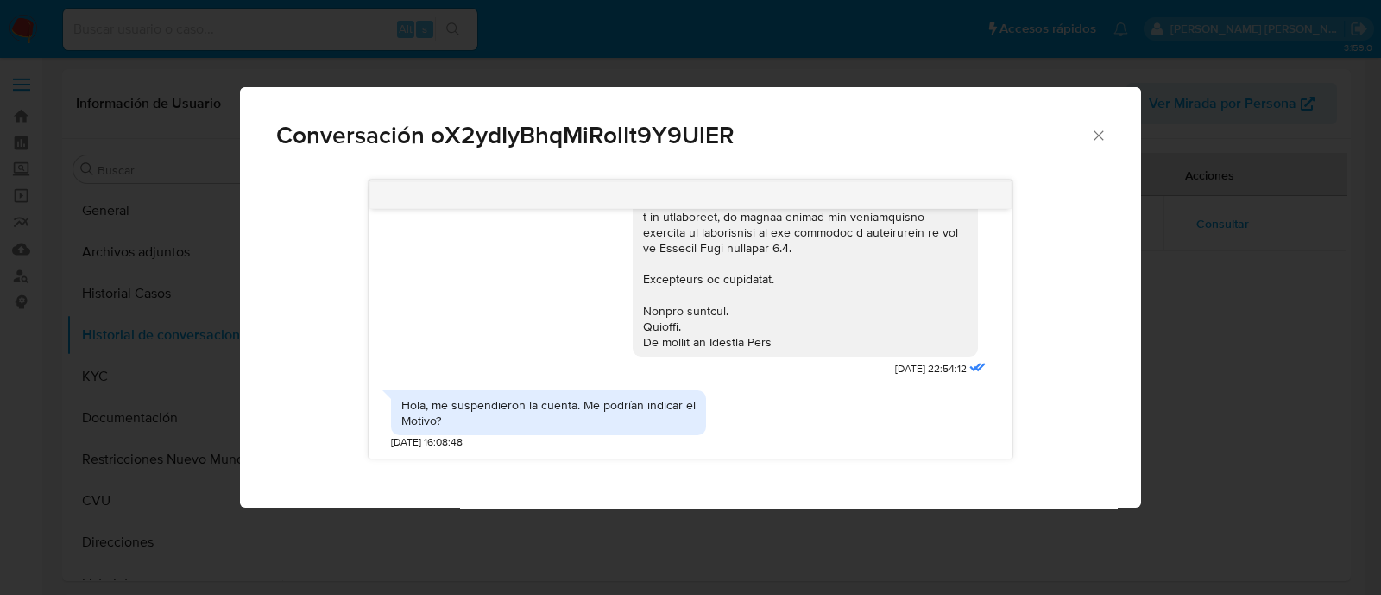
click at [1100, 135] on icon "Cerrar" at bounding box center [1098, 135] width 17 height 17
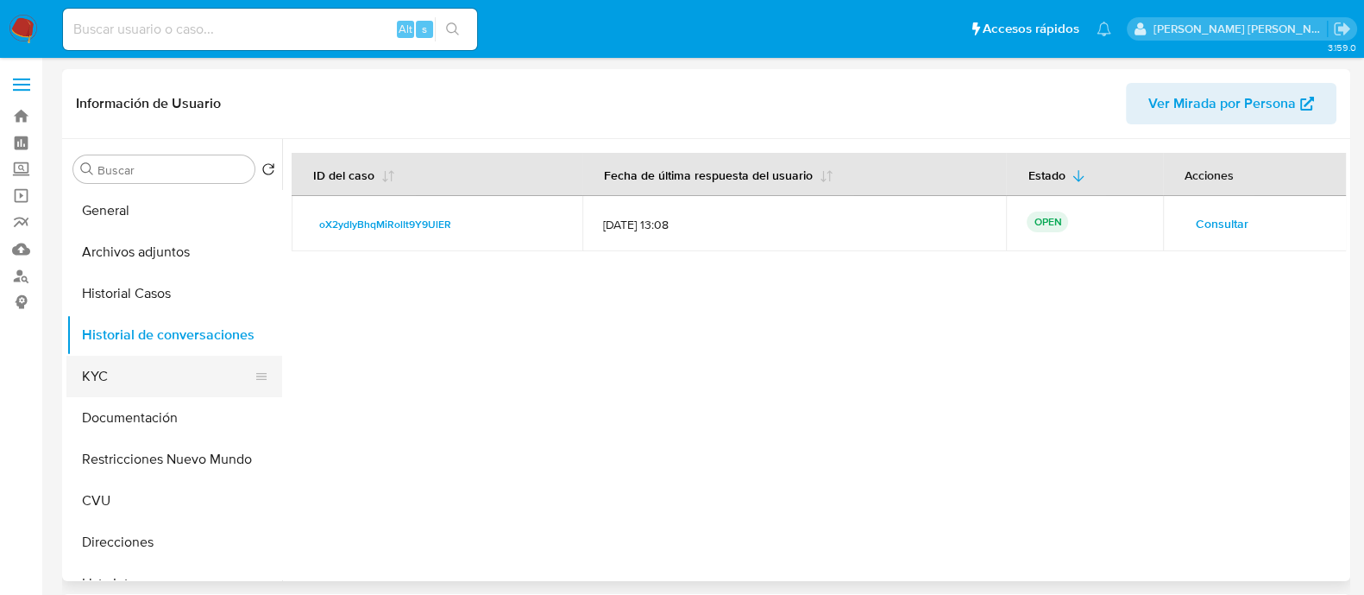
click at [147, 377] on button "KYC" at bounding box center [167, 376] width 202 height 41
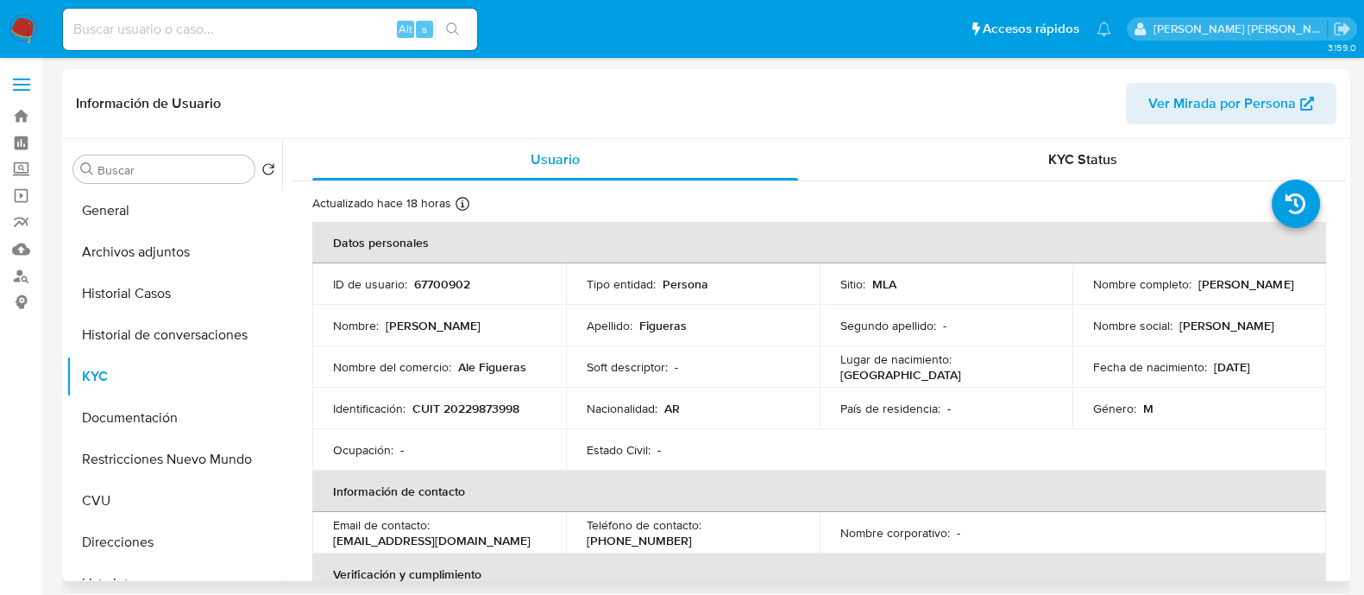
scroll to position [107, 0]
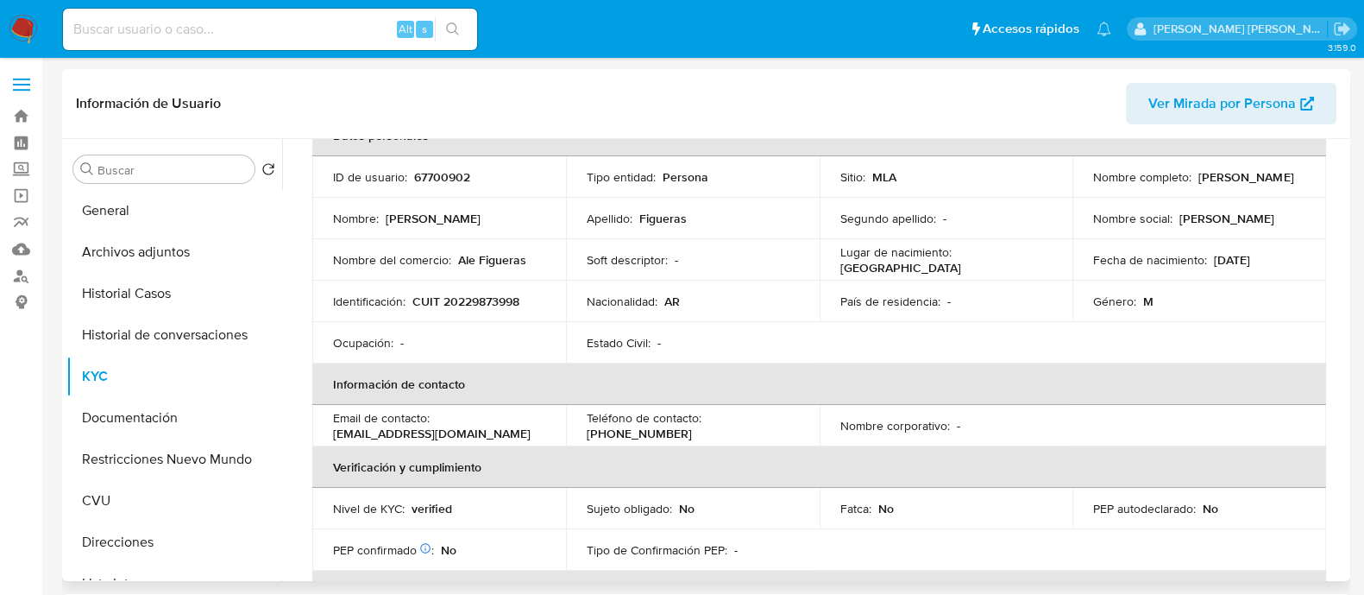
click at [462, 435] on p "fmjuninandes@yahoo.com.ar" at bounding box center [432, 433] width 198 height 16
click at [475, 433] on p "fmjuninandes@yahoo.com.ar" at bounding box center [432, 433] width 198 height 16
drag, startPoint x: 496, startPoint y: 429, endPoint x: 324, endPoint y: 434, distance: 172.7
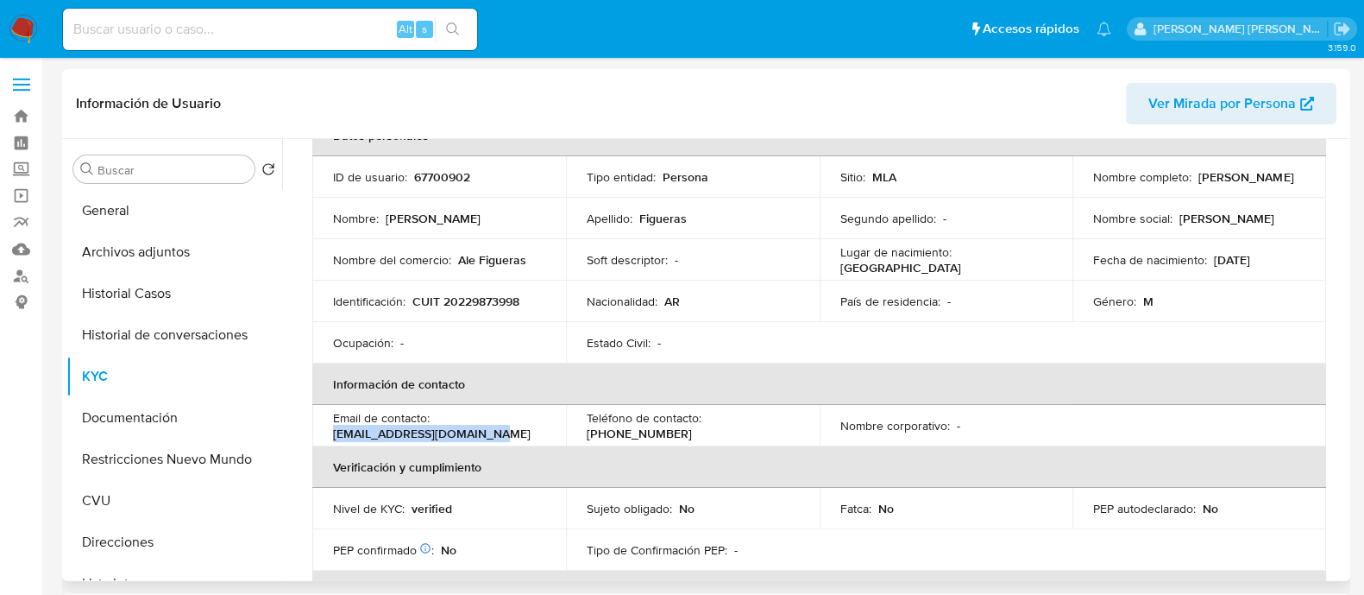
click at [324, 434] on td "Email de contacto : fmjuninandes@yahoo.com.ar" at bounding box center [439, 425] width 254 height 41
copy p "fmjuninandes@yahoo.com.ar"
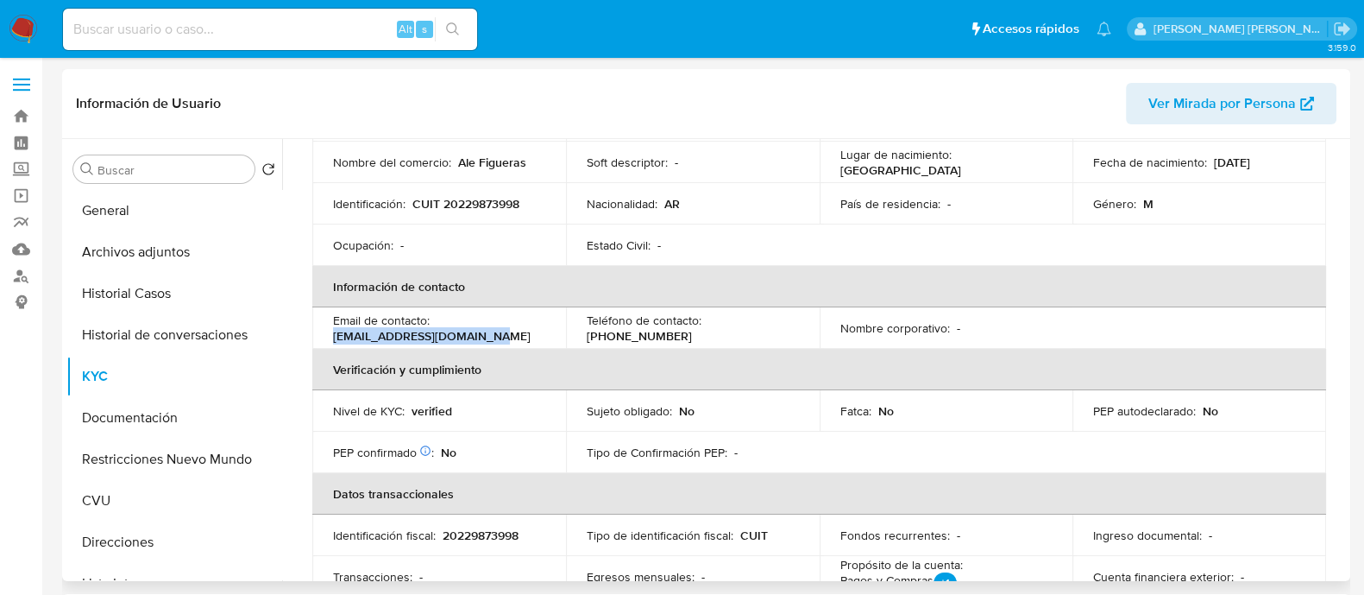
scroll to position [324, 0]
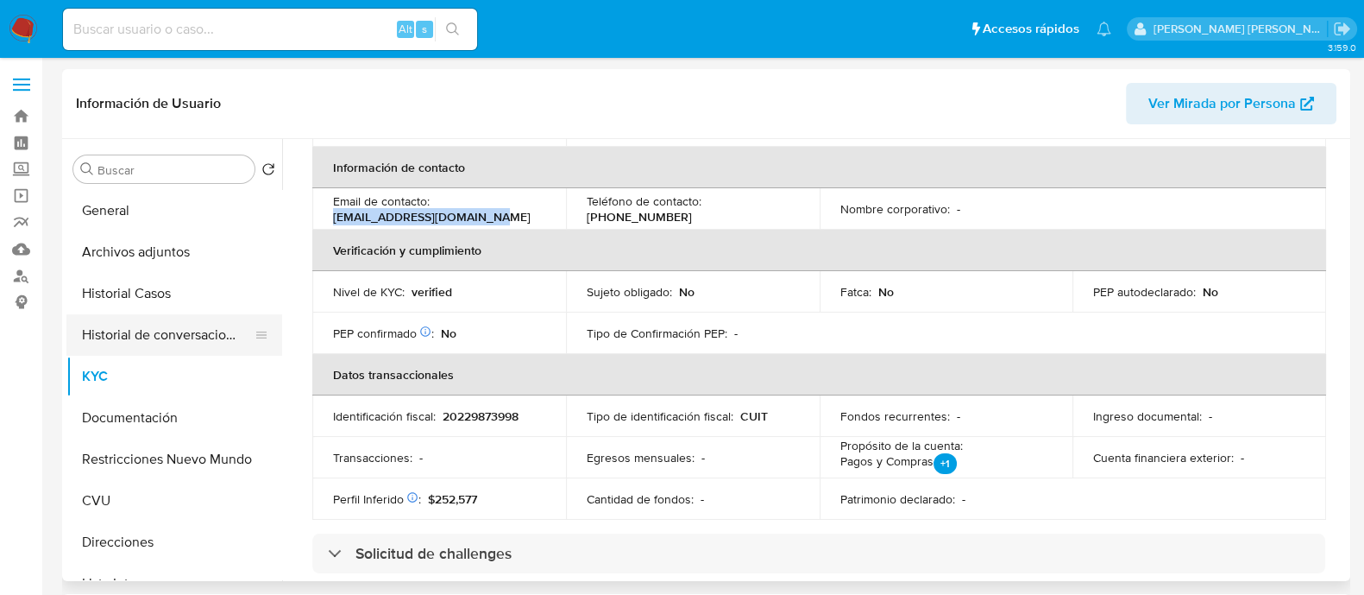
click at [147, 344] on button "Historial de conversaciones" at bounding box center [167, 334] width 202 height 41
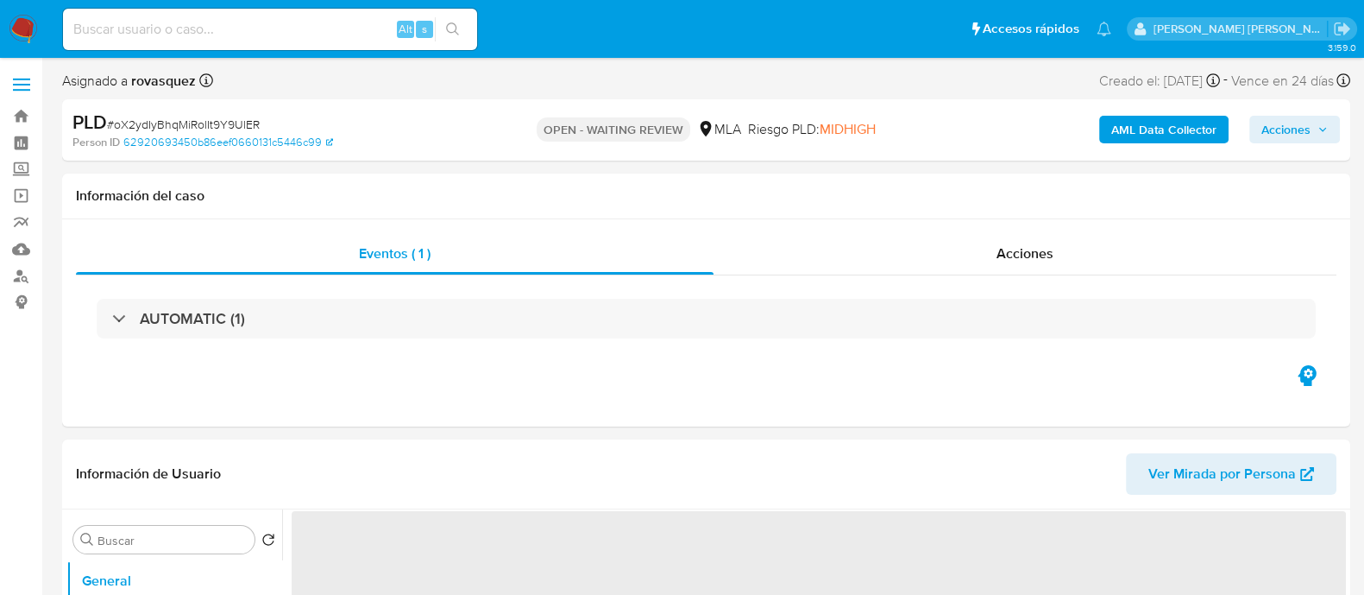
select select "10"
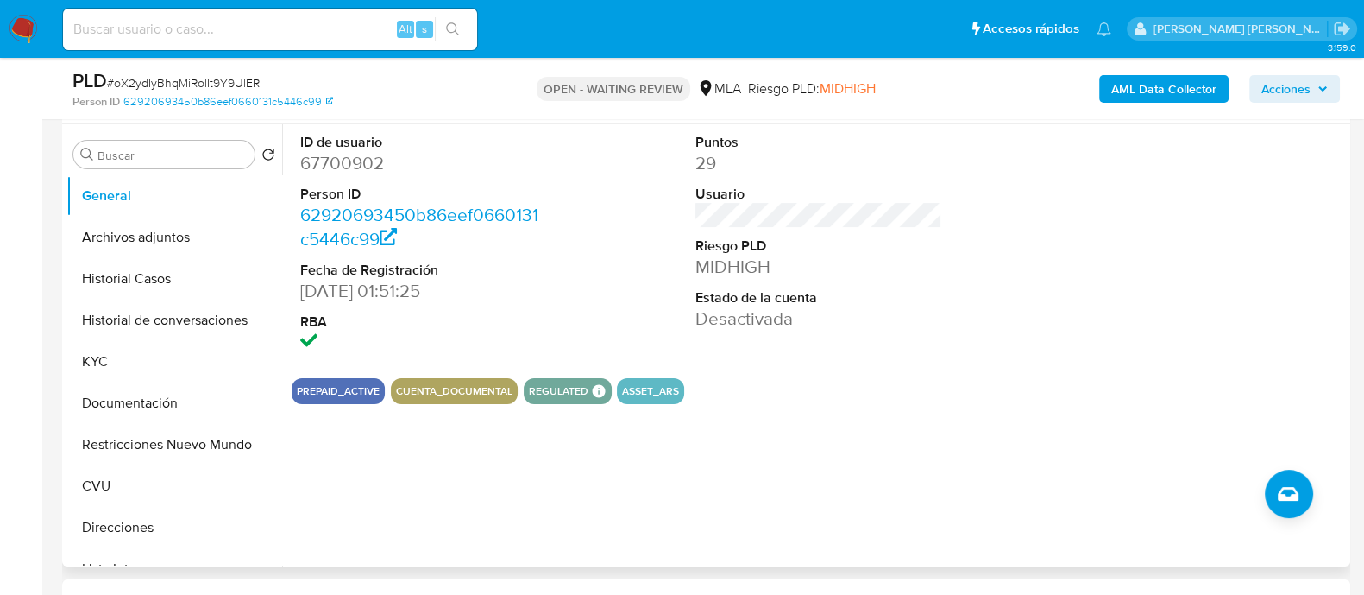
scroll to position [215, 0]
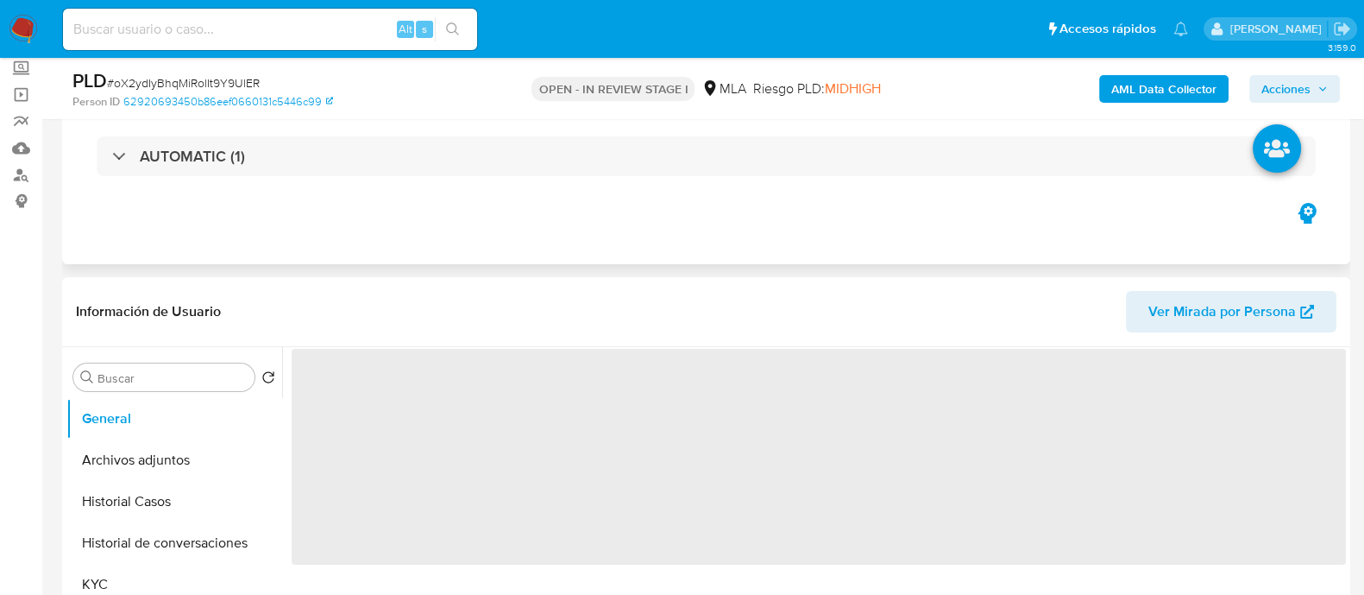
scroll to position [324, 0]
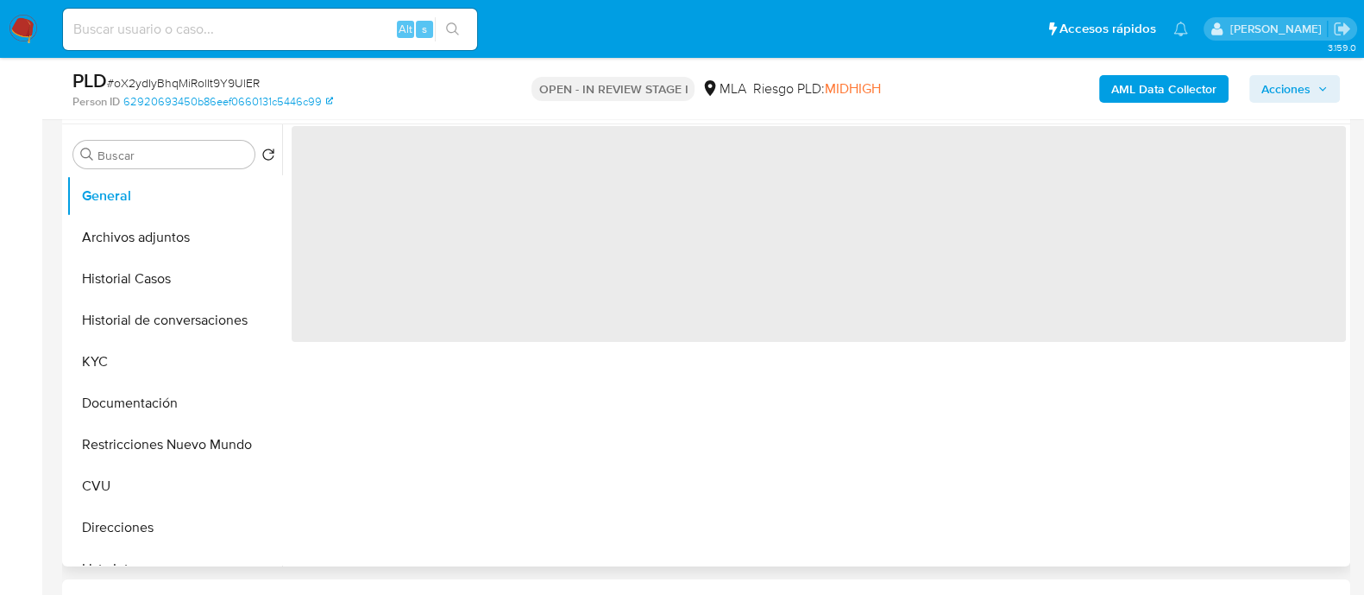
select select "10"
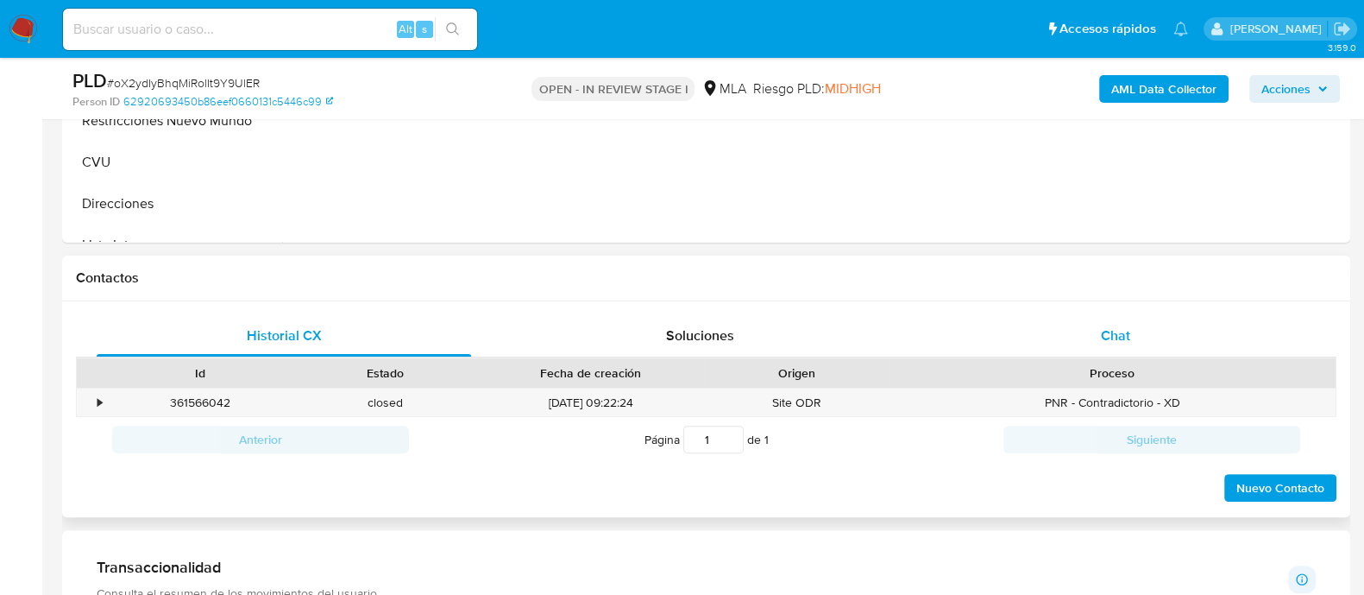
click at [1119, 343] on span "Chat" at bounding box center [1115, 335] width 29 height 20
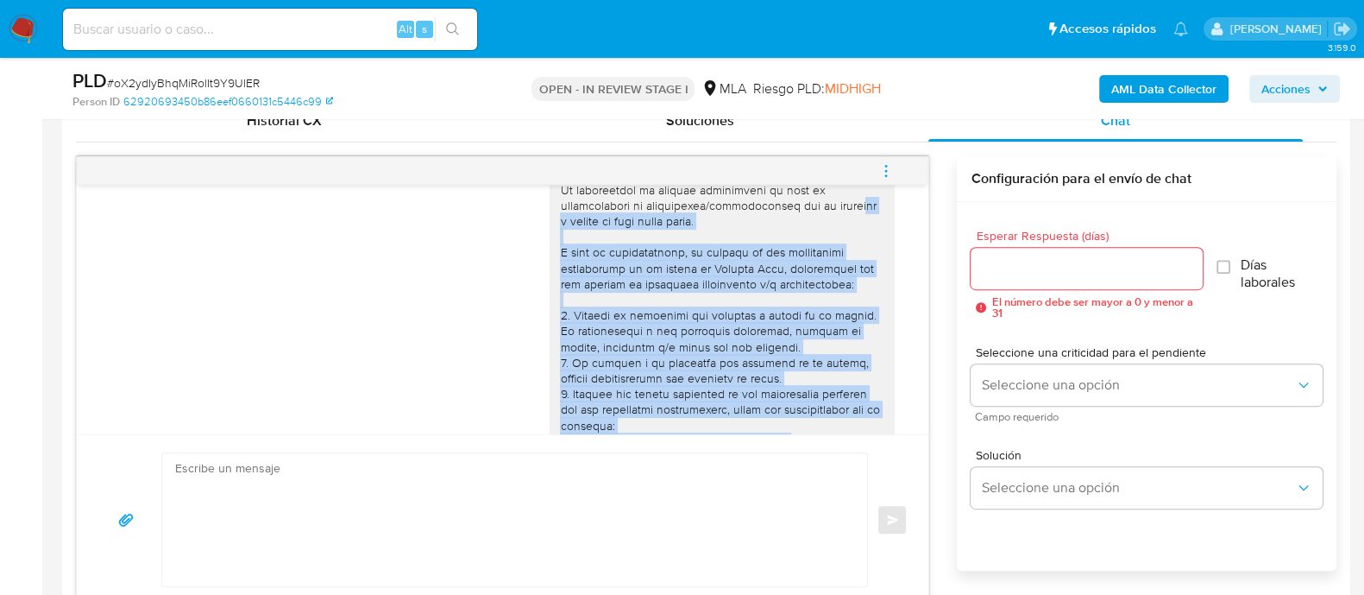
scroll to position [1942, 0]
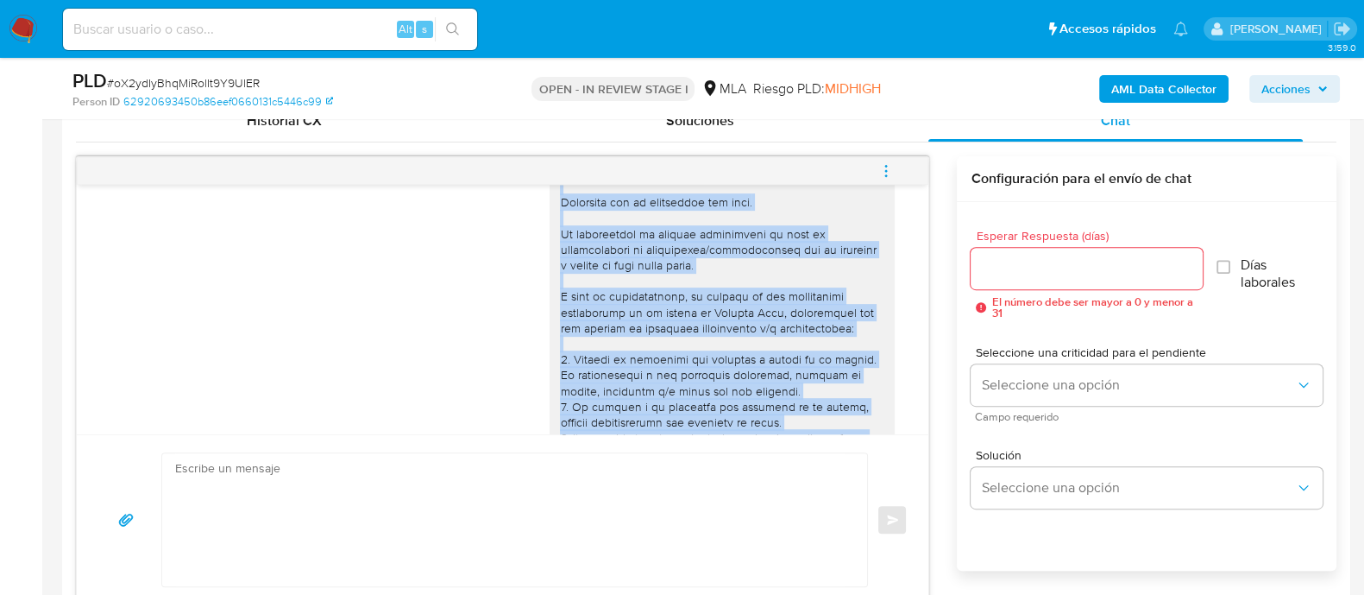
drag, startPoint x: 704, startPoint y: 325, endPoint x: 532, endPoint y: 217, distance: 203.5
click at [532, 217] on div "[DATE] 22:54:12" at bounding box center [502, 444] width 809 height 600
copy div "Hola, Jose. Esperamos que te encuentres muy bien. Te consultamos si tuviste opo…"
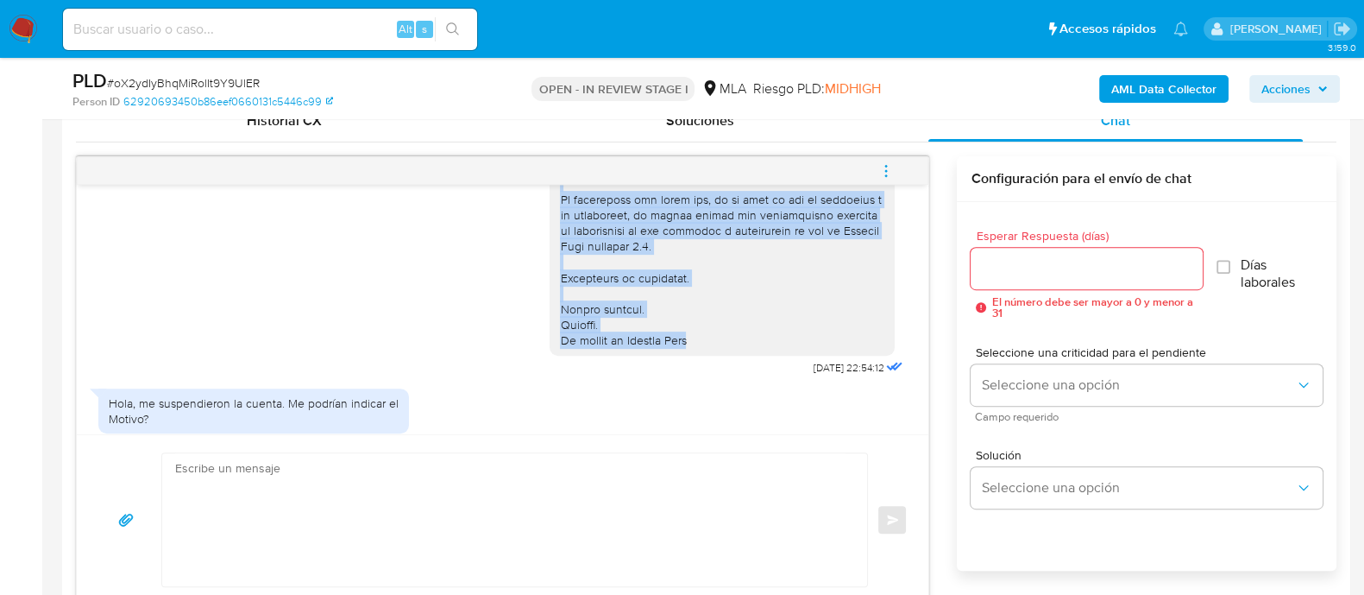
scroll to position [2373, 0]
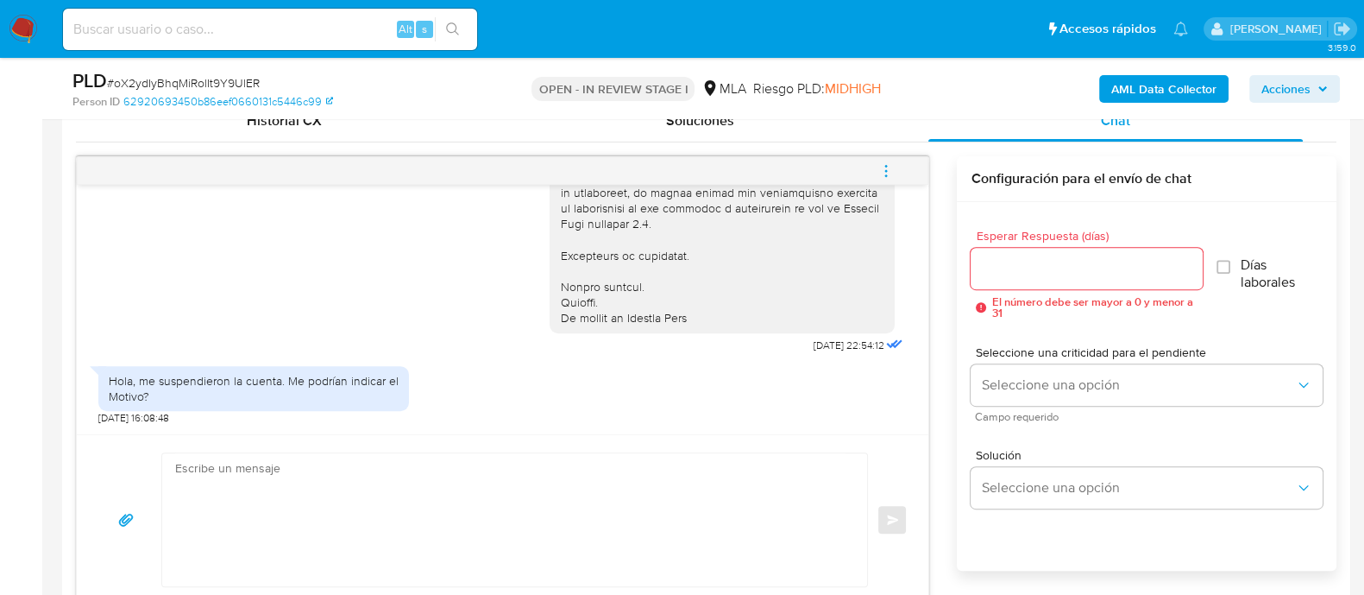
click at [274, 495] on textarea at bounding box center [510, 519] width 671 height 133
paste textarea "Hola, Jose. Esperamos que te encuentres muy bien. Te consultamos si tuviste opo…"
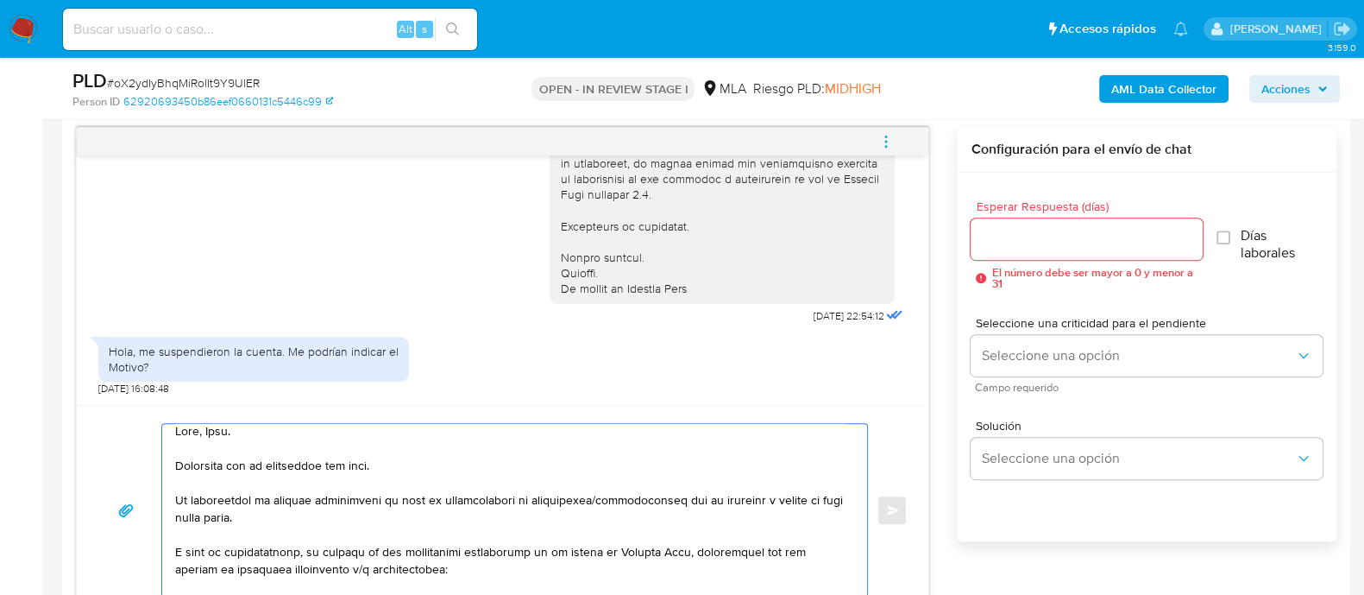
scroll to position [0, 0]
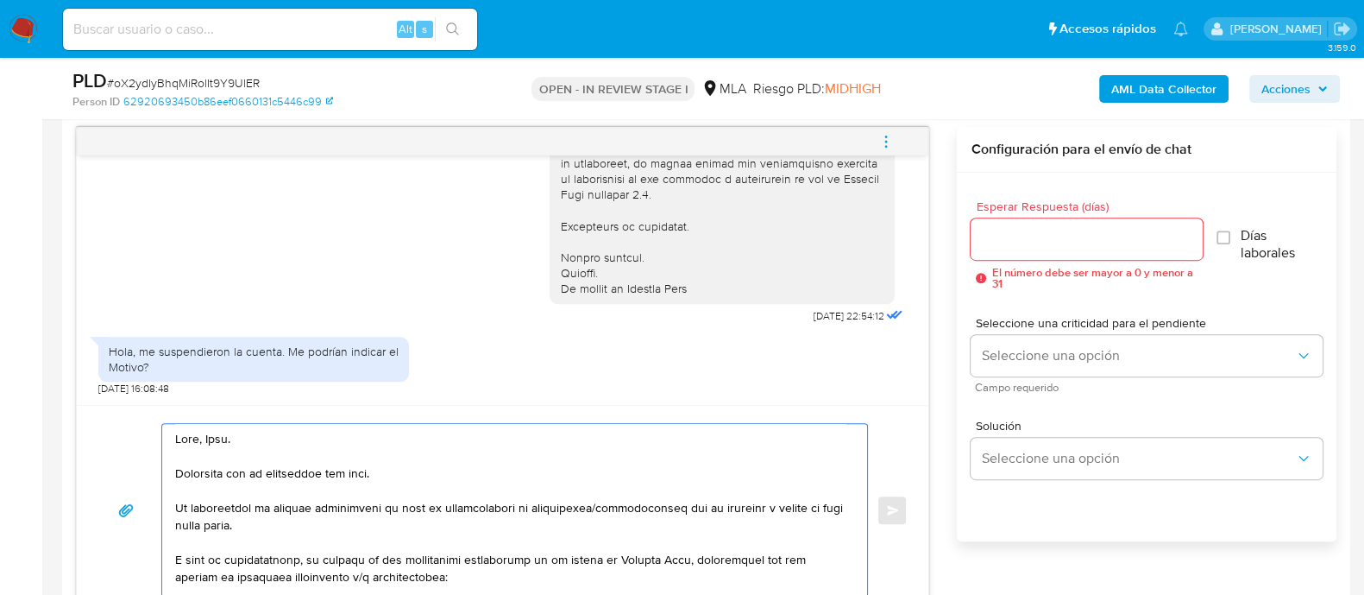
click at [268, 476] on textarea at bounding box center [510, 510] width 671 height 173
click at [267, 498] on textarea at bounding box center [510, 510] width 671 height 173
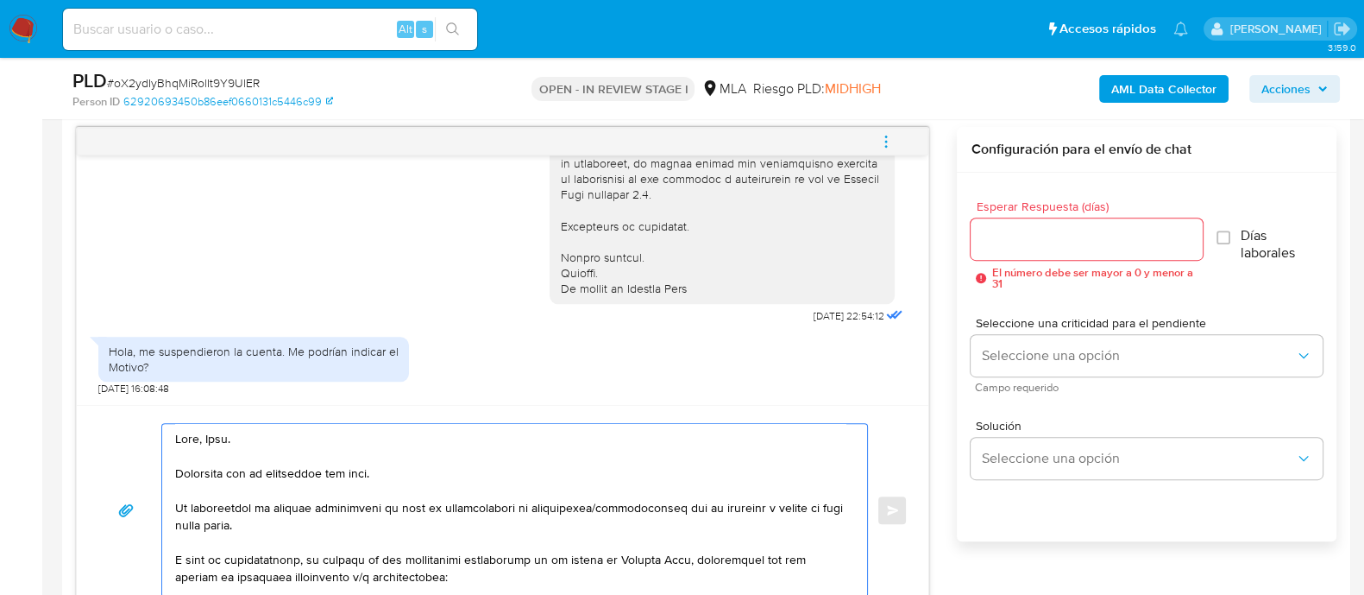
click at [267, 498] on textarea at bounding box center [510, 510] width 671 height 173
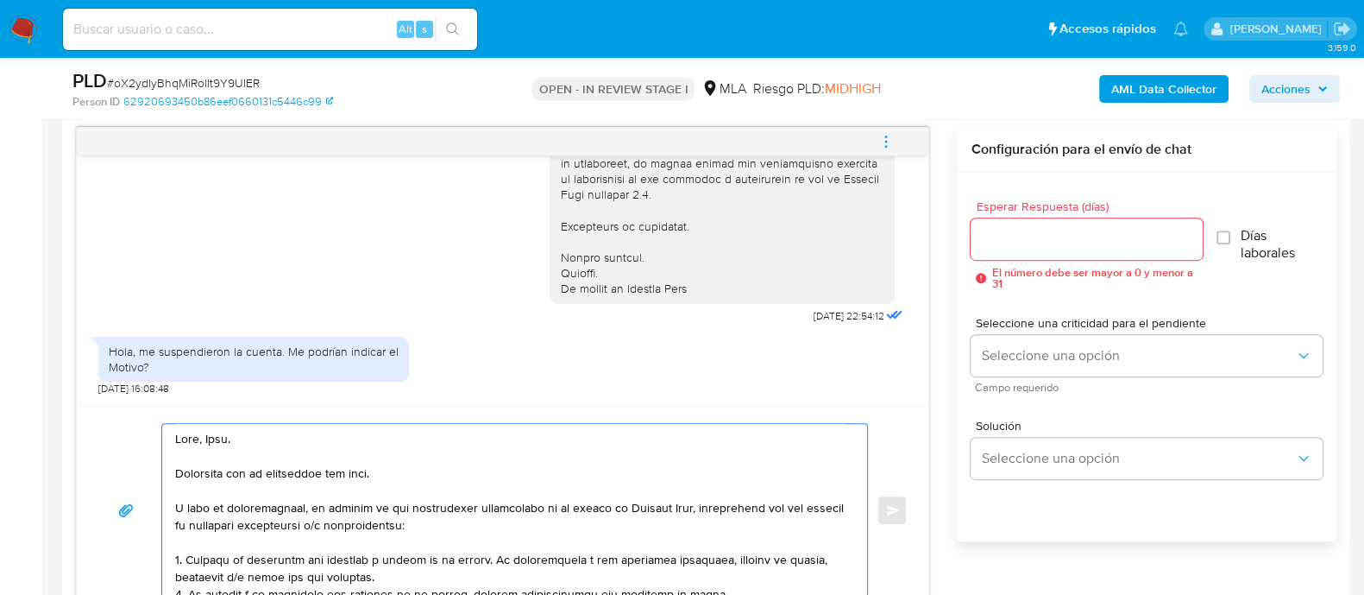
drag, startPoint x: 309, startPoint y: 502, endPoint x: 180, endPoint y: 507, distance: 128.7
click at [180, 507] on textarea at bounding box center [510, 510] width 671 height 173
click at [354, 479] on textarea at bounding box center [510, 510] width 671 height 173
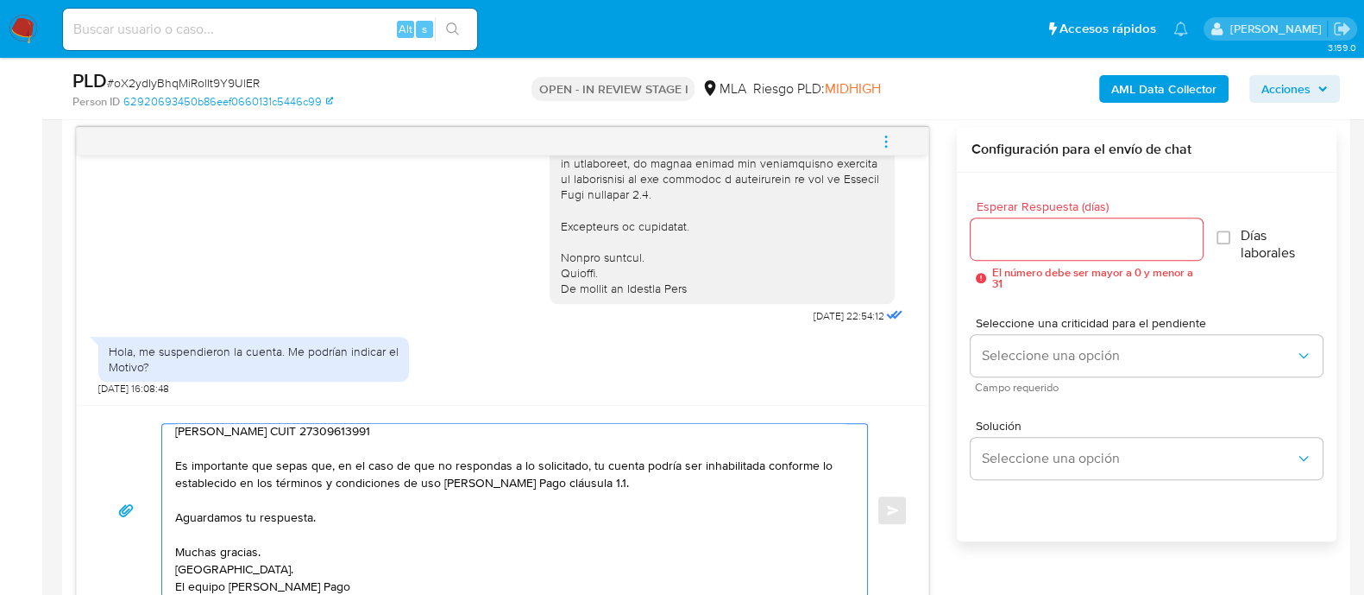
scroll to position [236, 0]
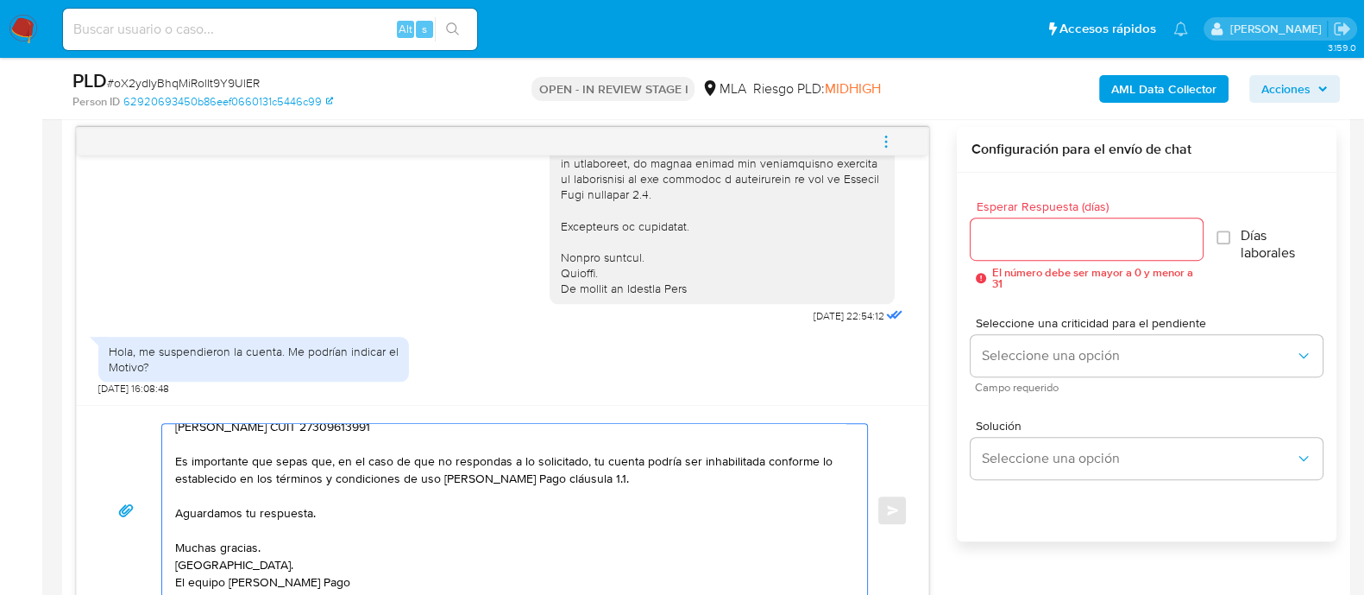
type textarea "Hola, Jose. En función de las operaciones registradas en tu cuenta de Mercado P…"
click at [1046, 242] on input "Esperar Respuesta (días)" at bounding box center [1086, 239] width 231 height 22
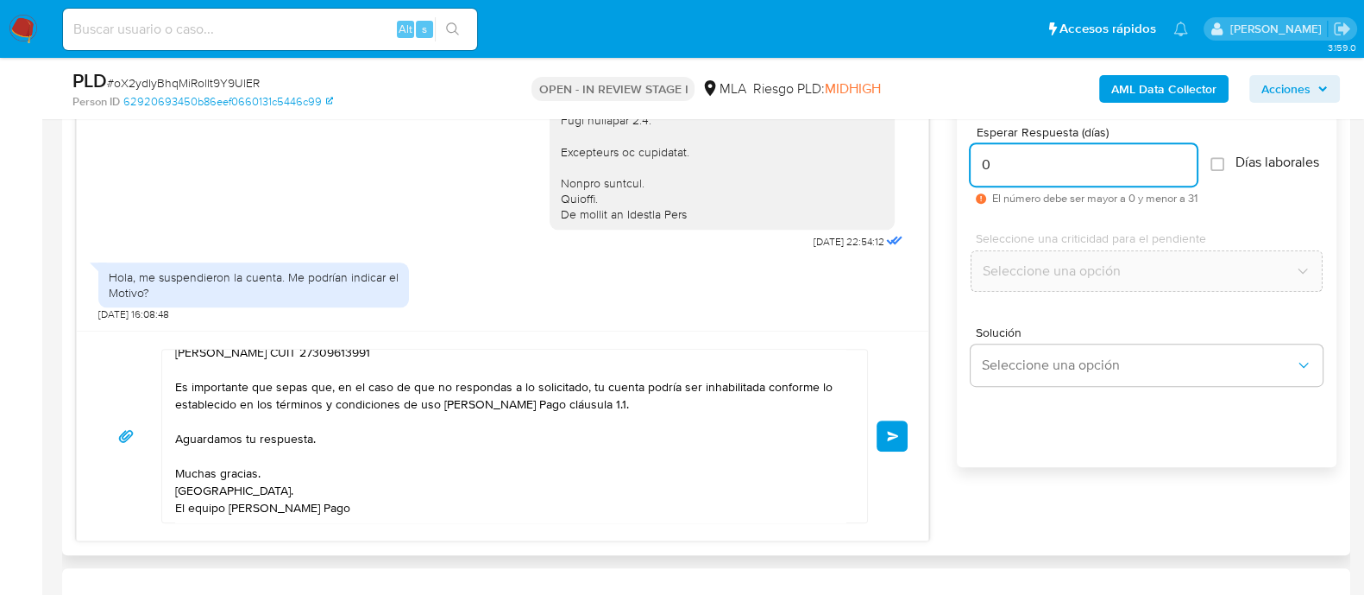
scroll to position [999, 0]
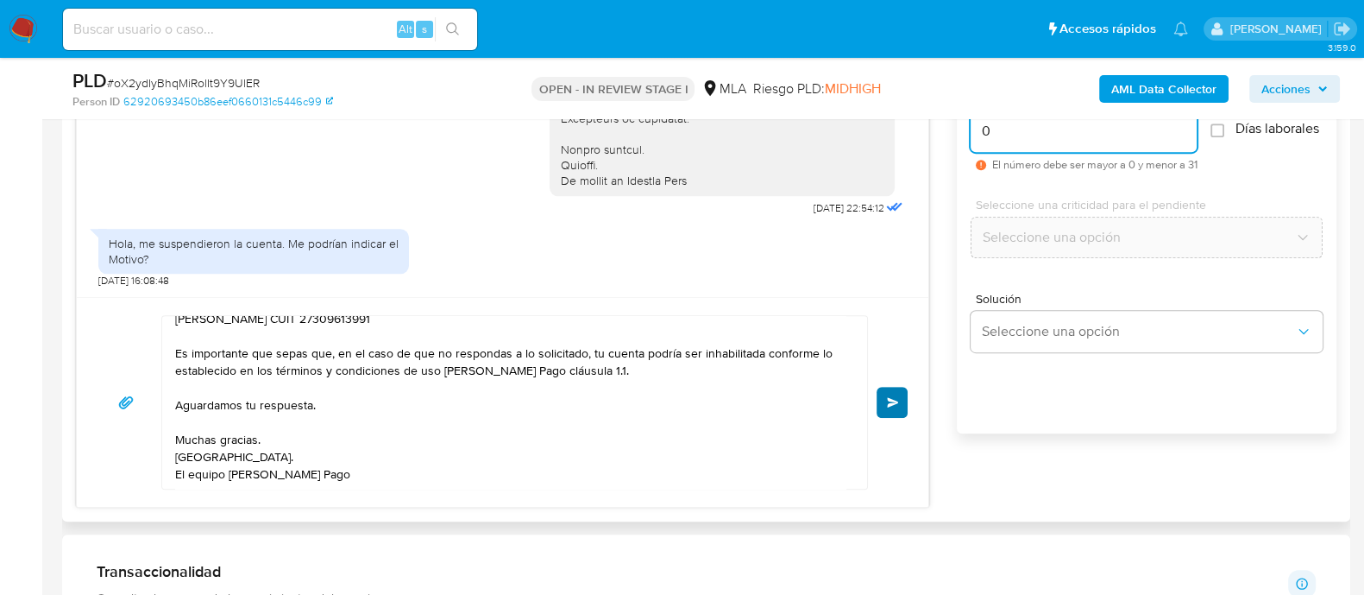
type input "0"
click at [891, 405] on span "Enviar" at bounding box center [893, 402] width 12 height 10
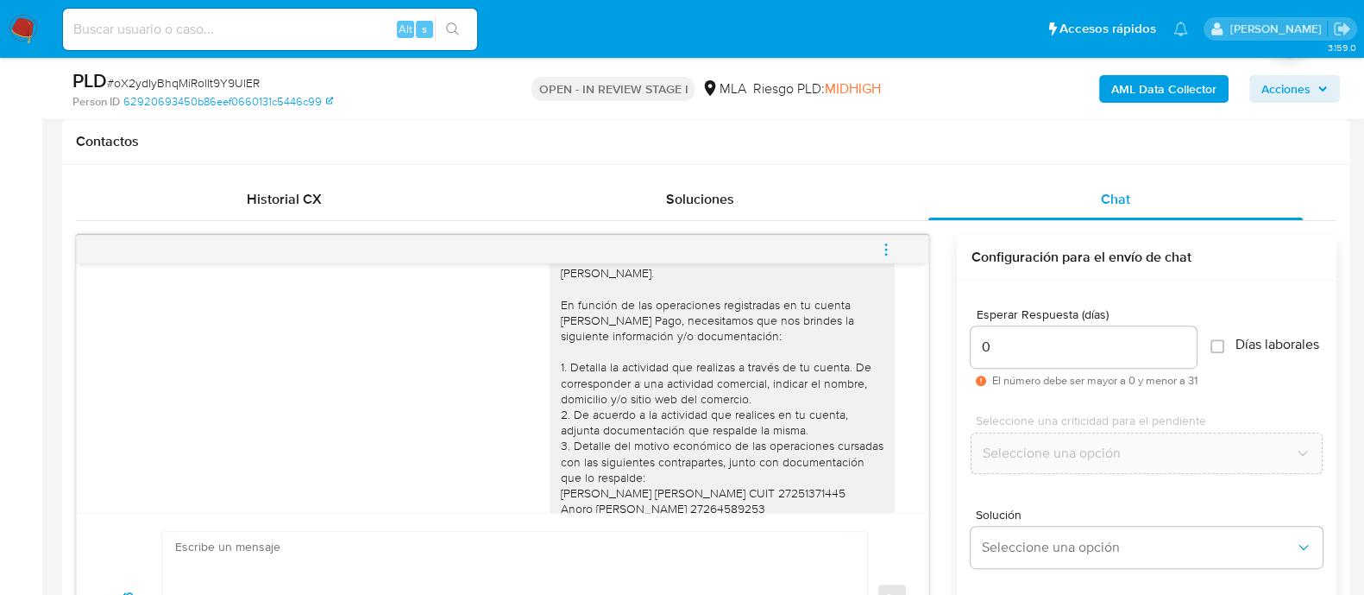
scroll to position [2555, 0]
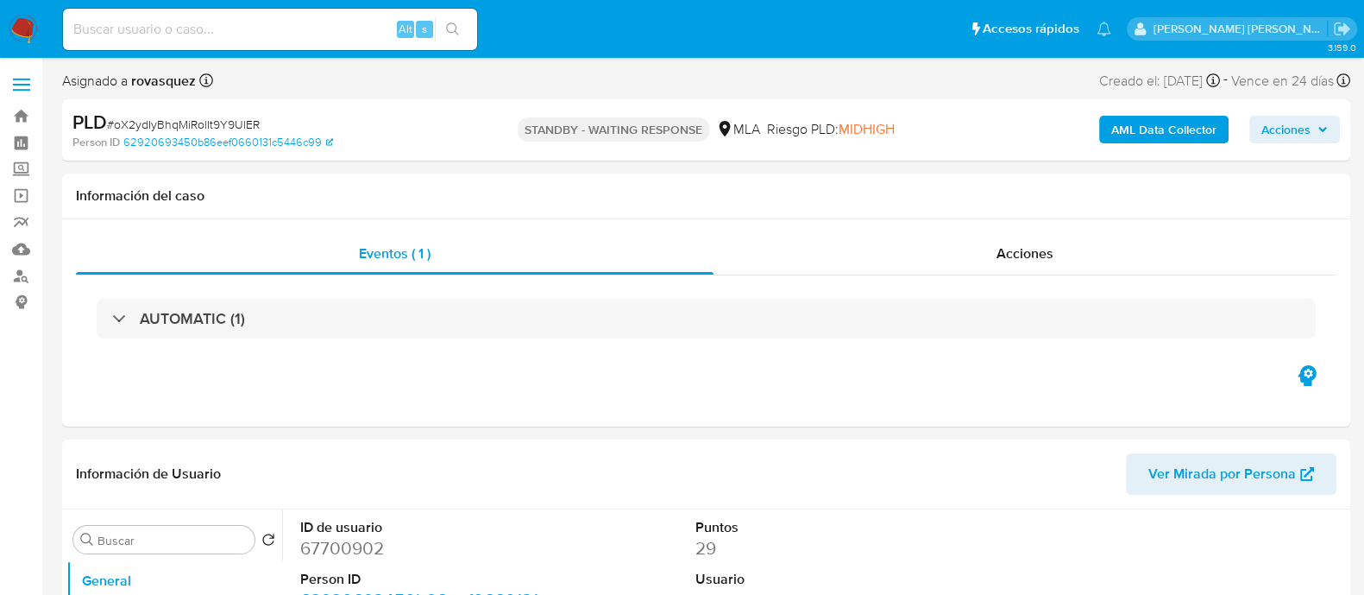
select select "10"
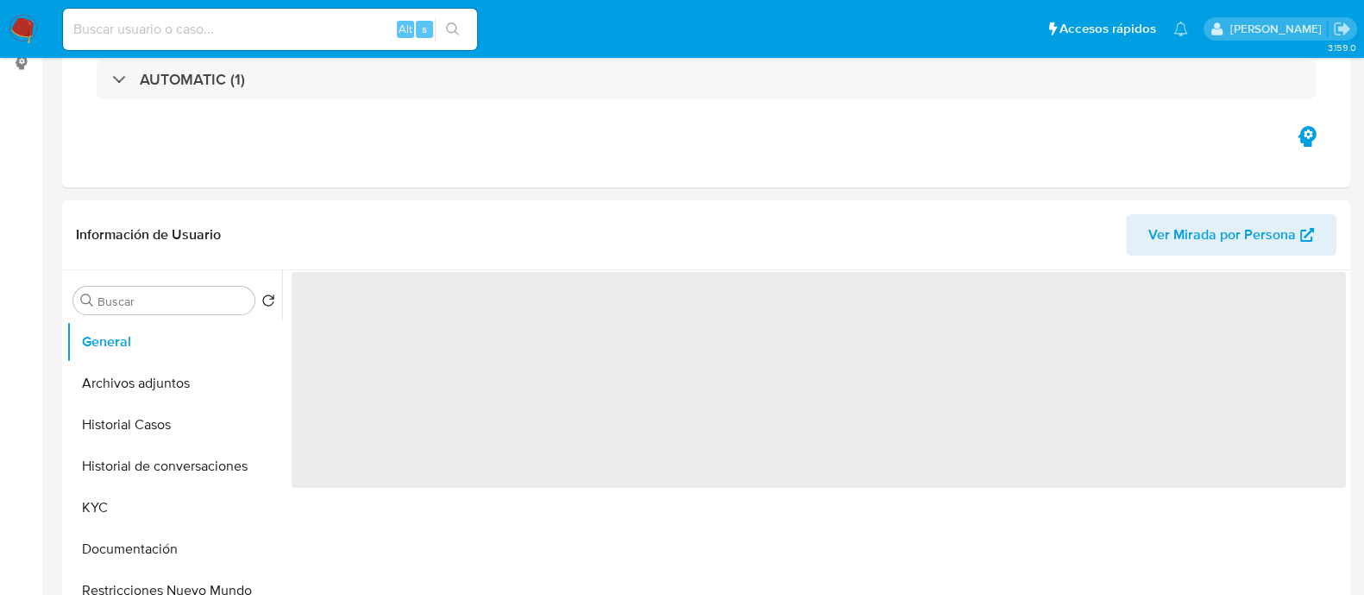
select select "10"
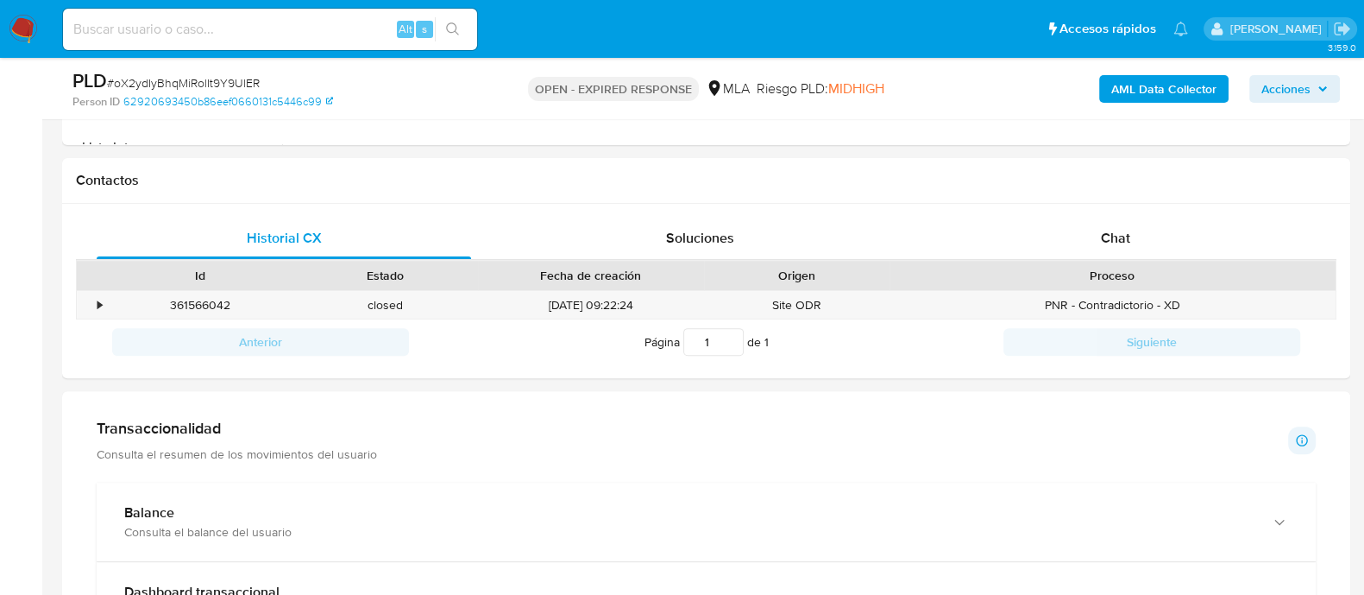
scroll to position [754, 0]
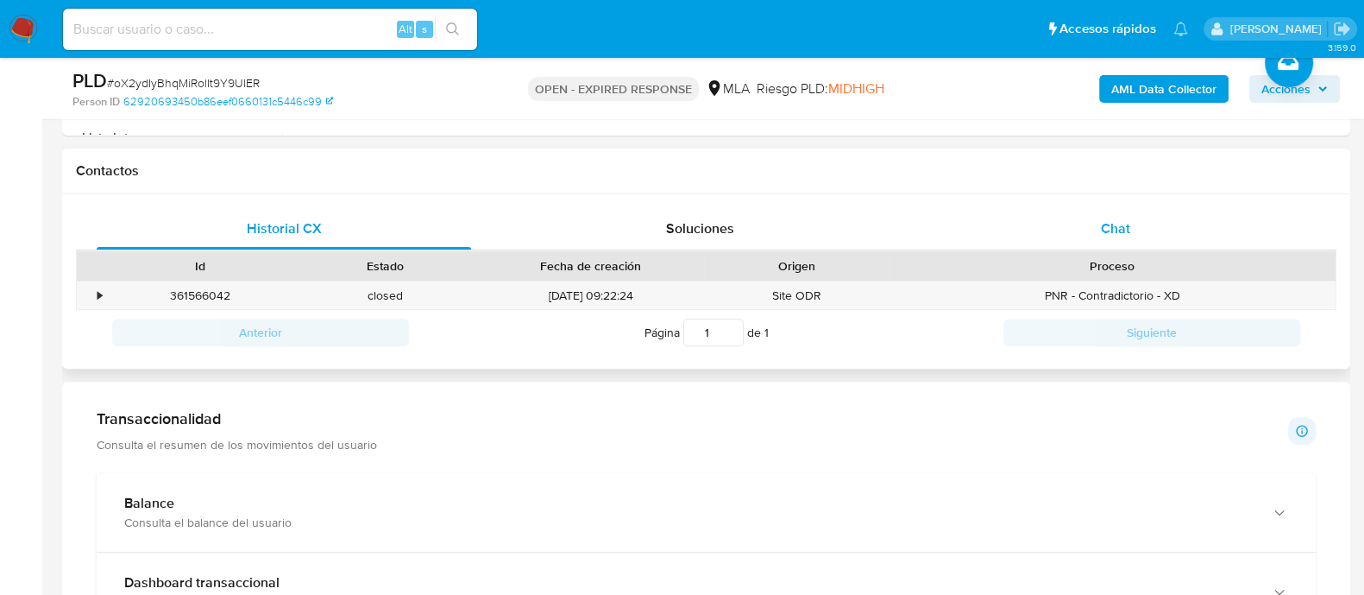
click at [1107, 235] on span "Chat" at bounding box center [1115, 228] width 29 height 20
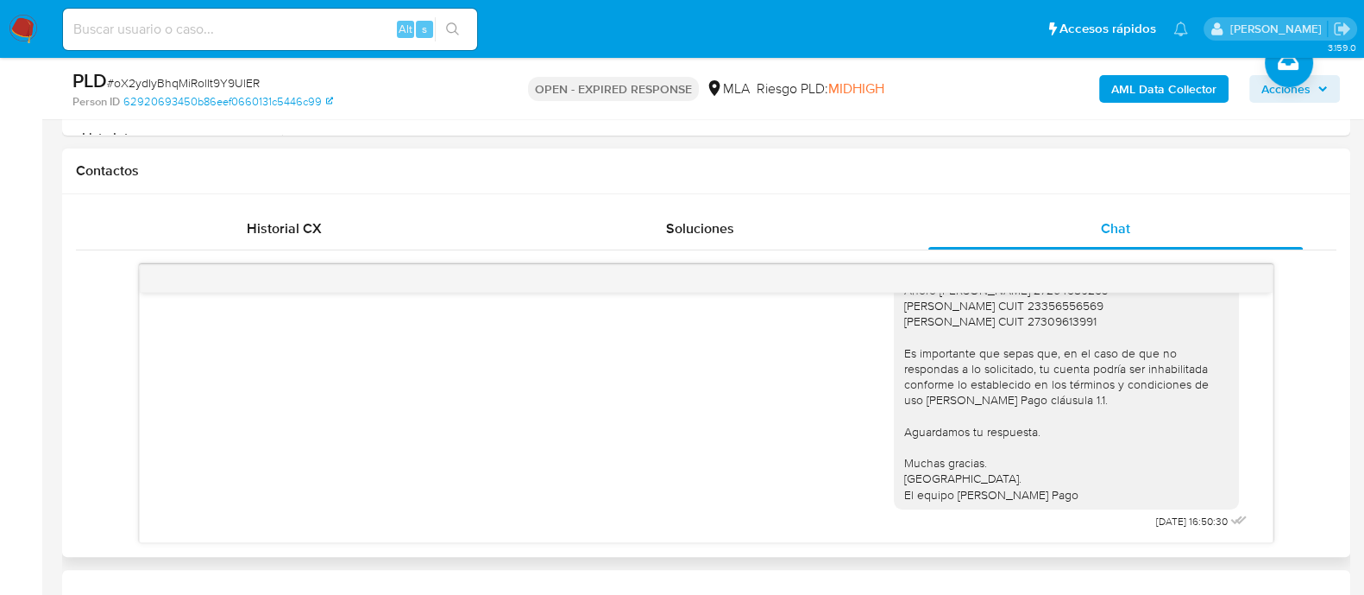
scroll to position [2878, 0]
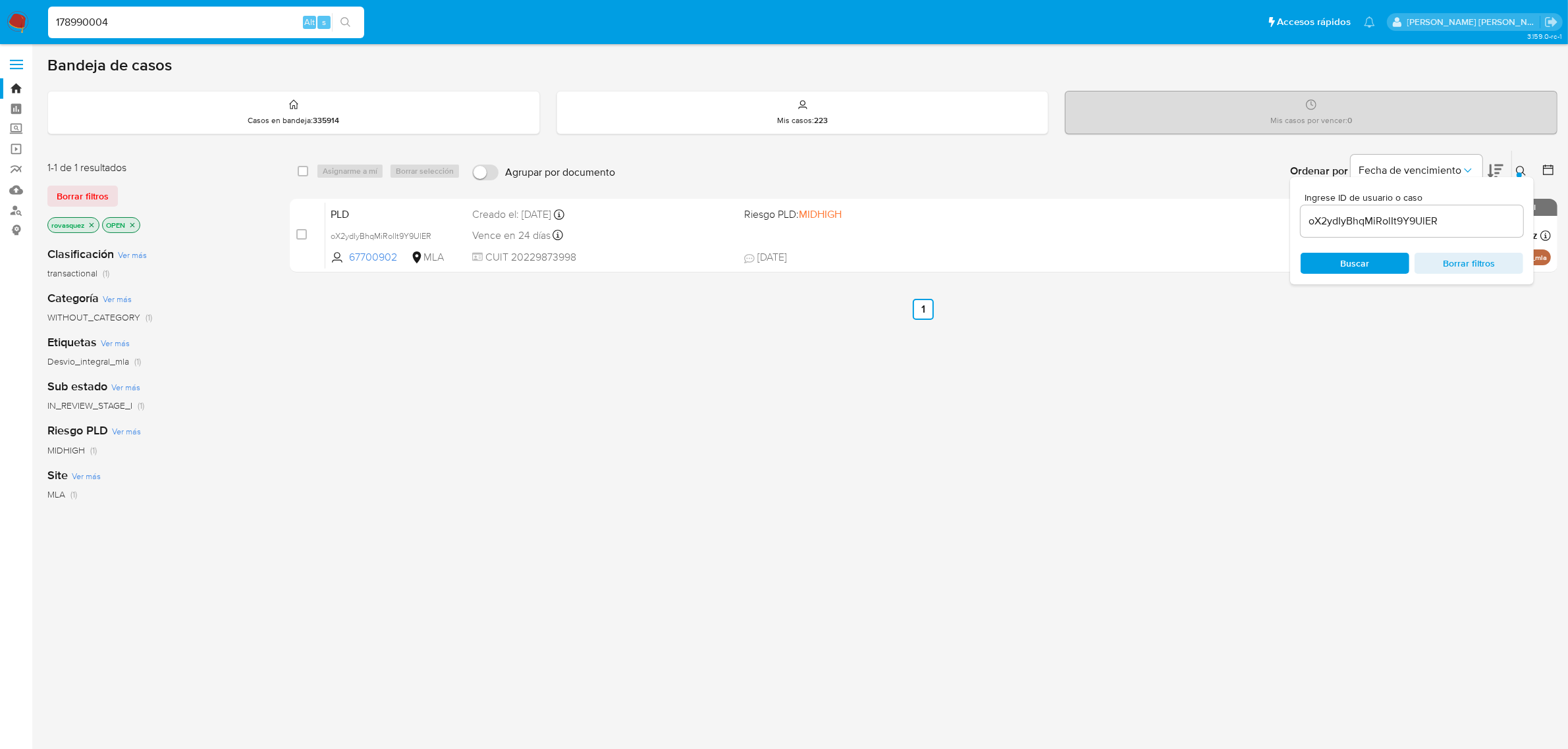
type input "178990004"
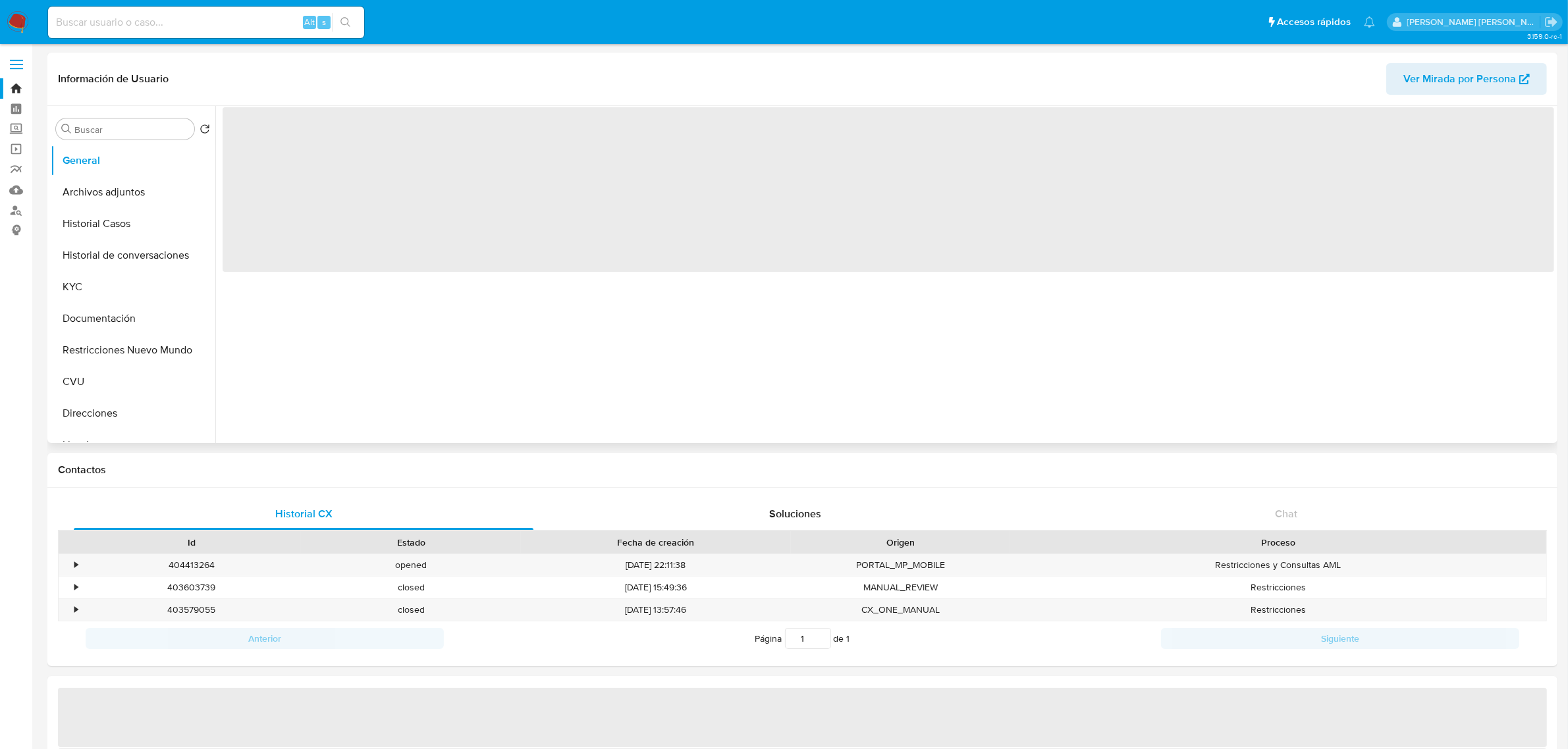
select select "10"
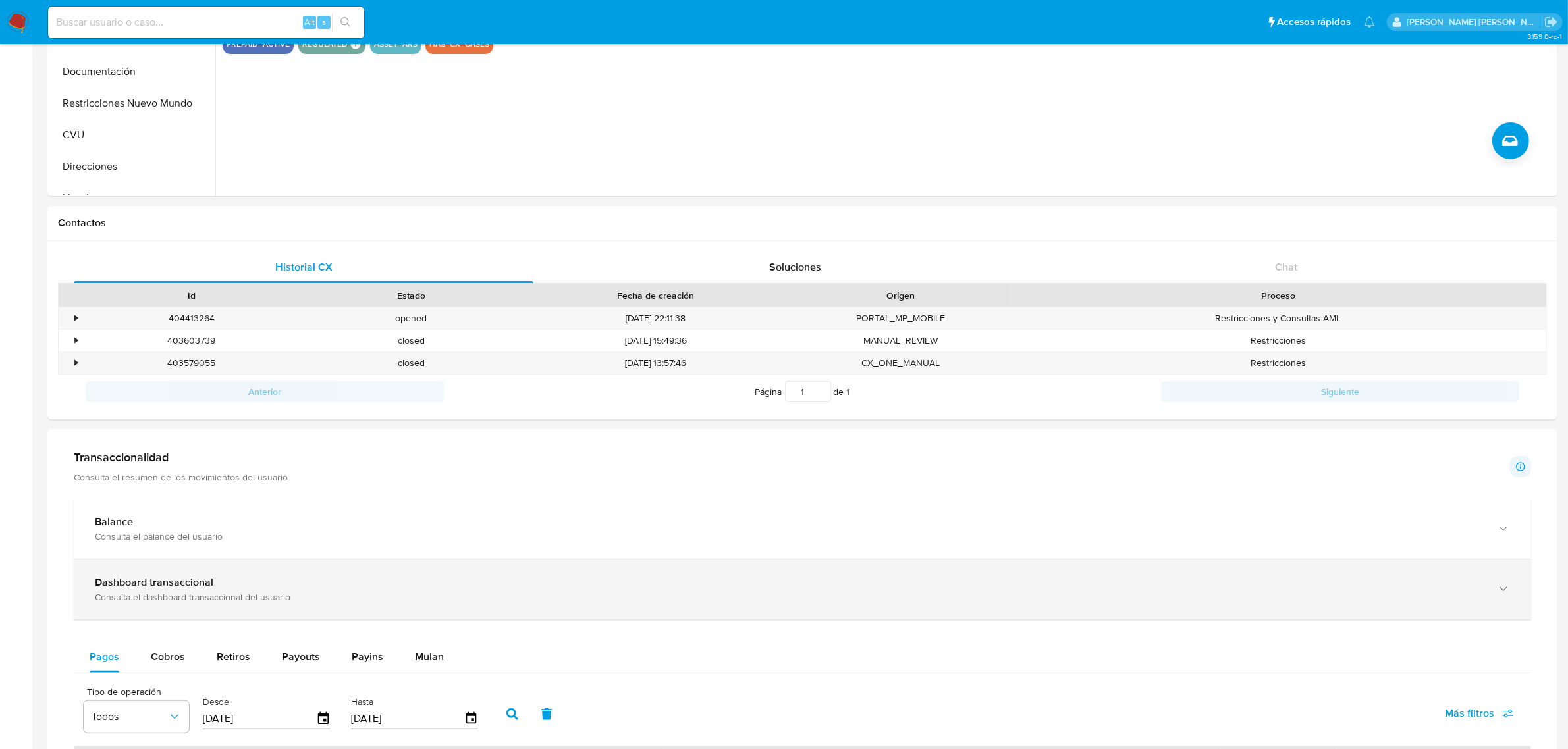
scroll to position [329, 0]
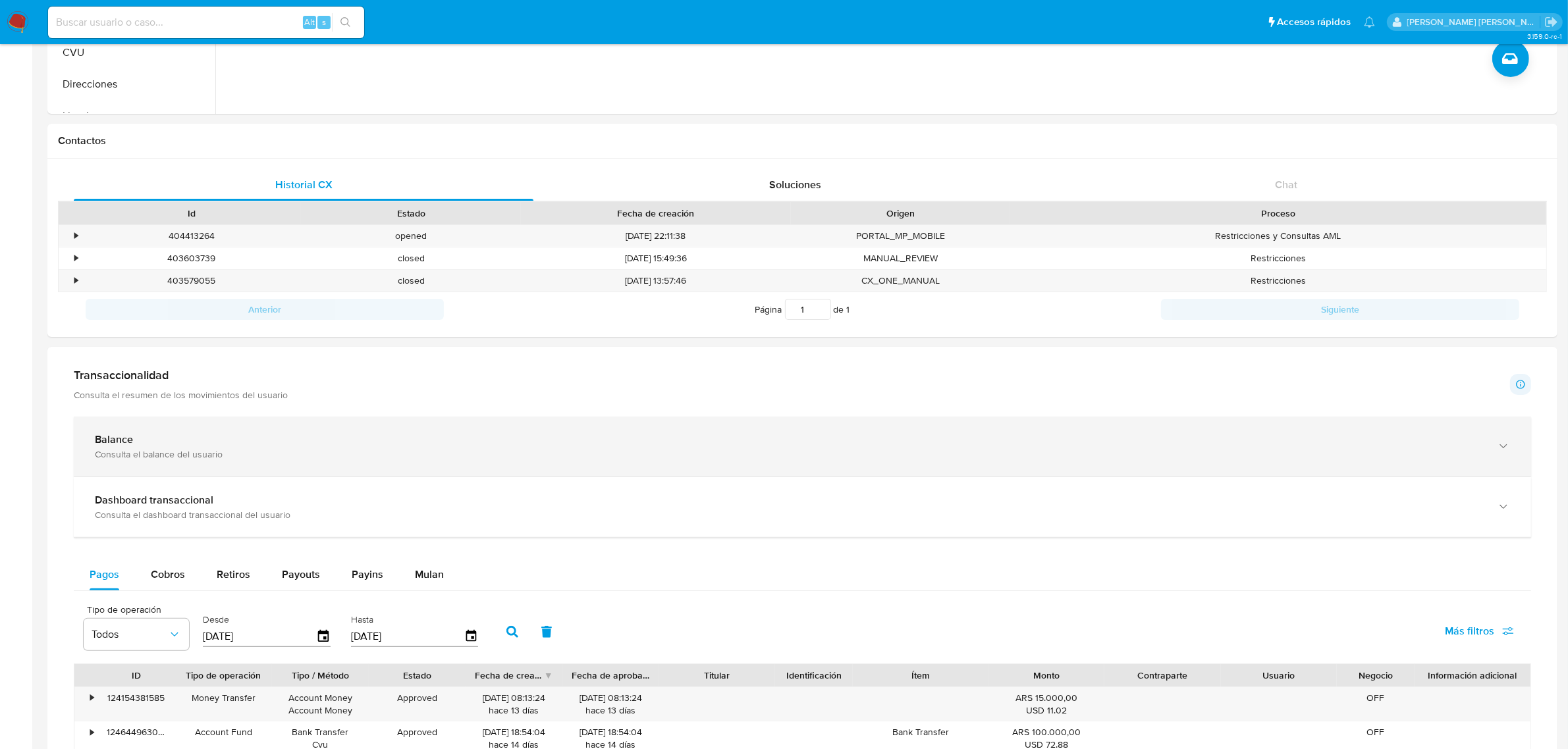
click at [681, 452] on div "Consulta el balance del usuario" at bounding box center [789, 455] width 1389 height 12
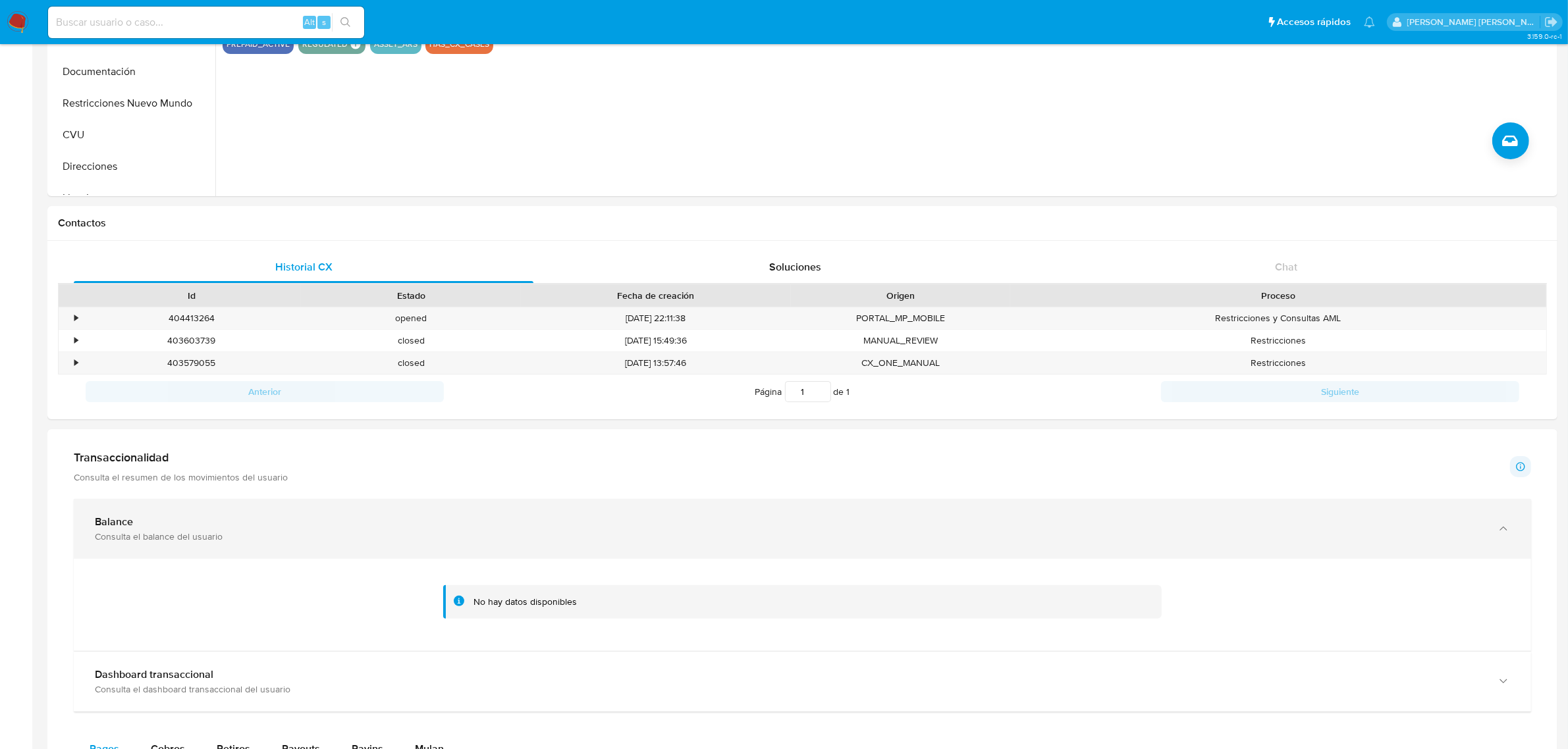
scroll to position [576, 0]
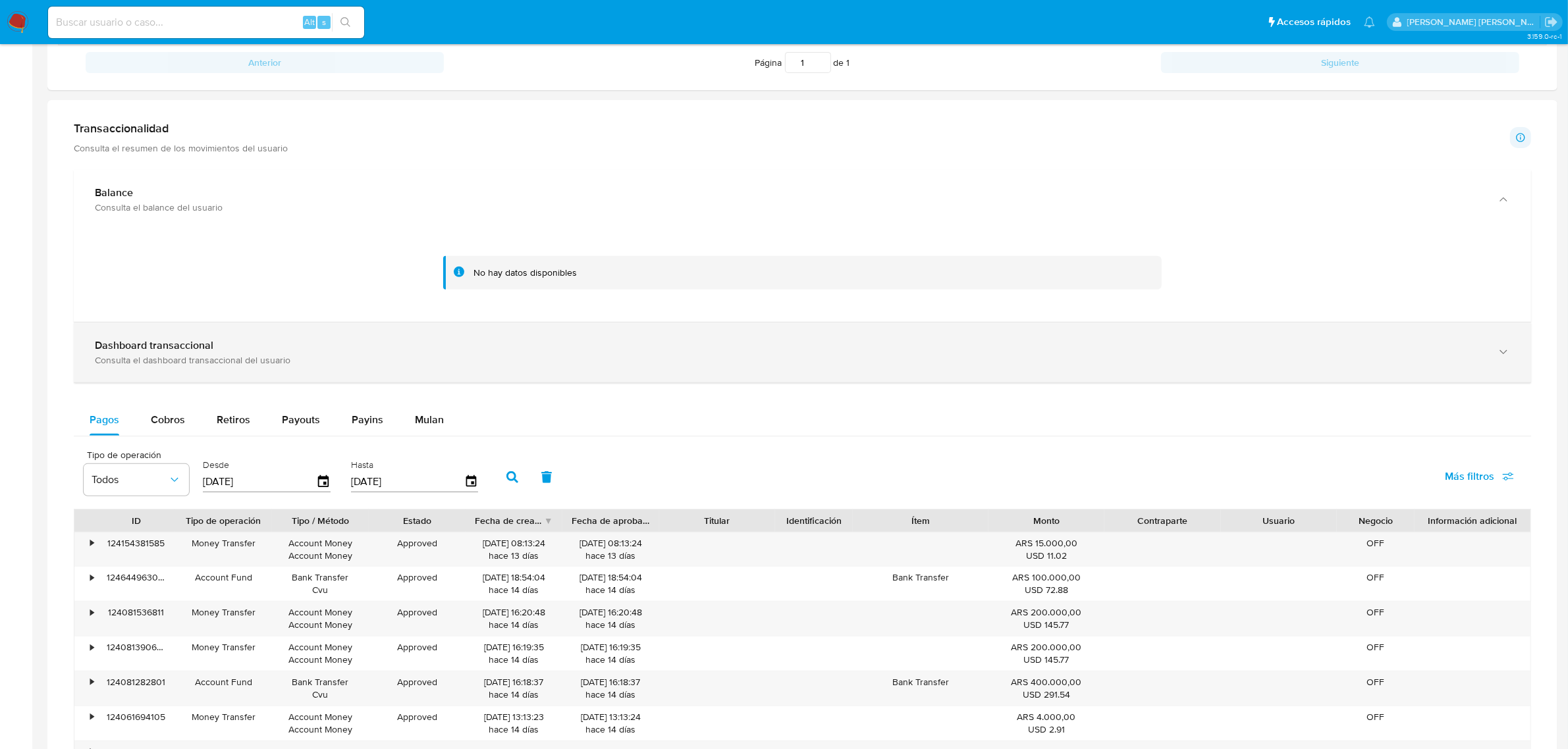
click at [667, 350] on div "Dashboard transaccional" at bounding box center [789, 345] width 1389 height 13
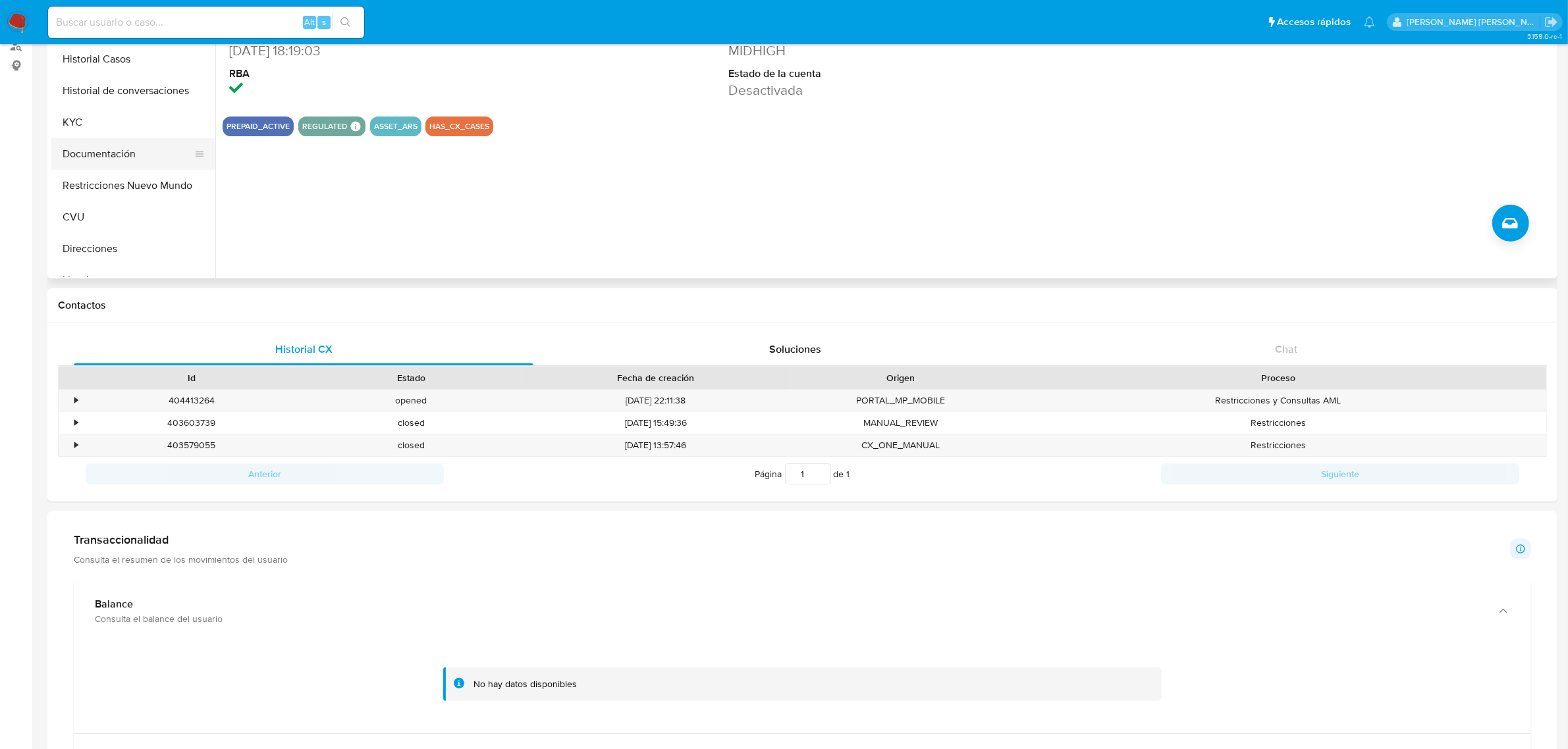
scroll to position [0, 0]
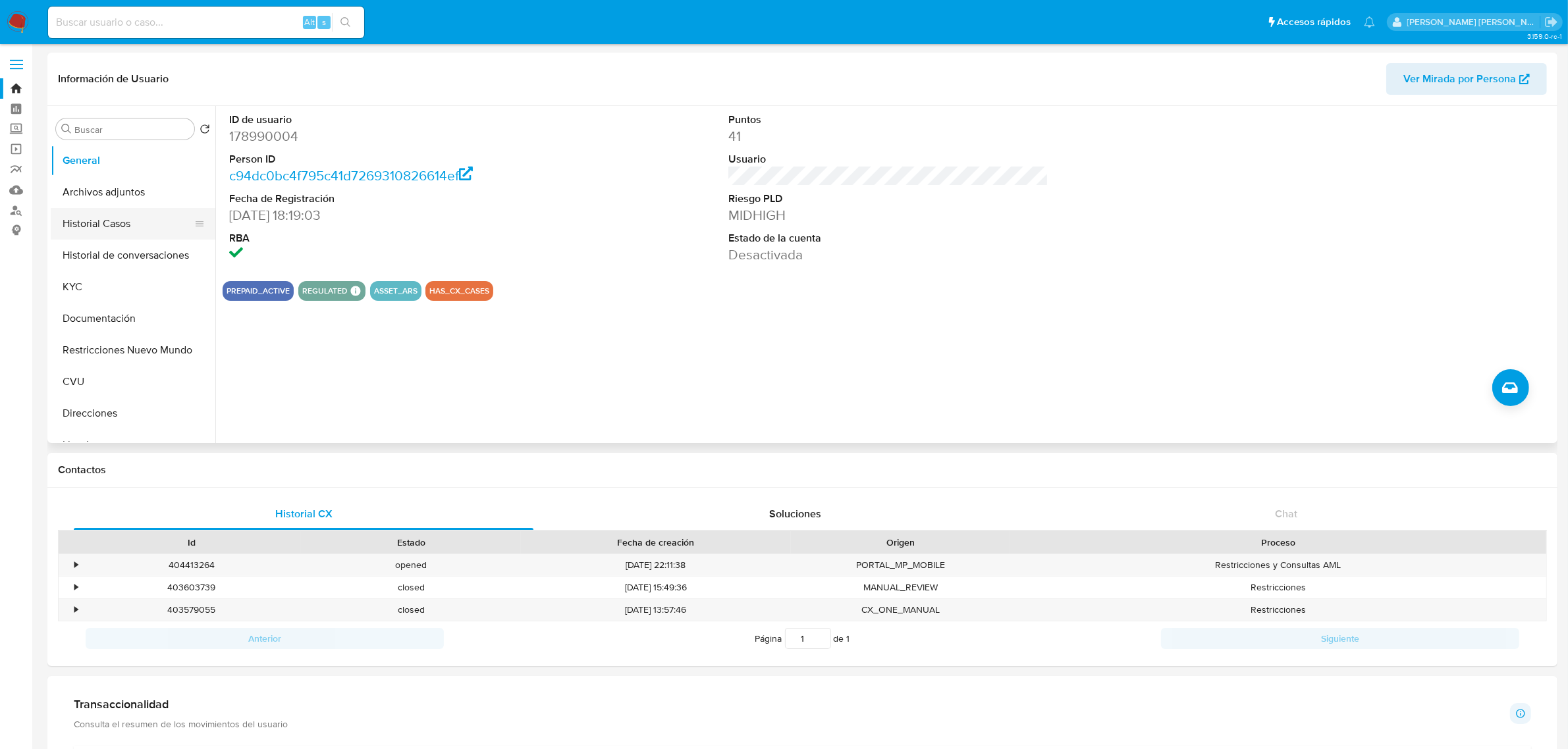
click at [115, 232] on button "Historial Casos" at bounding box center [127, 223] width 154 height 31
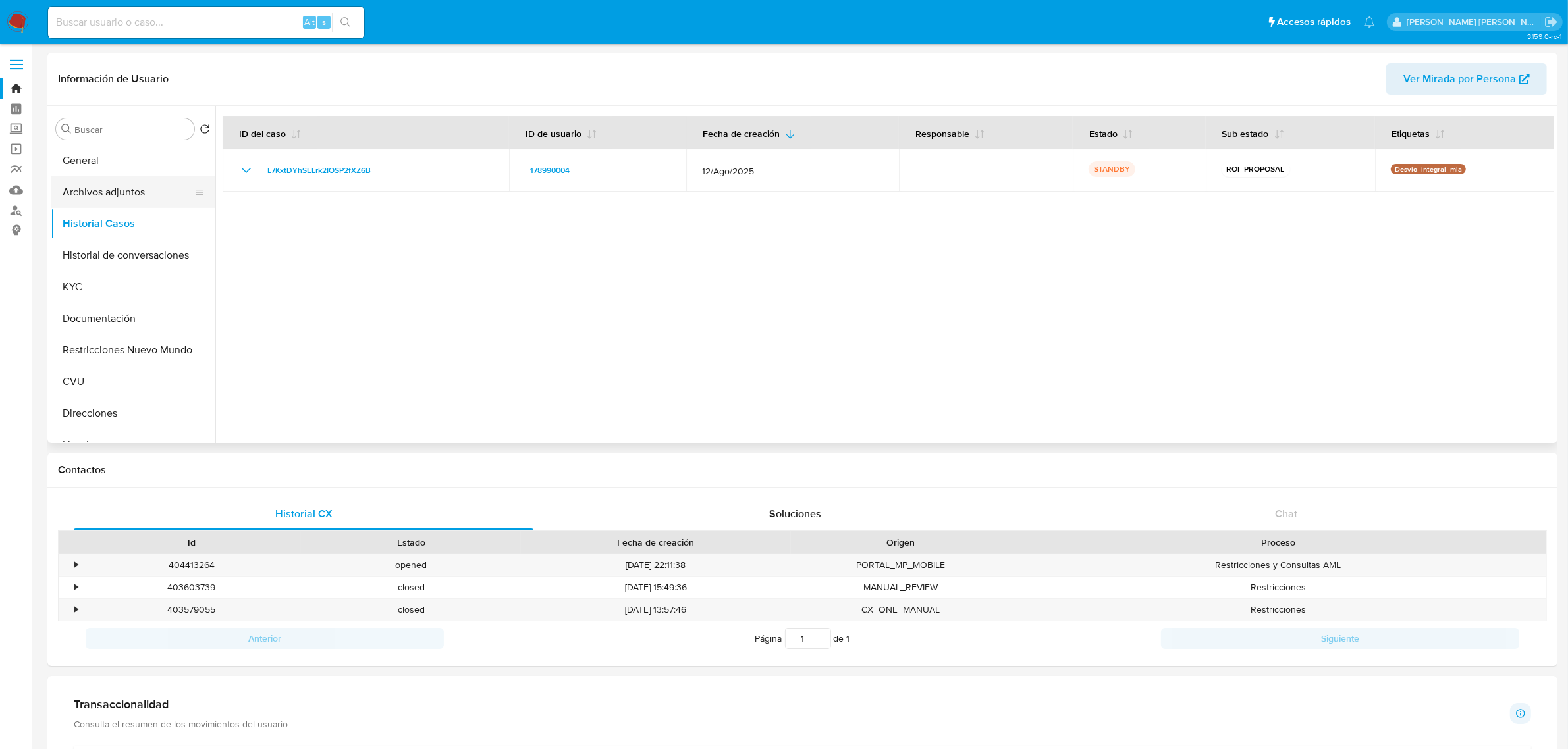
click at [143, 191] on button "Archivos adjuntos" at bounding box center [127, 191] width 154 height 31
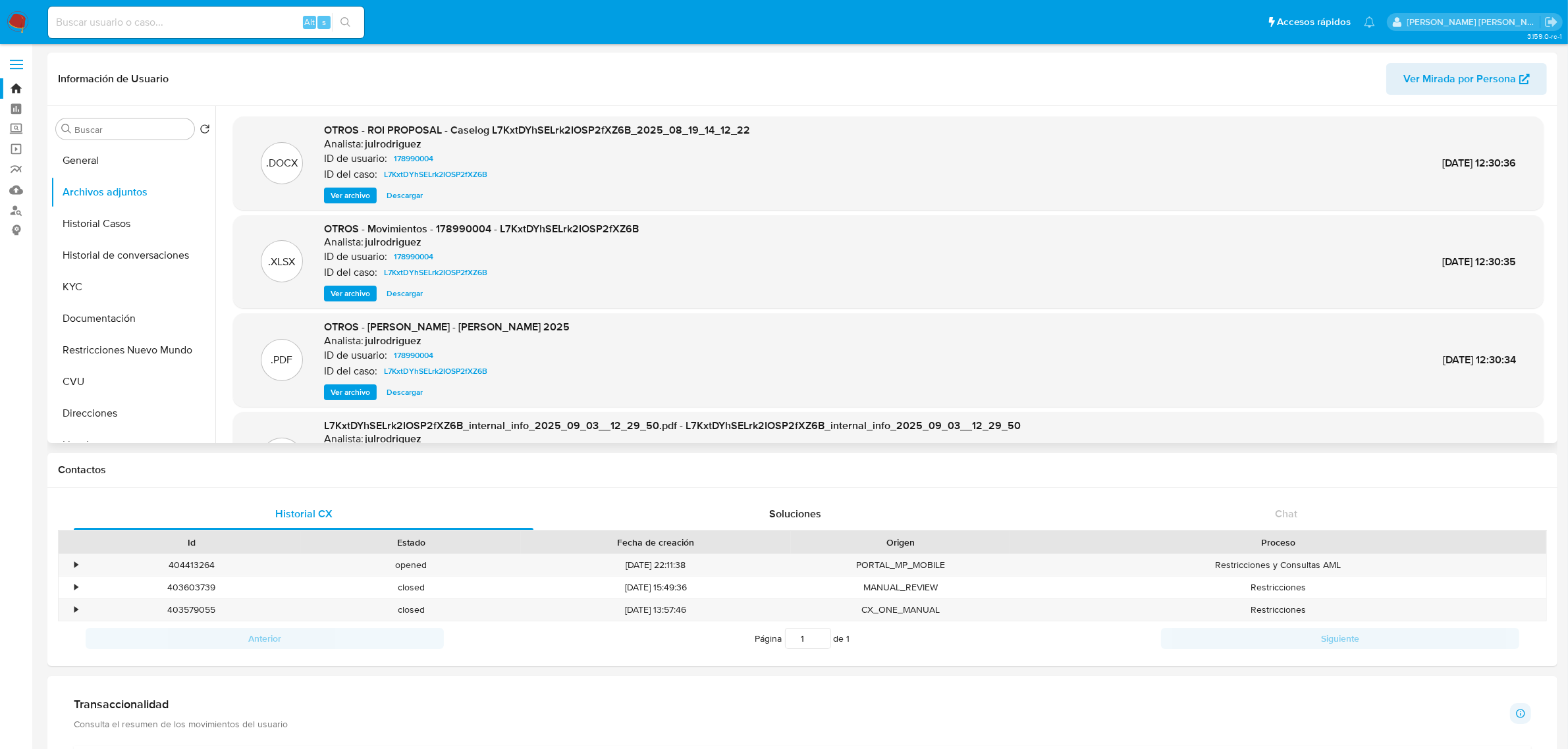
click at [365, 194] on span "Ver archivo" at bounding box center [350, 195] width 40 height 13
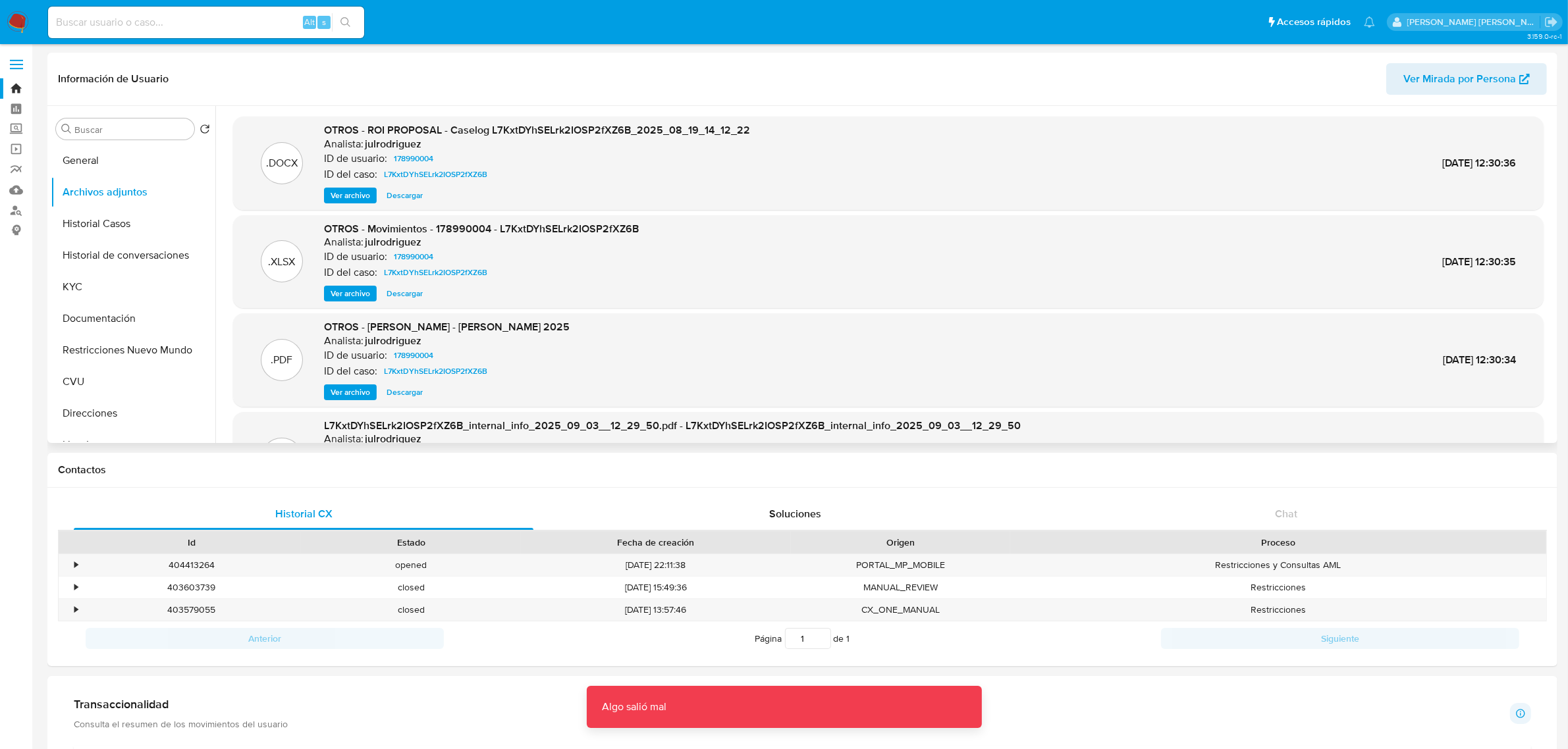
click at [365, 194] on span "Ver archivo" at bounding box center [350, 195] width 40 height 13
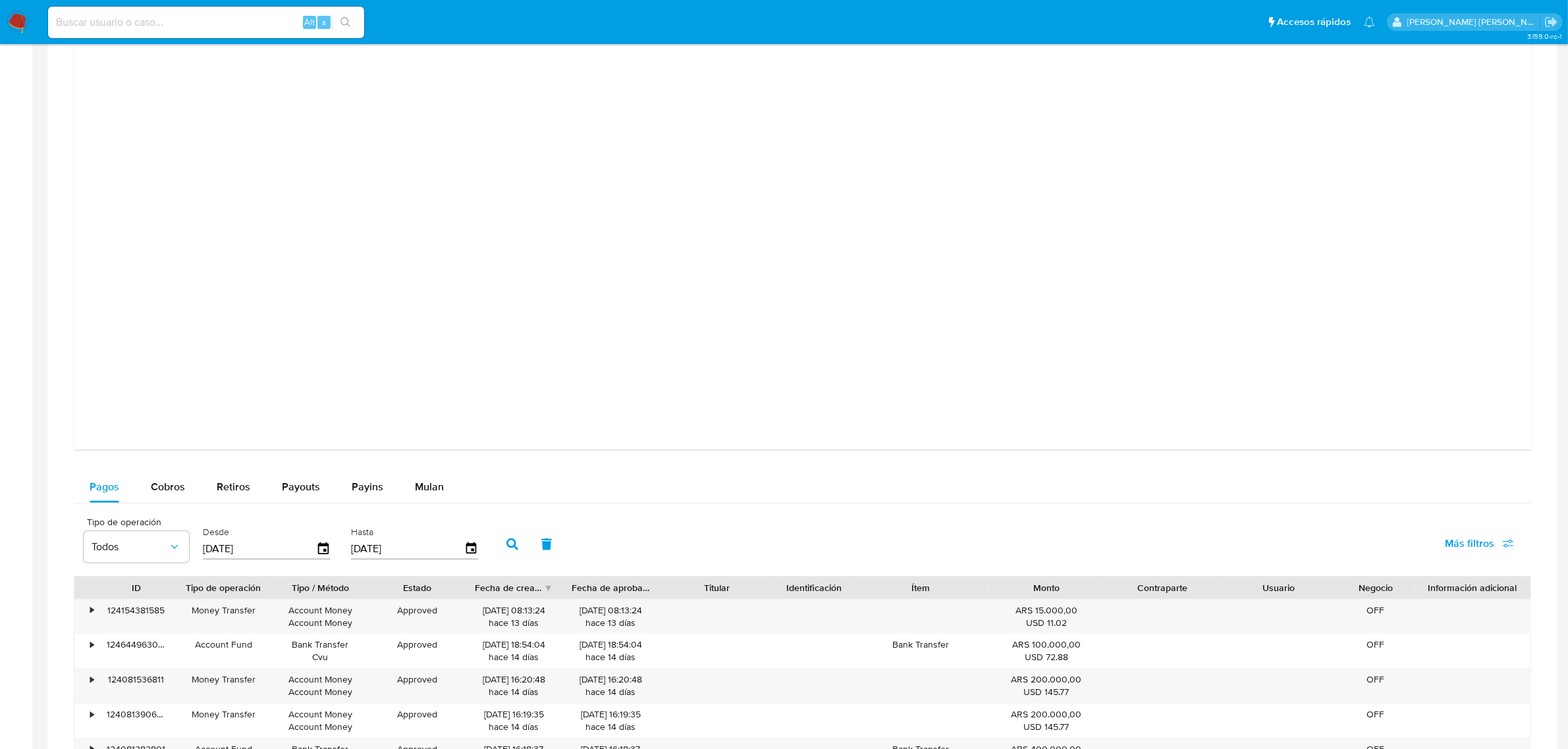
scroll to position [1234, 0]
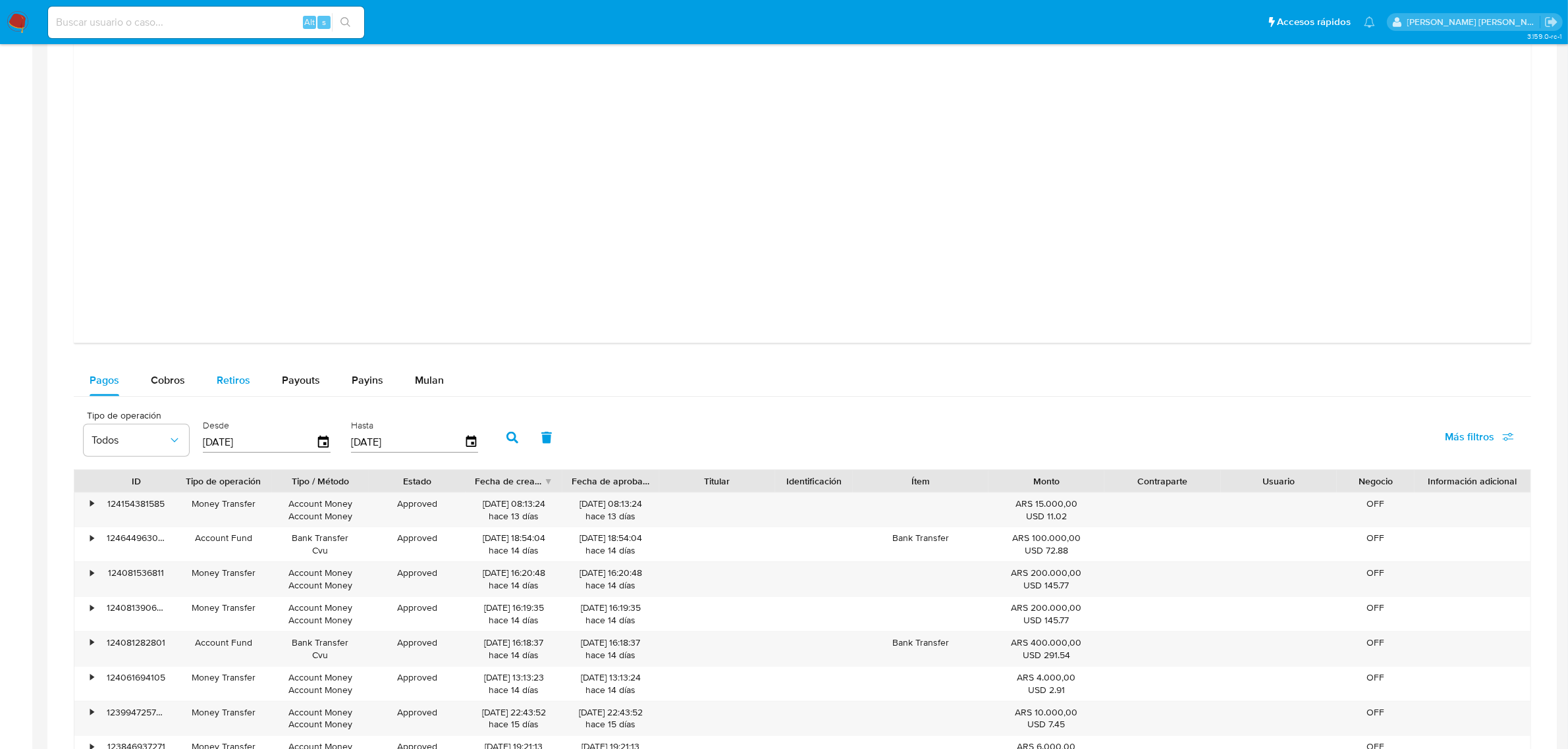
click at [214, 369] on button "Retiros" at bounding box center [233, 380] width 65 height 31
select select "10"
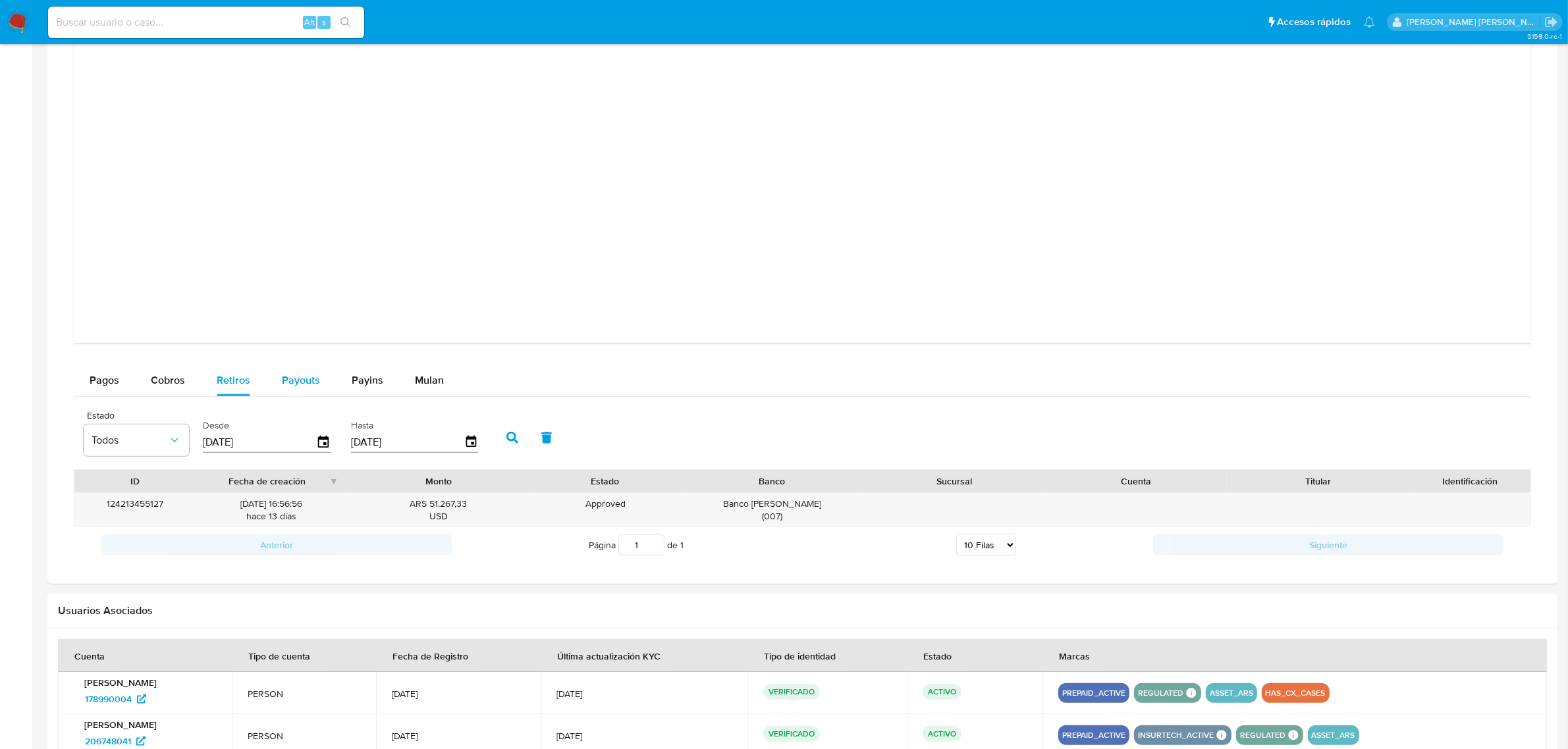
click at [304, 387] on span "Payouts" at bounding box center [301, 380] width 38 height 15
select select "10"
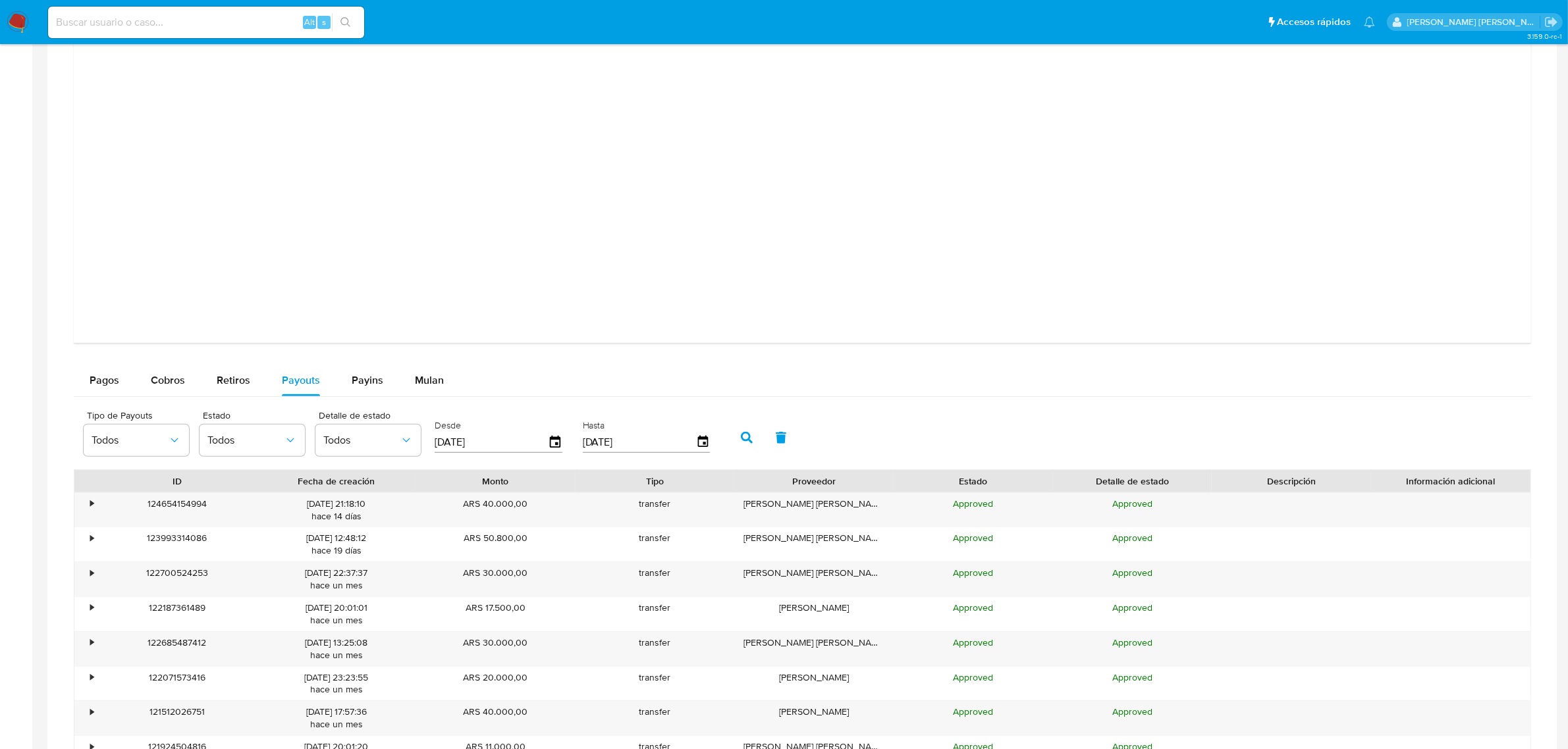
click at [17, 30] on img at bounding box center [18, 22] width 22 height 22
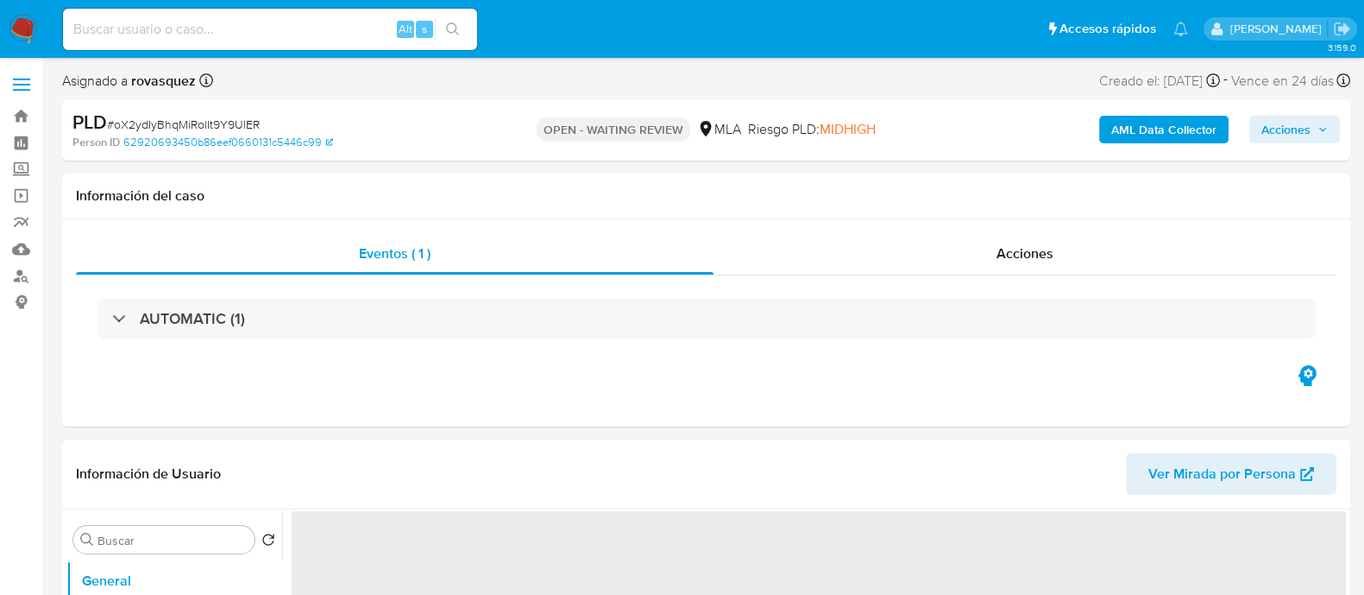
select select "10"
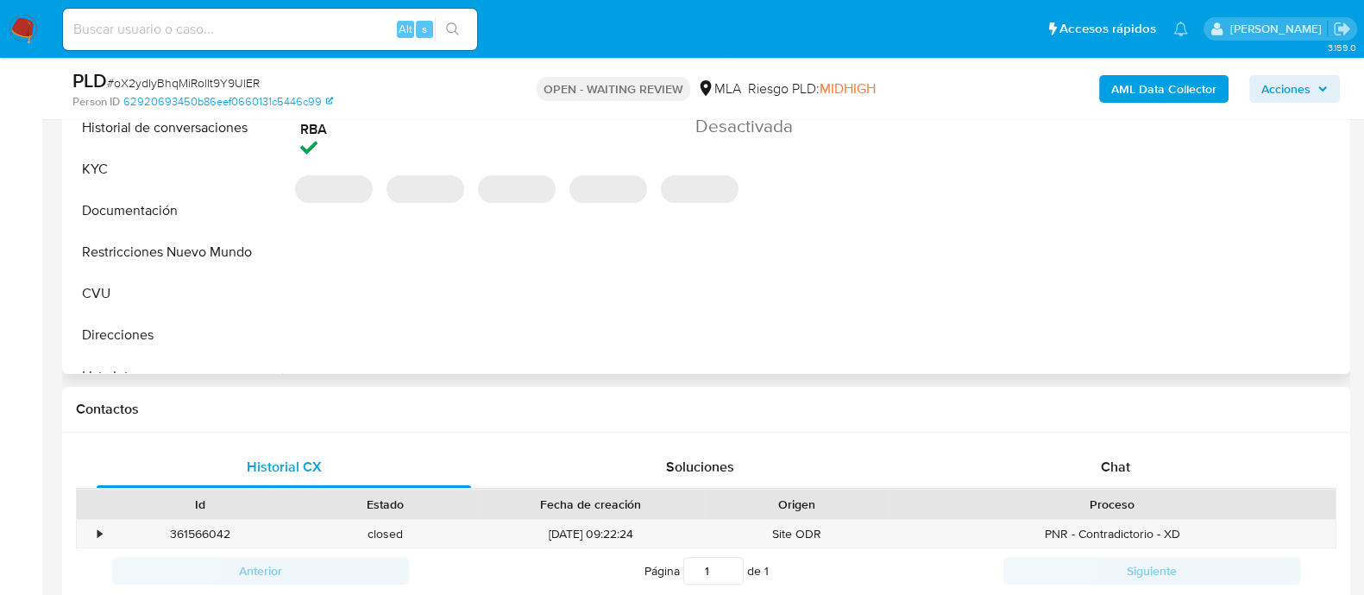
scroll to position [647, 0]
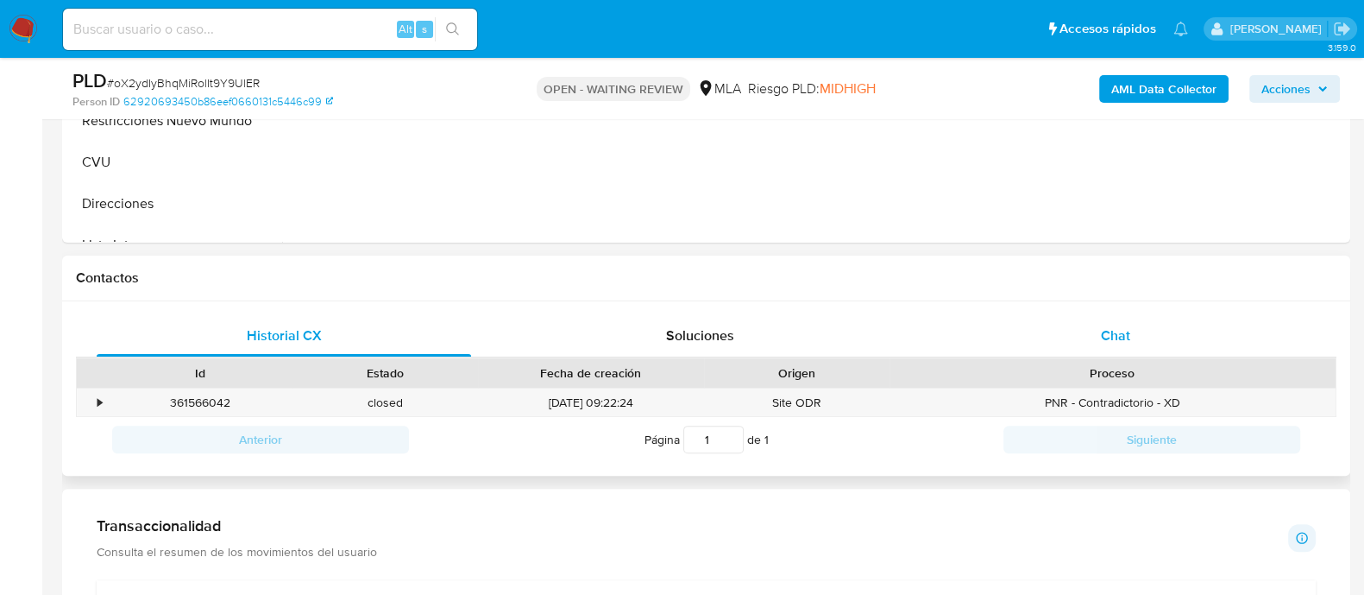
click at [1121, 337] on span "Chat" at bounding box center [1115, 335] width 29 height 20
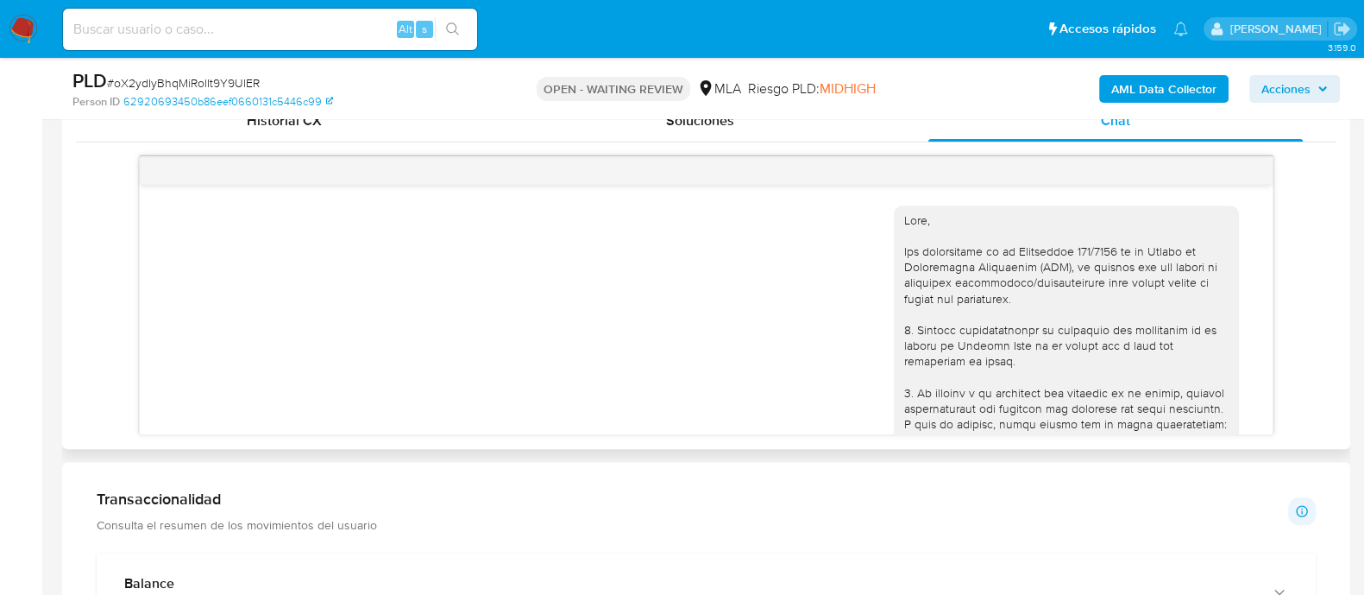
scroll to position [2994, 0]
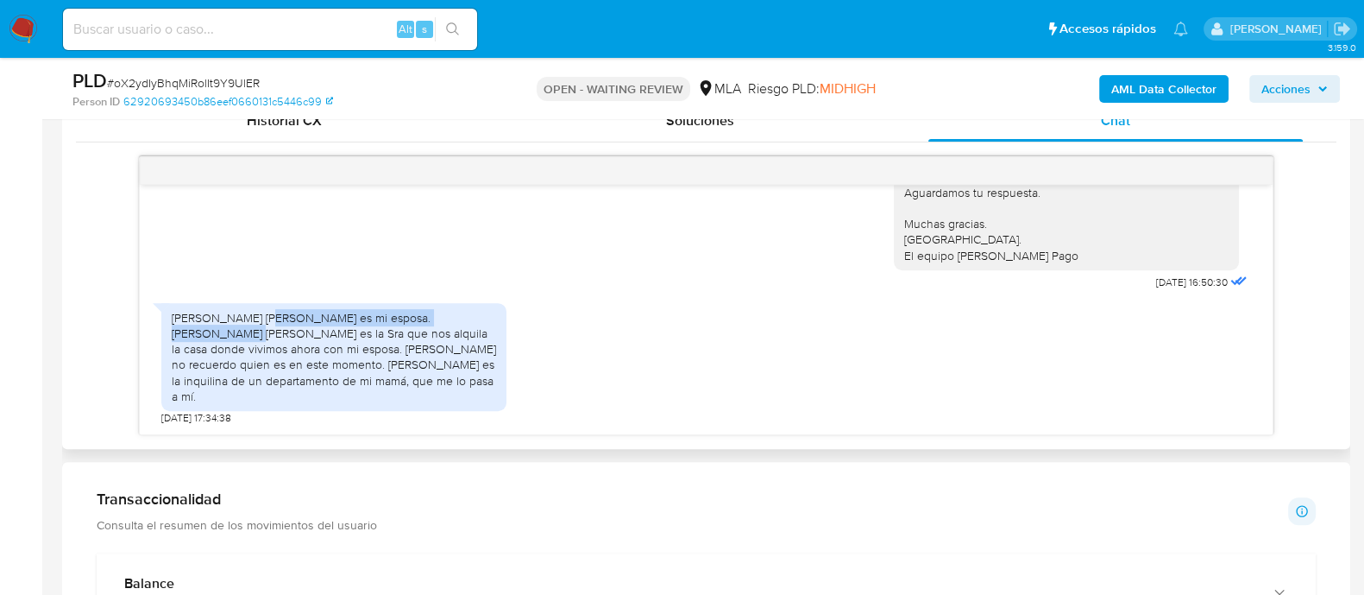
drag, startPoint x: 263, startPoint y: 338, endPoint x: 467, endPoint y: 337, distance: 203.7
click at [467, 337] on div "[PERSON_NAME] [PERSON_NAME] es mi esposa. [PERSON_NAME] [PERSON_NAME] es la Sra…" at bounding box center [334, 357] width 325 height 94
click at [220, 360] on div "[PERSON_NAME] [PERSON_NAME] es mi esposa. [PERSON_NAME] [PERSON_NAME] es la Sra…" at bounding box center [334, 357] width 325 height 94
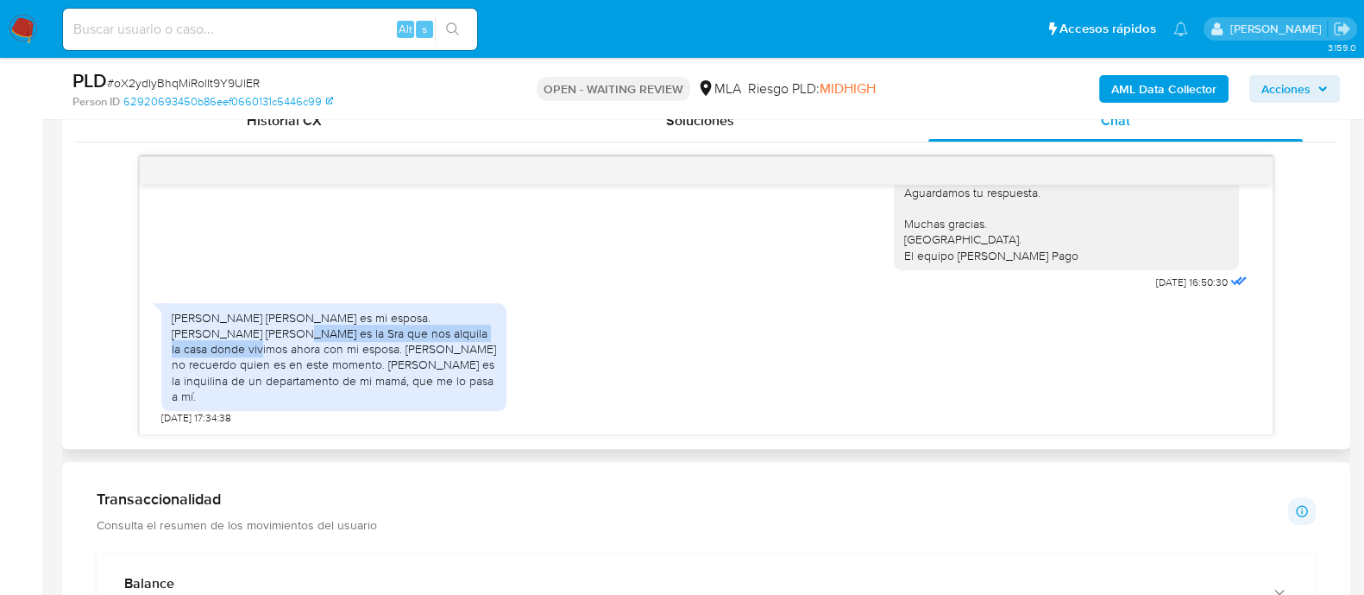
drag, startPoint x: 204, startPoint y: 354, endPoint x: 468, endPoint y: 352, distance: 264.1
click at [468, 352] on div "[PERSON_NAME] [PERSON_NAME] es mi esposa. [PERSON_NAME] [PERSON_NAME] es la Sra…" at bounding box center [334, 357] width 325 height 94
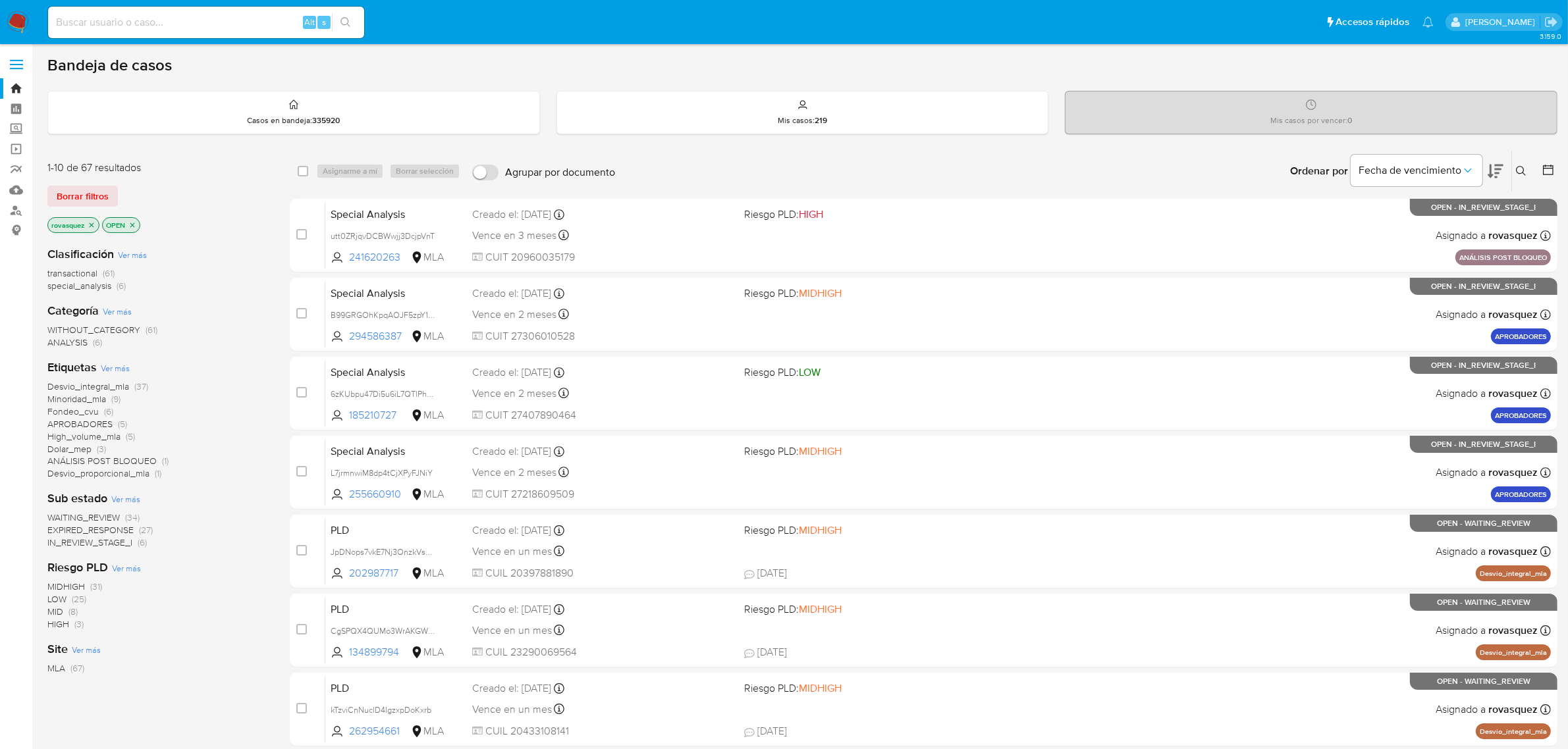
click at [1521, 169] on icon at bounding box center [1521, 171] width 11 height 11
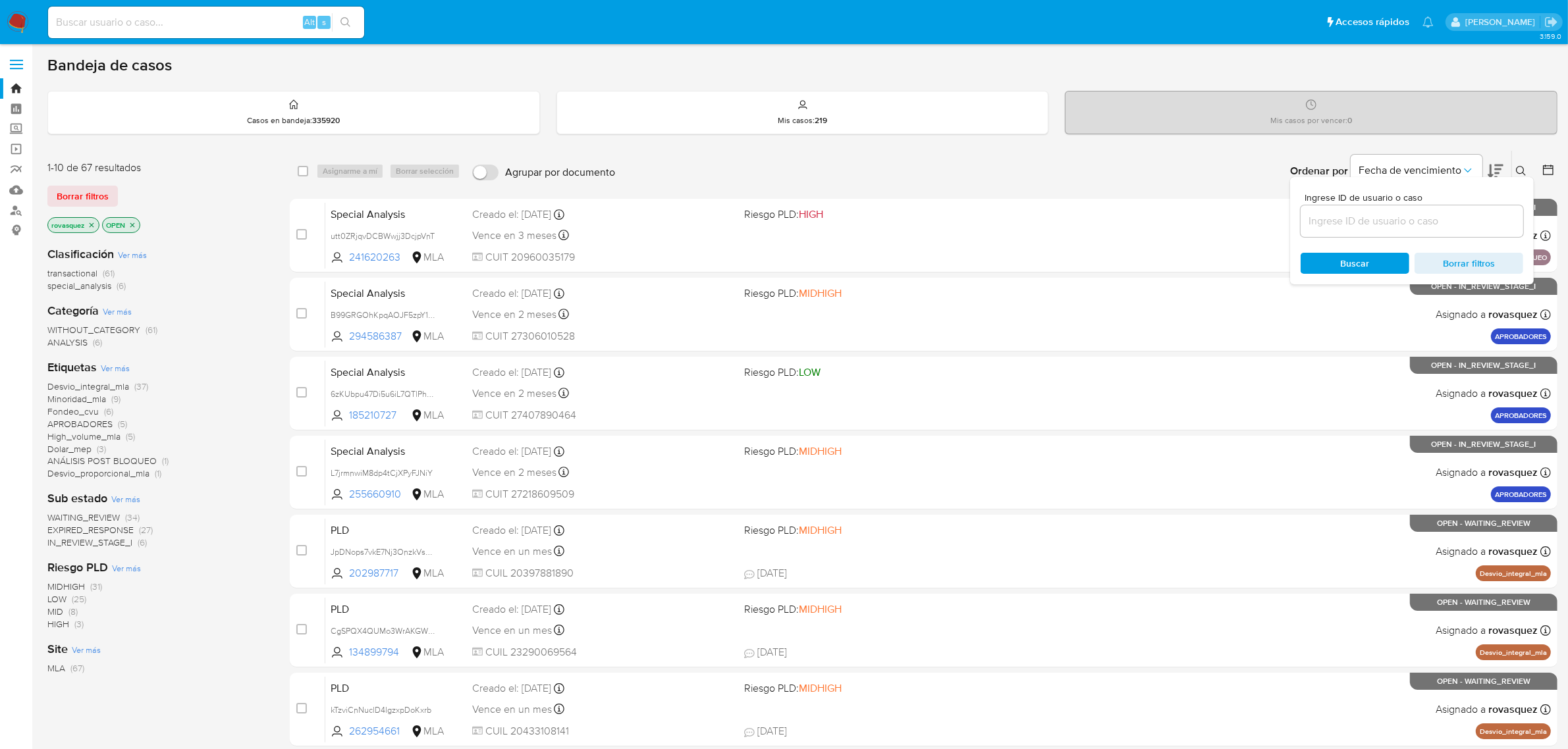
click at [1386, 226] on input at bounding box center [1412, 221] width 223 height 17
type input "oX2ydIyBhqMiRolIt9Y9UlER"
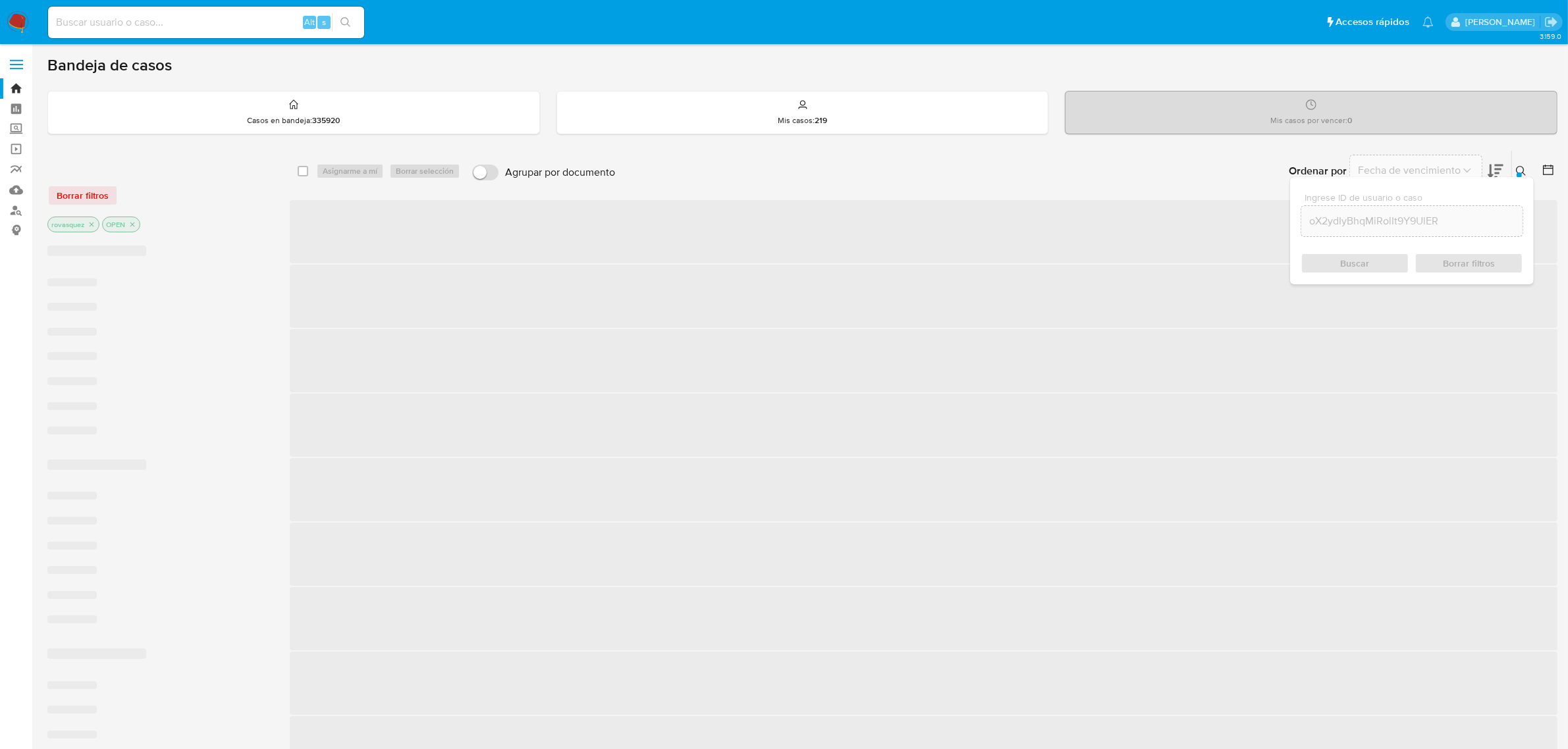
click at [1352, 262] on div "Buscar Borrar filtros" at bounding box center [1412, 263] width 223 height 21
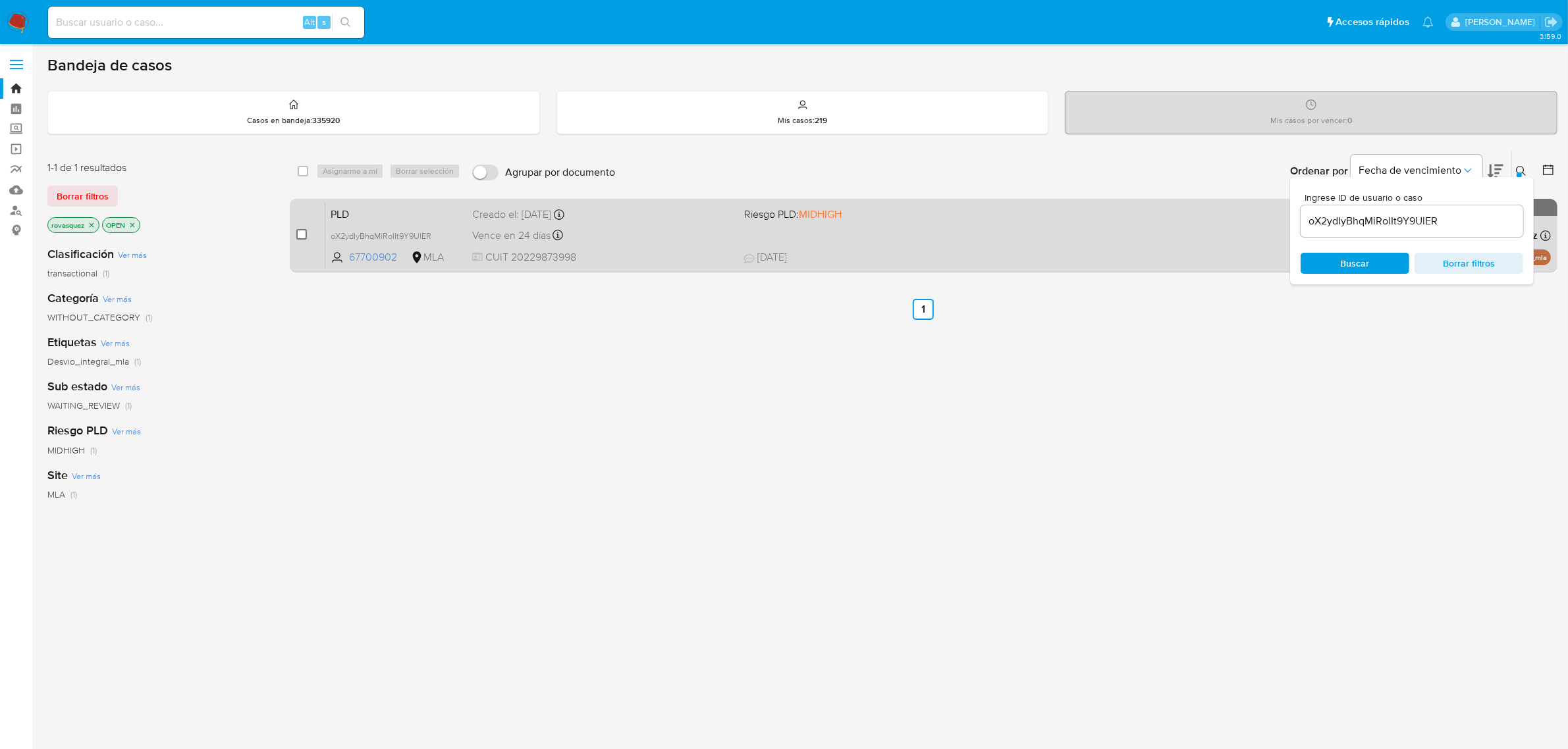
click at [300, 232] on input "checkbox" at bounding box center [301, 234] width 11 height 11
checkbox input "true"
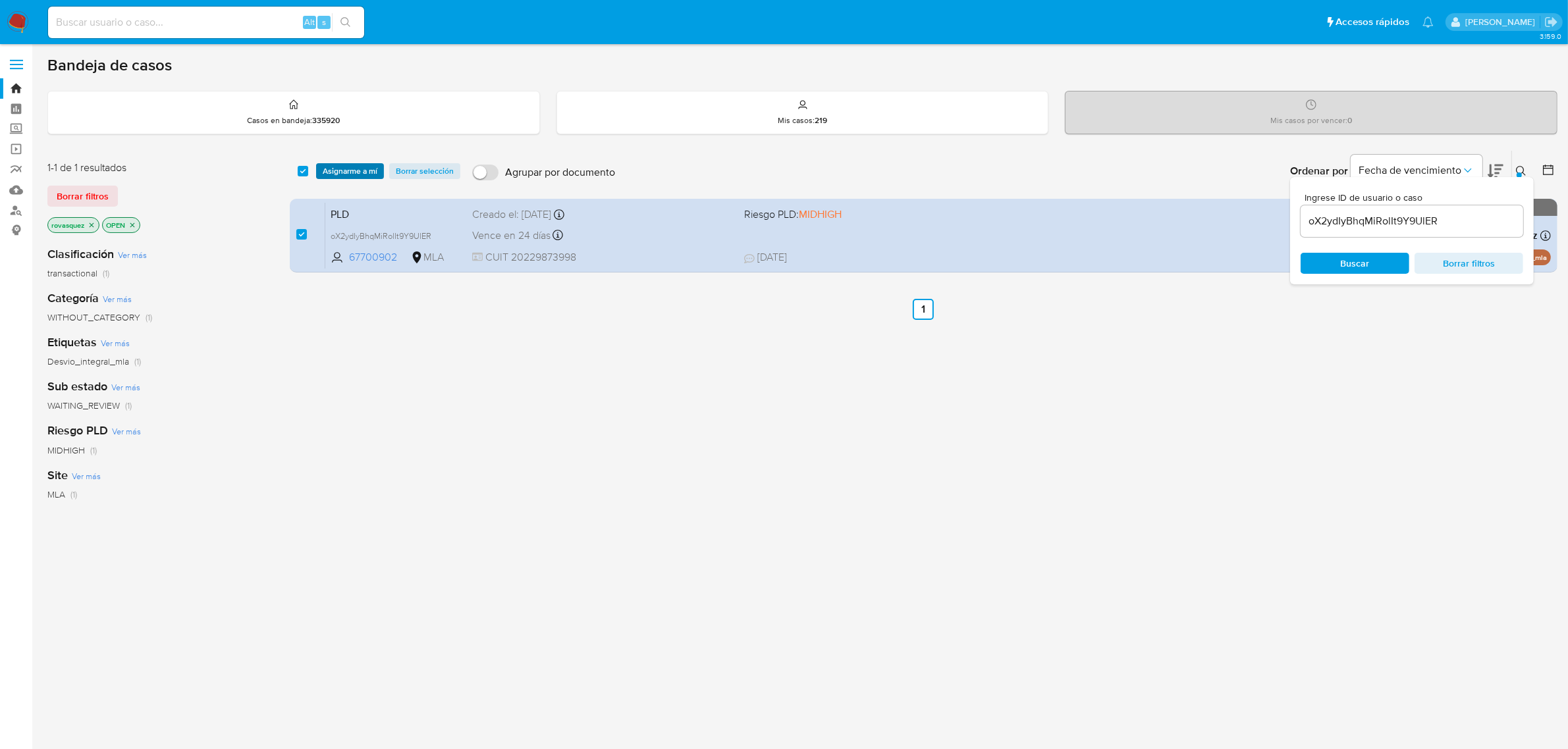
click at [353, 171] on span "Asignarme a mí" at bounding box center [350, 171] width 55 height 13
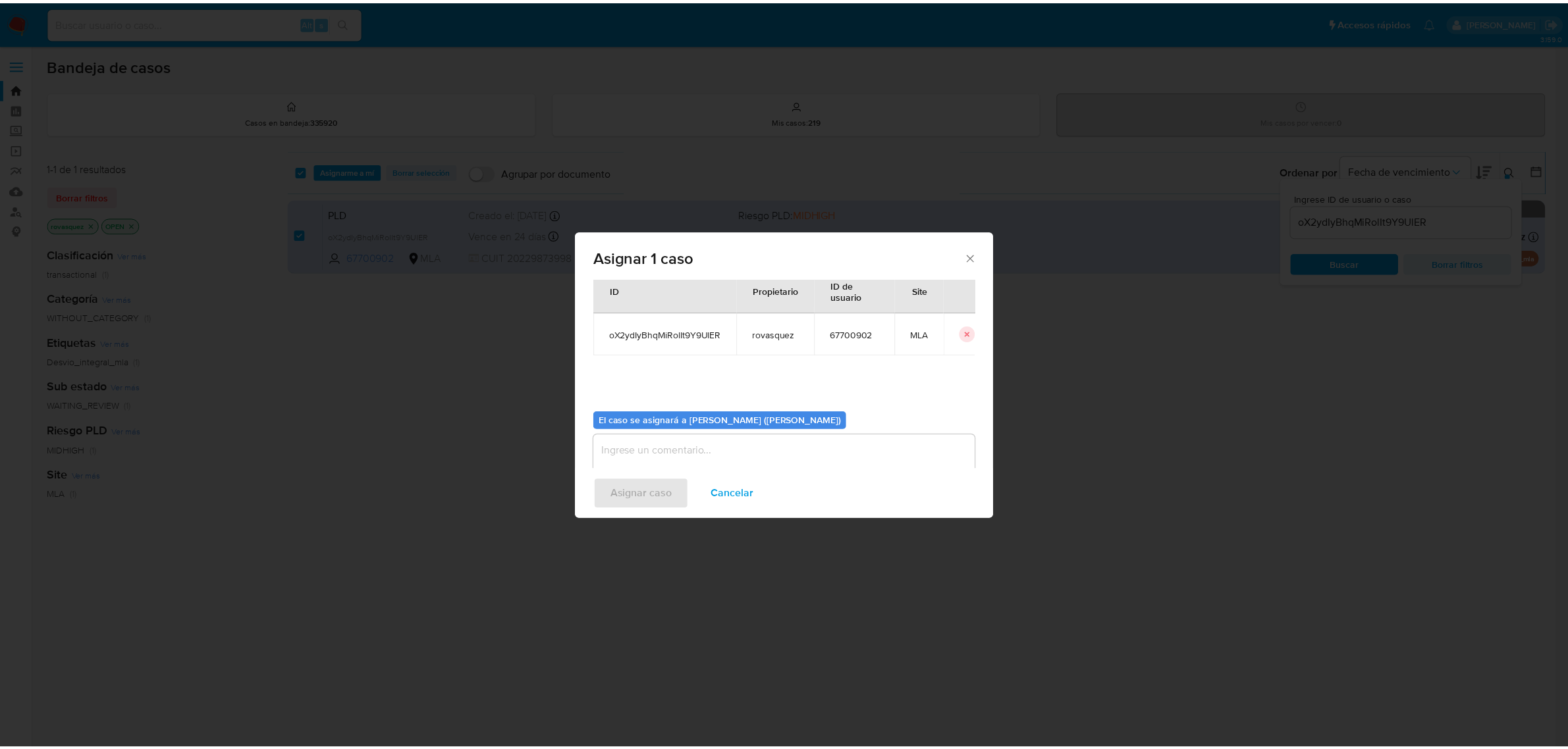
scroll to position [67, 0]
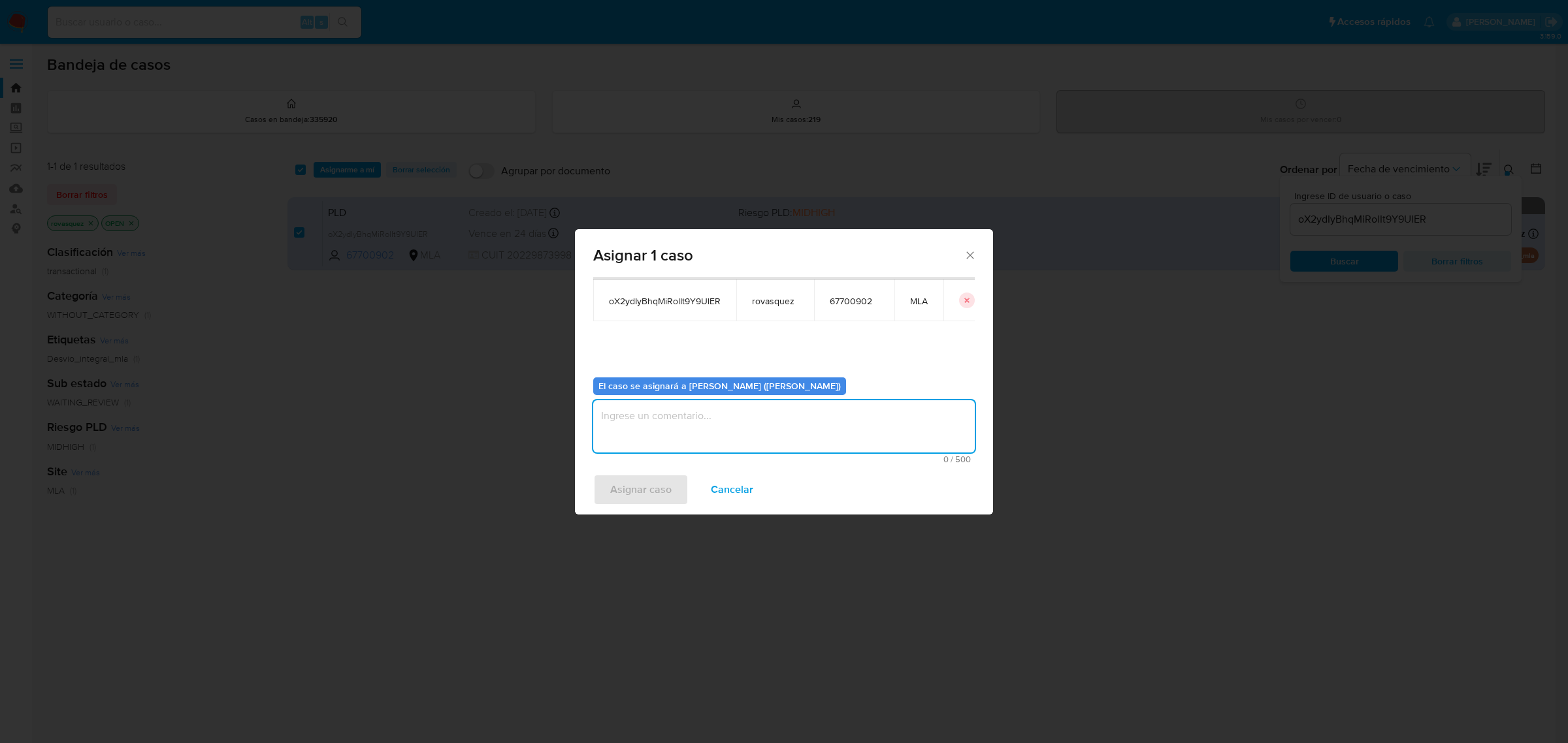
click at [654, 431] on textarea "assign-modal" at bounding box center [784, 426] width 382 height 52
type textarea "."
click at [637, 497] on span "Asignar caso" at bounding box center [641, 490] width 61 height 29
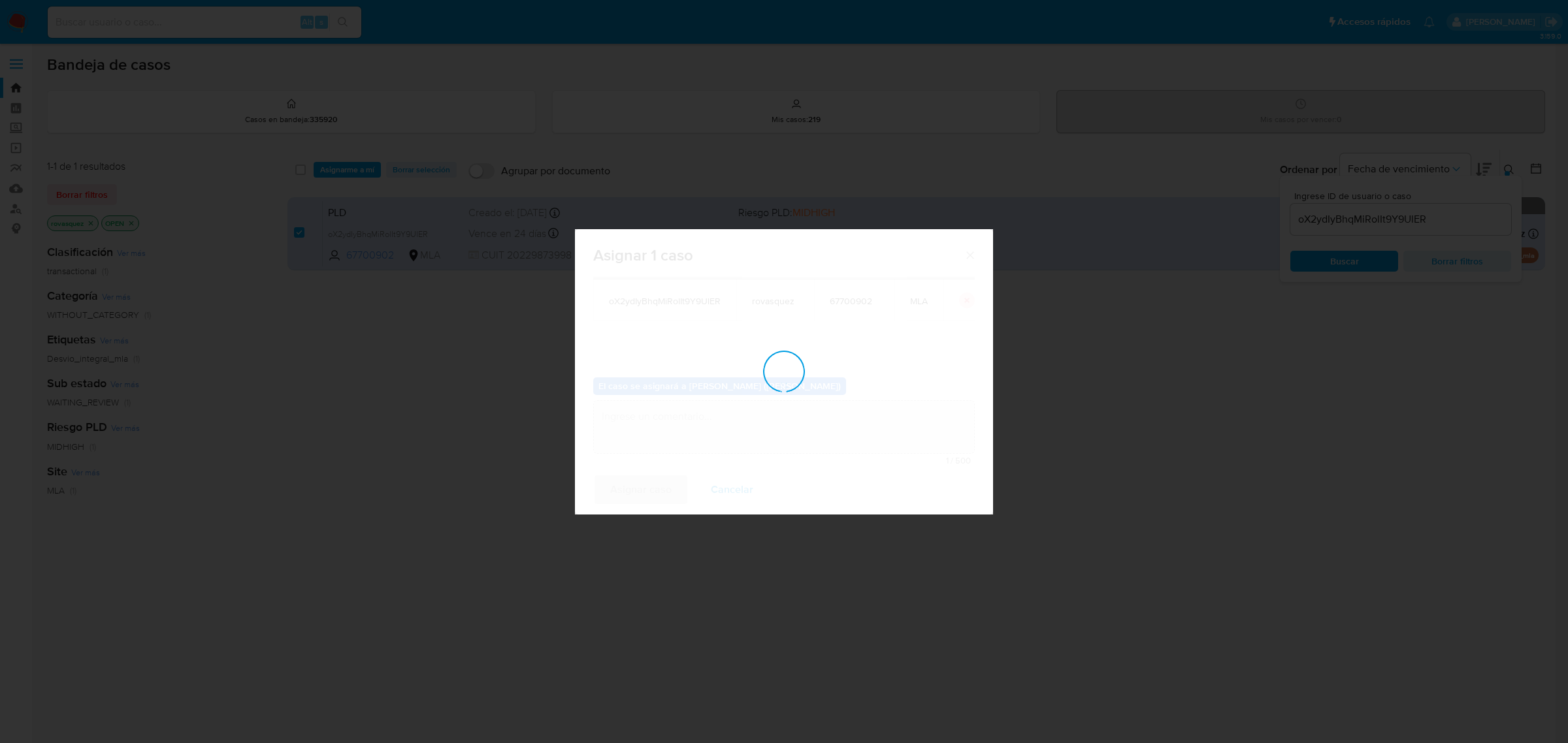
checkbox input "false"
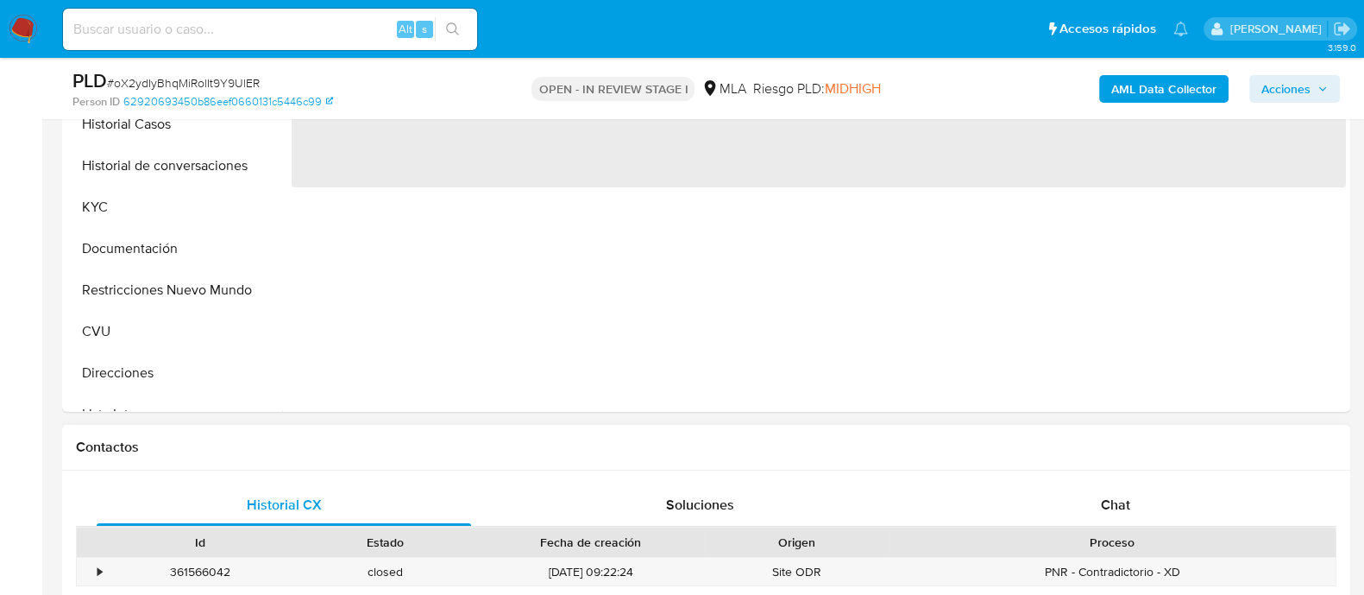
select select "10"
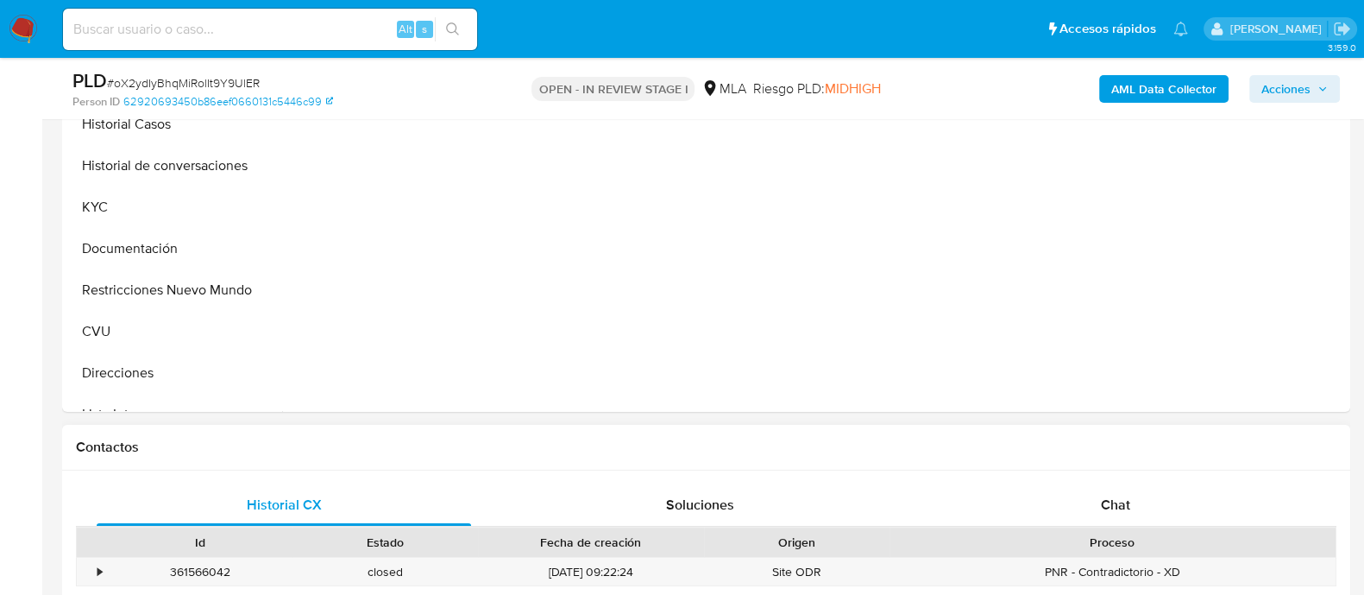
scroll to position [539, 0]
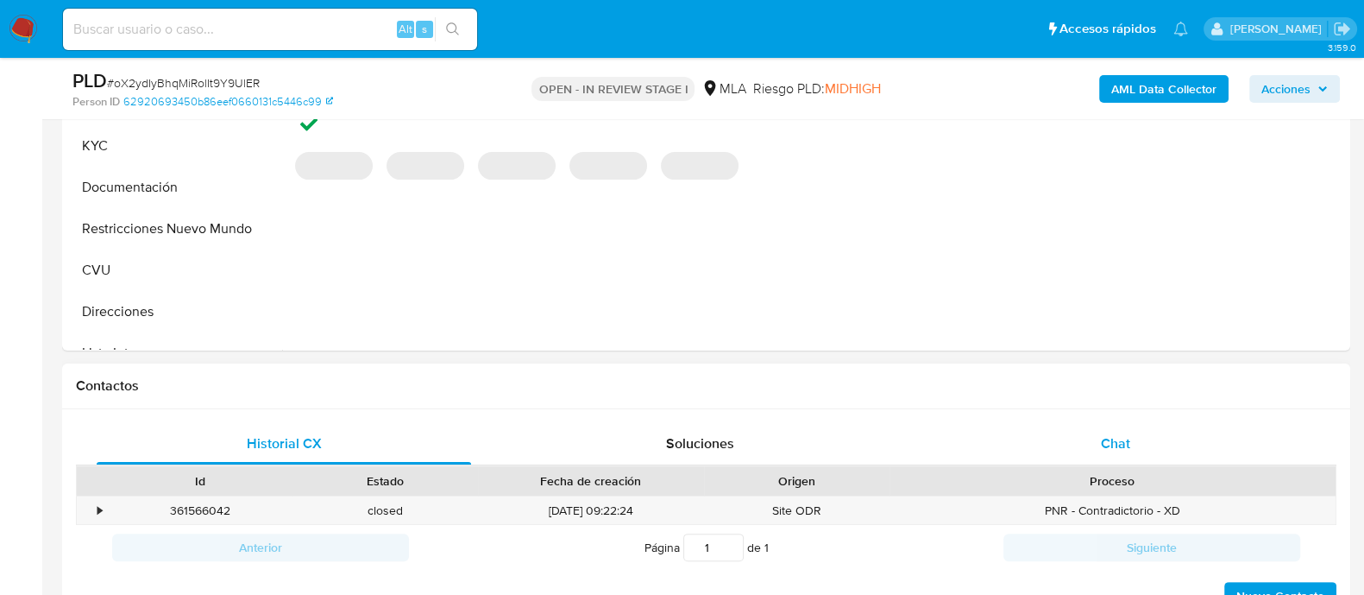
click at [1119, 439] on span "Chat" at bounding box center [1115, 443] width 29 height 20
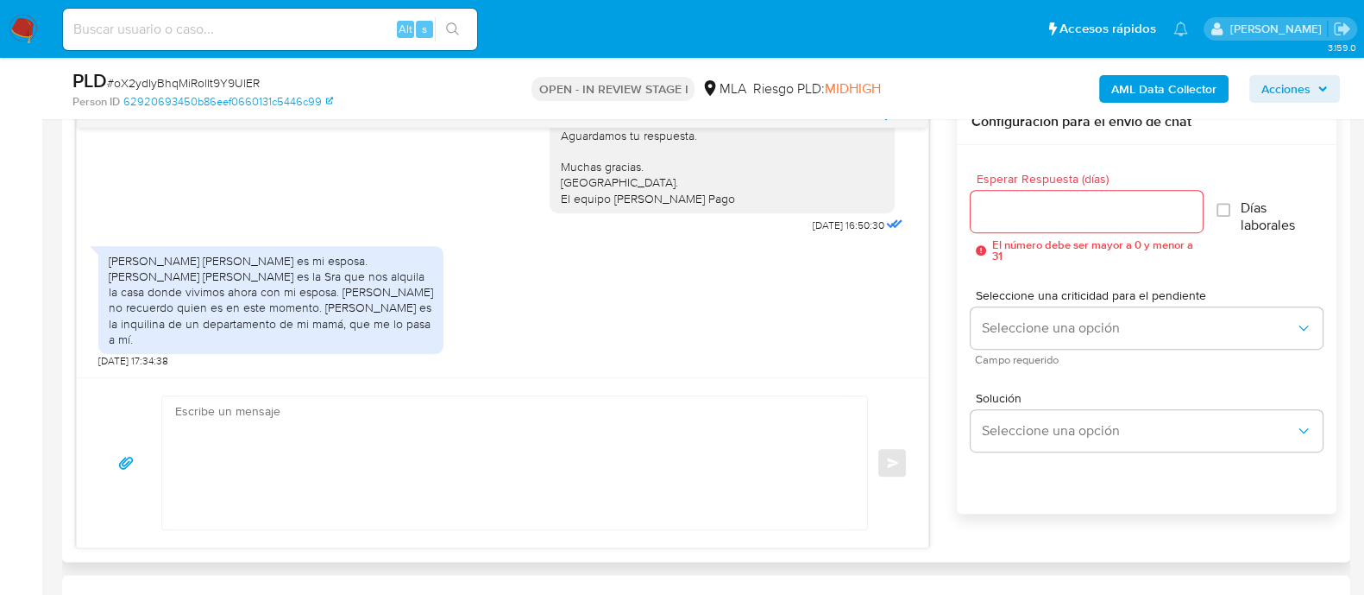
scroll to position [971, 0]
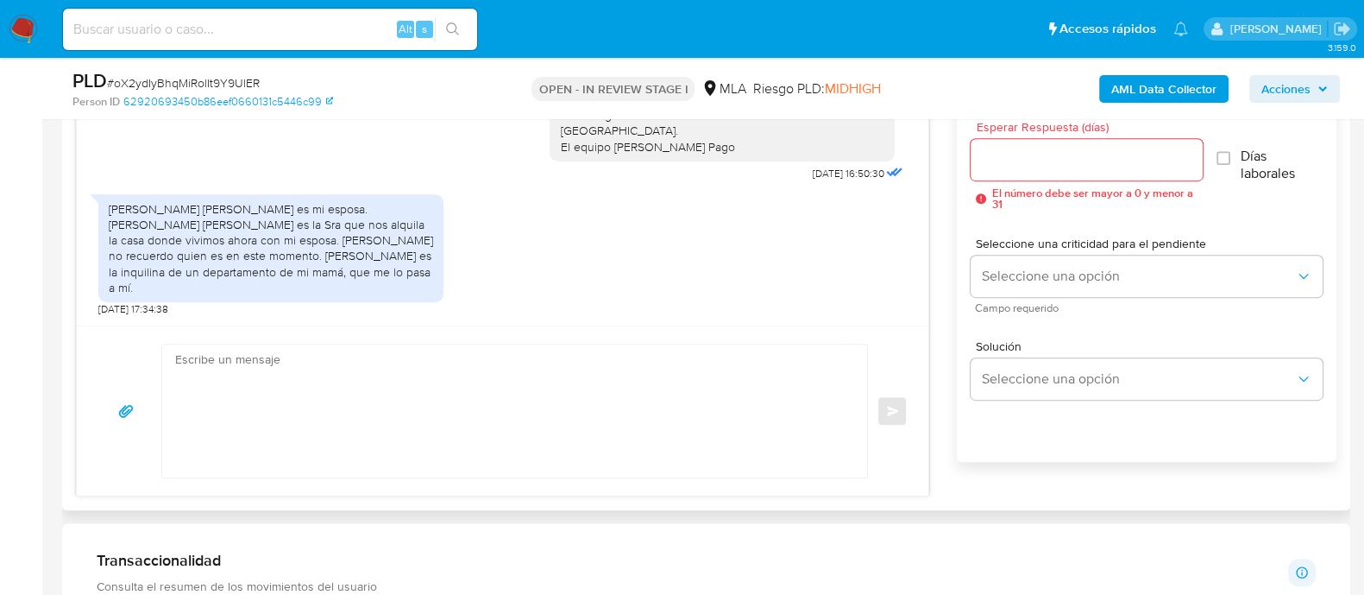
click at [338, 377] on textarea at bounding box center [510, 410] width 671 height 133
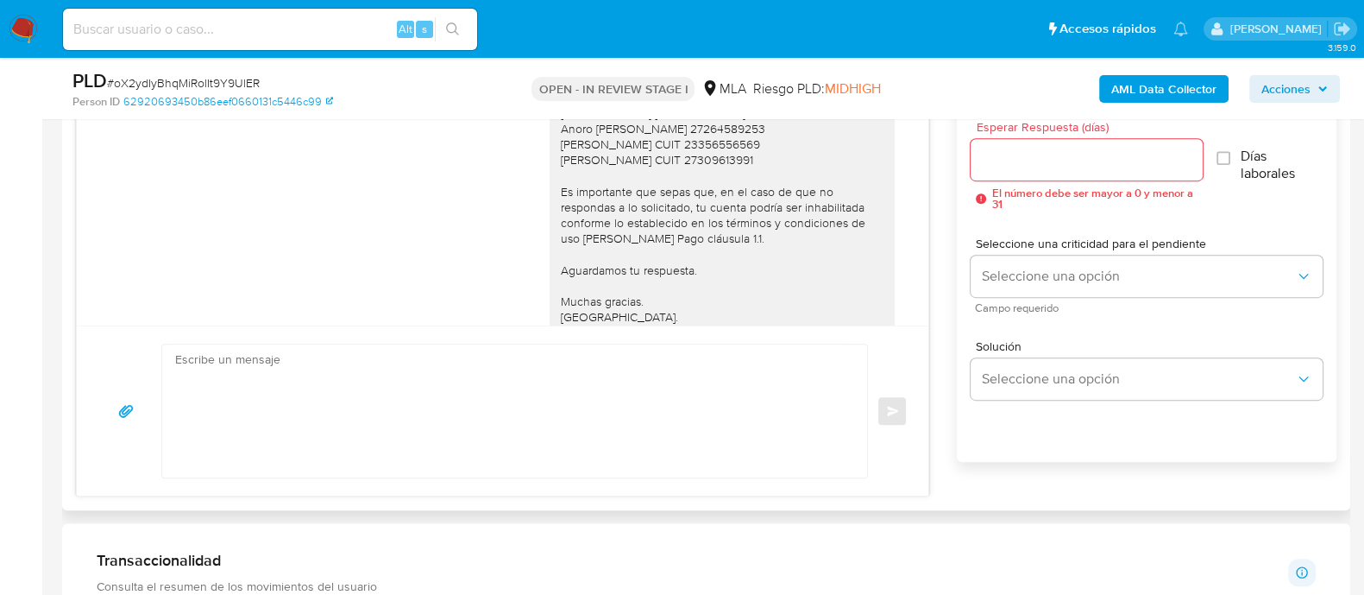
scroll to position [2994, 0]
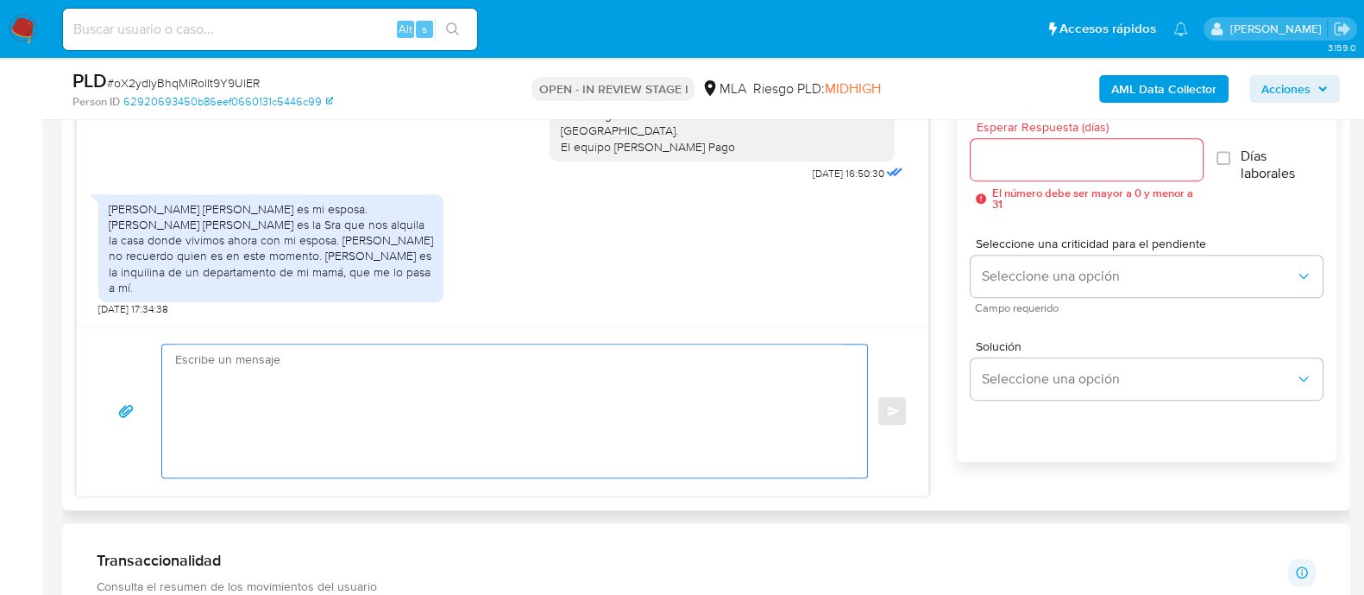
click at [305, 376] on textarea at bounding box center [510, 410] width 671 height 133
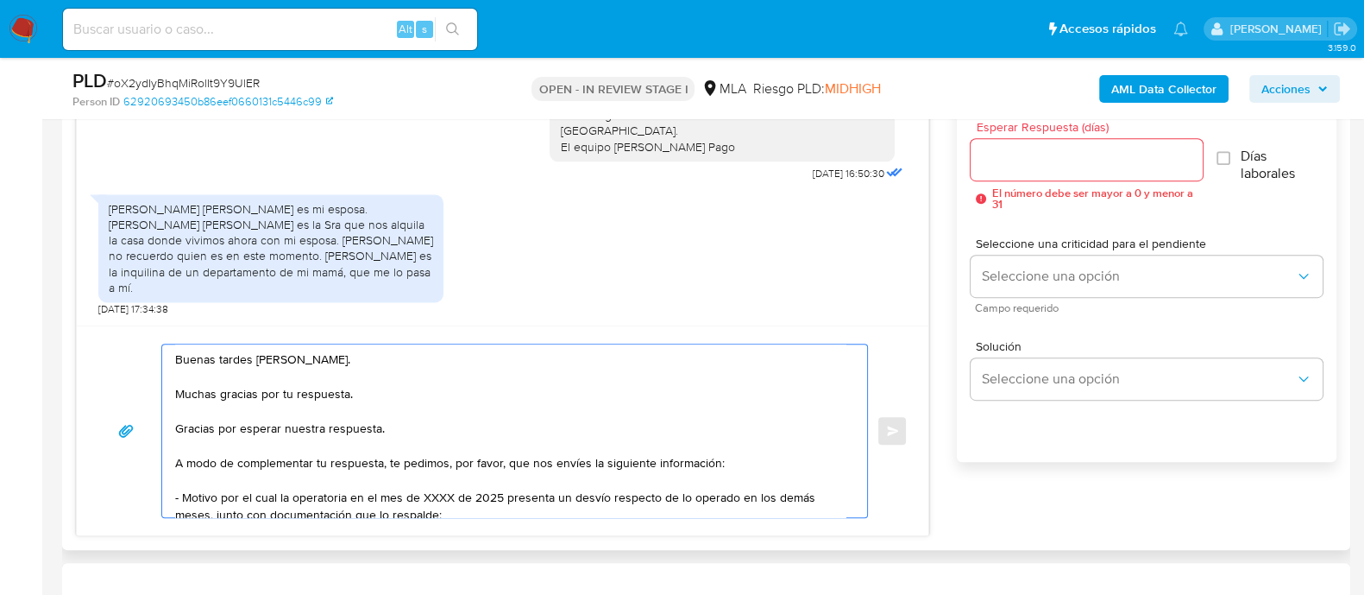
click at [286, 424] on textarea "Buenas tardes [PERSON_NAME]. Muchas gracias por tu respuesta. Gracias por esper…" at bounding box center [510, 430] width 671 height 173
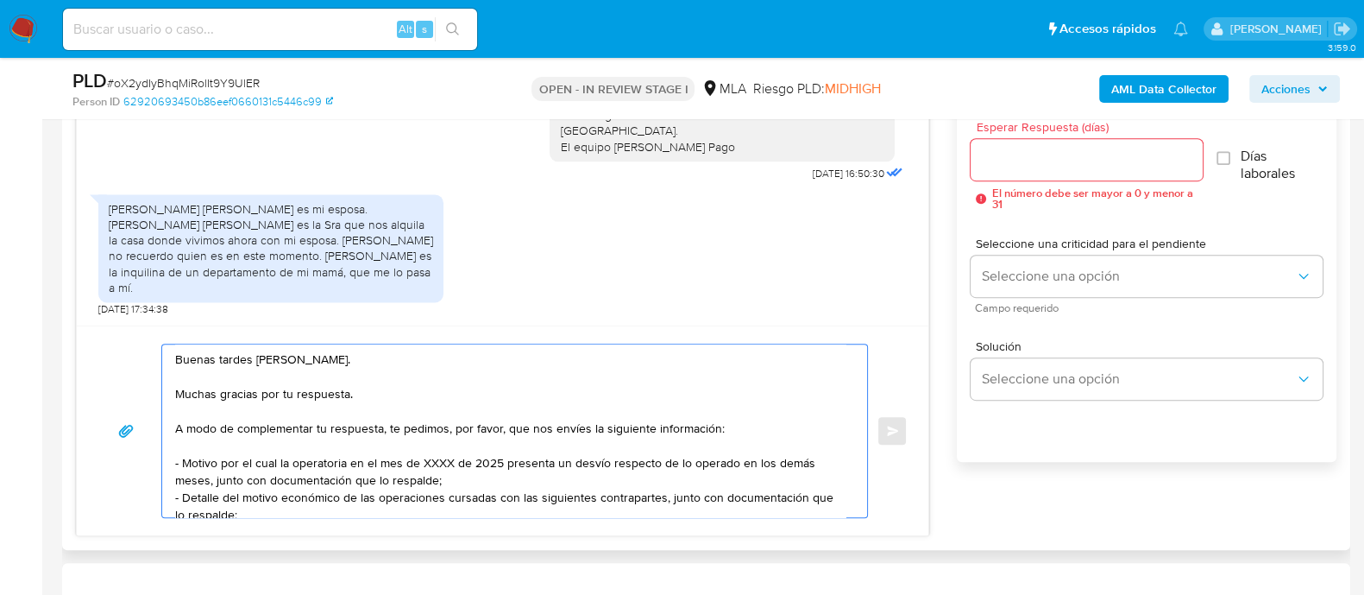
click at [314, 425] on textarea "Buenas tardes [PERSON_NAME]. Muchas gracias por tu respuesta. A modo de complem…" at bounding box center [510, 430] width 671 height 173
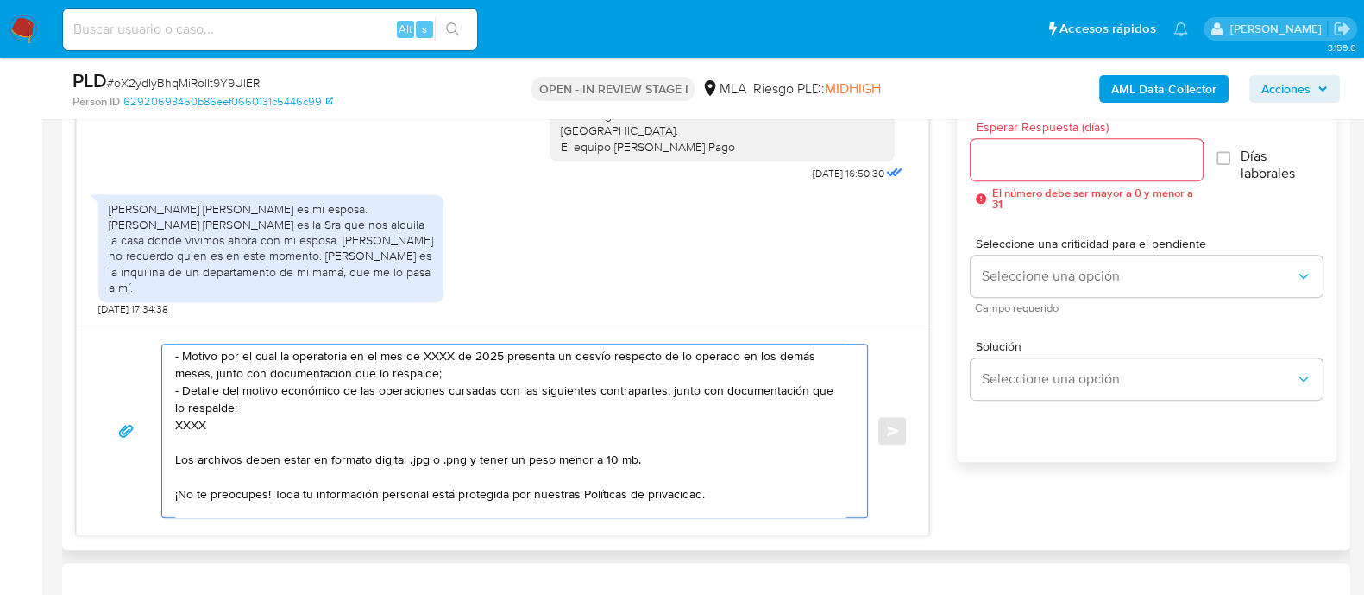
scroll to position [0, 0]
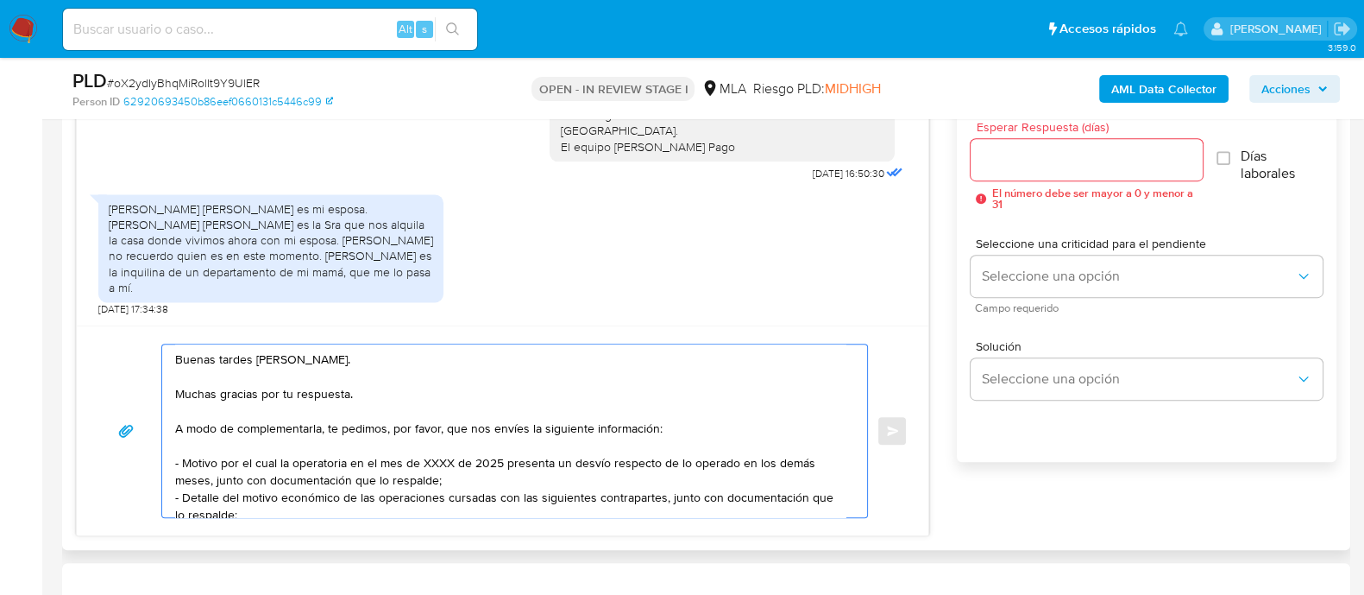
drag, startPoint x: 448, startPoint y: 479, endPoint x: 171, endPoint y: 458, distance: 277.8
click at [171, 458] on div "Buenas tardes [PERSON_NAME]. Muchas gracias por tu respuesta. A modo de complem…" at bounding box center [510, 430] width 696 height 173
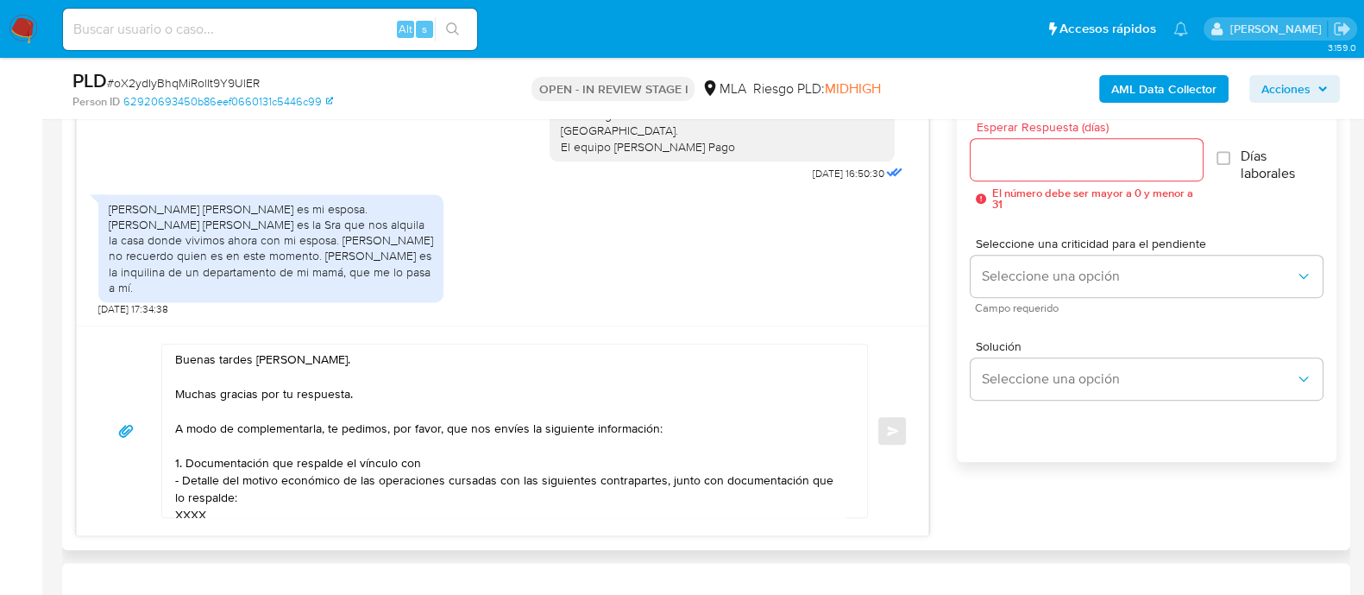
click at [446, 463] on textarea "Buenas tardes [PERSON_NAME]. Muchas gracias por tu respuesta. A modo de complem…" at bounding box center [510, 430] width 671 height 173
paste textarea "[PERSON_NAME]"
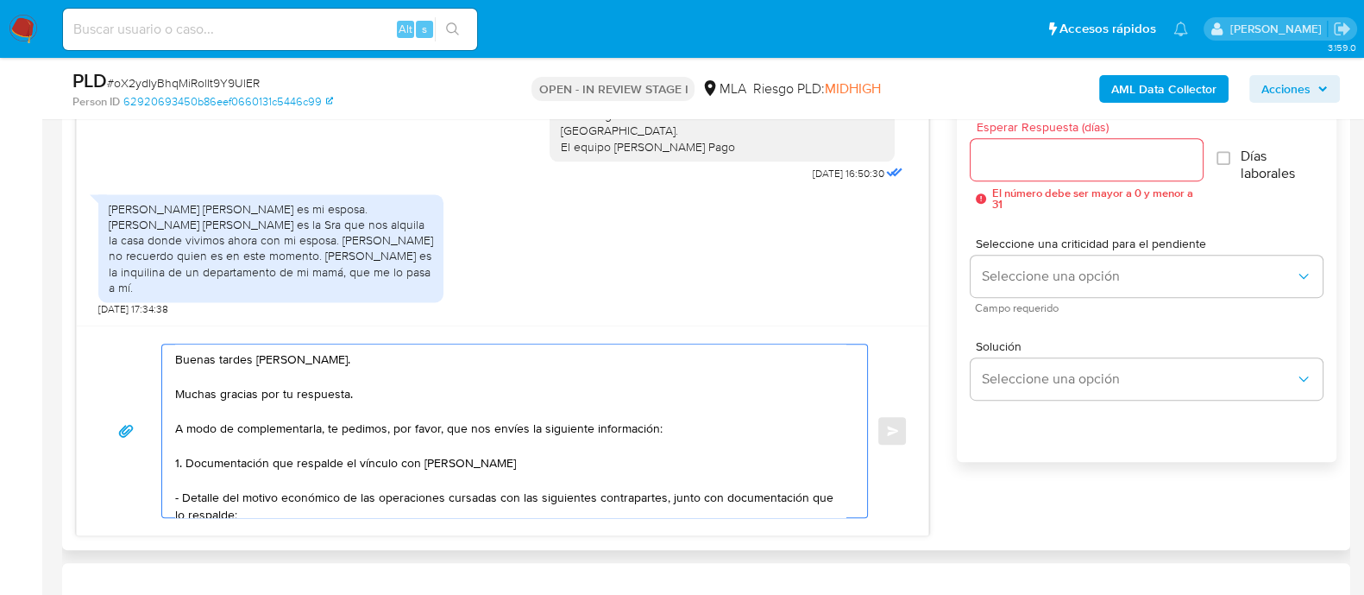
click at [555, 463] on textarea "Buenas tardes [PERSON_NAME]. Muchas gracias por tu respuesta. A modo de complem…" at bounding box center [510, 430] width 671 height 173
click at [596, 455] on textarea "Buenas tardes [PERSON_NAME]. Muchas gracias por tu respuesta. A modo de complem…" at bounding box center [510, 430] width 671 height 173
paste textarea "27251371445"
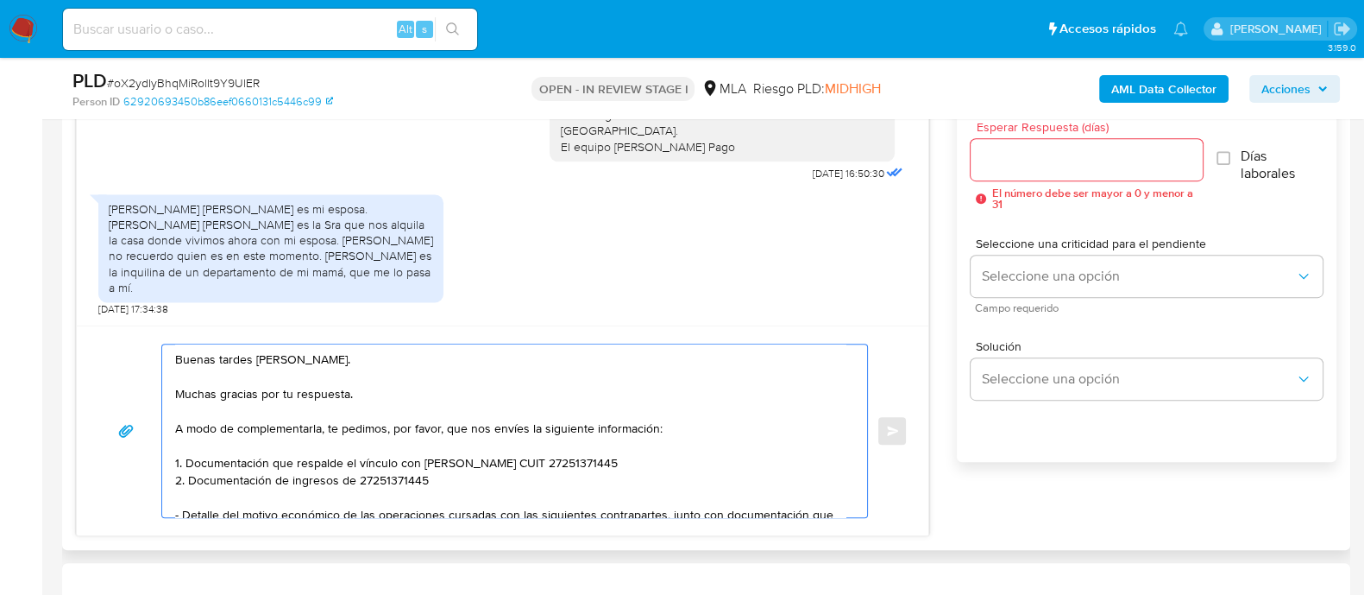
drag, startPoint x: 420, startPoint y: 463, endPoint x: 633, endPoint y: 469, distance: 213.2
click at [633, 469] on textarea "Buenas tardes [PERSON_NAME]. Muchas gracias por tu respuesta. A modo de complem…" at bounding box center [510, 430] width 671 height 173
click at [400, 476] on textarea "Buenas tardes [PERSON_NAME]. Muchas gracias por tu respuesta. A modo de complem…" at bounding box center [510, 430] width 671 height 173
paste textarea "[PERSON_NAME]"
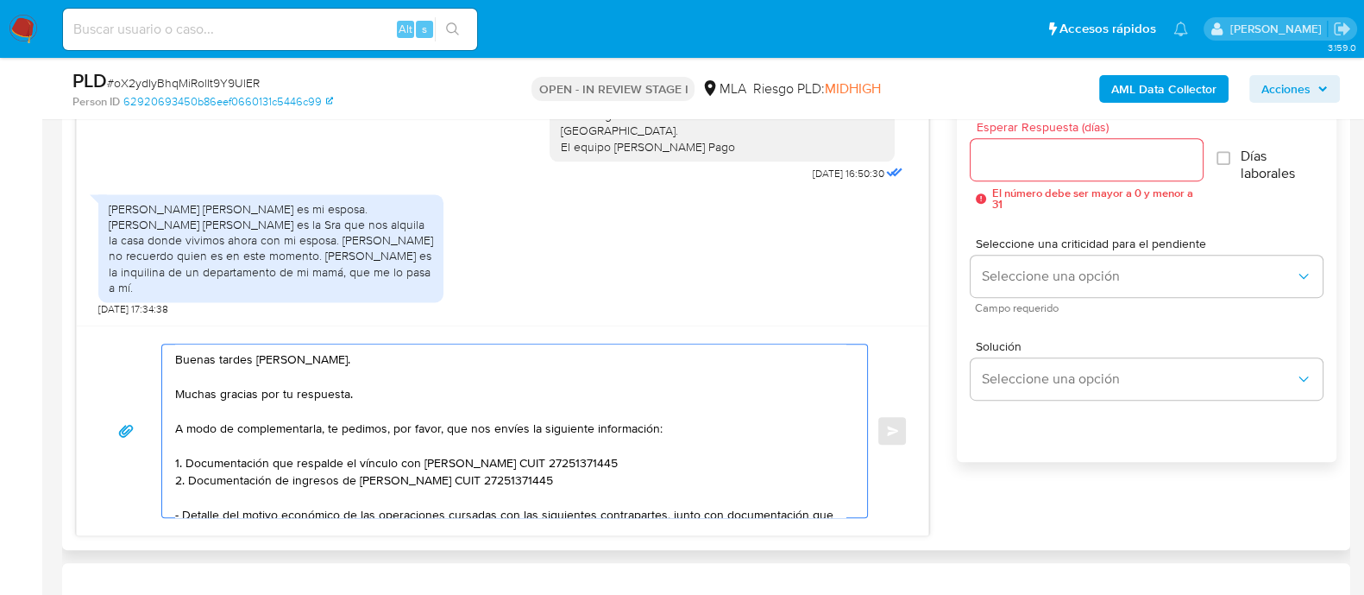
click at [648, 455] on textarea "Buenas tardes [PERSON_NAME]. Muchas gracias por tu respuesta. A modo de complem…" at bounding box center [510, 430] width 671 height 173
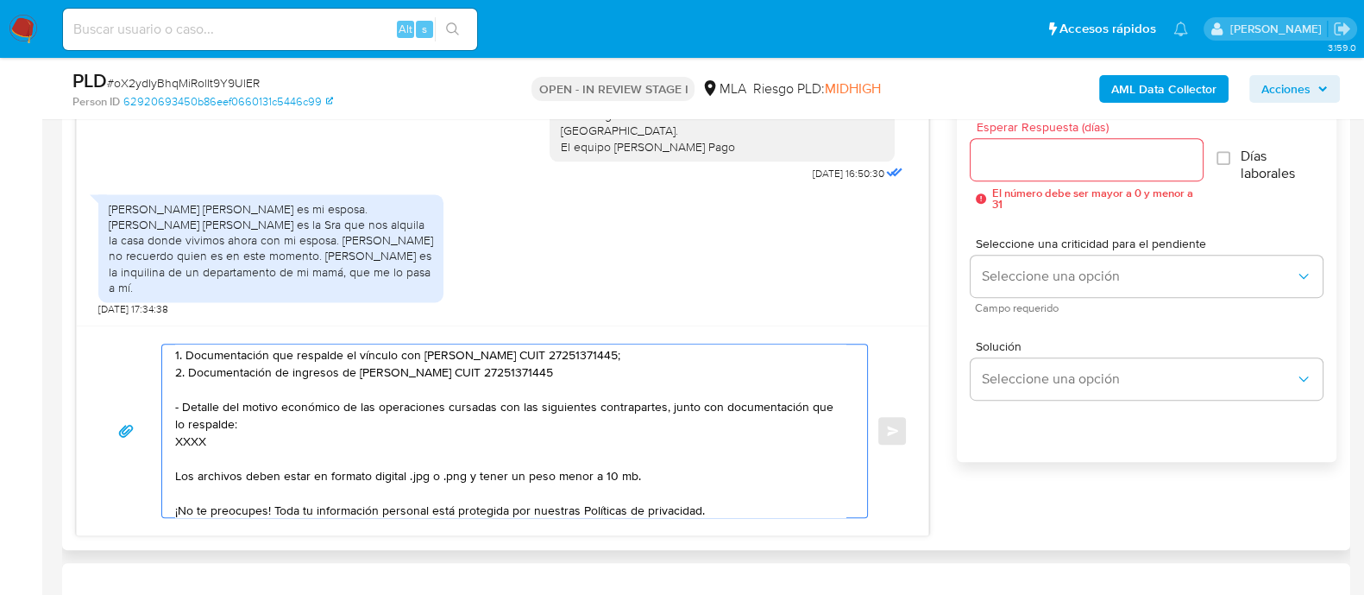
scroll to position [107, 0]
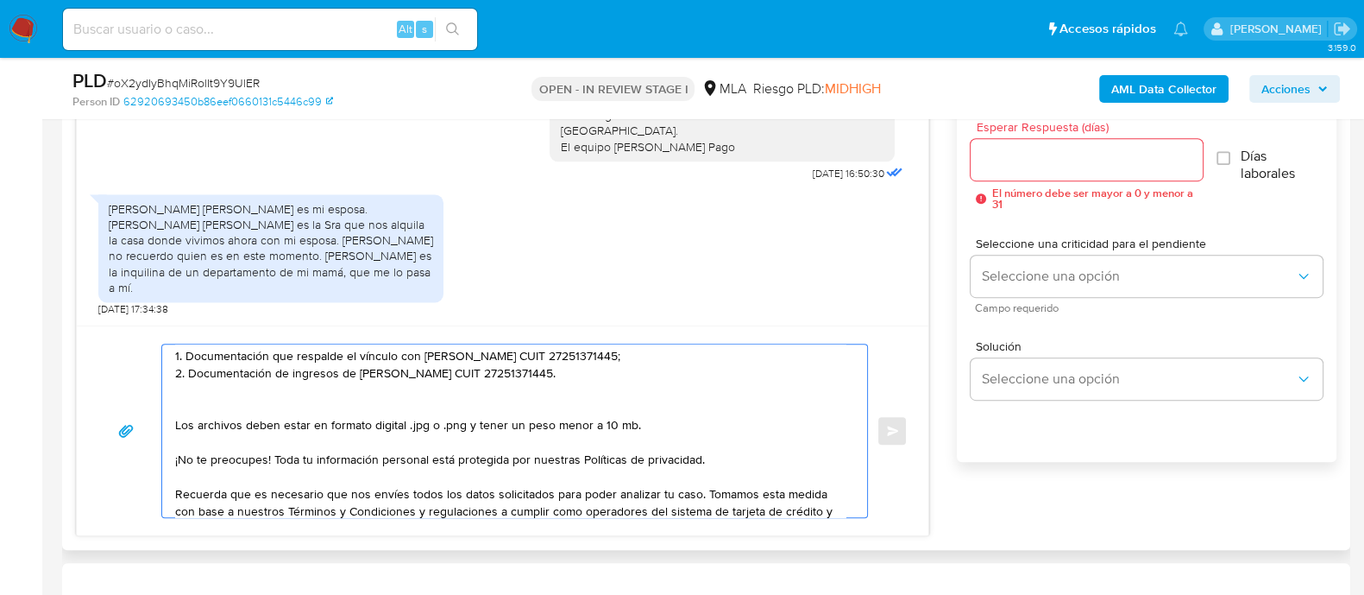
click at [594, 369] on textarea "Buenas tardes [PERSON_NAME]. Muchas gracias por tu respuesta. A modo de complem…" at bounding box center [510, 430] width 671 height 173
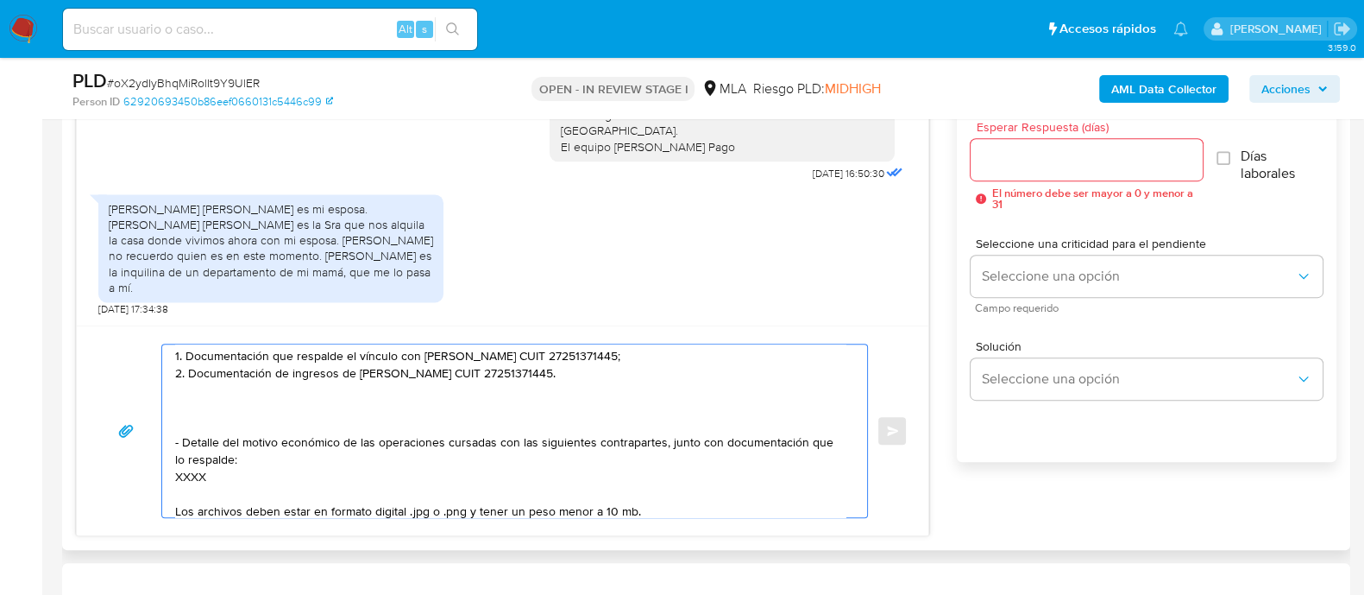
click at [308, 438] on textarea "Buenas tardes [PERSON_NAME]. Muchas gracias por tu respuesta. A modo de complem…" at bounding box center [510, 430] width 671 height 173
drag, startPoint x: 207, startPoint y: 478, endPoint x: 172, endPoint y: 390, distance: 94.9
click at [172, 390] on div "Buenas tardes [PERSON_NAME]. Muchas gracias por tu respuesta. A modo de complem…" at bounding box center [510, 430] width 696 height 173
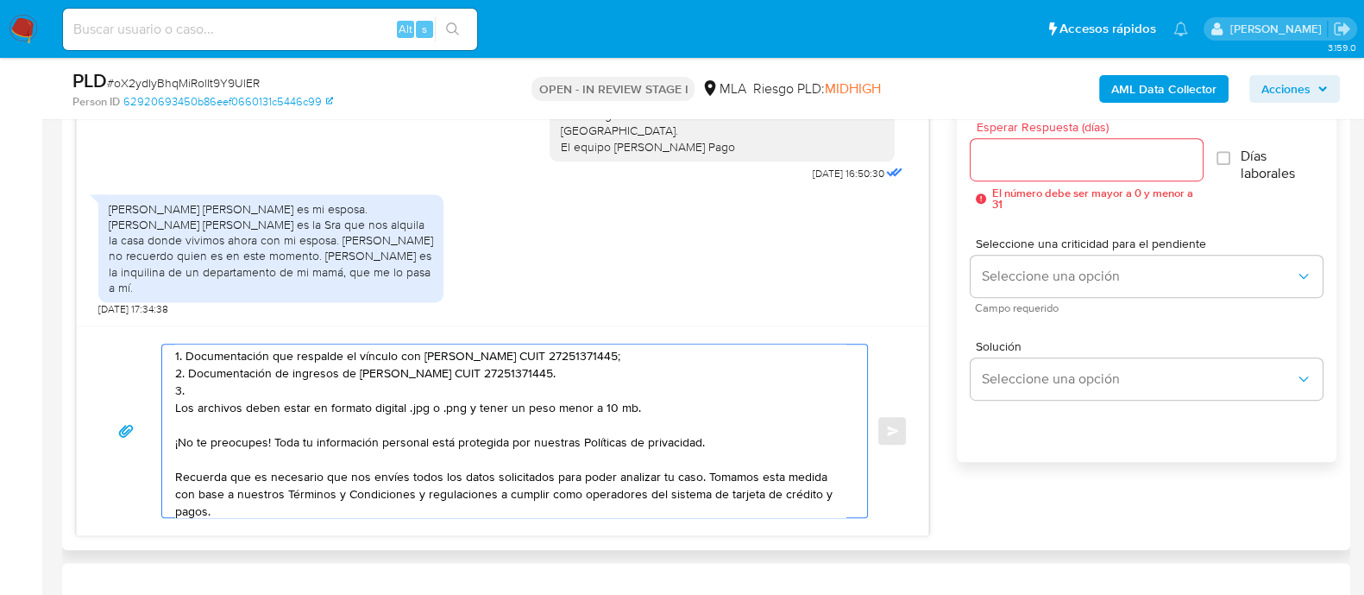
click at [190, 407] on textarea "Buenas tardes [PERSON_NAME]. Muchas gracias por tu respuesta. A modo de complem…" at bounding box center [510, 430] width 671 height 173
click at [215, 381] on textarea "Buenas tardes [PERSON_NAME]. Muchas gracias por tu respuesta. A modo de complem…" at bounding box center [510, 430] width 671 height 173
paste textarea "Motivo por el cual la operatoria en el mes de XXXX de 2025 presenta un desvío r…"
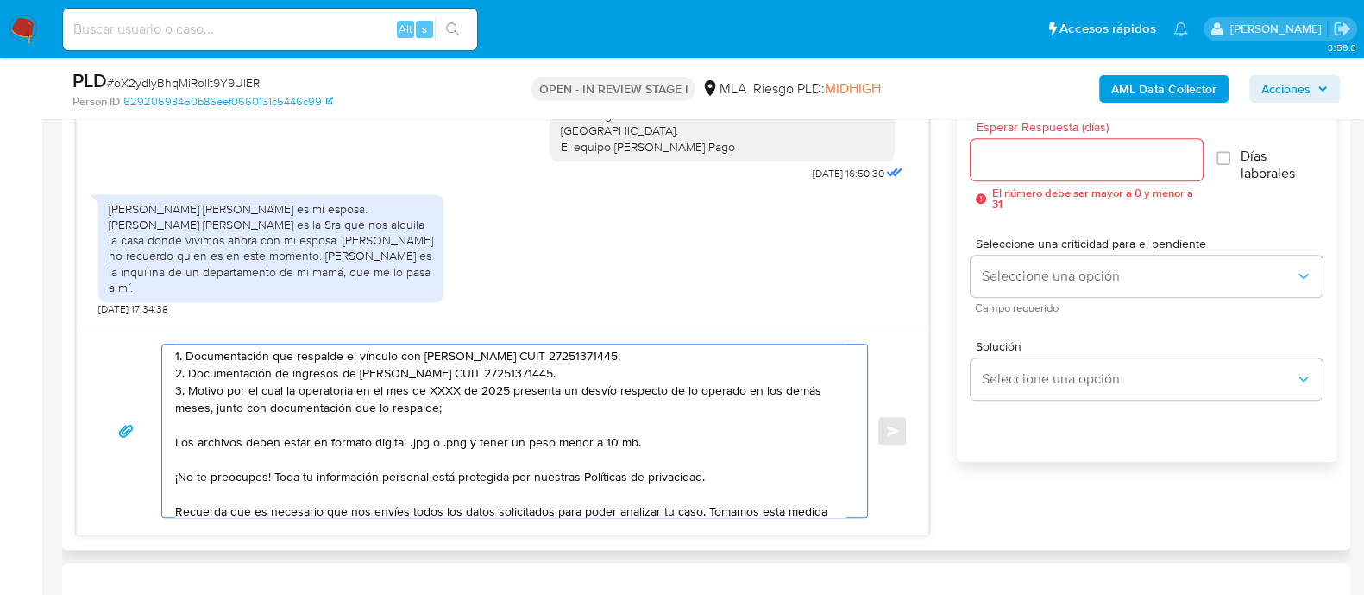
click at [436, 391] on textarea "Buenas tardes [PERSON_NAME]. Muchas gracias por tu respuesta. A modo de complem…" at bounding box center [510, 430] width 671 height 173
click at [350, 355] on textarea "Buenas tardes [PERSON_NAME]. Muchas gracias por tu respuesta. A modo de complem…" at bounding box center [510, 430] width 671 height 173
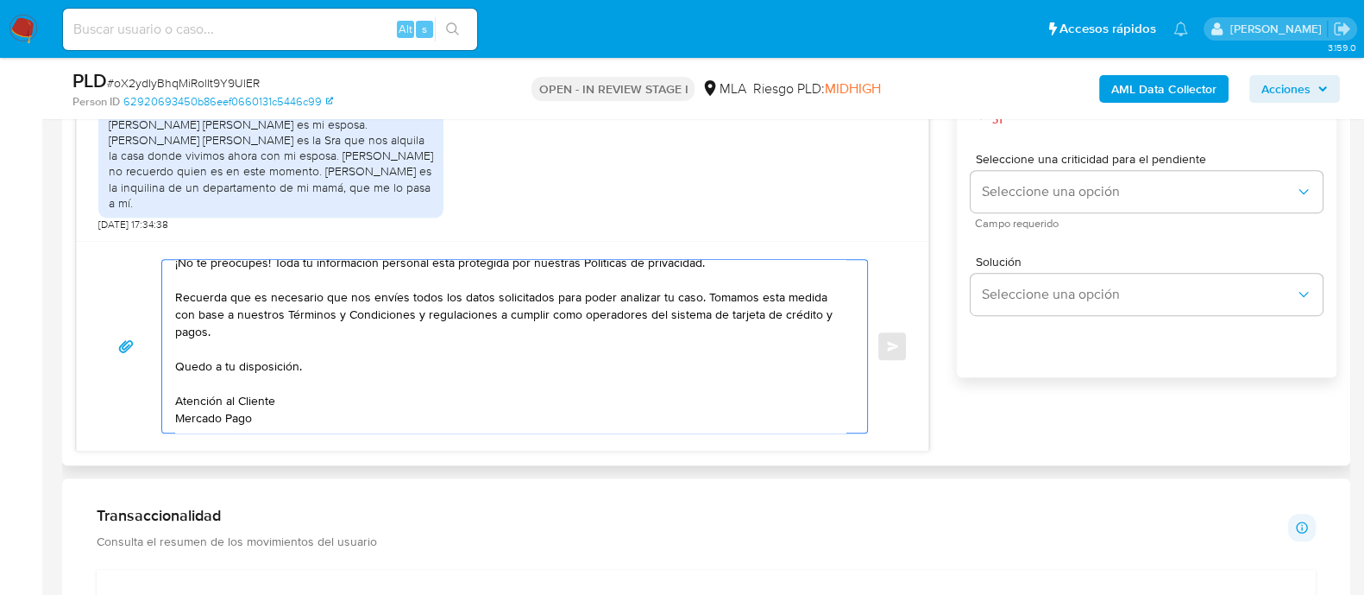
scroll to position [1187, 0]
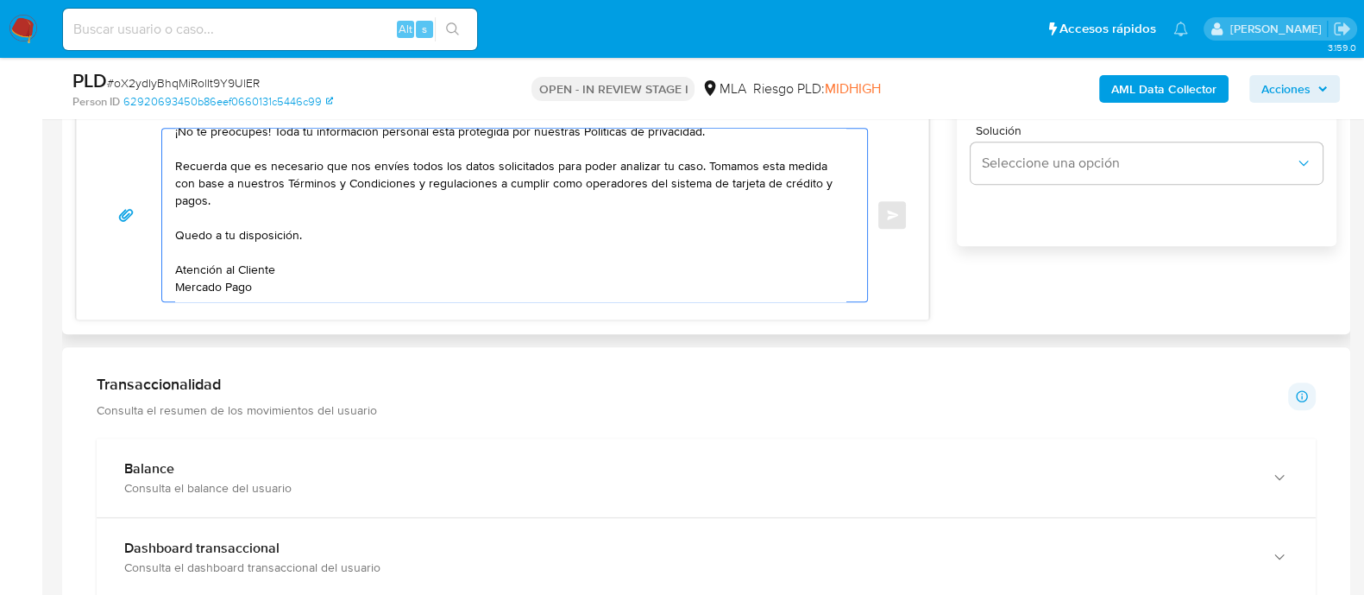
drag, startPoint x: 268, startPoint y: 284, endPoint x: 174, endPoint y: 262, distance: 95.9
click at [175, 262] on textarea "Buenas tardes [PERSON_NAME]. Muchas gracias por tu respuesta. A modo de complem…" at bounding box center [510, 215] width 671 height 173
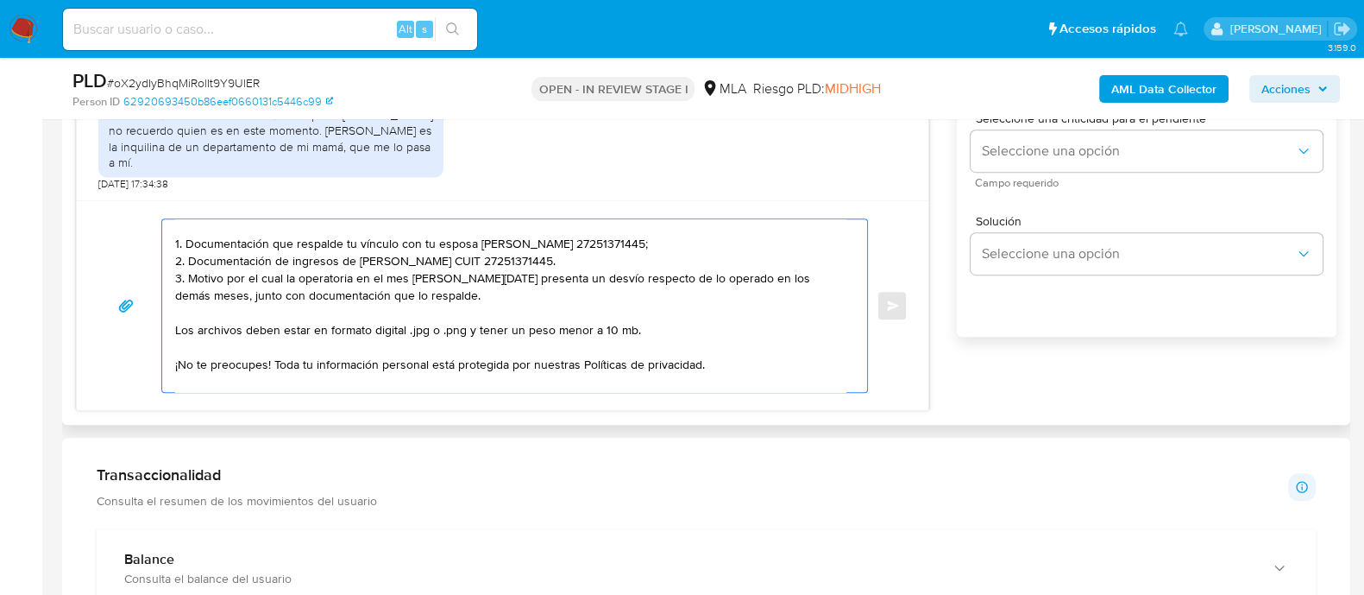
scroll to position [971, 0]
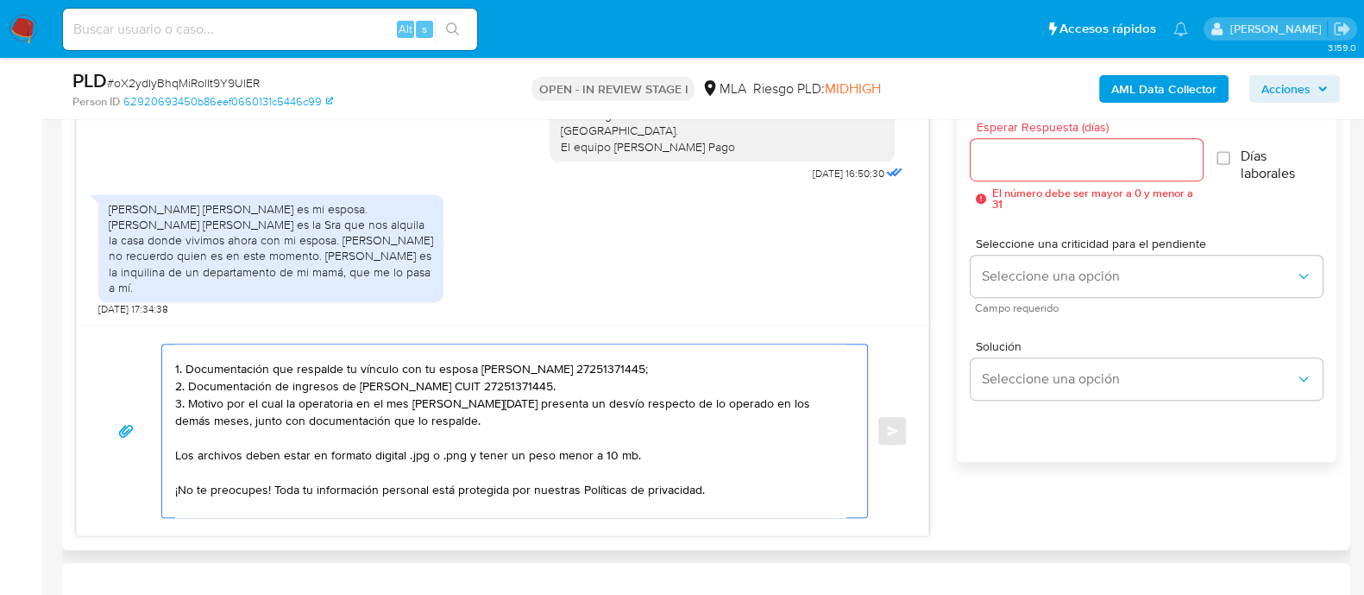
type textarea "Buenas tardes [PERSON_NAME]. Muchas gracias por tu respuesta. A modo de complem…"
click at [1039, 173] on div at bounding box center [1086, 159] width 231 height 41
click at [1040, 161] on input "Esperar Respuesta (días)" at bounding box center [1086, 159] width 231 height 22
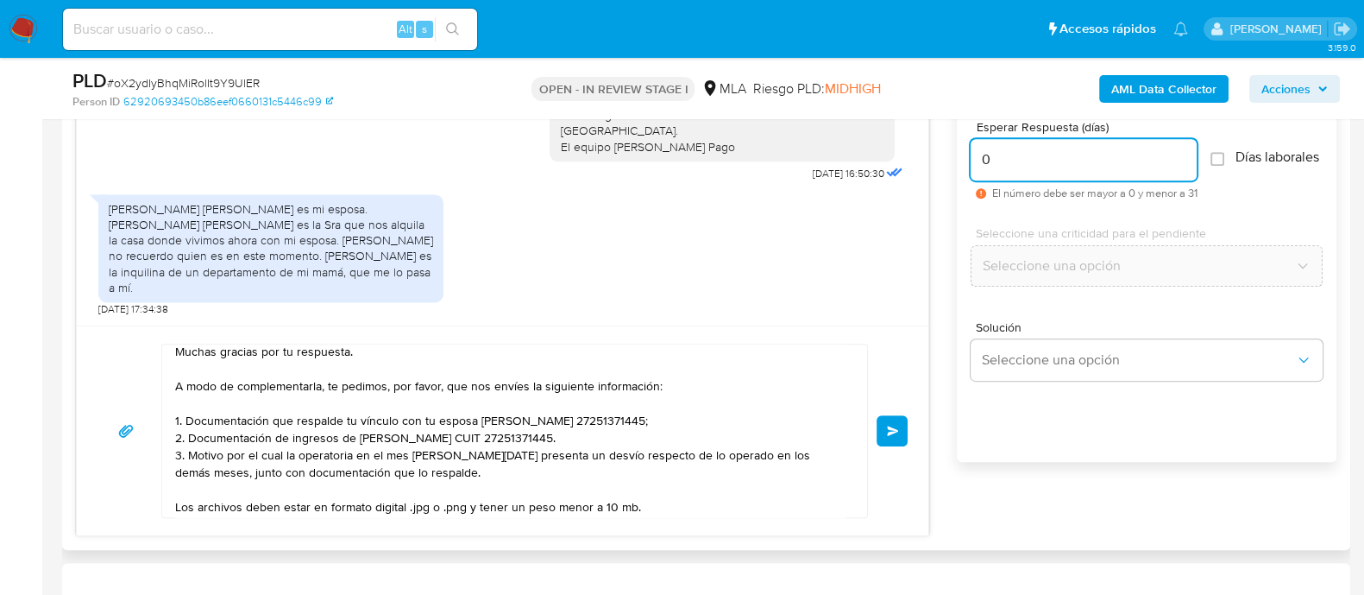
scroll to position [0, 0]
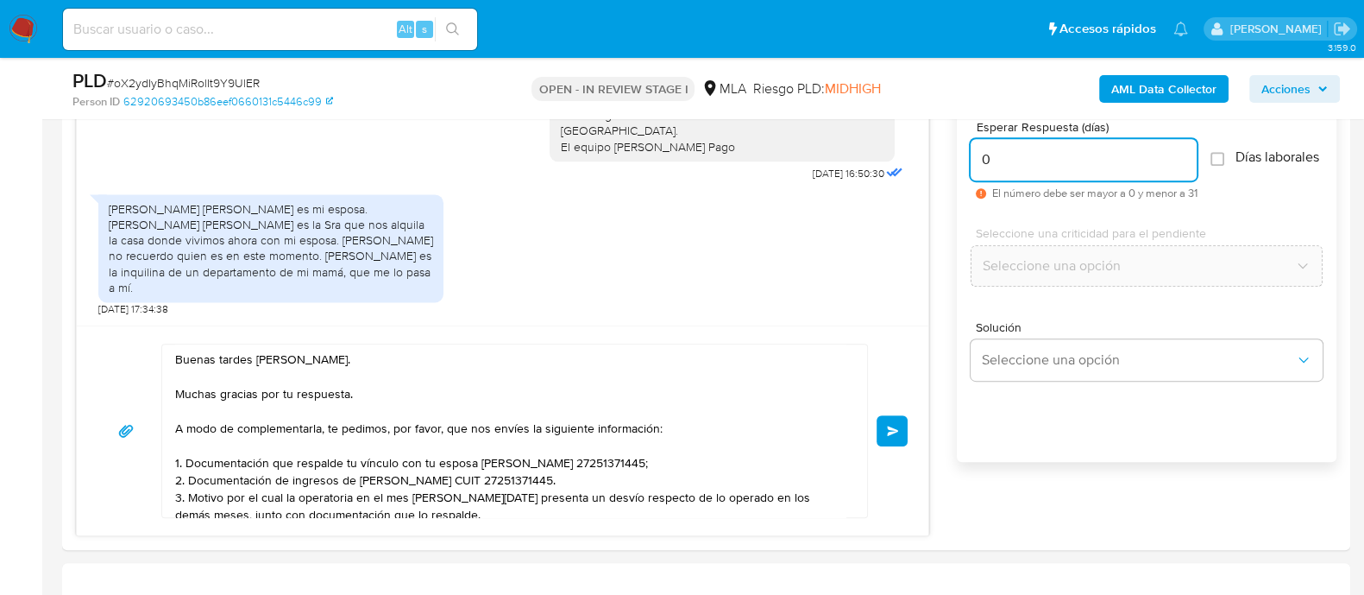
type input "0"
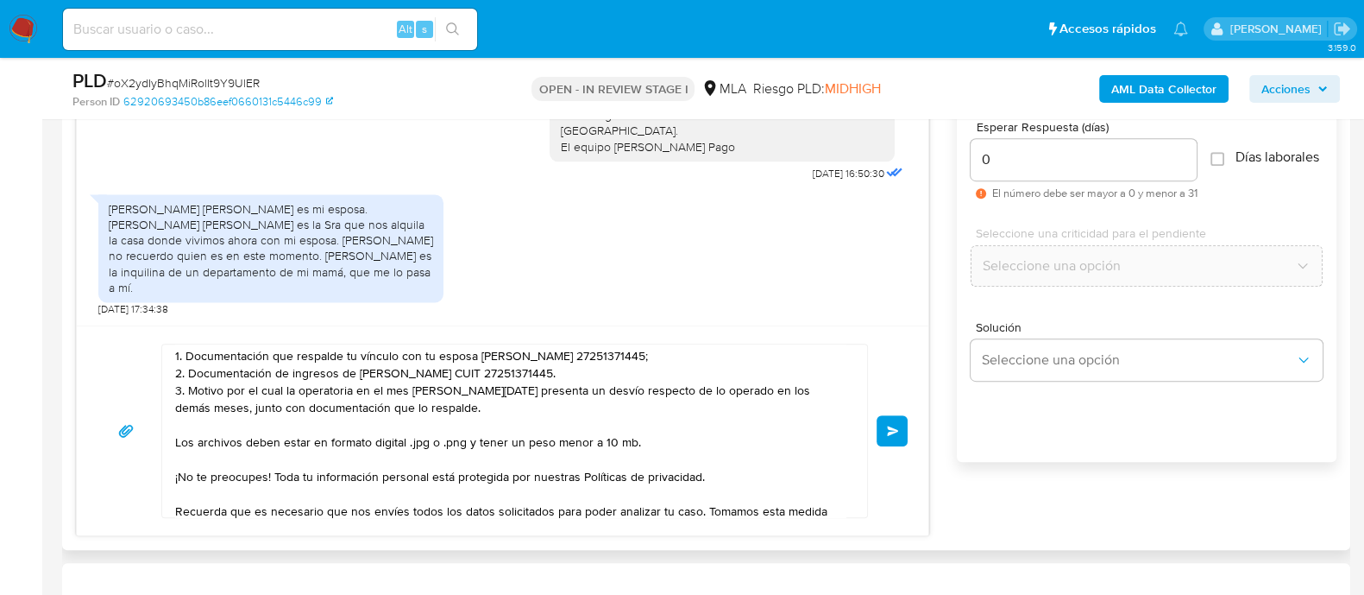
click at [457, 406] on textarea "Buenas tardes [PERSON_NAME]. Muchas gracias por tu respuesta. A modo de complem…" at bounding box center [510, 430] width 671 height 173
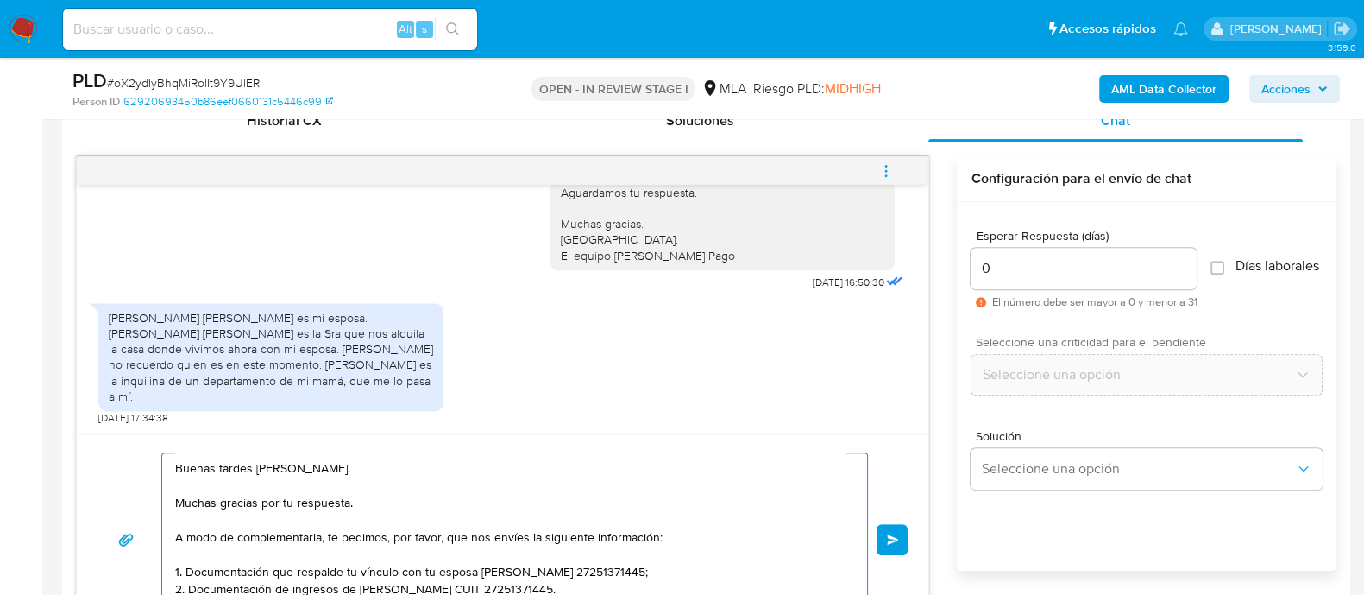
scroll to position [971, 0]
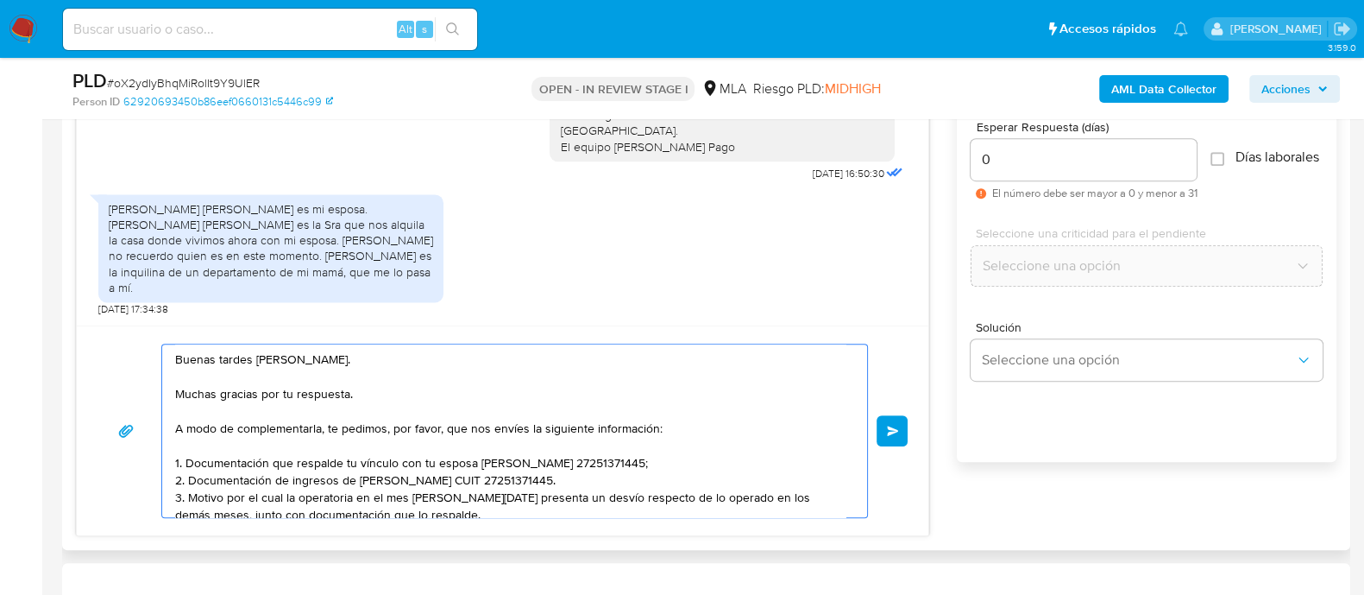
click at [894, 419] on button "Enviar" at bounding box center [892, 430] width 31 height 31
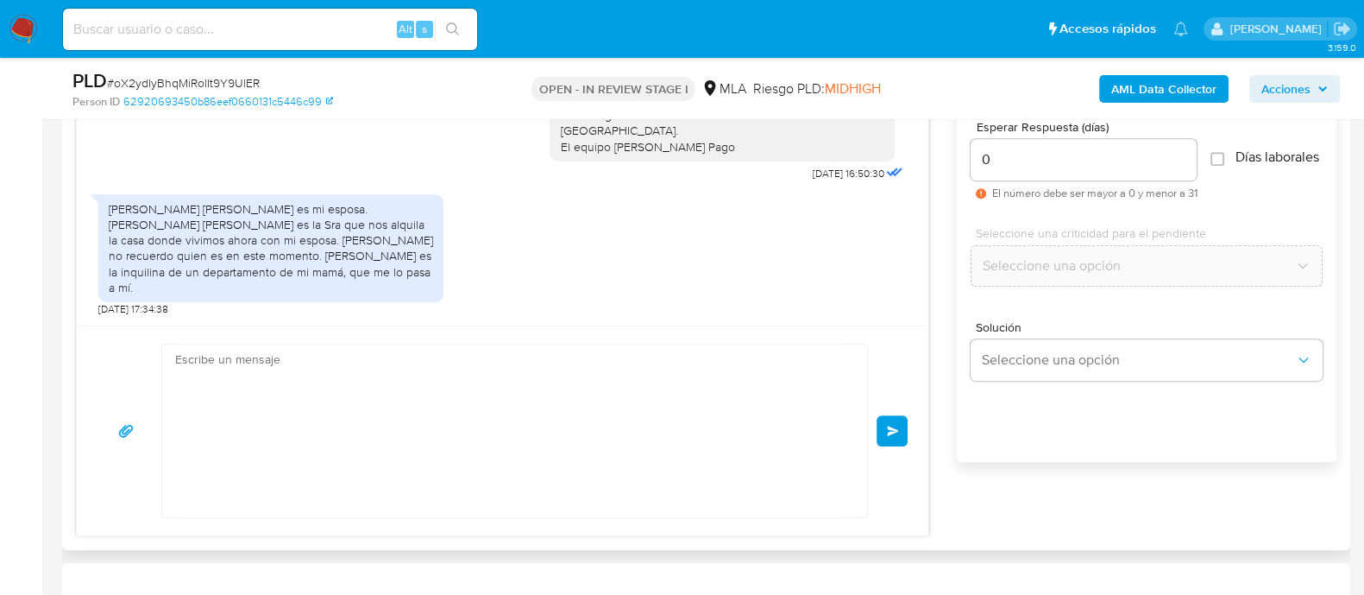
scroll to position [3499, 0]
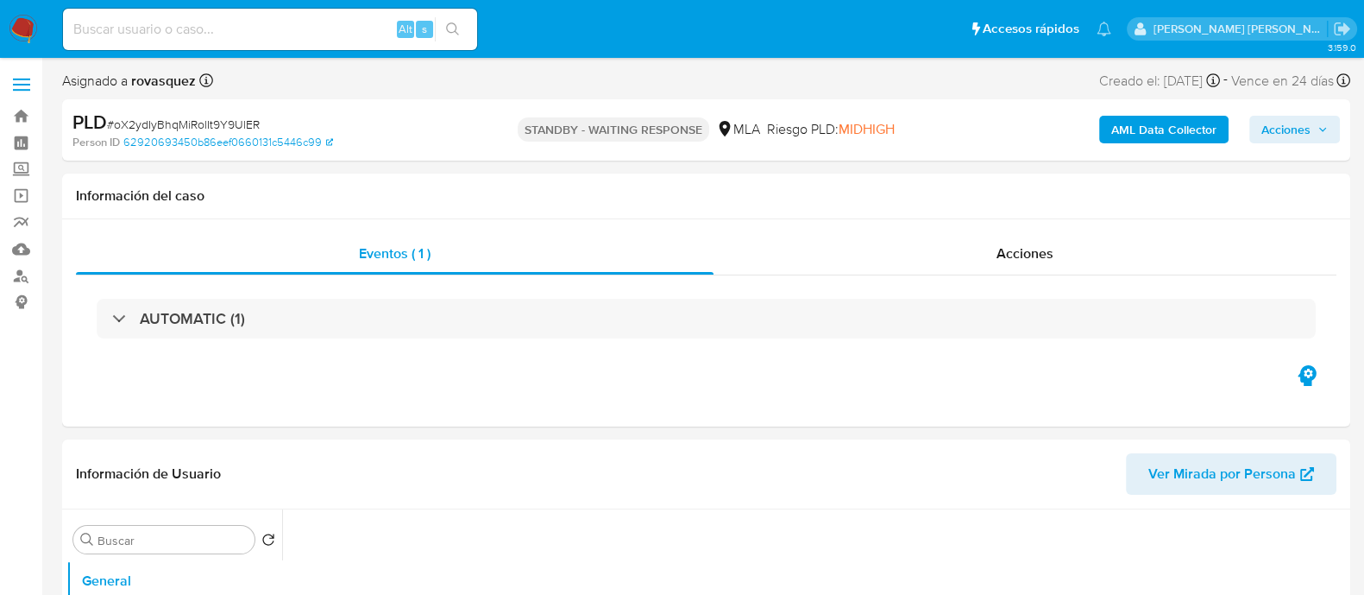
select select "10"
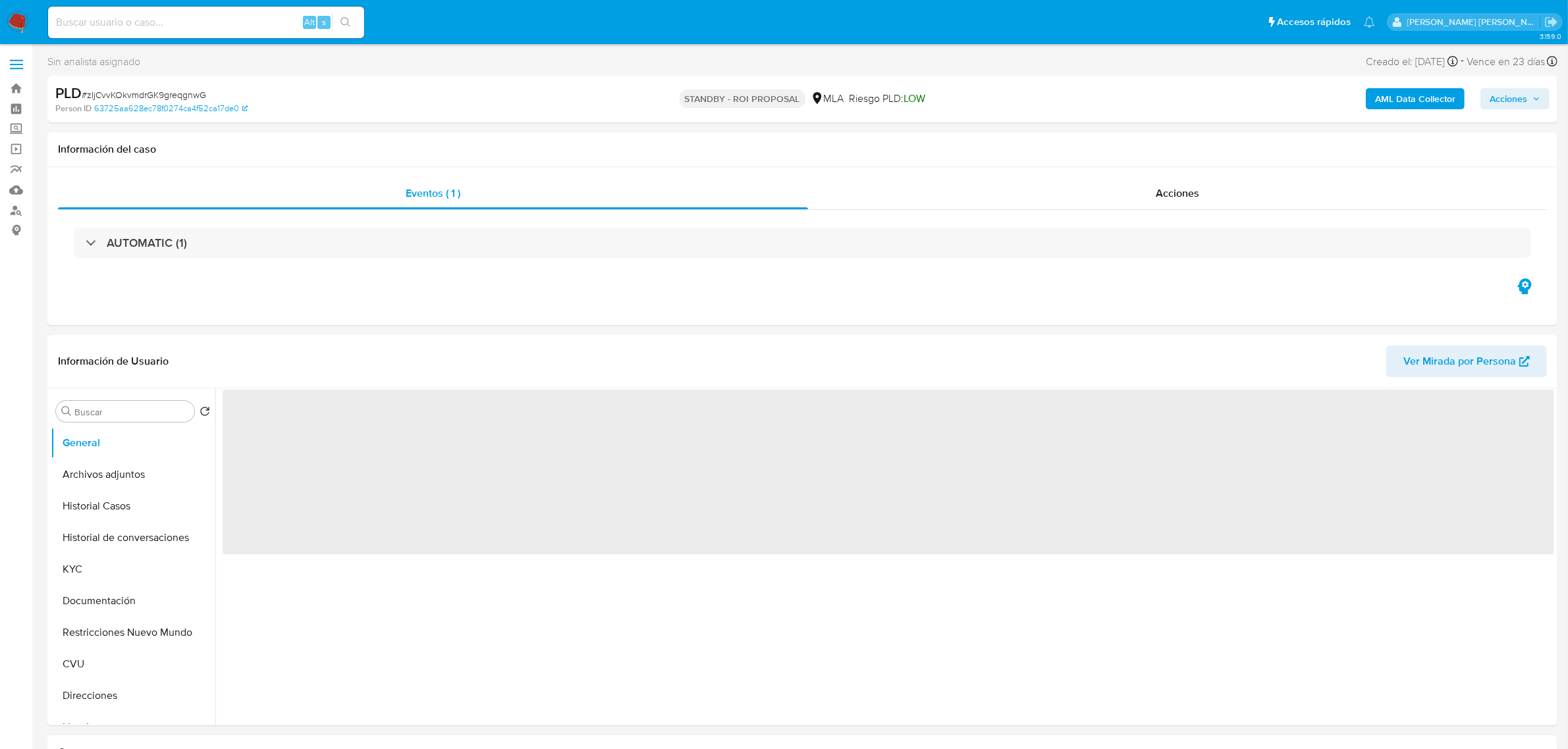
select select "10"
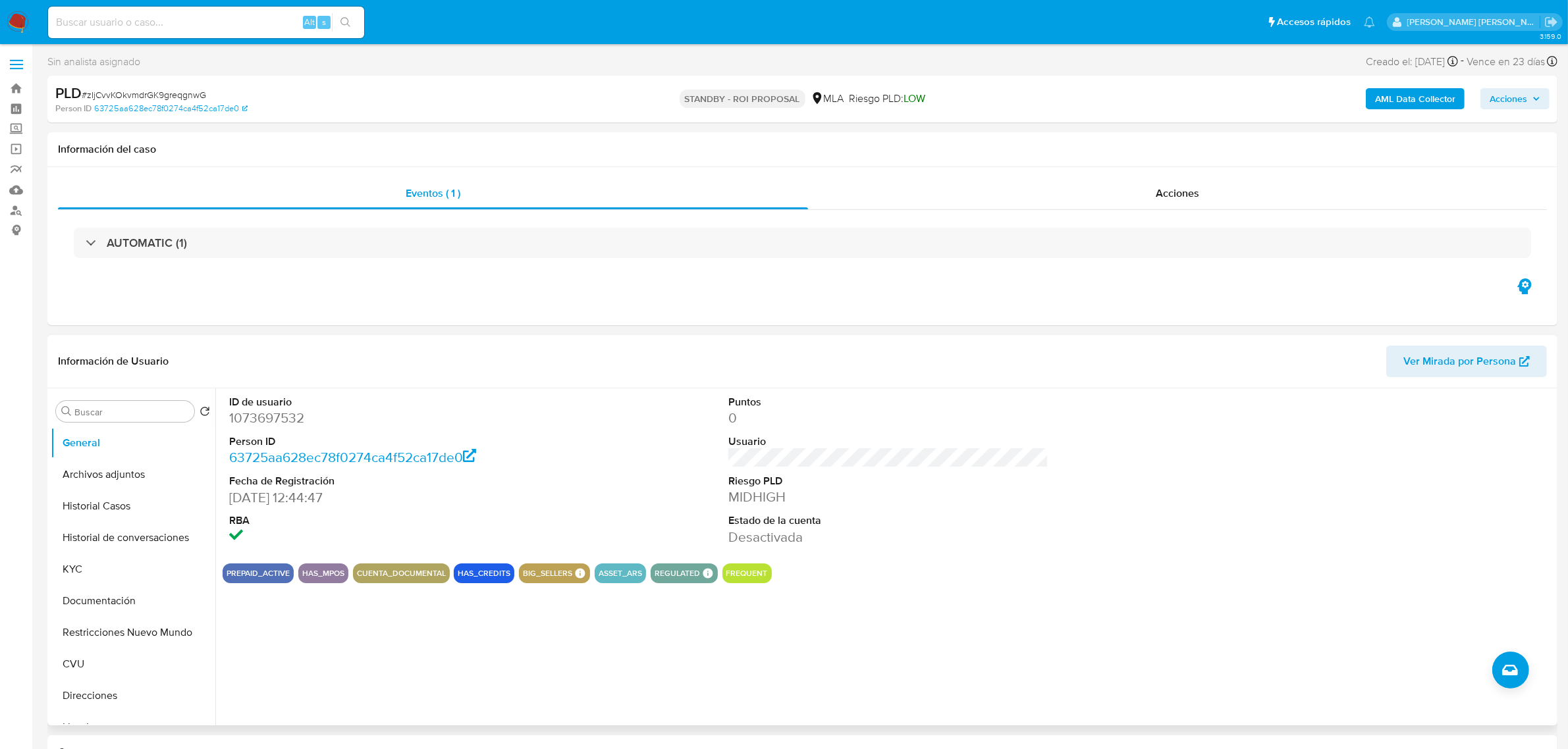
click at [1019, 526] on dt "Estado de la cuenta" at bounding box center [888, 520] width 320 height 14
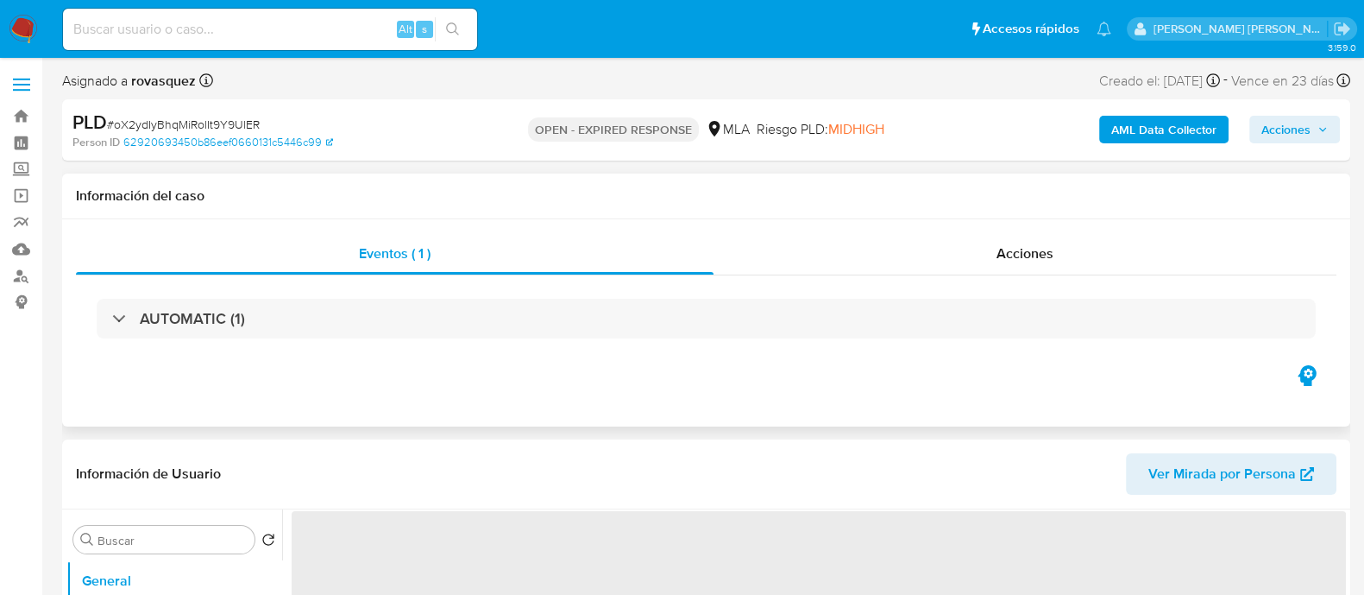
select select "10"
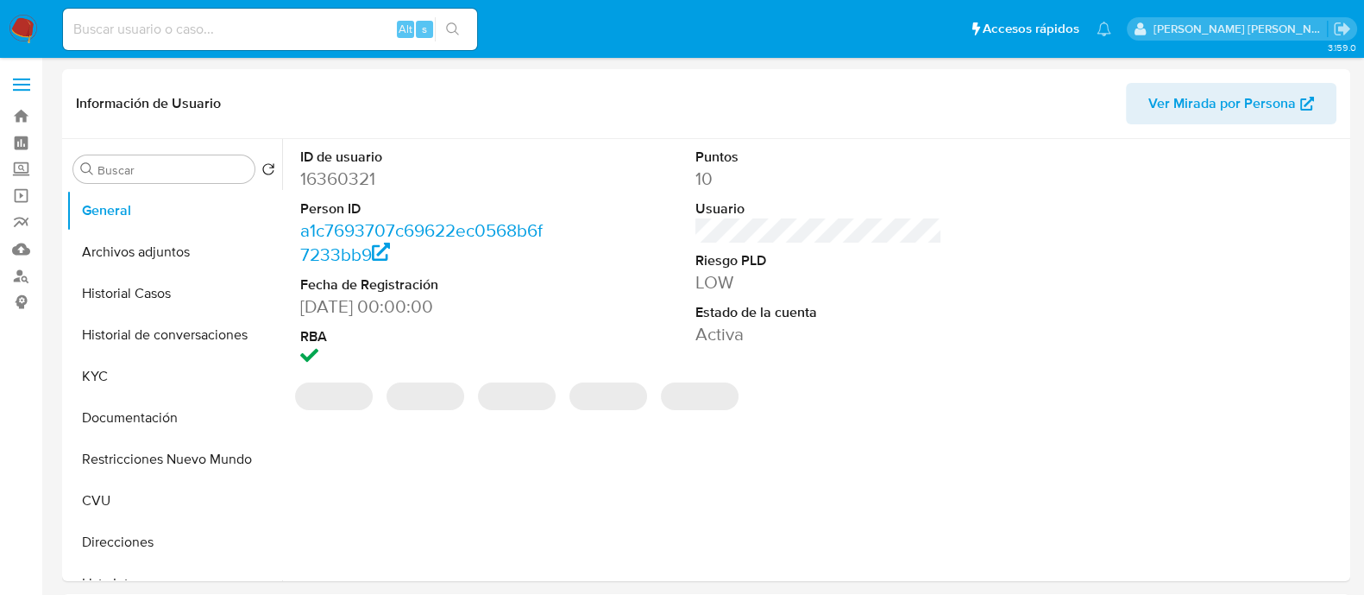
select select "10"
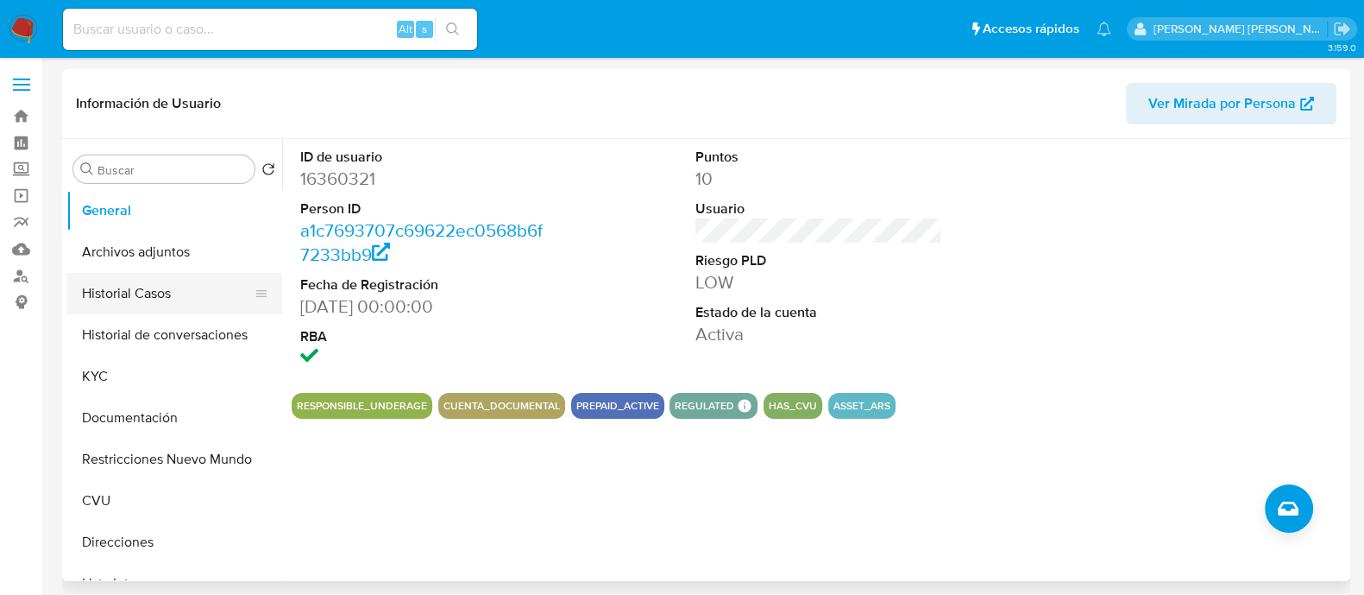
click at [159, 293] on button "Historial Casos" at bounding box center [167, 293] width 202 height 41
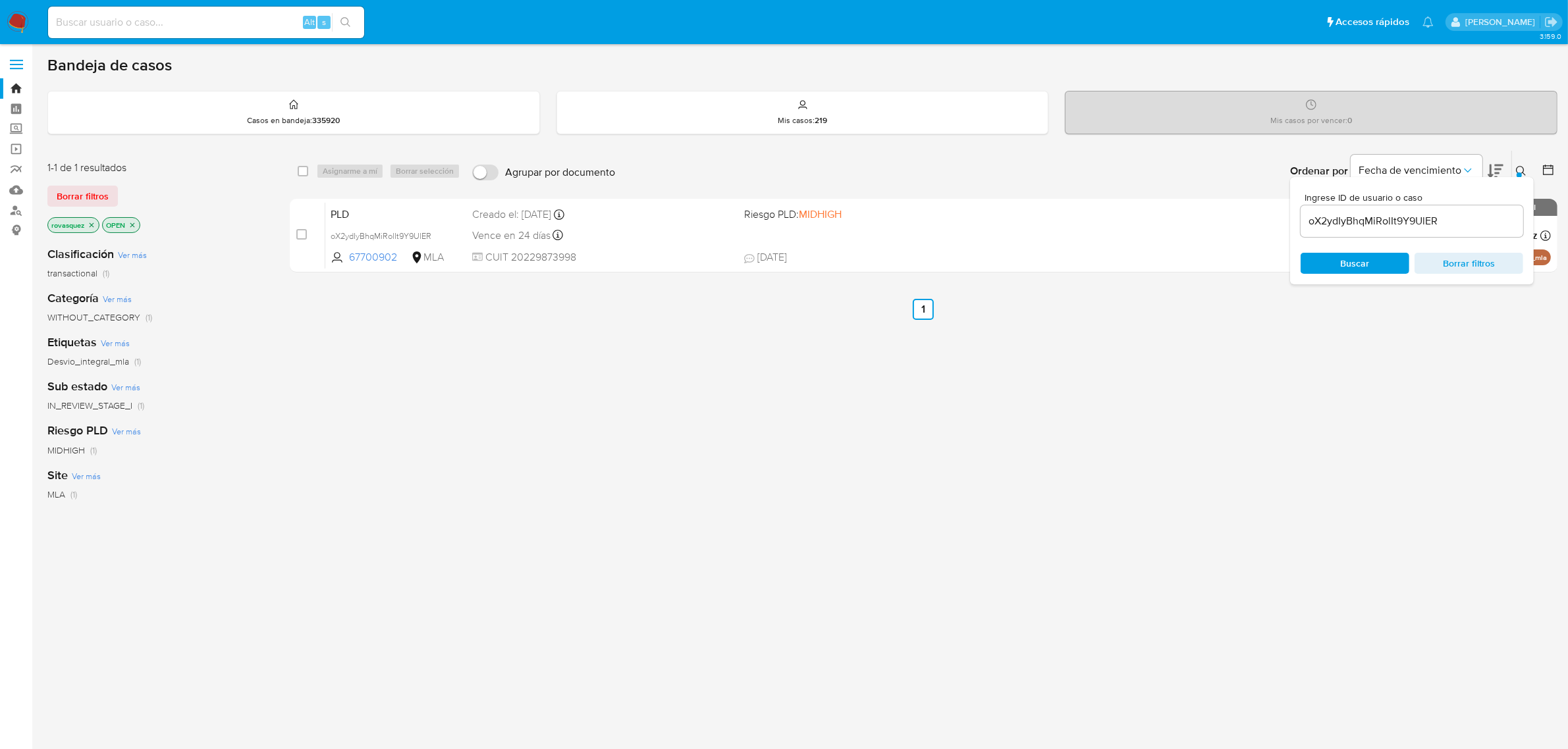
click at [1354, 381] on div "select-all-cases-checkbox Asignarme a mí Borrar selección Agrupar por documento…" at bounding box center [923, 448] width 1267 height 596
click at [20, 17] on img at bounding box center [18, 22] width 22 height 22
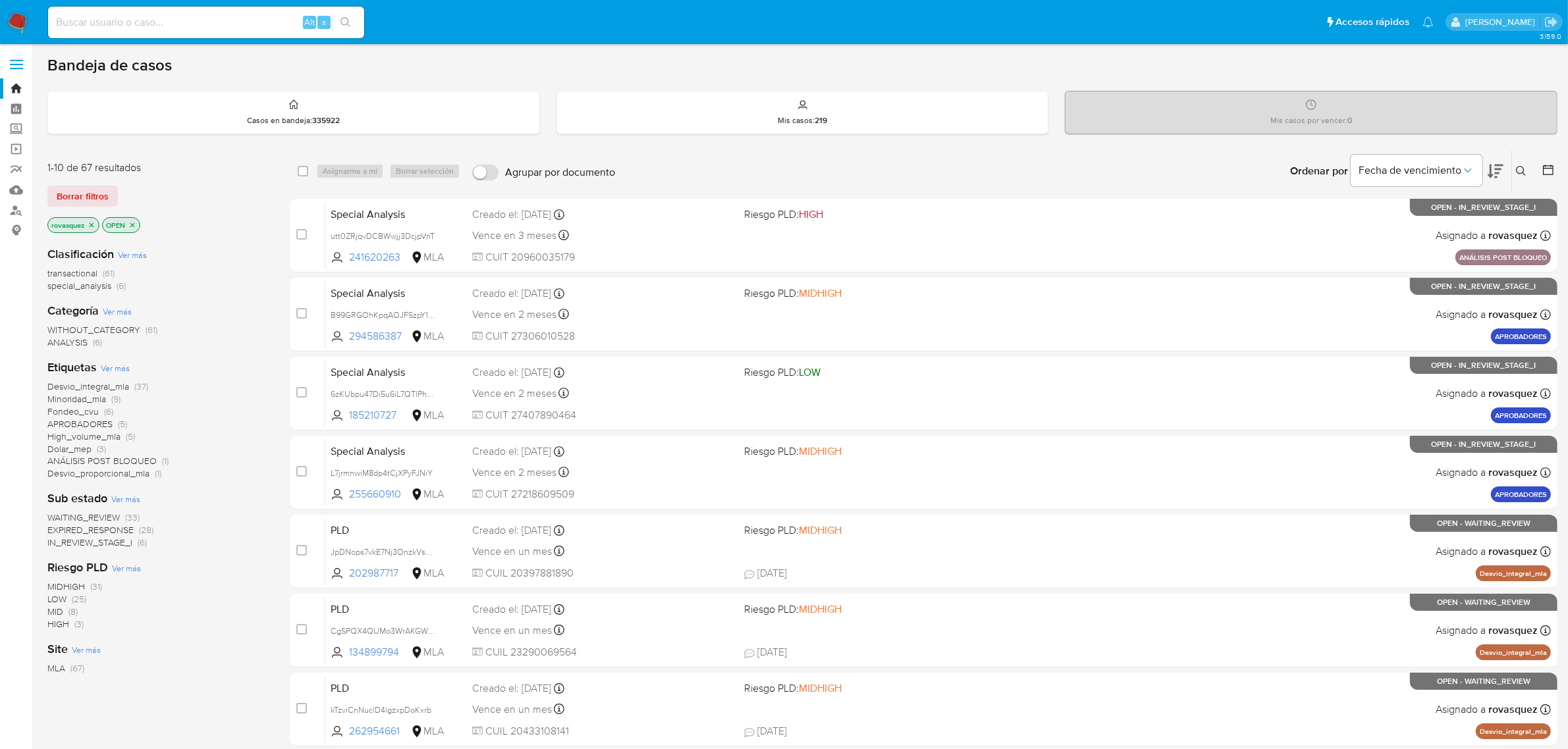
click at [1500, 175] on icon at bounding box center [1496, 171] width 16 height 16
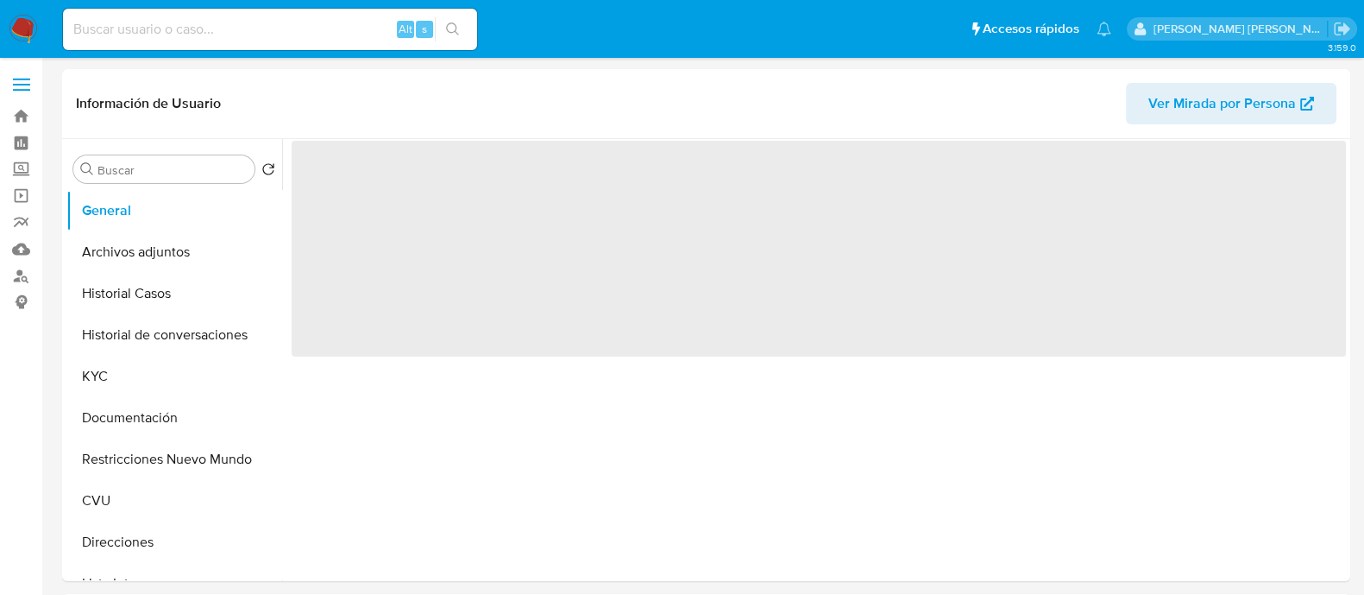
select select "10"
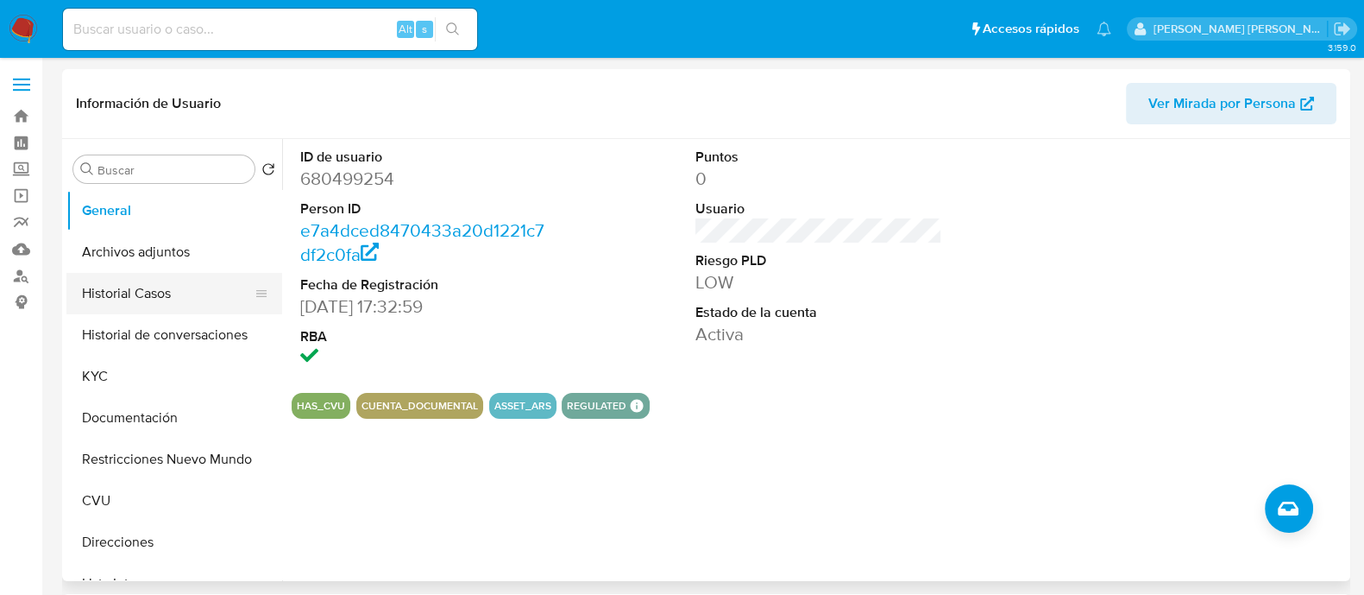
click at [149, 300] on button "Historial Casos" at bounding box center [167, 293] width 202 height 41
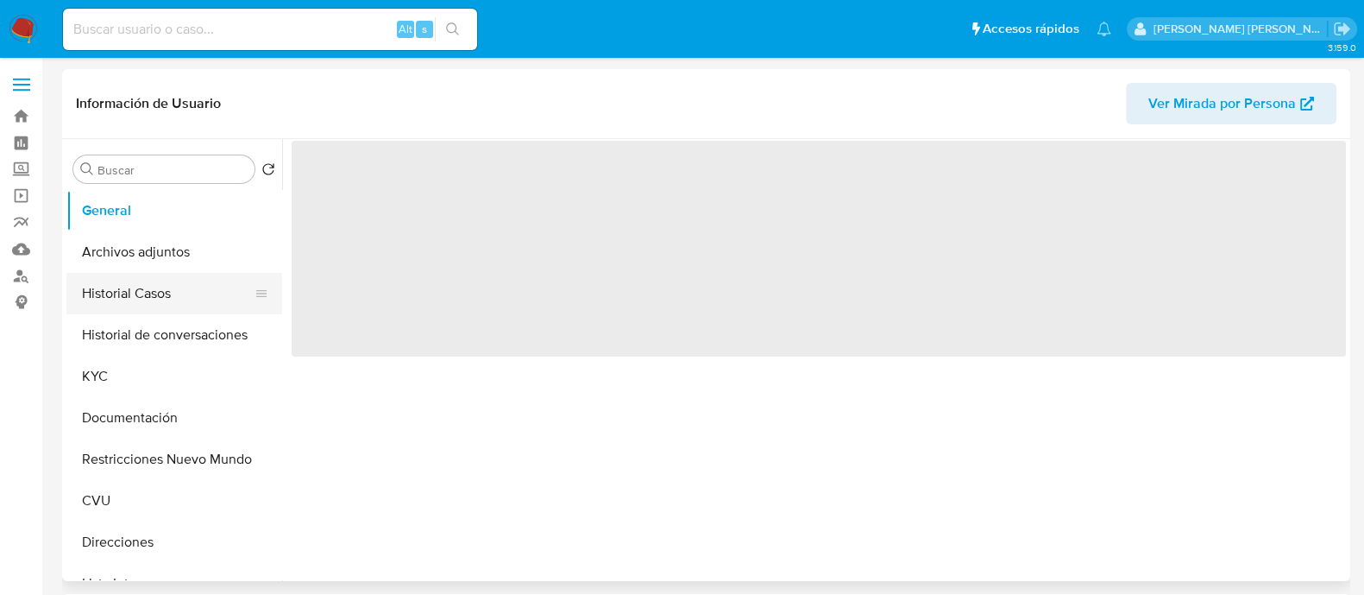
select select "10"
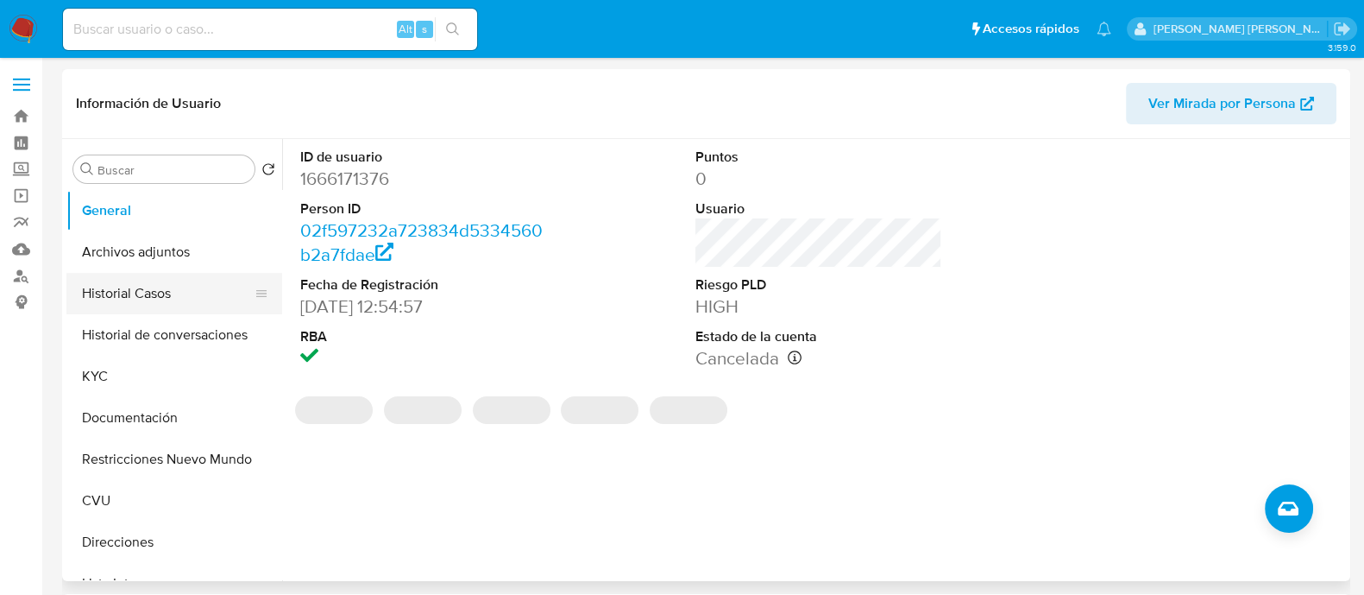
click at [157, 304] on button "Historial Casos" at bounding box center [167, 293] width 202 height 41
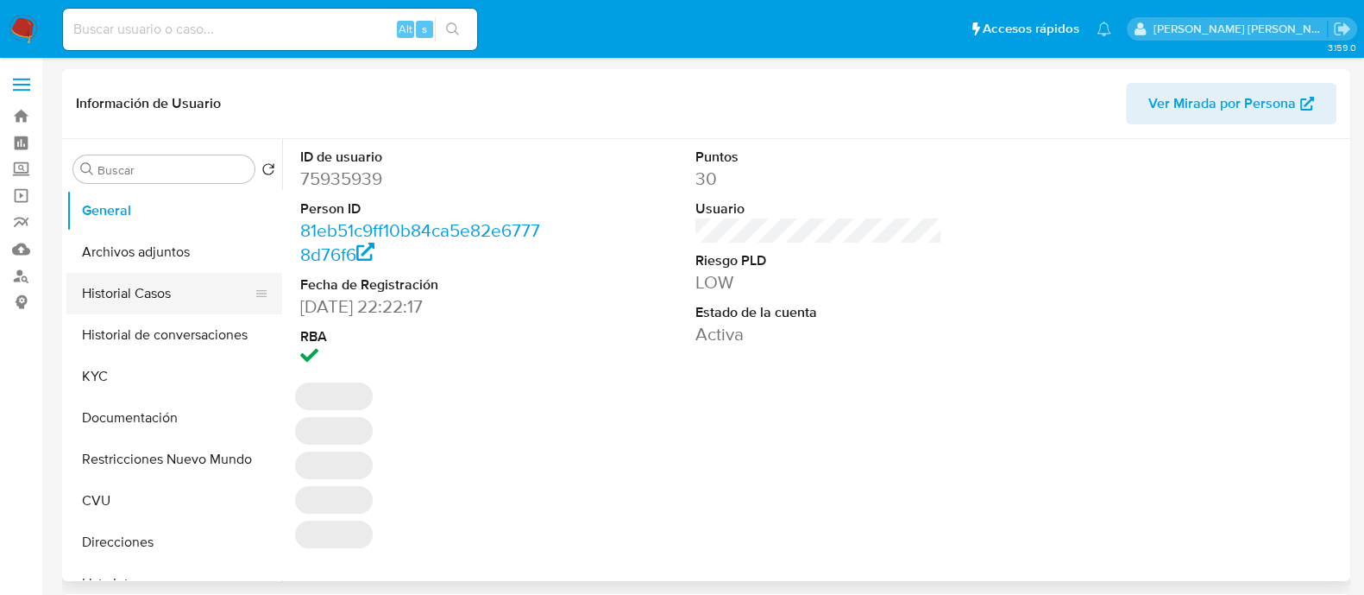
select select "10"
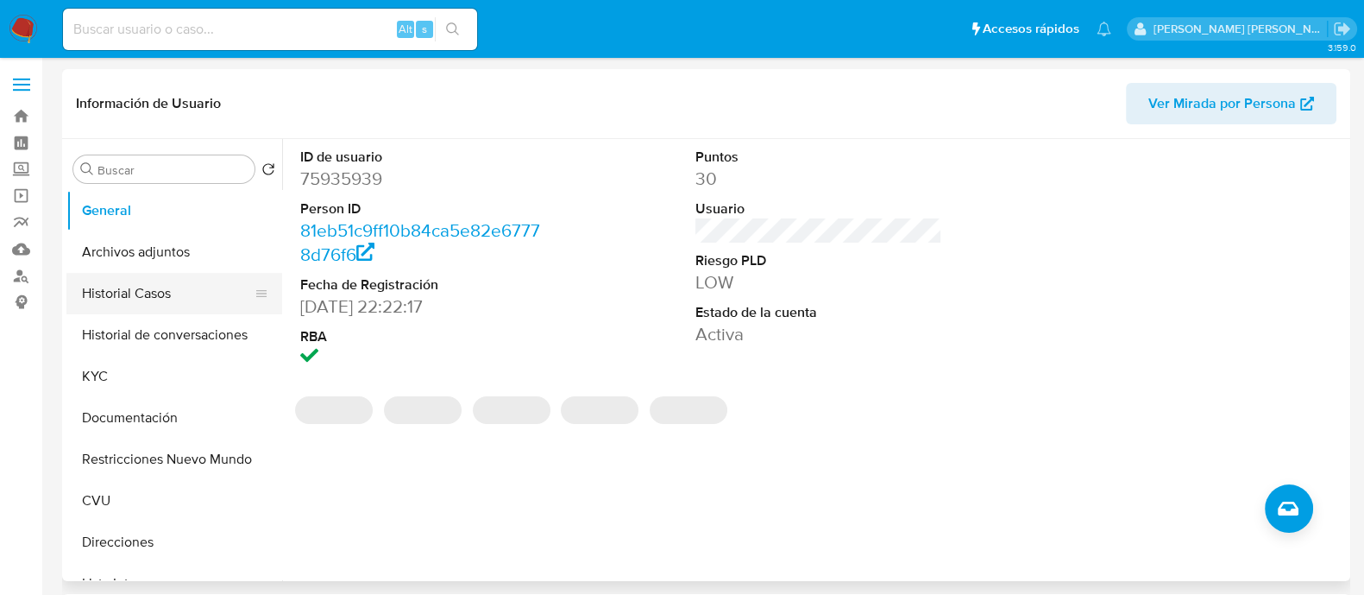
click at [154, 302] on button "Historial Casos" at bounding box center [167, 293] width 202 height 41
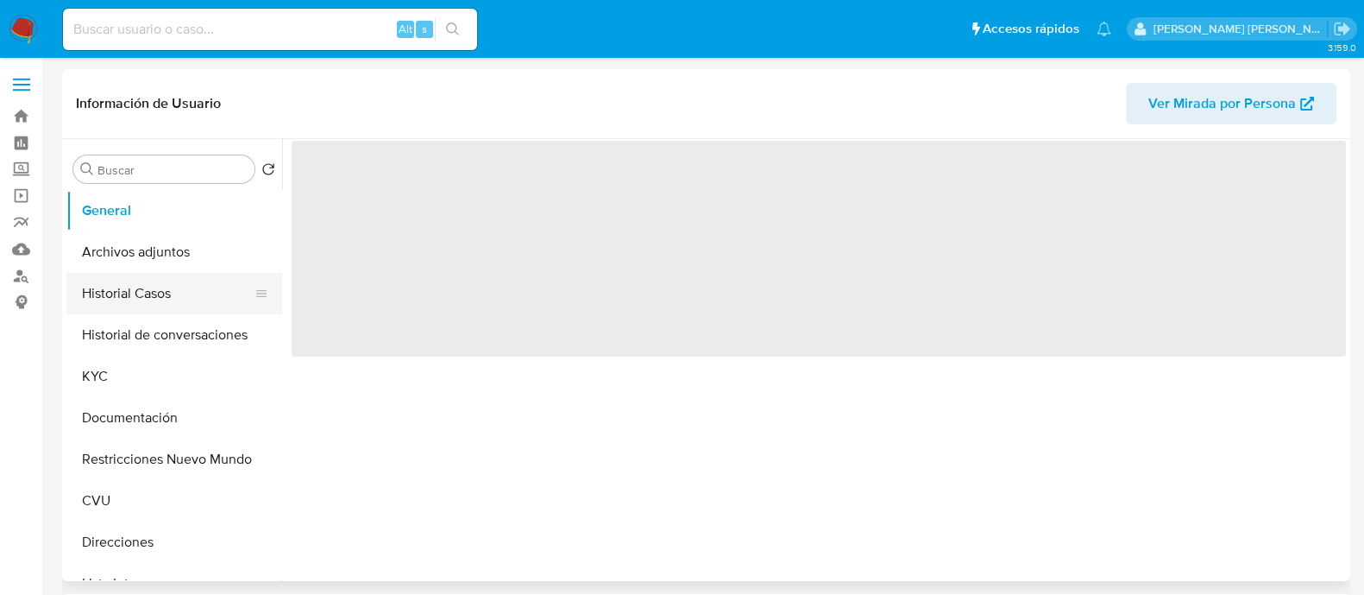
select select "10"
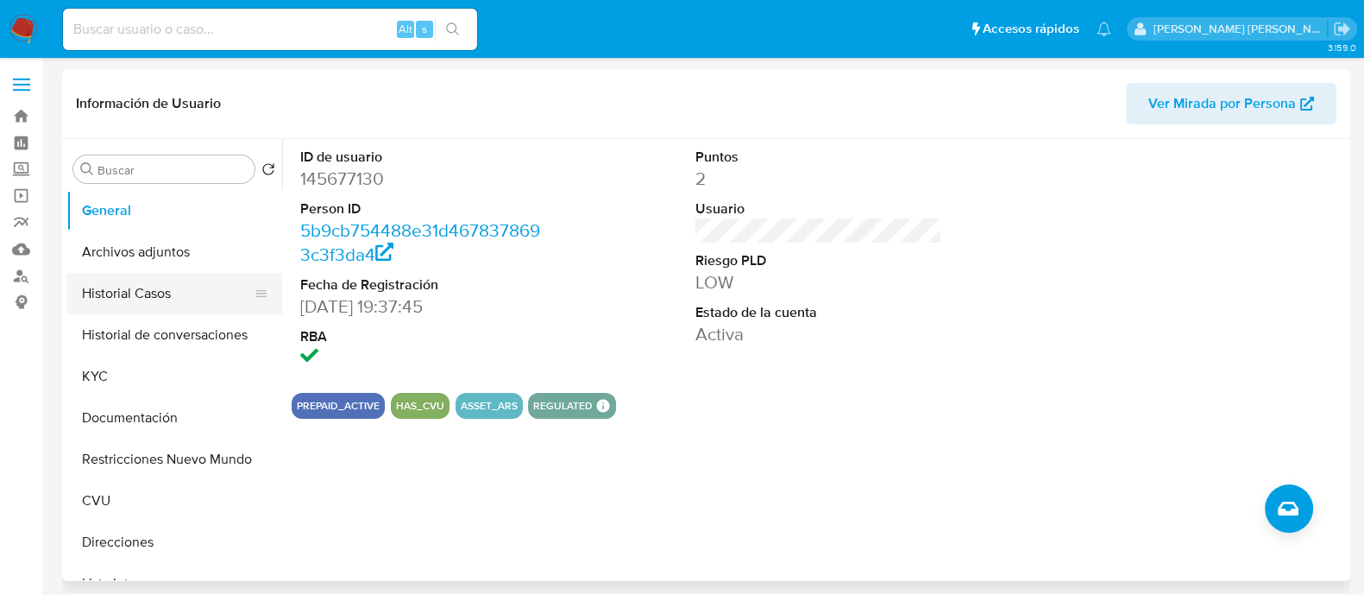
click at [187, 291] on button "Historial Casos" at bounding box center [167, 293] width 202 height 41
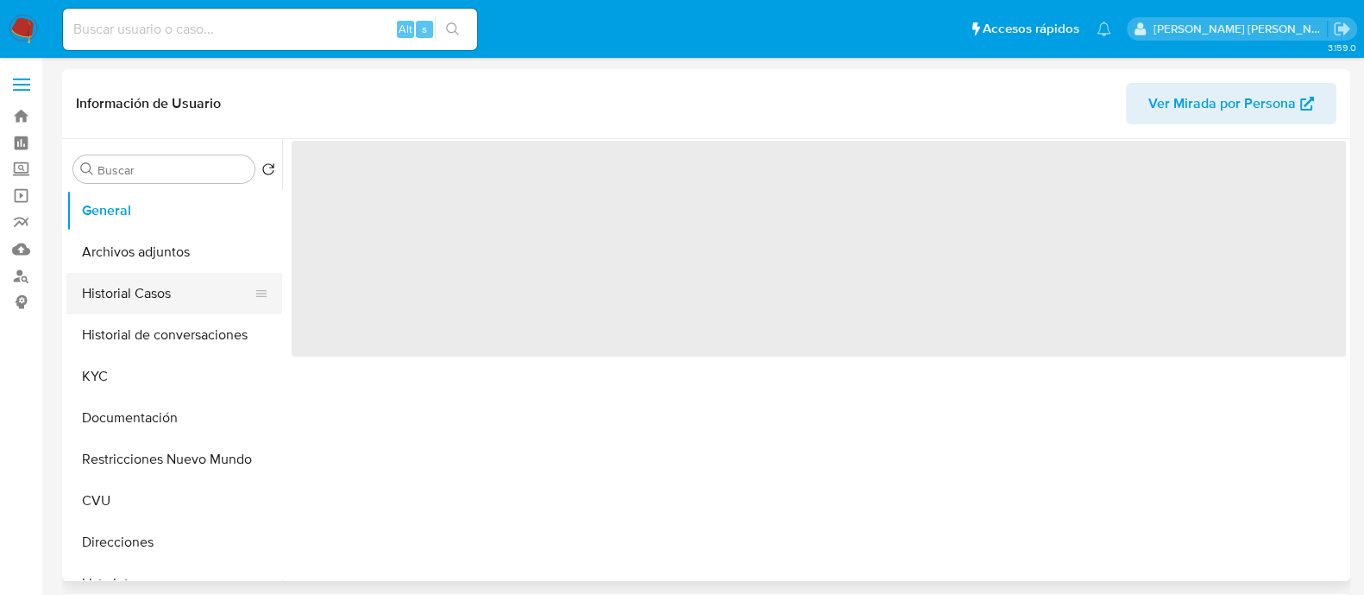
click at [169, 303] on button "Historial Casos" at bounding box center [167, 293] width 202 height 41
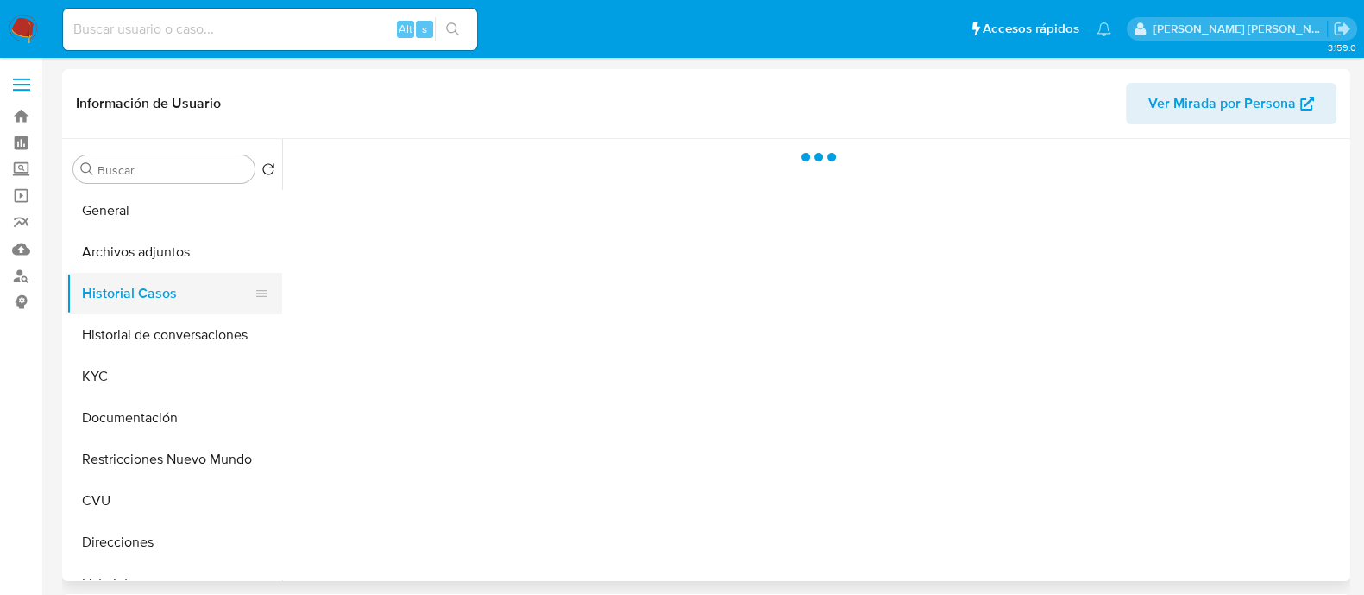
select select "10"
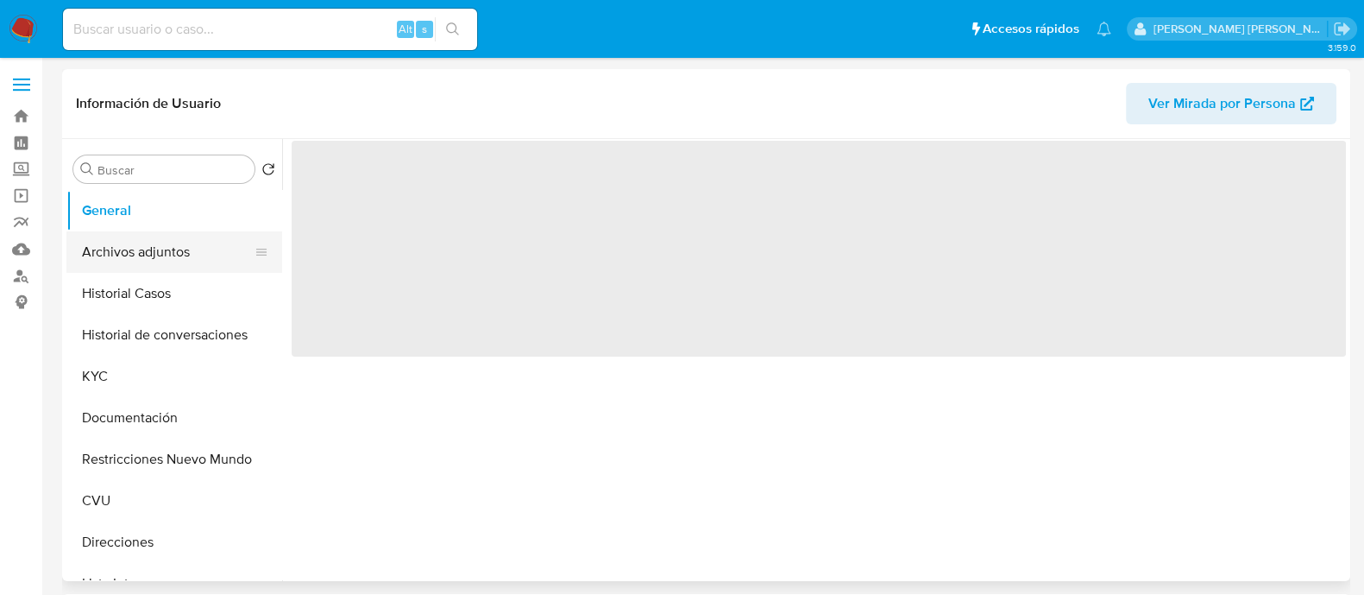
select select "10"
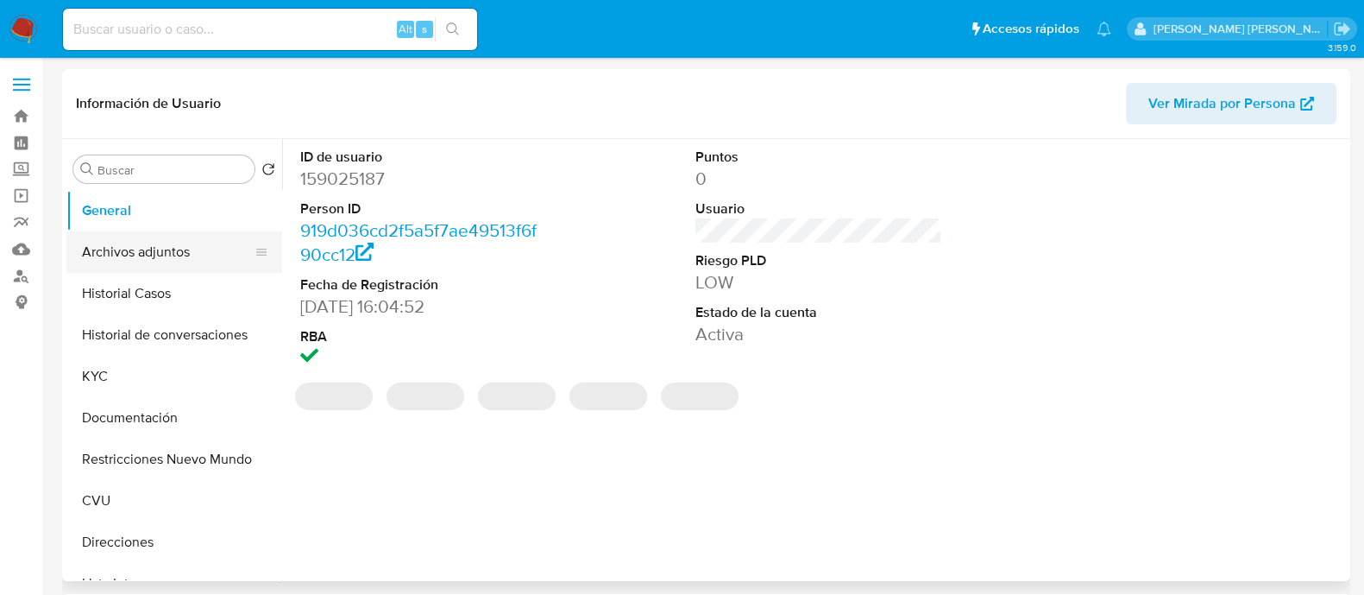
click at [171, 262] on button "Archivos adjuntos" at bounding box center [167, 251] width 202 height 41
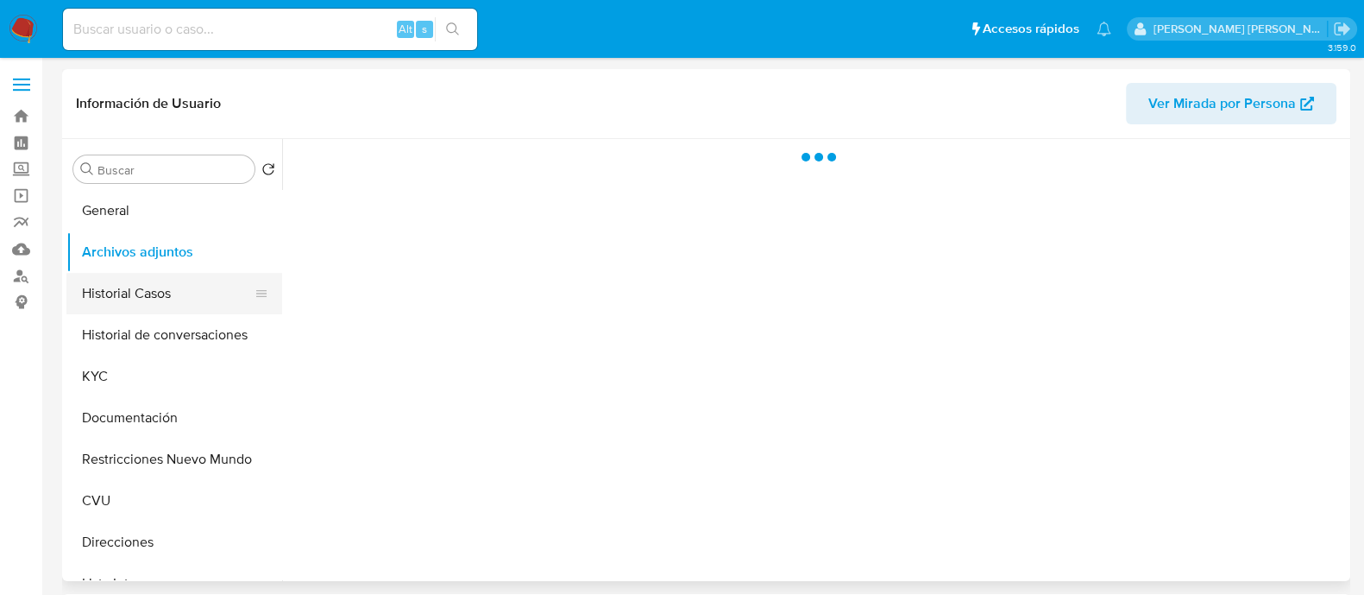
click at [155, 286] on button "Historial Casos" at bounding box center [167, 293] width 202 height 41
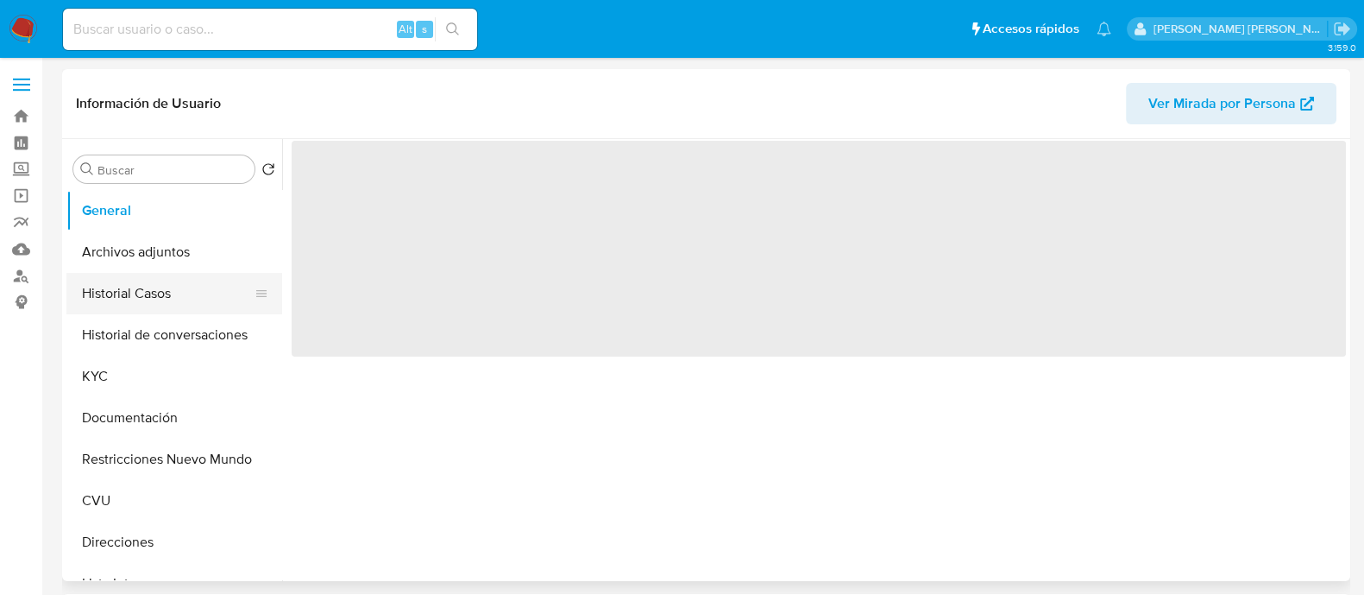
select select "10"
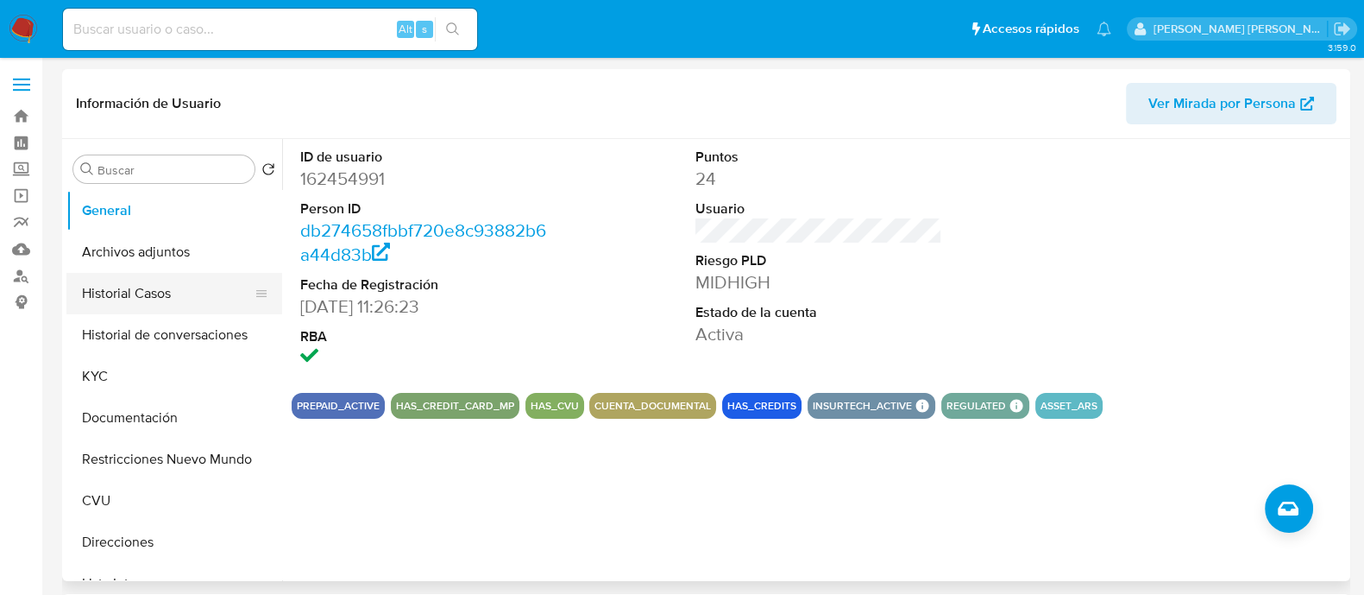
click at [138, 289] on button "Historial Casos" at bounding box center [167, 293] width 202 height 41
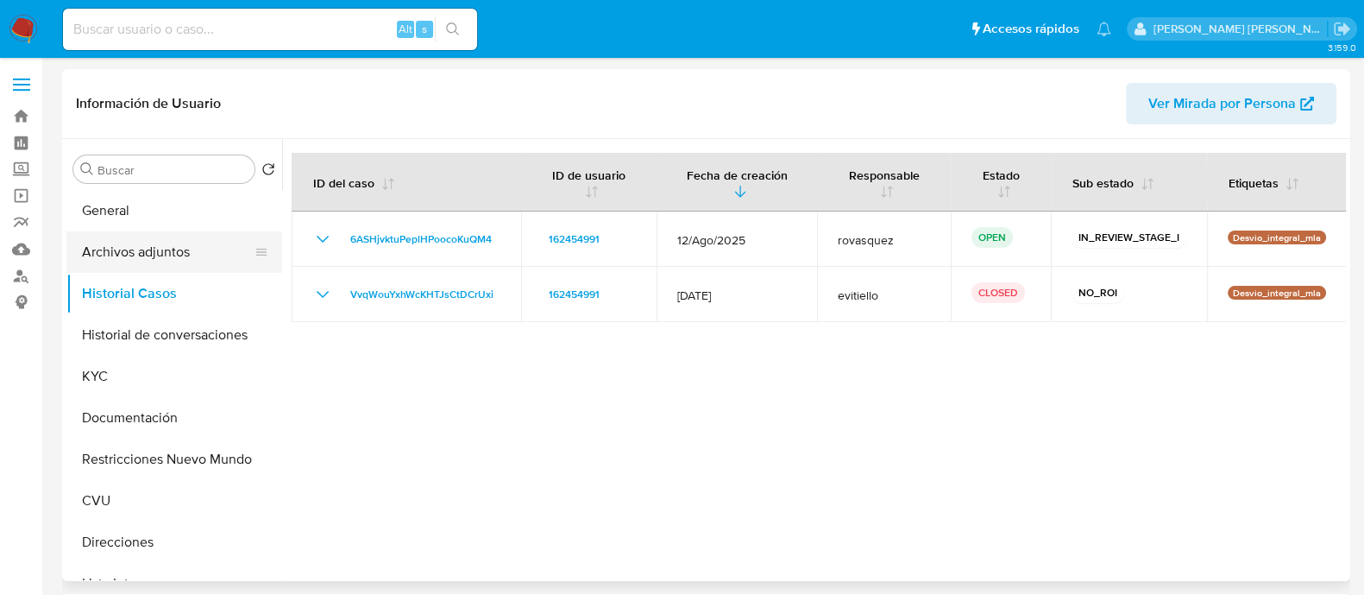
click at [160, 249] on button "Archivos adjuntos" at bounding box center [167, 251] width 202 height 41
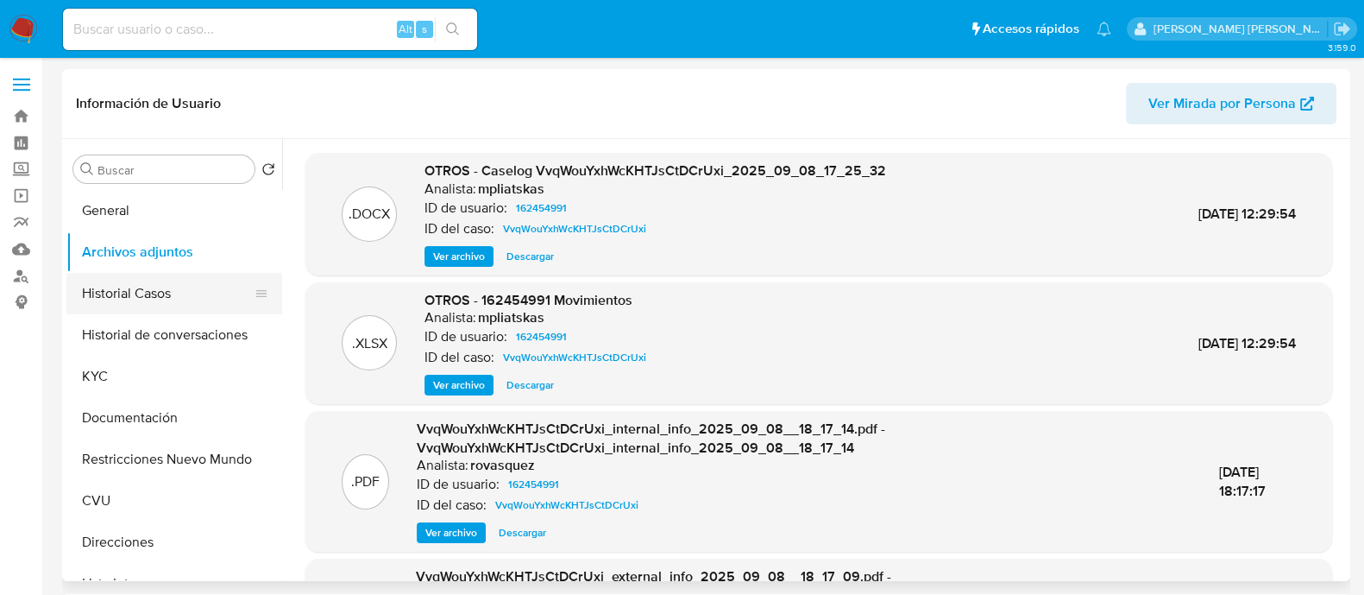
click at [191, 283] on button "Historial Casos" at bounding box center [167, 293] width 202 height 41
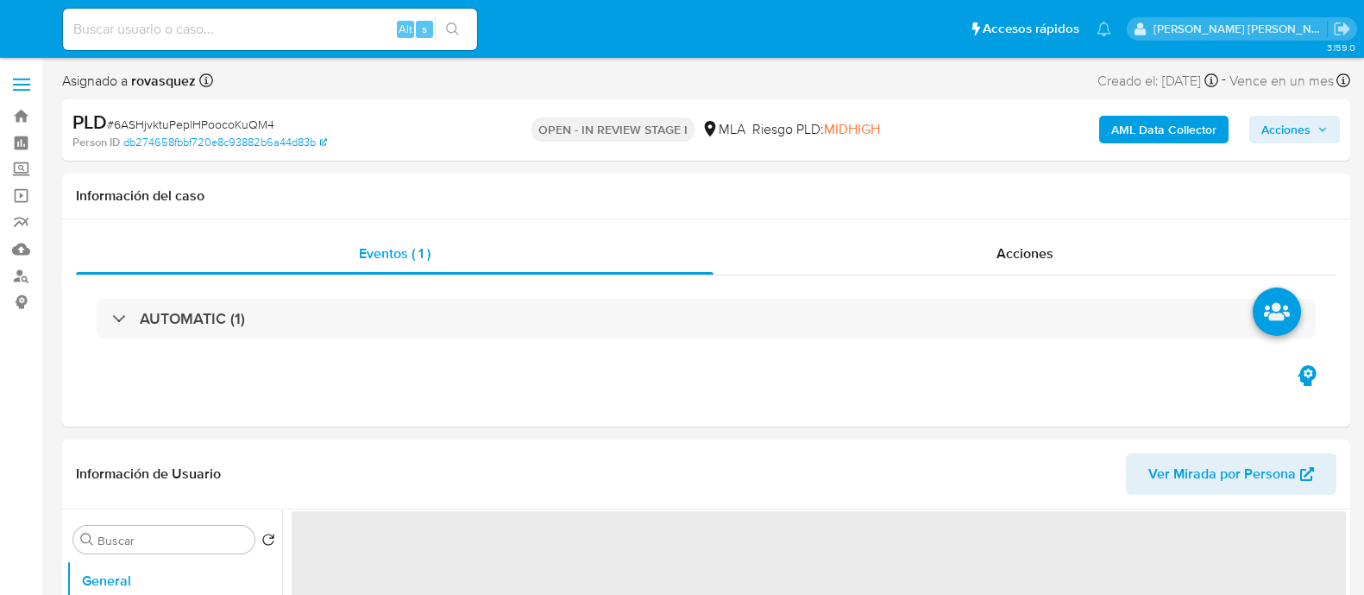
select select "10"
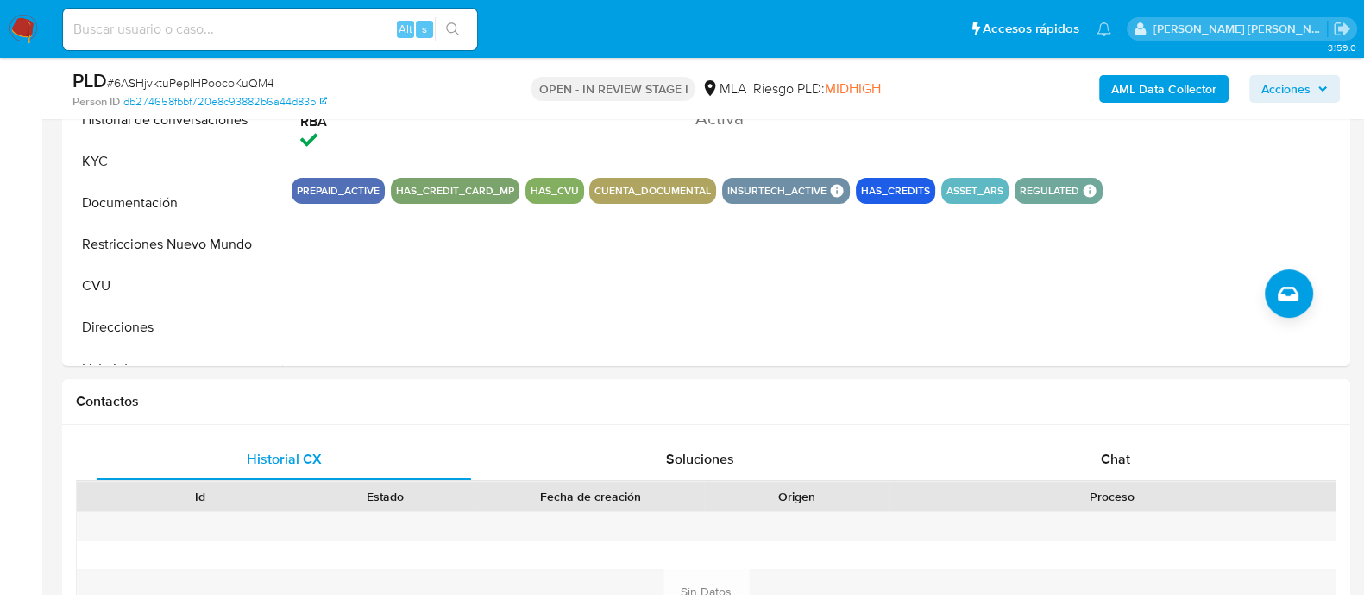
scroll to position [647, 0]
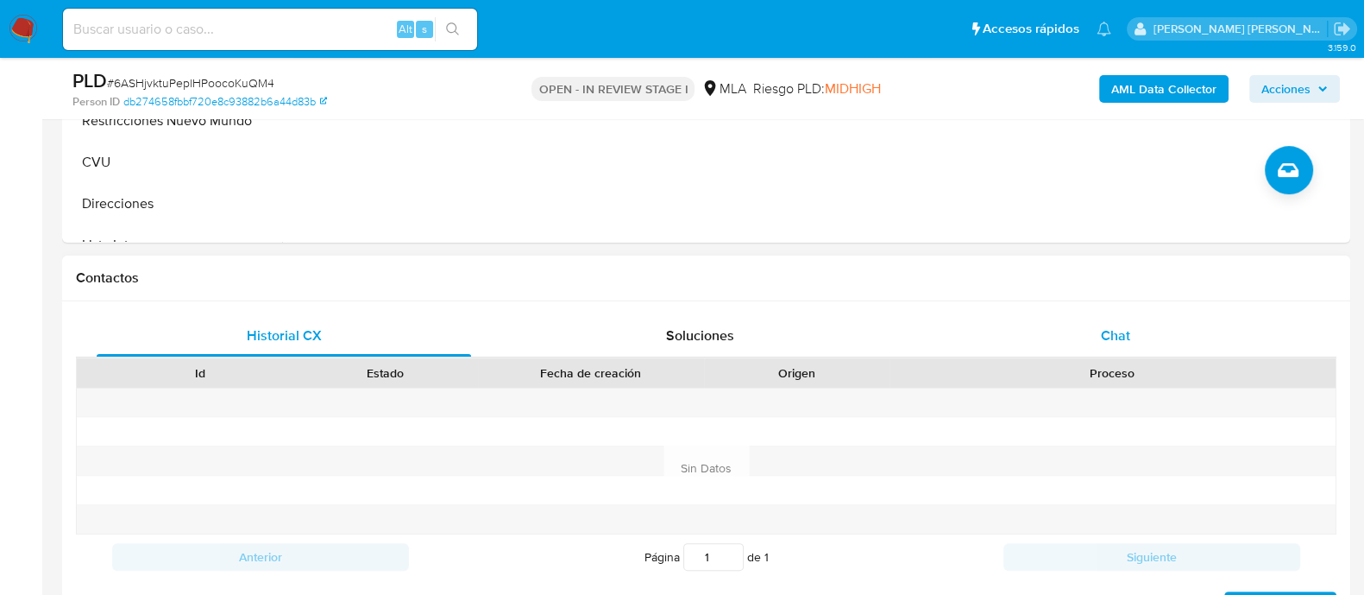
click at [1135, 343] on div "Chat" at bounding box center [1116, 335] width 375 height 41
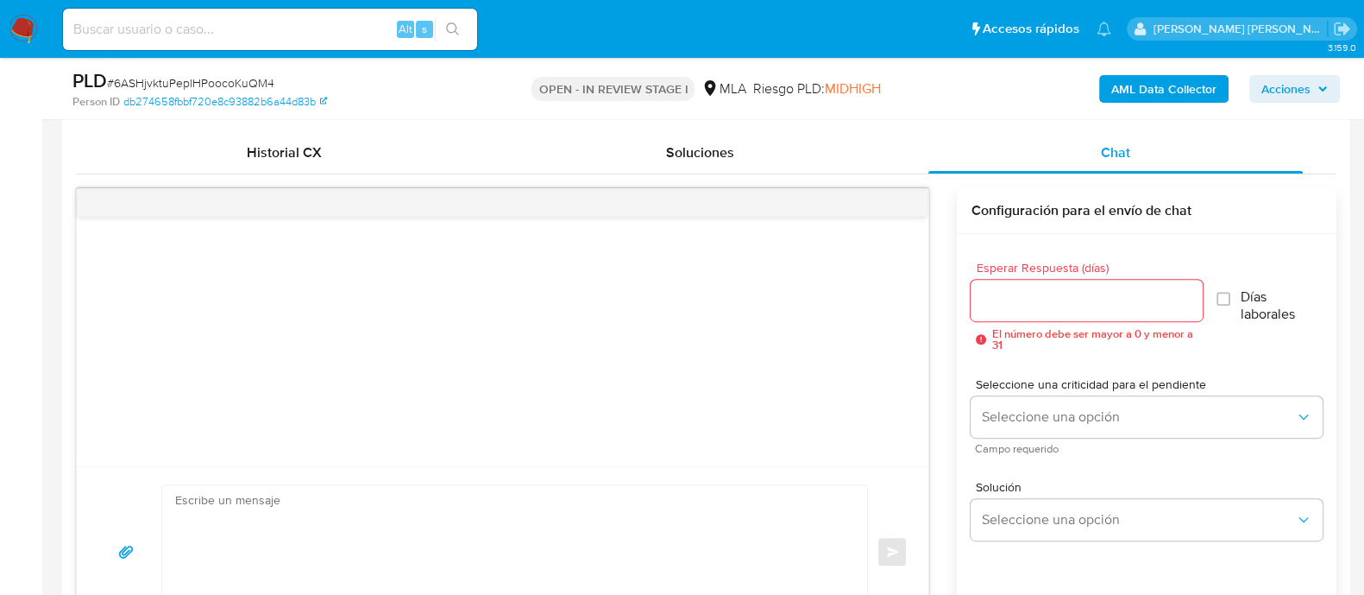
scroll to position [754, 0]
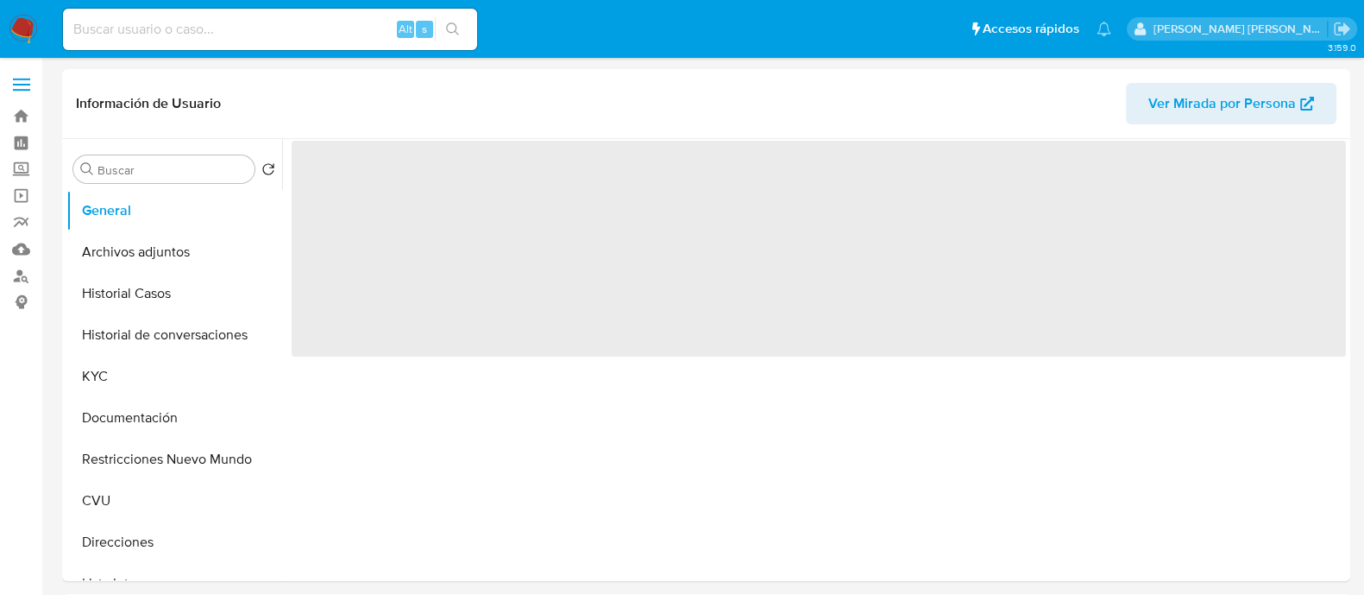
select select "10"
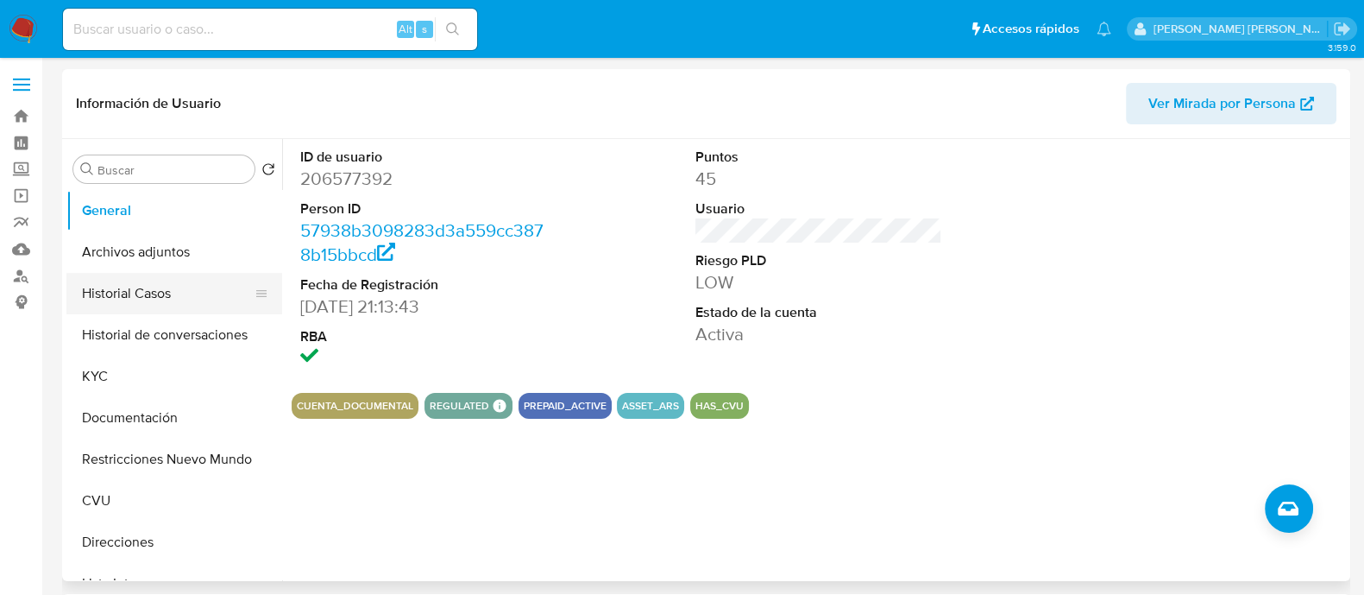
click at [130, 299] on button "Historial Casos" at bounding box center [167, 293] width 202 height 41
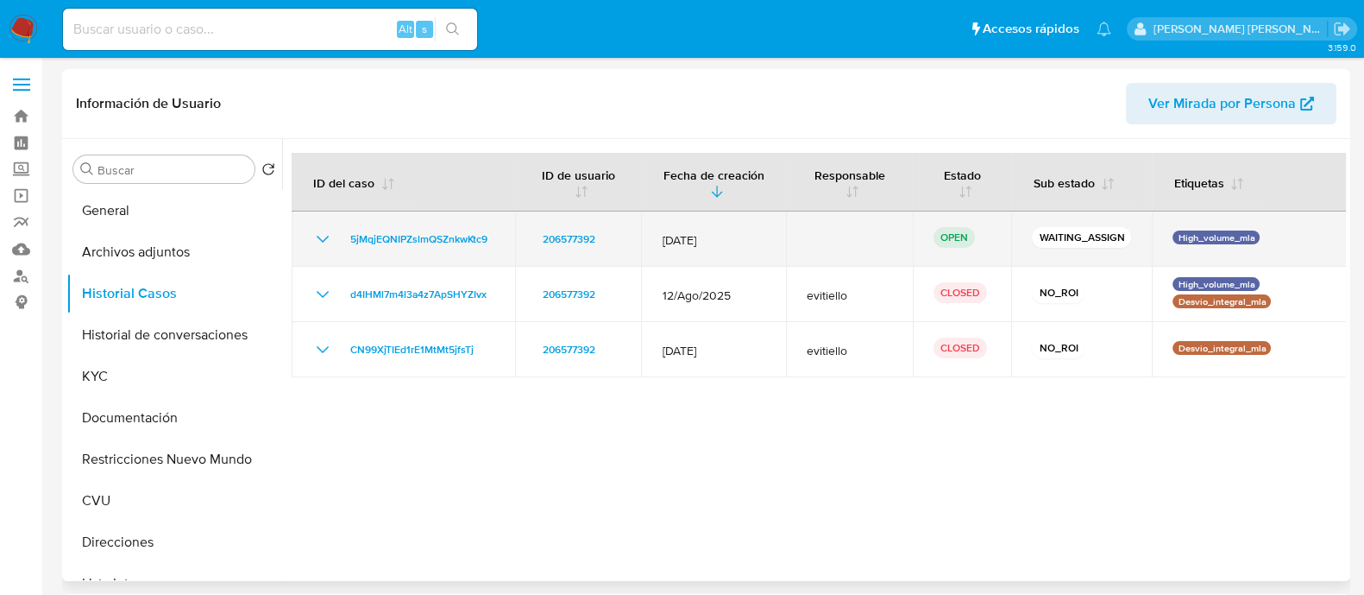
drag, startPoint x: 496, startPoint y: 243, endPoint x: 340, endPoint y: 243, distance: 156.2
click at [340, 243] on td "5jMqjEQNIPZslmQSZnkwKtc9" at bounding box center [404, 238] width 224 height 55
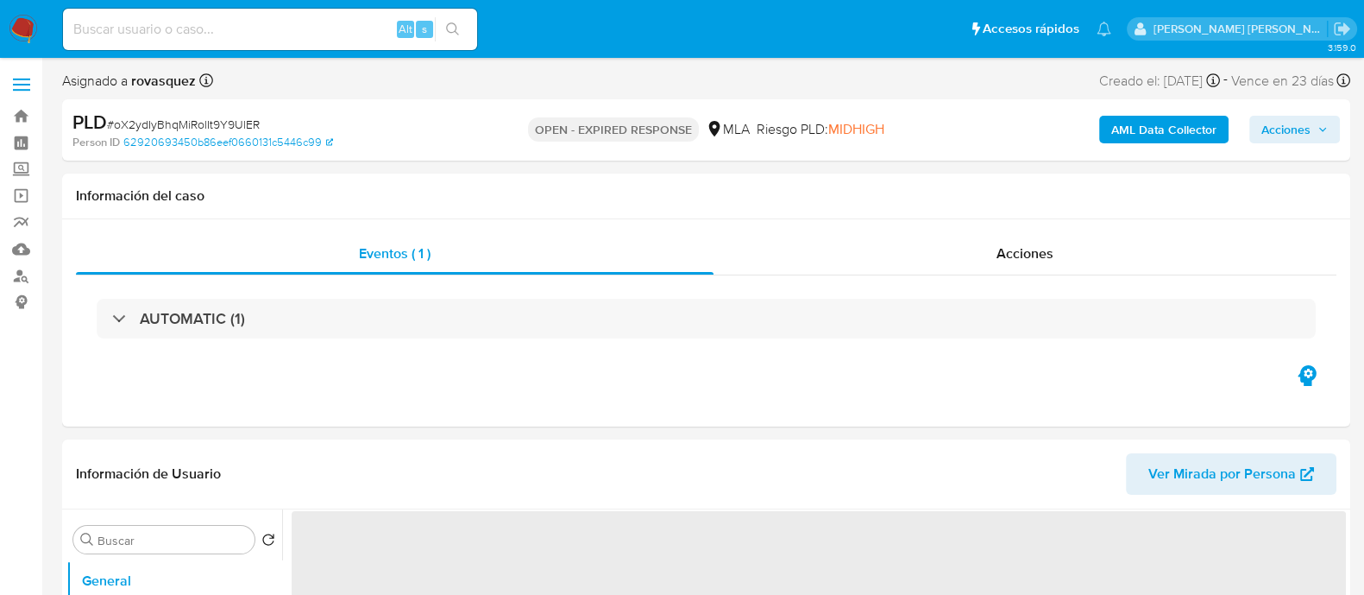
select select "10"
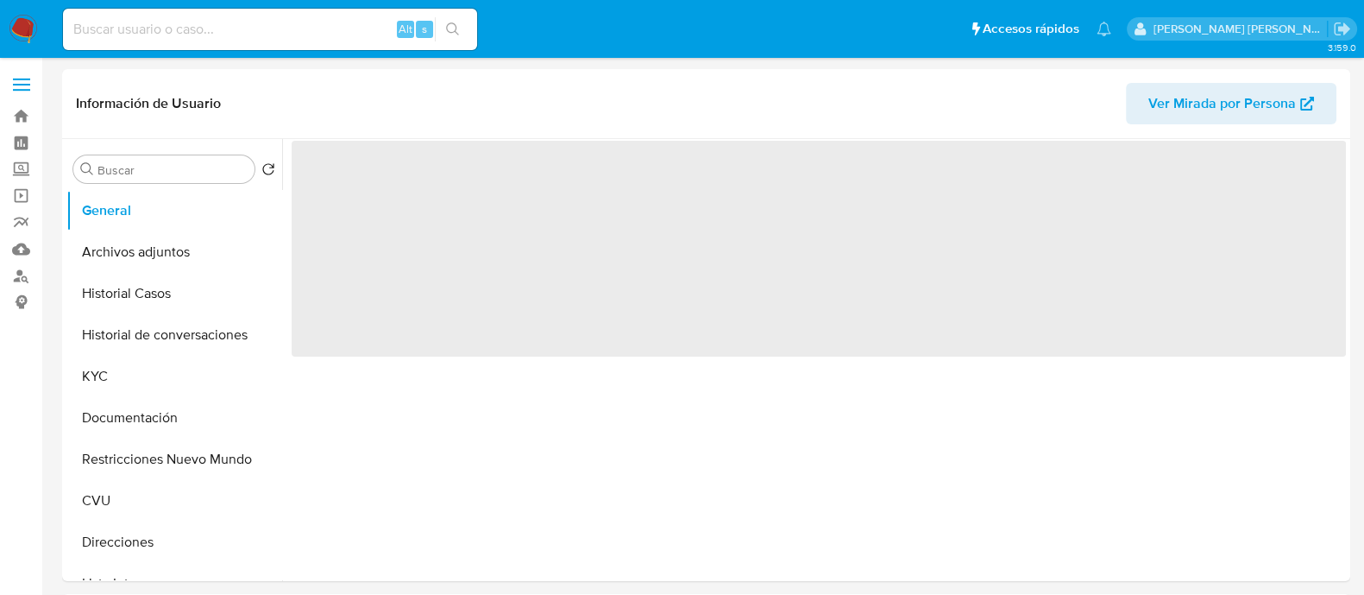
click at [148, 289] on button "Historial Casos" at bounding box center [174, 293] width 216 height 41
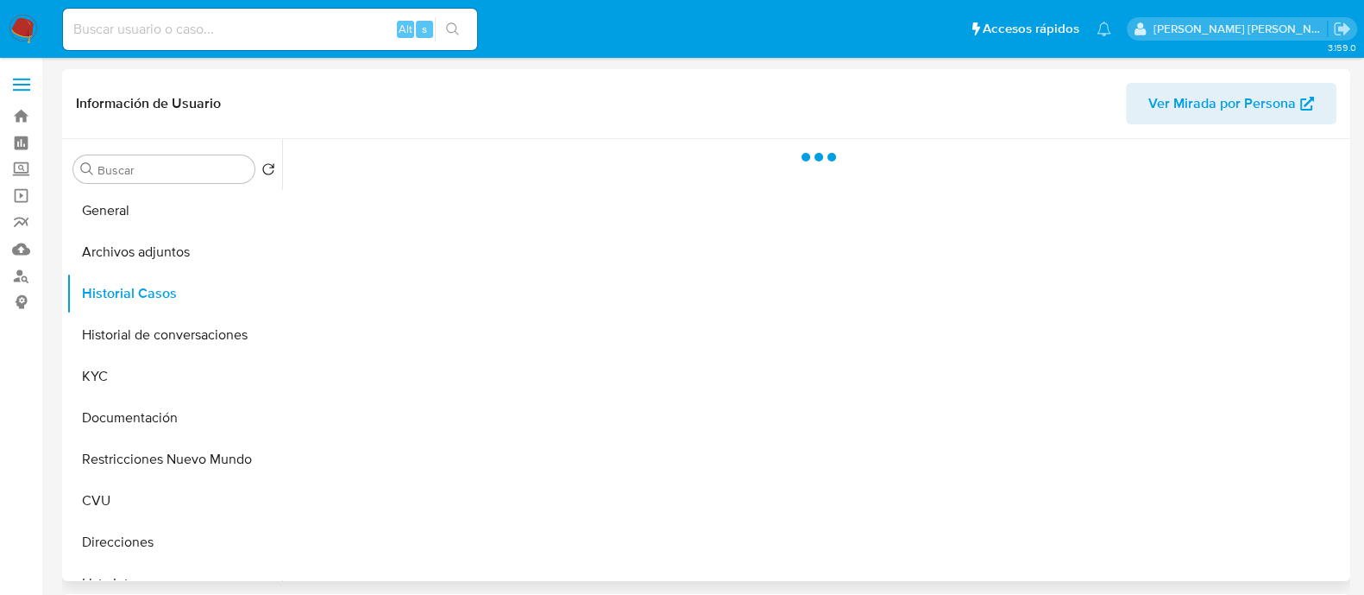
select select "10"
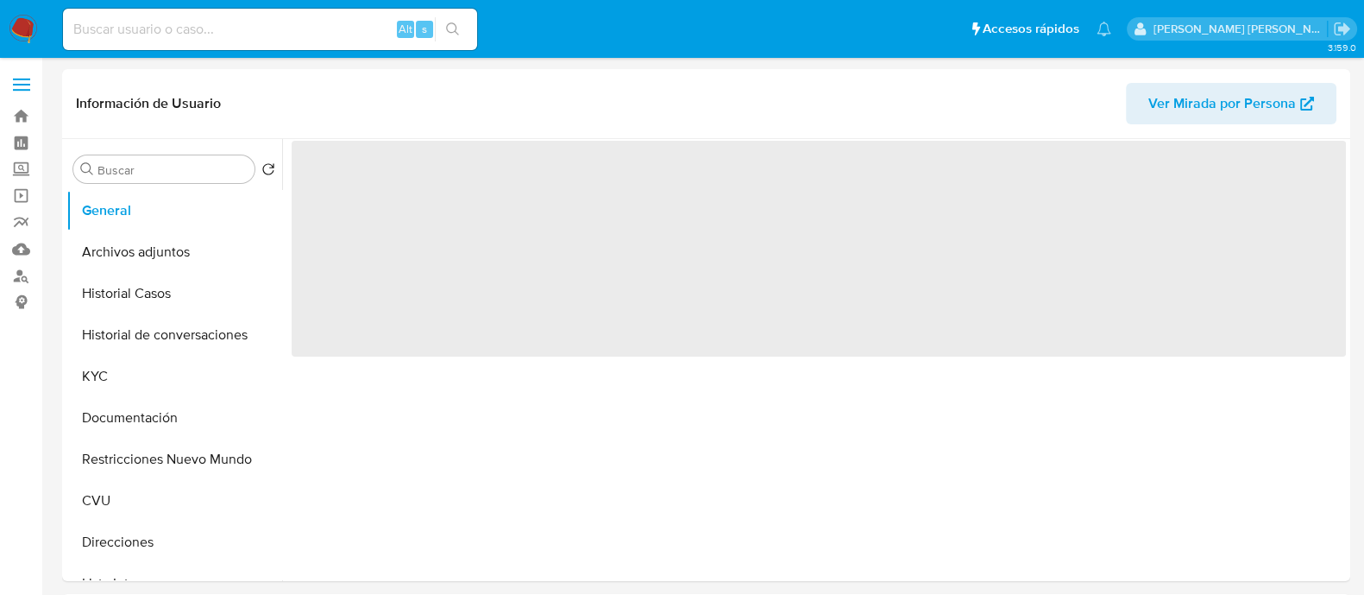
select select "10"
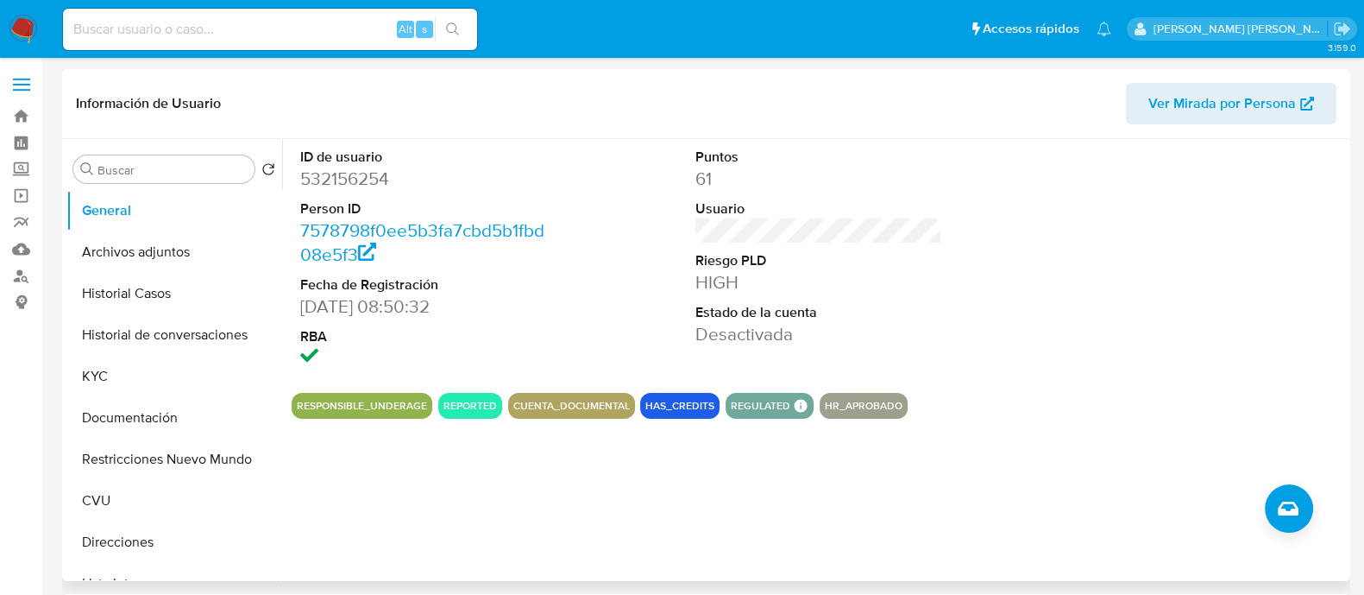
click at [408, 487] on div "ID de usuario 532156254 Person ID 7578798f0ee5b3fa7cbd5b1fbd08e5f3 Fecha de Reg…" at bounding box center [814, 360] width 1064 height 442
click at [166, 299] on button "Historial Casos" at bounding box center [167, 293] width 202 height 41
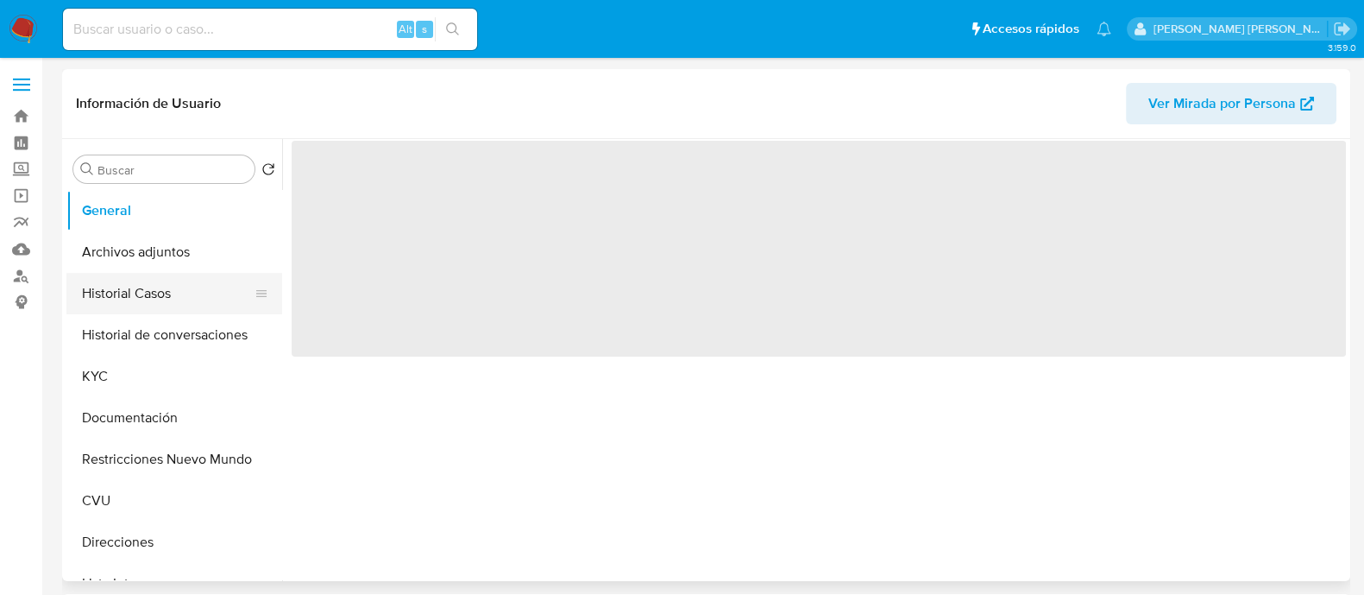
drag, startPoint x: 0, startPoint y: 0, endPoint x: 100, endPoint y: 301, distance: 317.4
click at [100, 301] on button "Historial Casos" at bounding box center [167, 293] width 202 height 41
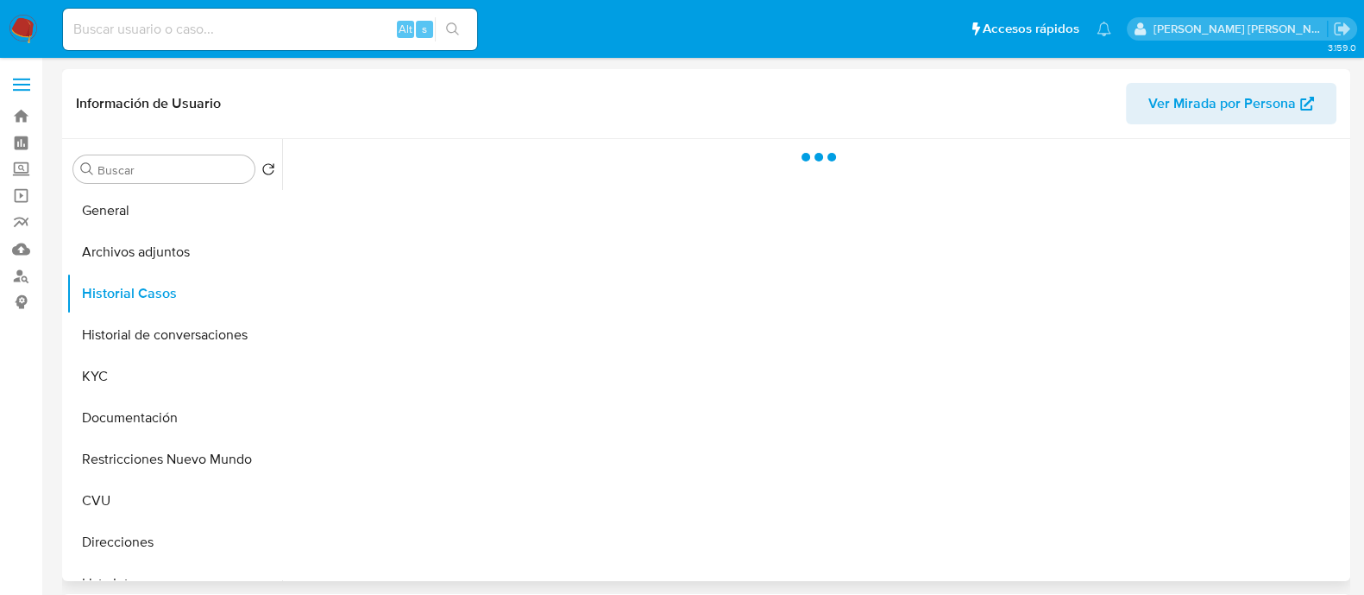
select select "10"
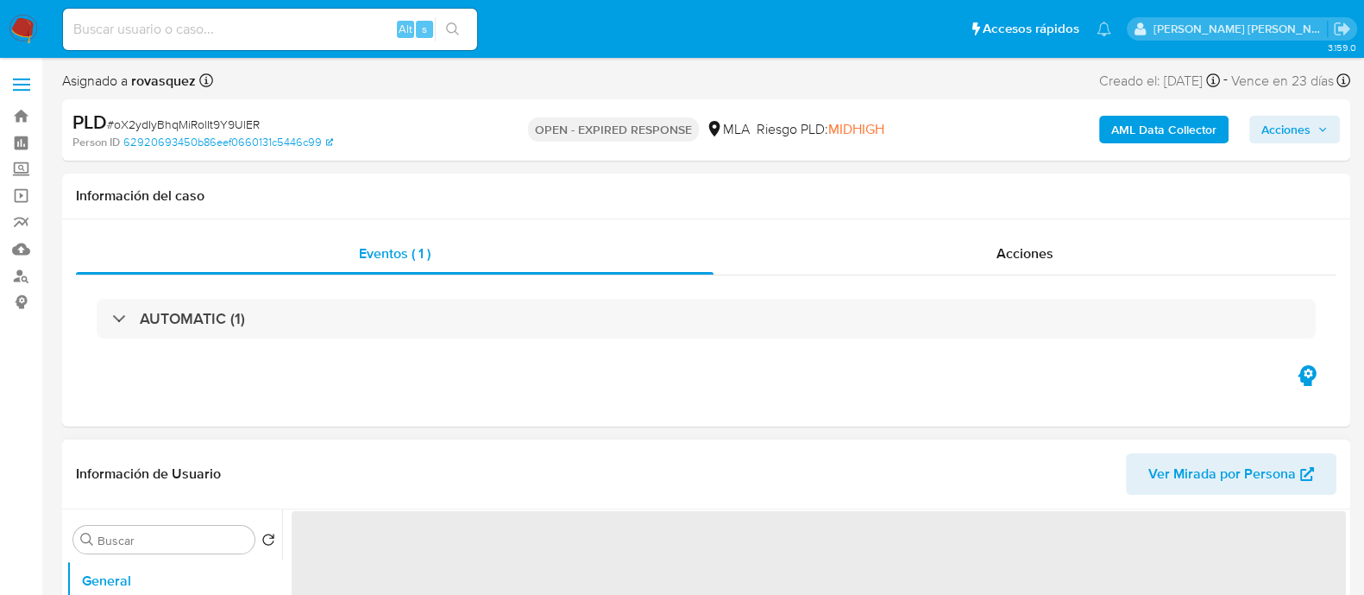
select select "10"
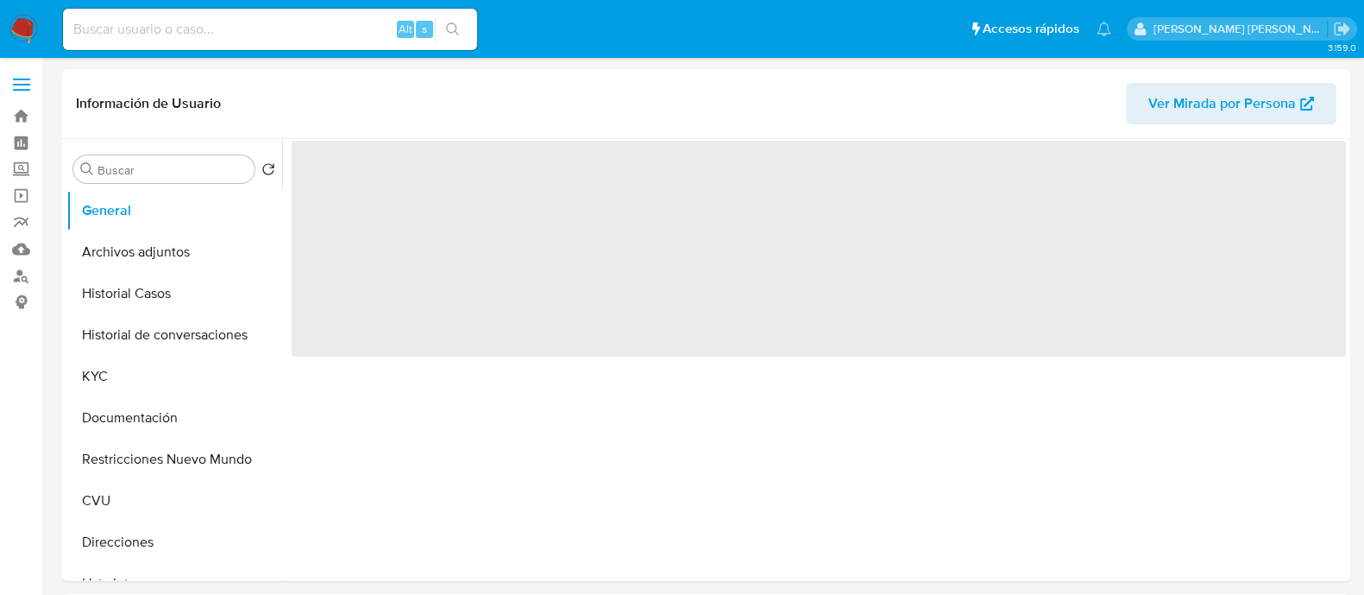
select select "10"
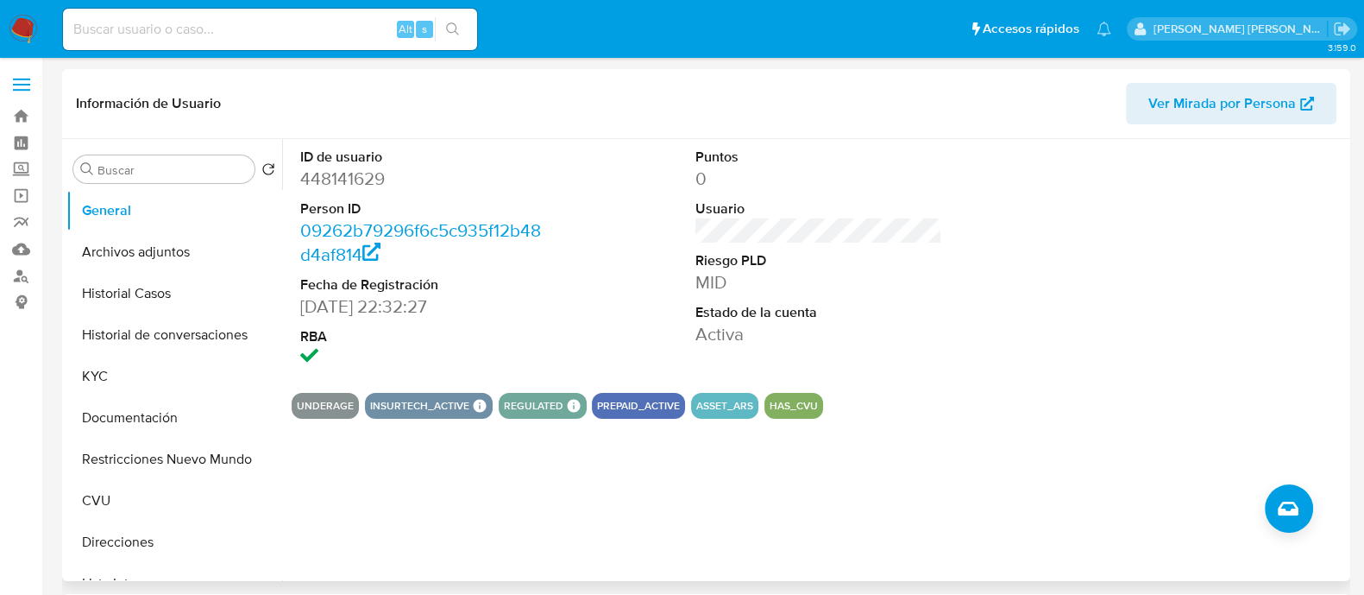
click at [341, 423] on div "ID de usuario 448141629 Person ID 09262b79296f6c5c935f12b48d4af814 Fecha de Reg…" at bounding box center [814, 360] width 1064 height 442
click at [323, 405] on button "UNDERAGE" at bounding box center [325, 405] width 57 height 7
click at [932, 331] on dd "Activa" at bounding box center [819, 334] width 247 height 24
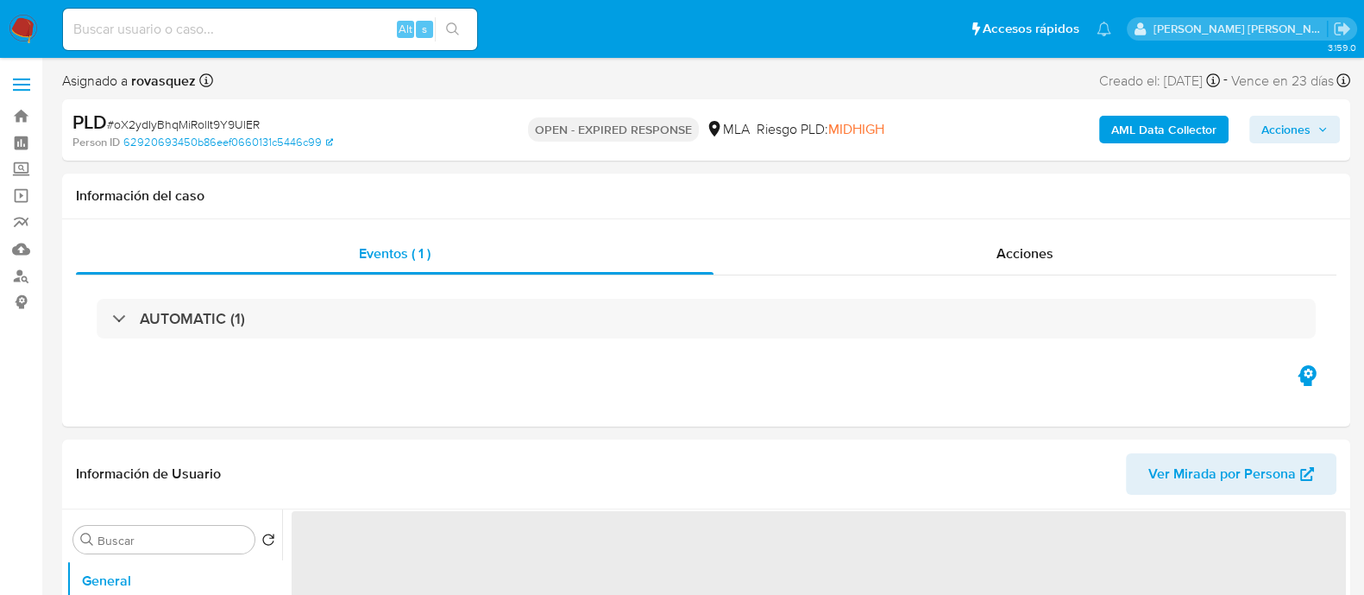
select select "10"
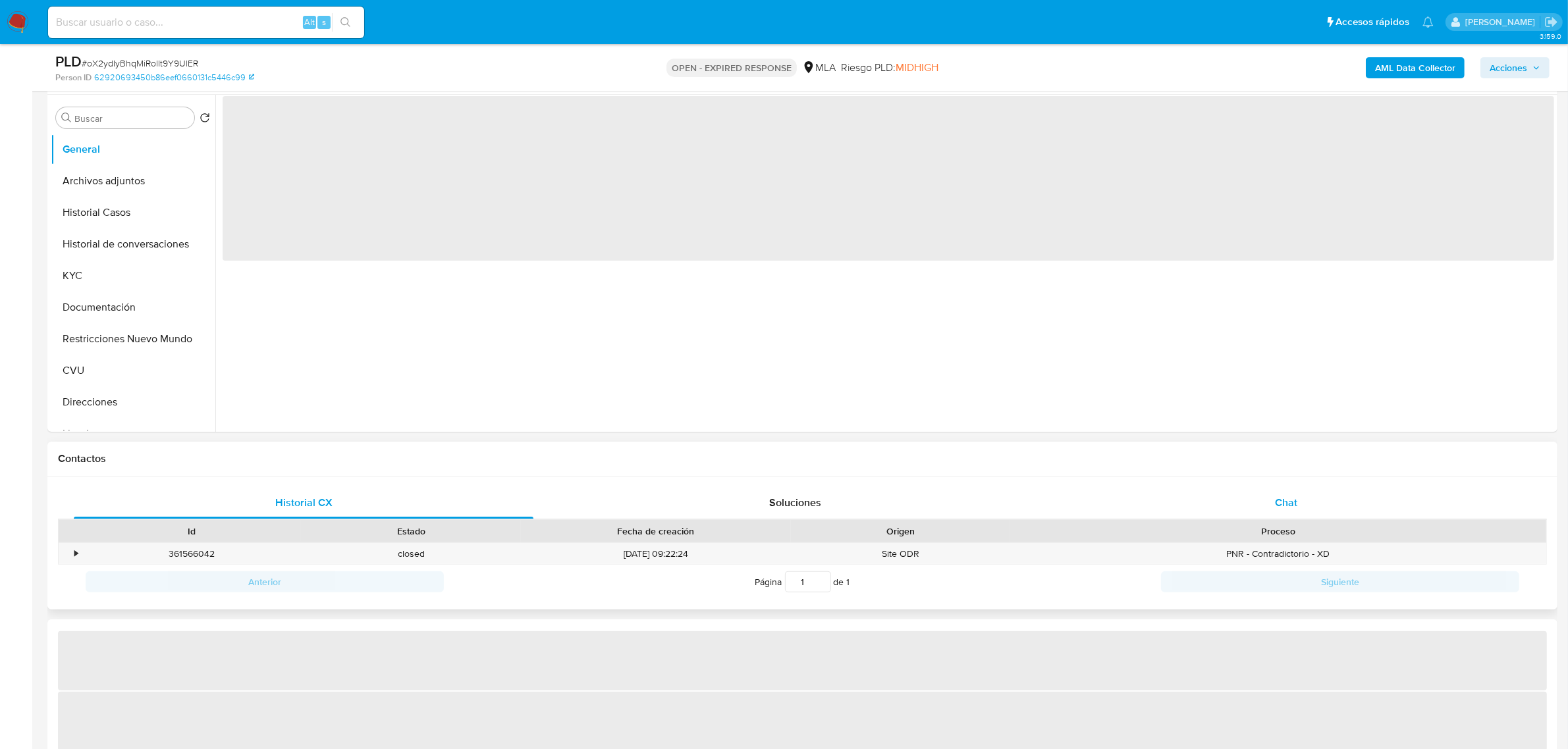
select select "10"
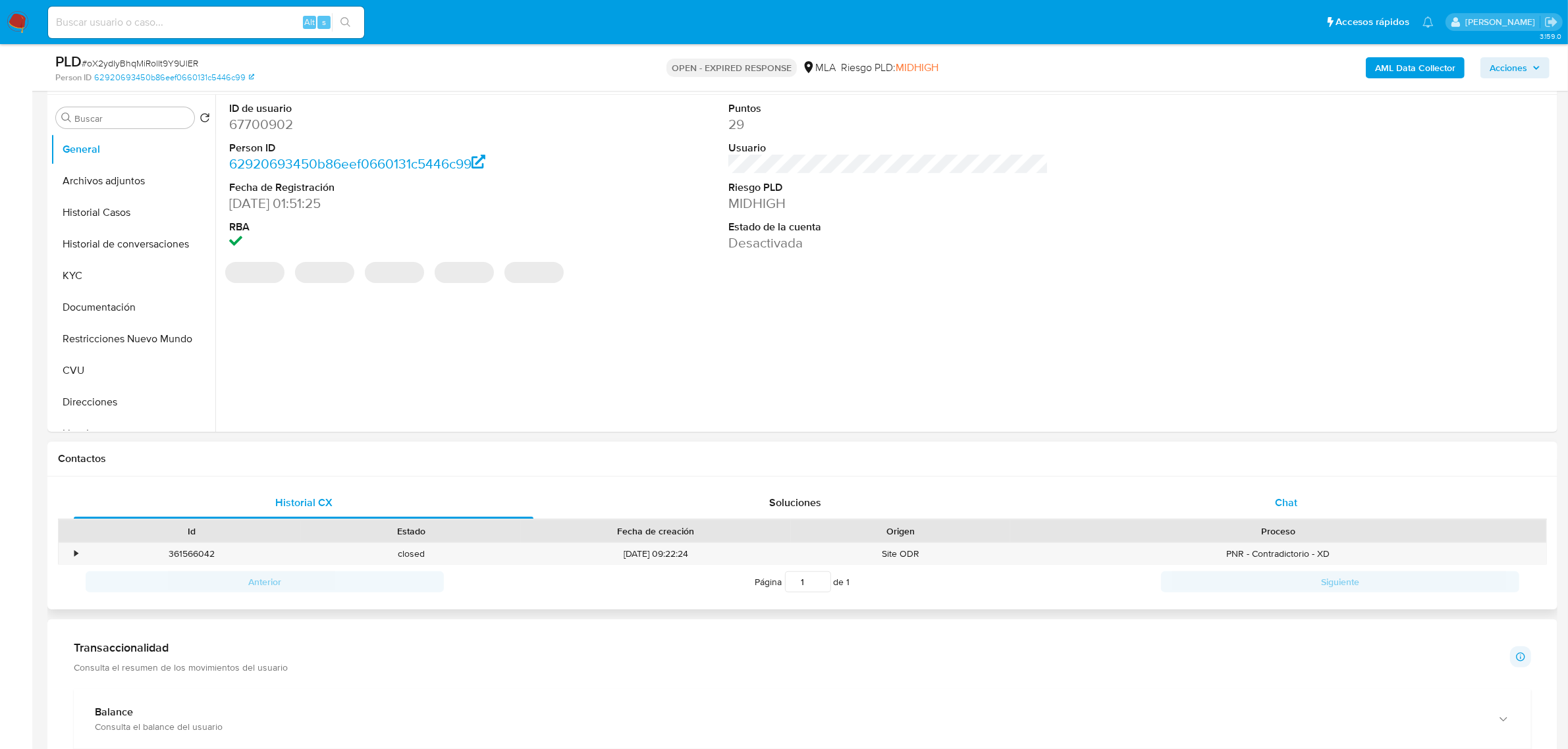
click at [1305, 502] on div "Chat" at bounding box center [1286, 503] width 459 height 31
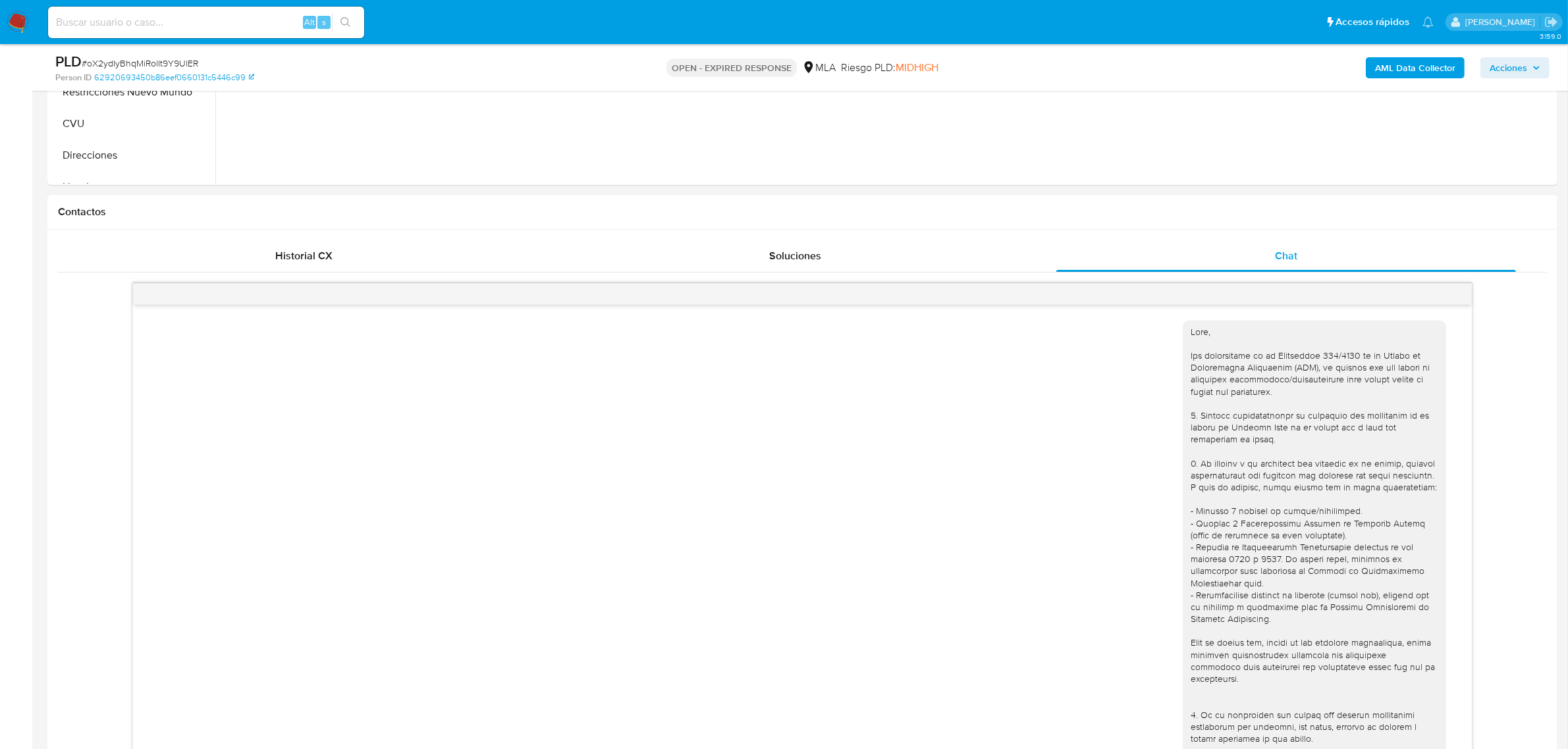
scroll to position [2378, 0]
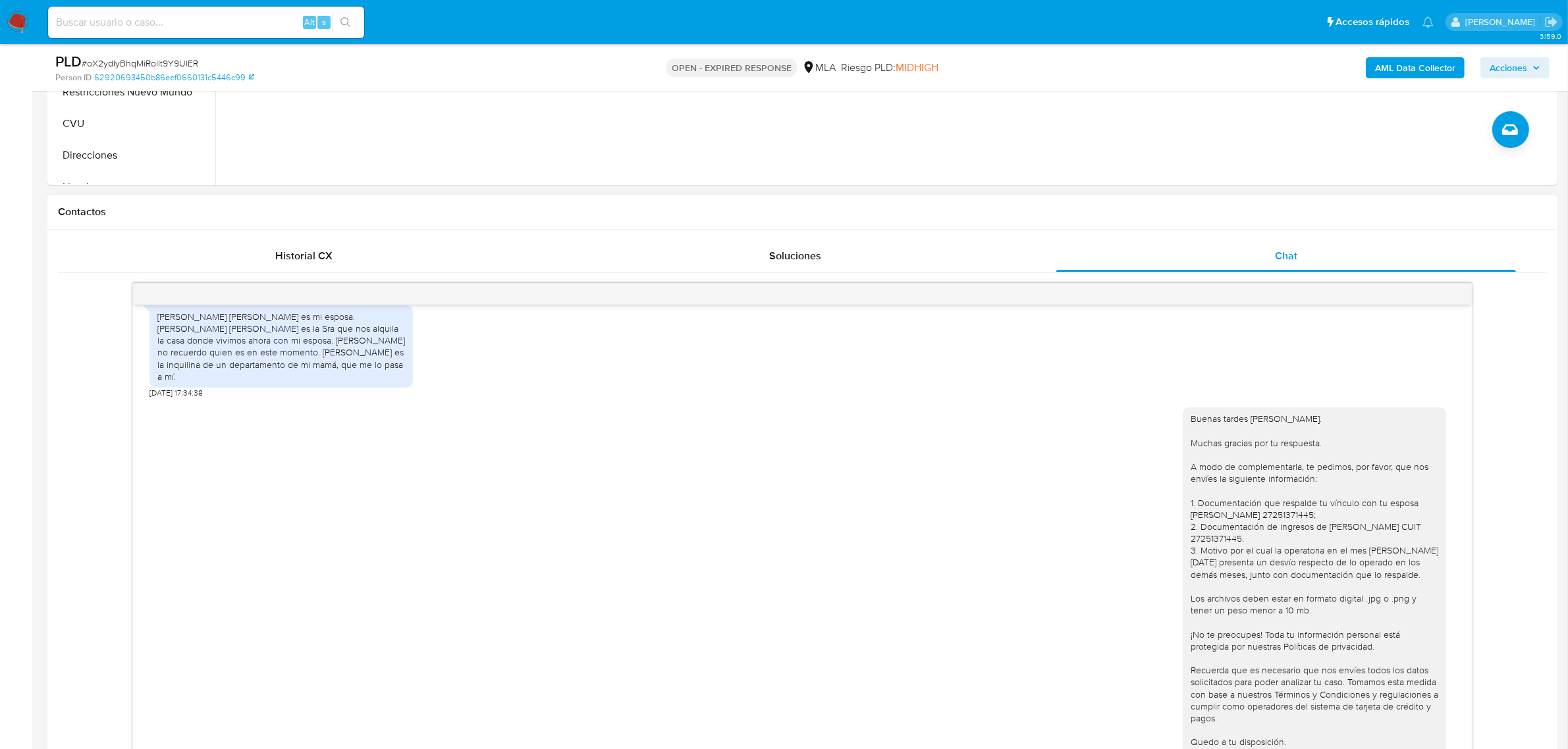
click at [1167, 522] on div "Buenas tardes [PERSON_NAME]. Muchas gracias por tu respuesta. A modo de complem…" at bounding box center [802, 591] width 1306 height 386
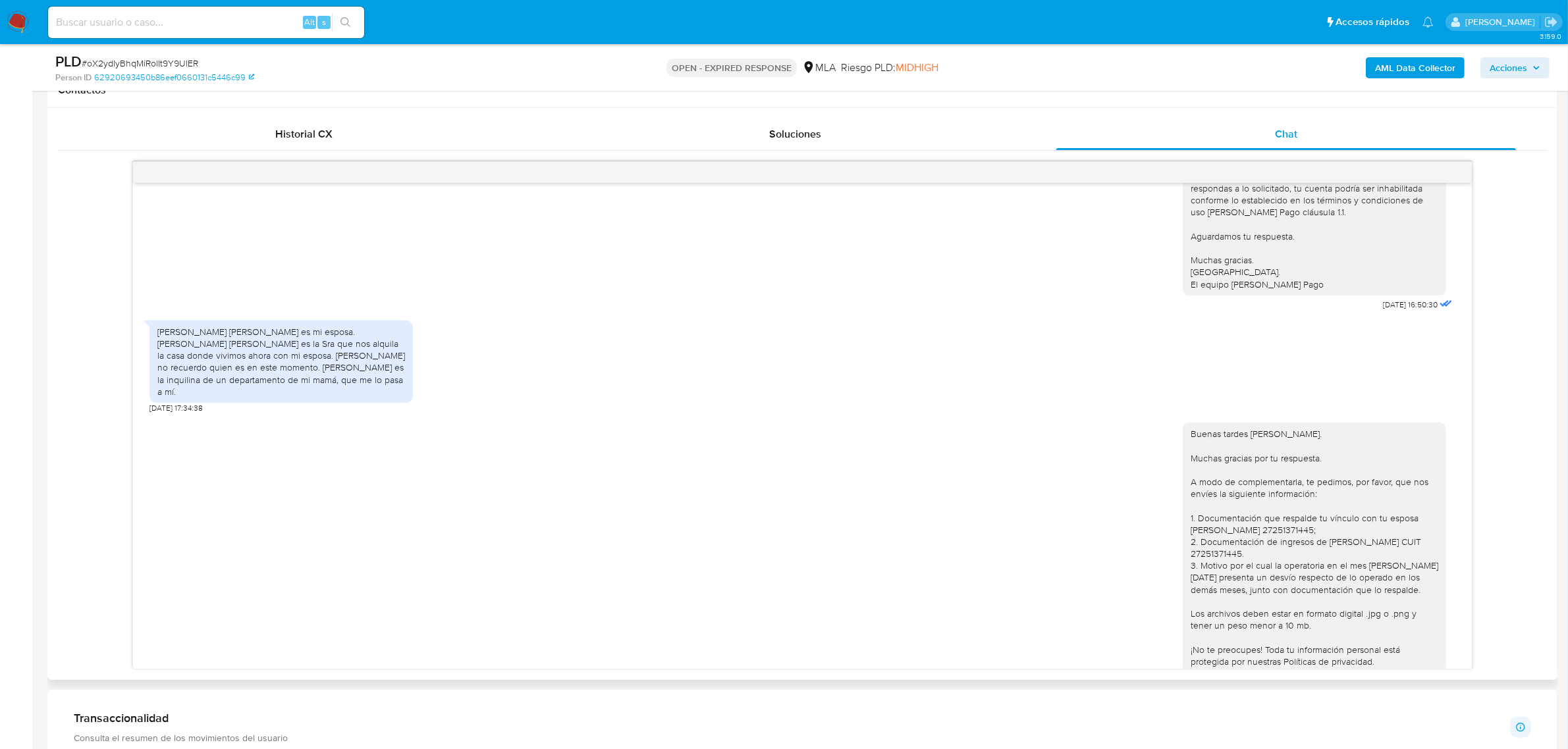
scroll to position [576, 0]
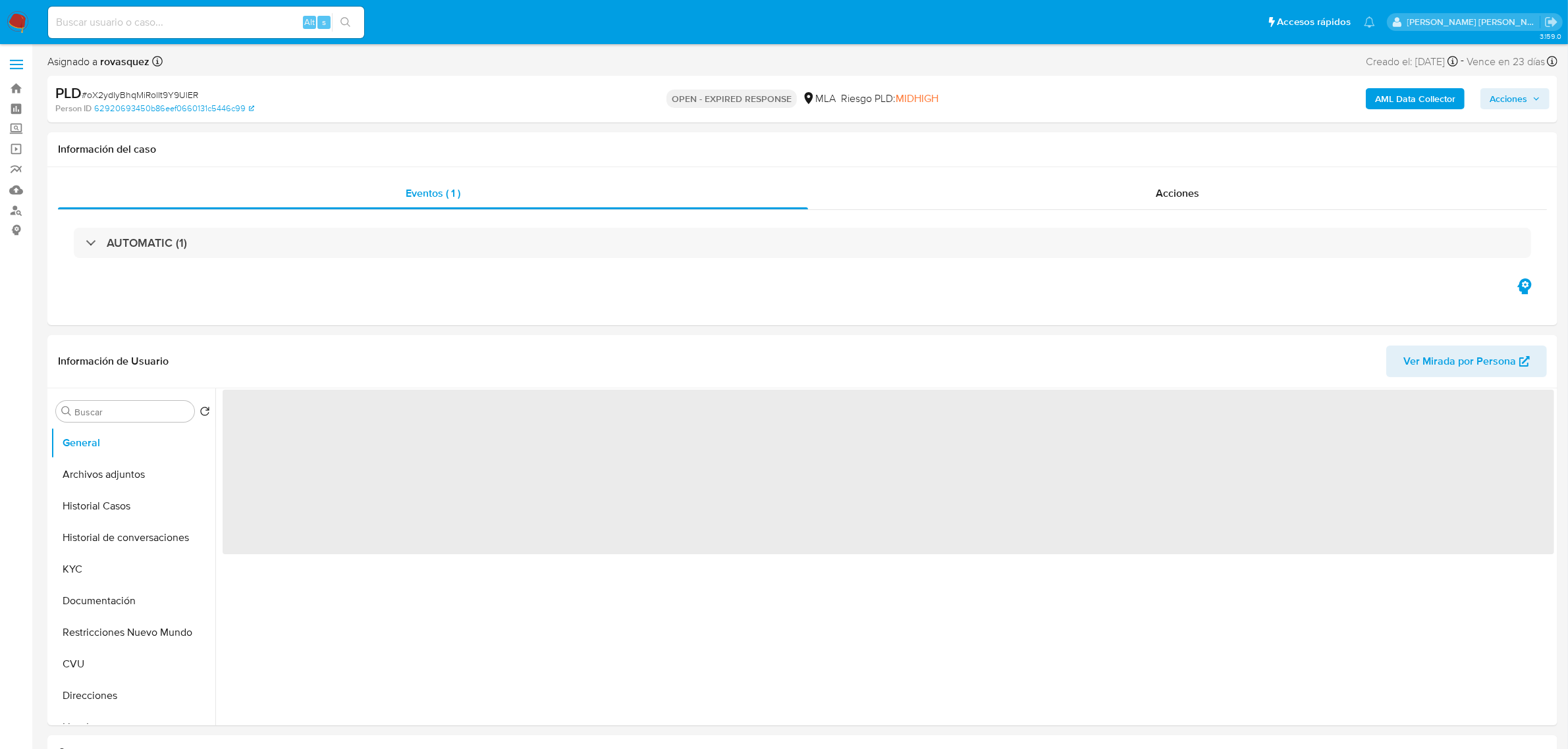
select select "10"
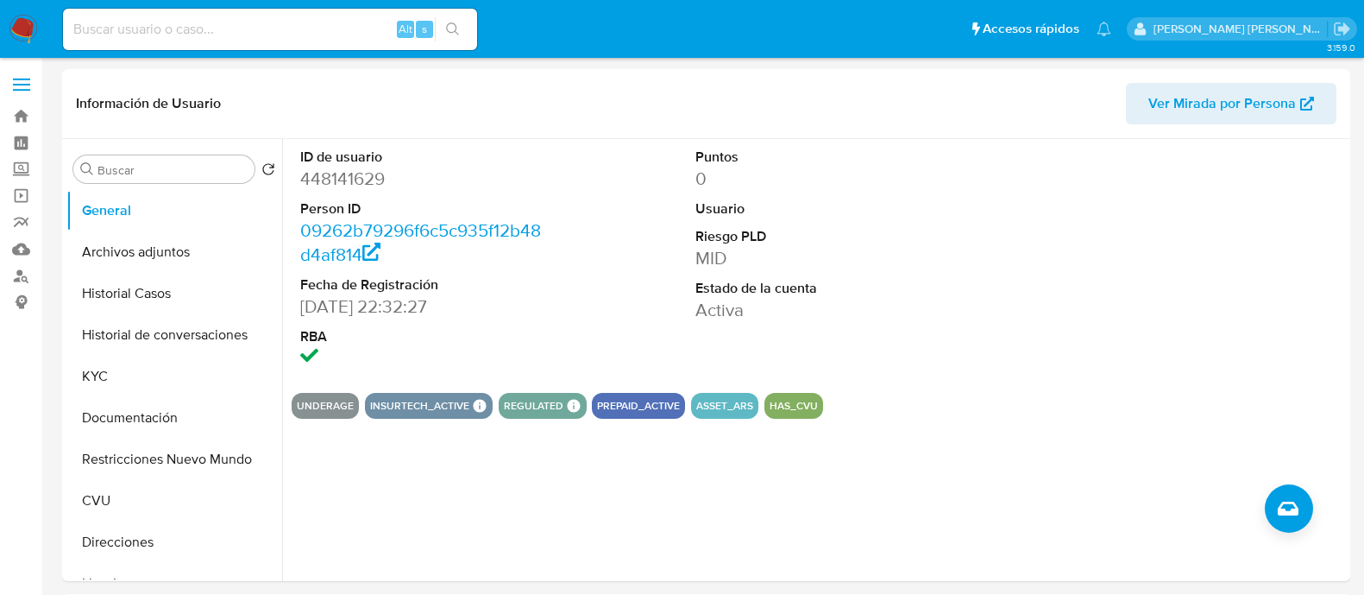
select select "10"
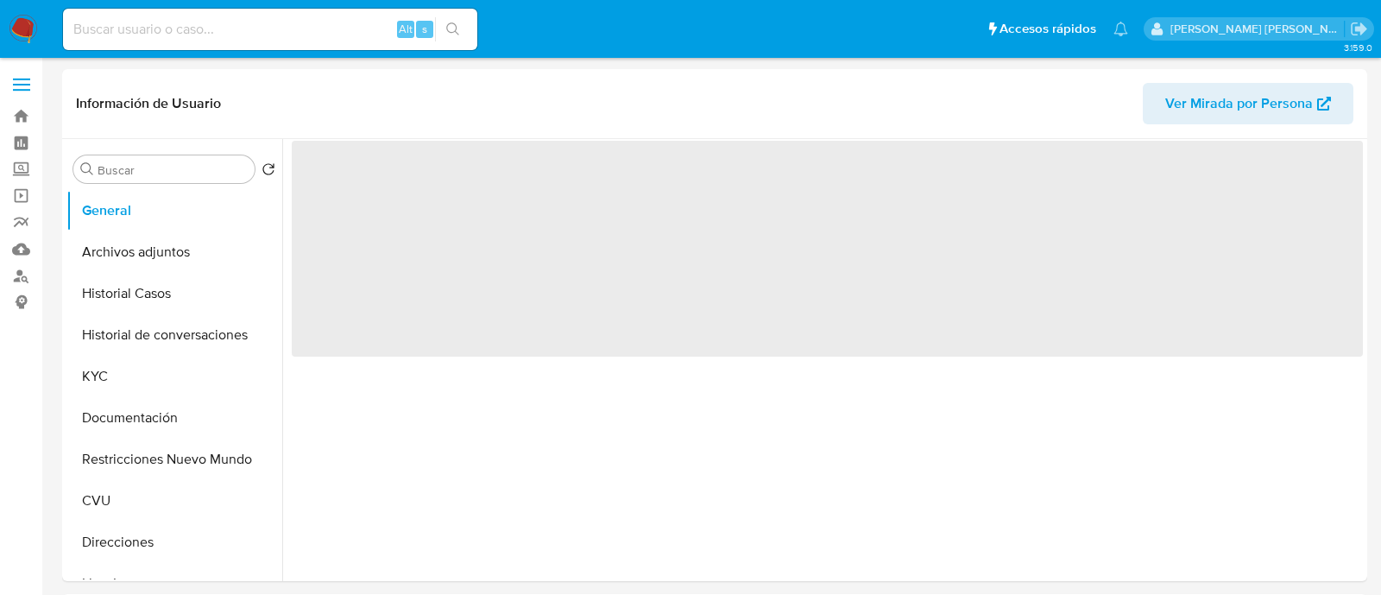
select select "10"
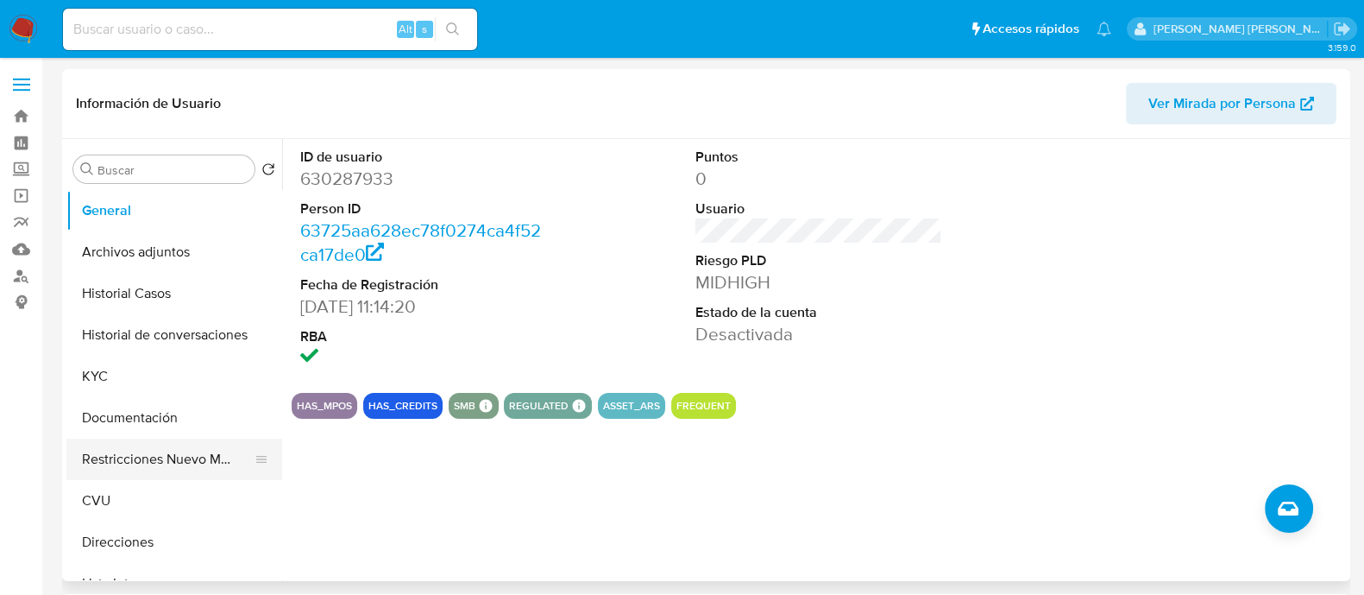
click at [129, 453] on button "Restricciones Nuevo Mundo" at bounding box center [167, 458] width 202 height 41
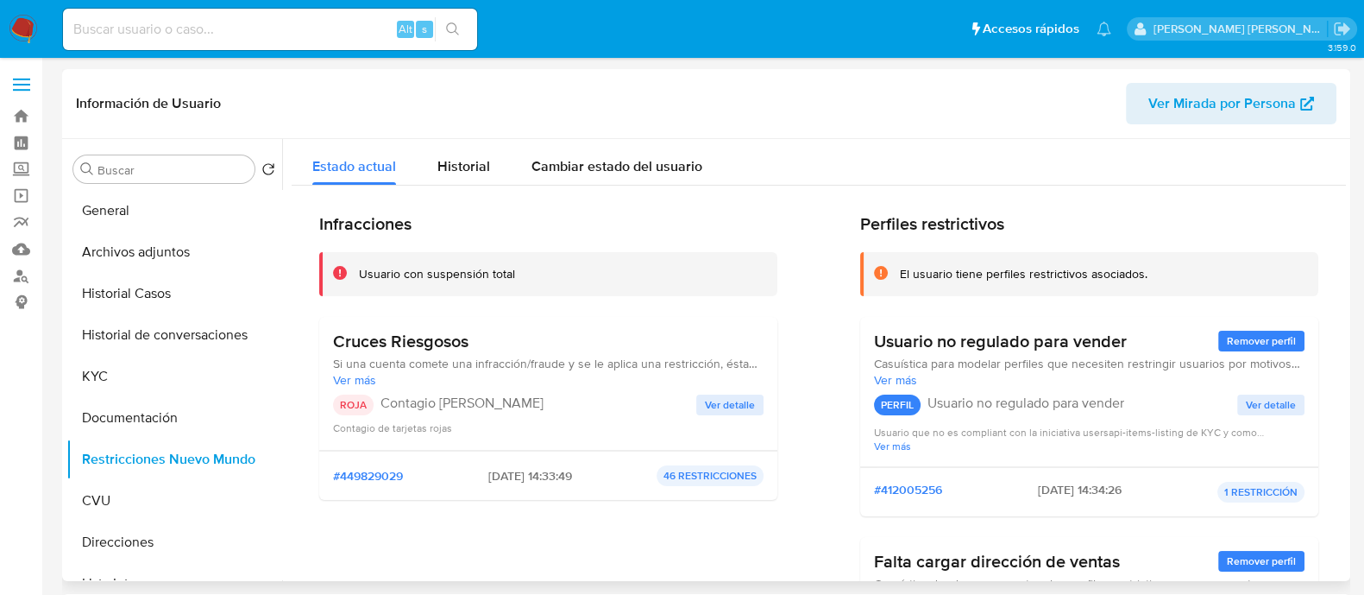
click at [732, 400] on span "Ver detalle" at bounding box center [730, 404] width 50 height 17
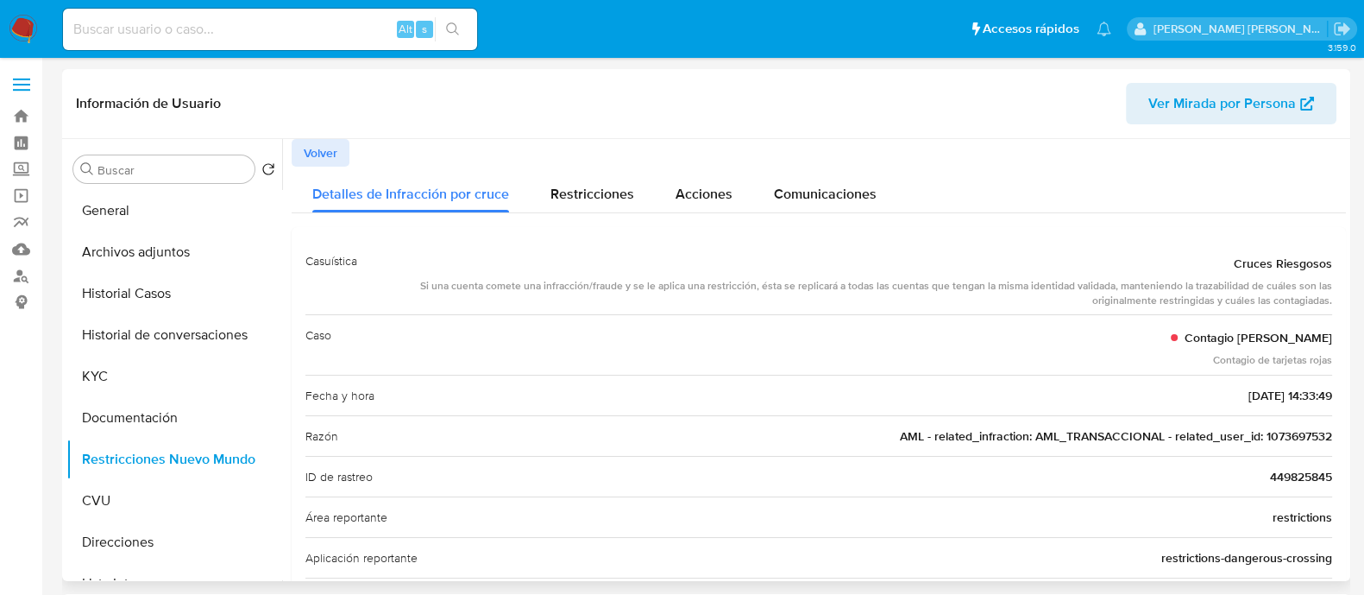
click at [1283, 432] on span "AML - related_infraction: AML_TRANSACCIONAL - related_user_id: 1073697532" at bounding box center [1116, 435] width 432 height 17
click at [164, 241] on button "Archivos adjuntos" at bounding box center [167, 251] width 202 height 41
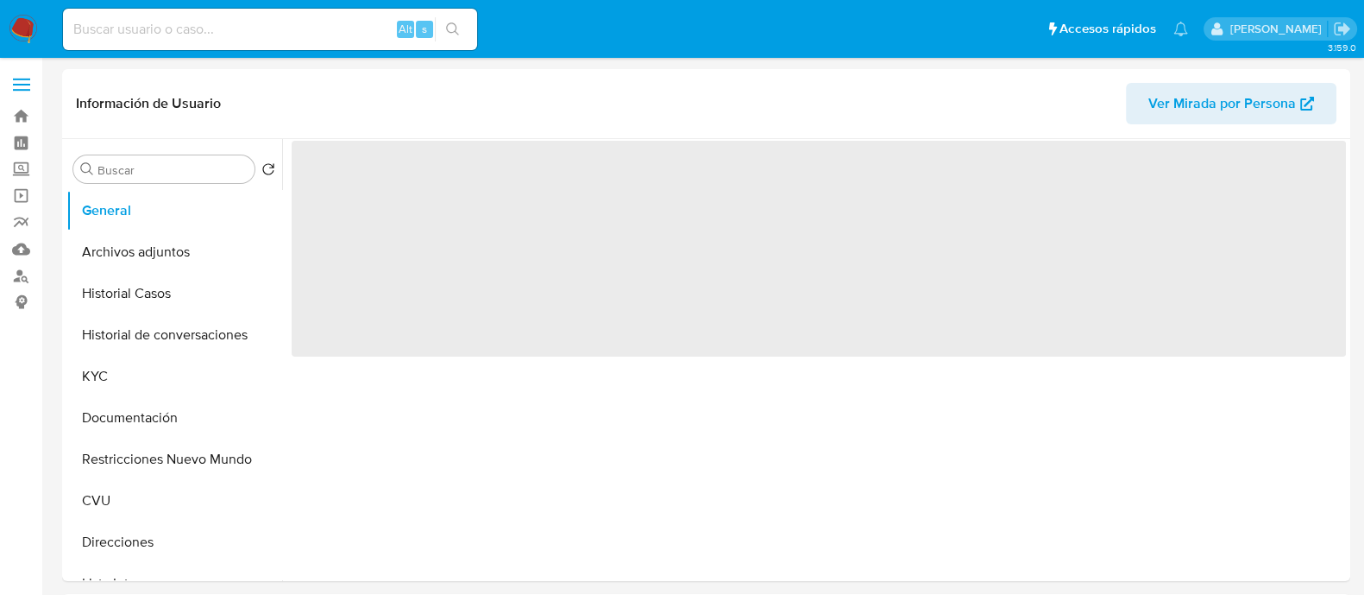
select select "10"
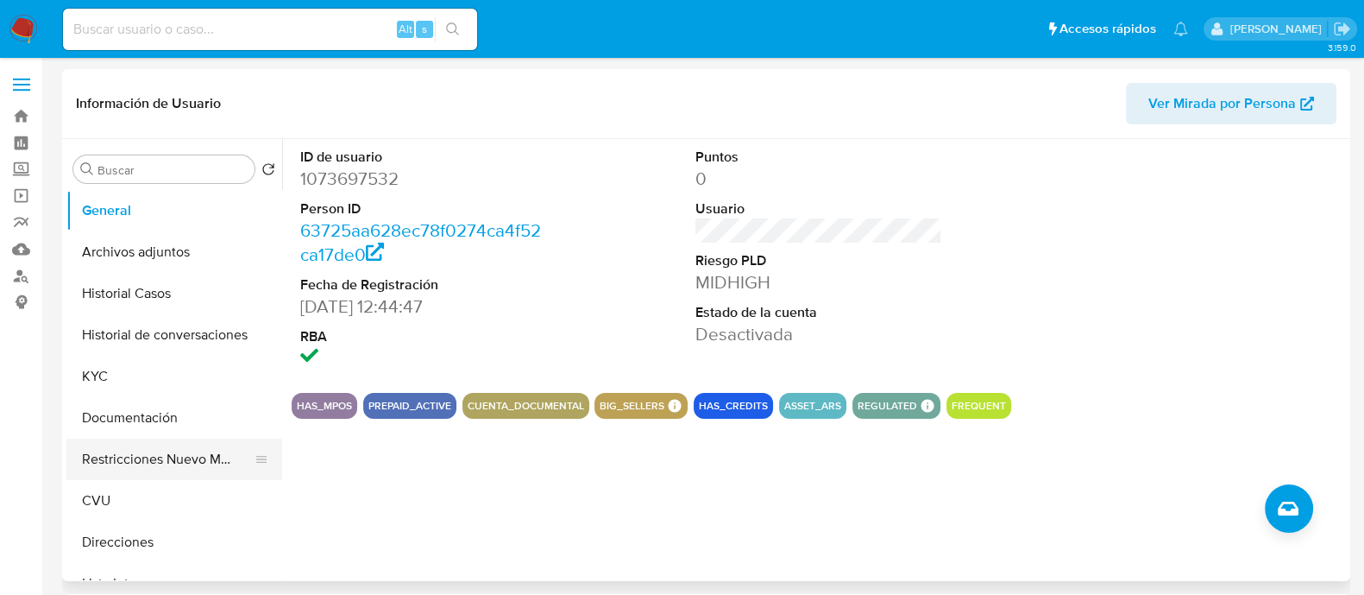
click at [134, 453] on button "Restricciones Nuevo Mundo" at bounding box center [167, 458] width 202 height 41
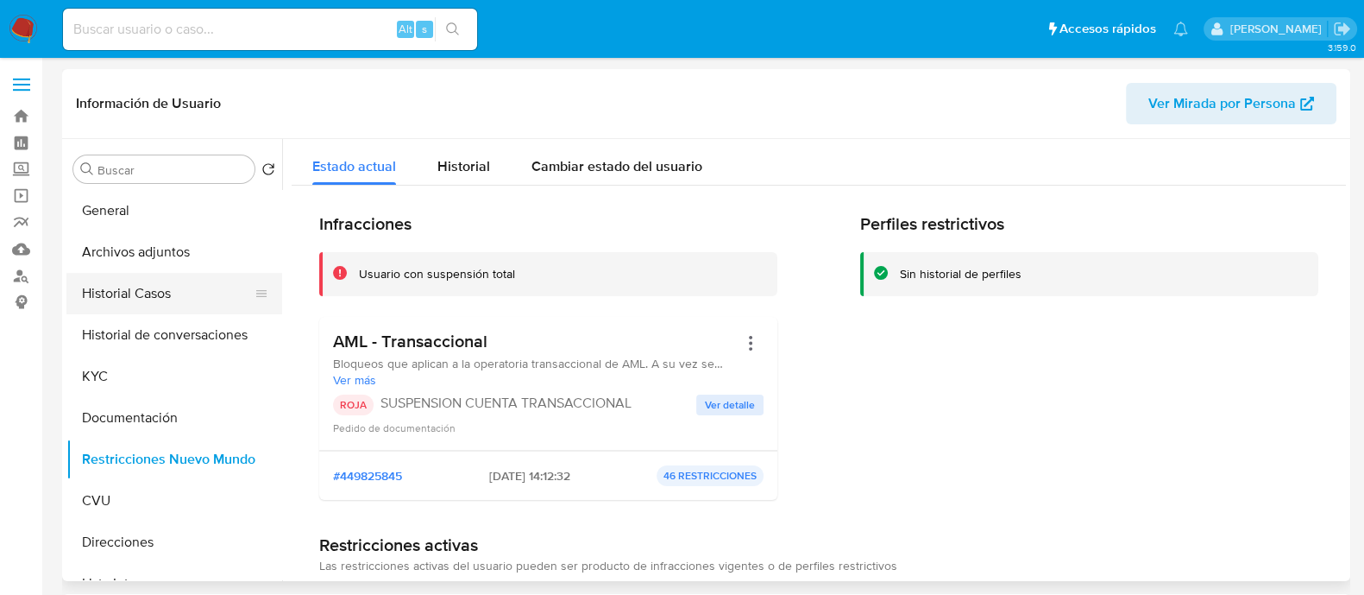
click at [161, 308] on button "Historial Casos" at bounding box center [167, 293] width 202 height 41
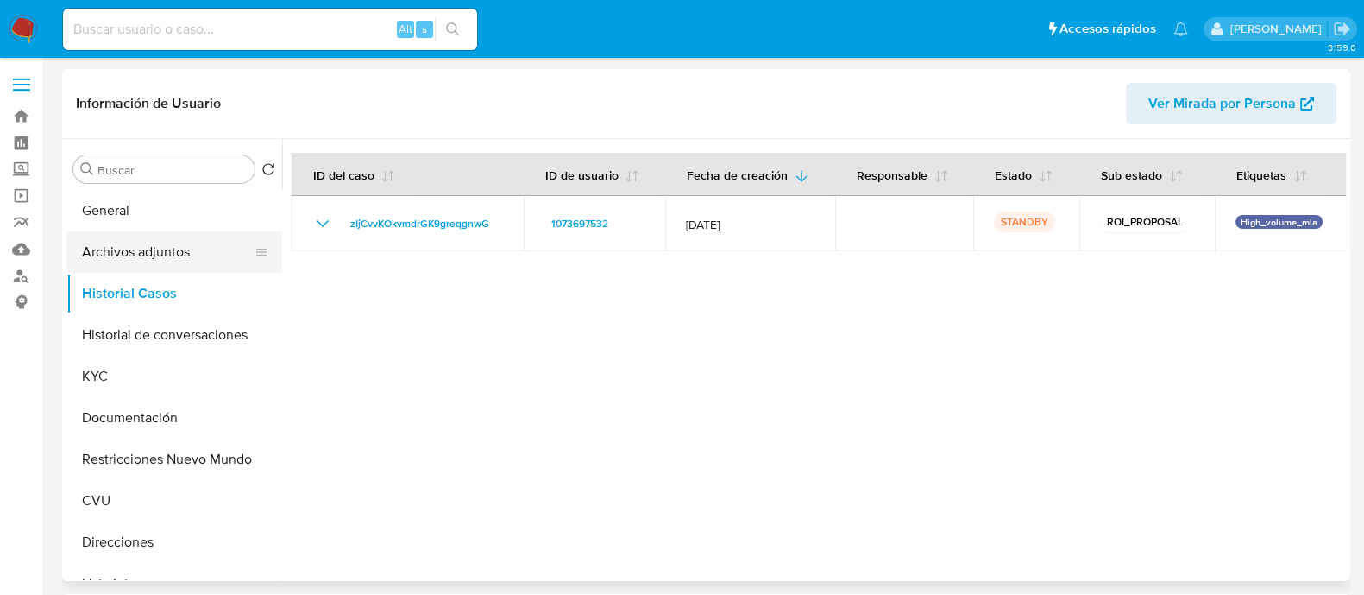
click at [177, 257] on button "Archivos adjuntos" at bounding box center [167, 251] width 202 height 41
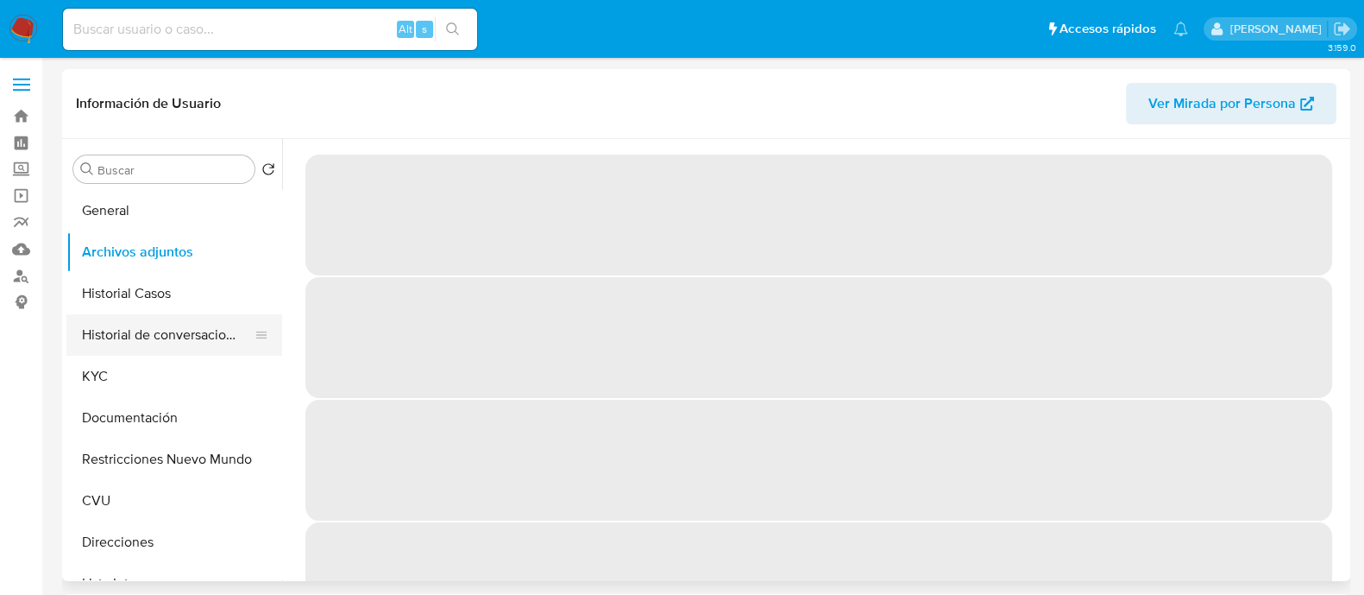
click at [144, 337] on button "Historial de conversaciones" at bounding box center [167, 334] width 202 height 41
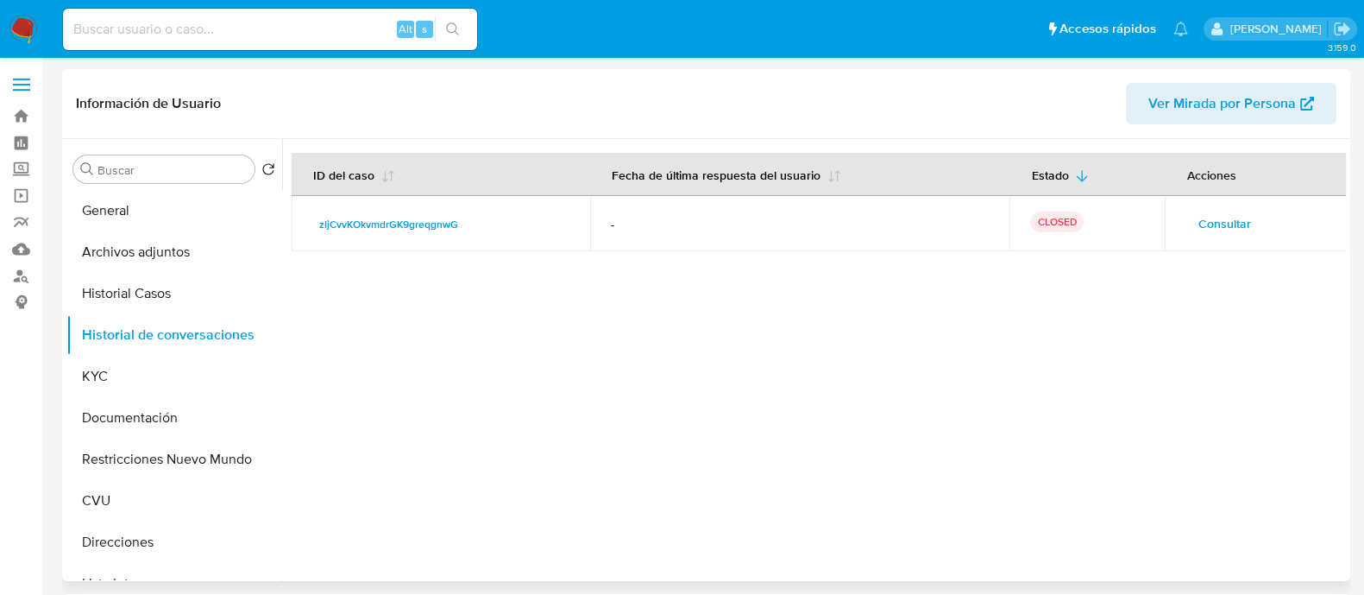
click at [1191, 226] on button "Consultar" at bounding box center [1224, 224] width 77 height 28
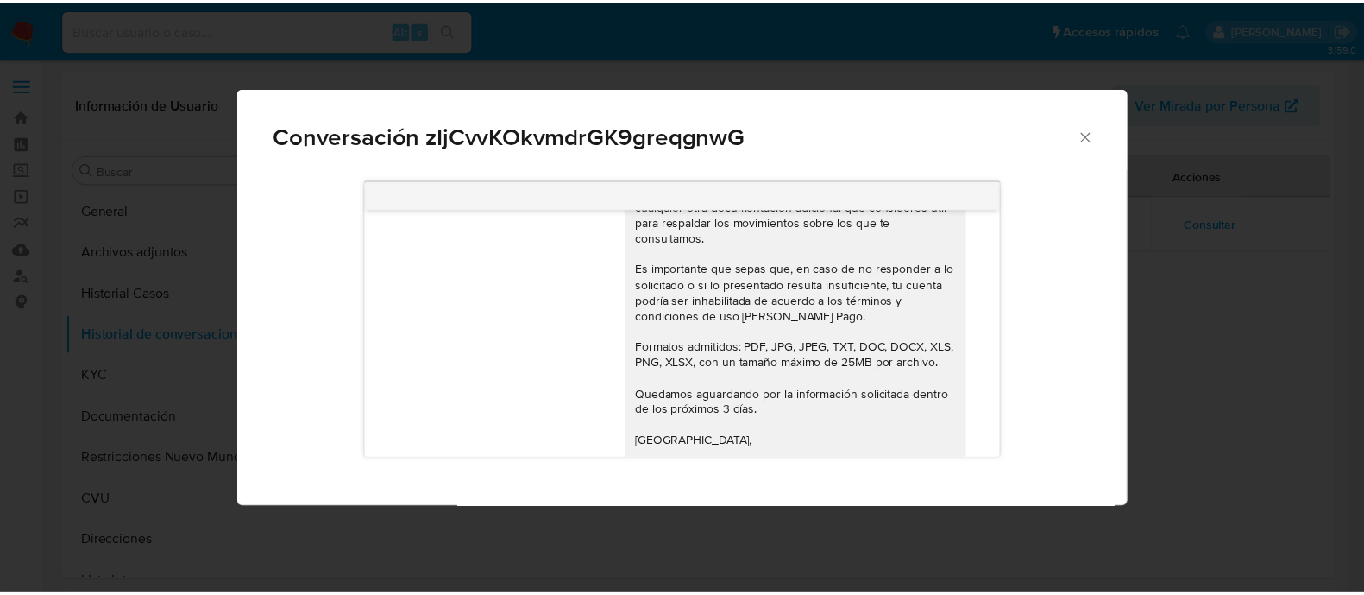
scroll to position [1602, 0]
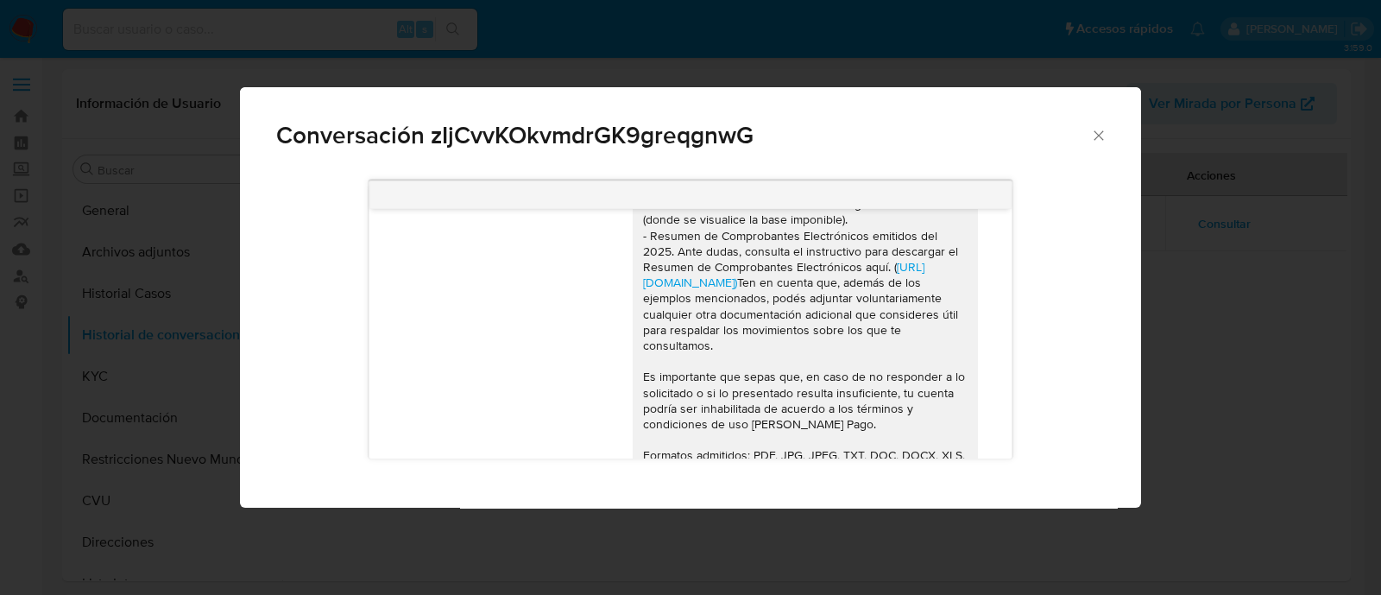
click at [1100, 134] on icon "Cerrar" at bounding box center [1097, 134] width 9 height 9
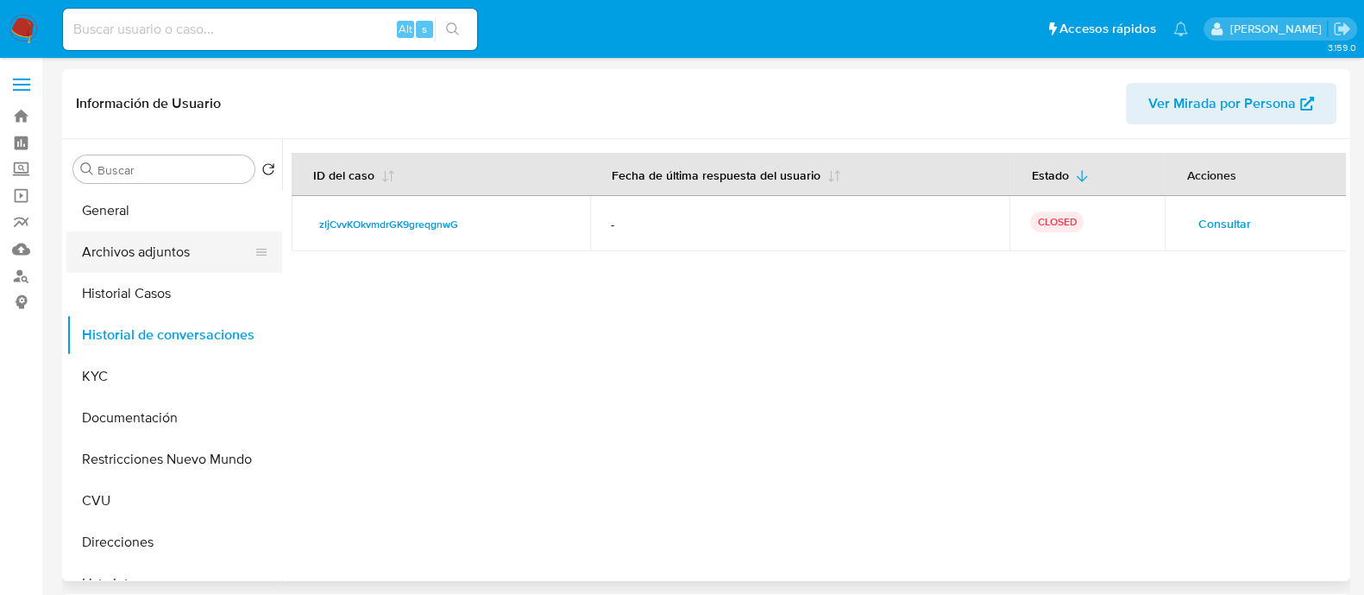
click at [165, 257] on button "Archivos adjuntos" at bounding box center [167, 251] width 202 height 41
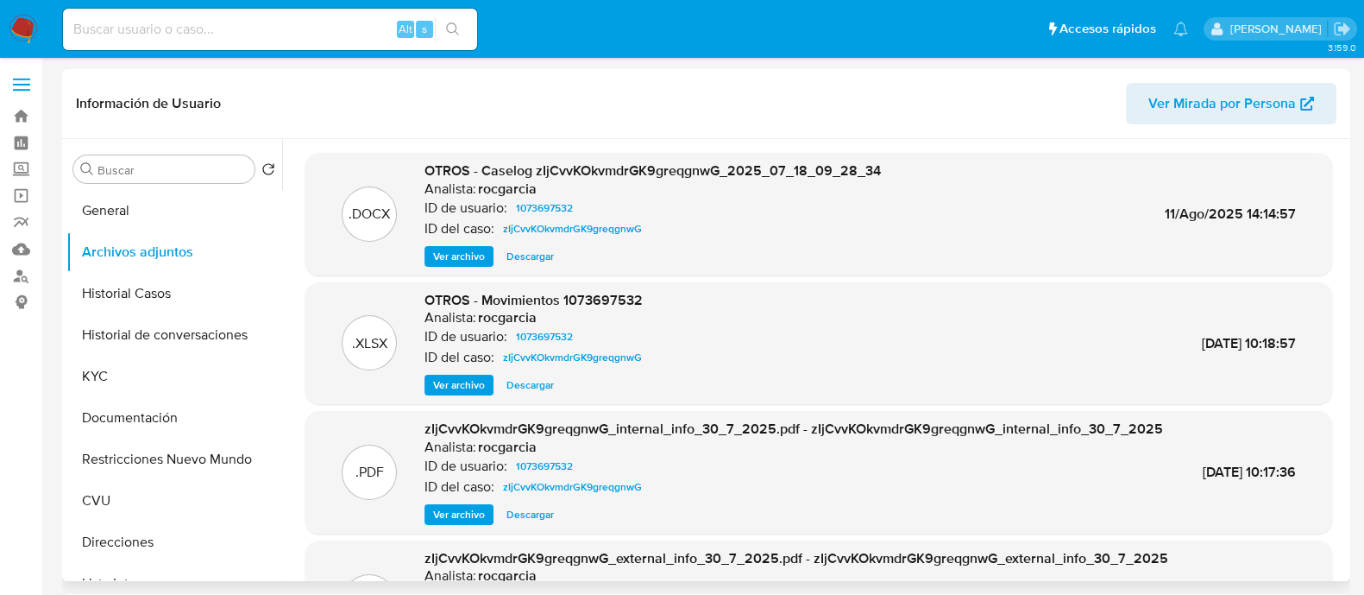
click at [444, 259] on span "Ver archivo" at bounding box center [459, 256] width 52 height 17
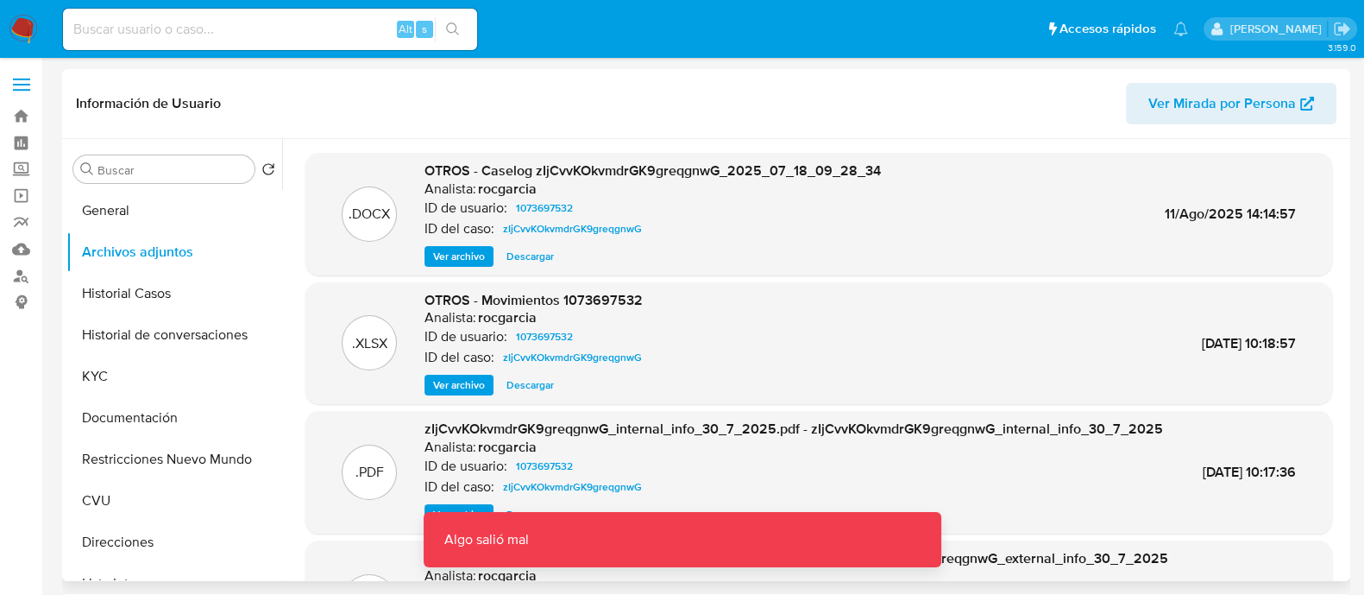
click at [484, 255] on span "Ver archivo" at bounding box center [459, 256] width 52 height 17
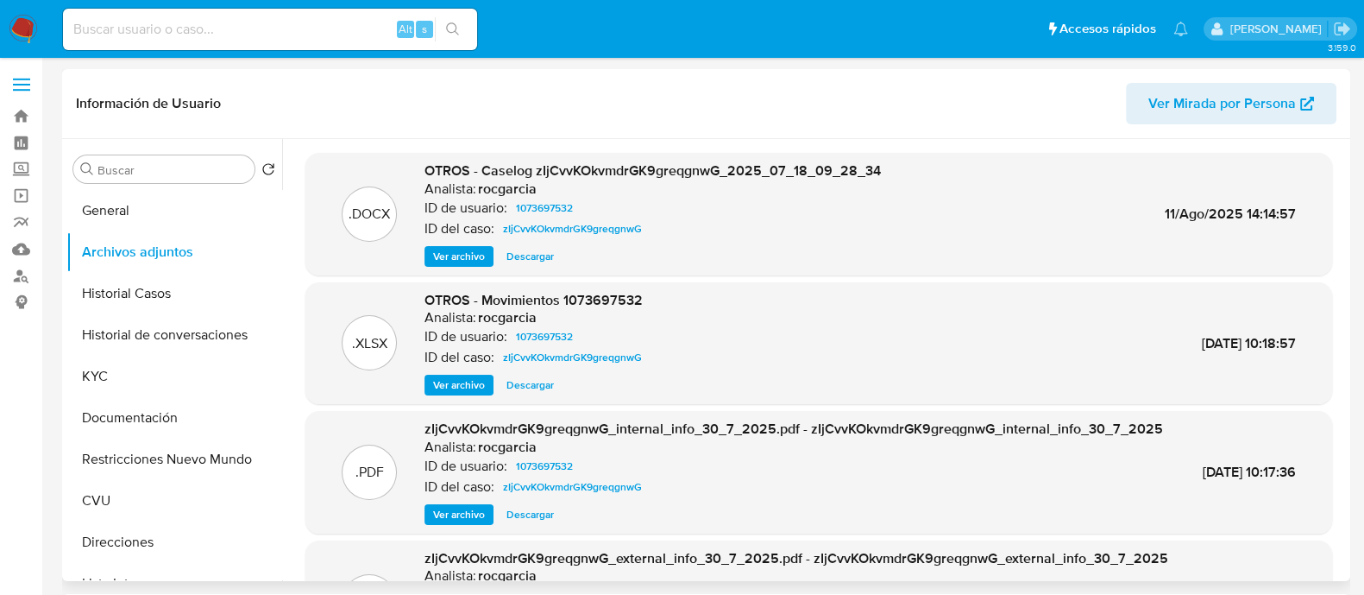
click at [484, 255] on span "Ver archivo" at bounding box center [459, 256] width 52 height 17
click at [449, 263] on span "Ver archivo" at bounding box center [459, 256] width 52 height 17
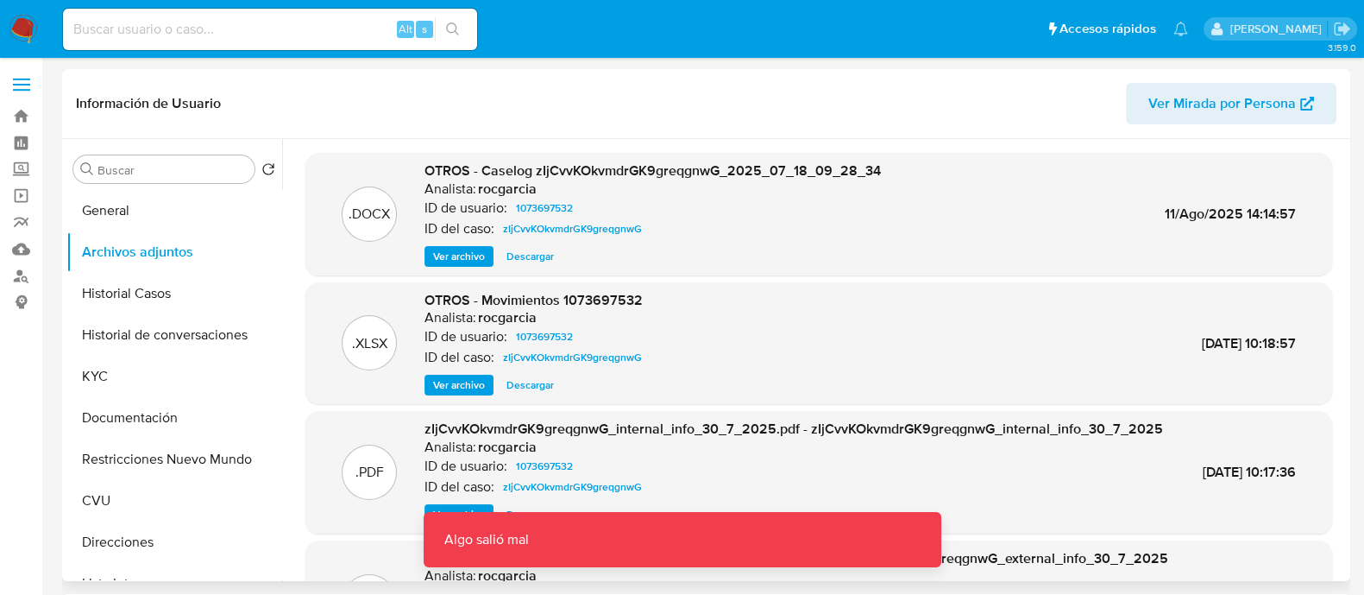
click at [449, 263] on span "Ver archivo" at bounding box center [459, 256] width 52 height 17
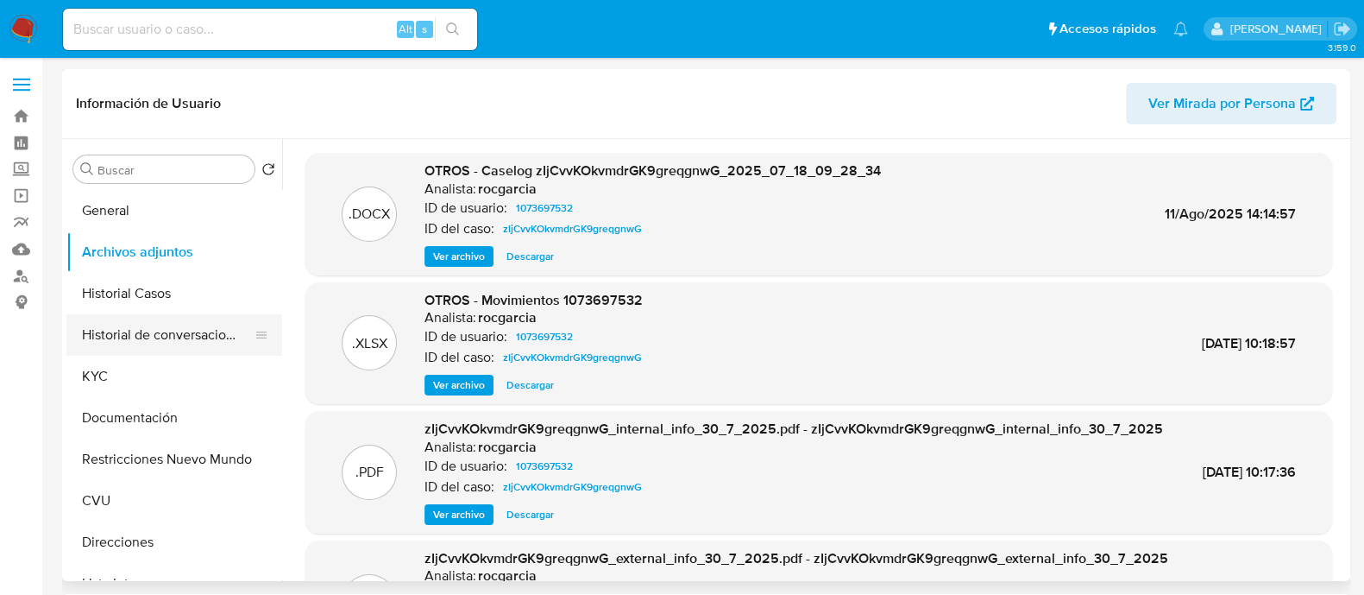
click at [131, 346] on button "Historial de conversaciones" at bounding box center [167, 334] width 202 height 41
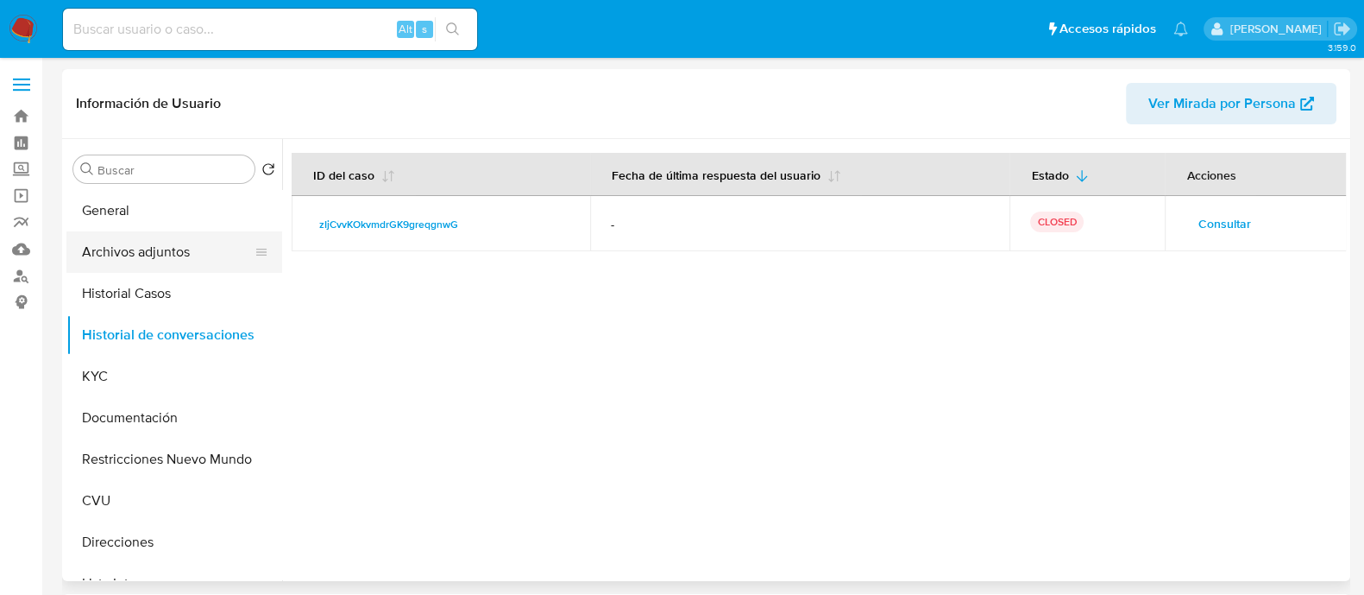
click at [110, 249] on button "Archivos adjuntos" at bounding box center [167, 251] width 202 height 41
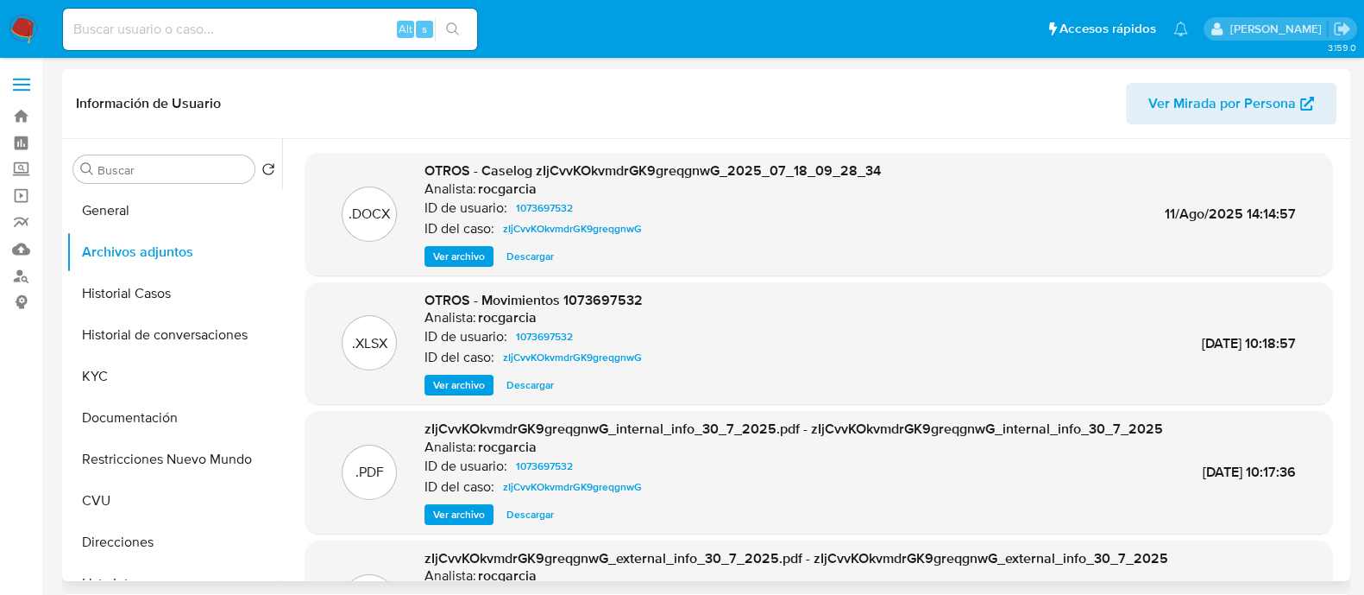
click at [478, 253] on span "Ver archivo" at bounding box center [459, 256] width 52 height 17
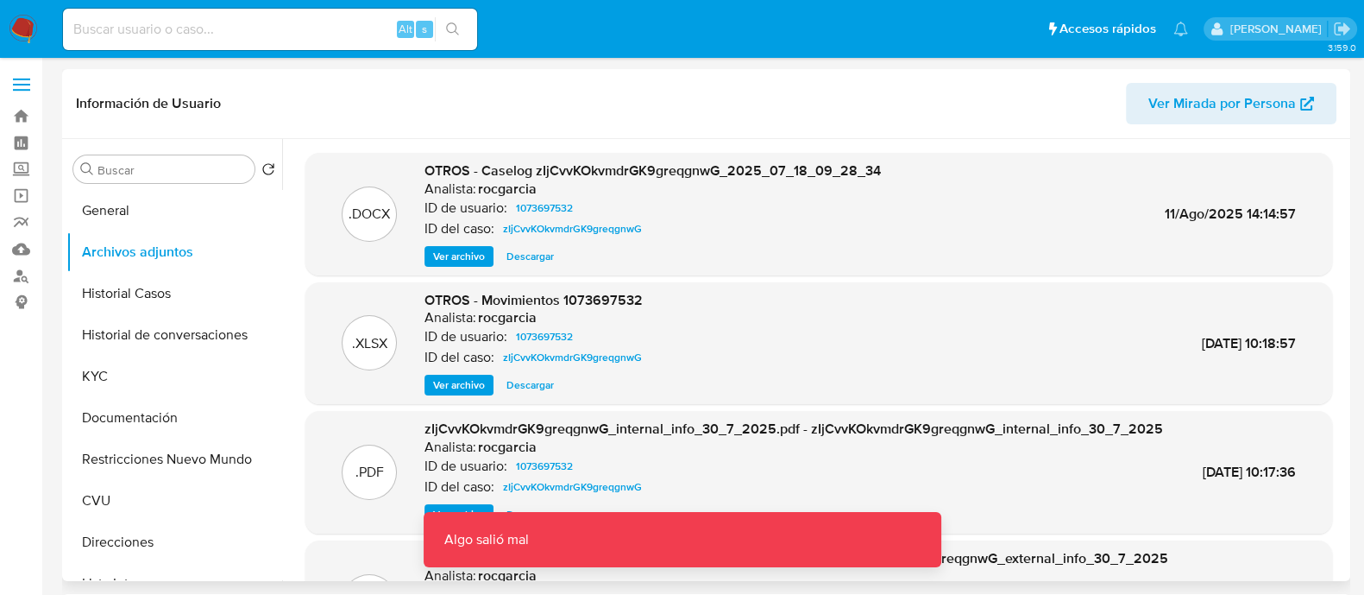
click at [551, 257] on span "Descargar" at bounding box center [530, 256] width 47 height 17
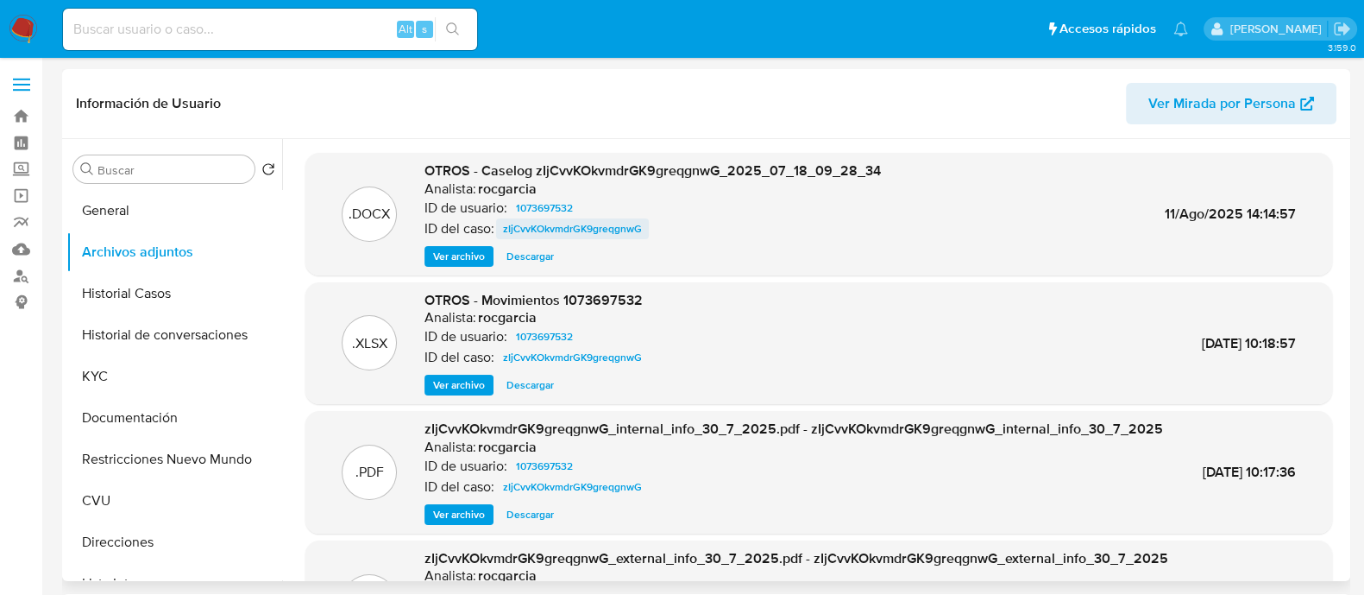
click at [603, 229] on span "zIjCvvKOkvmdrGK9greqgnwG" at bounding box center [572, 228] width 139 height 21
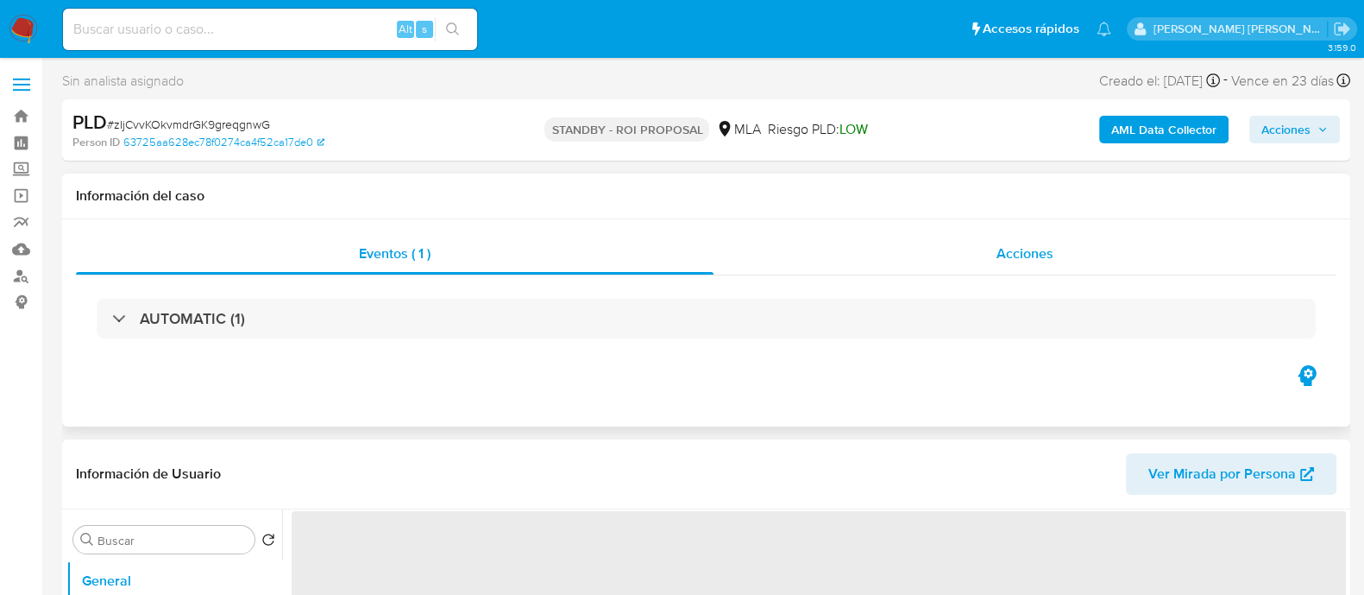
click at [1018, 255] on span "Acciones" at bounding box center [1025, 253] width 57 height 20
select select "10"
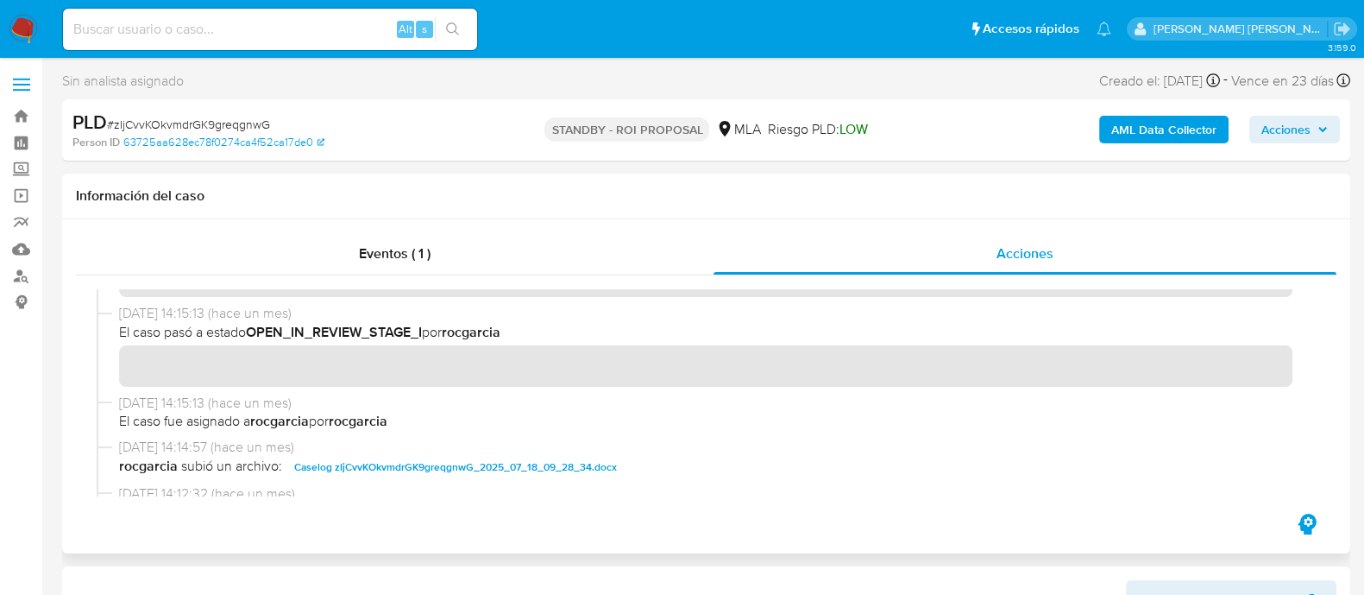
scroll to position [107, 0]
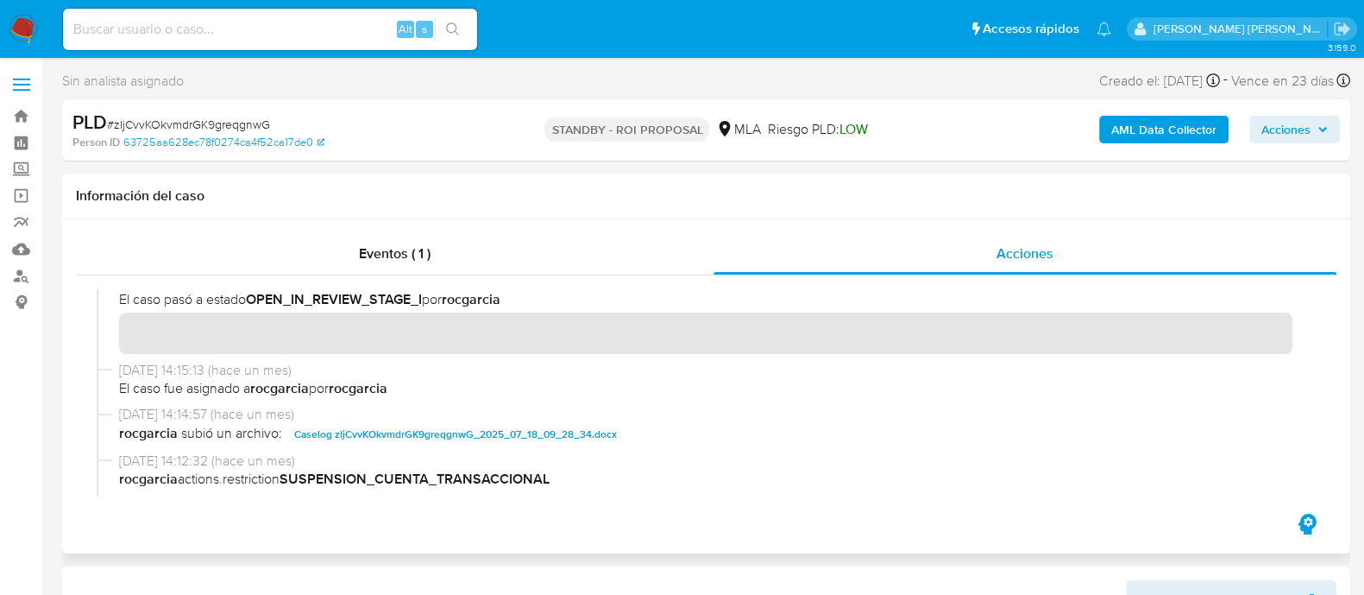
click at [524, 441] on span "Caselog zIjCvvKOkvmdrGK9greqgnwG_2025_07_18_09_28_34.docx" at bounding box center [455, 434] width 323 height 21
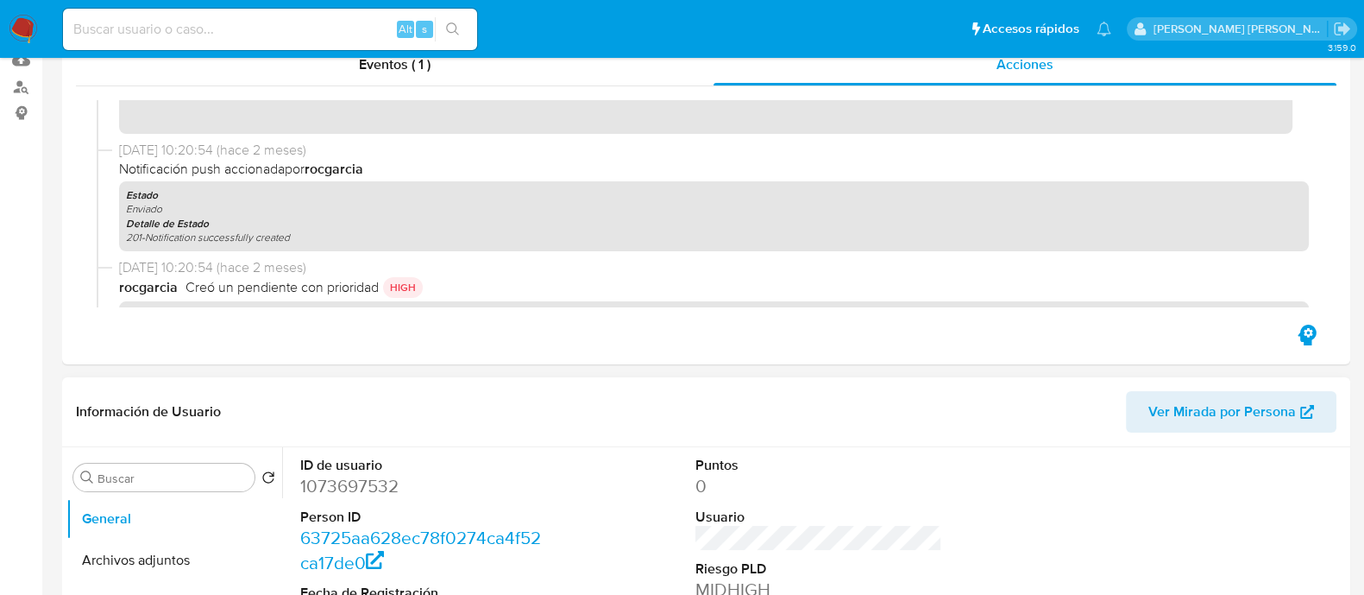
scroll to position [431, 0]
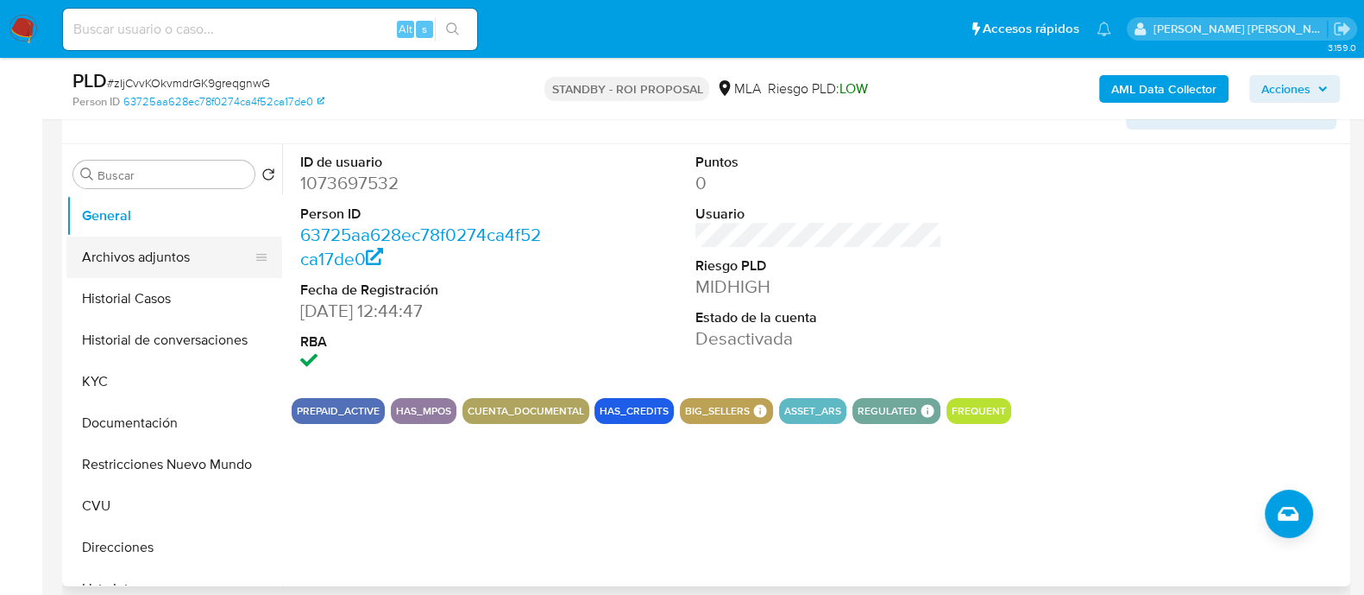
click at [129, 265] on button "Archivos adjuntos" at bounding box center [167, 256] width 202 height 41
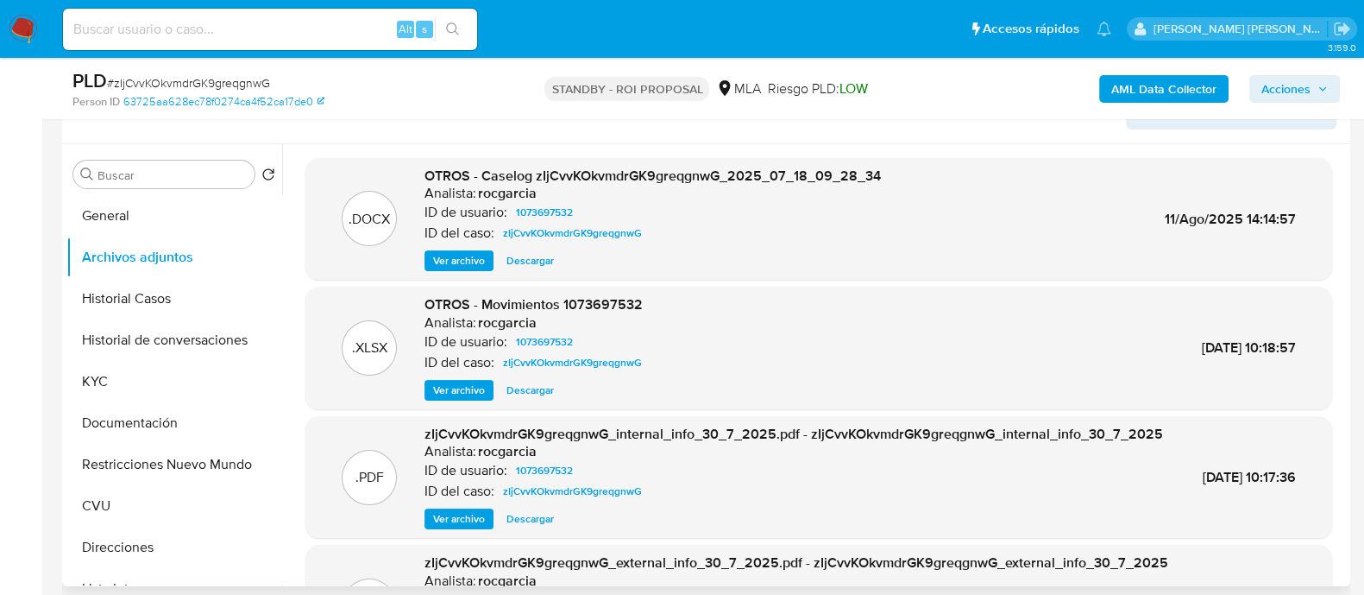
click at [533, 259] on span "Descargar" at bounding box center [530, 260] width 47 height 17
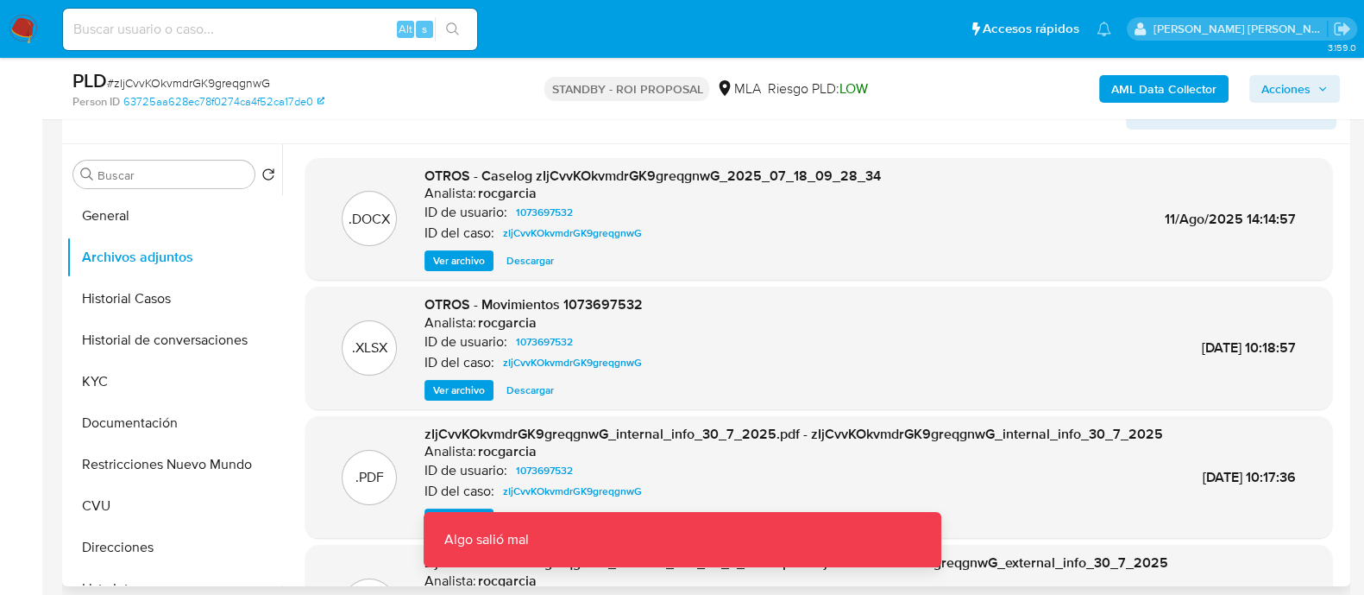
click at [476, 261] on span "Ver archivo" at bounding box center [459, 260] width 52 height 17
click at [534, 265] on span "Descargar" at bounding box center [530, 260] width 47 height 17
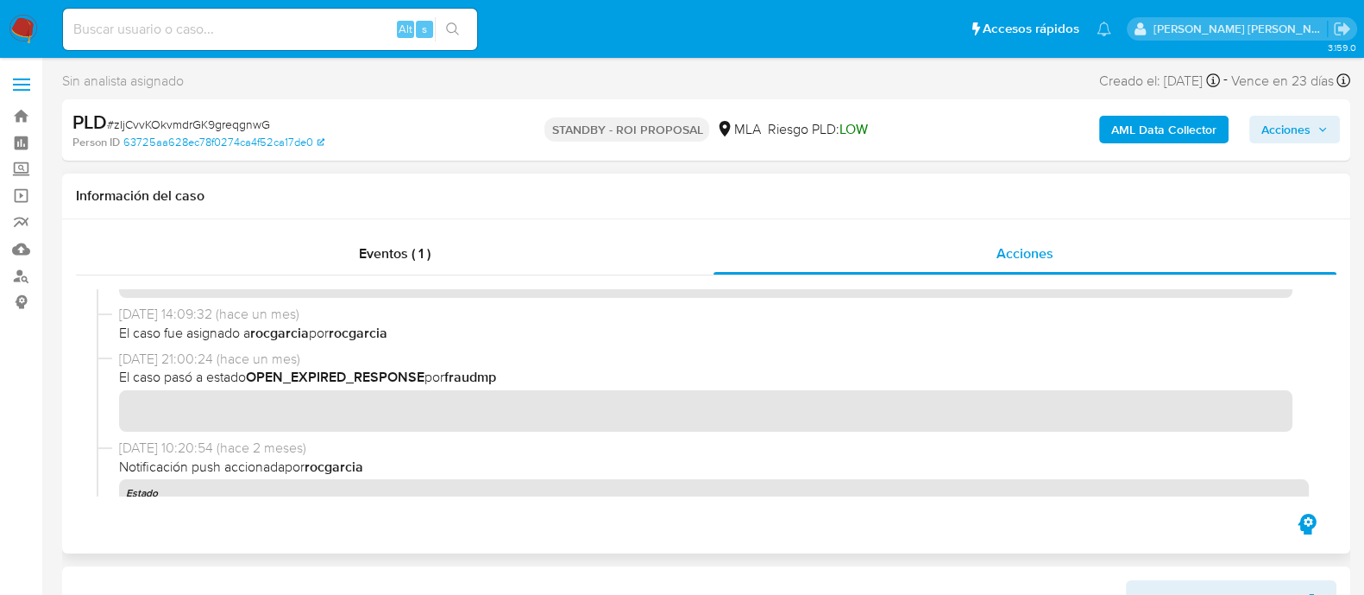
scroll to position [107, 0]
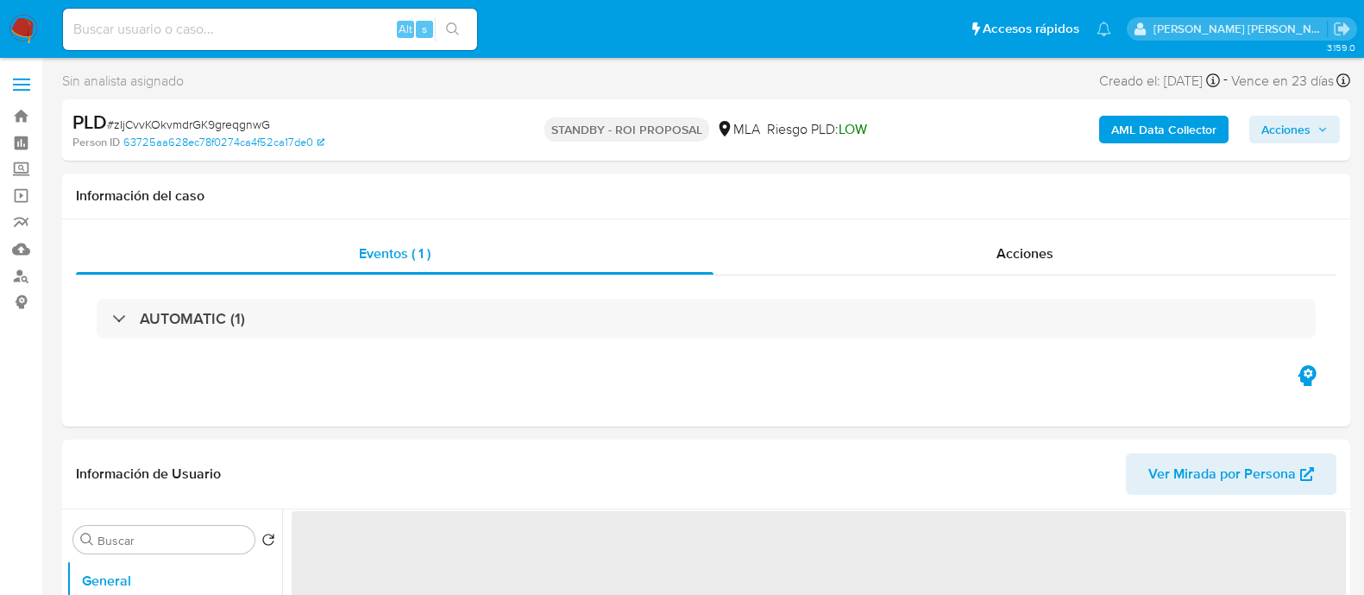
select select "10"
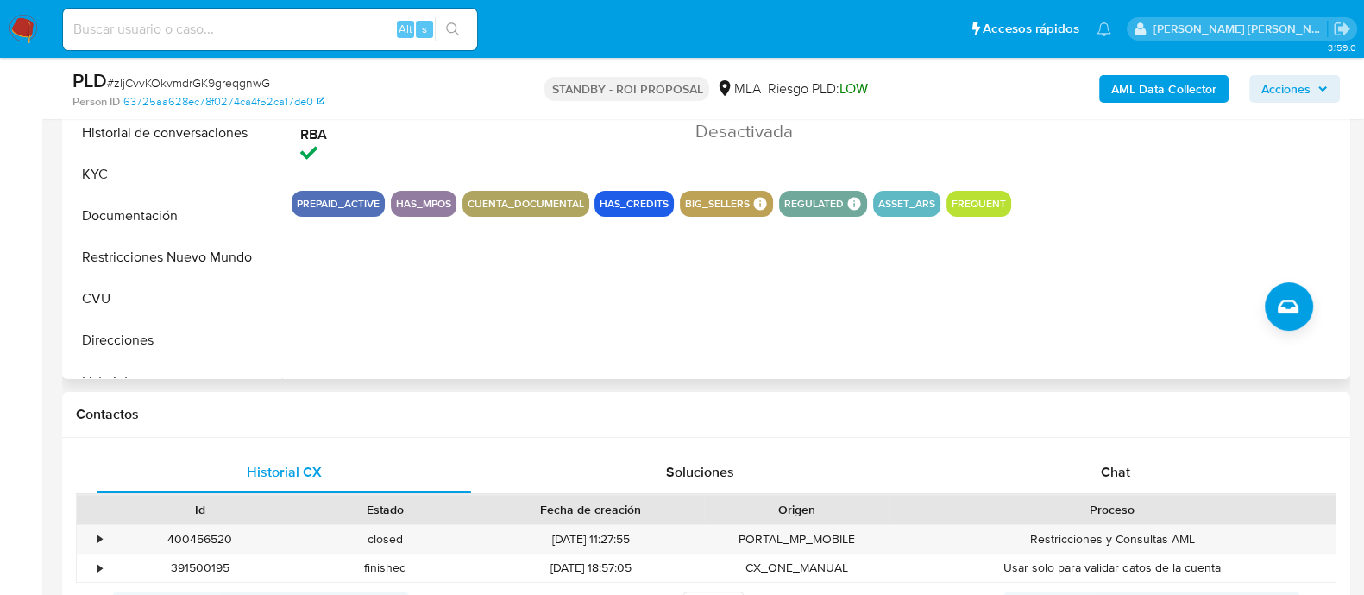
scroll to position [647, 0]
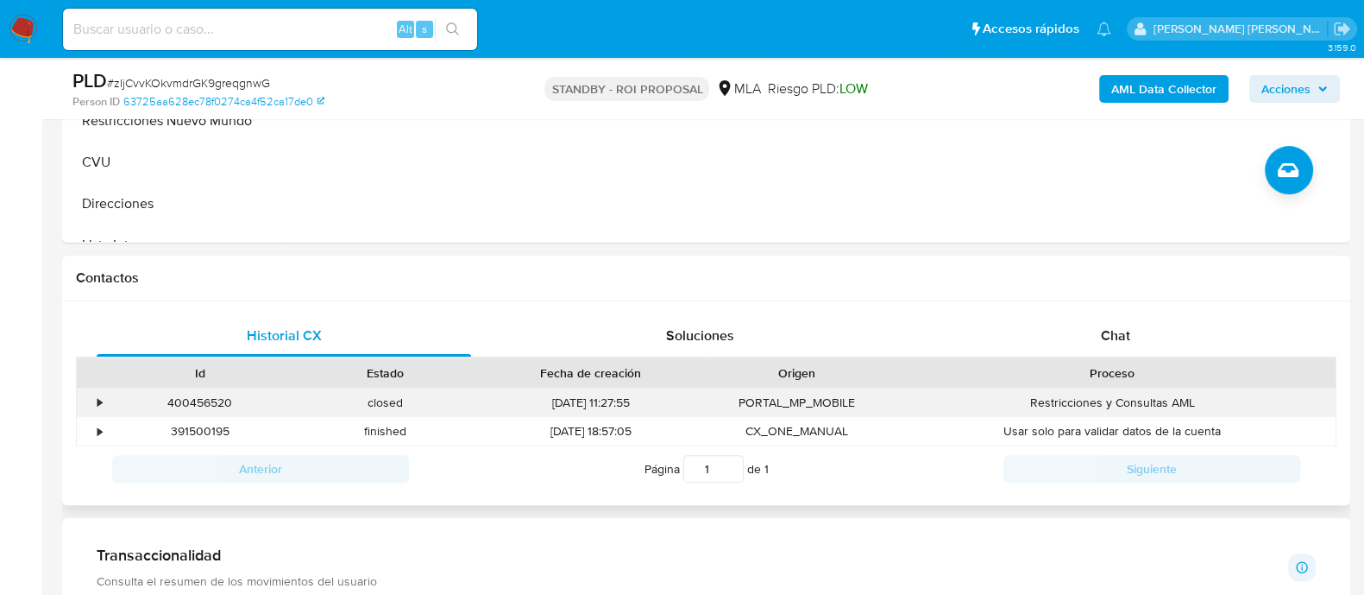
click at [188, 412] on div "400456520" at bounding box center [200, 402] width 186 height 28
click at [190, 403] on div "400456520" at bounding box center [200, 402] width 186 height 28
copy div "400456520"
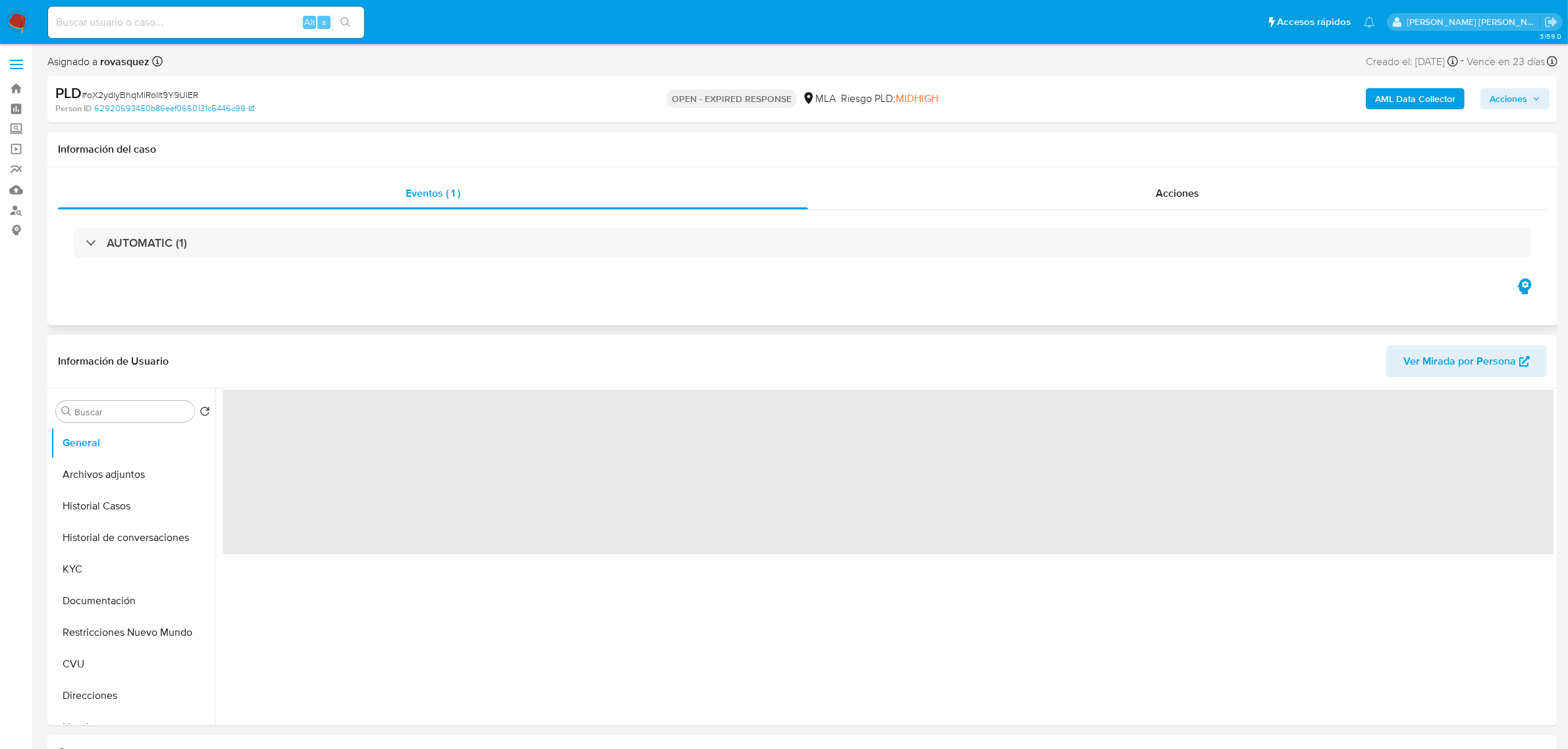
select select "10"
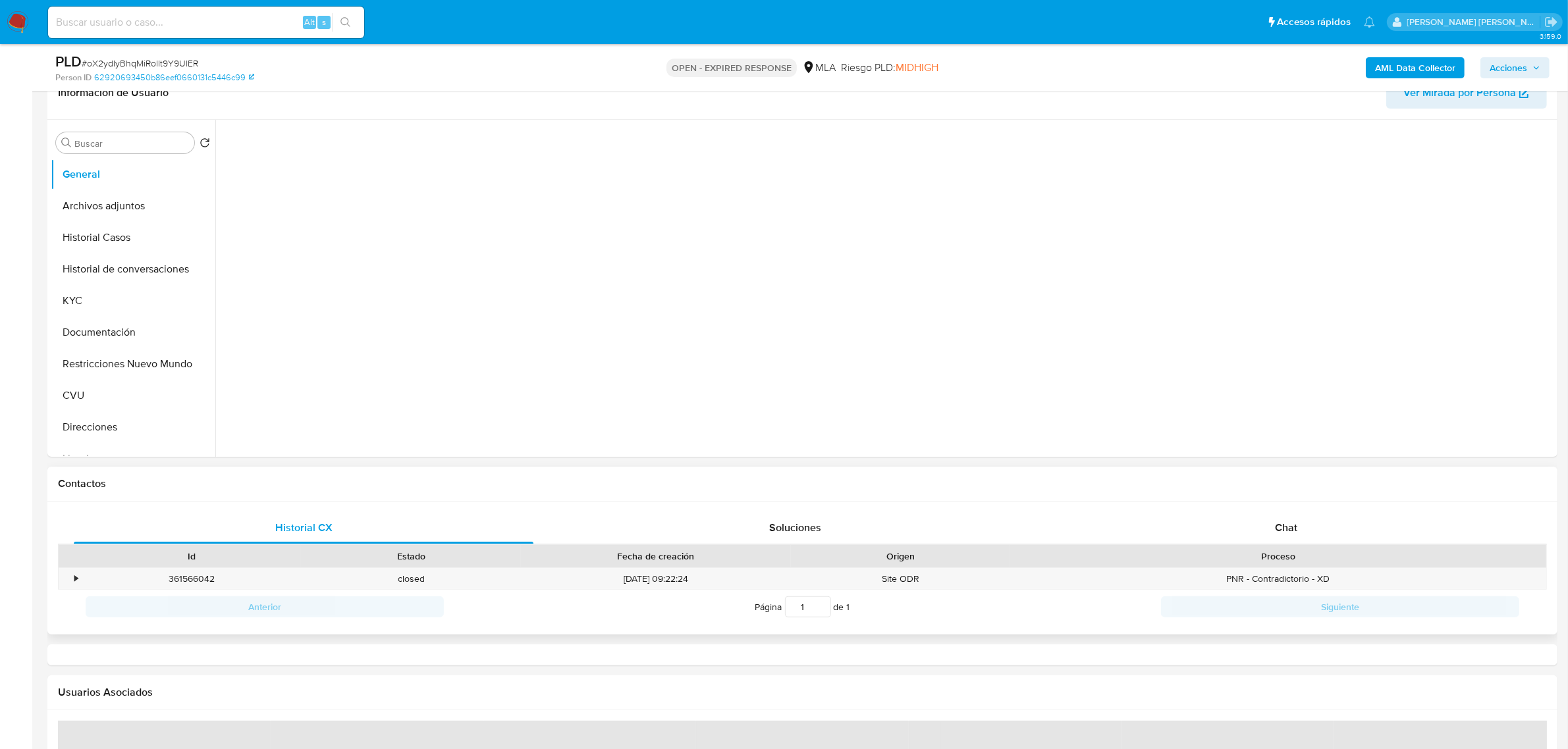
select select "10"
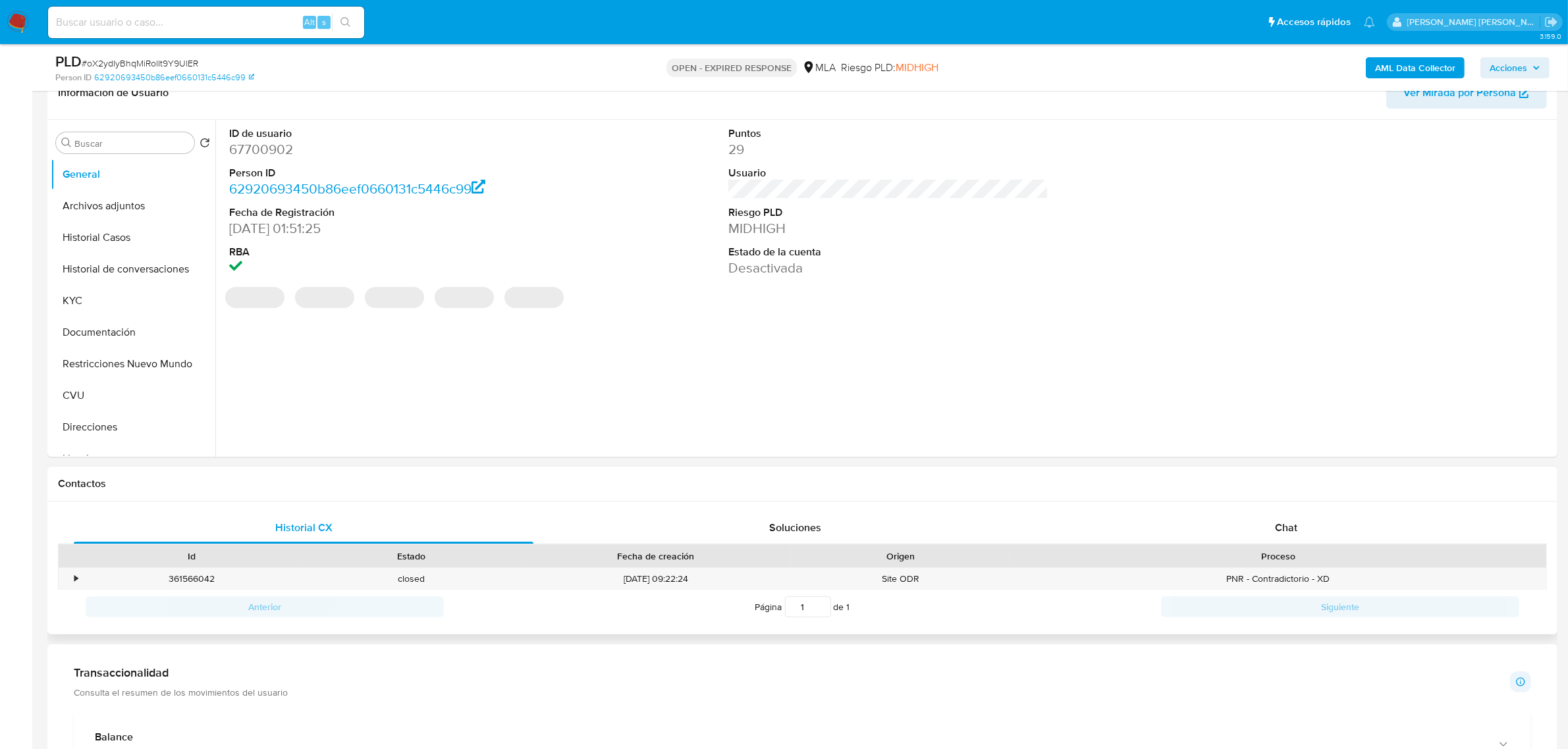
scroll to position [247, 0]
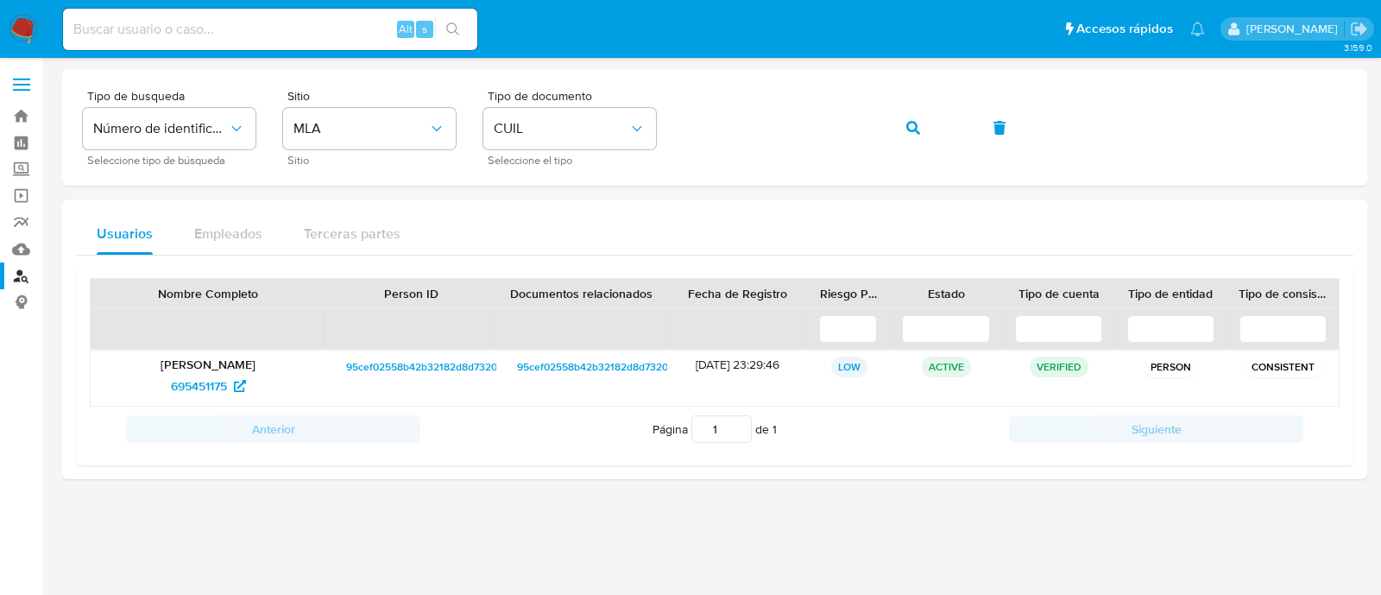
click at [248, 23] on input at bounding box center [270, 29] width 414 height 22
paste input "448141629"
type input "448141629"
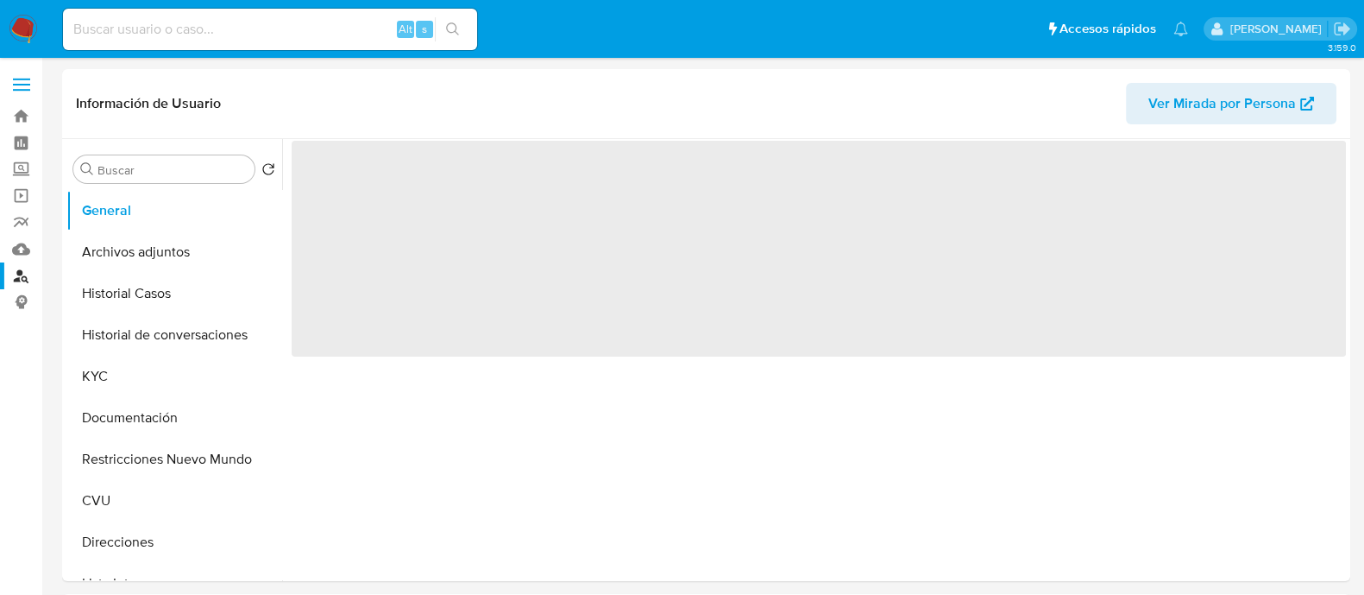
select select "10"
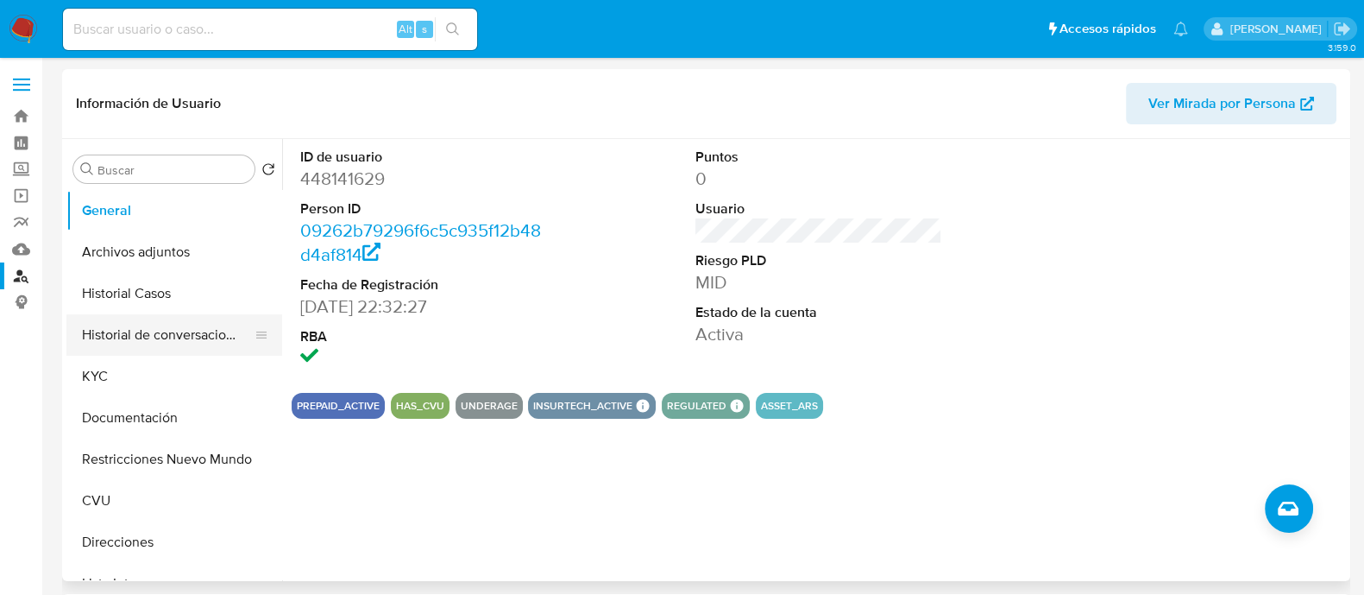
click at [160, 343] on button "Historial de conversaciones" at bounding box center [167, 334] width 202 height 41
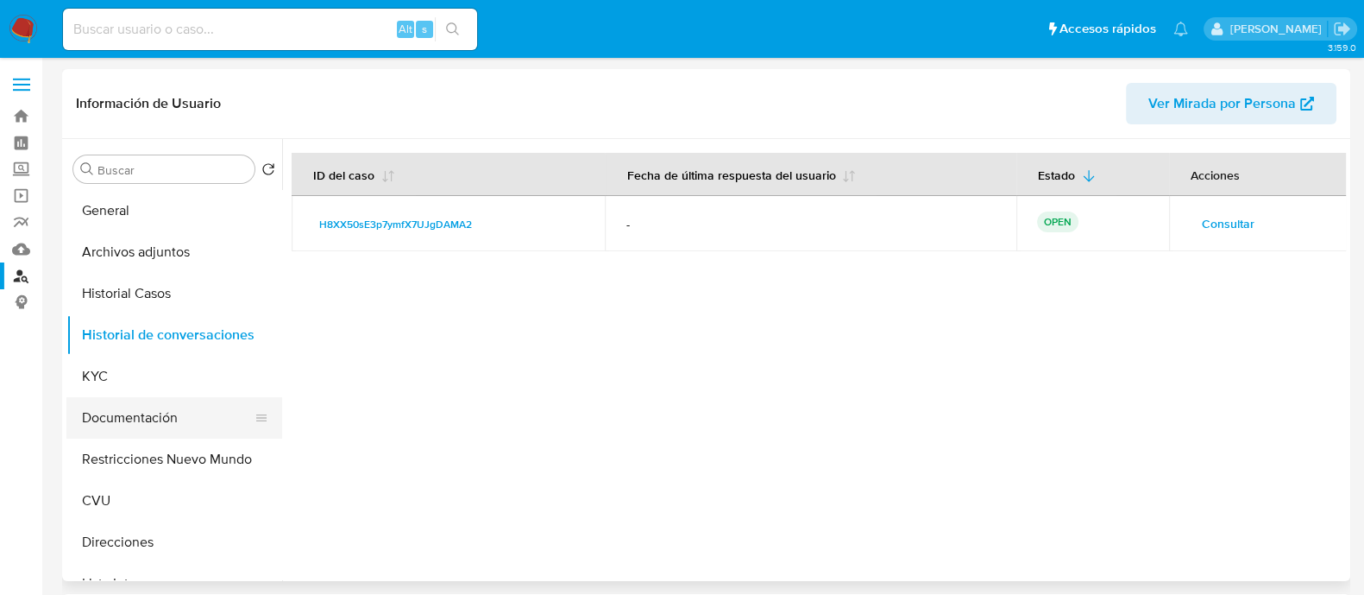
click at [143, 423] on button "Documentación" at bounding box center [167, 417] width 202 height 41
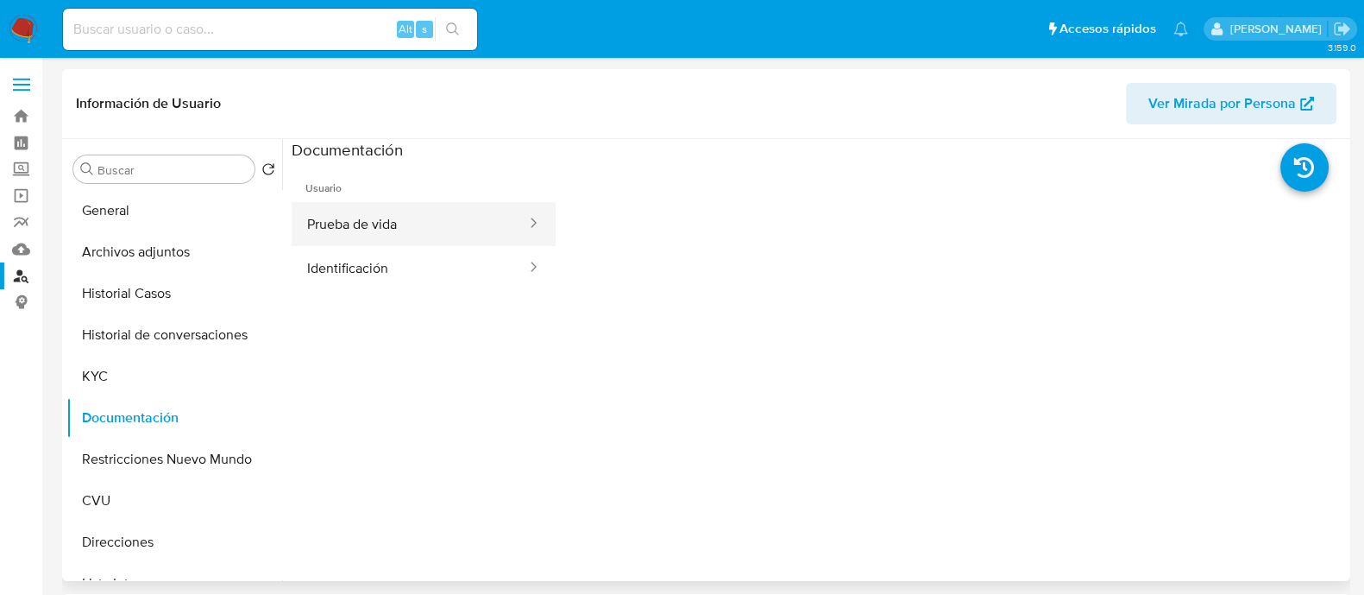
click at [423, 236] on button "Prueba de vida" at bounding box center [410, 224] width 236 height 44
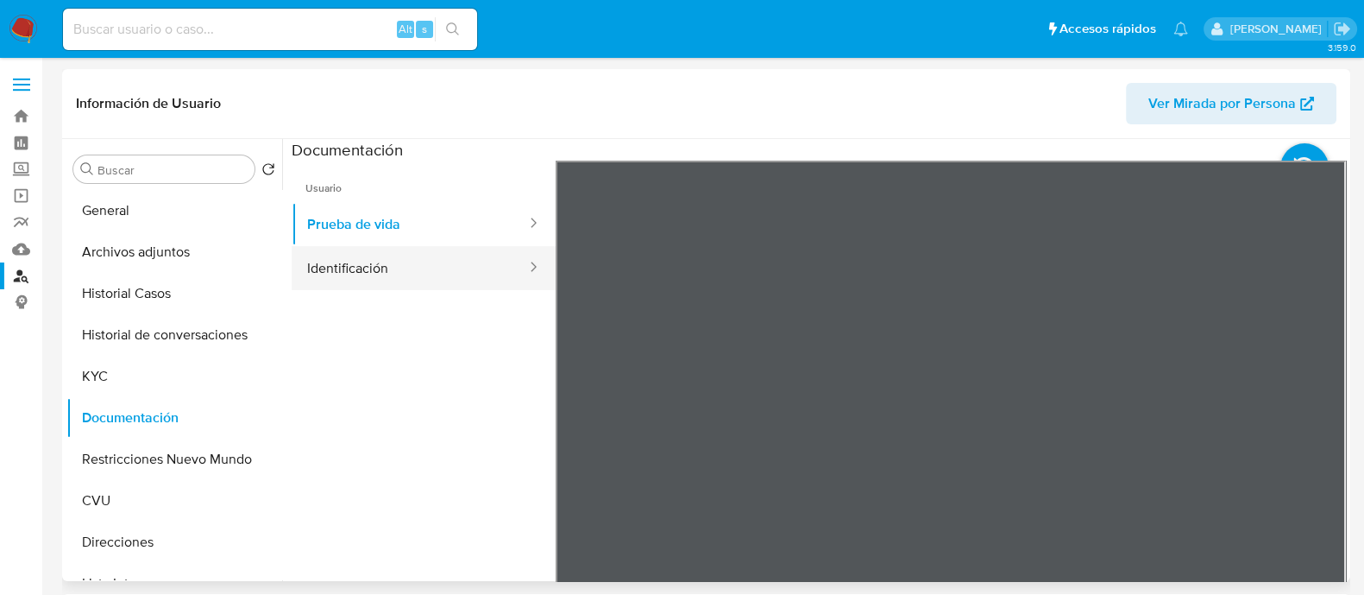
click at [434, 274] on button "Identificación" at bounding box center [410, 268] width 236 height 44
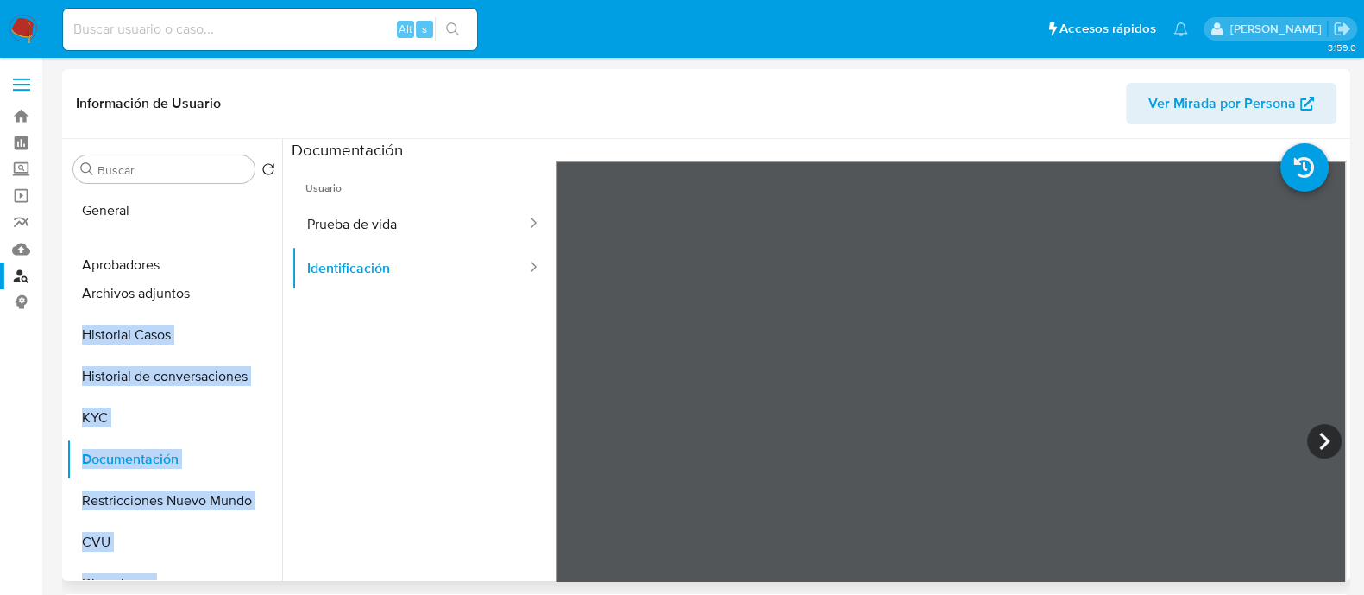
drag, startPoint x: 254, startPoint y: 515, endPoint x: 243, endPoint y: 263, distance: 252.3
click at [243, 263] on ul "General Archivos adjuntos Historial Casos Historial de conversaciones KYC Docum…" at bounding box center [174, 384] width 216 height 389
click at [162, 252] on button "Aprobadores" at bounding box center [167, 251] width 202 height 41
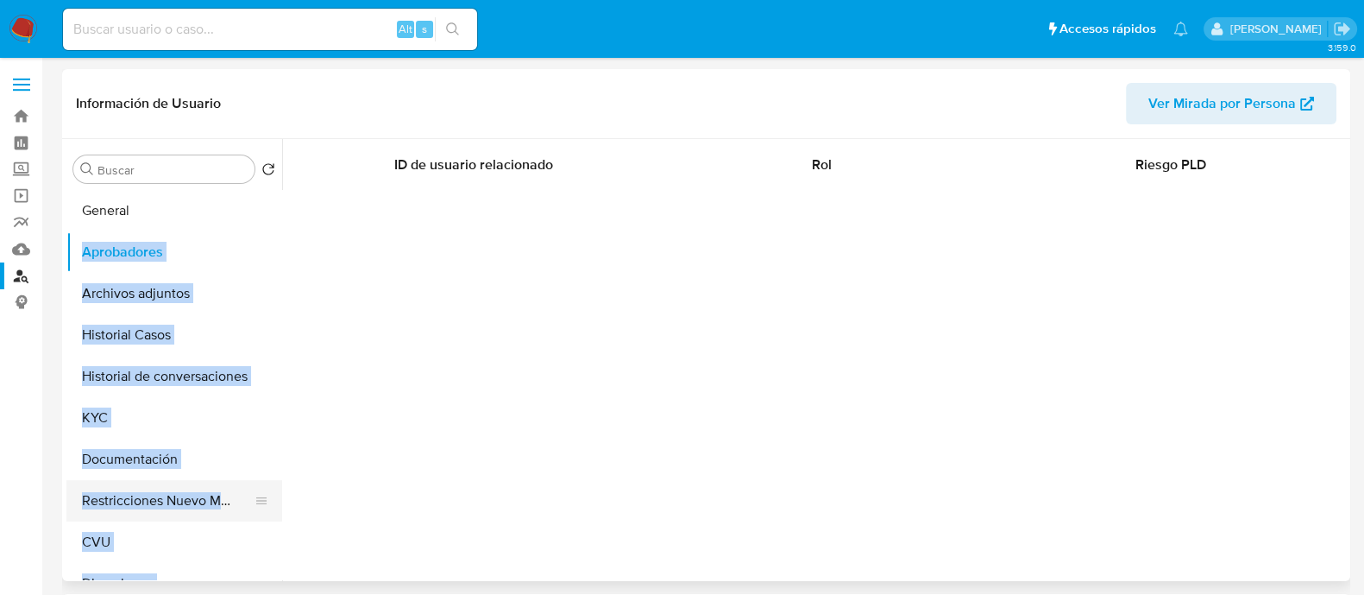
scroll to position [107, 0]
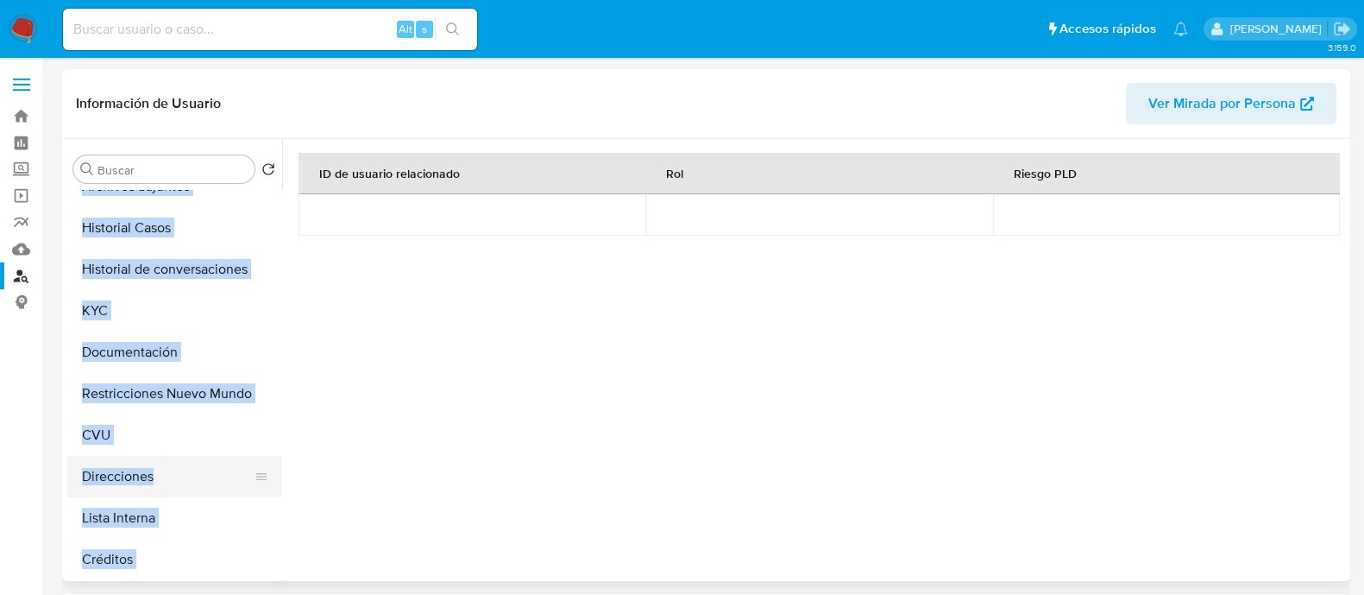
click at [155, 492] on button "Direcciones" at bounding box center [167, 476] width 202 height 41
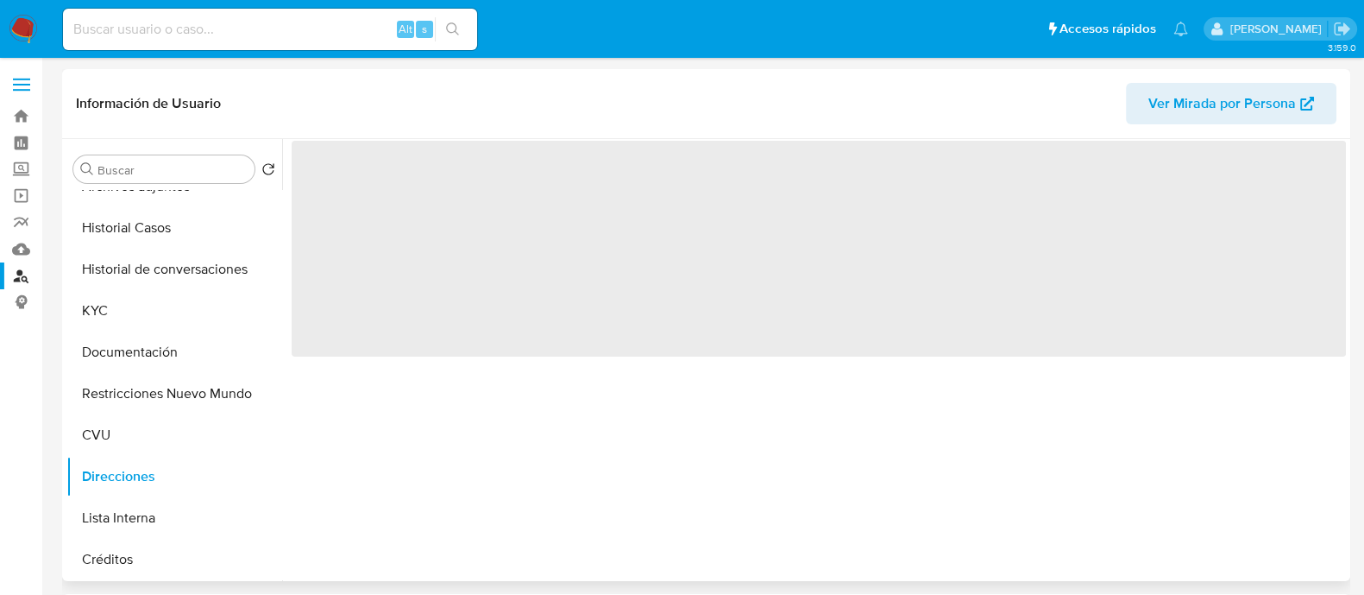
click at [539, 447] on div "‌" at bounding box center [814, 360] width 1064 height 442
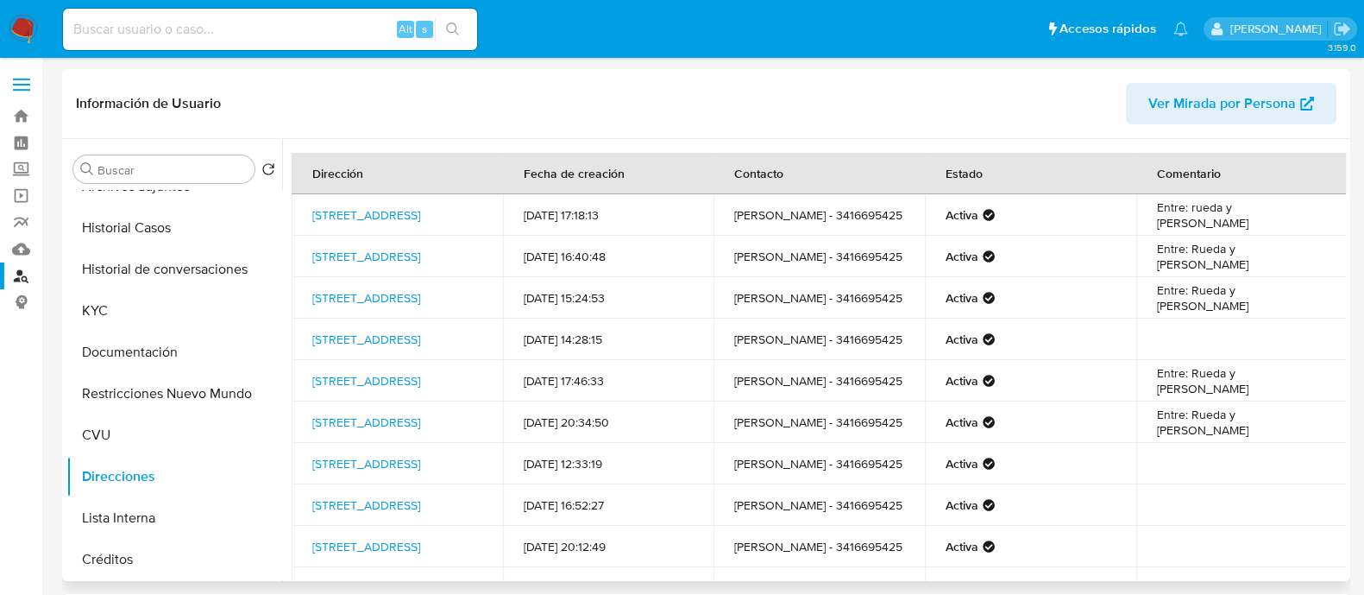
drag, startPoint x: 354, startPoint y: 236, endPoint x: 306, endPoint y: 199, distance: 60.9
click at [306, 199] on td "Pasaje Lisboa 2988, Rosario, Santa Fe, 2003, Argentina 2988" at bounding box center [397, 214] width 211 height 41
copy link "Pasaje Lisboa 2988, Rosario, Santa Fe, 2003, Argentina 2988"
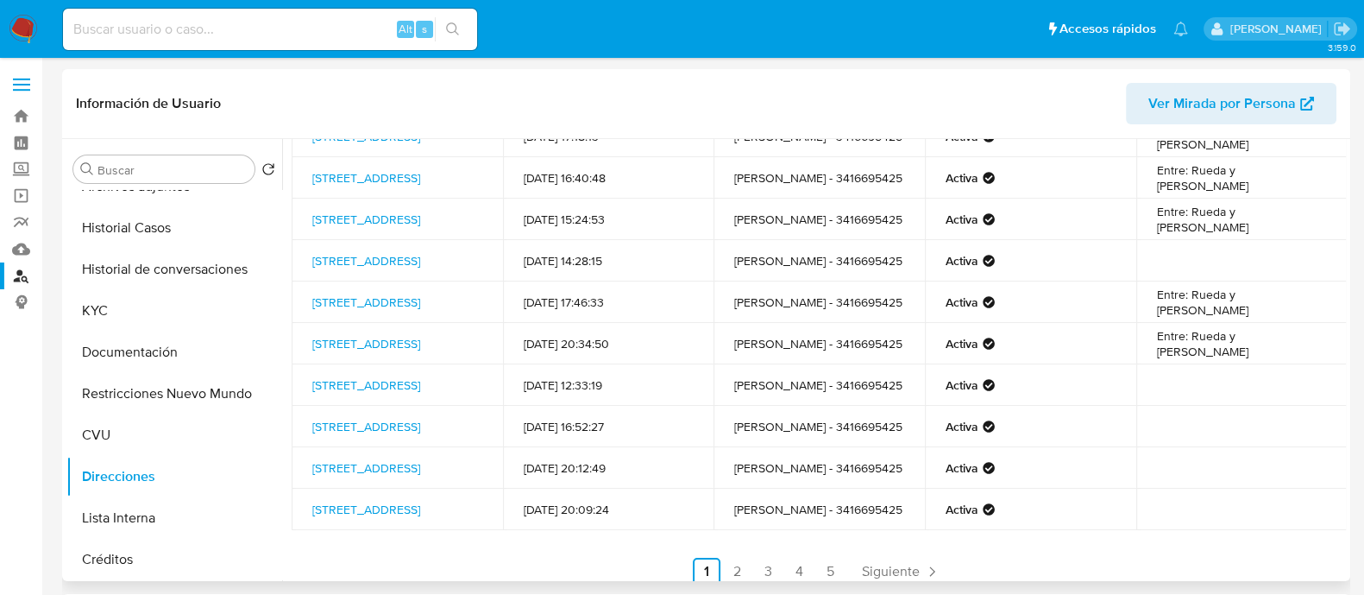
scroll to position [157, 0]
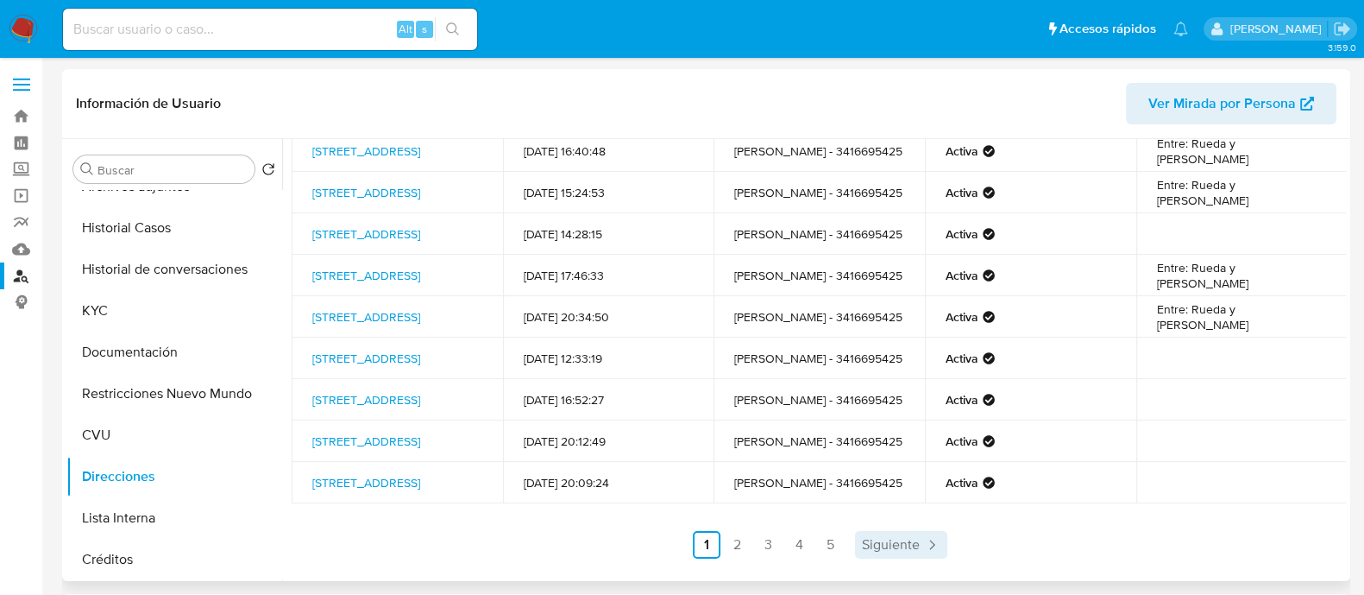
click at [911, 540] on span "Siguiente" at bounding box center [891, 545] width 58 height 14
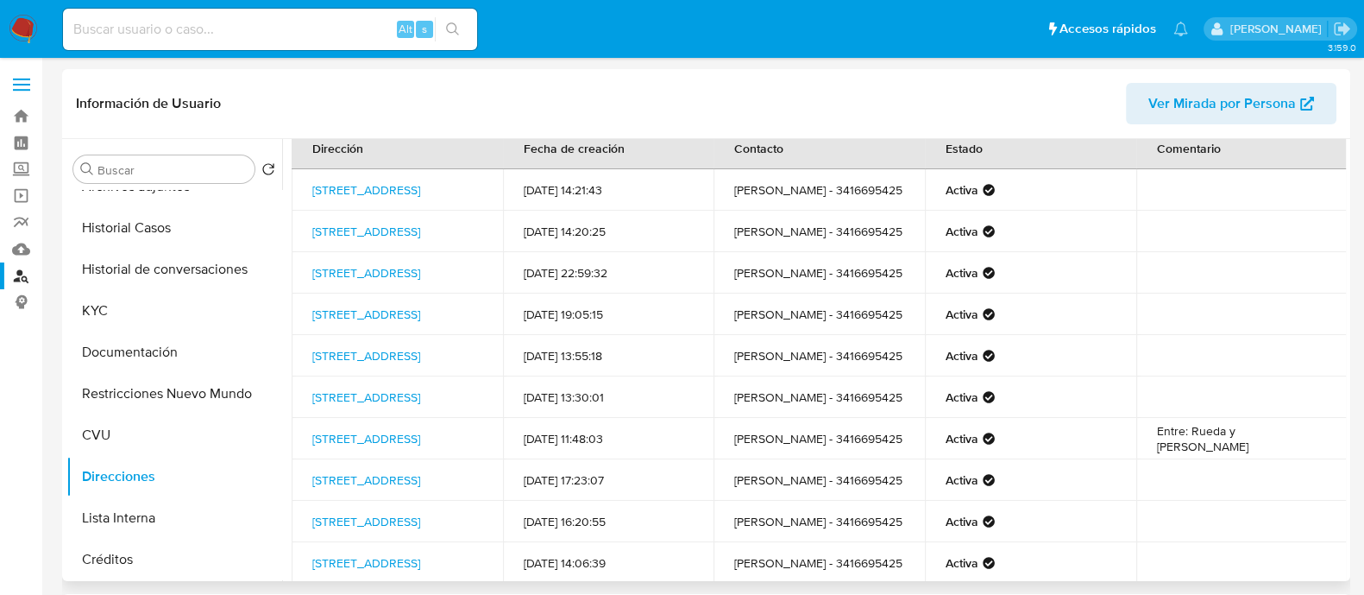
scroll to position [0, 0]
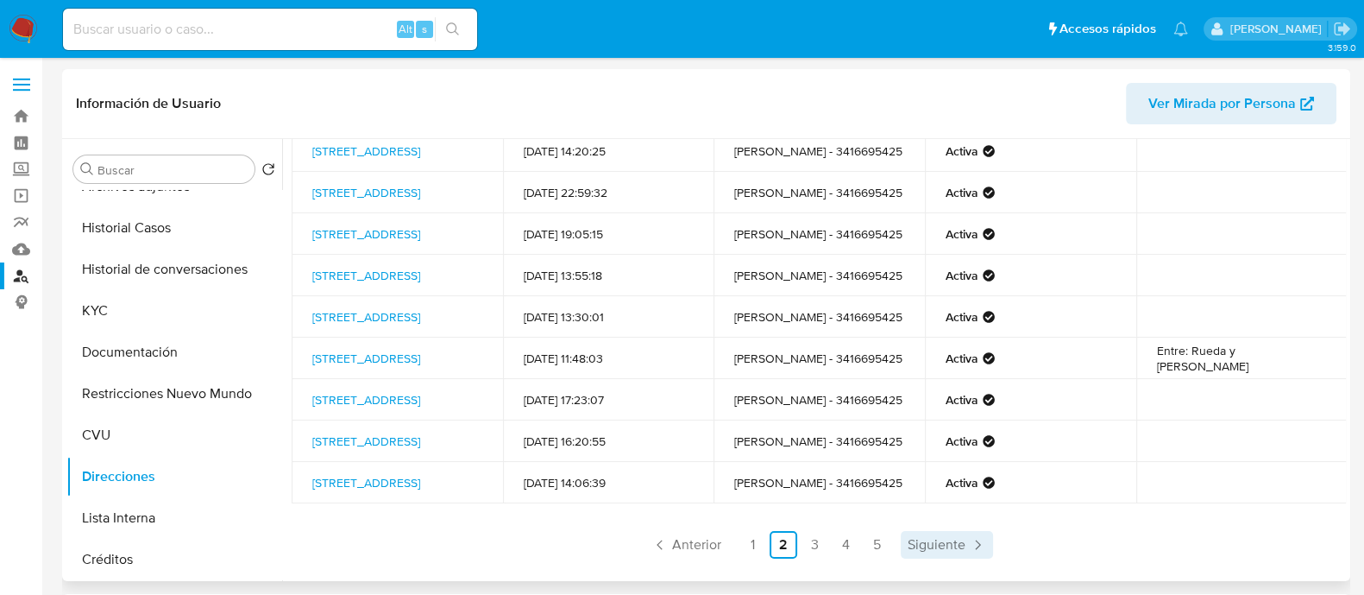
click at [947, 540] on span "Siguiente" at bounding box center [937, 545] width 58 height 14
click at [945, 546] on span "Siguiente" at bounding box center [937, 545] width 58 height 14
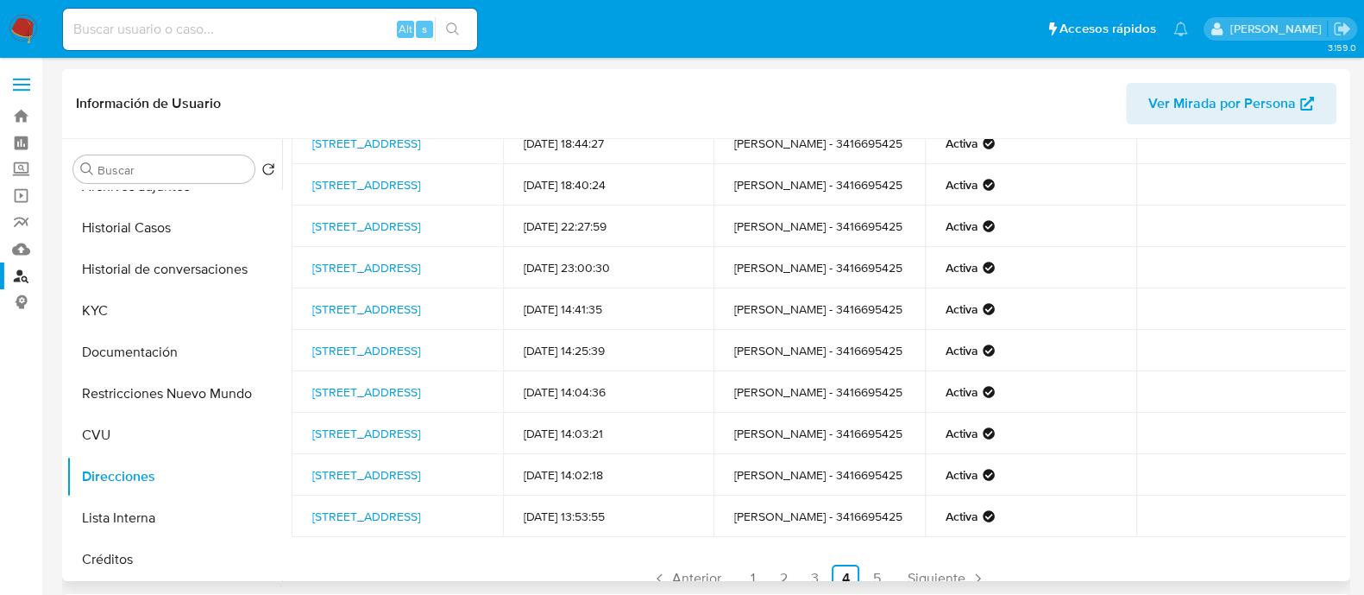
scroll to position [105, 0]
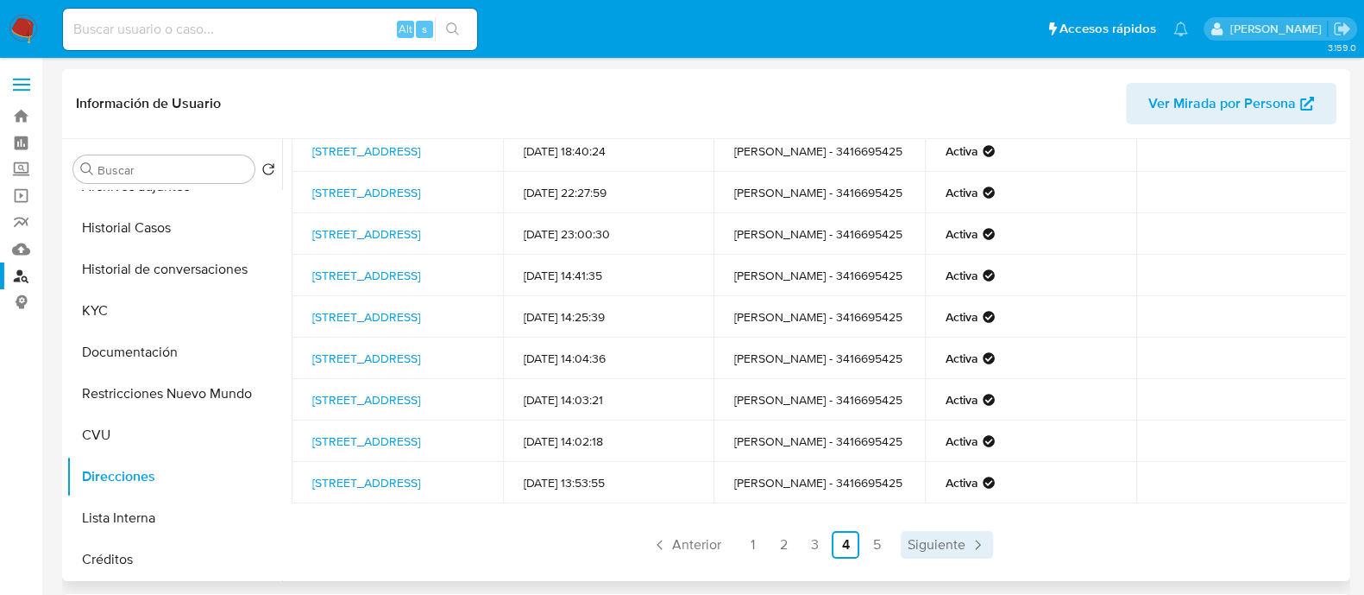
click at [917, 549] on span "Siguiente" at bounding box center [937, 545] width 58 height 14
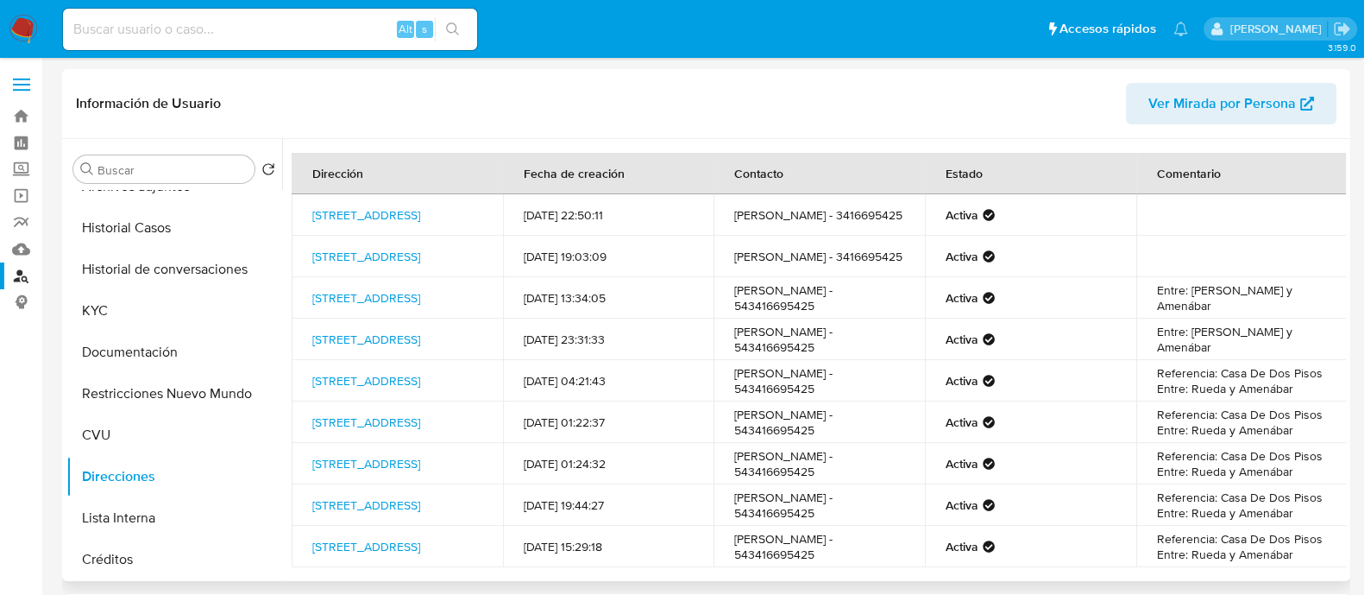
scroll to position [64, 0]
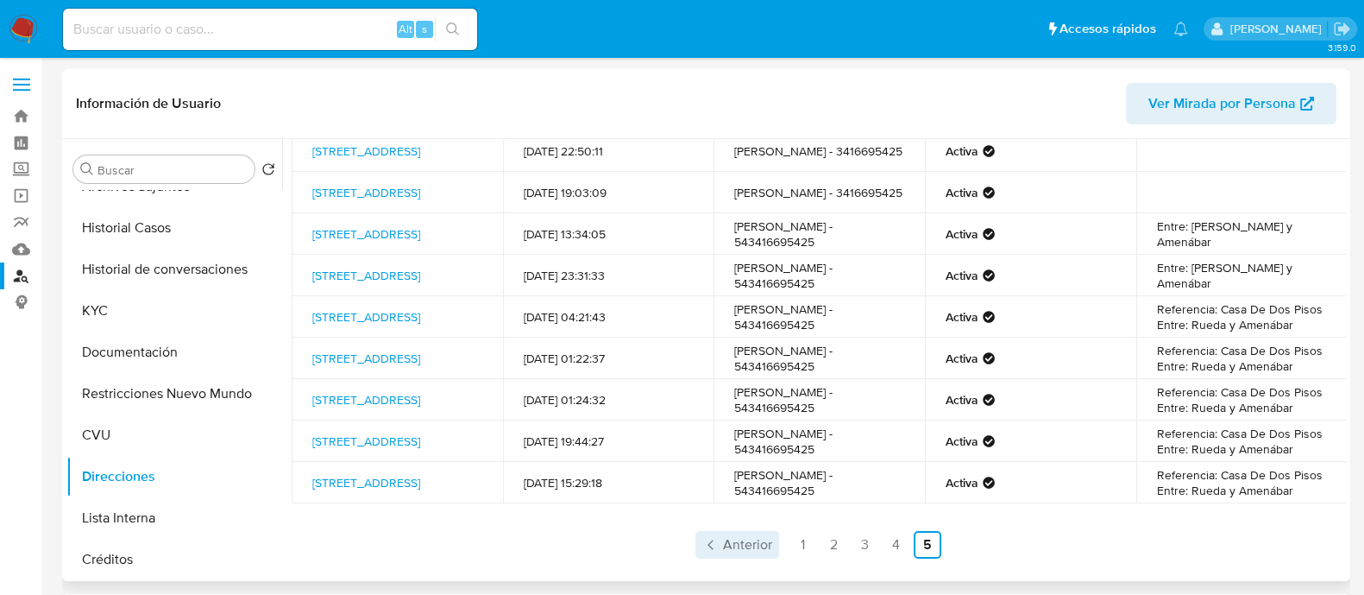
click at [723, 546] on span "Anterior" at bounding box center [747, 545] width 49 height 14
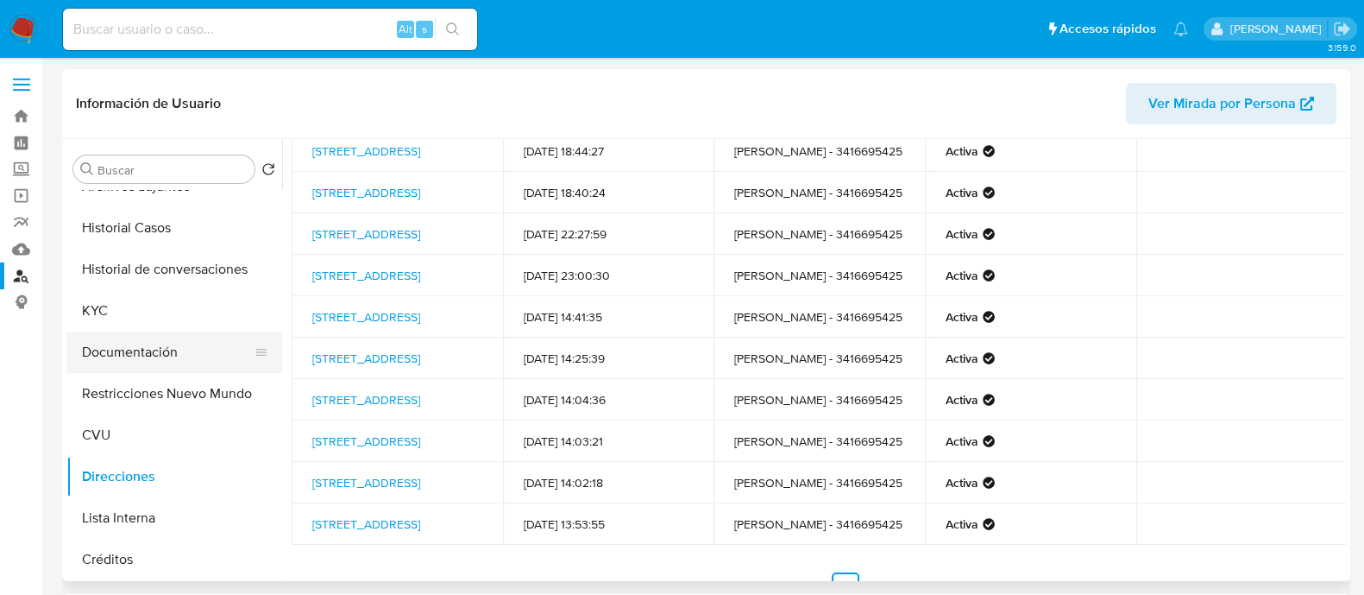
click at [131, 357] on button "Documentación" at bounding box center [167, 351] width 202 height 41
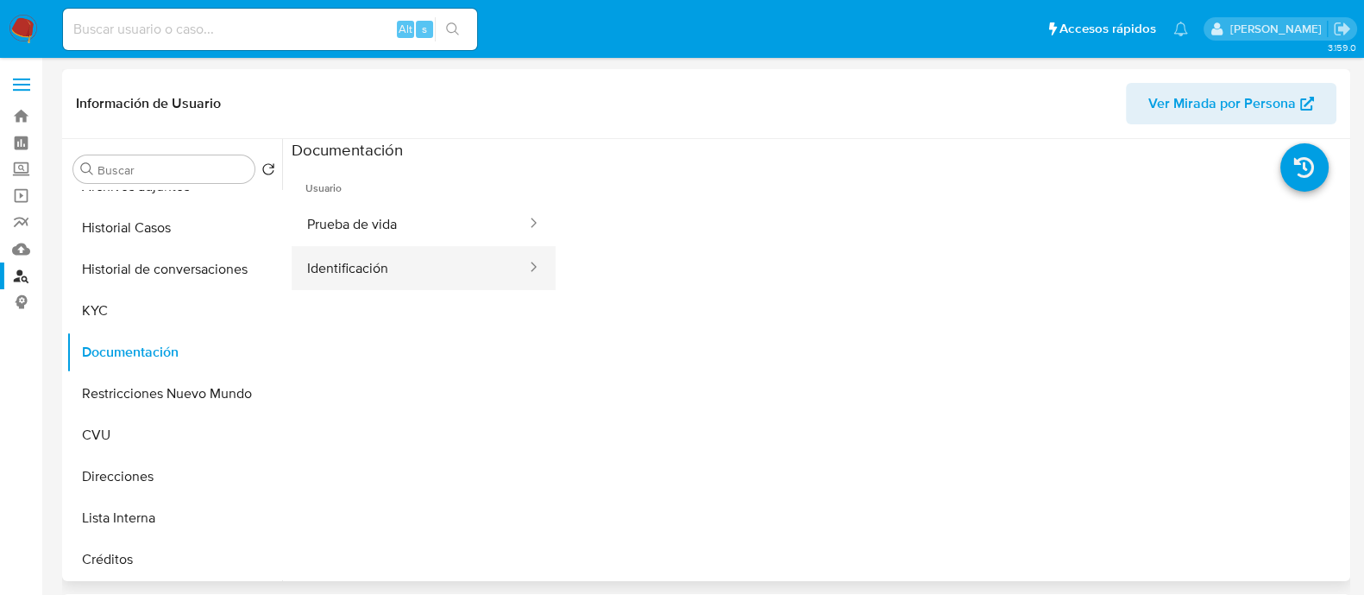
click at [444, 273] on button "Identificación" at bounding box center [410, 268] width 236 height 44
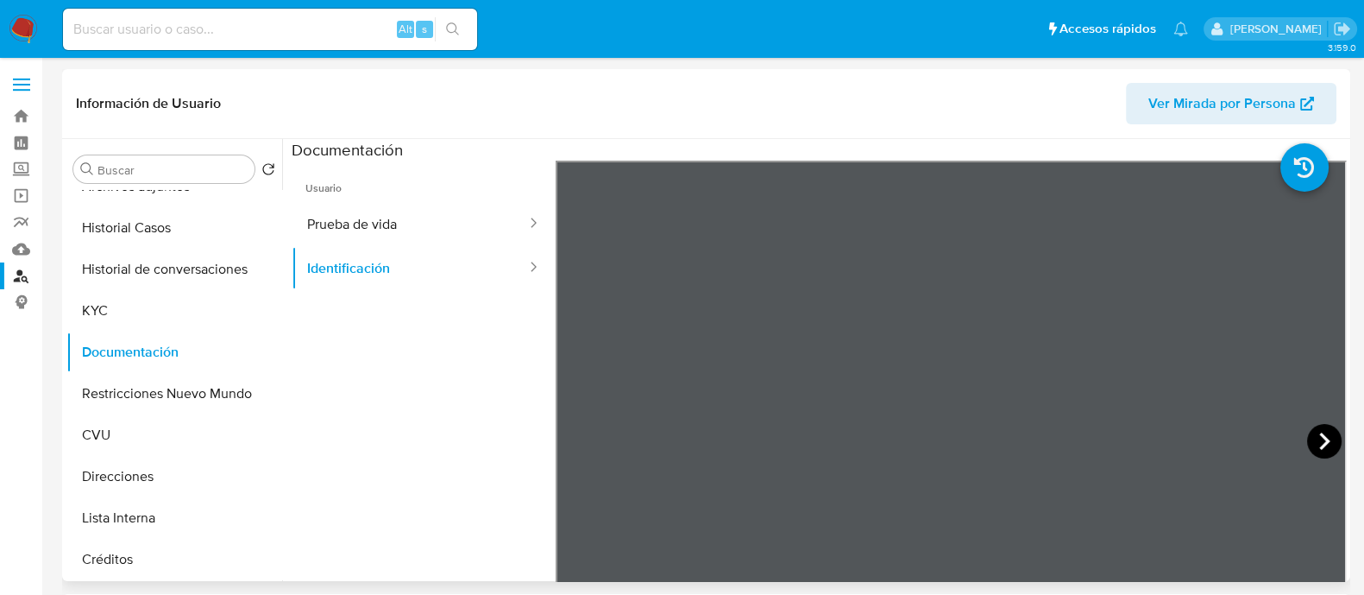
click at [1310, 438] on icon at bounding box center [1325, 441] width 35 height 35
click at [574, 427] on icon at bounding box center [577, 441] width 35 height 35
click at [357, 407] on ul "Usuario Prueba de vida Identificación" at bounding box center [424, 409] width 264 height 497
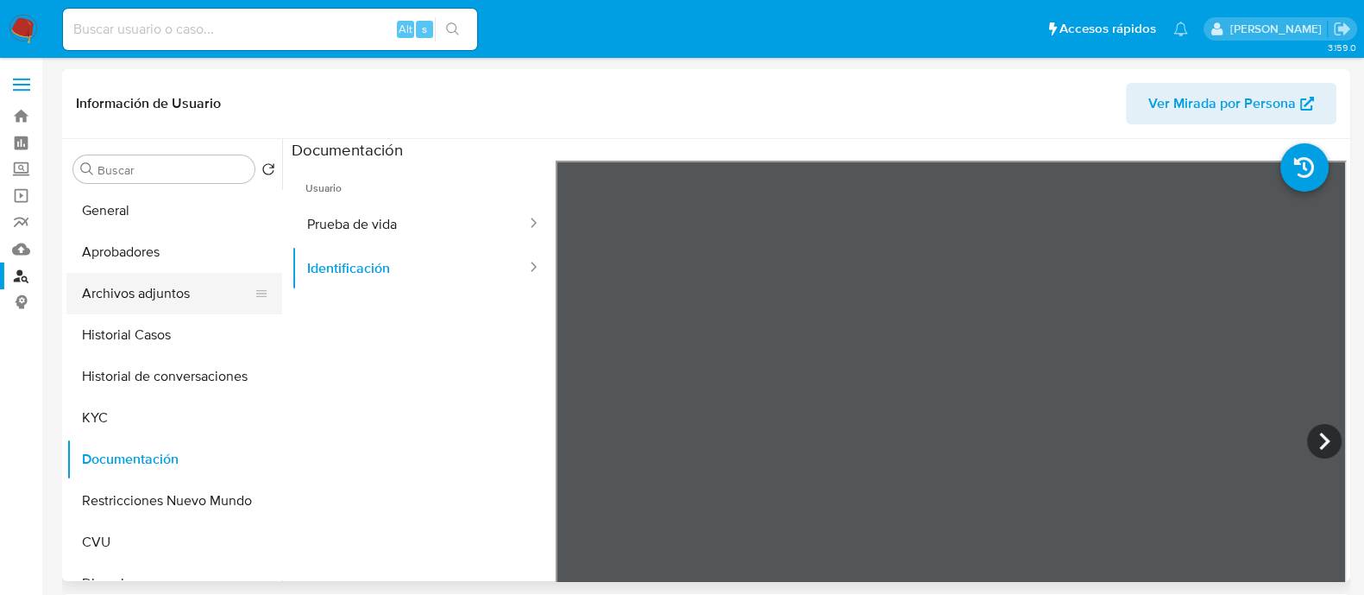
click at [166, 293] on button "Archivos adjuntos" at bounding box center [167, 293] width 202 height 41
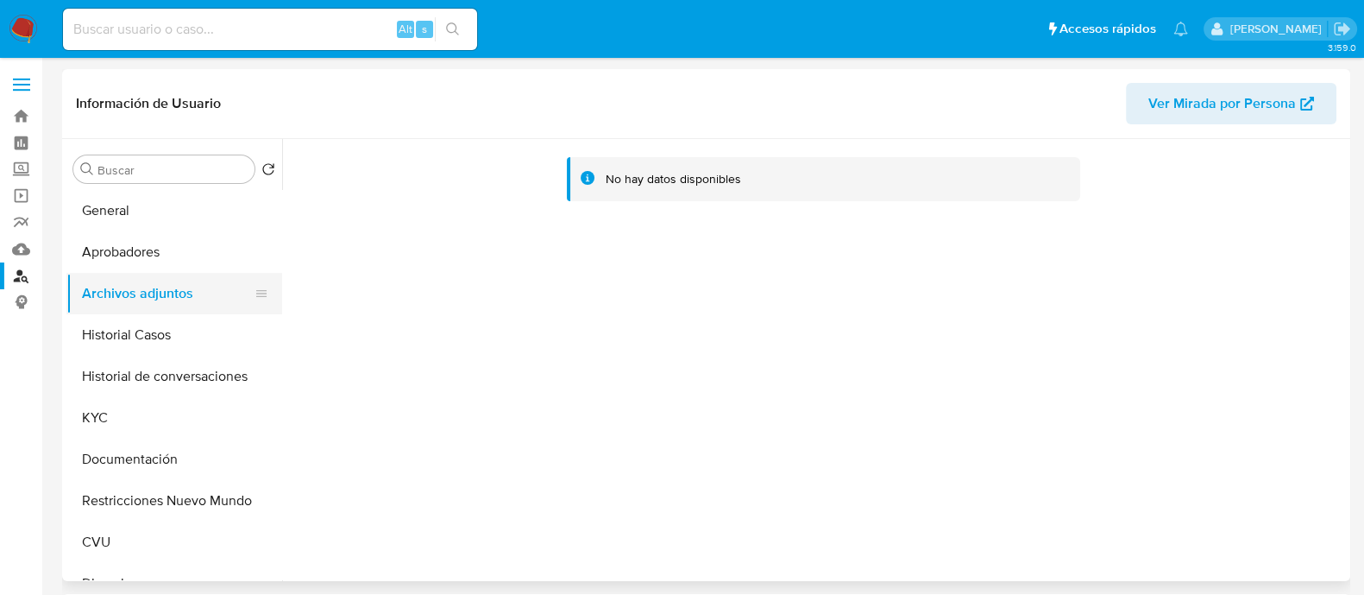
click at [138, 299] on button "Archivos adjuntos" at bounding box center [167, 293] width 202 height 41
drag, startPoint x: 138, startPoint y: 347, endPoint x: 135, endPoint y: 316, distance: 31.2
click at [138, 348] on button "Historial Casos" at bounding box center [167, 334] width 202 height 41
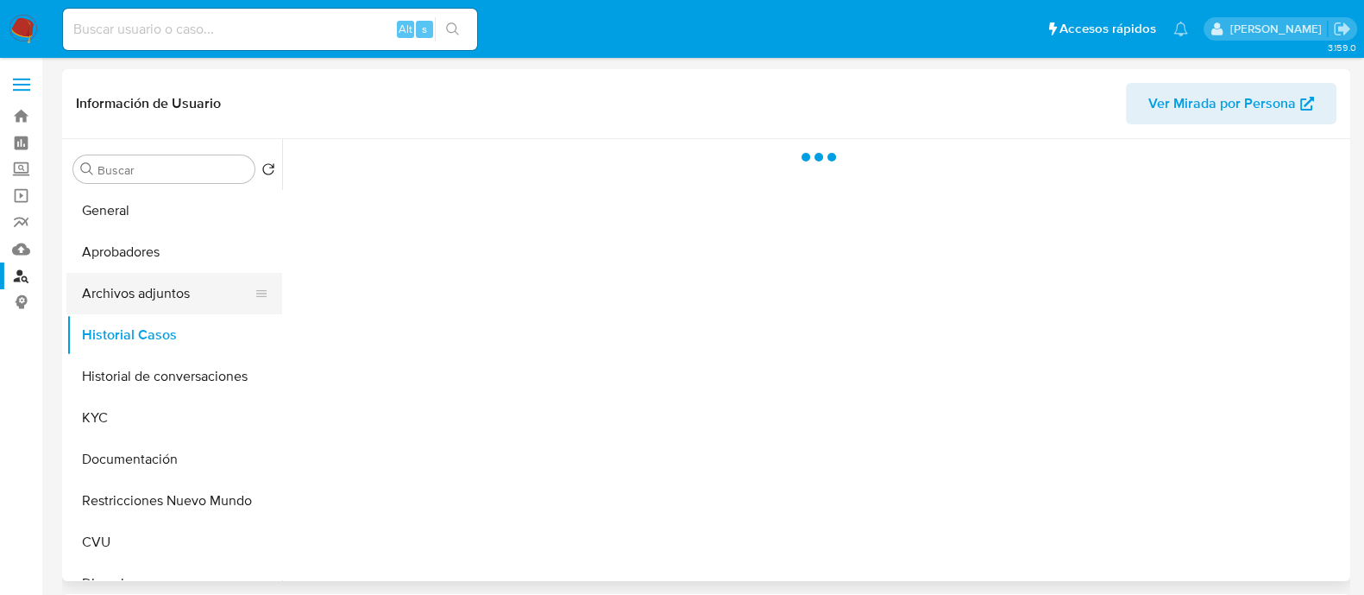
click at [148, 290] on button "Archivos adjuntos" at bounding box center [167, 293] width 202 height 41
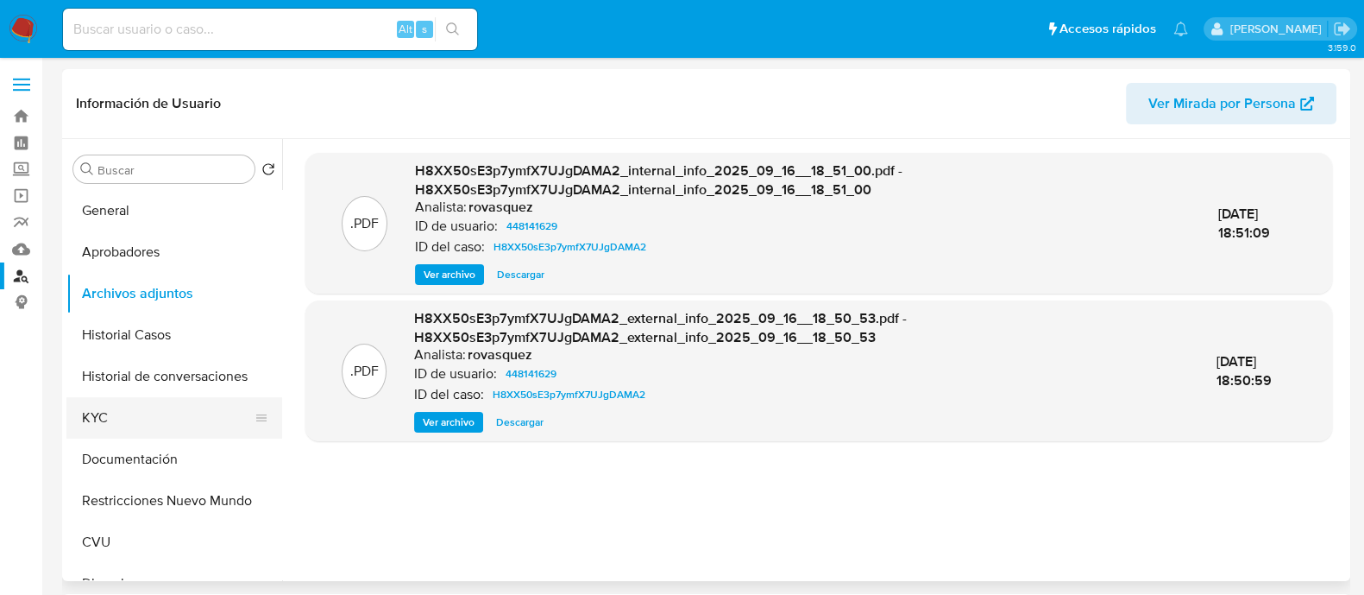
click at [125, 416] on button "KYC" at bounding box center [167, 417] width 202 height 41
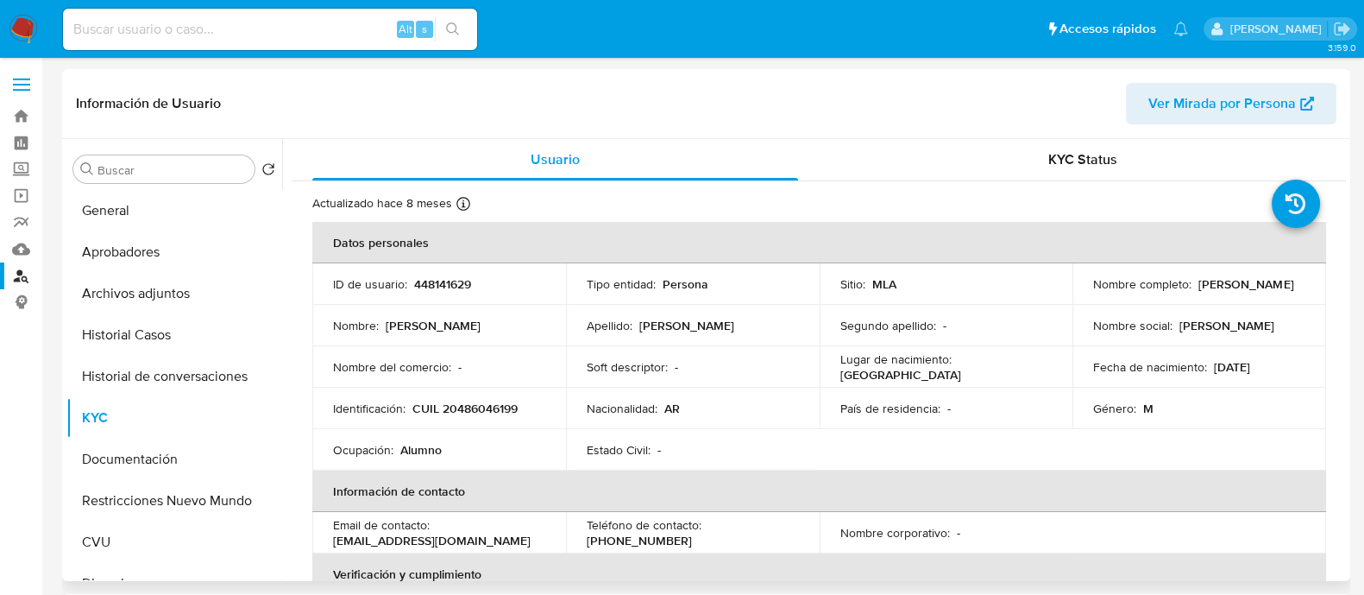
click at [483, 401] on p "CUIL 20486046199" at bounding box center [465, 408] width 105 height 16
copy p "20486046199"
drag, startPoint x: 476, startPoint y: 325, endPoint x: 487, endPoint y: 321, distance: 11.2
click at [477, 325] on div "Nombre : Agustin Exequiel" at bounding box center [439, 326] width 212 height 16
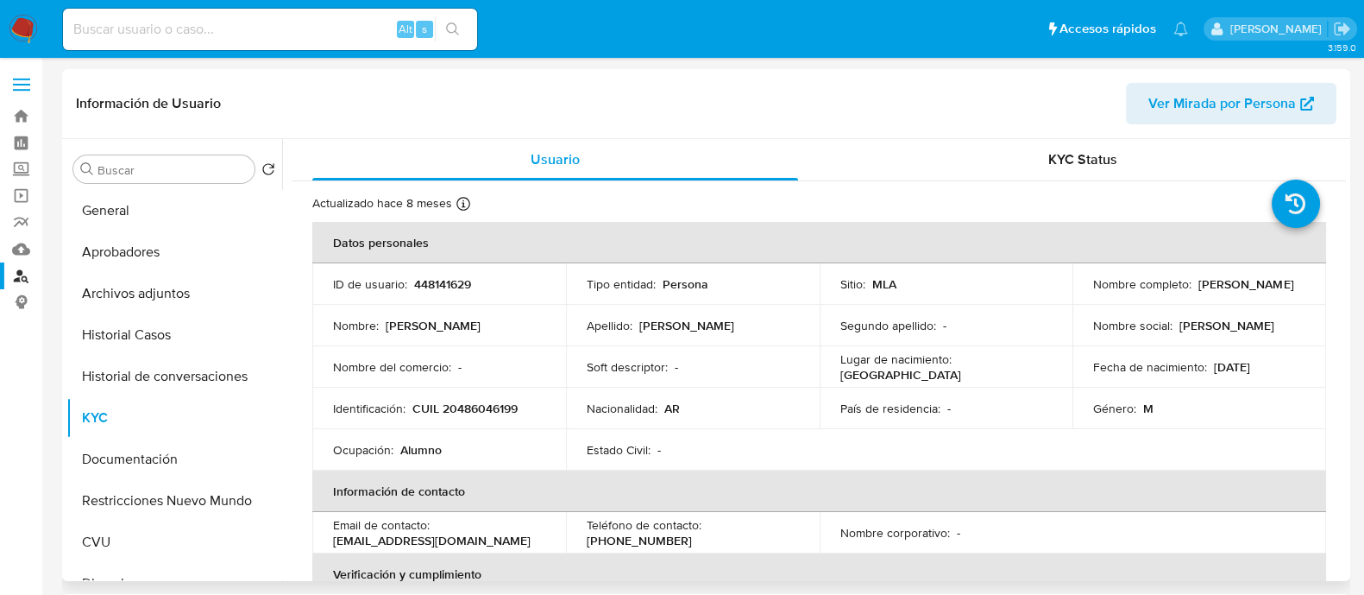
click at [1199, 292] on p "Agustin Exequiel Zalazar" at bounding box center [1246, 284] width 95 height 16
click at [1209, 289] on p "Agustin Exequiel Zalazar" at bounding box center [1246, 284] width 95 height 16
drag, startPoint x: 1220, startPoint y: 291, endPoint x: 1087, endPoint y: 293, distance: 132.9
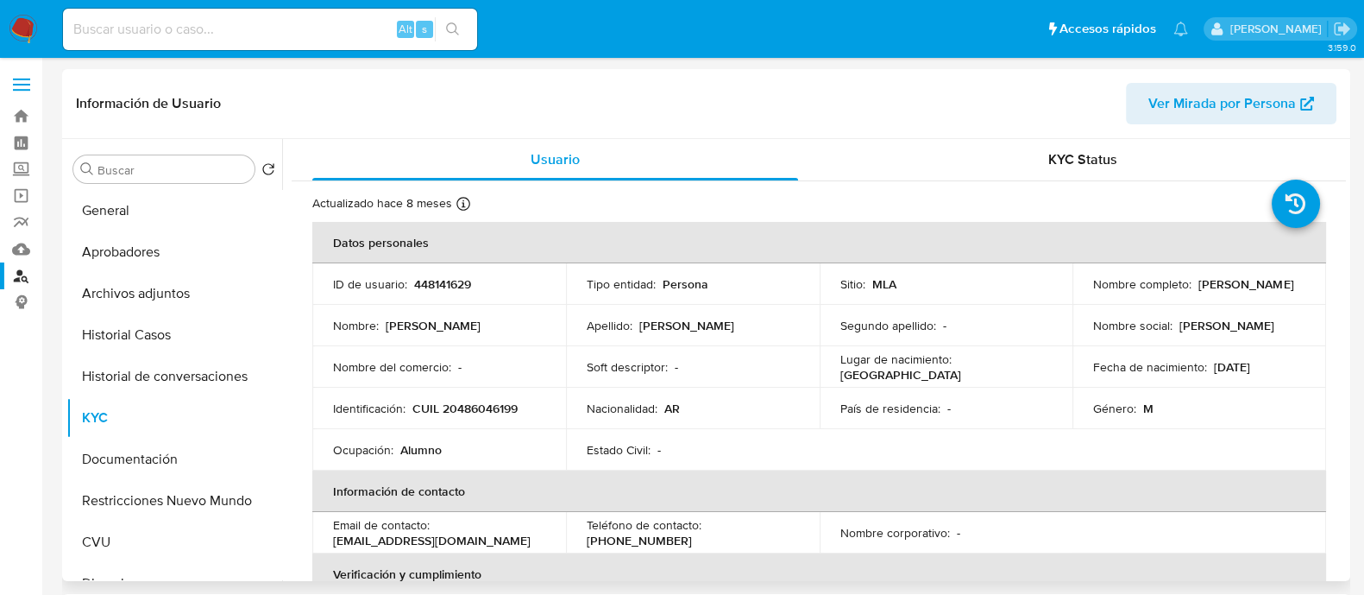
click at [1199, 292] on p "Agustin Exequiel Zalazar" at bounding box center [1246, 284] width 95 height 16
copy p "Agustin Exequiel Zalazar"
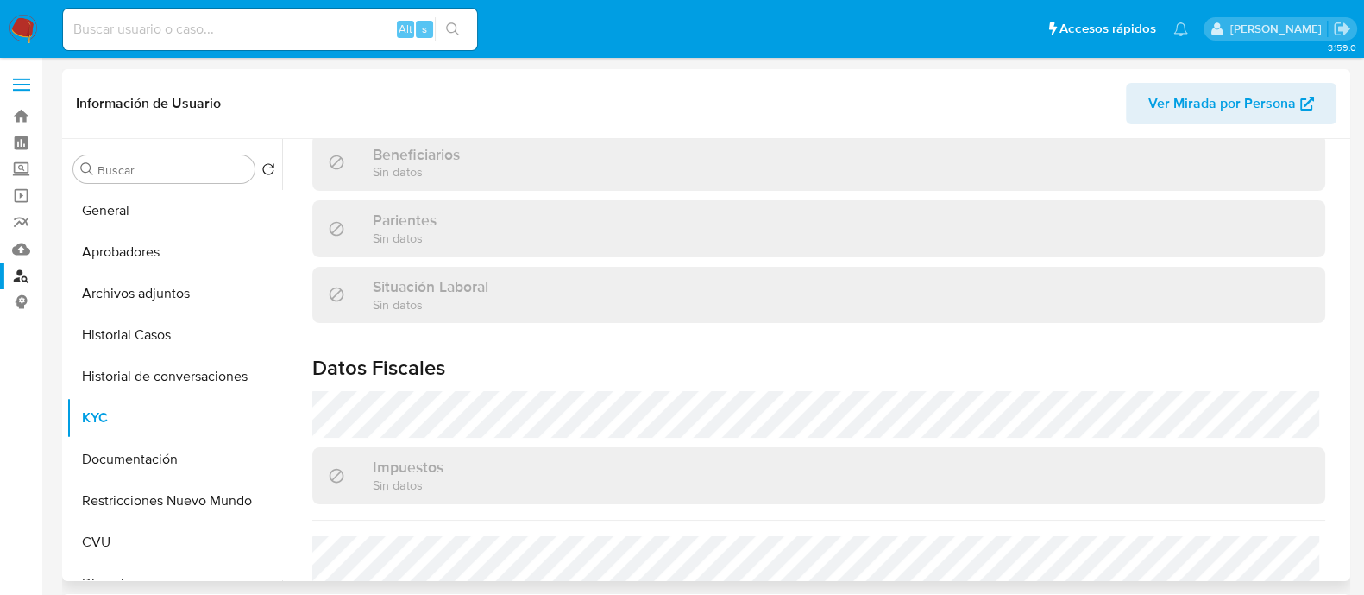
scroll to position [923, 0]
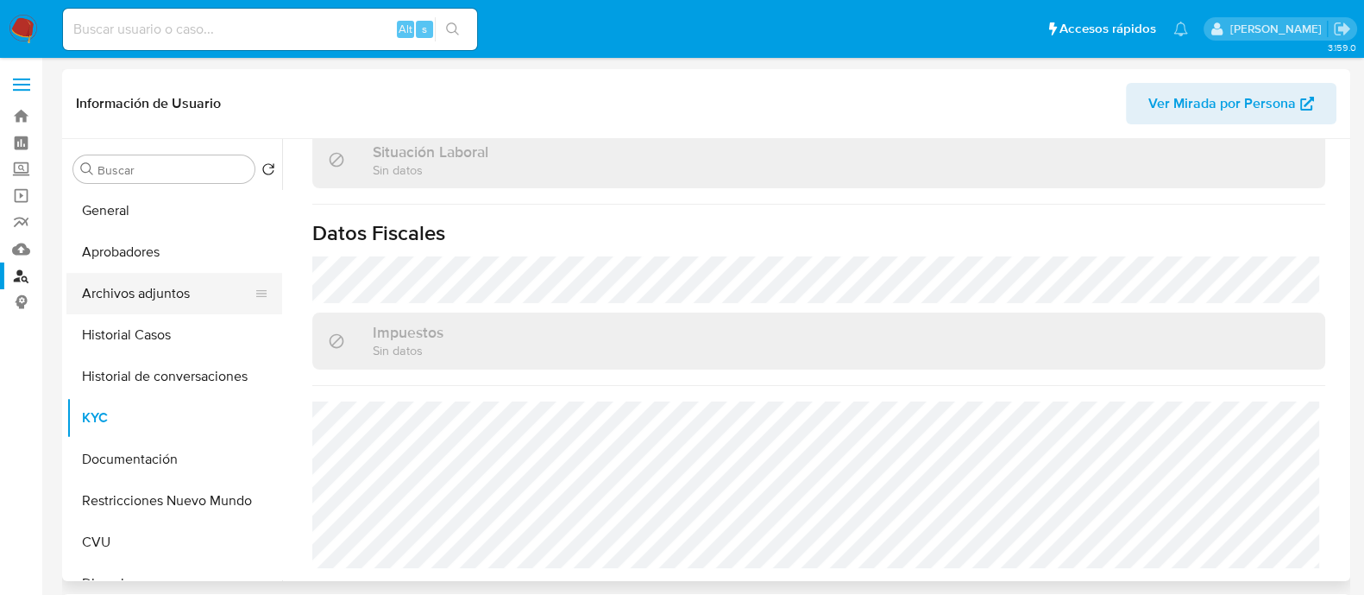
click at [146, 291] on button "Archivos adjuntos" at bounding box center [167, 293] width 202 height 41
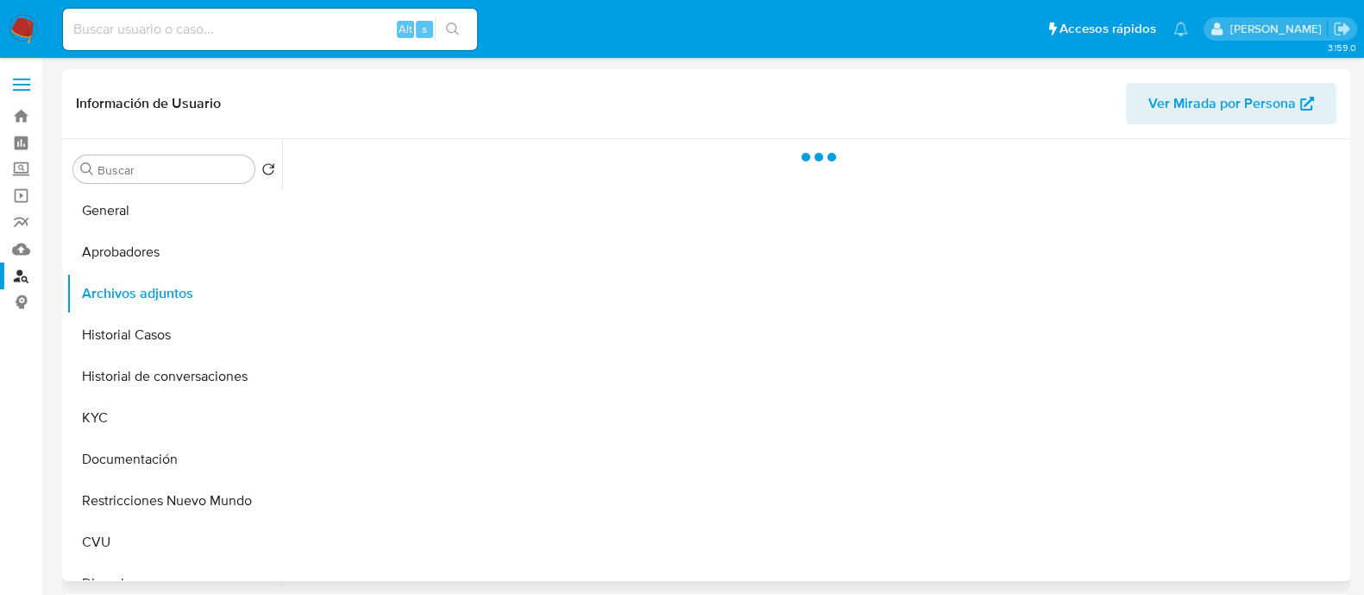
scroll to position [0, 0]
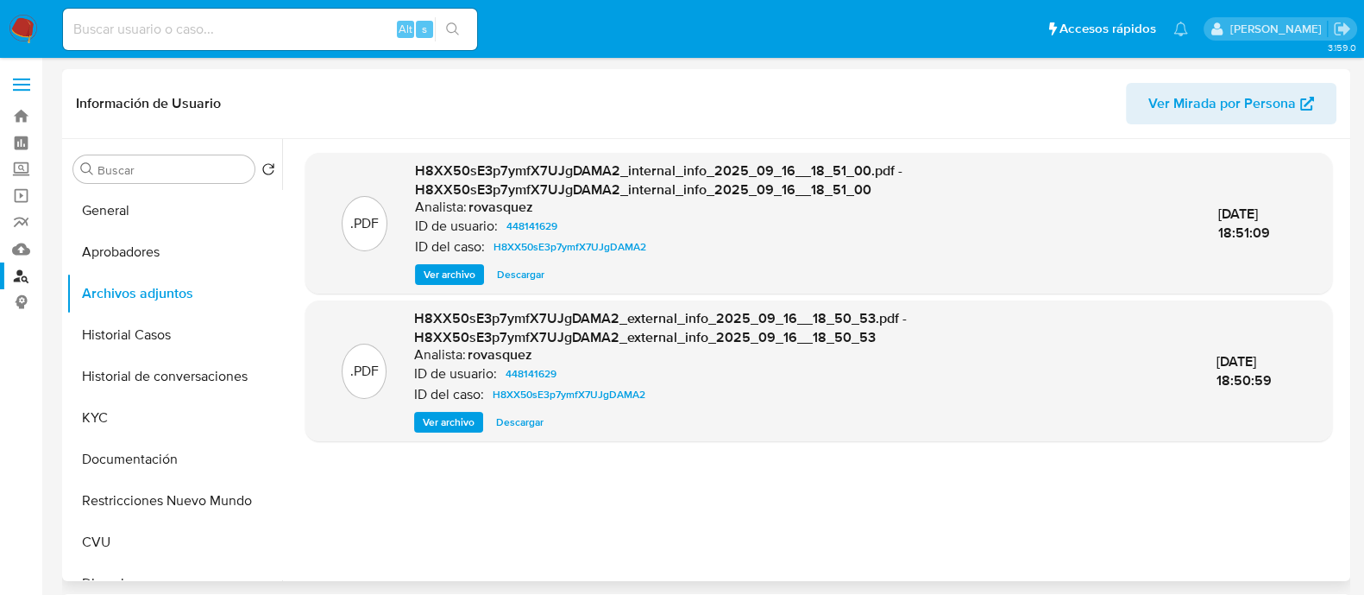
click at [436, 420] on span "Ver archivo" at bounding box center [449, 421] width 52 height 17
click at [117, 526] on button "CVU" at bounding box center [167, 541] width 202 height 41
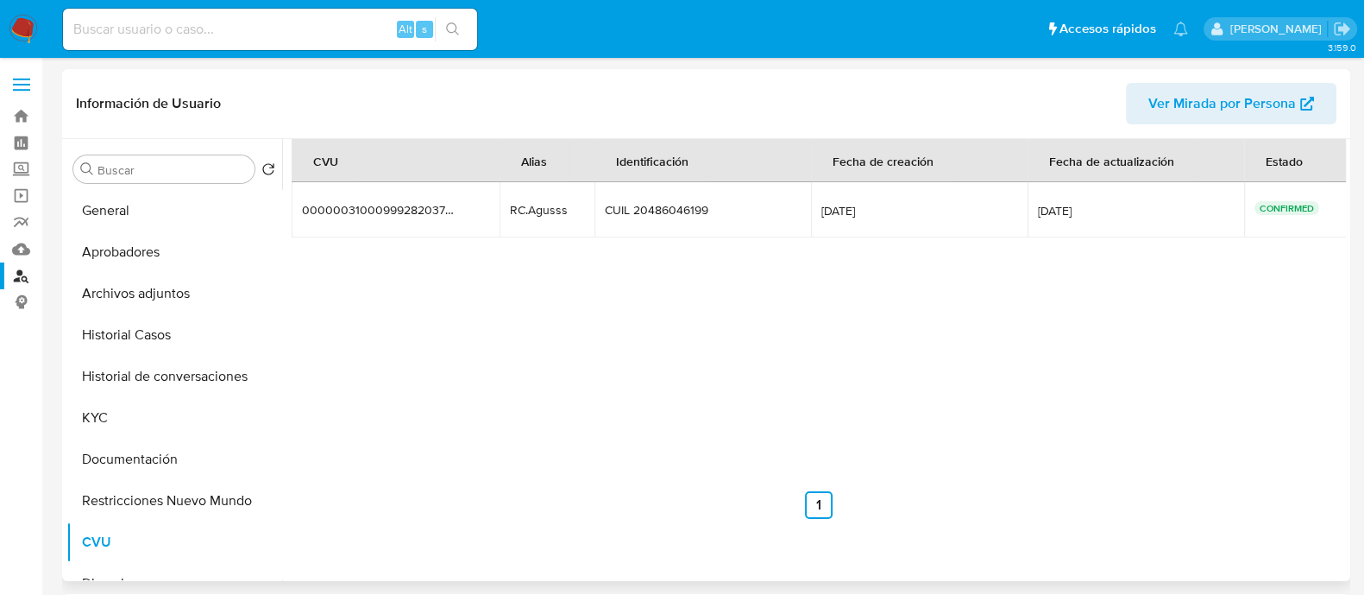
click at [424, 404] on div "CVU Alias Identificación Fecha de creación Fecha de actualización Estado 000000…" at bounding box center [819, 329] width 1055 height 380
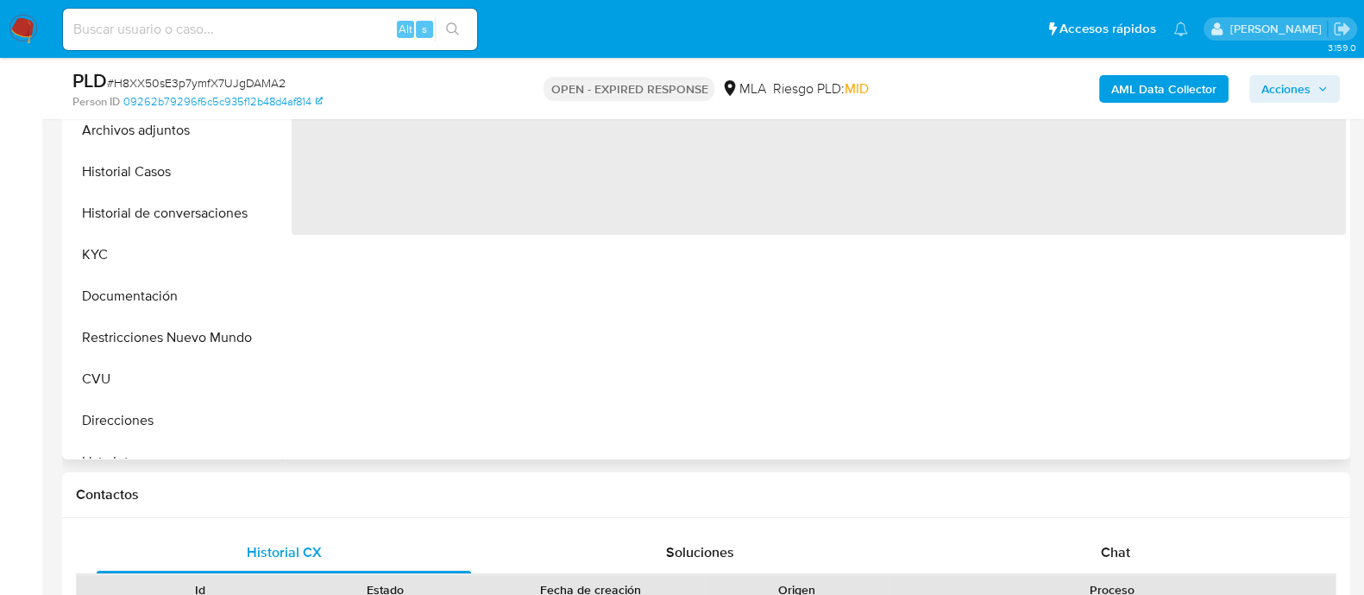
select select "10"
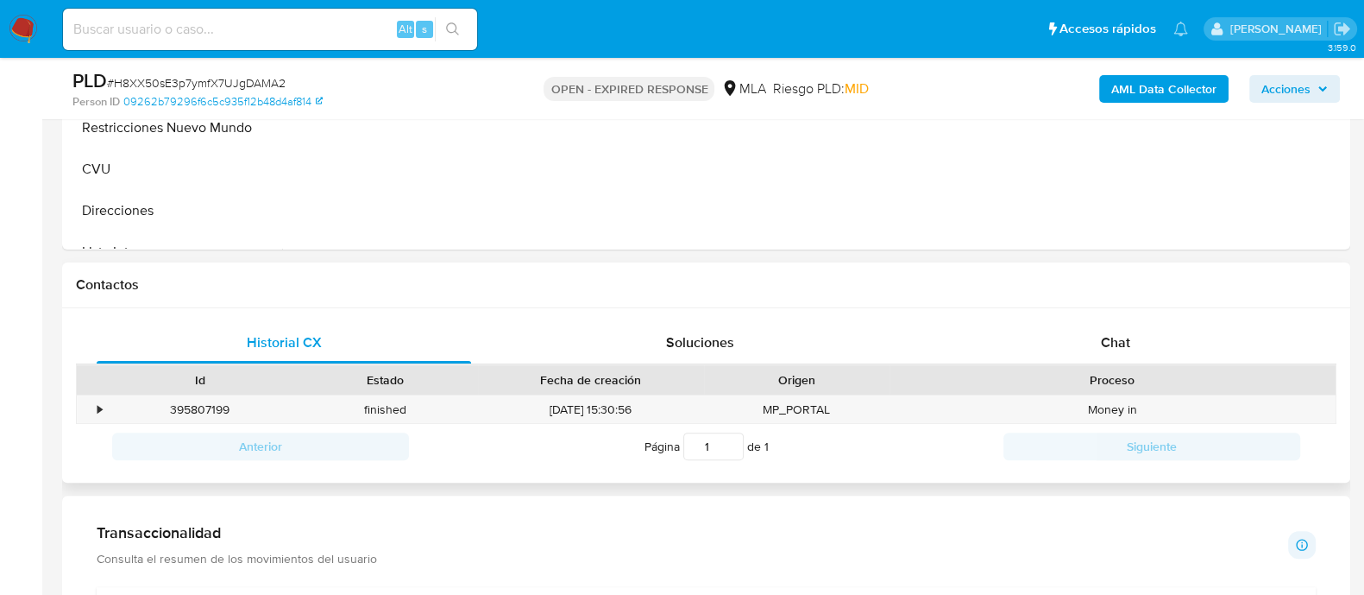
scroll to position [647, 0]
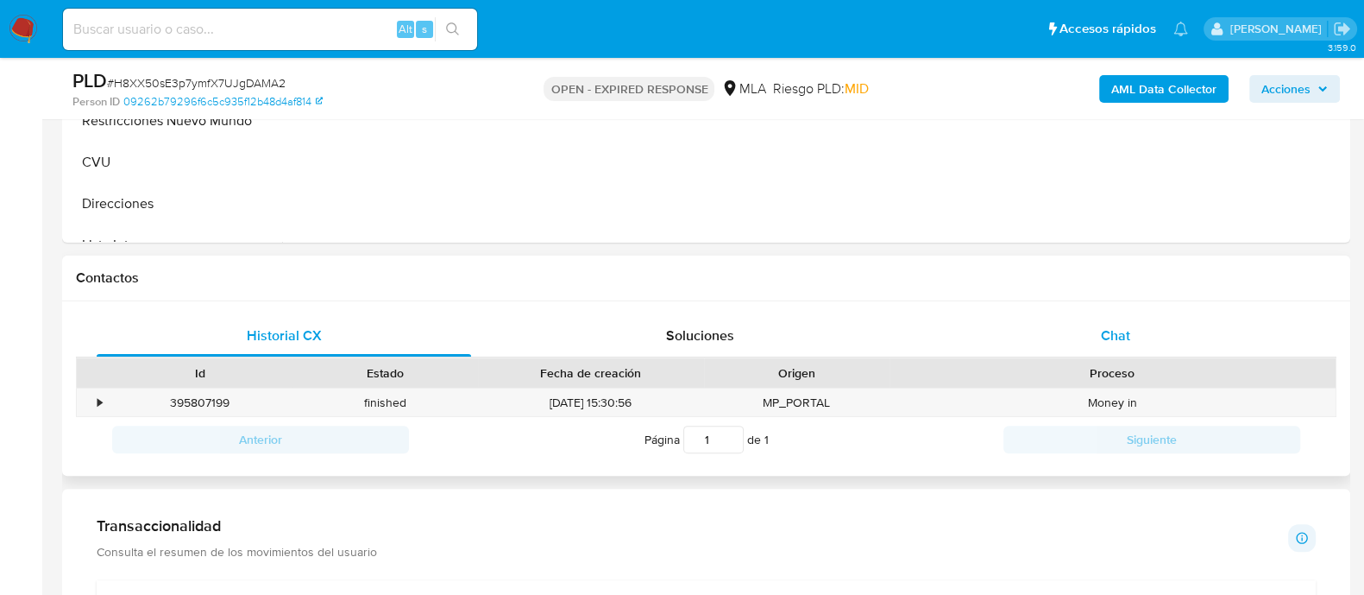
click at [1134, 341] on div "Chat" at bounding box center [1116, 335] width 375 height 41
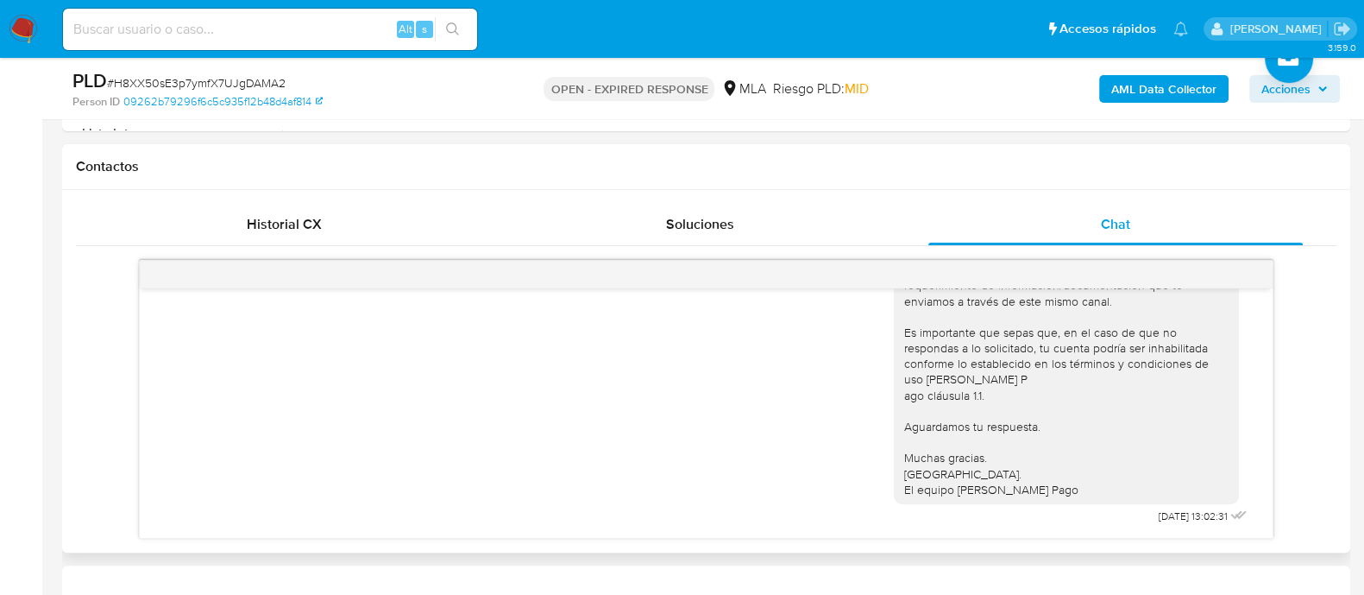
scroll to position [862, 0]
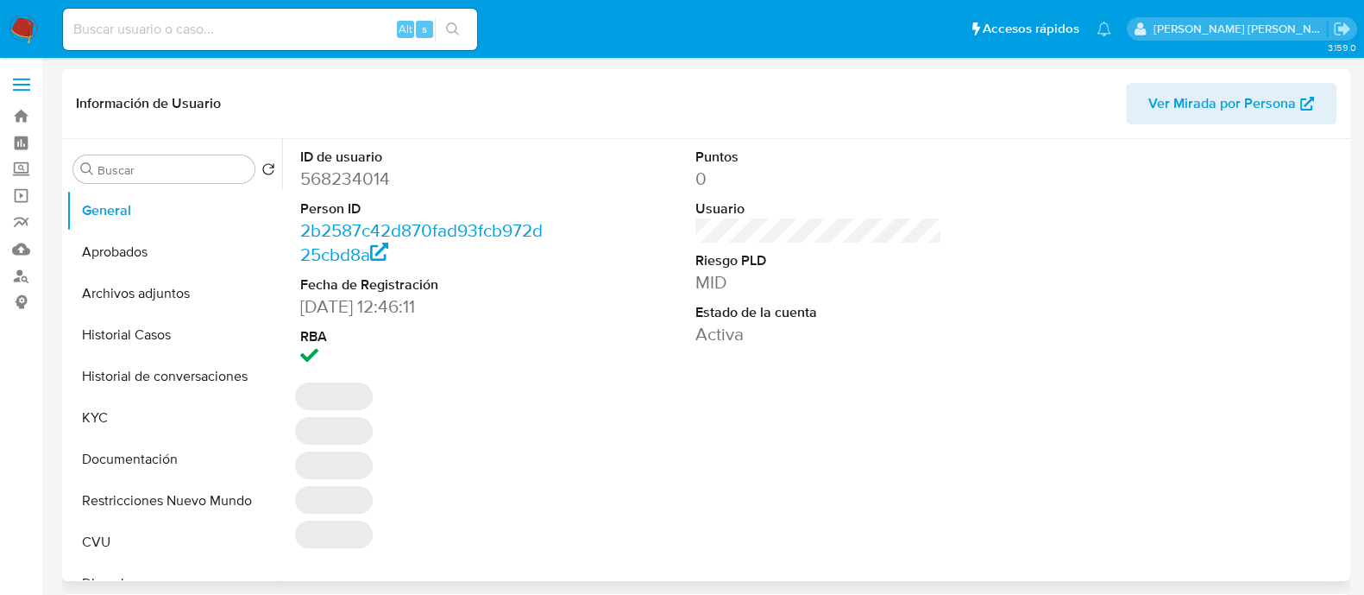
select select "10"
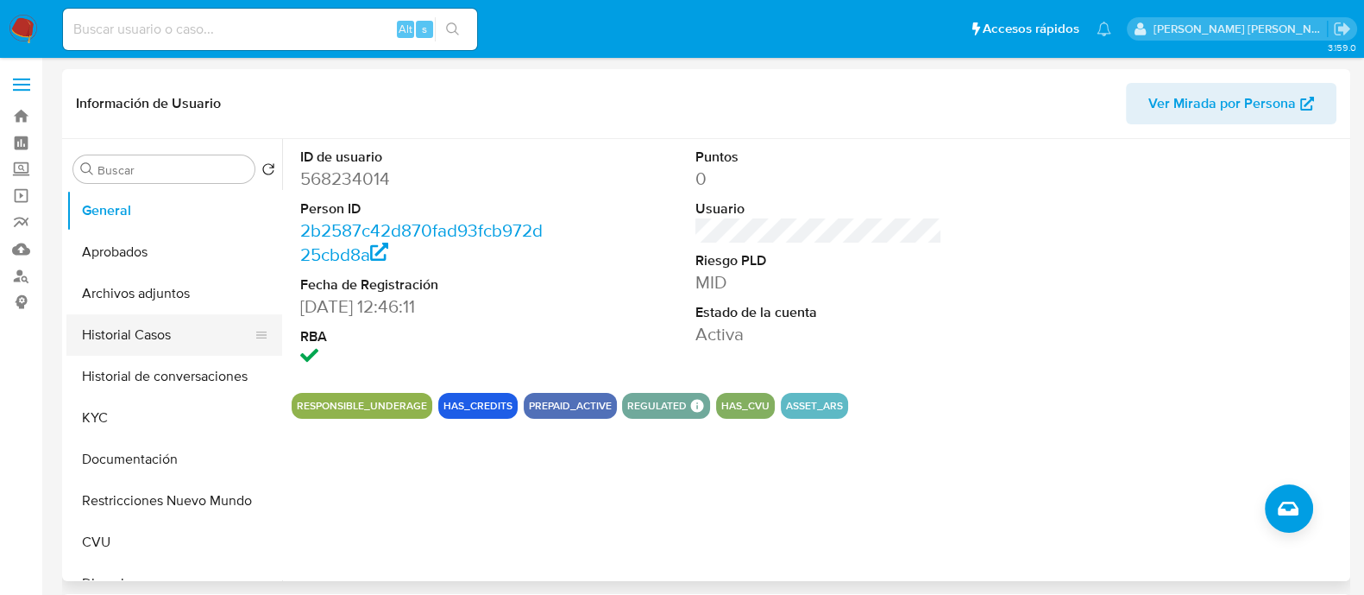
click at [184, 330] on button "Historial Casos" at bounding box center [167, 334] width 202 height 41
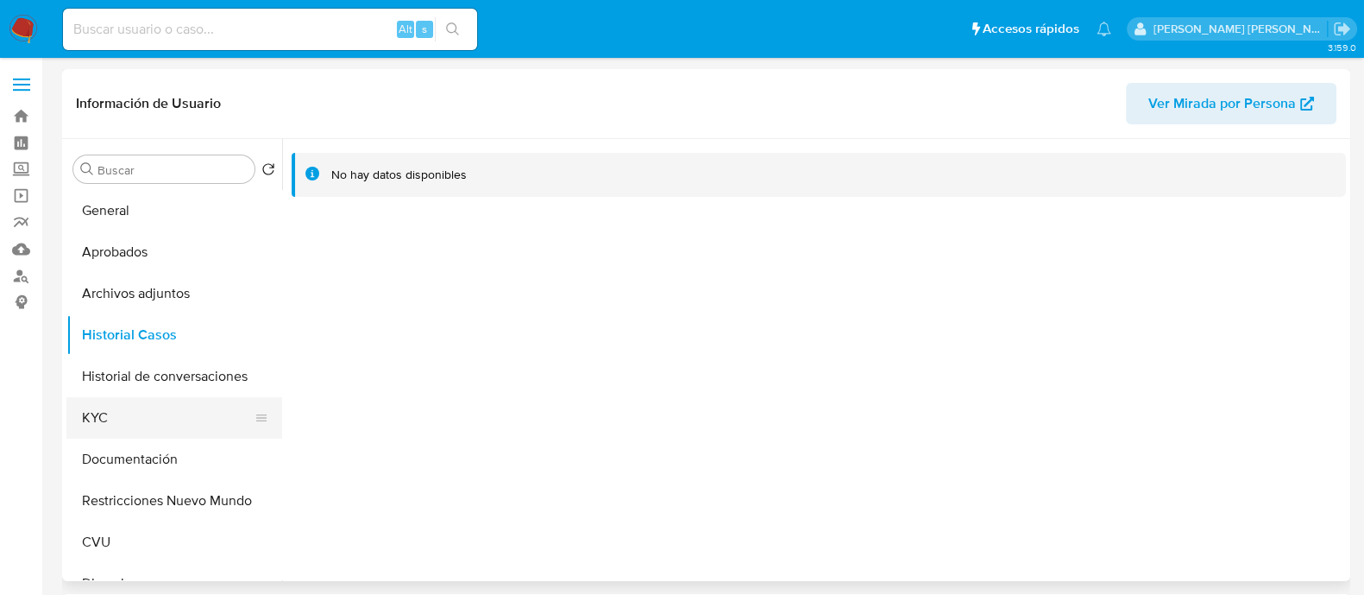
click at [121, 420] on button "KYC" at bounding box center [167, 417] width 202 height 41
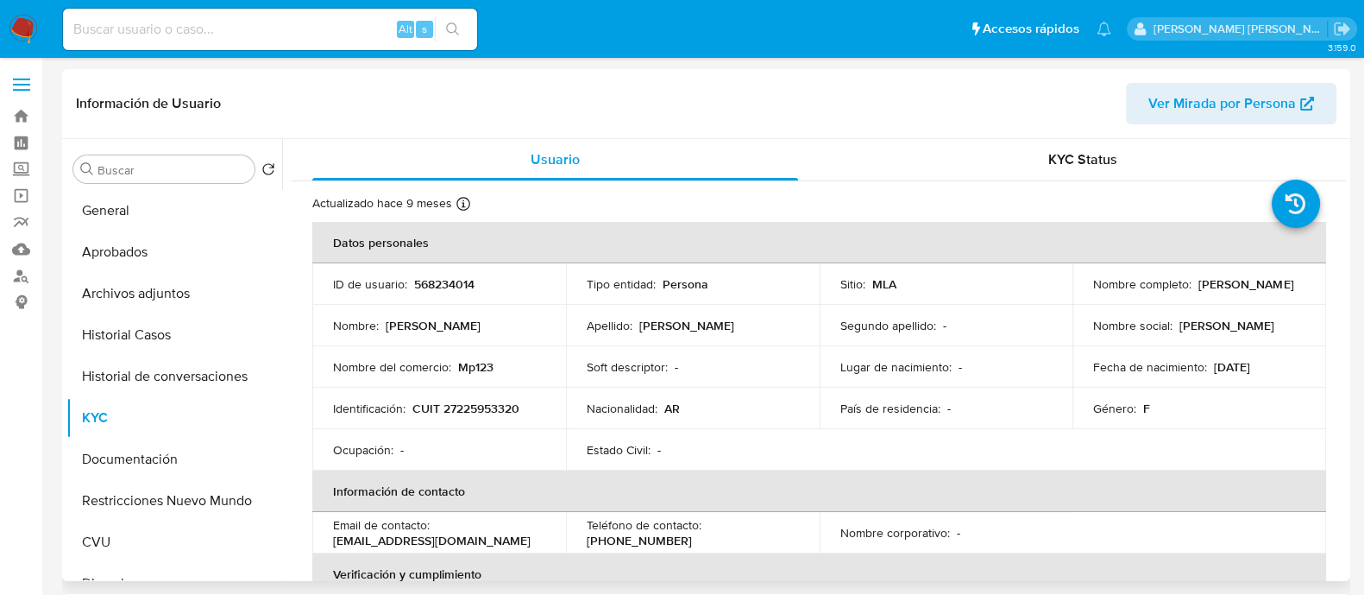
click at [495, 413] on p "CUIT 27225953320" at bounding box center [466, 408] width 107 height 16
copy p "27225953320"
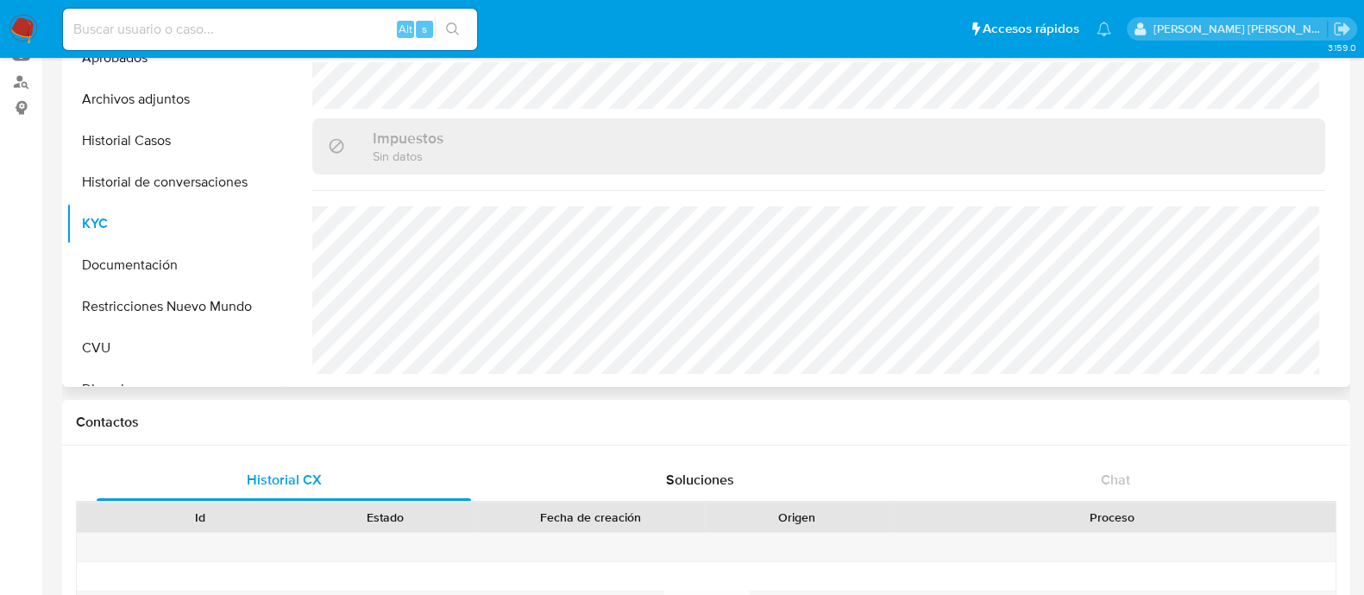
scroll to position [215, 0]
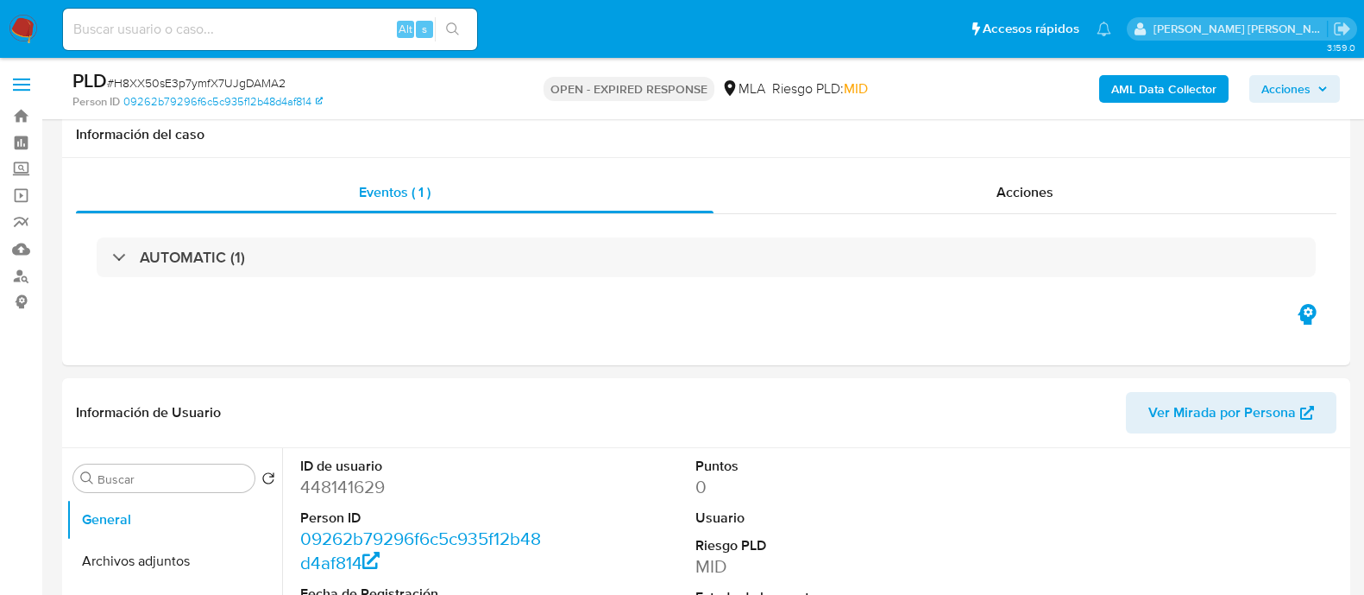
select select "10"
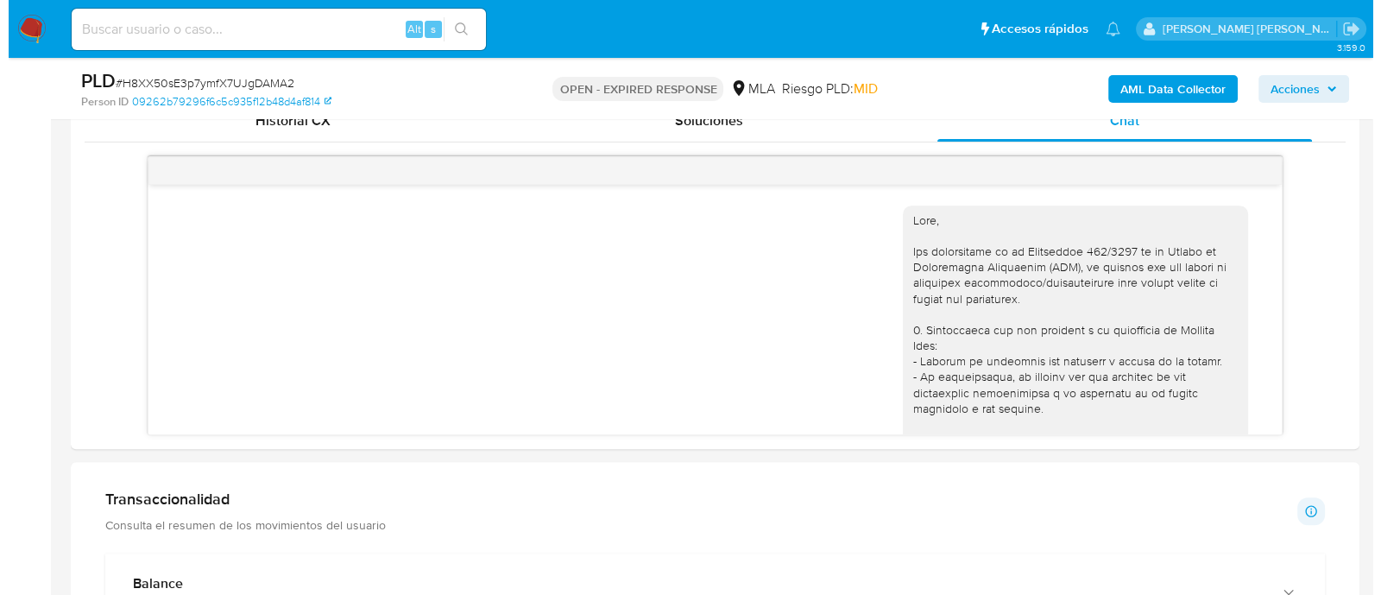
scroll to position [919, 0]
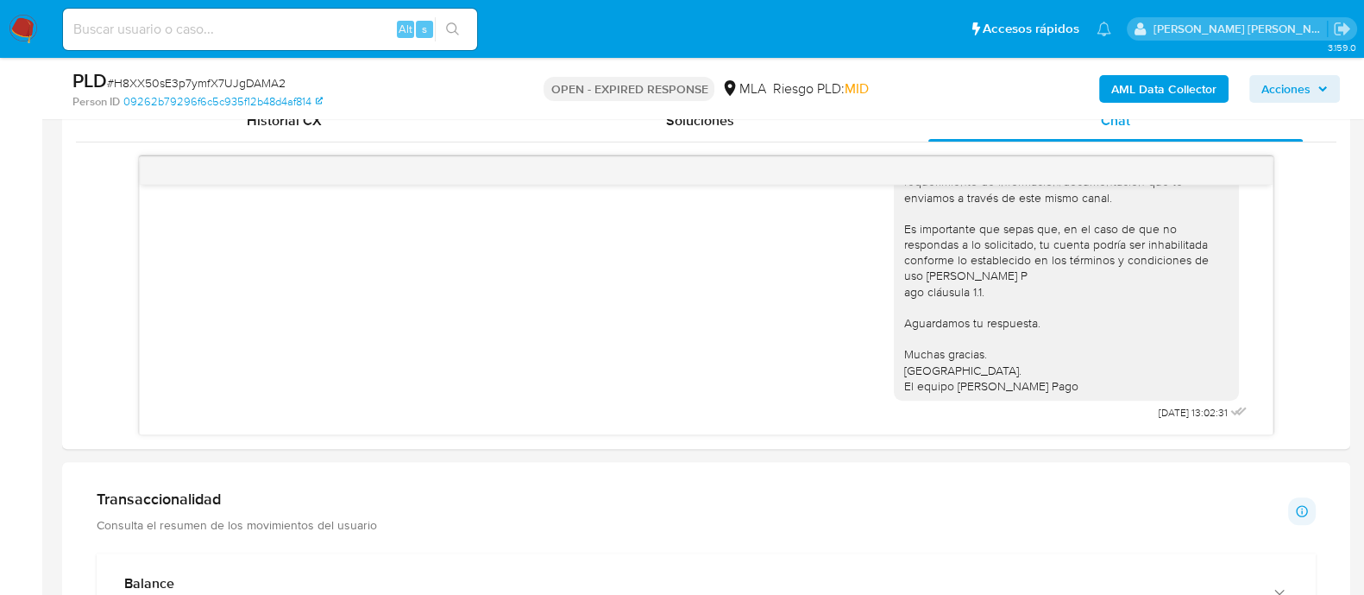
click at [1178, 97] on b "AML Data Collector" at bounding box center [1164, 89] width 105 height 28
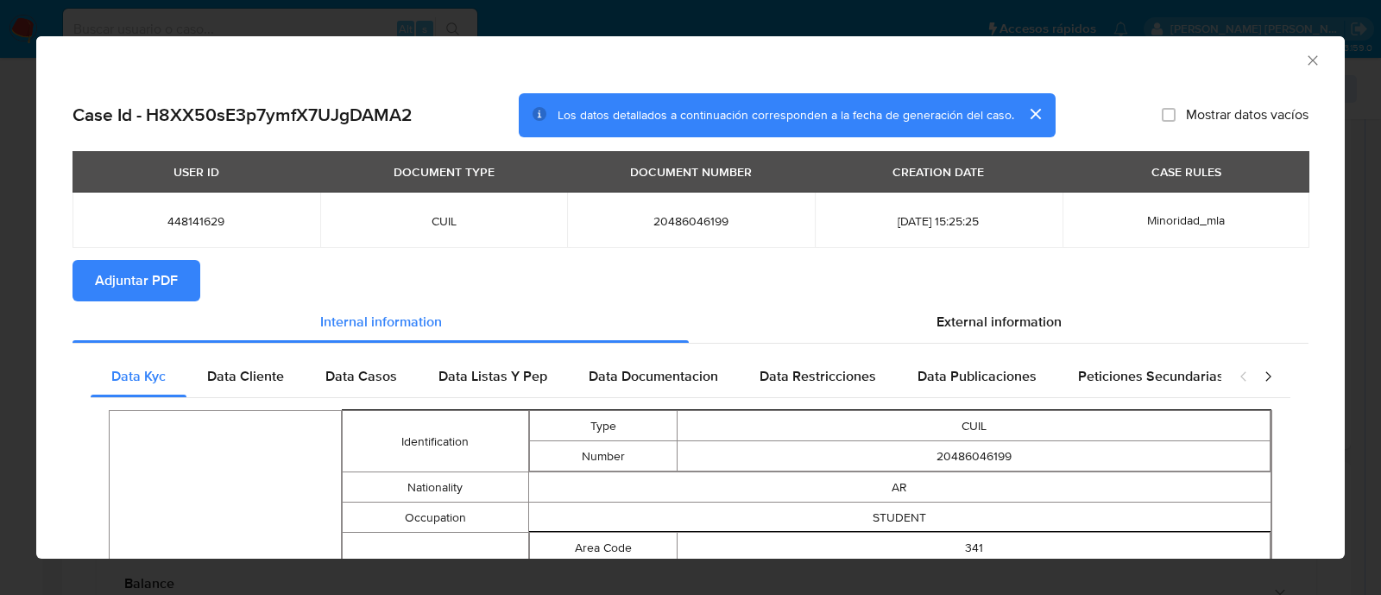
click at [157, 274] on span "Adjuntar PDF" at bounding box center [136, 281] width 83 height 38
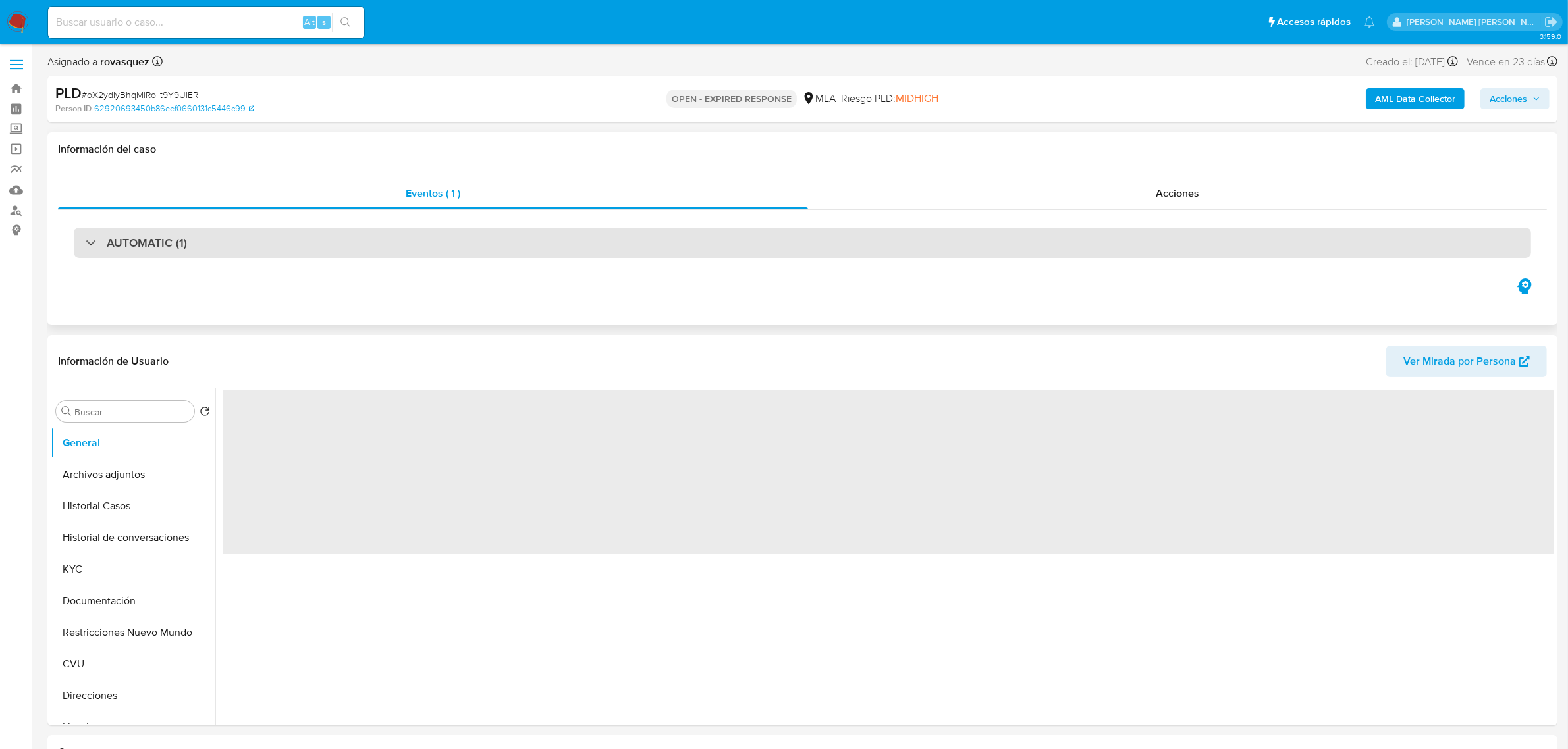
select select "10"
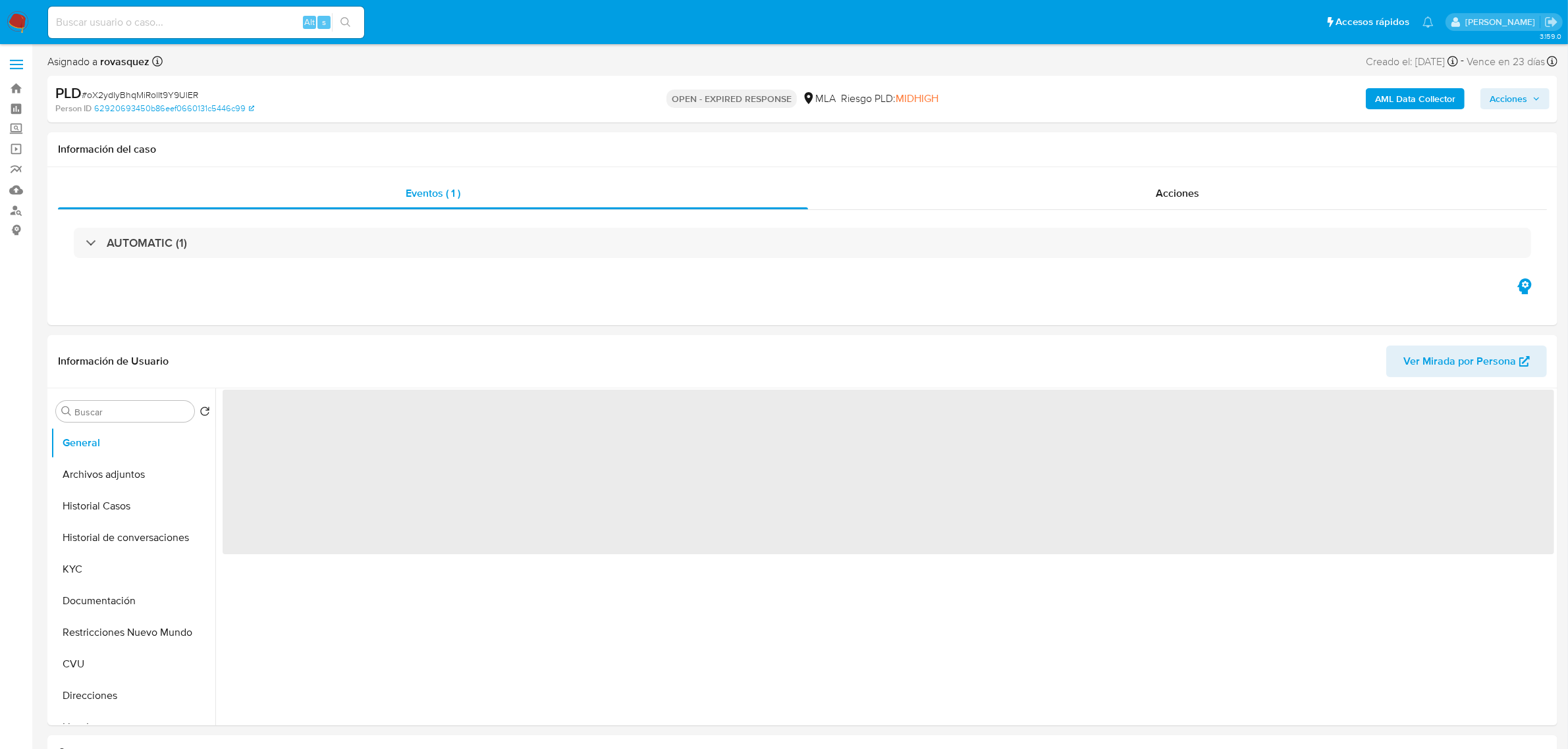
select select "10"
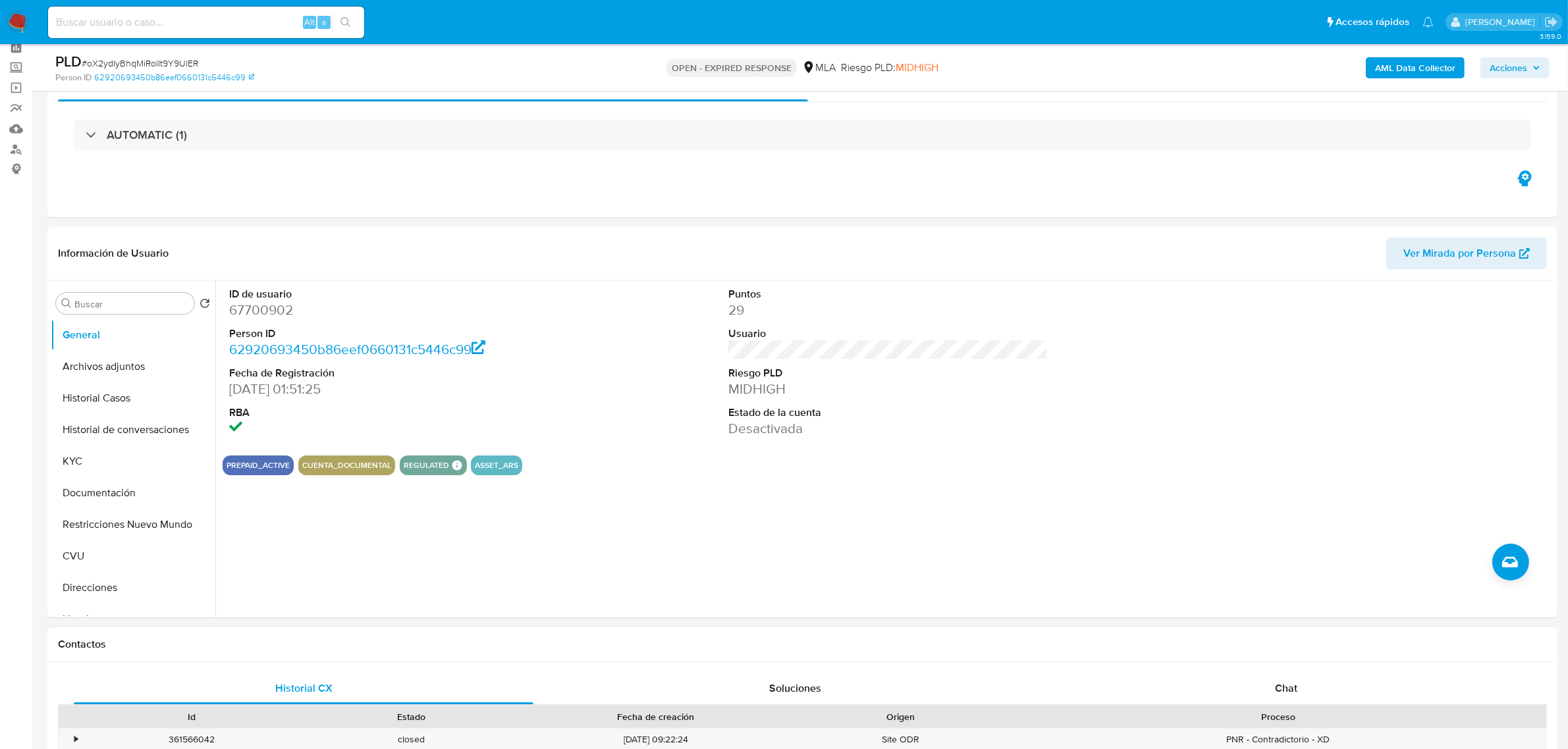
scroll to position [165, 0]
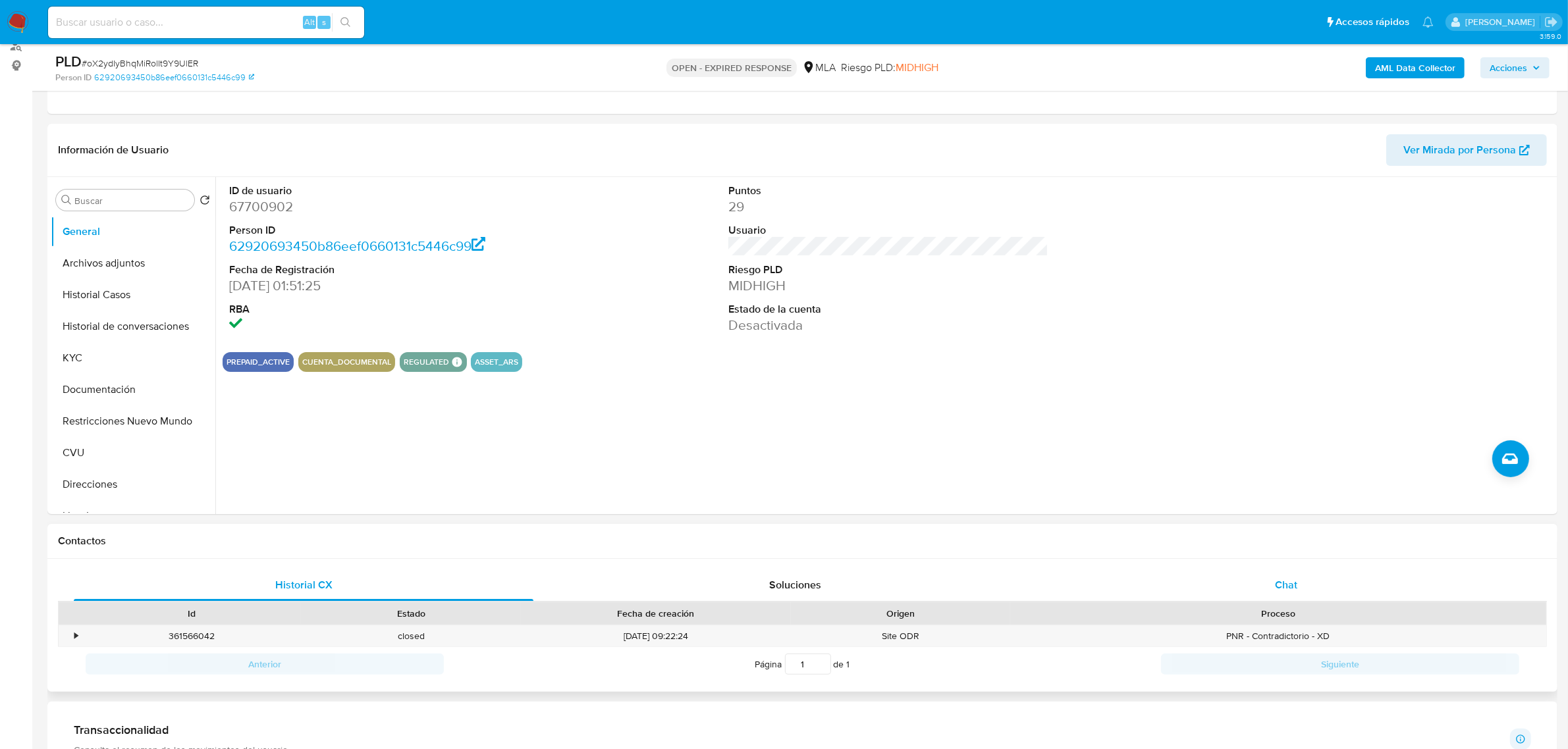
click at [1278, 598] on div "Chat" at bounding box center [1286, 585] width 459 height 31
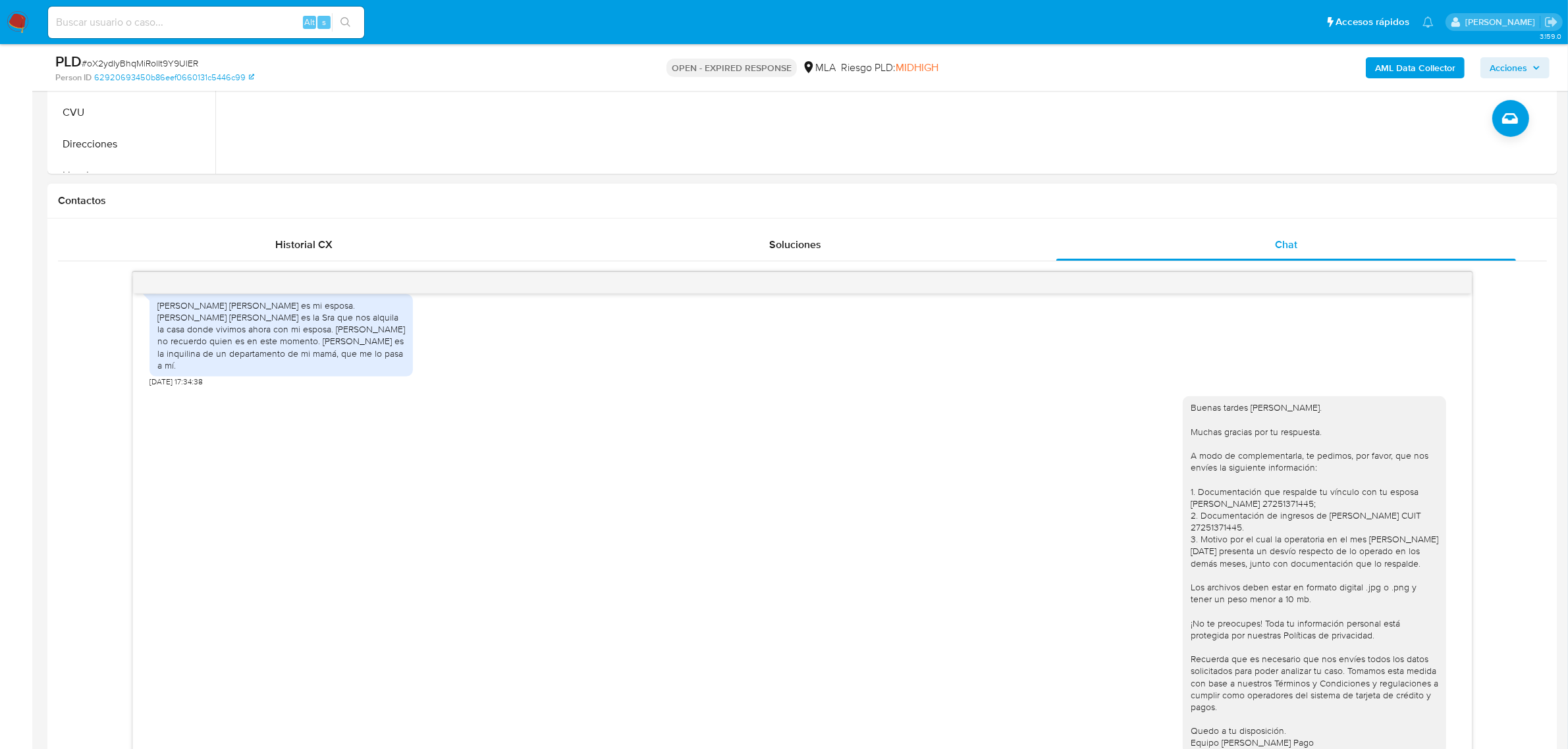
scroll to position [658, 0]
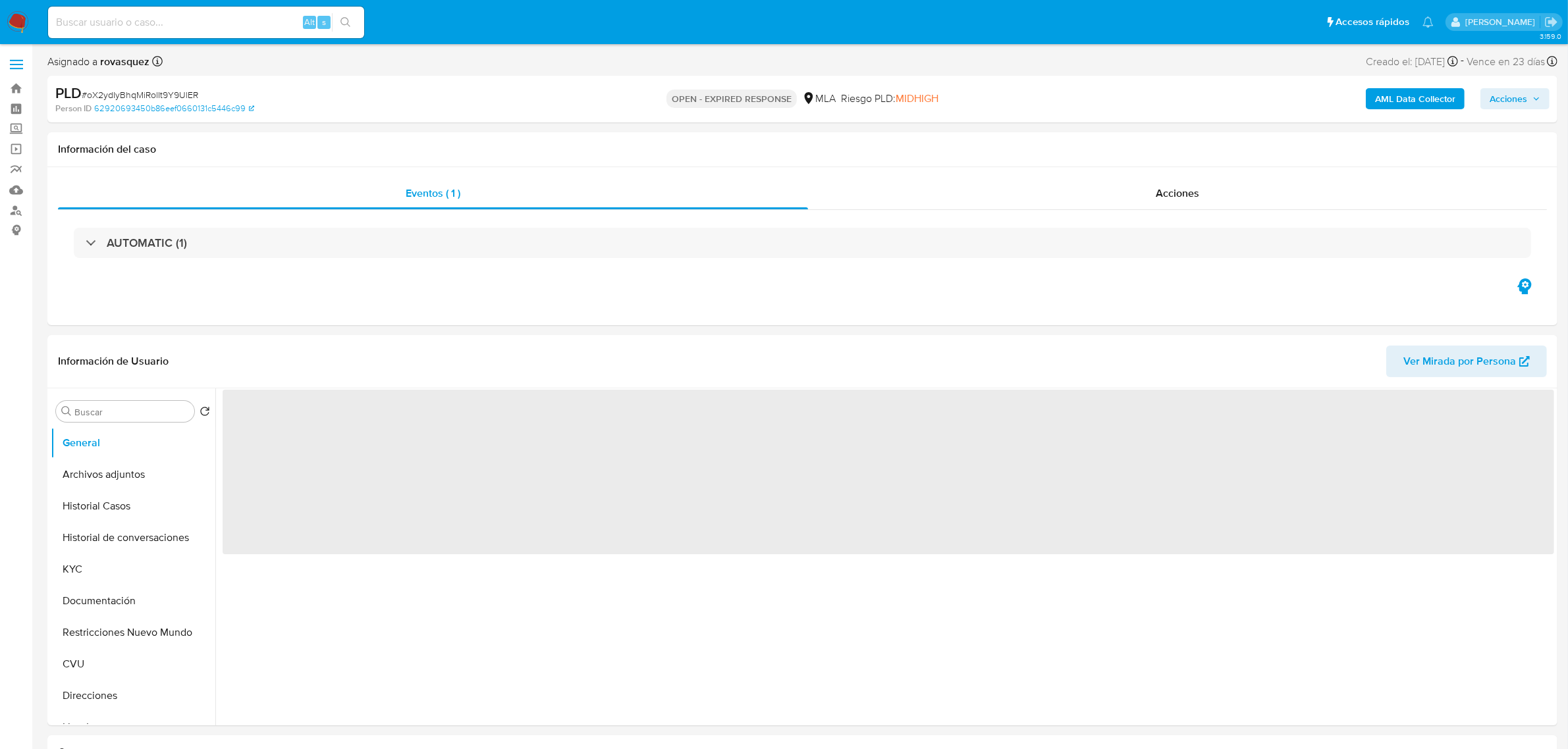
select select "10"
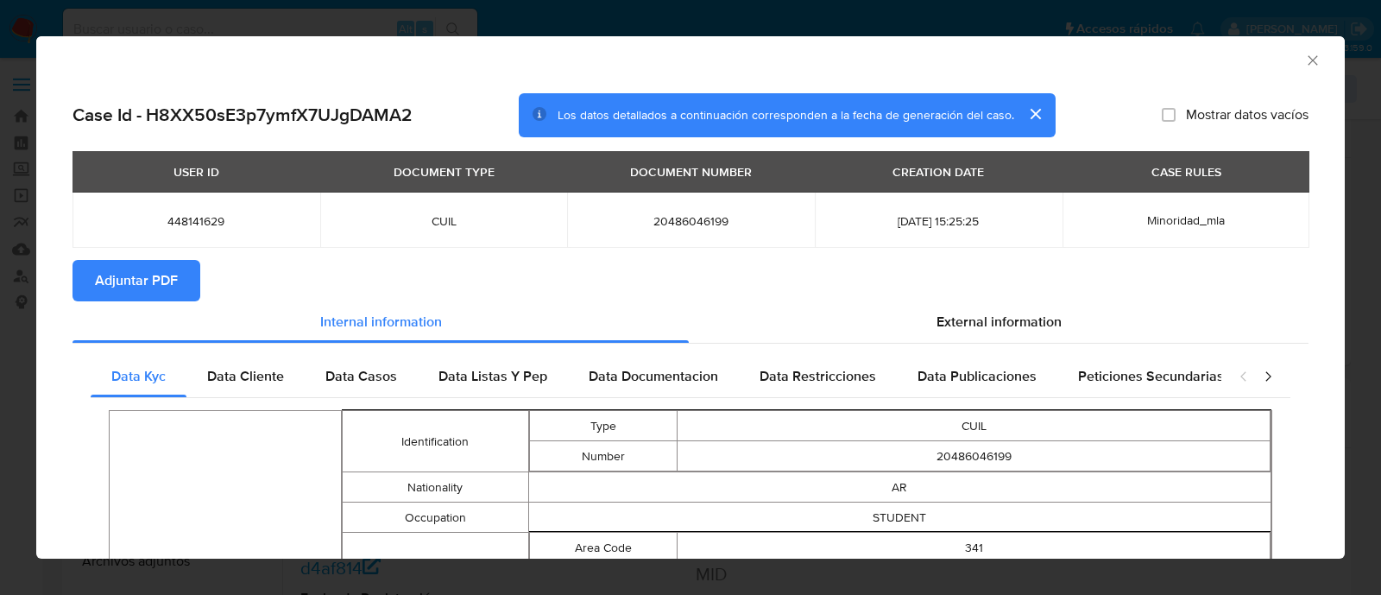
select select "10"
click at [967, 332] on div "External information" at bounding box center [999, 321] width 620 height 41
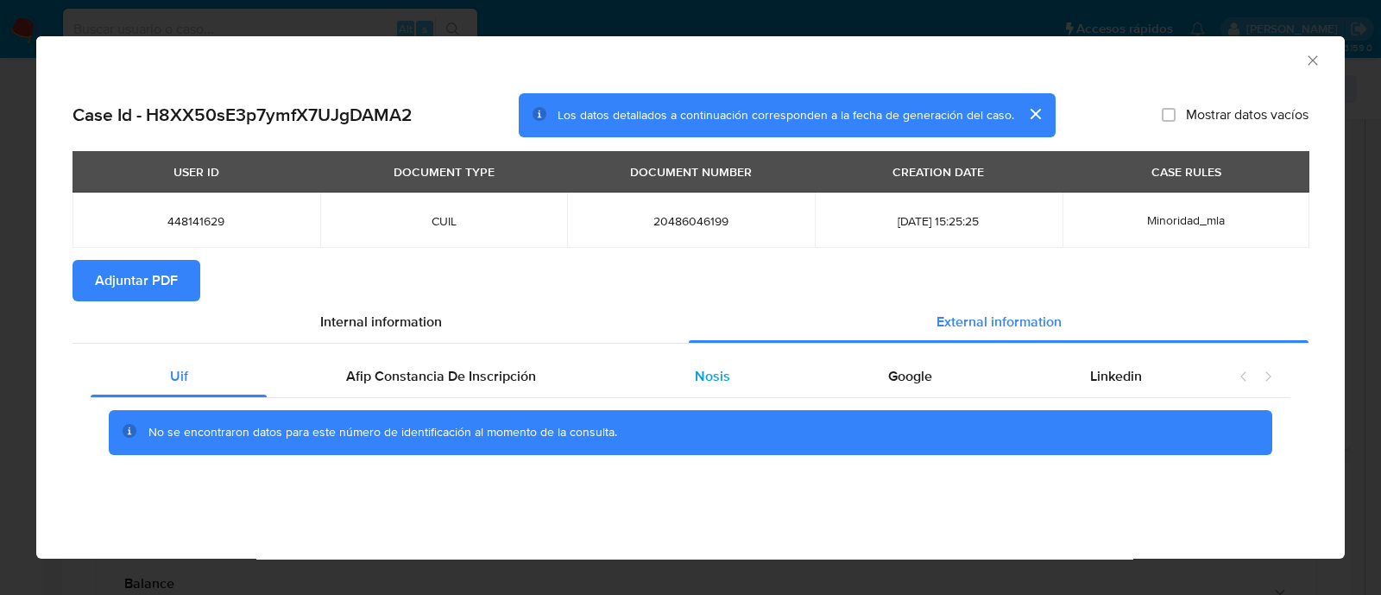
click at [733, 382] on div "Nosis" at bounding box center [711, 376] width 193 height 41
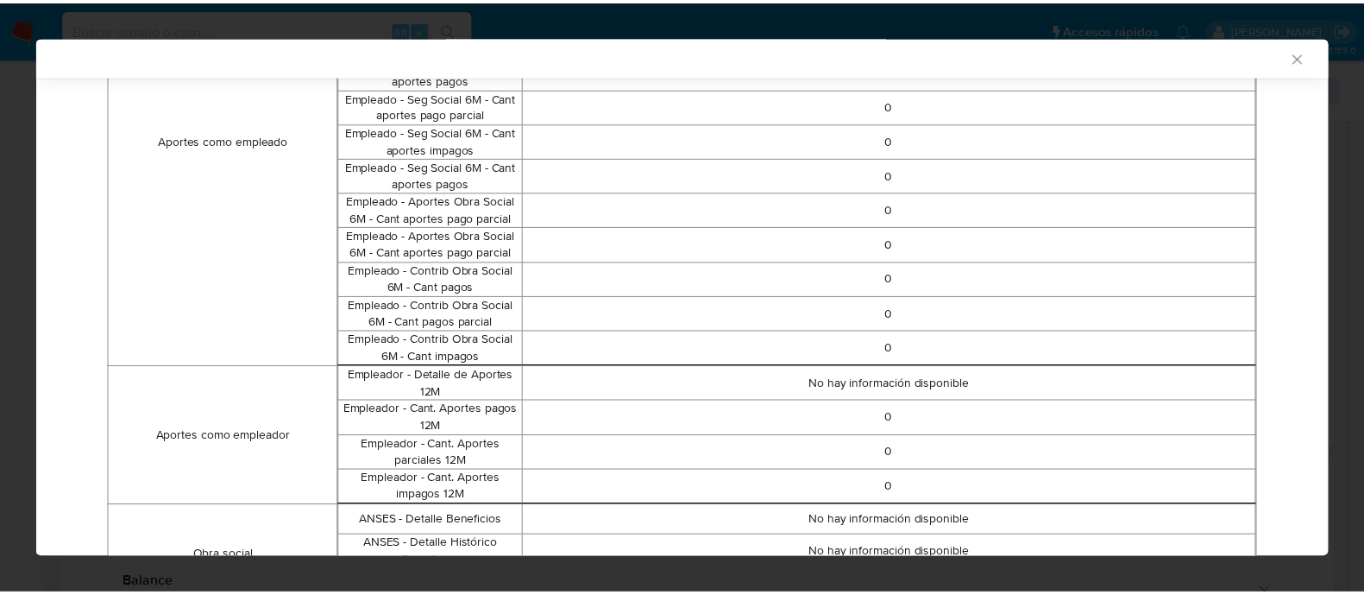
scroll to position [1068, 0]
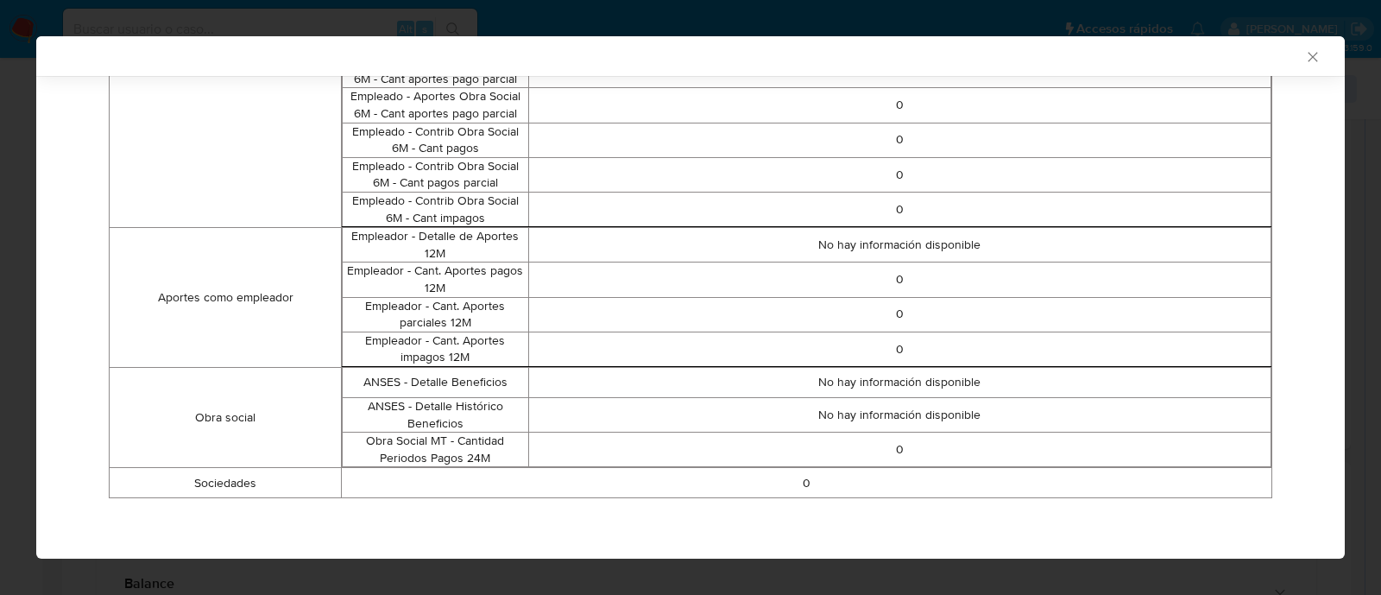
click at [1304, 60] on icon "Cerrar ventana" at bounding box center [1312, 56] width 17 height 17
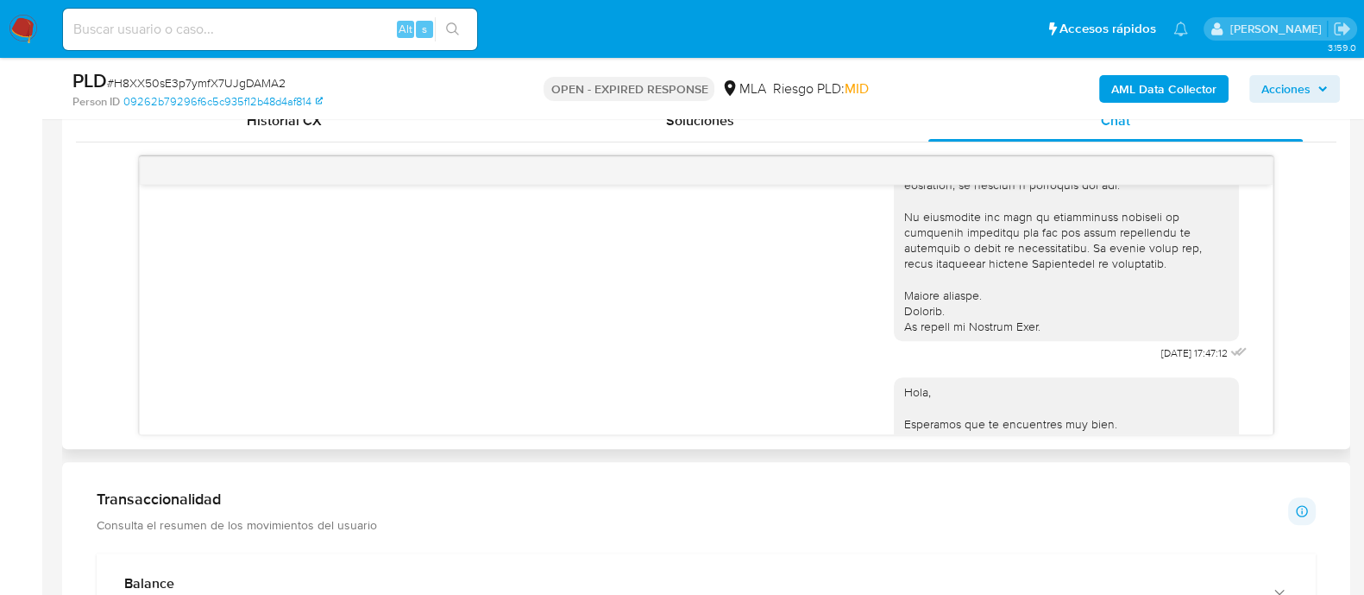
scroll to position [596, 0]
drag, startPoint x: 1127, startPoint y: 376, endPoint x: 1179, endPoint y: 378, distance: 51.8
click at [1179, 364] on span "18/08/2025 17:47:12" at bounding box center [1195, 357] width 66 height 14
click at [1162, 369] on div "18/08/2025 17:47:12" at bounding box center [1207, 357] width 90 height 24
drag, startPoint x: 1125, startPoint y: 373, endPoint x: 1174, endPoint y: 373, distance: 49.2
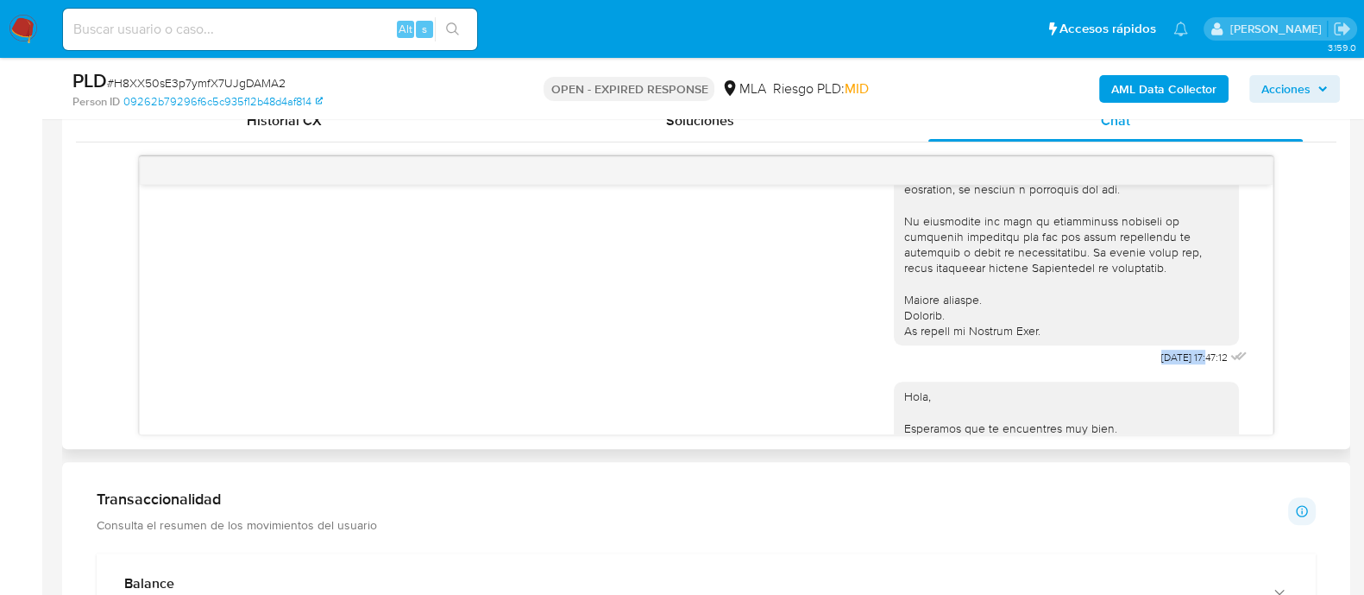
click at [1174, 364] on span "18/08/2025 17:47:12" at bounding box center [1195, 357] width 66 height 14
copy span "18/08/2025"
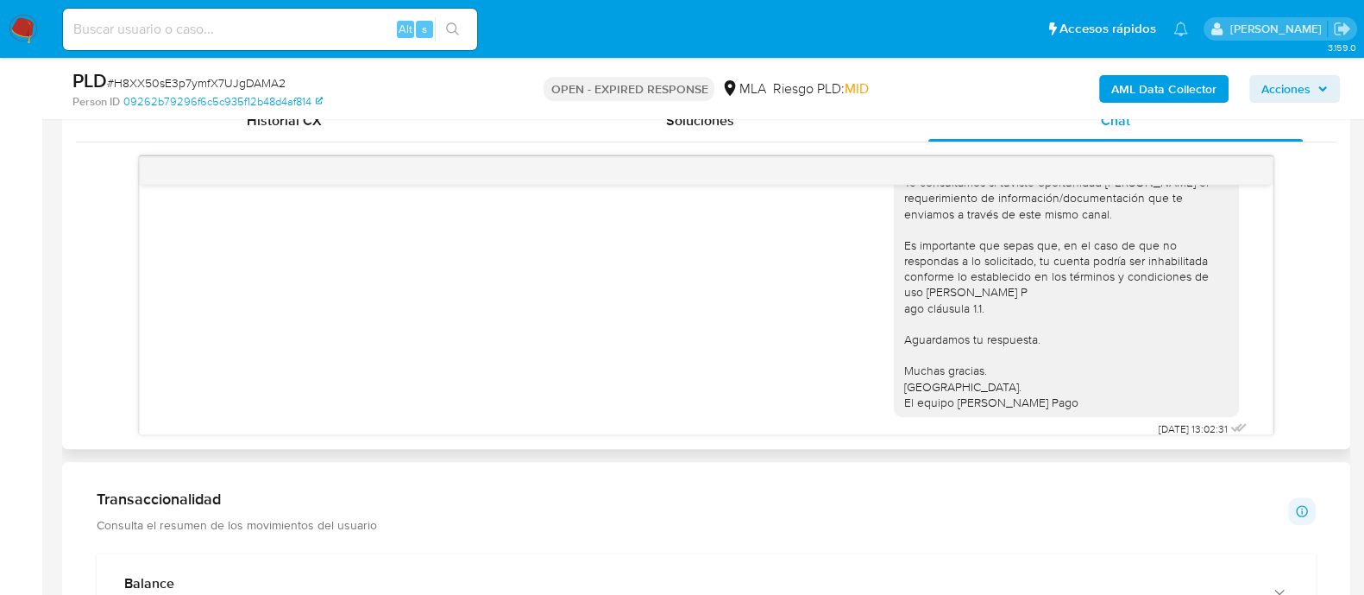
scroll to position [919, 0]
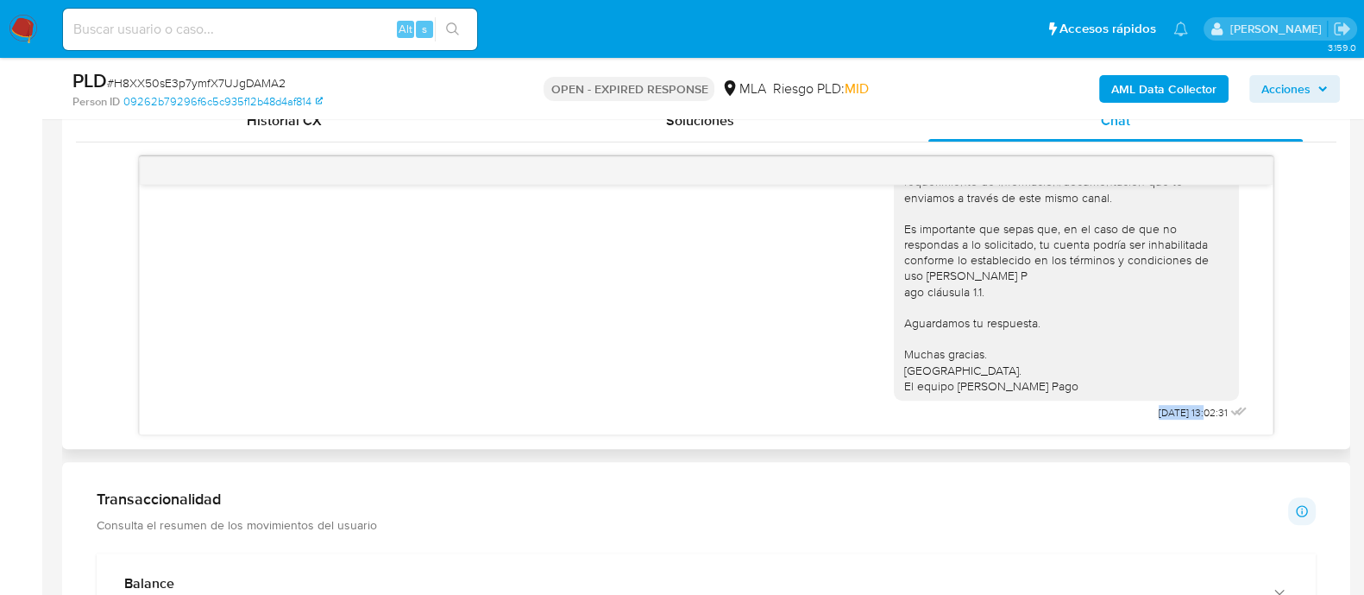
drag, startPoint x: 1119, startPoint y: 417, endPoint x: 1173, endPoint y: 416, distance: 53.5
click at [1173, 416] on span "22/08/2025 13:02:31" at bounding box center [1193, 413] width 69 height 14
copy span "22/08/2025"
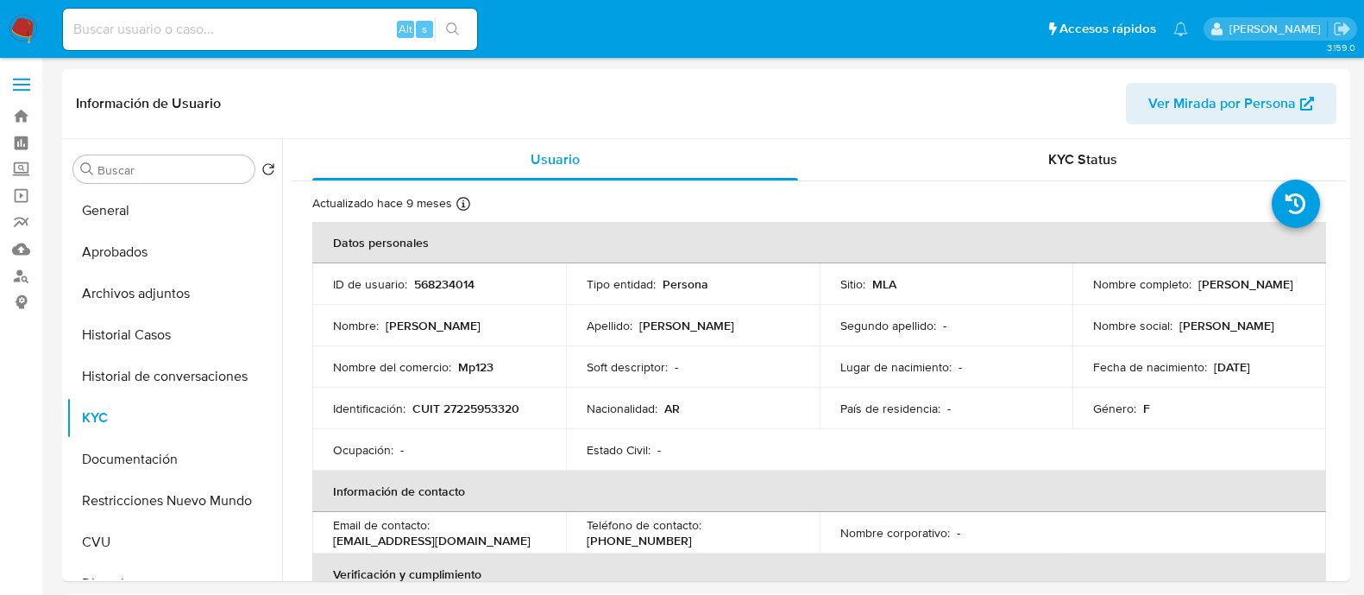
select select "10"
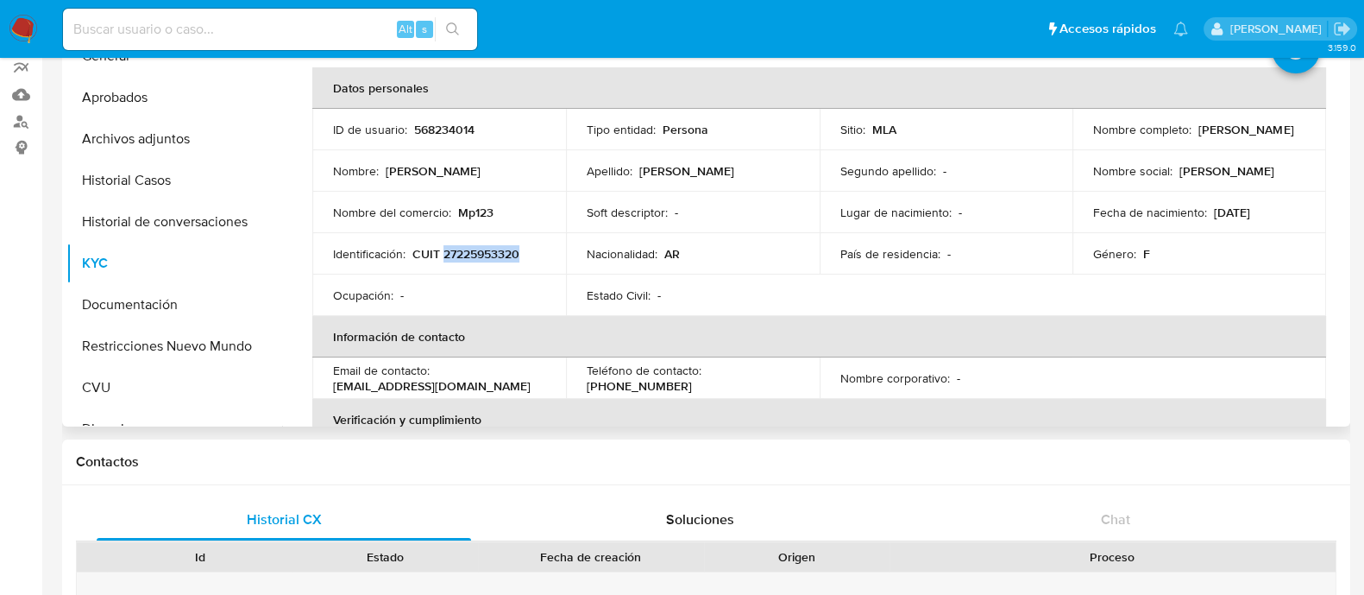
scroll to position [107, 0]
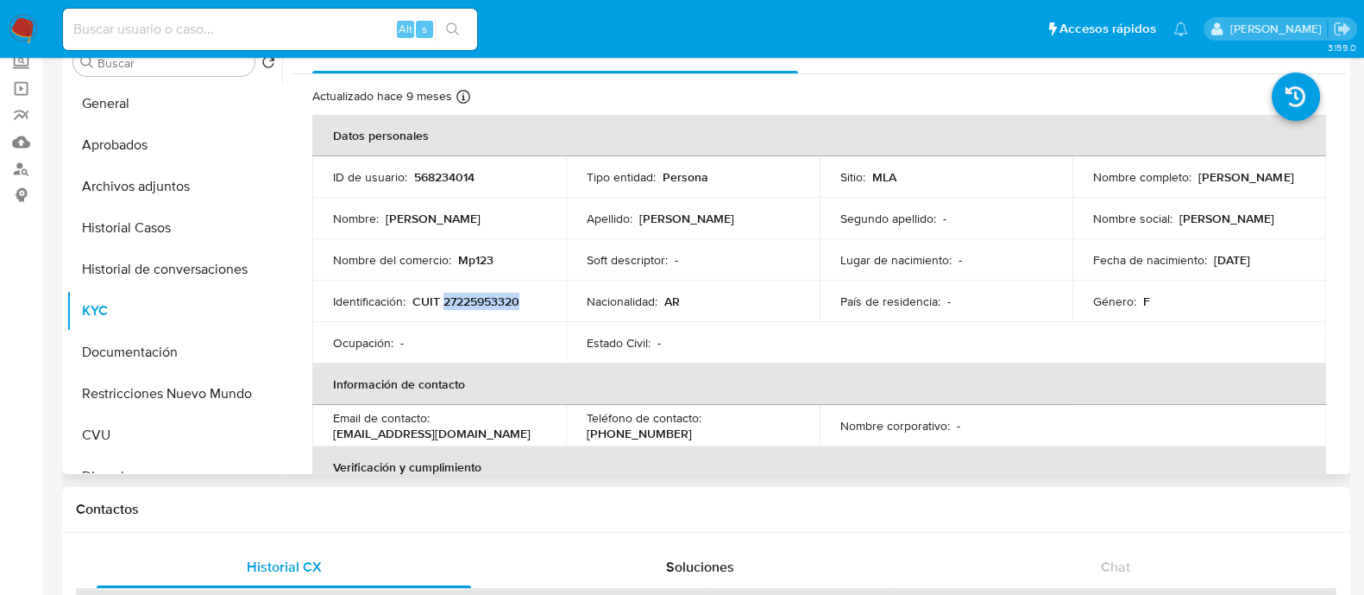
click at [1199, 181] on p "[PERSON_NAME]" at bounding box center [1246, 177] width 95 height 16
click at [1217, 182] on div "Nombre completo : [PERSON_NAME]" at bounding box center [1199, 177] width 212 height 16
drag, startPoint x: 1219, startPoint y: 182, endPoint x: 1087, endPoint y: 182, distance: 132.0
click at [1087, 182] on td "Nombre completo : [PERSON_NAME]" at bounding box center [1200, 176] width 254 height 41
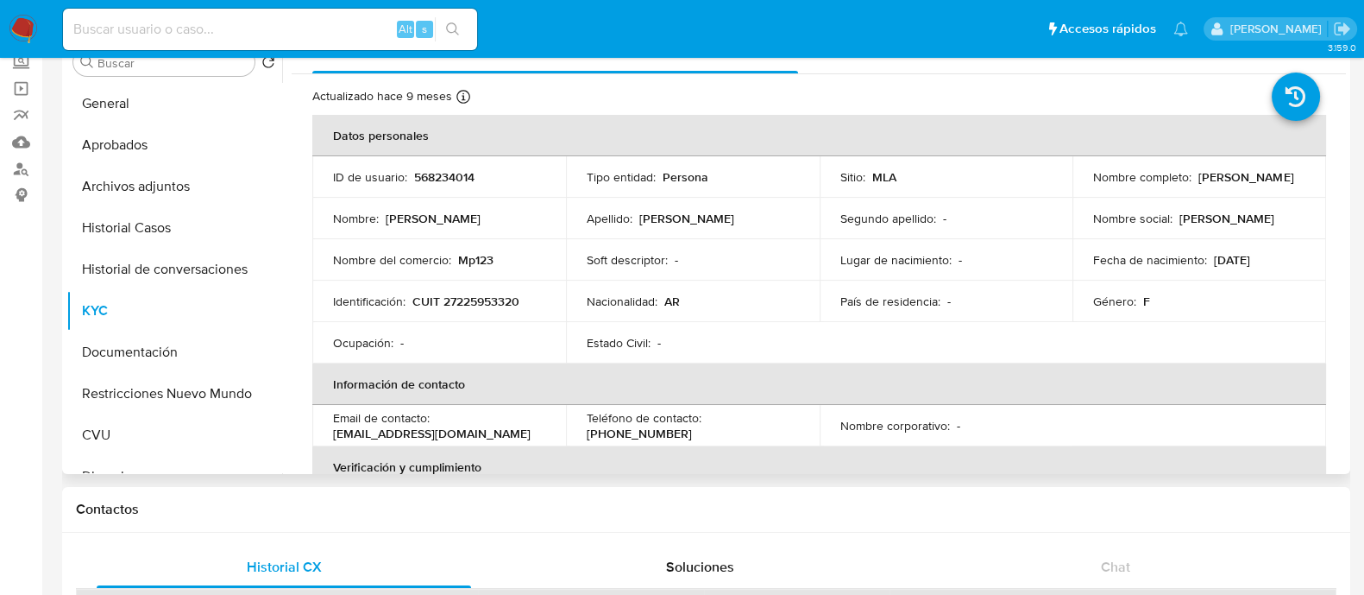
copy p "[PERSON_NAME]"
click at [494, 306] on p "CUIT 27225953320" at bounding box center [466, 301] width 107 height 16
copy p "27225953320"
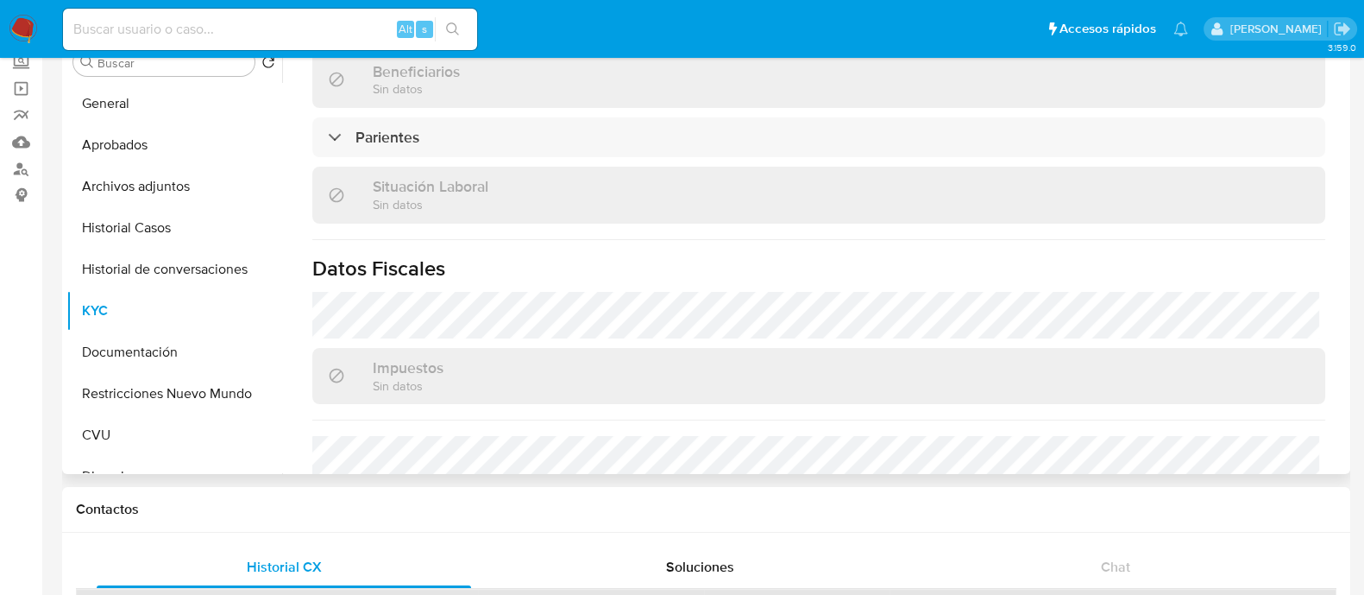
scroll to position [862, 0]
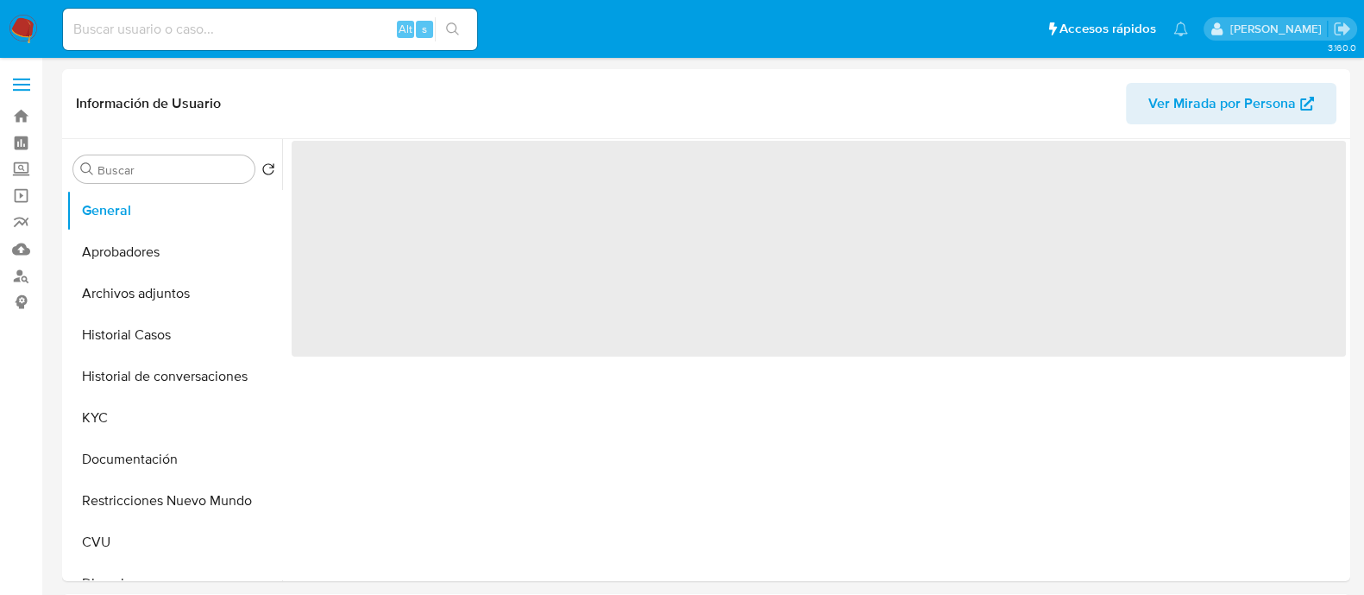
select select "10"
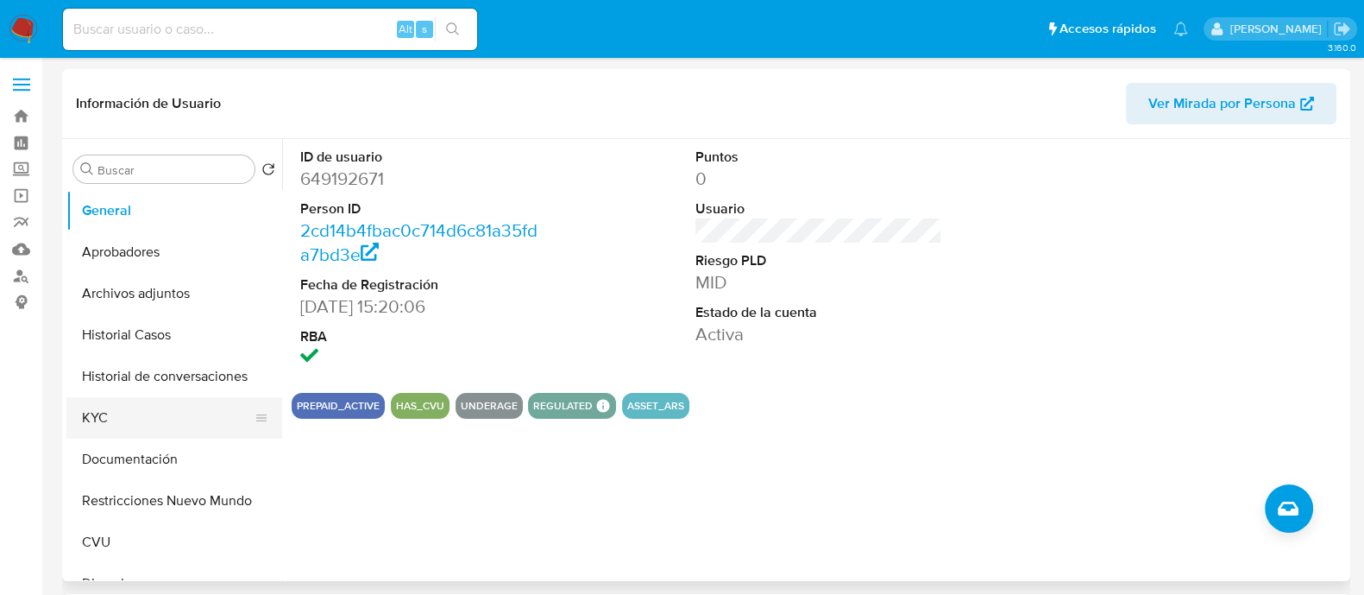
click at [124, 413] on button "KYC" at bounding box center [167, 417] width 202 height 41
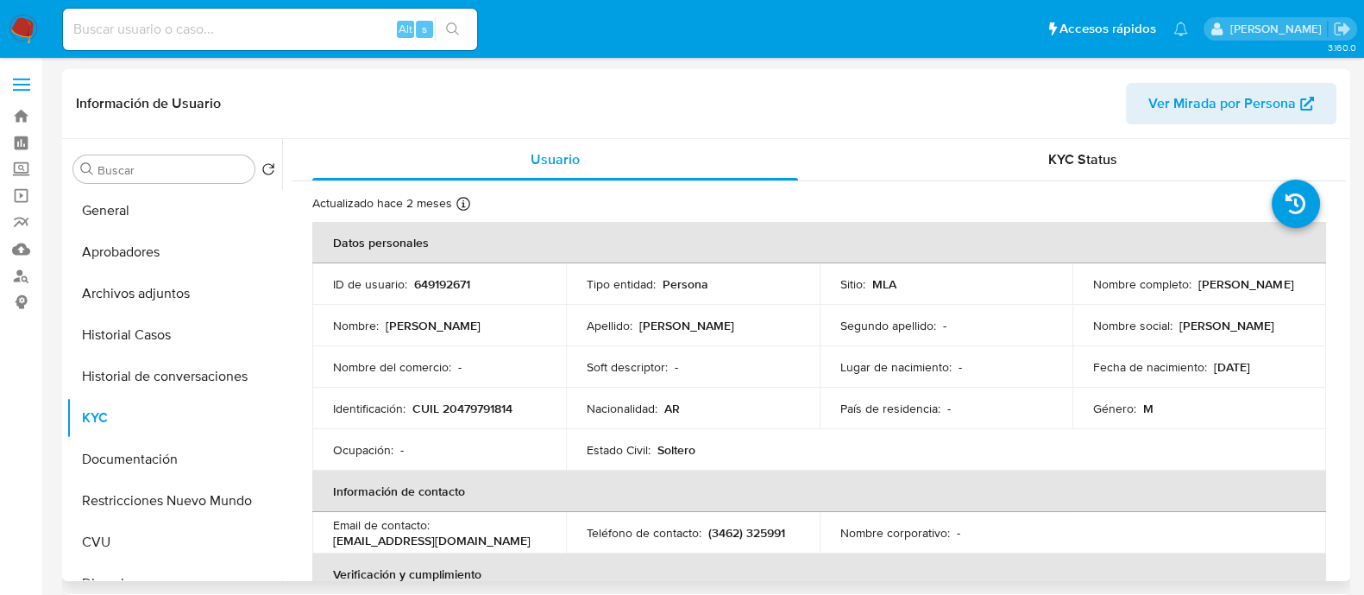
click at [470, 415] on p "CUIL 20479791814" at bounding box center [463, 408] width 100 height 16
copy p "20479791814"
drag, startPoint x: 1091, startPoint y: 295, endPoint x: 1199, endPoint y: 295, distance: 107.9
click at [1199, 292] on div "Nombre completo : [PERSON_NAME]" at bounding box center [1199, 284] width 212 height 16
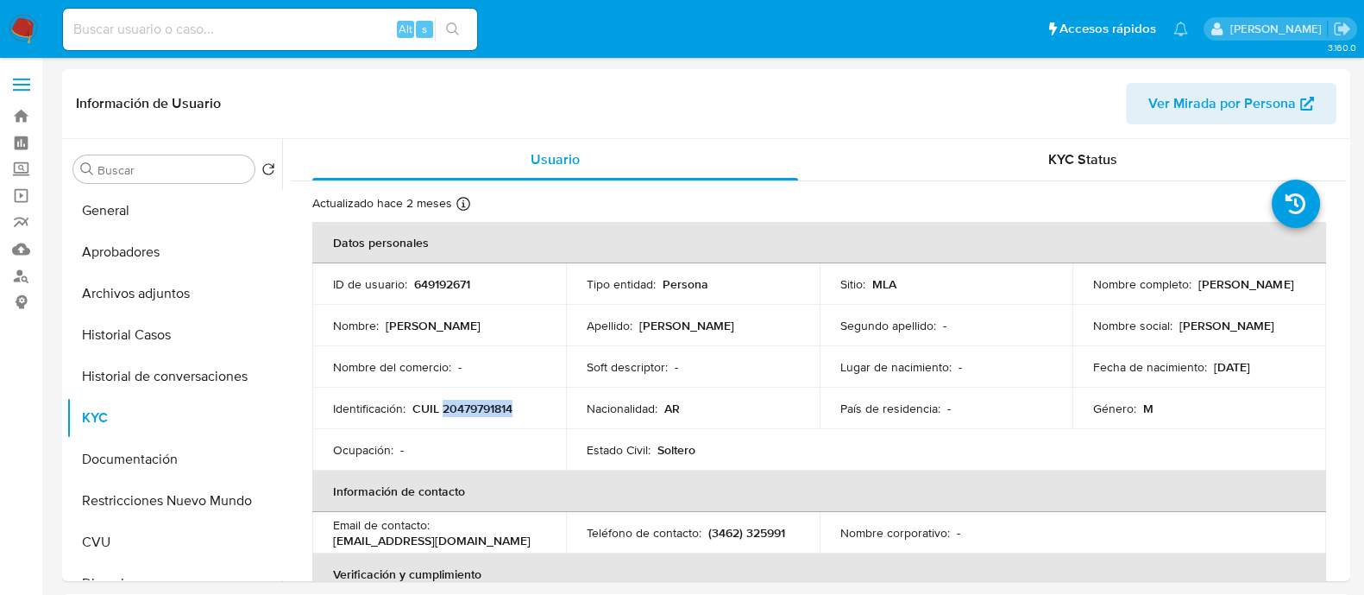
copy p "[PERSON_NAME]"
click at [141, 444] on button "Documentación" at bounding box center [167, 458] width 202 height 41
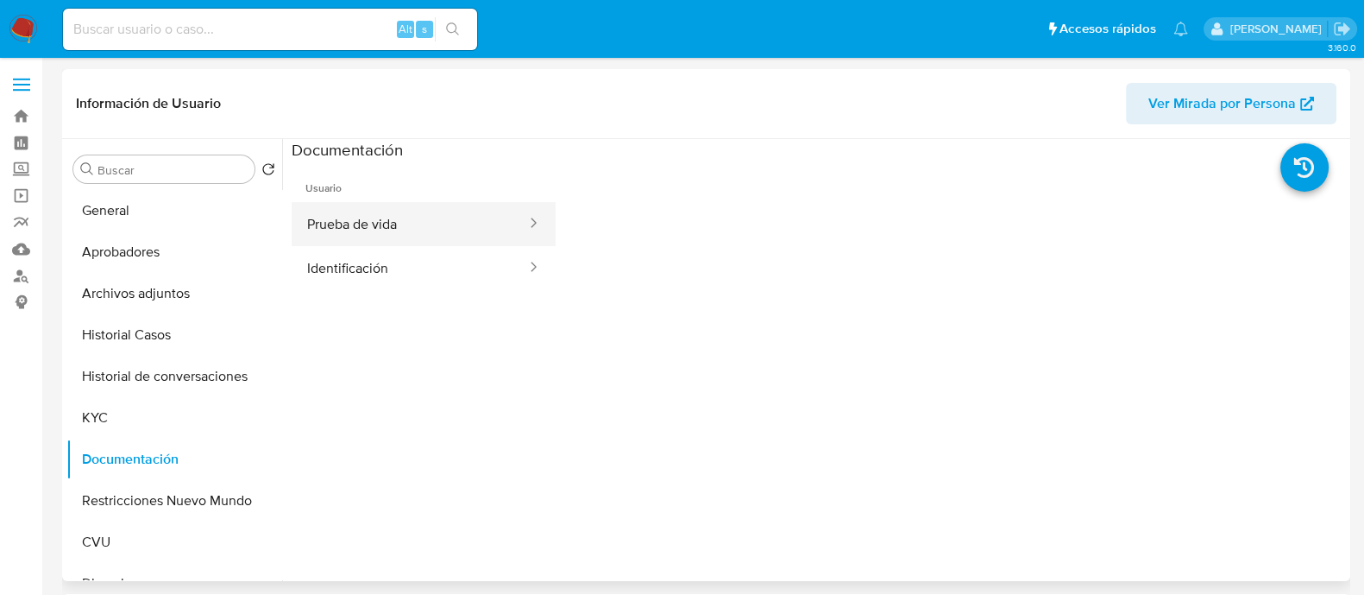
click at [423, 230] on button "Prueba de vida" at bounding box center [410, 224] width 236 height 44
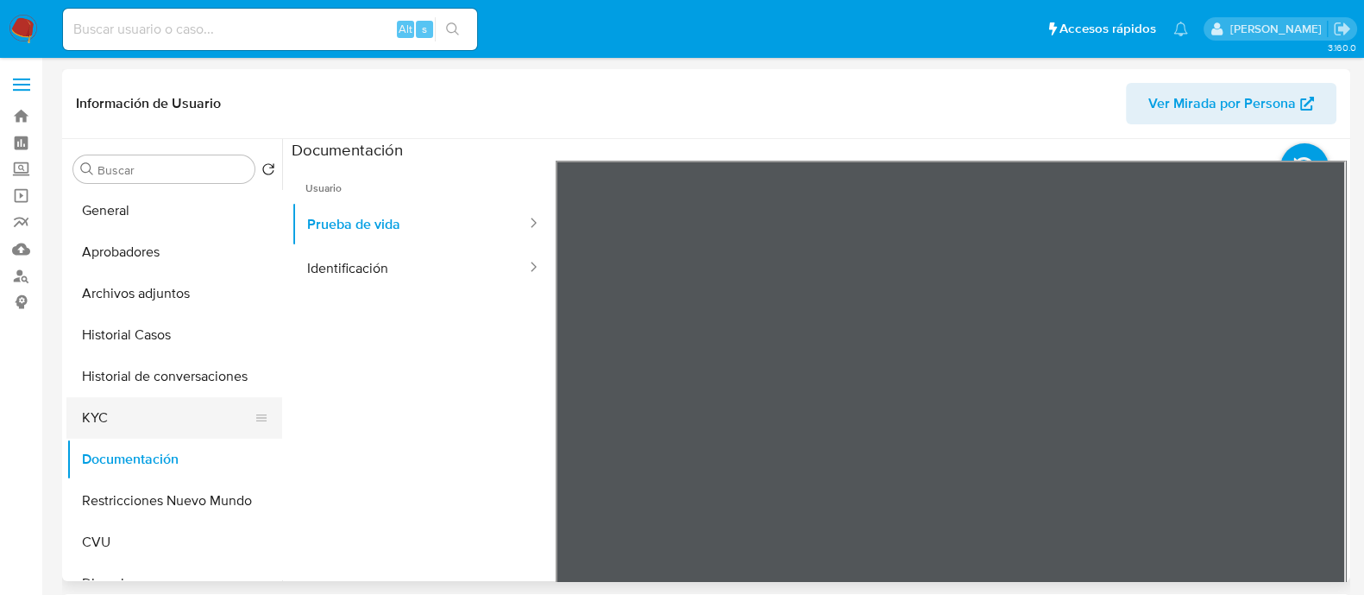
click at [121, 423] on button "KYC" at bounding box center [167, 417] width 202 height 41
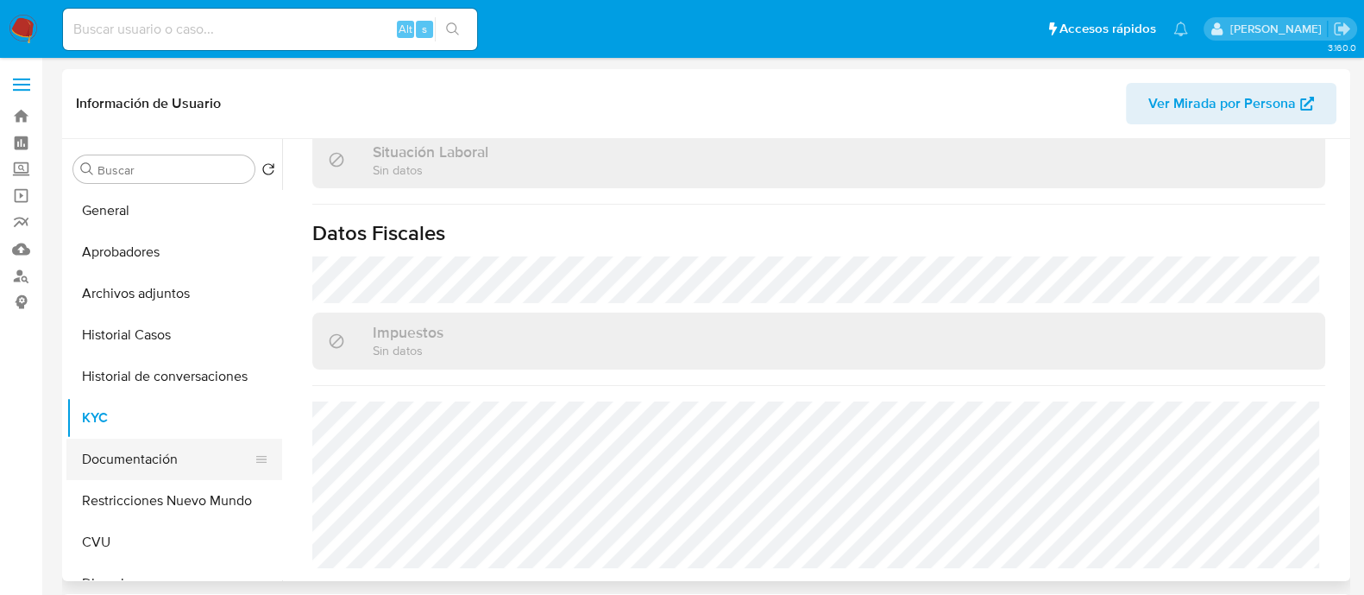
scroll to position [107, 0]
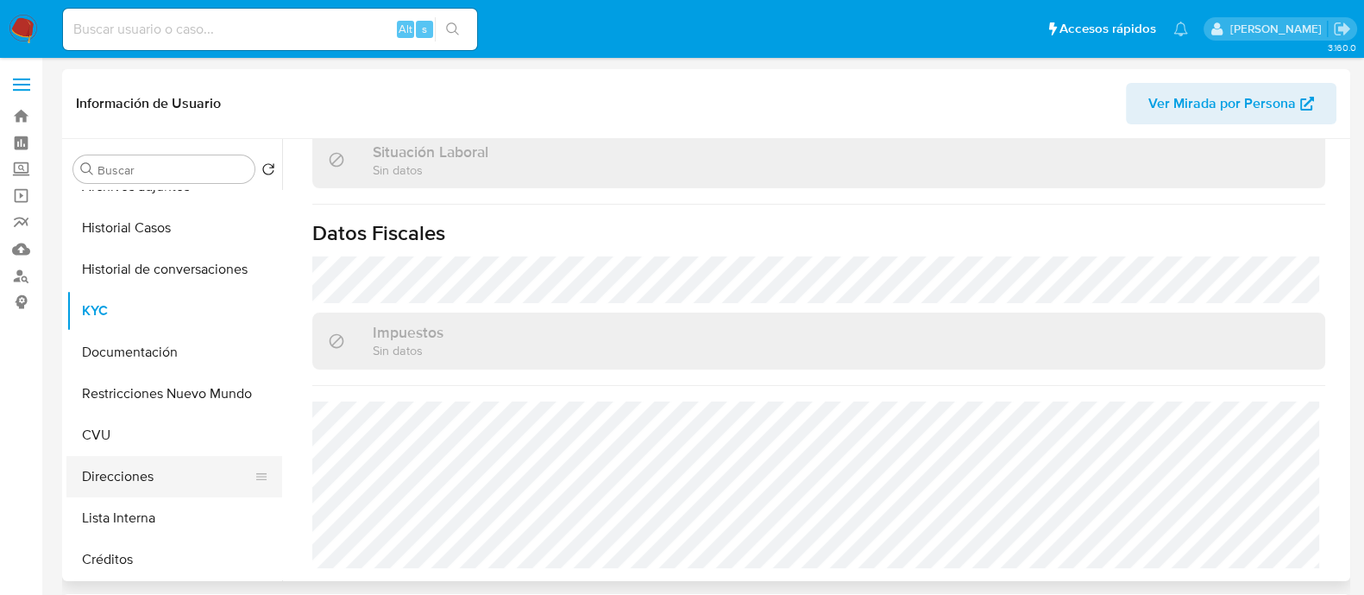
click at [134, 472] on button "Direcciones" at bounding box center [167, 476] width 202 height 41
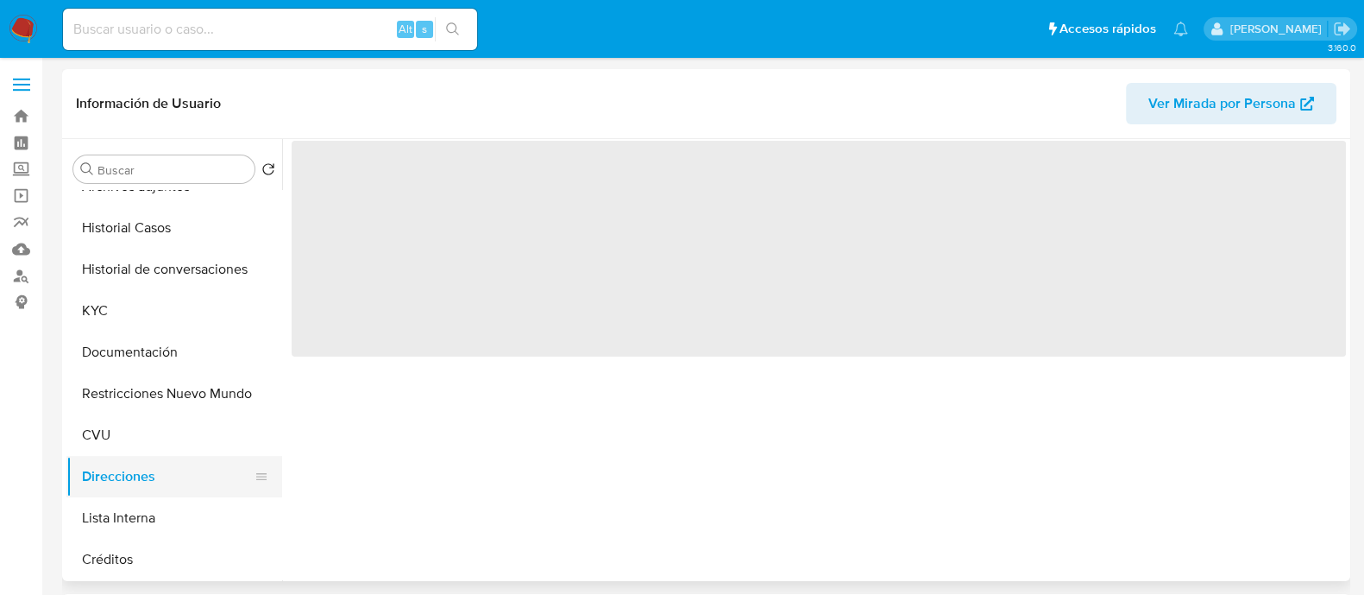
scroll to position [0, 0]
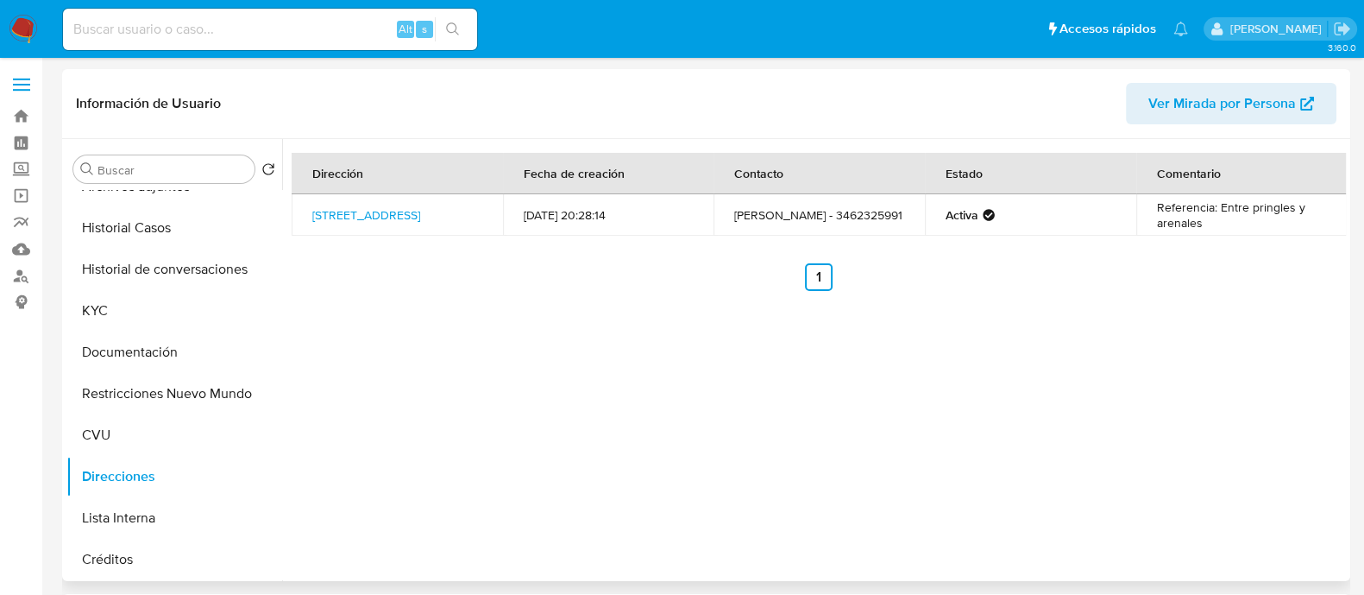
click at [392, 226] on td "[STREET_ADDRESS]" at bounding box center [397, 214] width 211 height 41
click at [397, 213] on link "[STREET_ADDRESS]" at bounding box center [366, 214] width 108 height 17
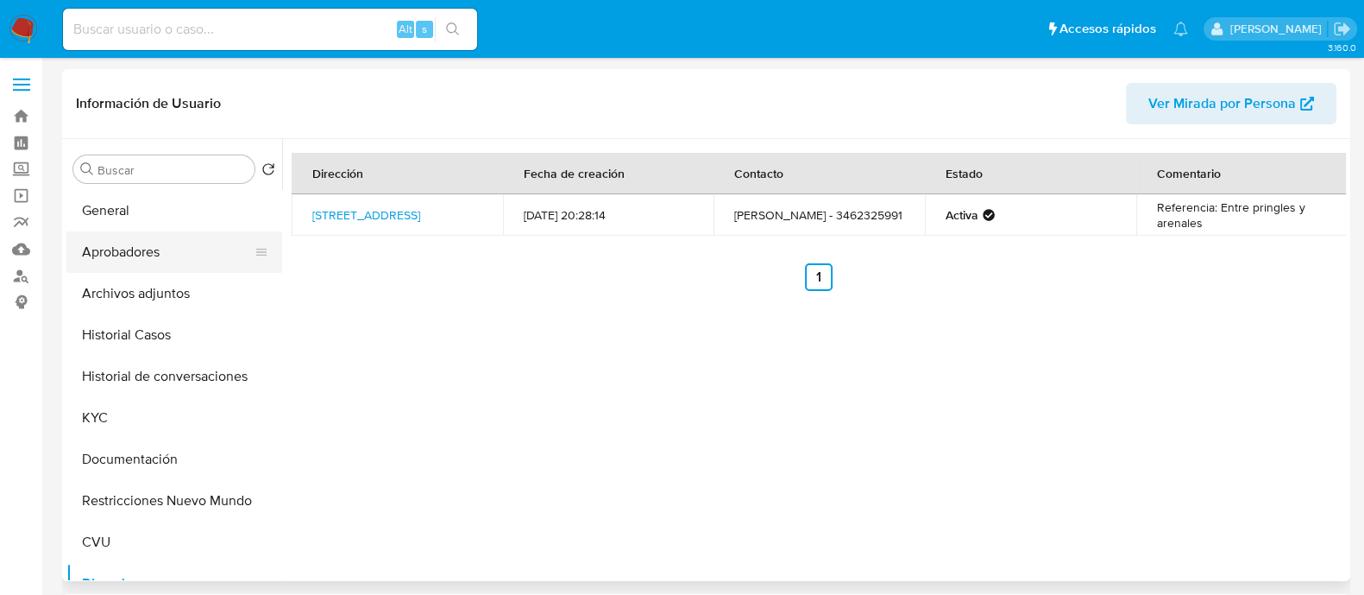
click at [152, 261] on button "Aprobadores" at bounding box center [167, 251] width 202 height 41
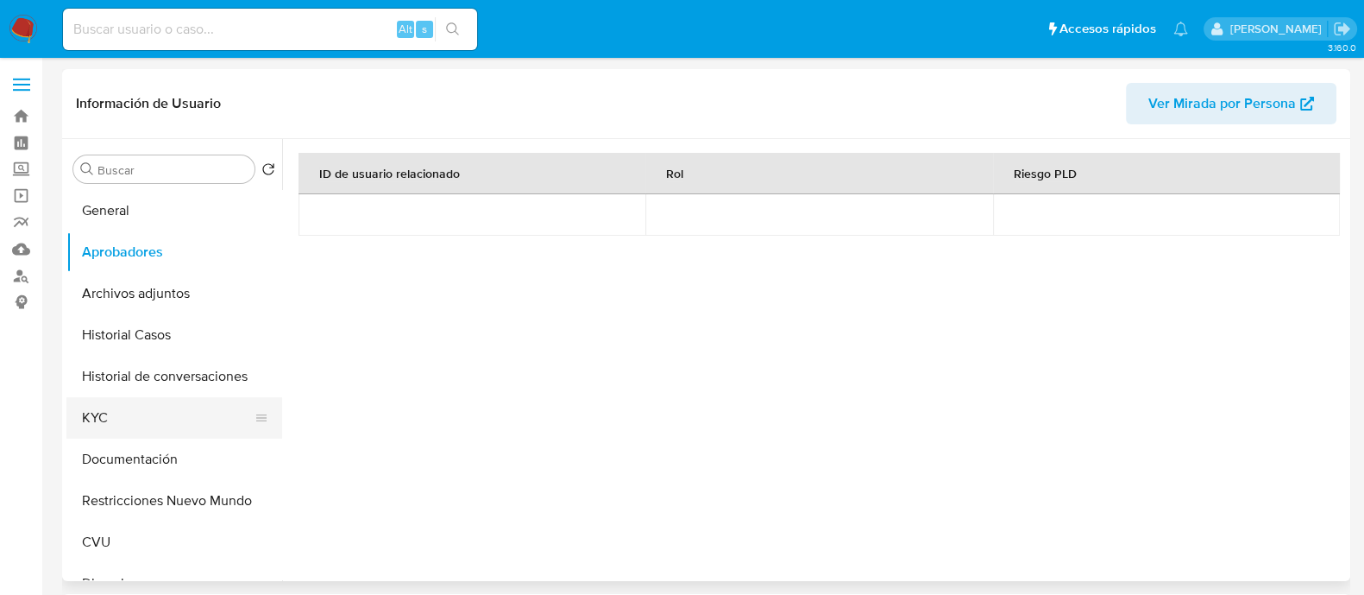
click at [127, 418] on button "KYC" at bounding box center [167, 417] width 202 height 41
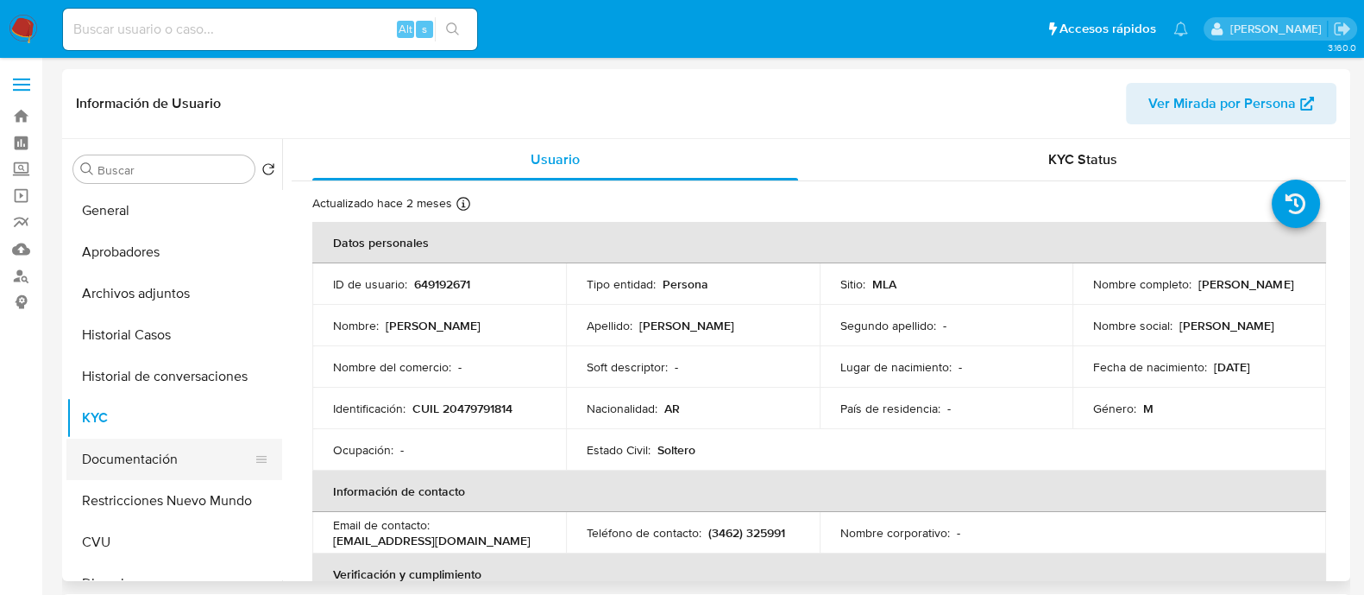
click at [136, 476] on button "Documentación" at bounding box center [167, 458] width 202 height 41
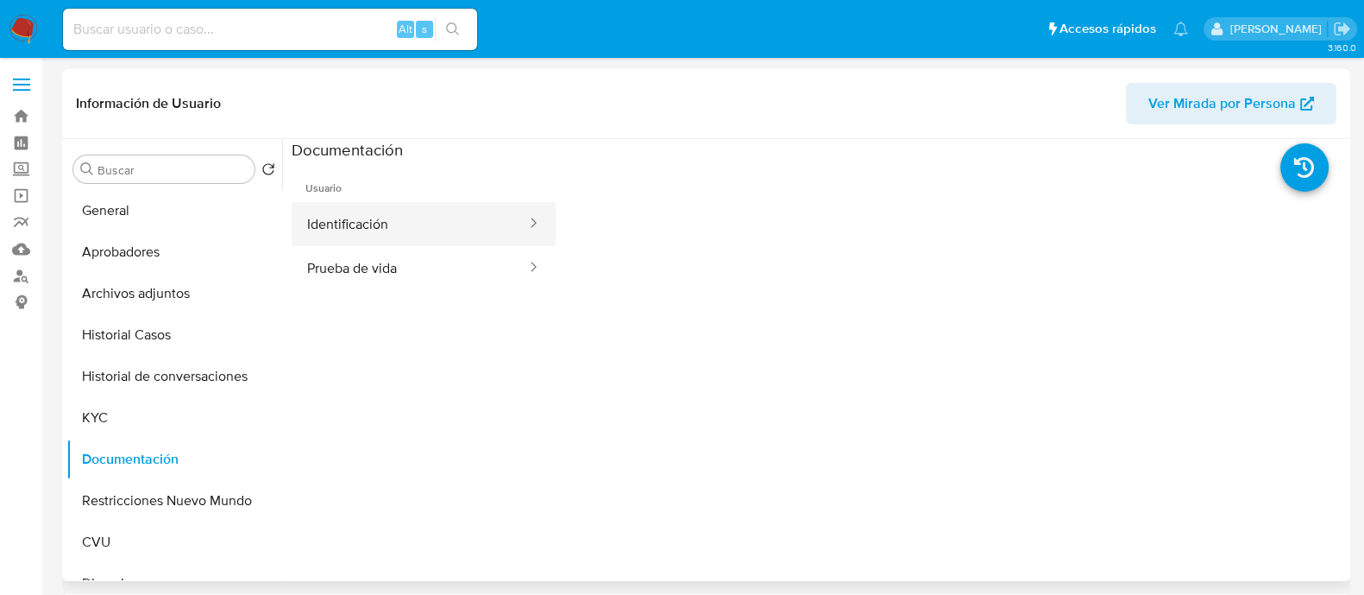
click at [433, 236] on button "Identificación" at bounding box center [410, 224] width 236 height 44
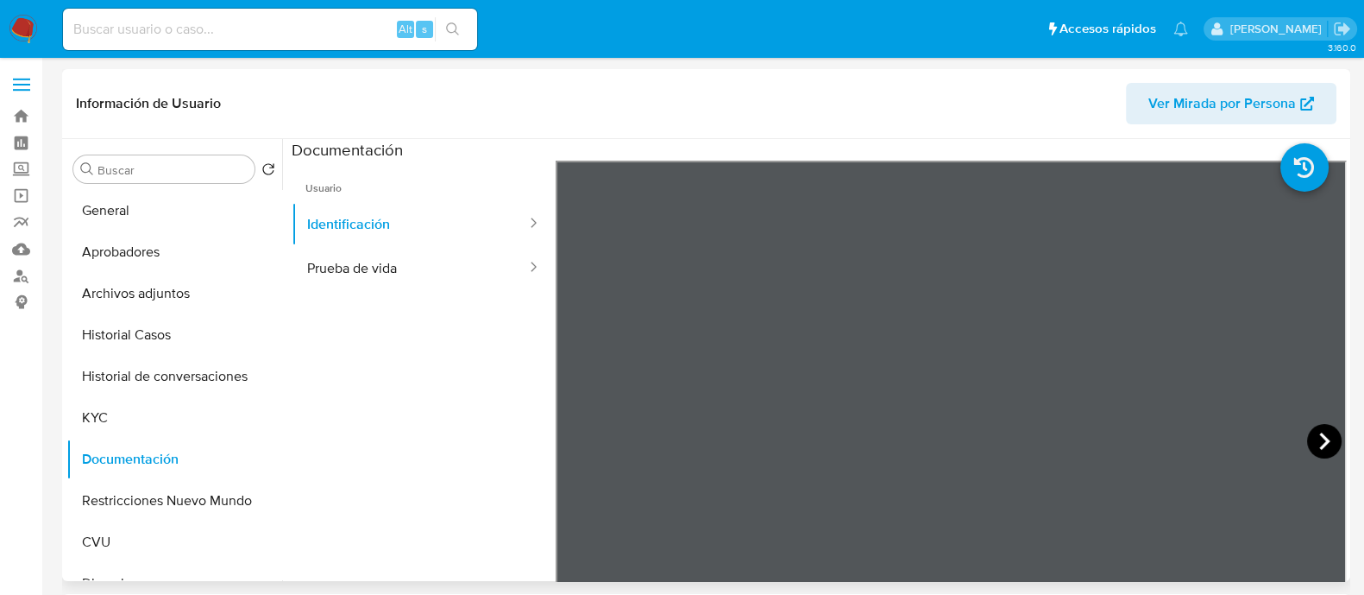
click at [1329, 446] on icon at bounding box center [1325, 441] width 35 height 35
click at [134, 437] on button "KYC" at bounding box center [167, 417] width 202 height 41
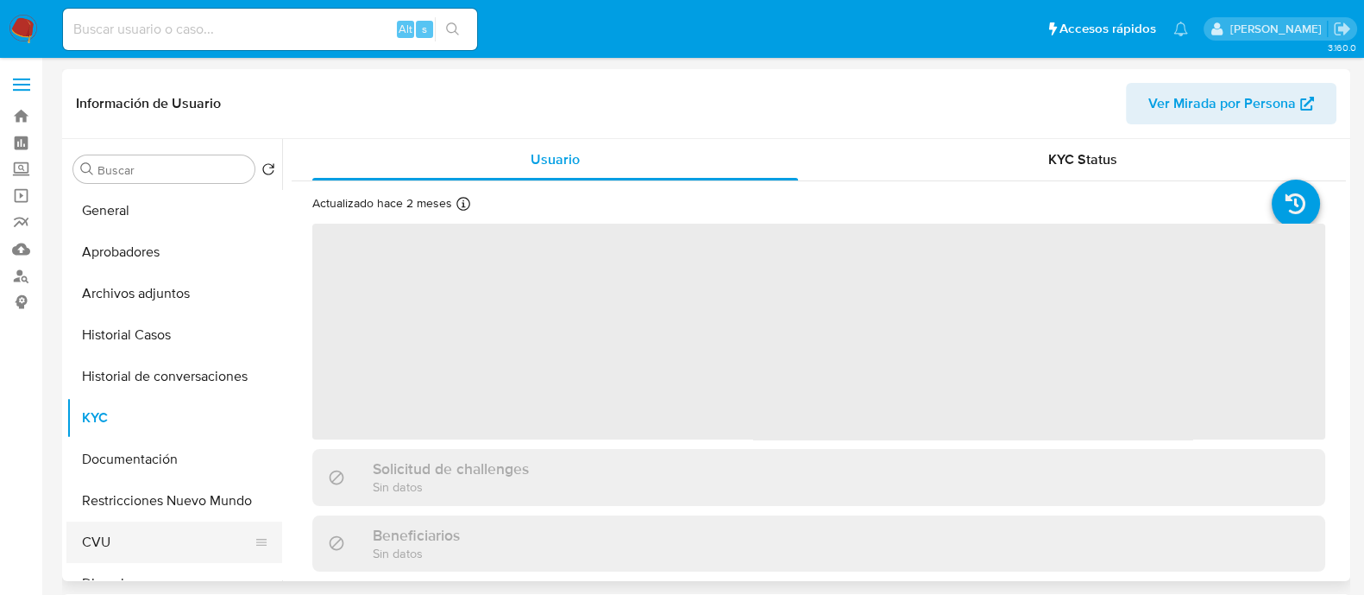
click at [119, 539] on button "CVU" at bounding box center [167, 541] width 202 height 41
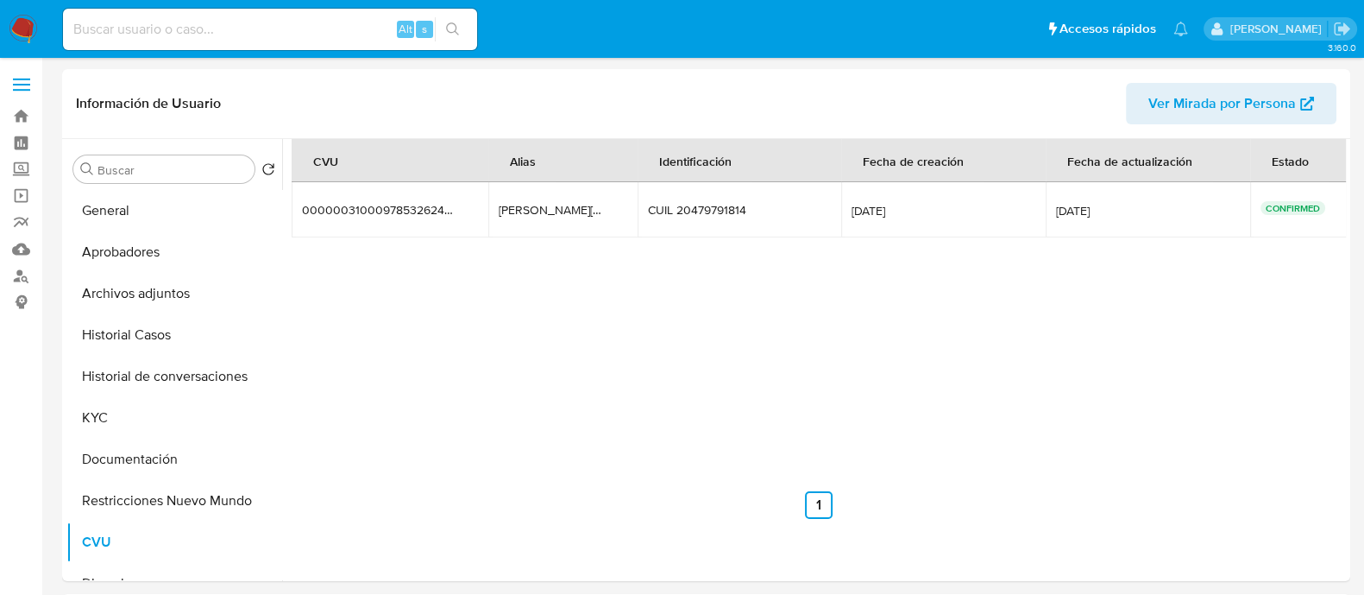
click at [435, 360] on div "CVU Alias Identificación Fecha de creación Fecha de actualización Estado 000000…" at bounding box center [819, 329] width 1055 height 380
click at [170, 384] on button "Historial de conversaciones" at bounding box center [167, 376] width 202 height 41
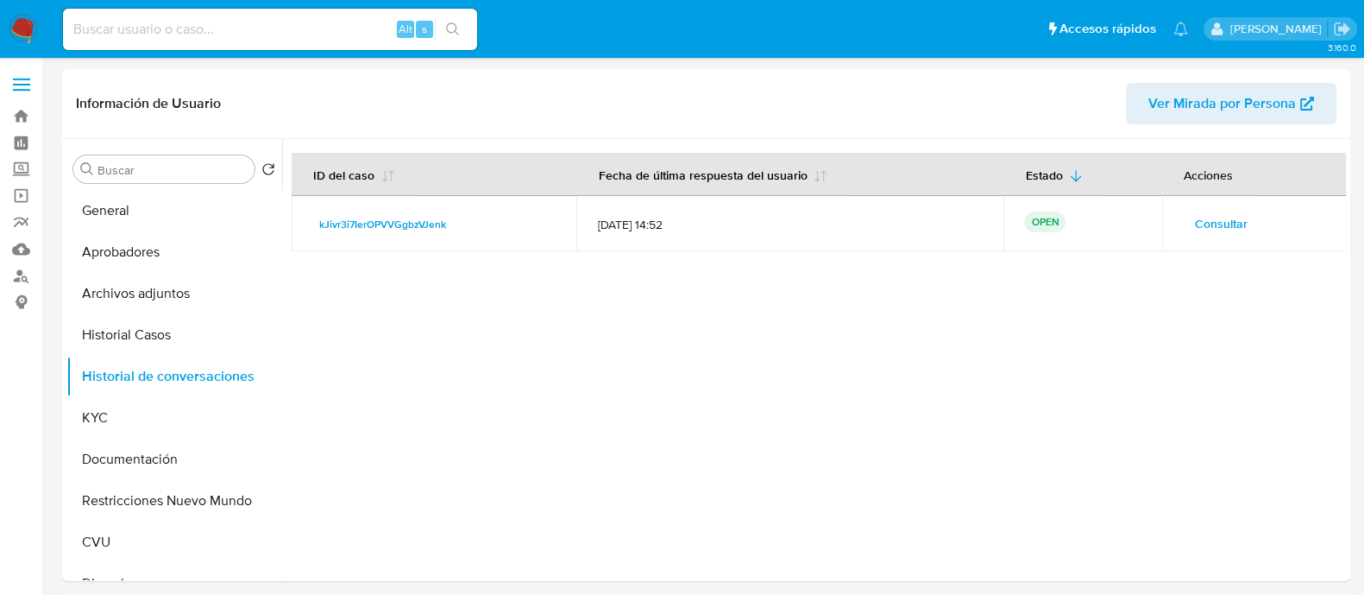
click at [1209, 217] on span "Consultar" at bounding box center [1221, 223] width 53 height 24
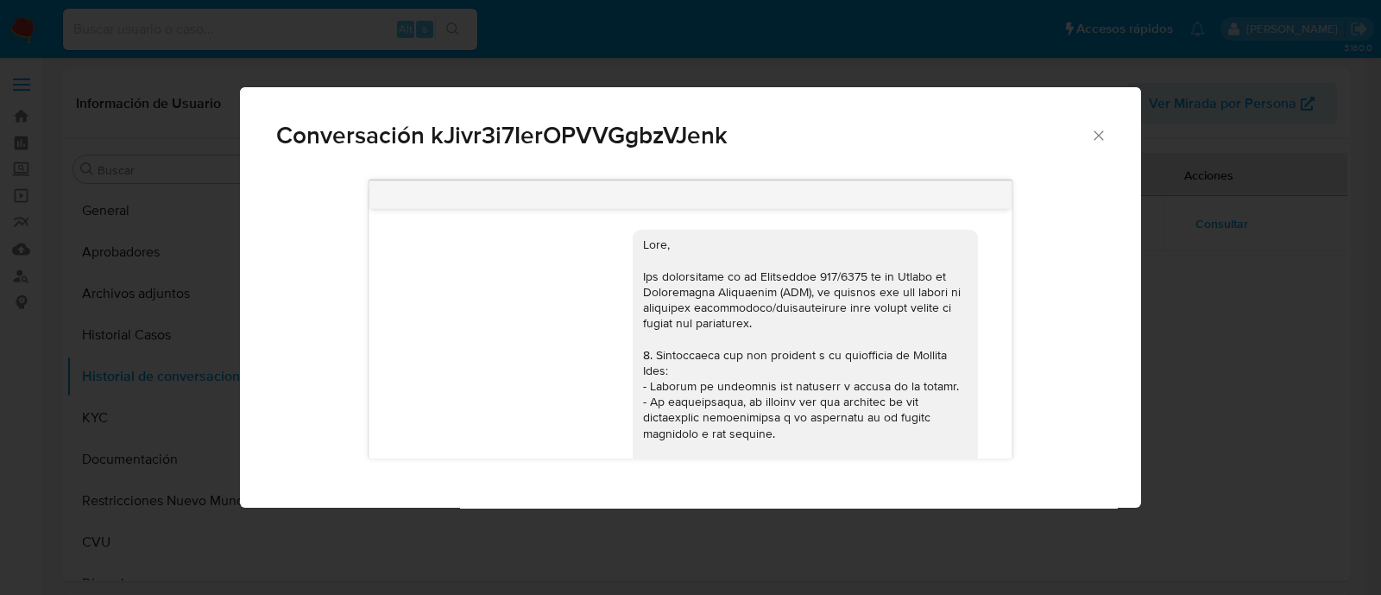
scroll to position [703, 0]
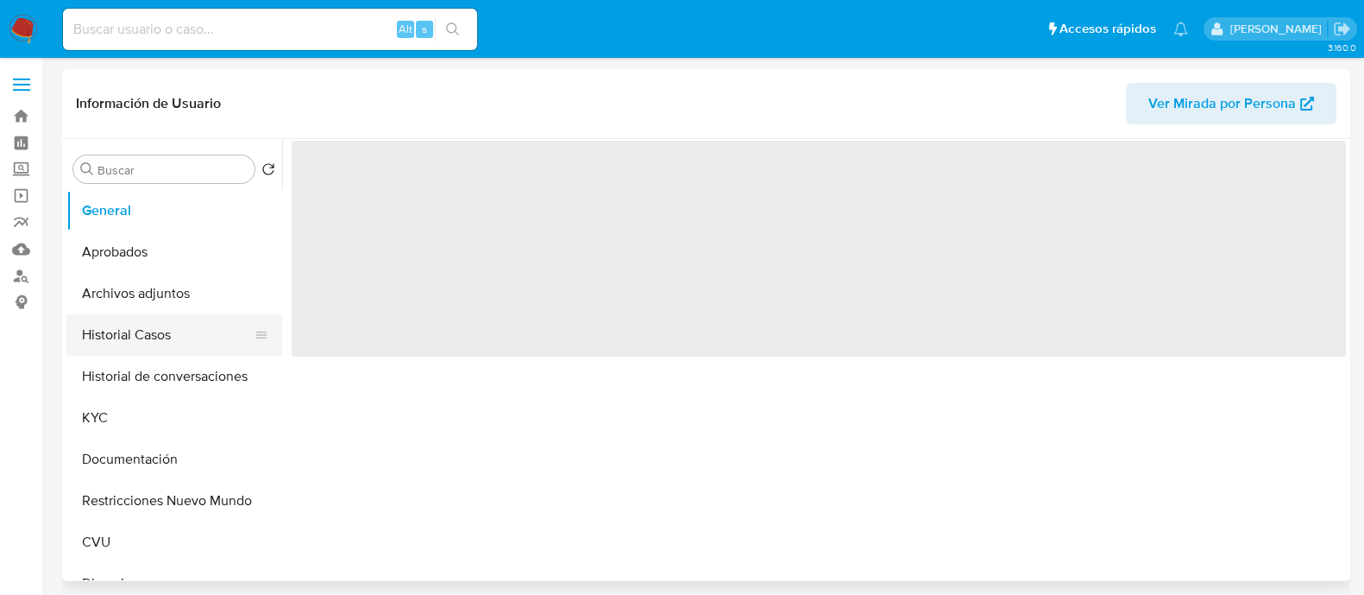
select select "10"
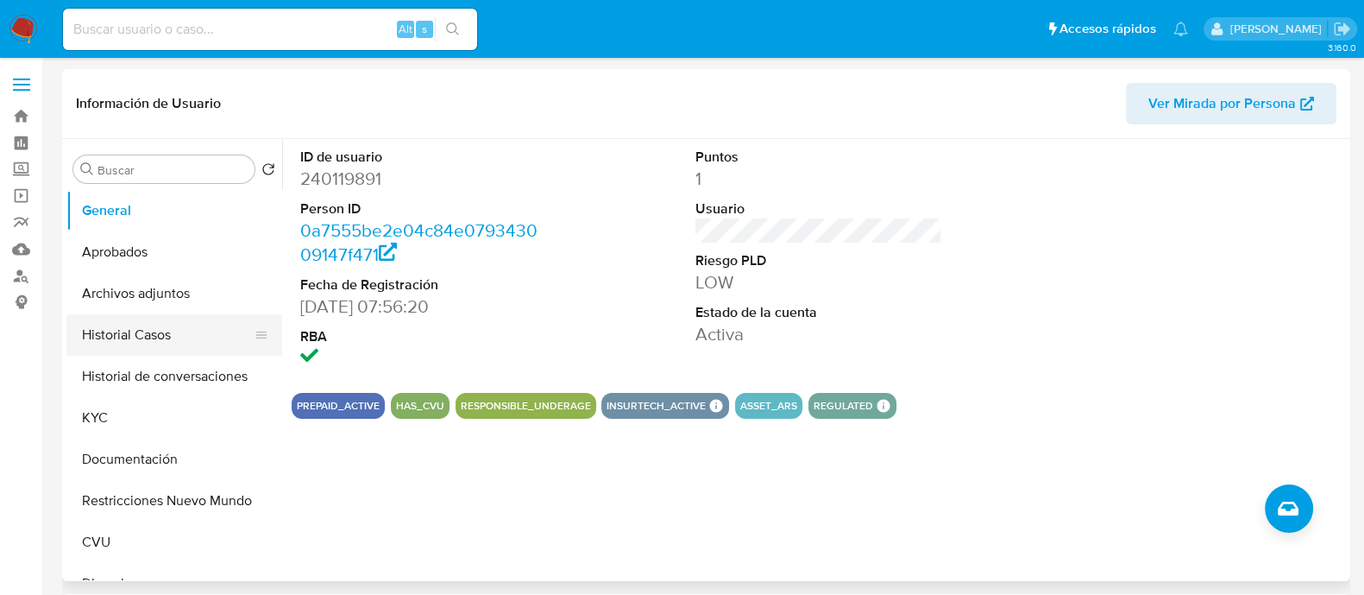
click at [169, 331] on button "Historial Casos" at bounding box center [167, 334] width 202 height 41
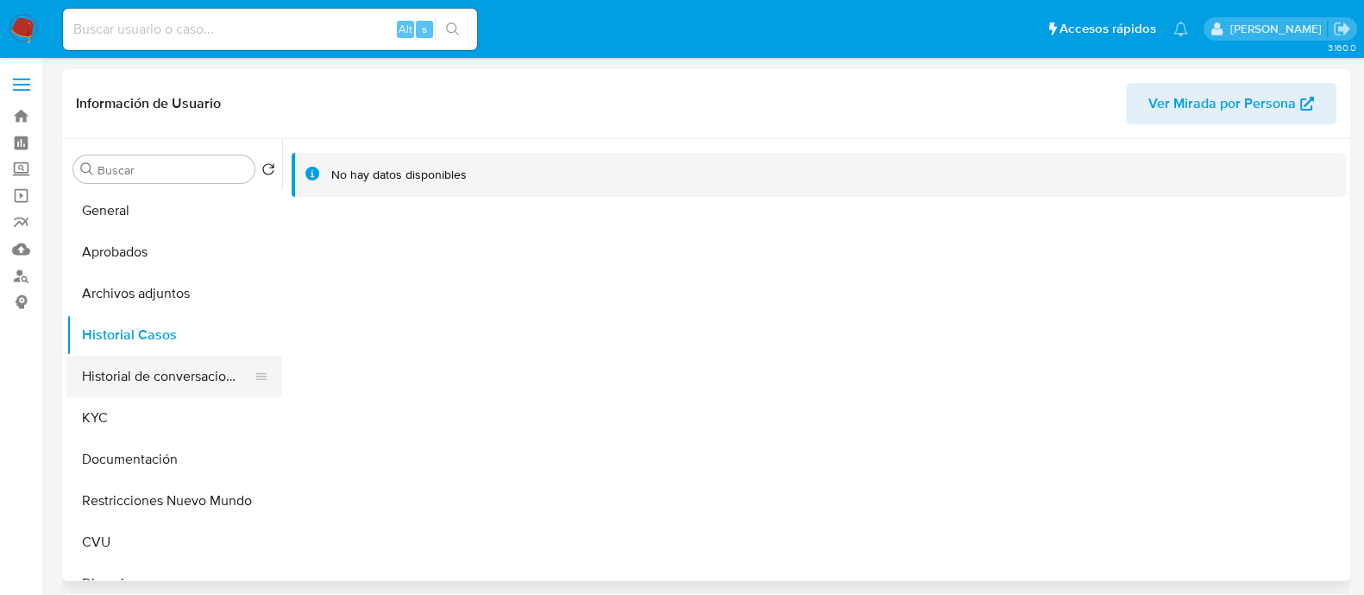
click at [134, 394] on button "Historial de conversaciones" at bounding box center [167, 376] width 202 height 41
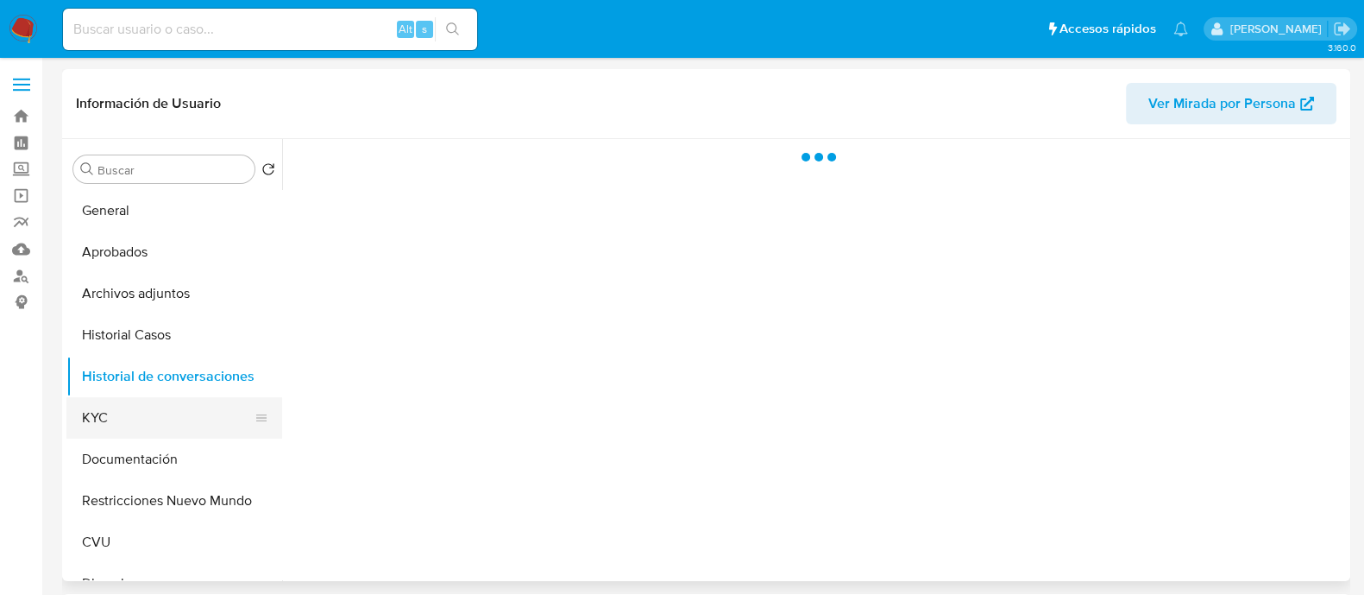
click at [144, 432] on button "KYC" at bounding box center [167, 417] width 202 height 41
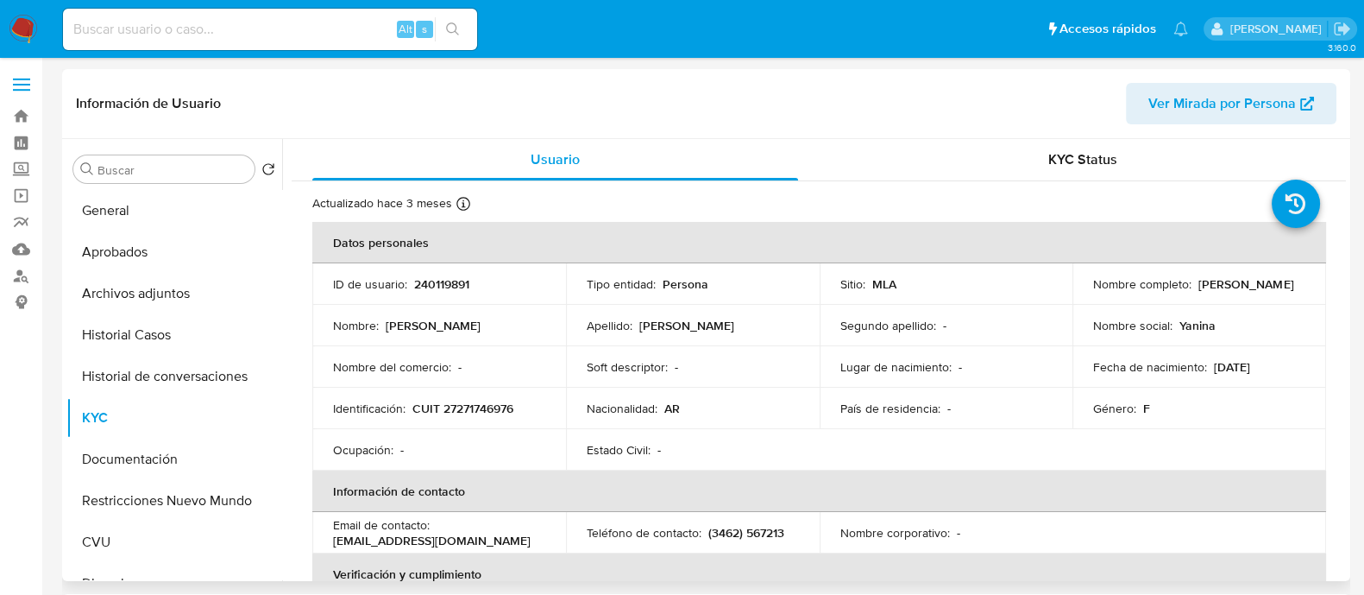
click at [470, 403] on p "CUIT 27271746976" at bounding box center [463, 408] width 101 height 16
copy p "27271746976"
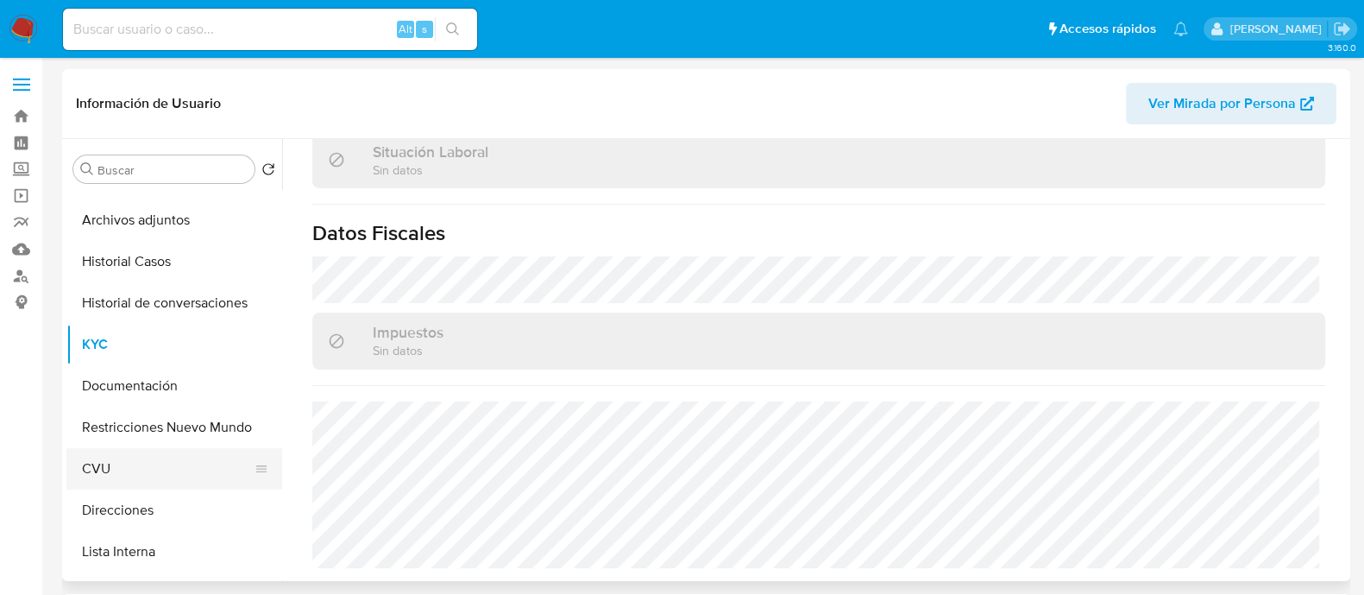
scroll to position [107, 0]
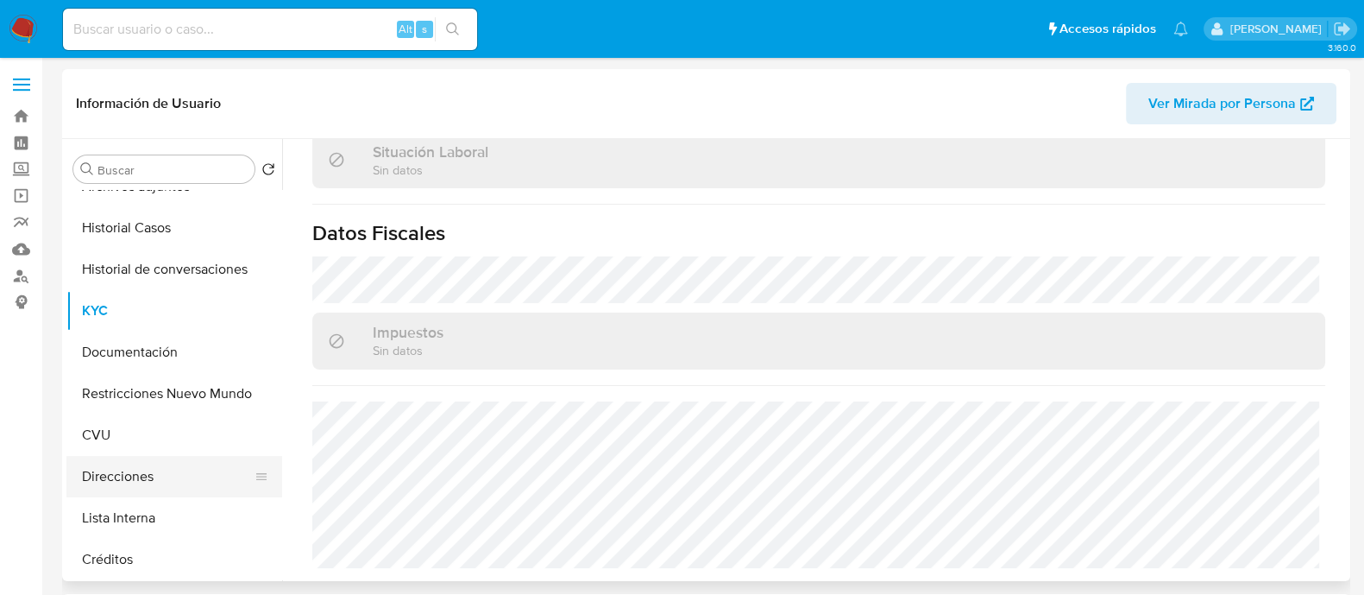
click at [155, 468] on button "Direcciones" at bounding box center [167, 476] width 202 height 41
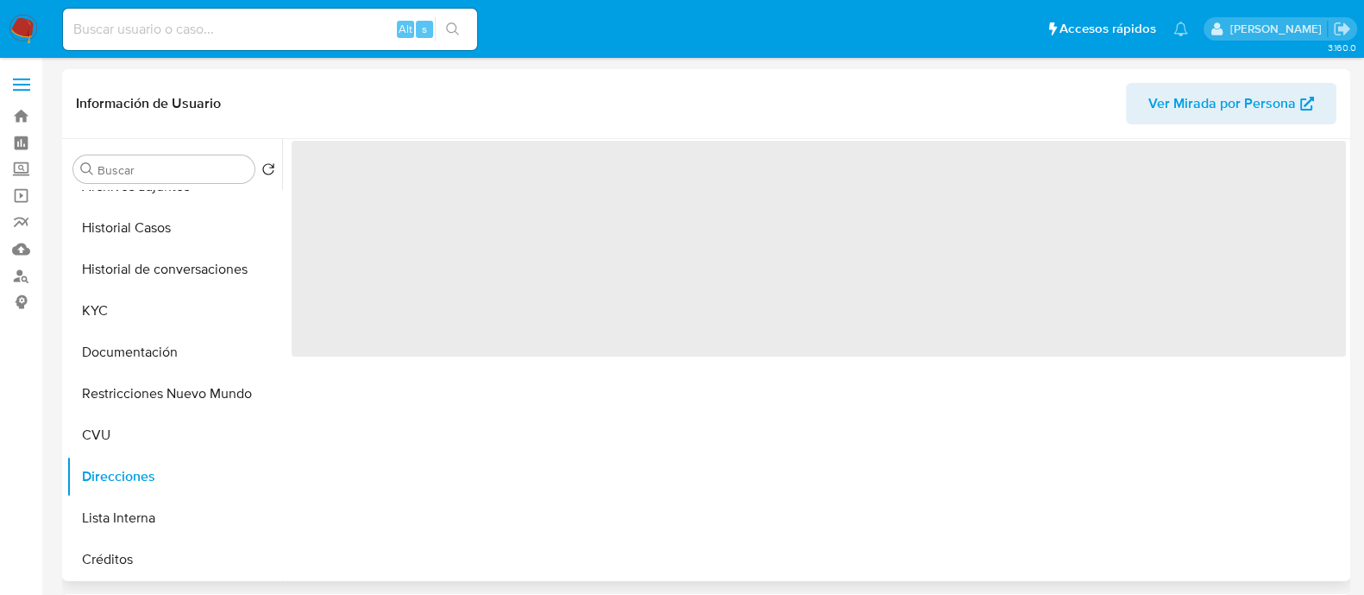
scroll to position [0, 0]
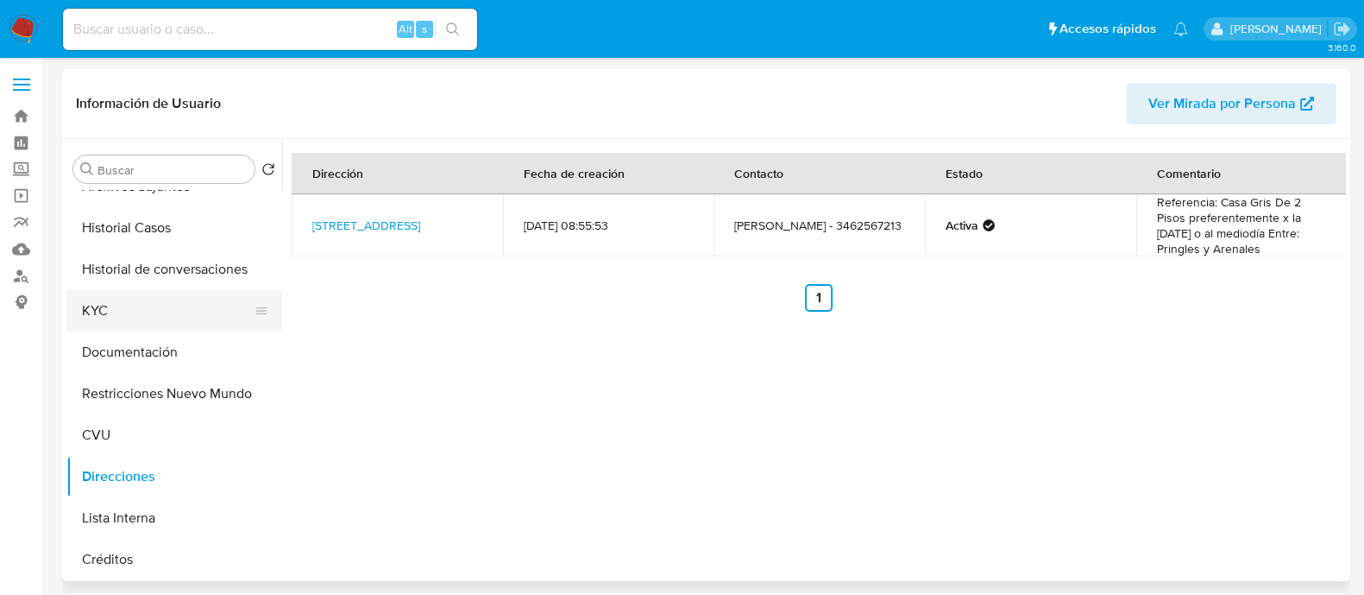
click at [115, 321] on button "KYC" at bounding box center [167, 310] width 202 height 41
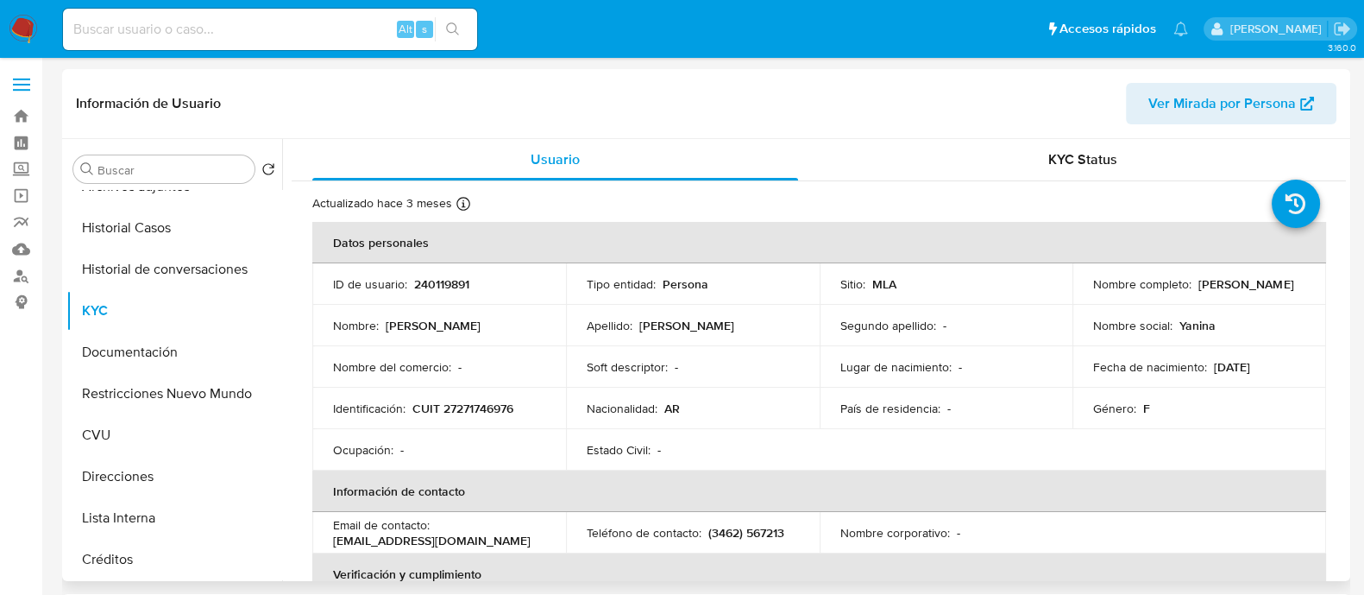
click at [1199, 289] on p "Yanina Beln Lagna" at bounding box center [1246, 284] width 95 height 16
click at [1199, 291] on p "Yanina Beln Lagna" at bounding box center [1246, 284] width 95 height 16
drag, startPoint x: 1188, startPoint y: 293, endPoint x: 1077, endPoint y: 295, distance: 110.5
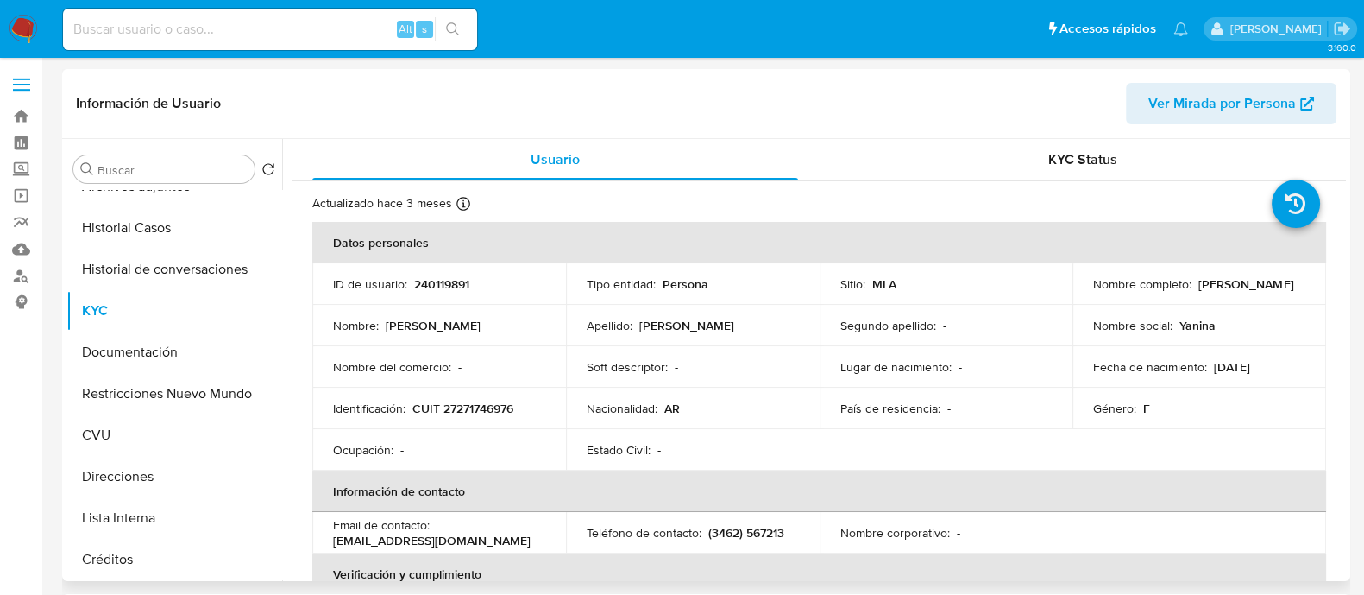
click at [1077, 295] on td "Nombre completo : Yanina Beln Lagna" at bounding box center [1200, 283] width 254 height 41
copy p "Yanina Beln Lagna"
click at [458, 412] on p "CUIT 27271746976" at bounding box center [463, 408] width 101 height 16
copy p "27271746976"
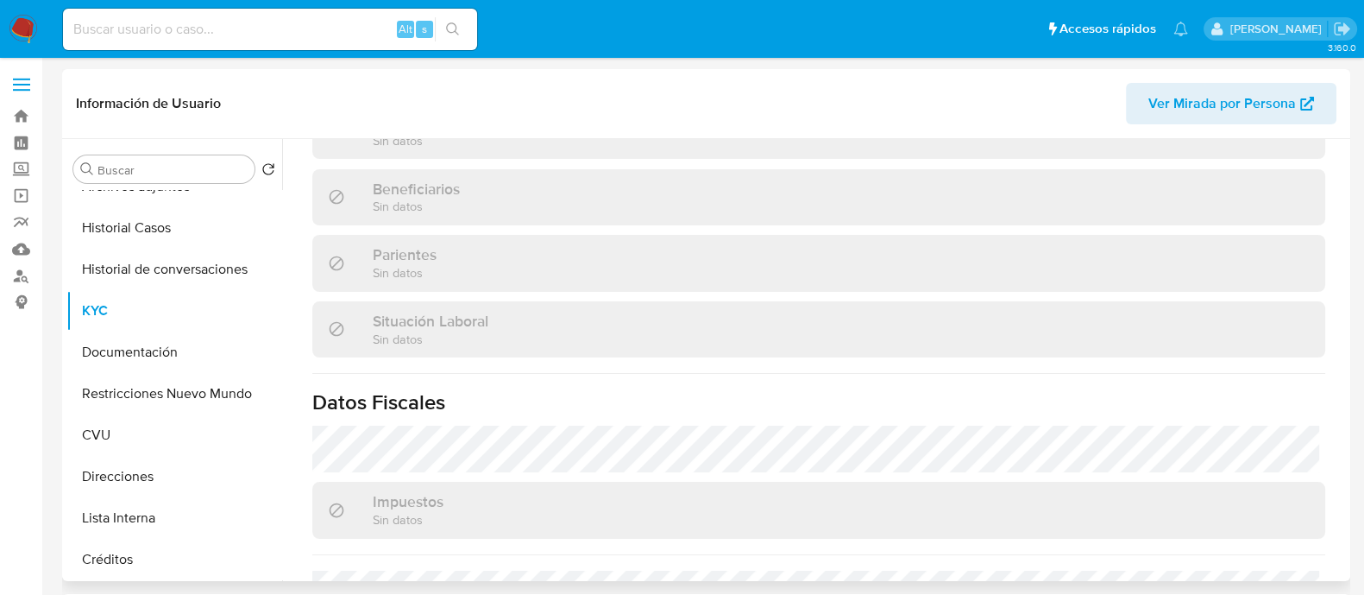
scroll to position [923, 0]
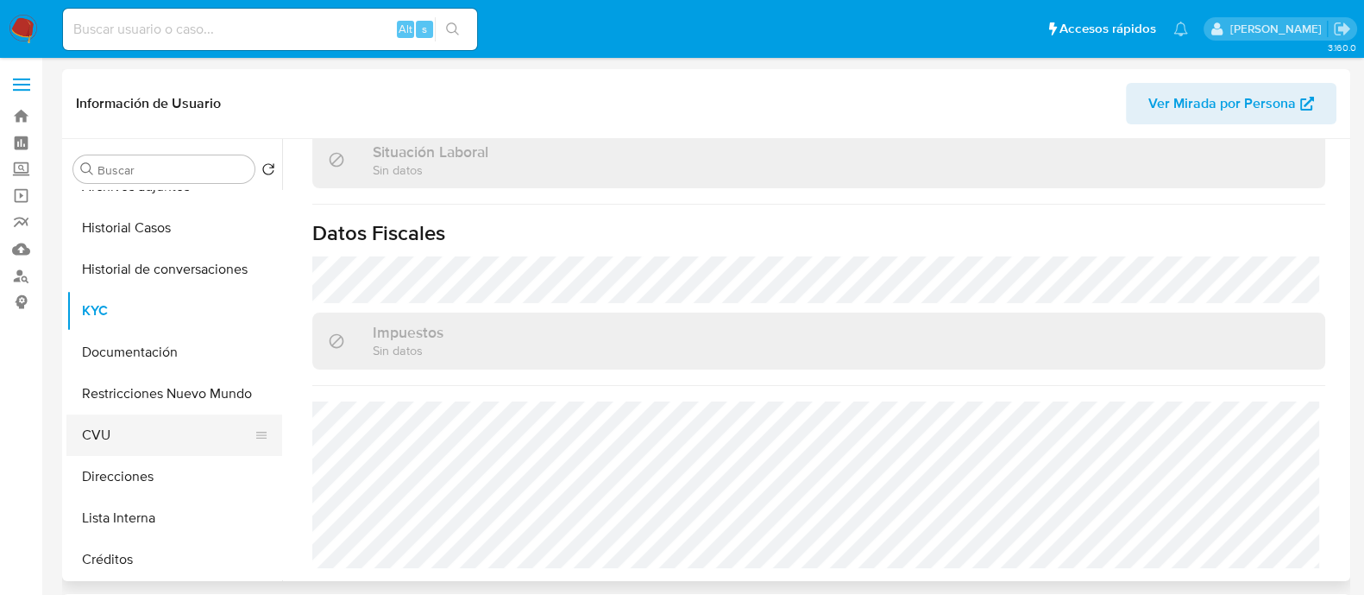
click at [140, 431] on button "CVU" at bounding box center [167, 434] width 202 height 41
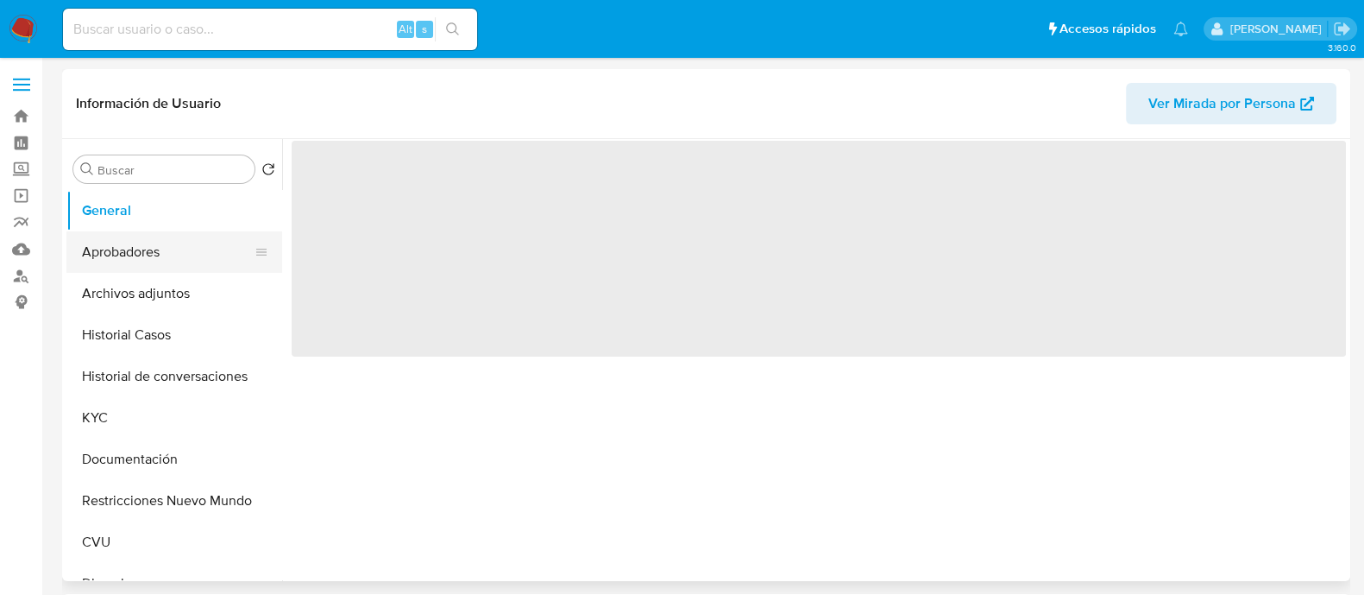
select select "10"
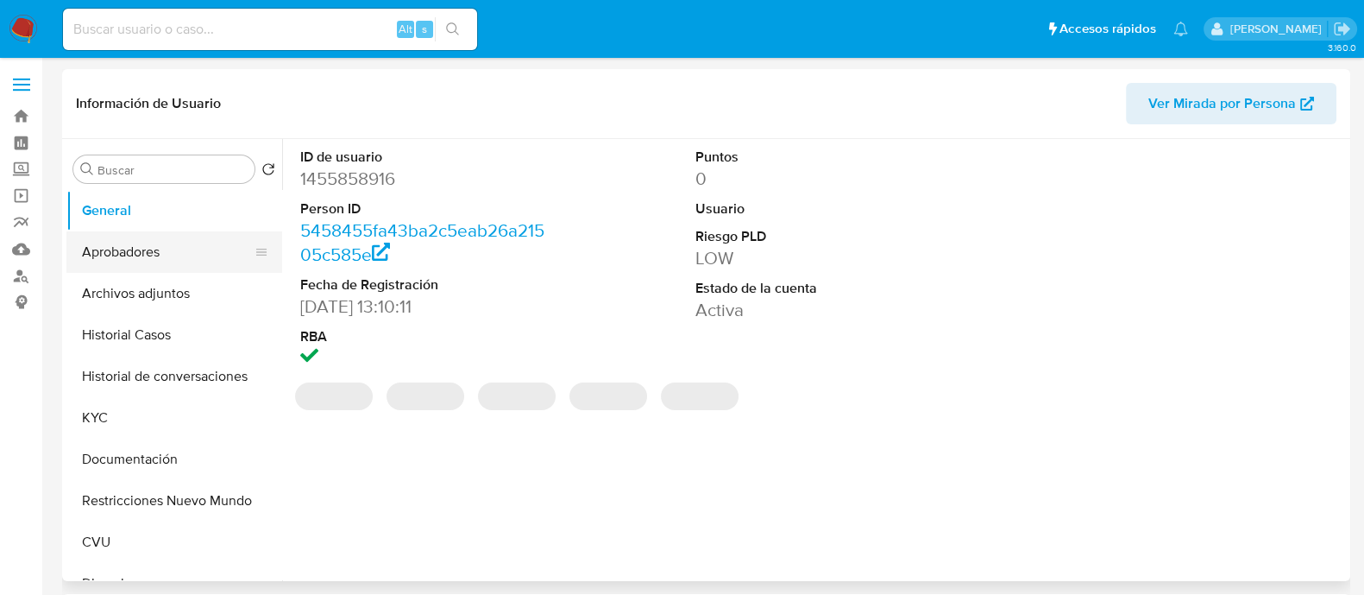
click at [143, 253] on button "Aprobadores" at bounding box center [167, 251] width 202 height 41
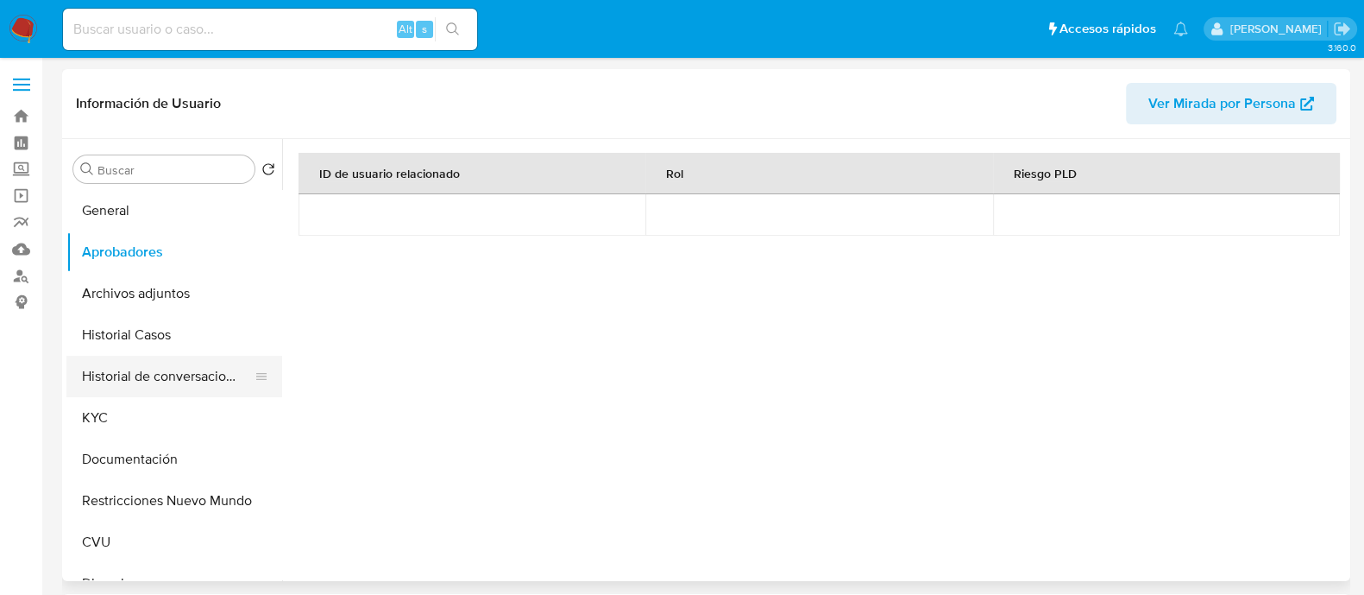
click at [173, 380] on button "Historial de conversaciones" at bounding box center [167, 376] width 202 height 41
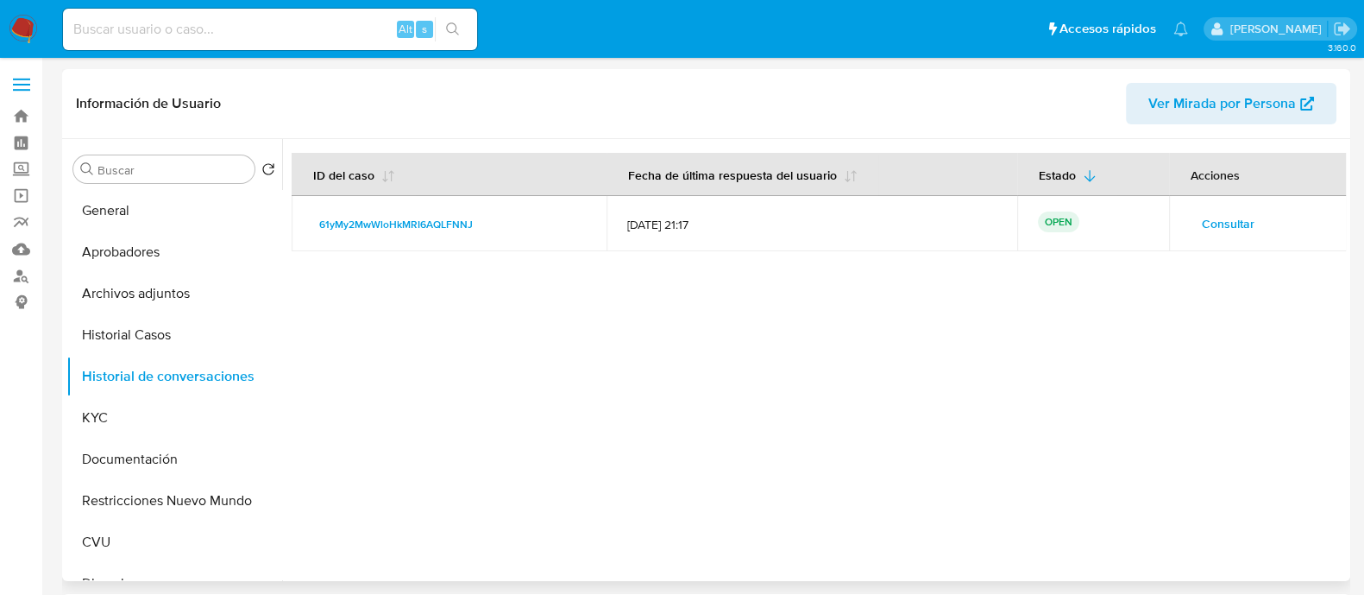
click at [1224, 223] on span "Consultar" at bounding box center [1228, 223] width 53 height 24
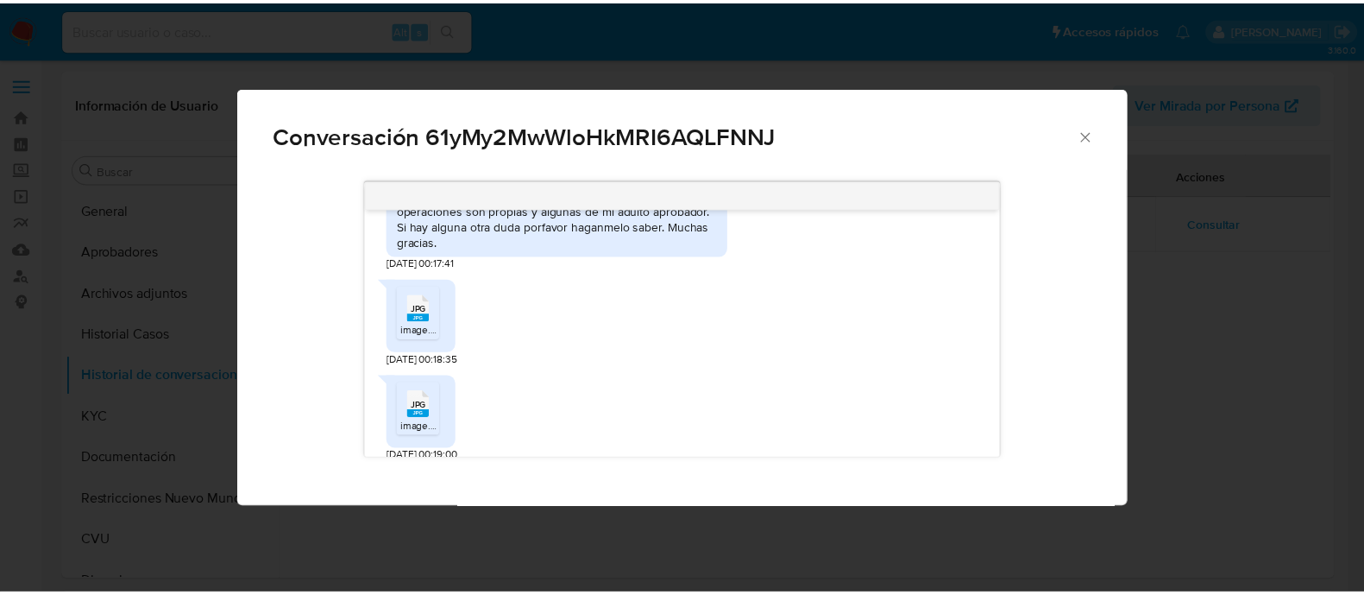
scroll to position [848, 0]
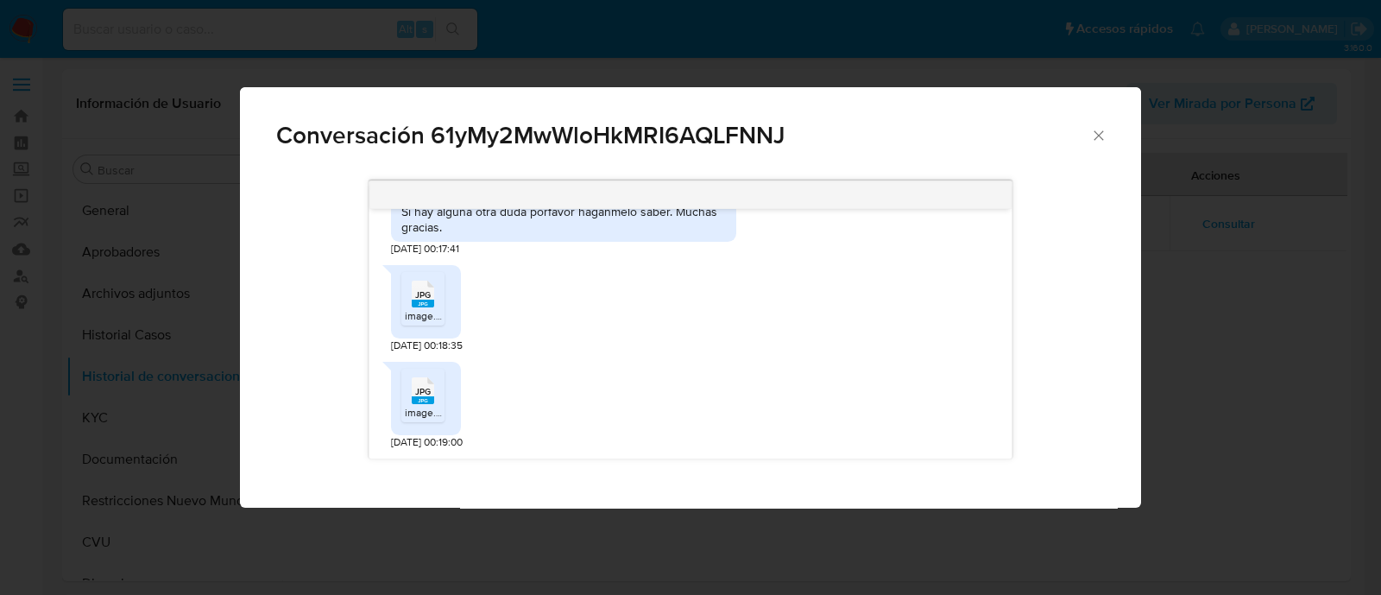
click at [437, 310] on span "image.jpg" at bounding box center [428, 315] width 46 height 15
click at [425, 405] on icon "JPG" at bounding box center [423, 390] width 22 height 30
click at [1102, 132] on icon "Cerrar" at bounding box center [1098, 135] width 17 height 17
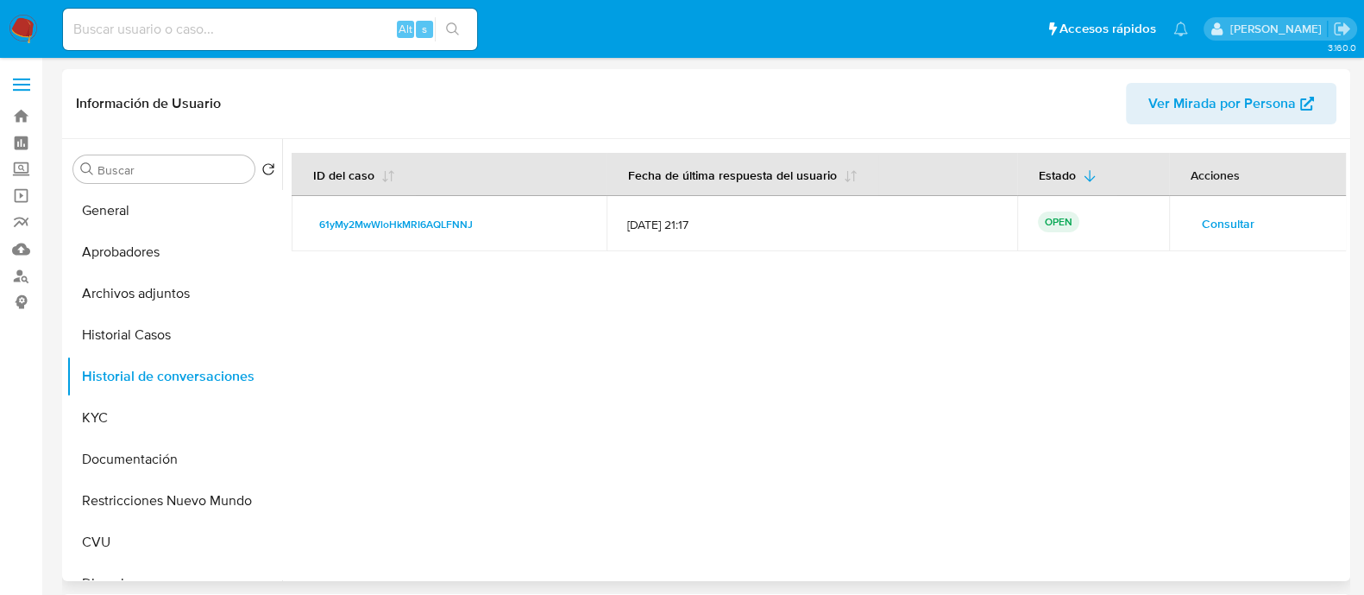
click at [492, 438] on div at bounding box center [814, 360] width 1064 height 442
click at [117, 406] on button "KYC" at bounding box center [167, 417] width 202 height 41
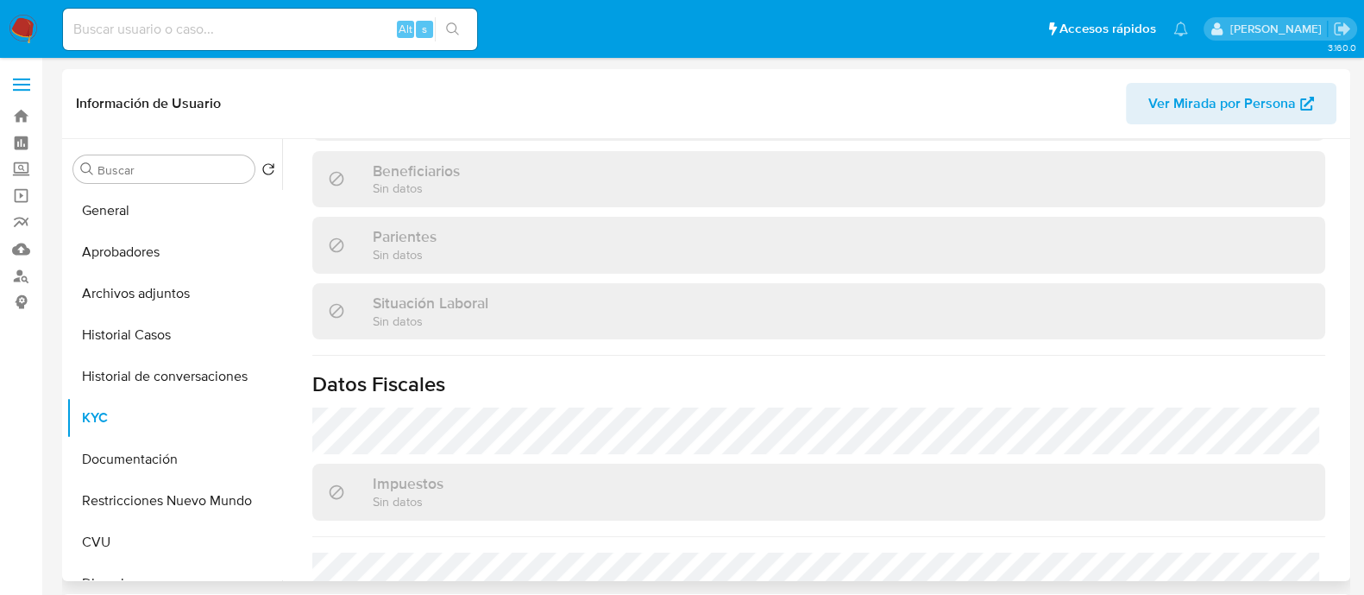
scroll to position [923, 0]
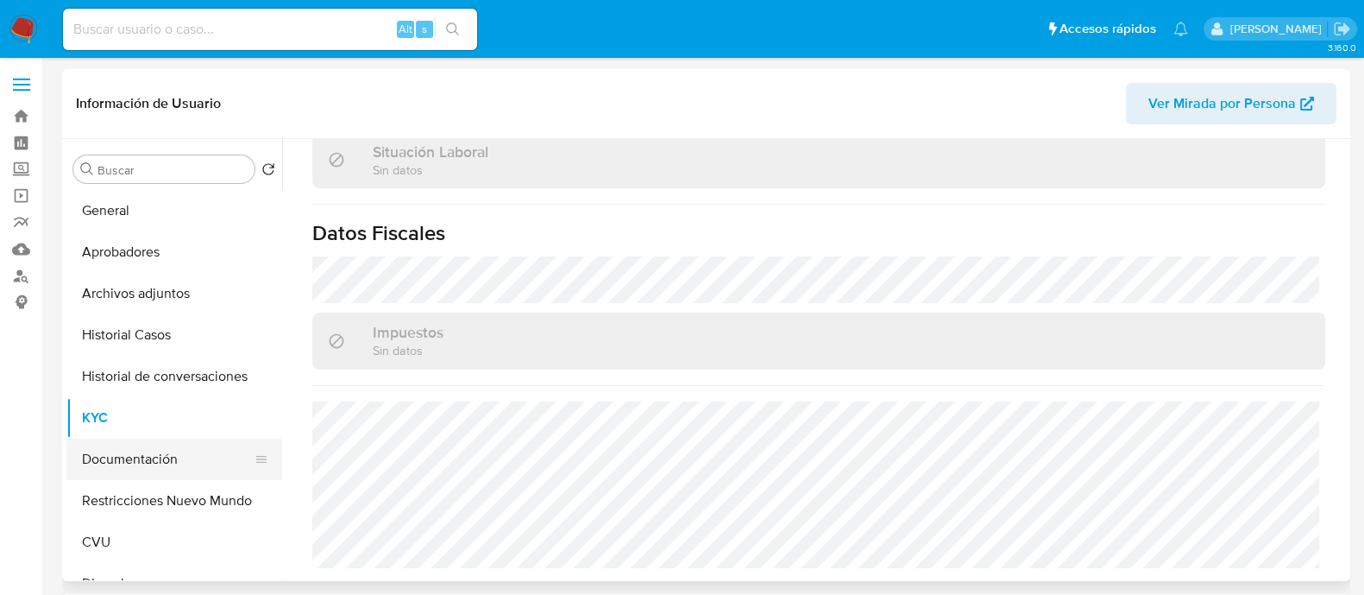
click at [169, 463] on button "Documentación" at bounding box center [167, 458] width 202 height 41
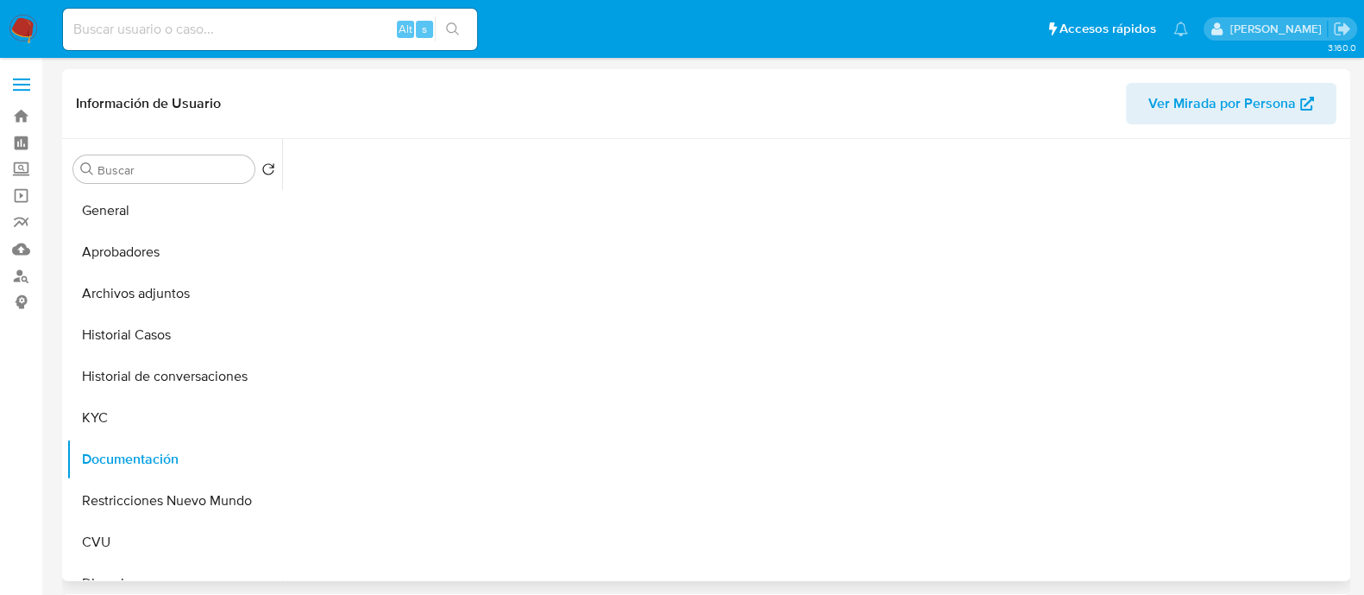
scroll to position [0, 0]
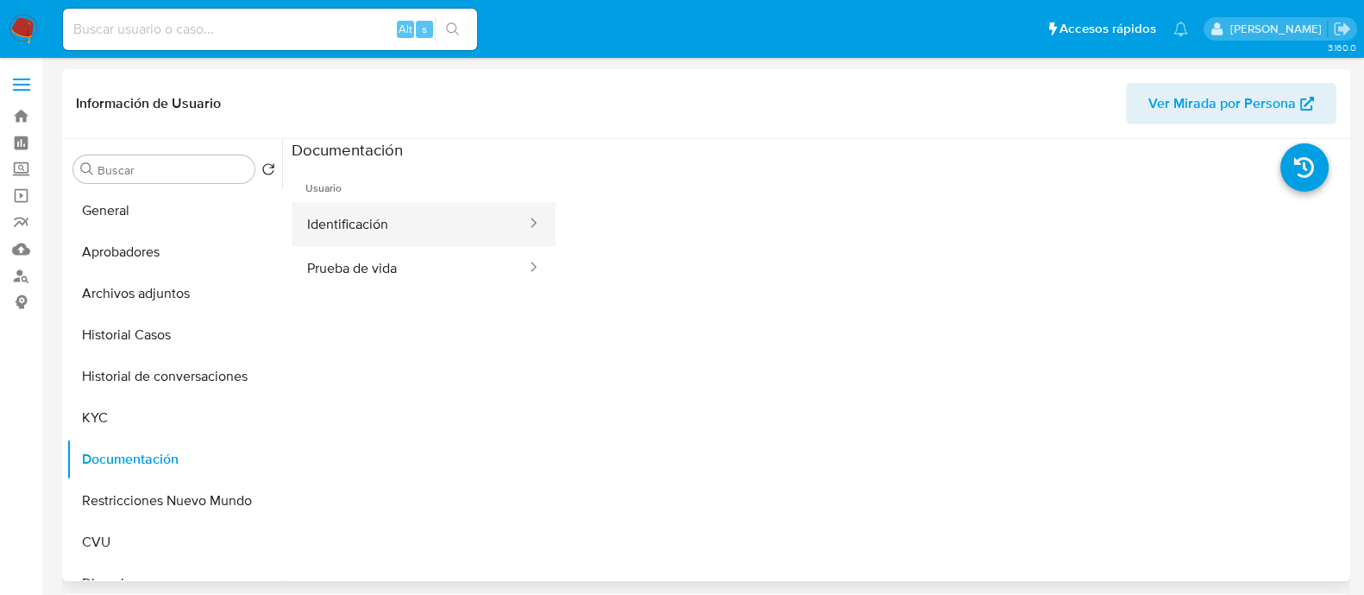
click at [435, 227] on button "Identificación" at bounding box center [410, 224] width 236 height 44
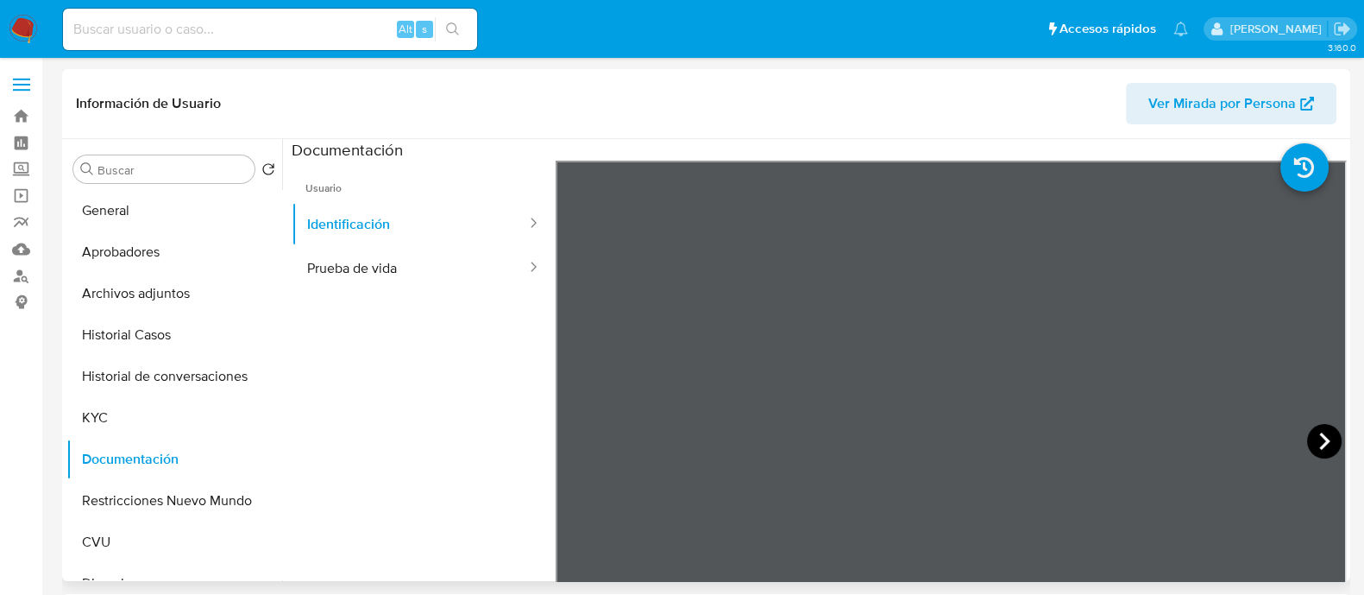
click at [1314, 444] on icon at bounding box center [1325, 441] width 35 height 35
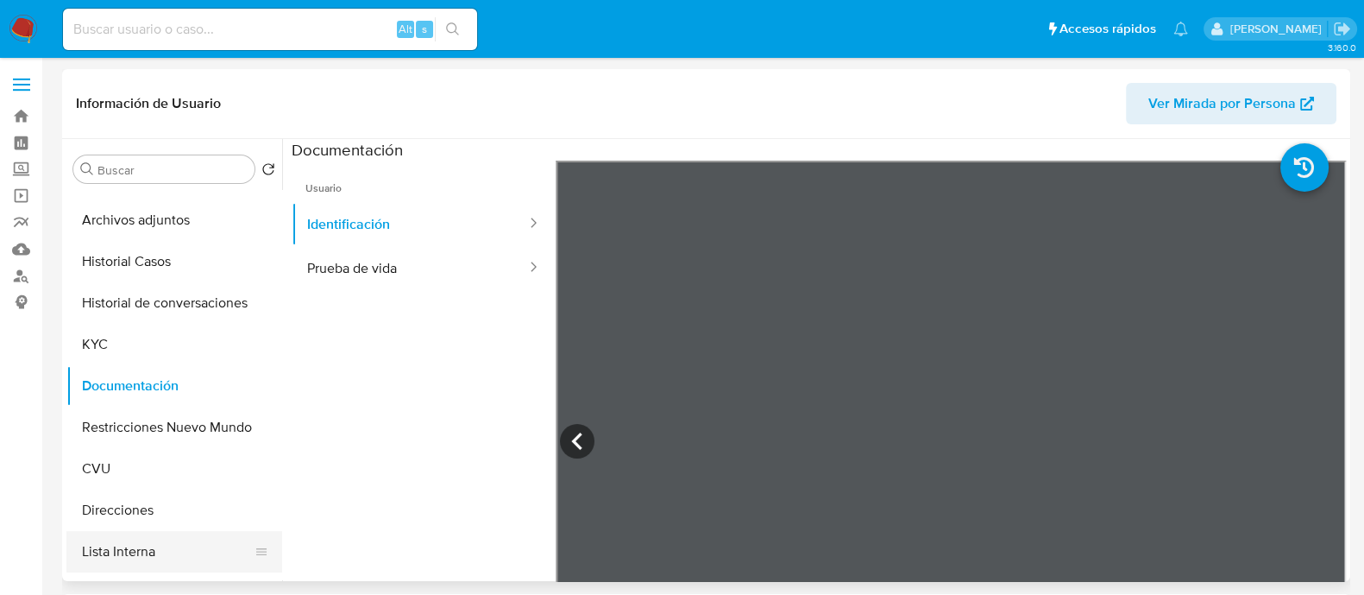
scroll to position [107, 0]
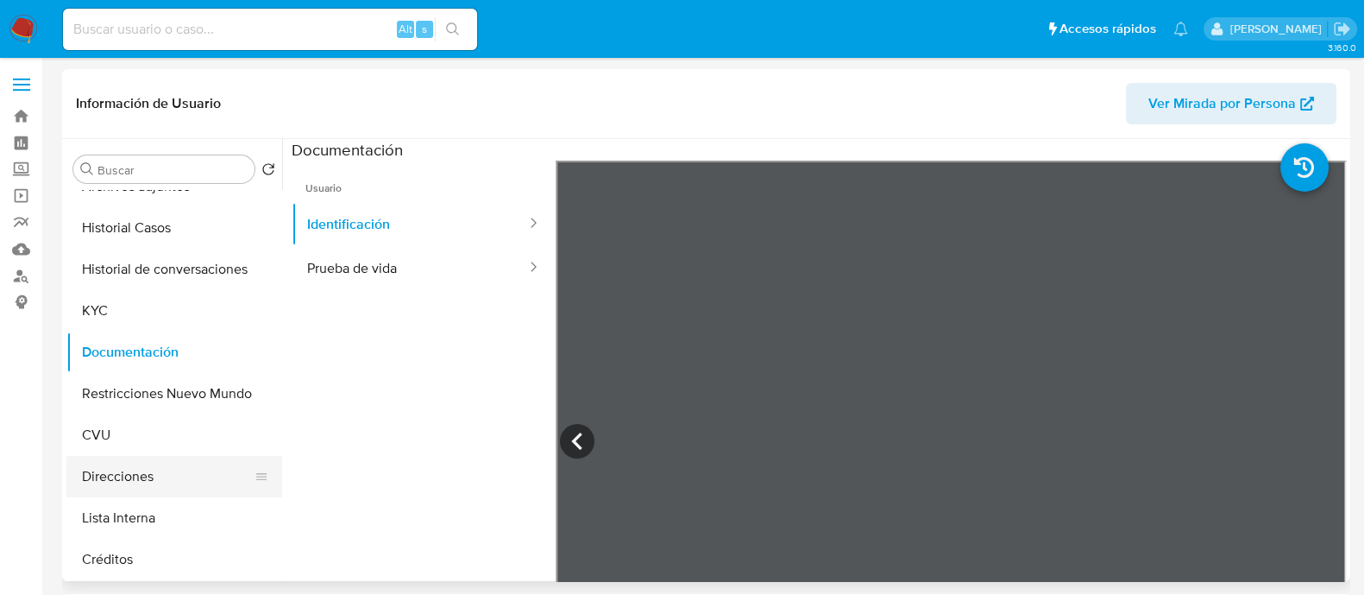
click at [129, 478] on button "Direcciones" at bounding box center [167, 476] width 202 height 41
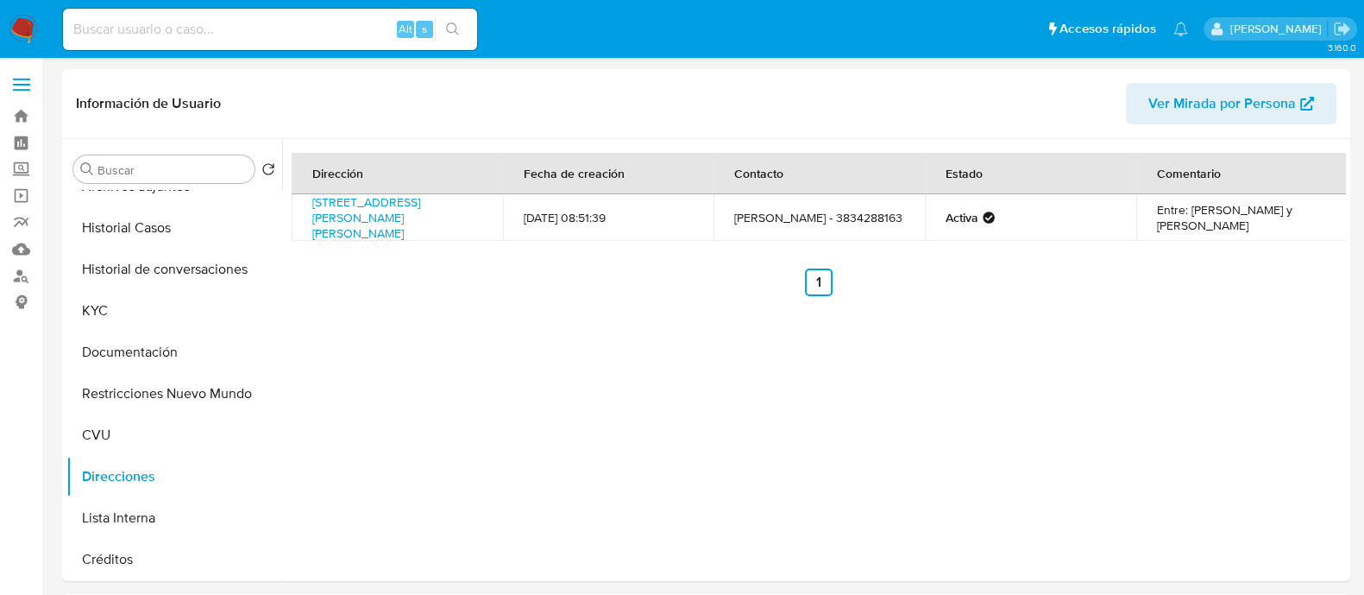
click at [66, 456] on button "Direcciones" at bounding box center [174, 476] width 216 height 41
click at [608, 317] on div "Dirección Fecha de creación Contacto Estado Comentario [STREET_ADDRESS][PERSON_…" at bounding box center [814, 360] width 1064 height 442
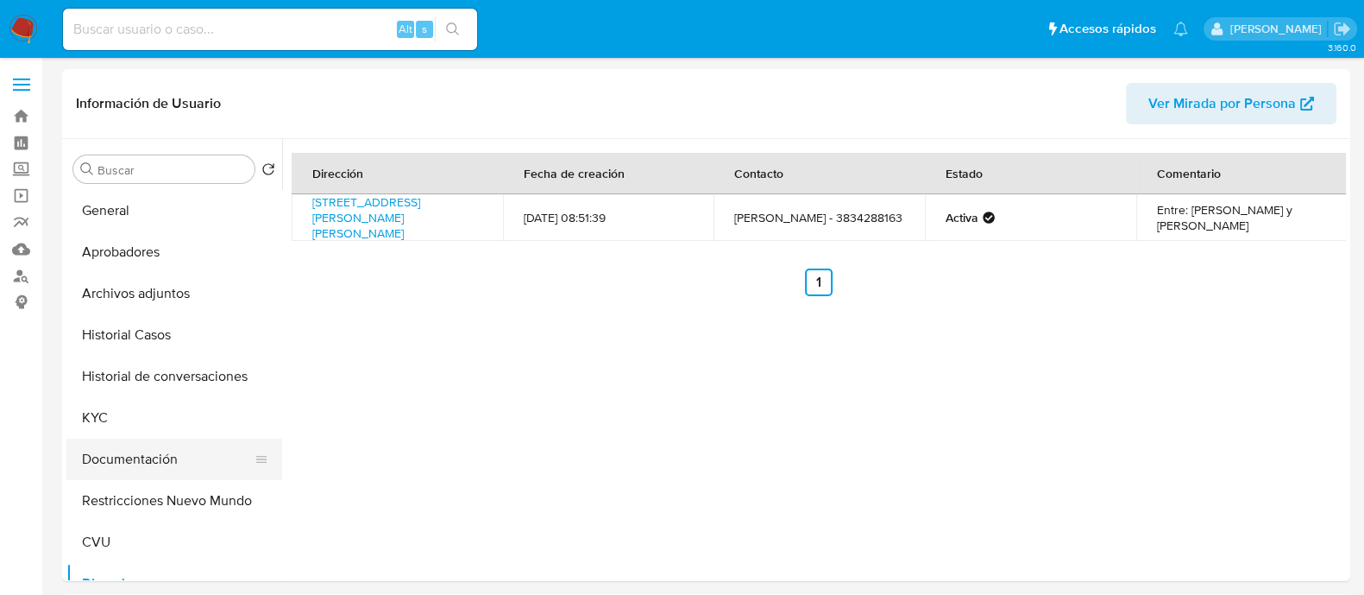
click at [161, 468] on button "Documentación" at bounding box center [167, 458] width 202 height 41
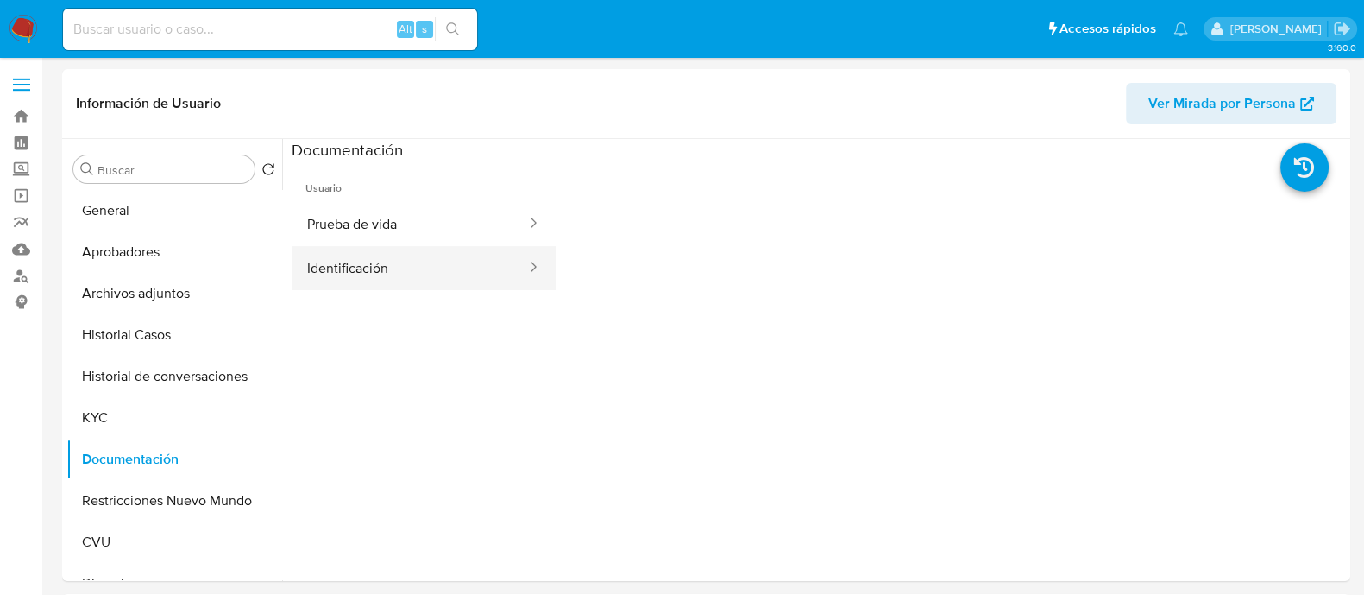
click at [472, 271] on button "Identificación" at bounding box center [410, 268] width 236 height 44
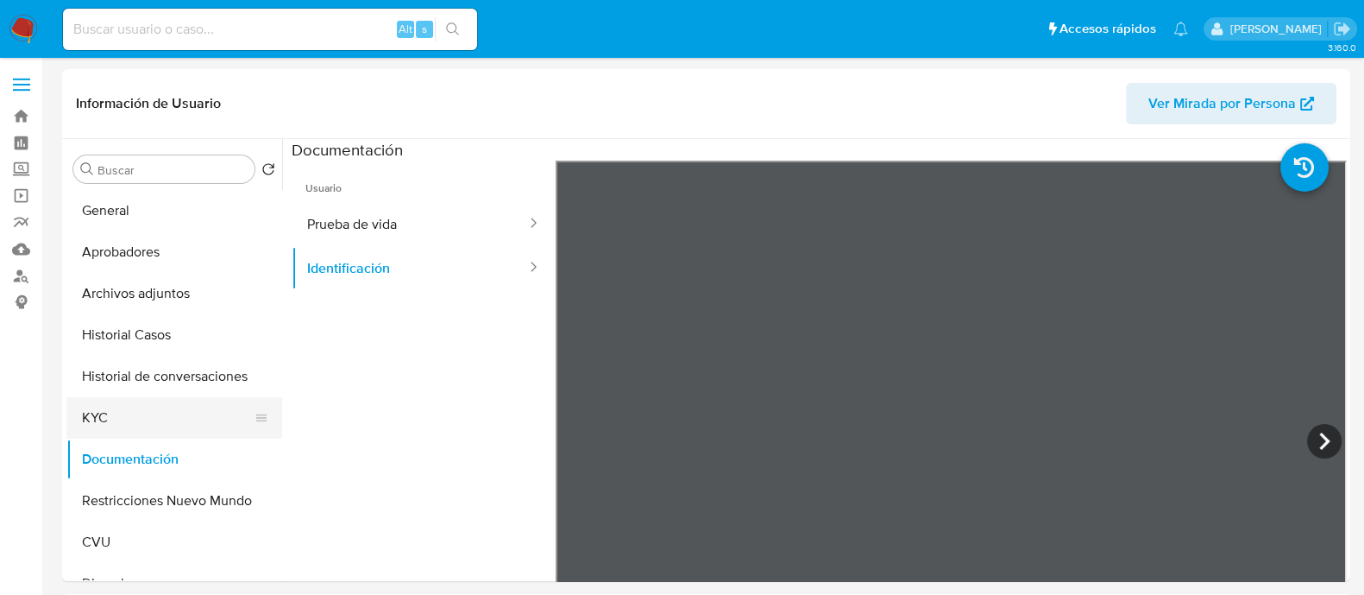
click at [96, 399] on button "KYC" at bounding box center [167, 417] width 202 height 41
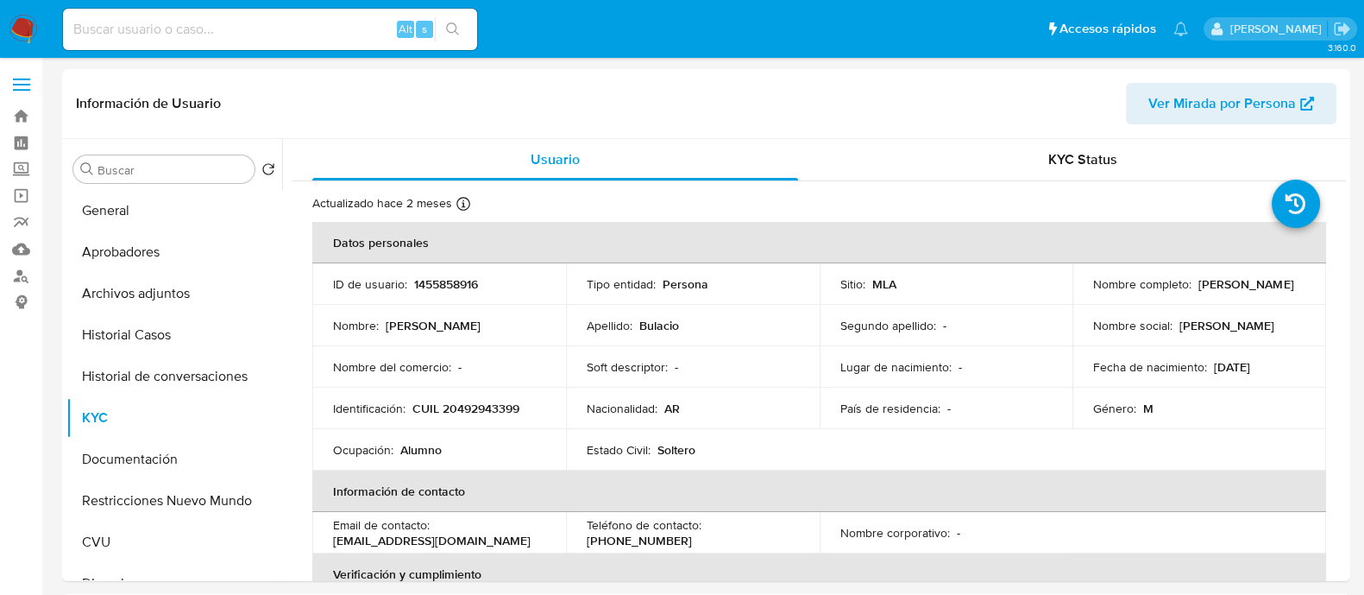
click at [483, 411] on p "CUIL 20492943399" at bounding box center [466, 408] width 107 height 16
copy p "20492943399"
drag, startPoint x: 1089, startPoint y: 292, endPoint x: 1238, endPoint y: 291, distance: 148.4
click at [1238, 291] on div "Nombre completo : Claudio German Bulacio" at bounding box center [1199, 284] width 212 height 16
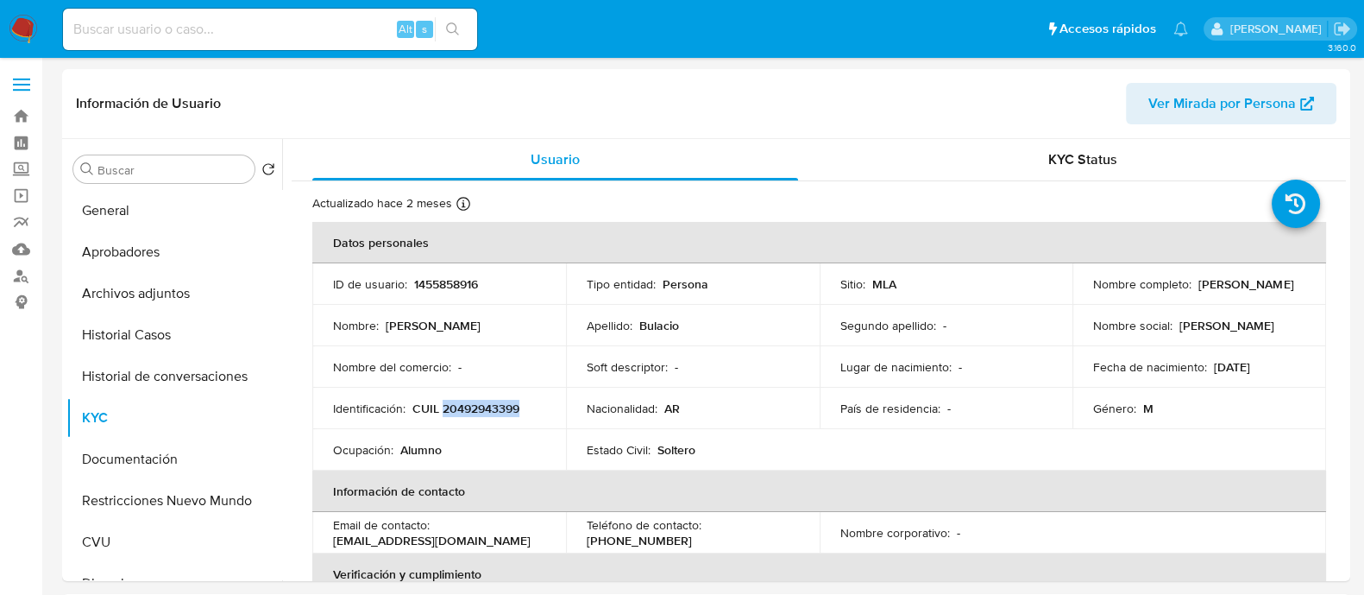
copy p "Claudio German Bulacio"
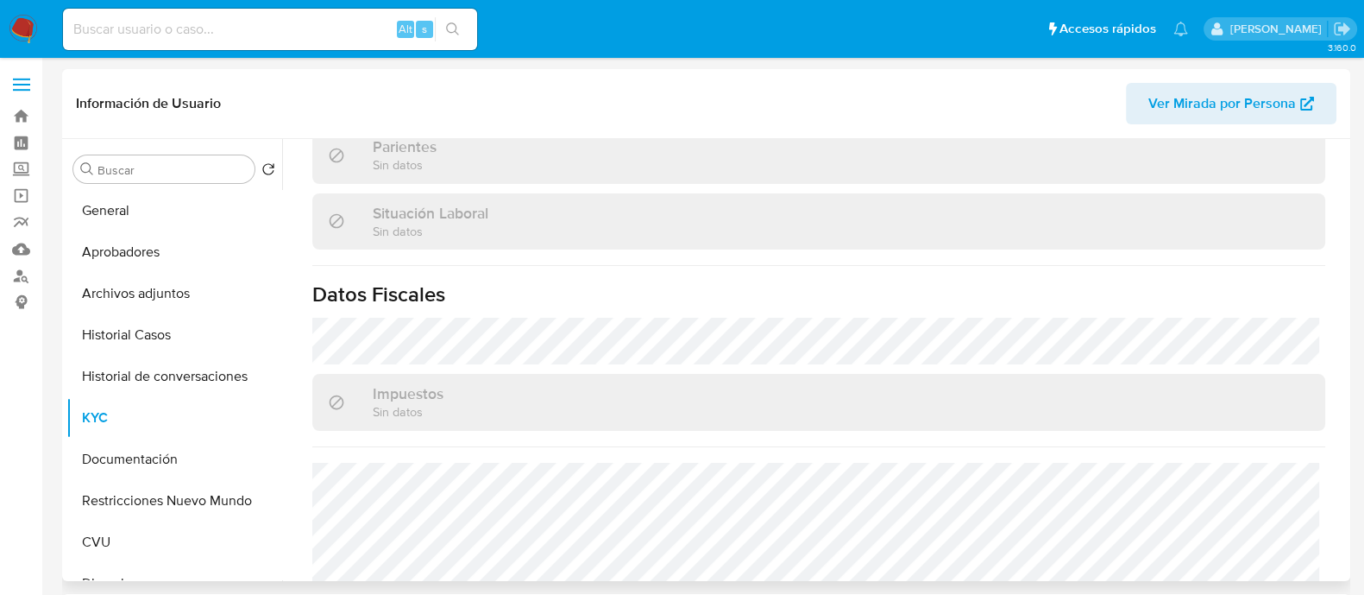
scroll to position [923, 0]
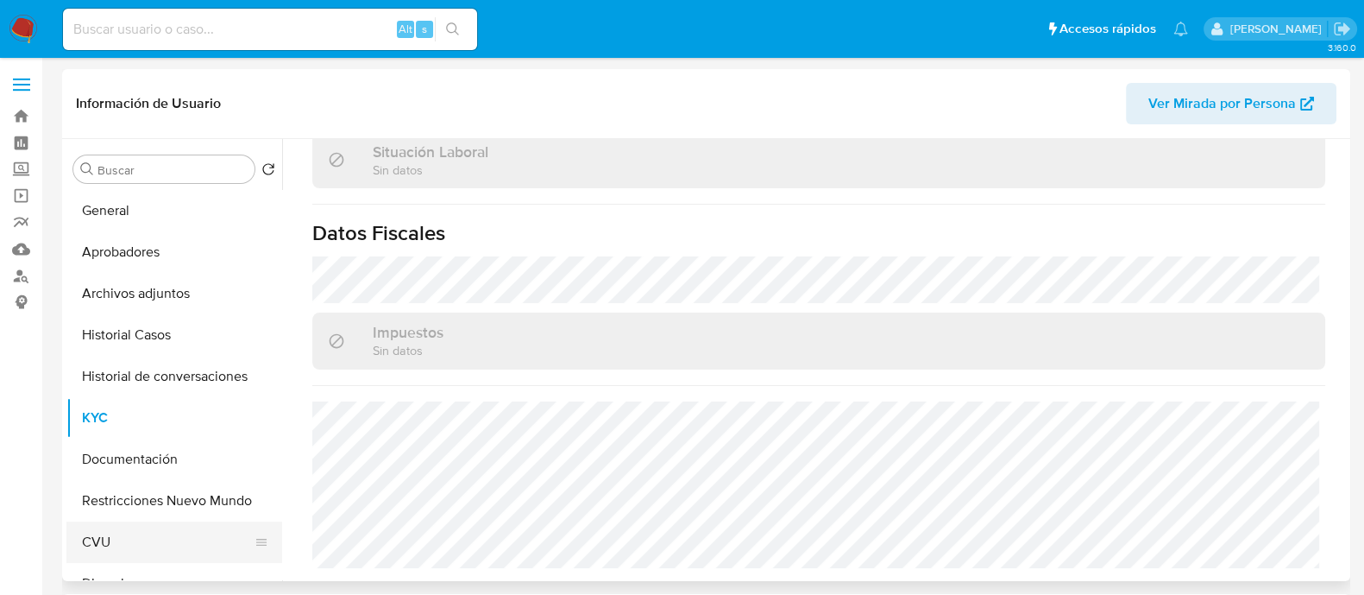
click at [129, 524] on button "CVU" at bounding box center [167, 541] width 202 height 41
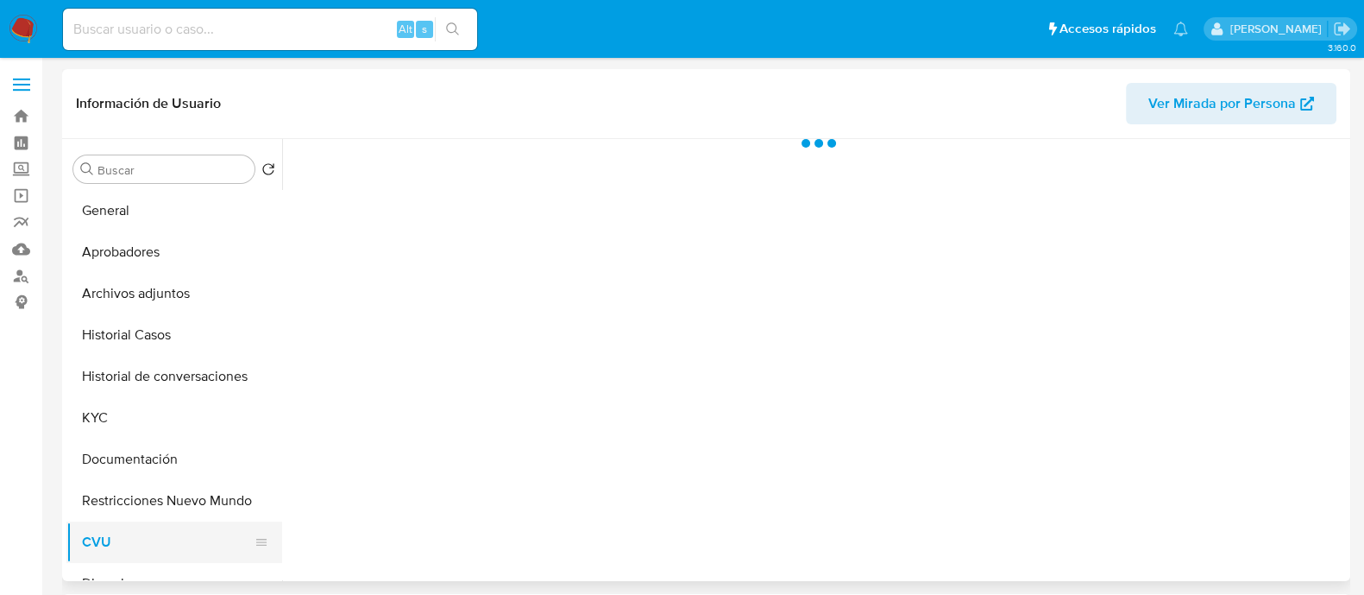
scroll to position [0, 0]
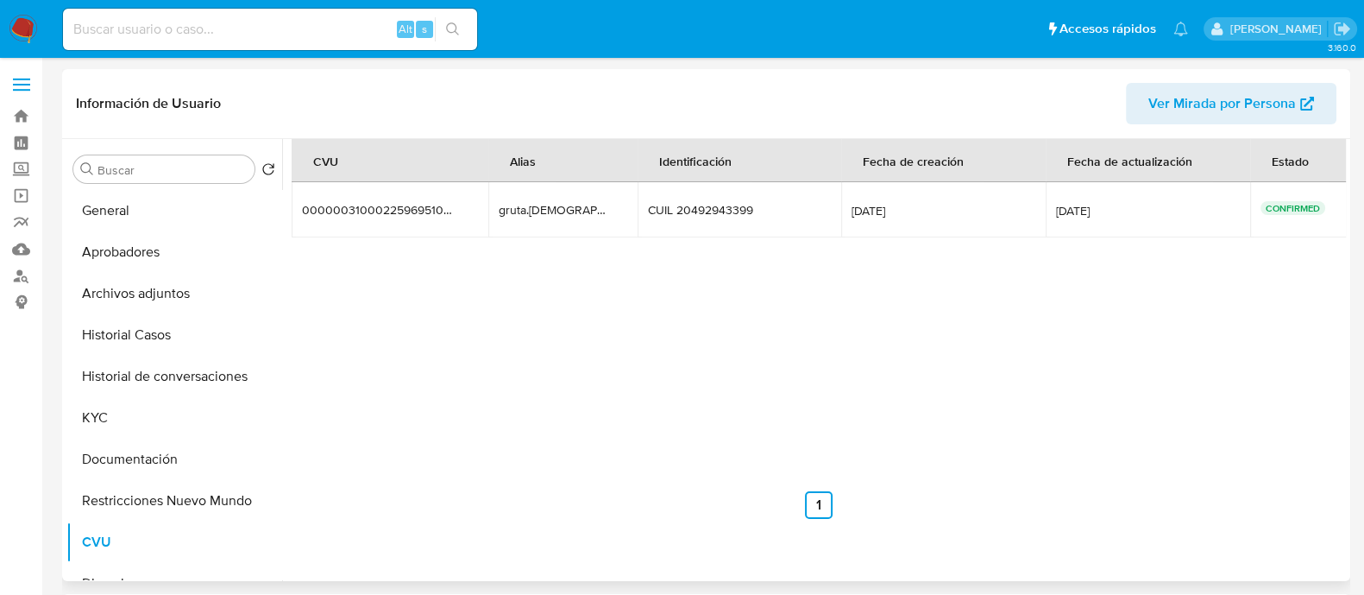
click at [718, 342] on div "CVU Alias Identificación Fecha de creación Fecha de actualización Estado 000000…" at bounding box center [819, 329] width 1055 height 380
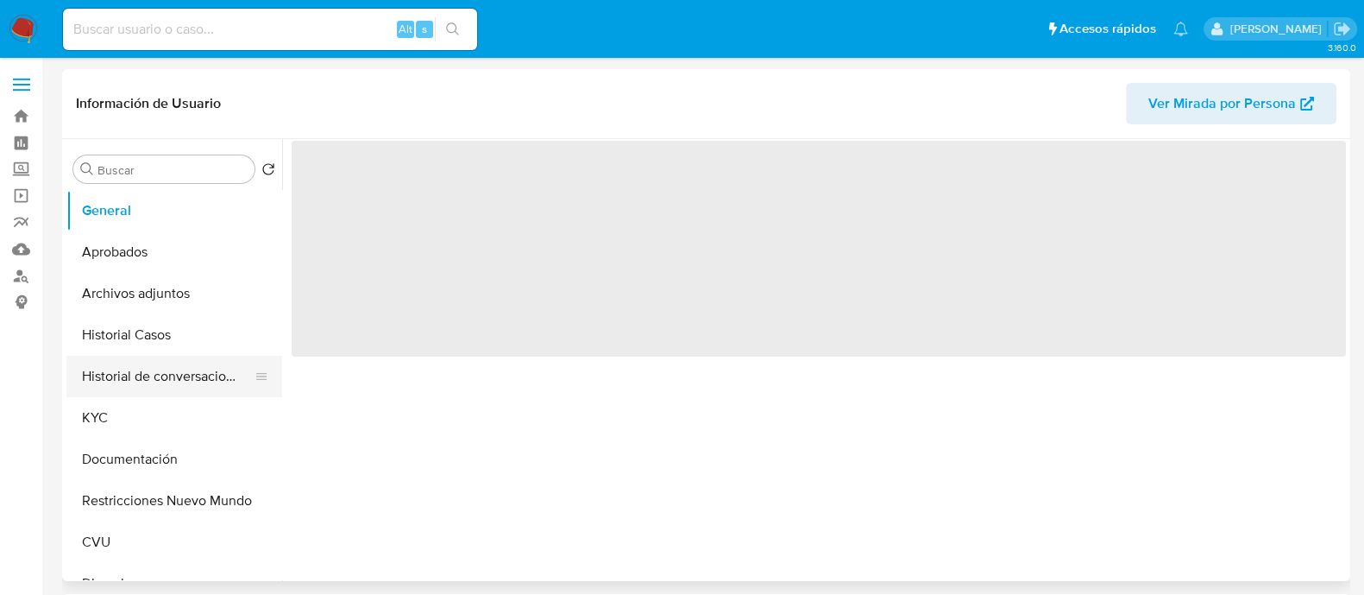
select select "10"
click at [142, 338] on button "Historial Casos" at bounding box center [167, 334] width 202 height 41
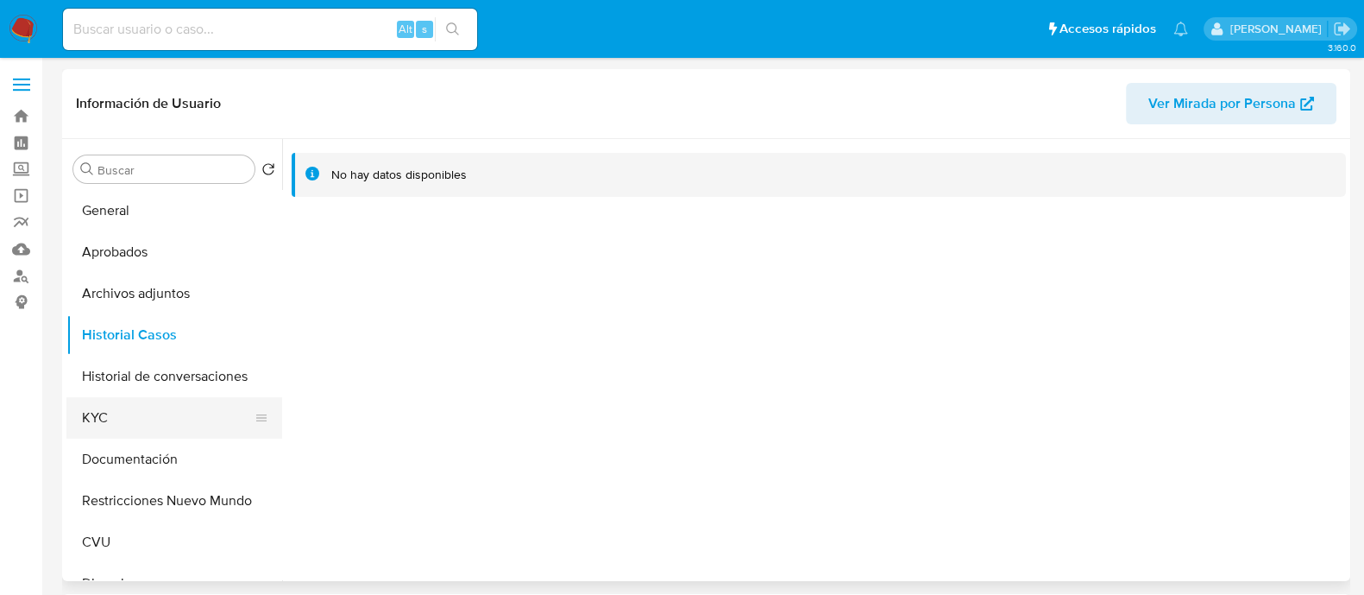
click at [128, 429] on button "KYC" at bounding box center [167, 417] width 202 height 41
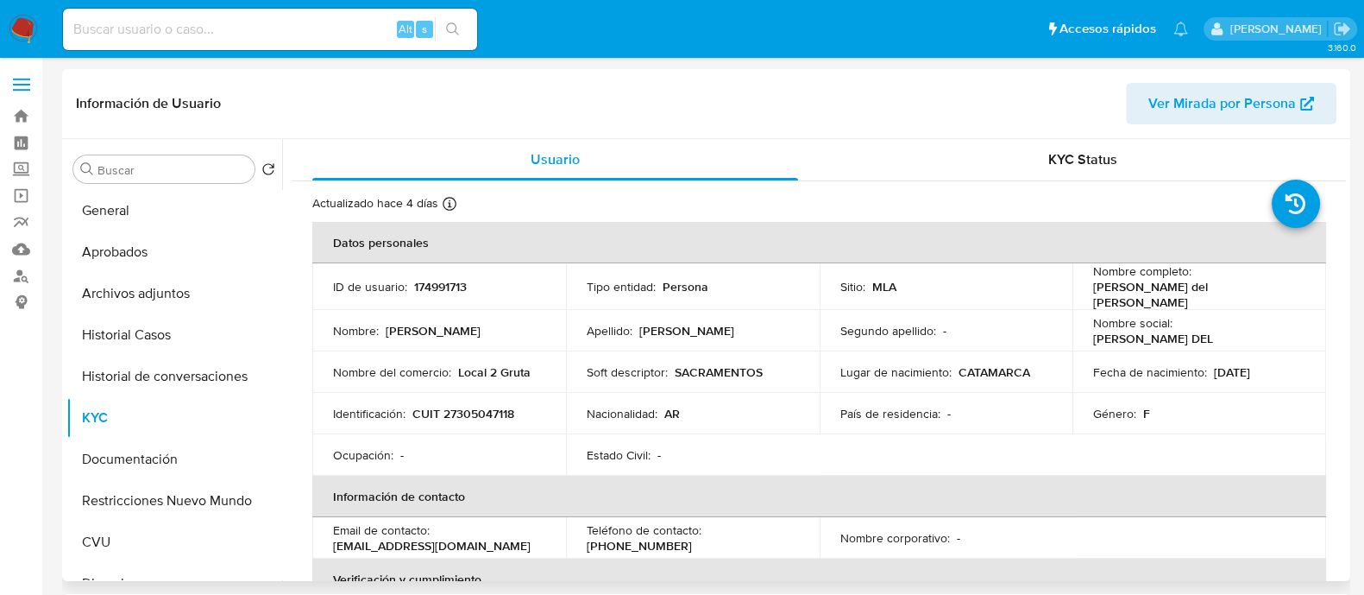
click at [470, 406] on p "CUIT 27305047118" at bounding box center [464, 414] width 102 height 16
copy p "27305047118"
drag, startPoint x: 1083, startPoint y: 293, endPoint x: 1238, endPoint y: 299, distance: 155.5
click at [1238, 299] on td "Nombre completo : Nancy del Carmen Leiva" at bounding box center [1200, 286] width 254 height 47
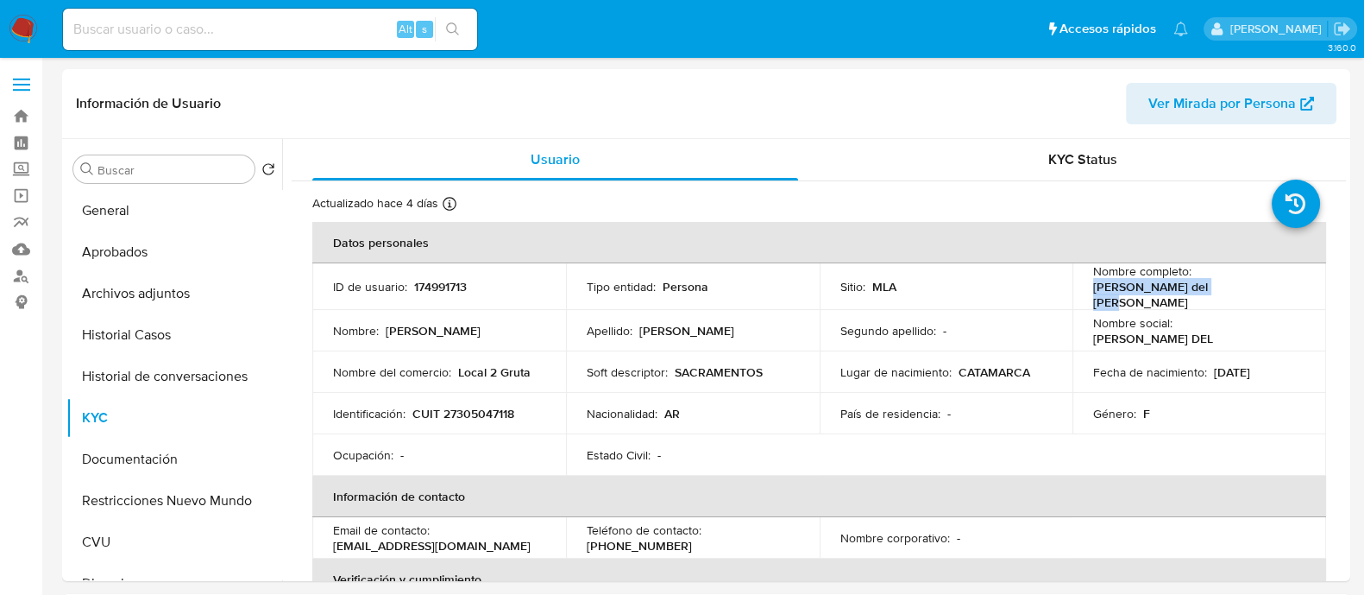
copy p "Nancy del Carmen Leiva"
click at [469, 412] on p "CUIT 27305047118" at bounding box center [464, 414] width 102 height 16
copy p "27305047118"
click at [125, 532] on button "CVU" at bounding box center [167, 541] width 202 height 41
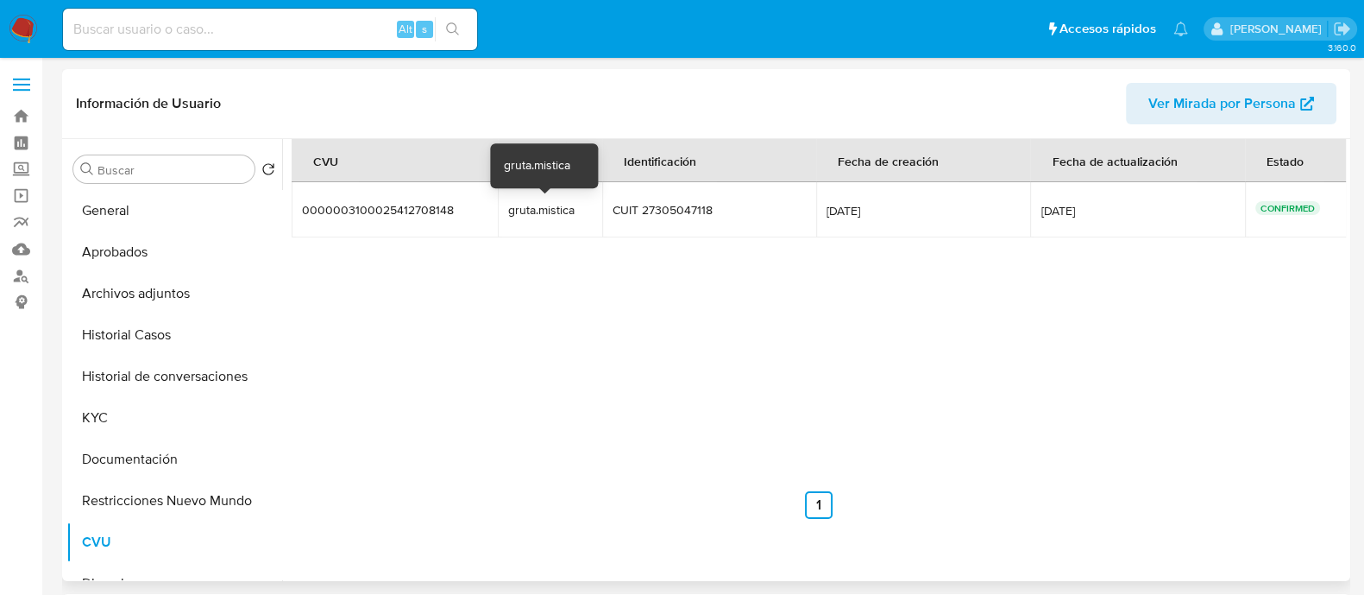
click at [538, 206] on div "gruta.mistica" at bounding box center [550, 210] width 84 height 16
click at [551, 211] on div "gruta.mistica" at bounding box center [550, 210] width 84 height 16
click at [573, 211] on div "gruta.mistica" at bounding box center [550, 210] width 84 height 16
click at [531, 207] on div "gruta.mistica" at bounding box center [550, 210] width 84 height 16
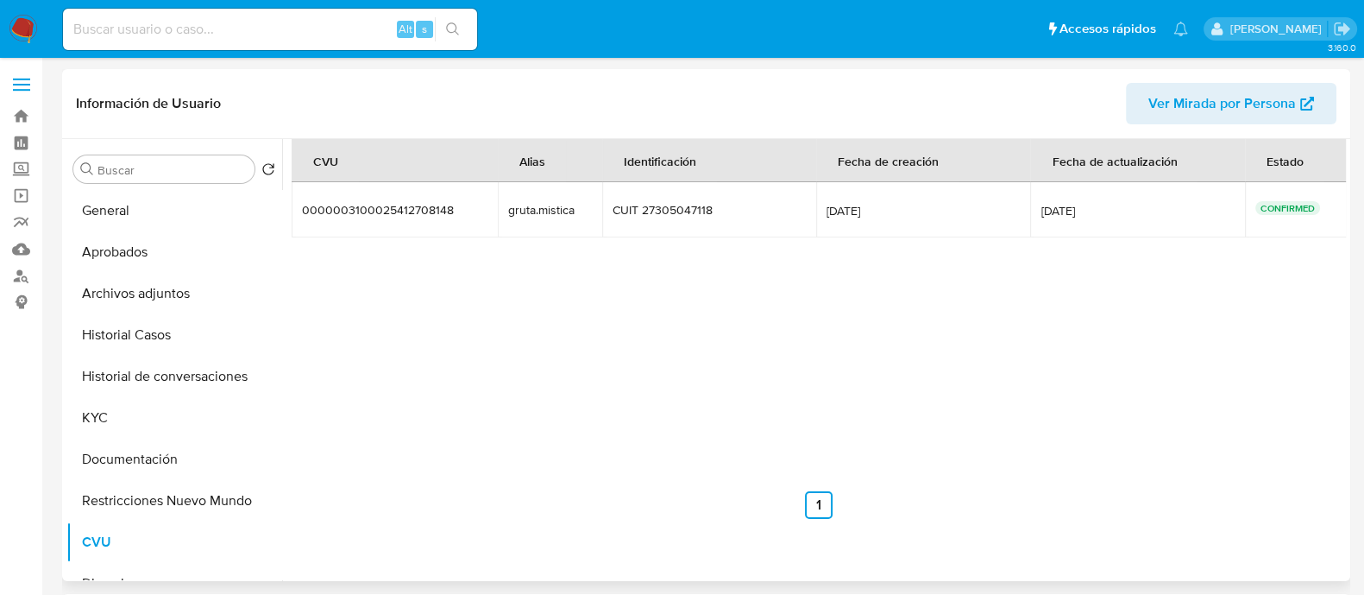
drag, startPoint x: 503, startPoint y: 209, endPoint x: 597, endPoint y: 213, distance: 94.2
click at [597, 213] on tr "0000003100025412708148 0000003100025412708148 gruta.mistica gruta.mistica CUIT …" at bounding box center [820, 209] width 1056 height 55
click at [129, 420] on button "KYC" at bounding box center [167, 417] width 202 height 41
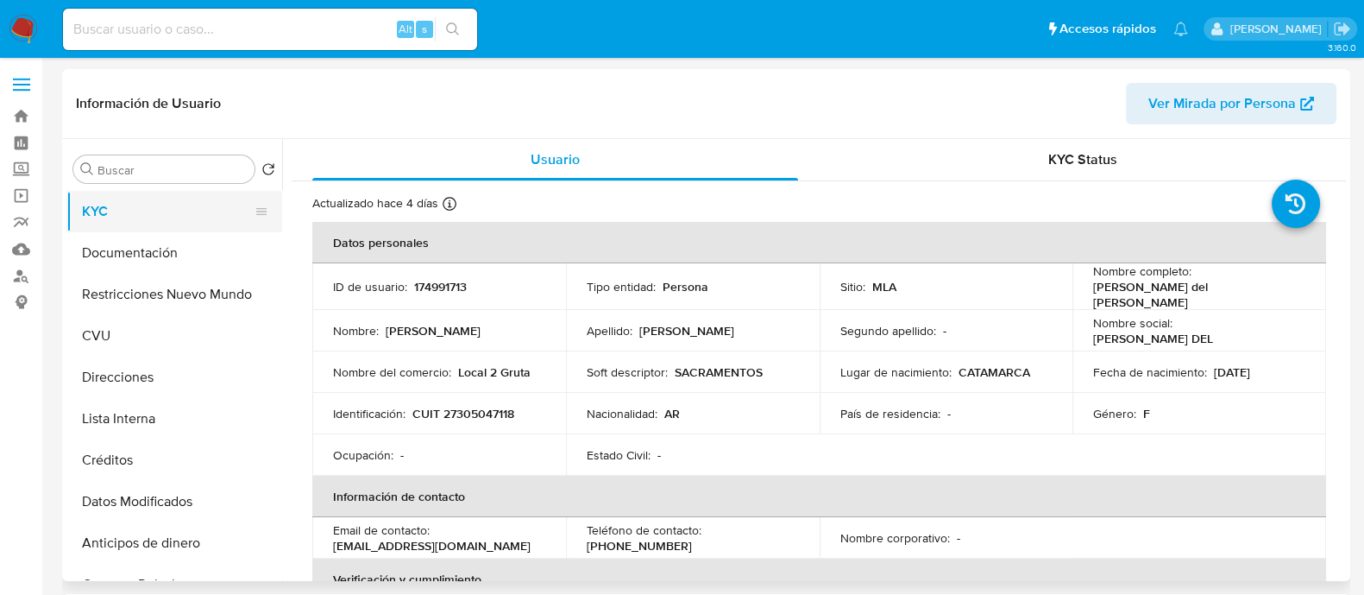
scroll to position [215, 0]
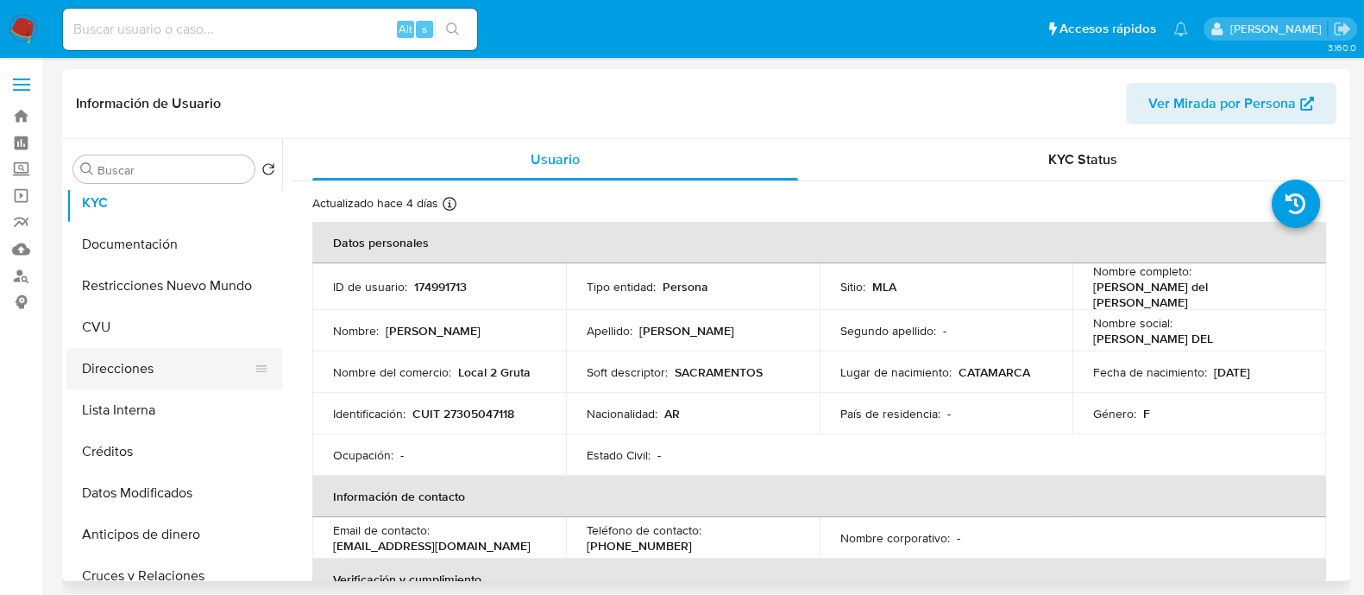
click at [166, 364] on button "Direcciones" at bounding box center [167, 368] width 202 height 41
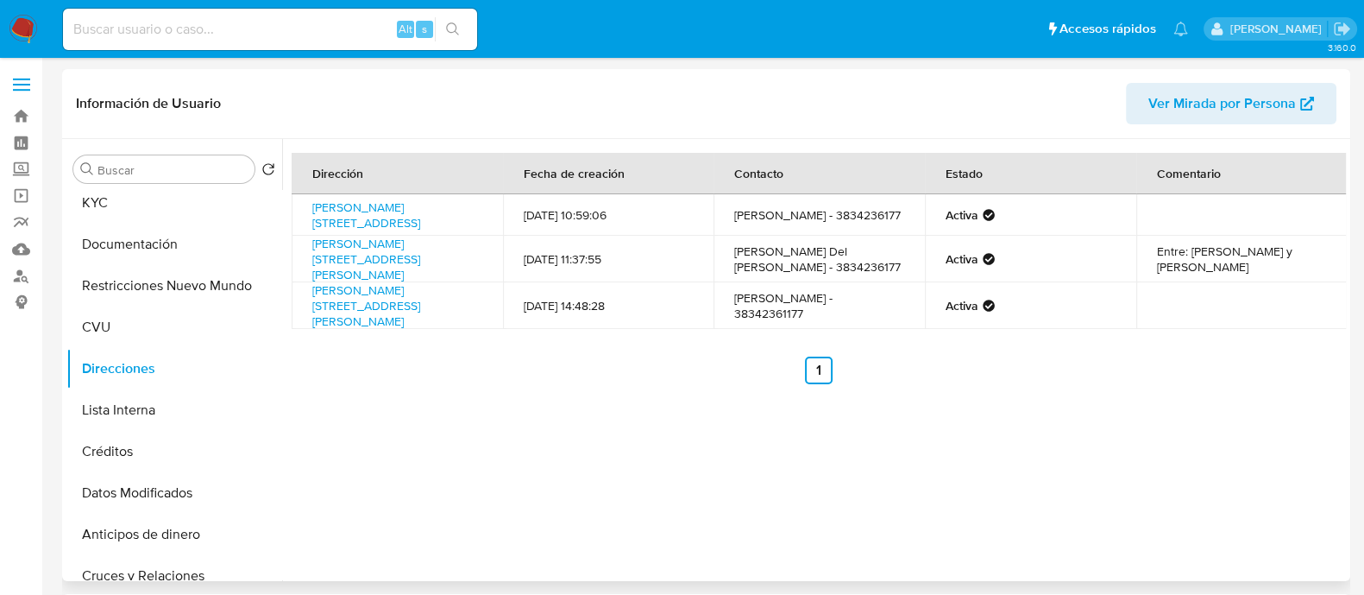
click at [381, 498] on div "Dirección Fecha de creación Contacto Estado Comentario Javier Castro 154, Capit…" at bounding box center [814, 360] width 1064 height 442
click at [420, 204] on link "Javier Castro 154, Capital, Catamarca, 4700, Argentina 154" at bounding box center [366, 215] width 108 height 33
click at [171, 343] on button "CVU" at bounding box center [167, 326] width 202 height 41
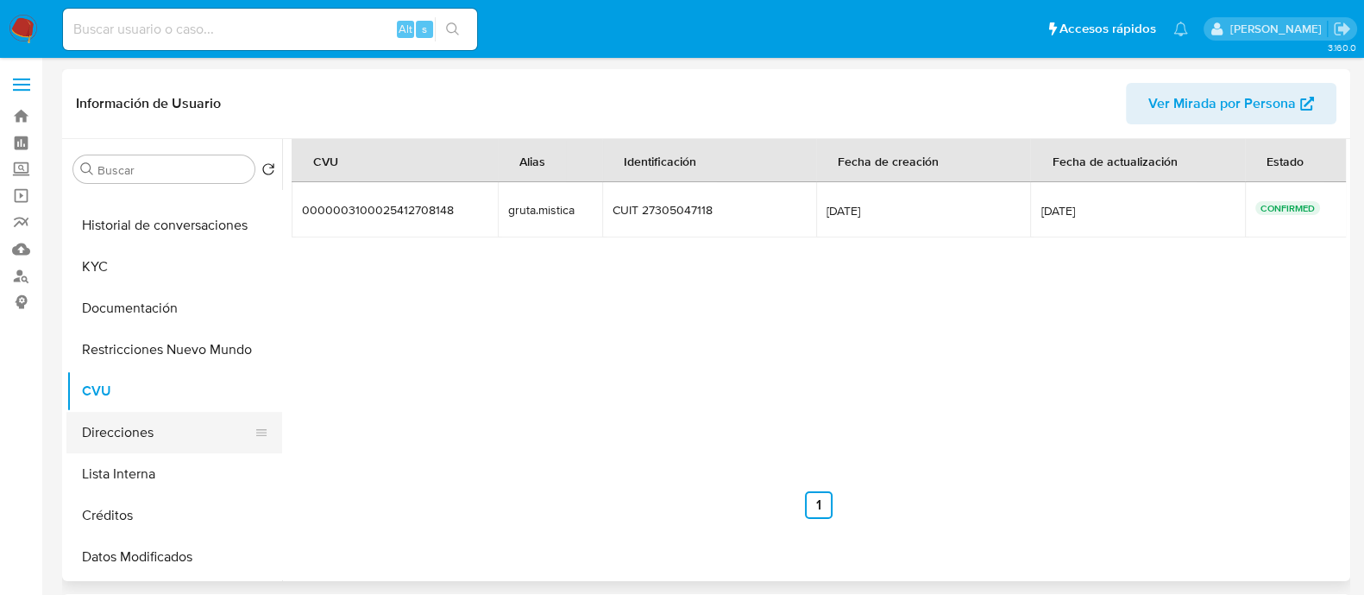
scroll to position [107, 0]
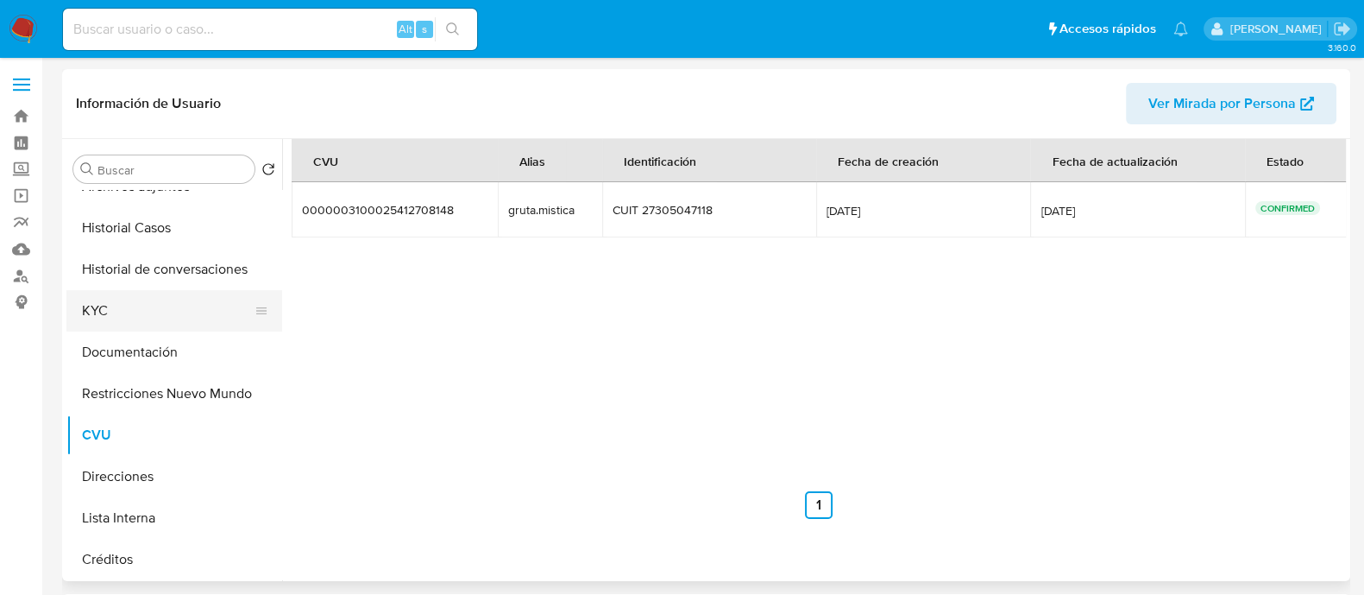
click at [150, 297] on button "KYC" at bounding box center [167, 310] width 202 height 41
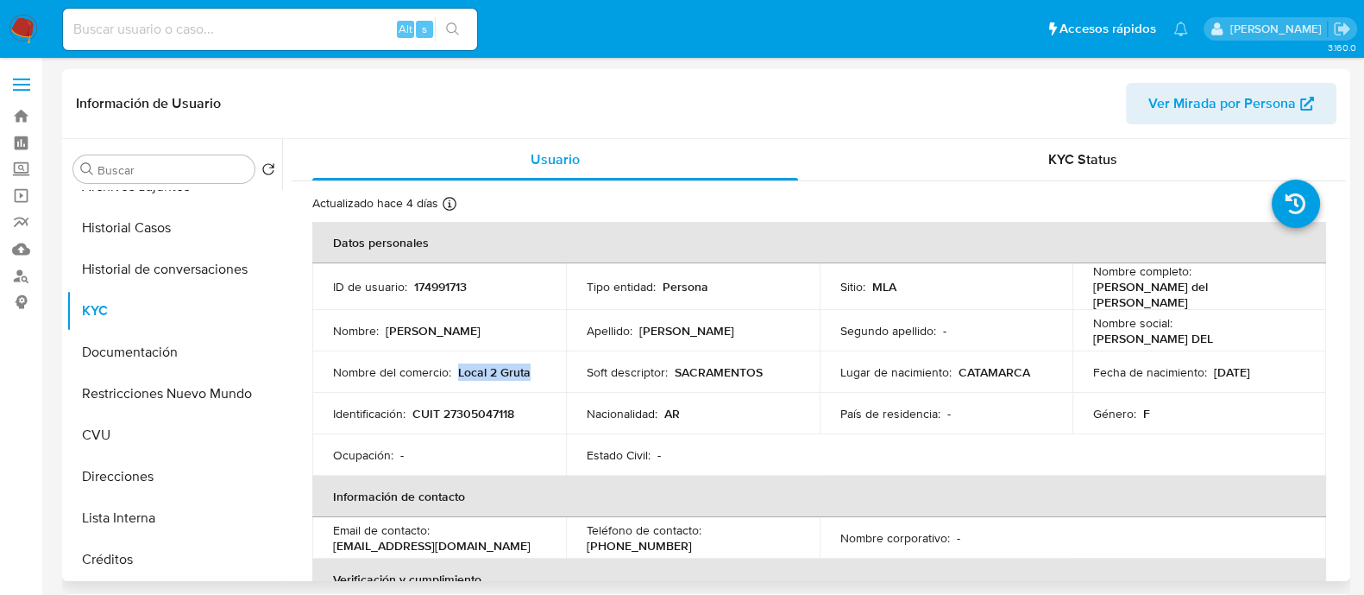
drag, startPoint x: 457, startPoint y: 371, endPoint x: 532, endPoint y: 369, distance: 75.1
click at [532, 369] on div "Nombre del comercio : Local 2 Gruta" at bounding box center [439, 372] width 212 height 16
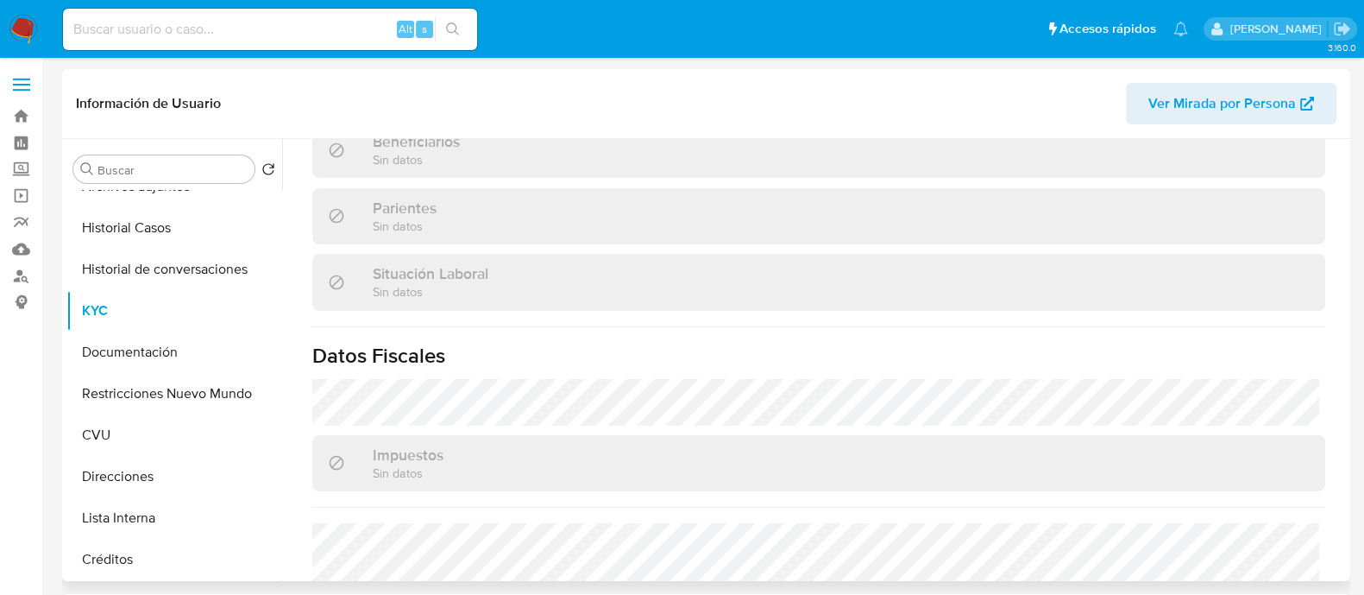
scroll to position [583, 0]
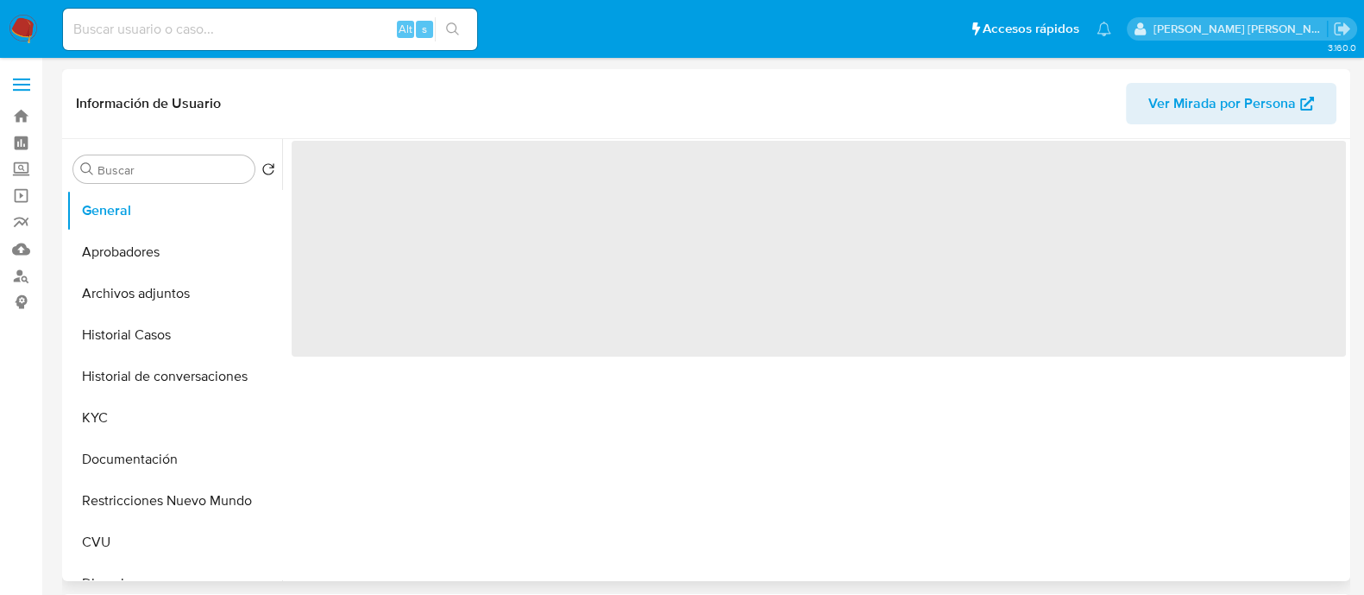
select select "10"
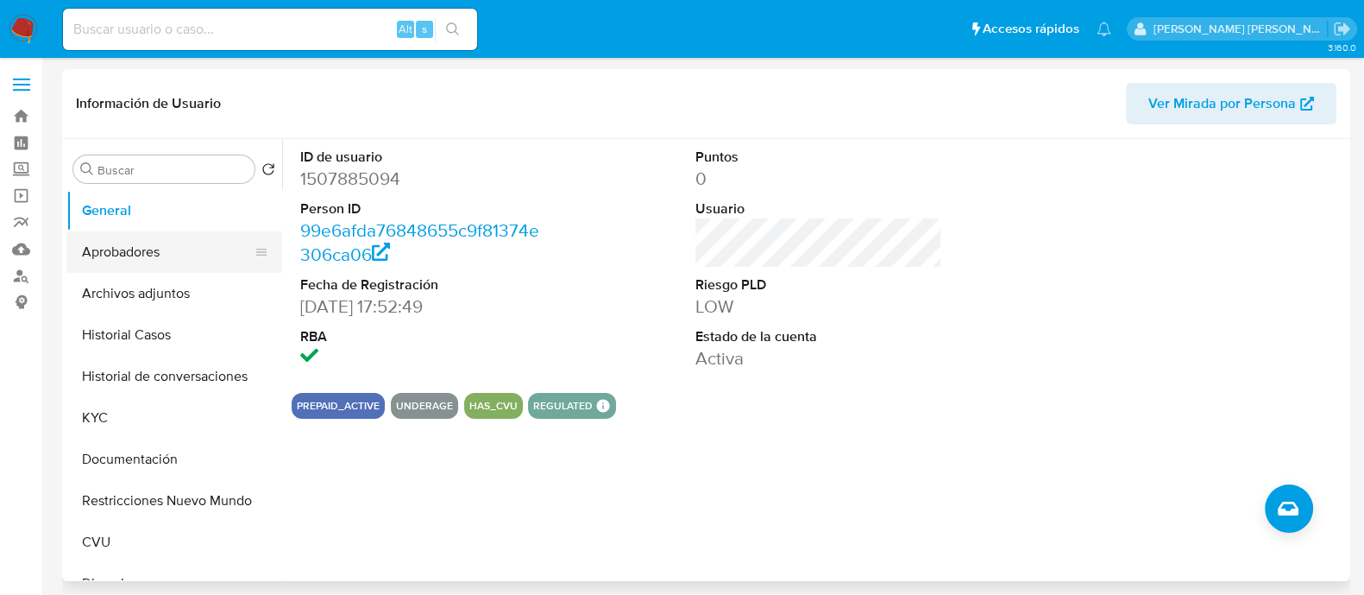
click at [158, 240] on button "Aprobadores" at bounding box center [167, 251] width 202 height 41
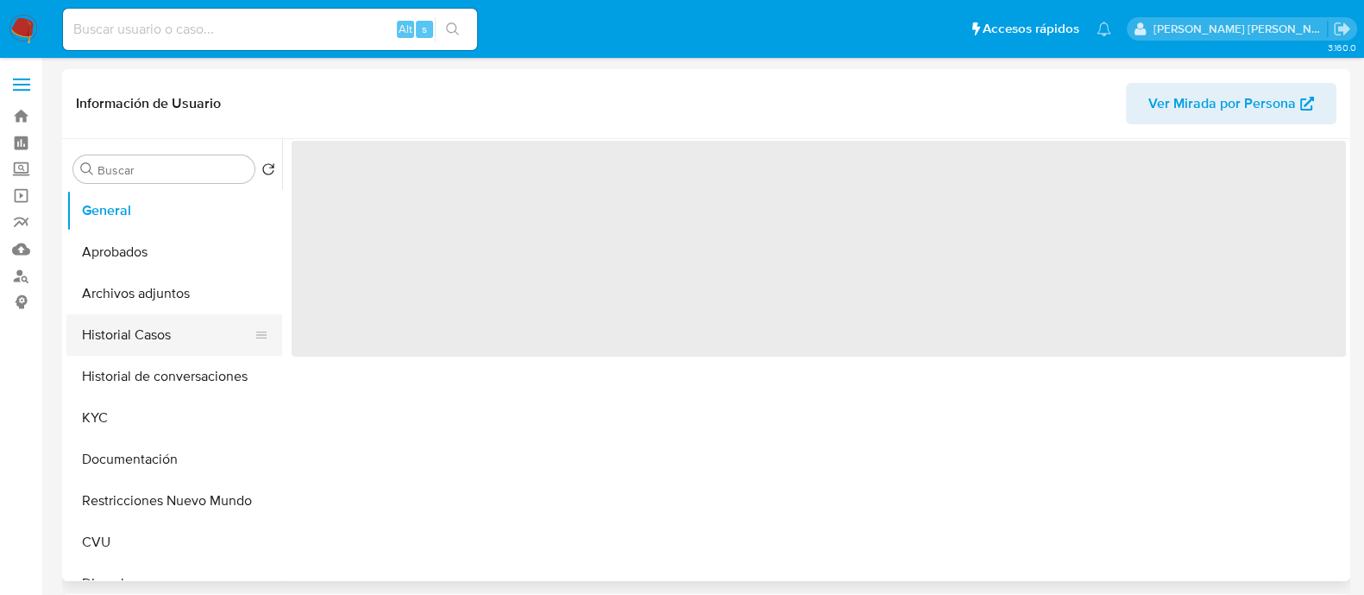
click at [152, 344] on button "Historial Casos" at bounding box center [167, 334] width 202 height 41
select select "10"
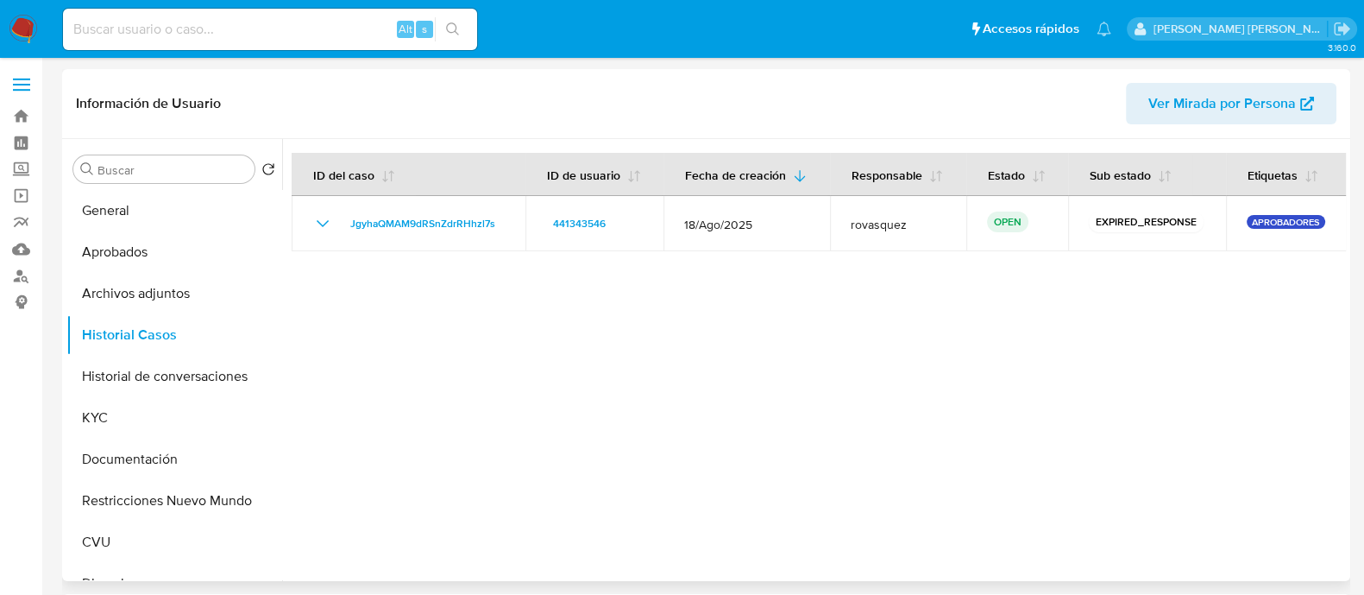
click at [539, 369] on div at bounding box center [814, 360] width 1064 height 442
click at [435, 442] on div at bounding box center [814, 360] width 1064 height 442
click at [848, 394] on div at bounding box center [814, 360] width 1064 height 442
